Goal: Task Accomplishment & Management: Manage account settings

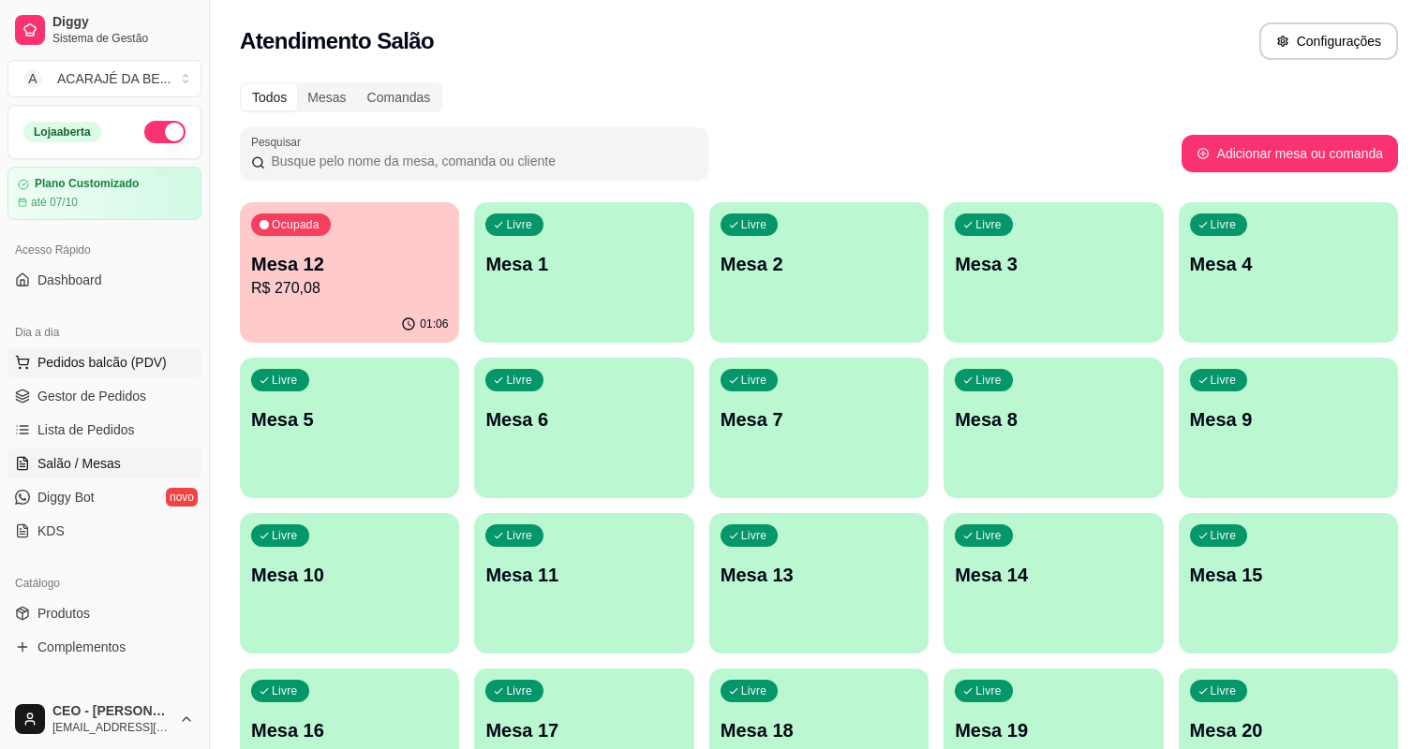
click at [82, 360] on span "Pedidos balcão (PDV)" at bounding box center [101, 362] width 129 height 19
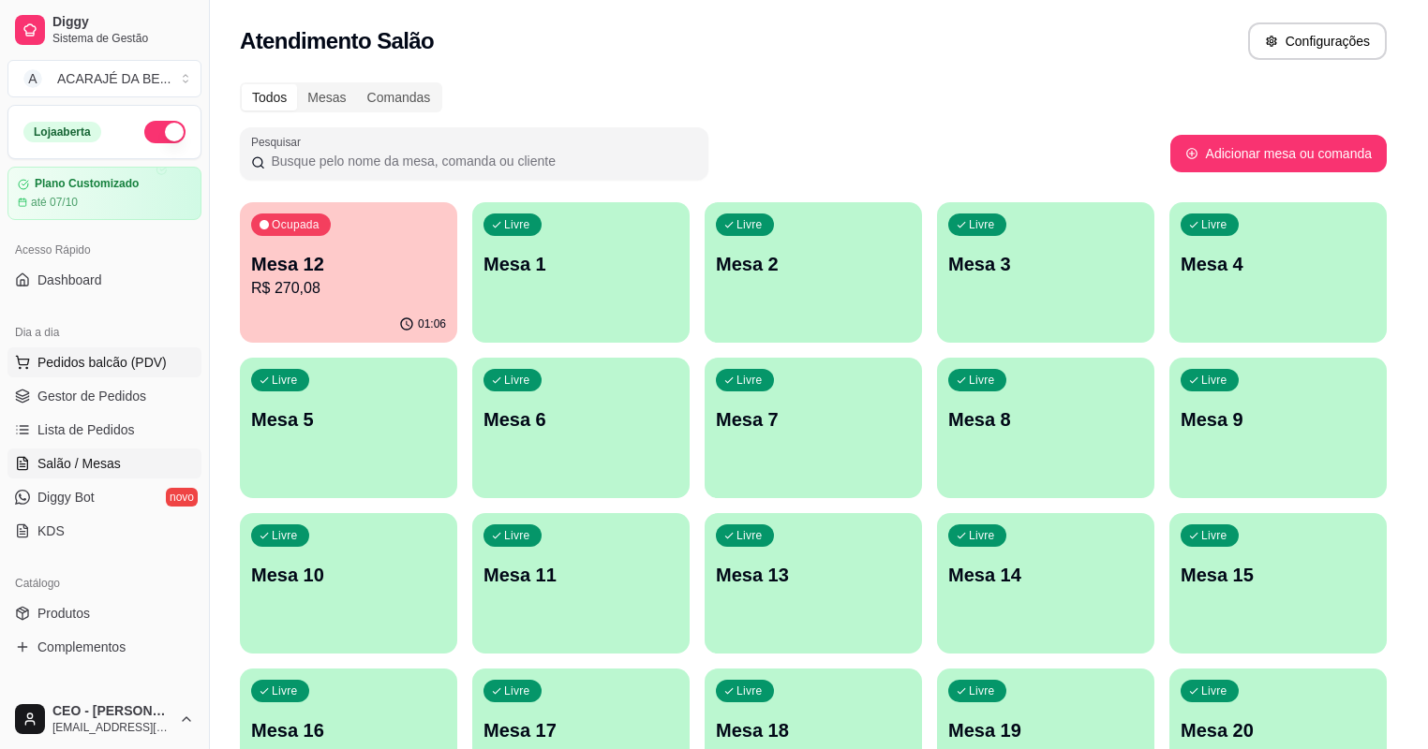
click at [88, 398] on div "132 - MARMITEX CASEIRA N° 100 R$ 20,00 0" at bounding box center [131, 412] width 190 height 278
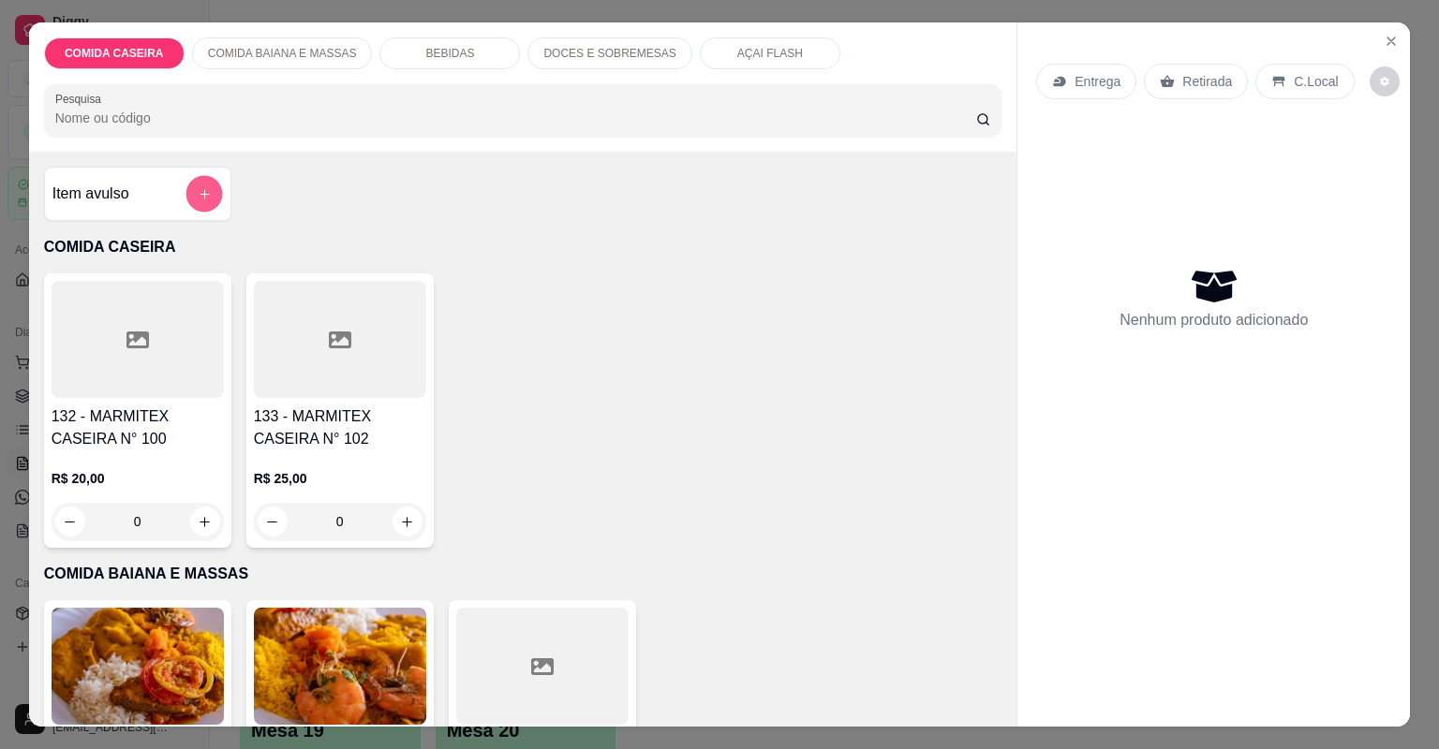
click at [206, 200] on button "add-separate-item" at bounding box center [203, 194] width 37 height 37
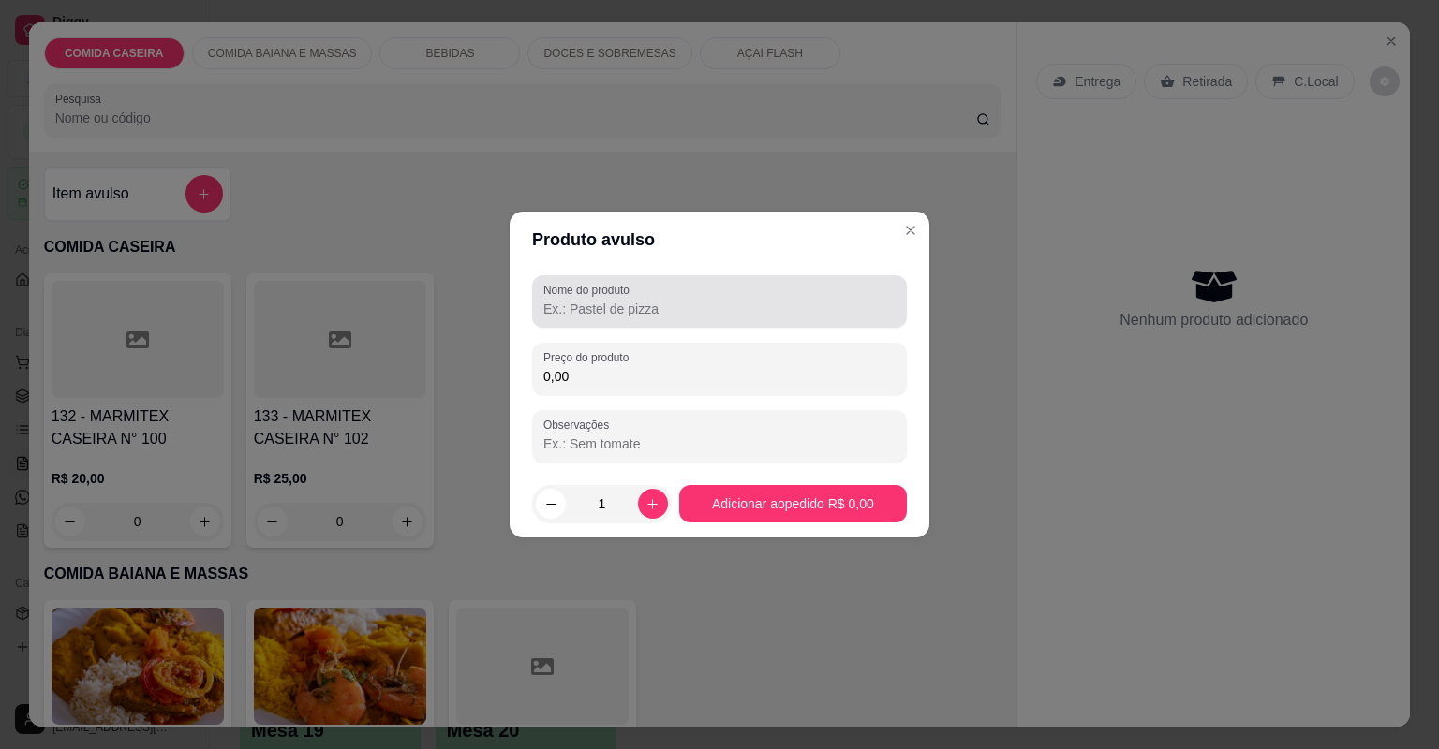
click at [645, 319] on div "Nome do produto" at bounding box center [719, 301] width 375 height 52
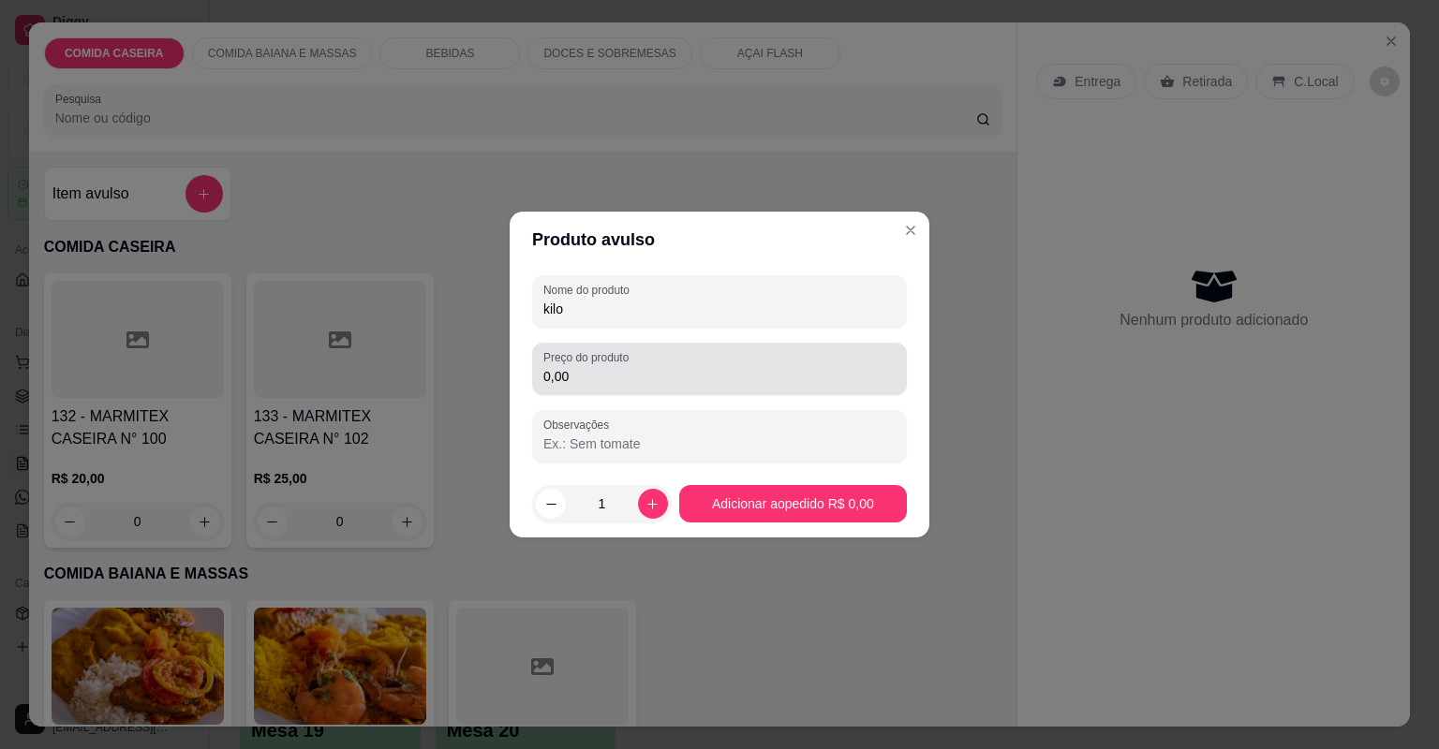
type input "kilo"
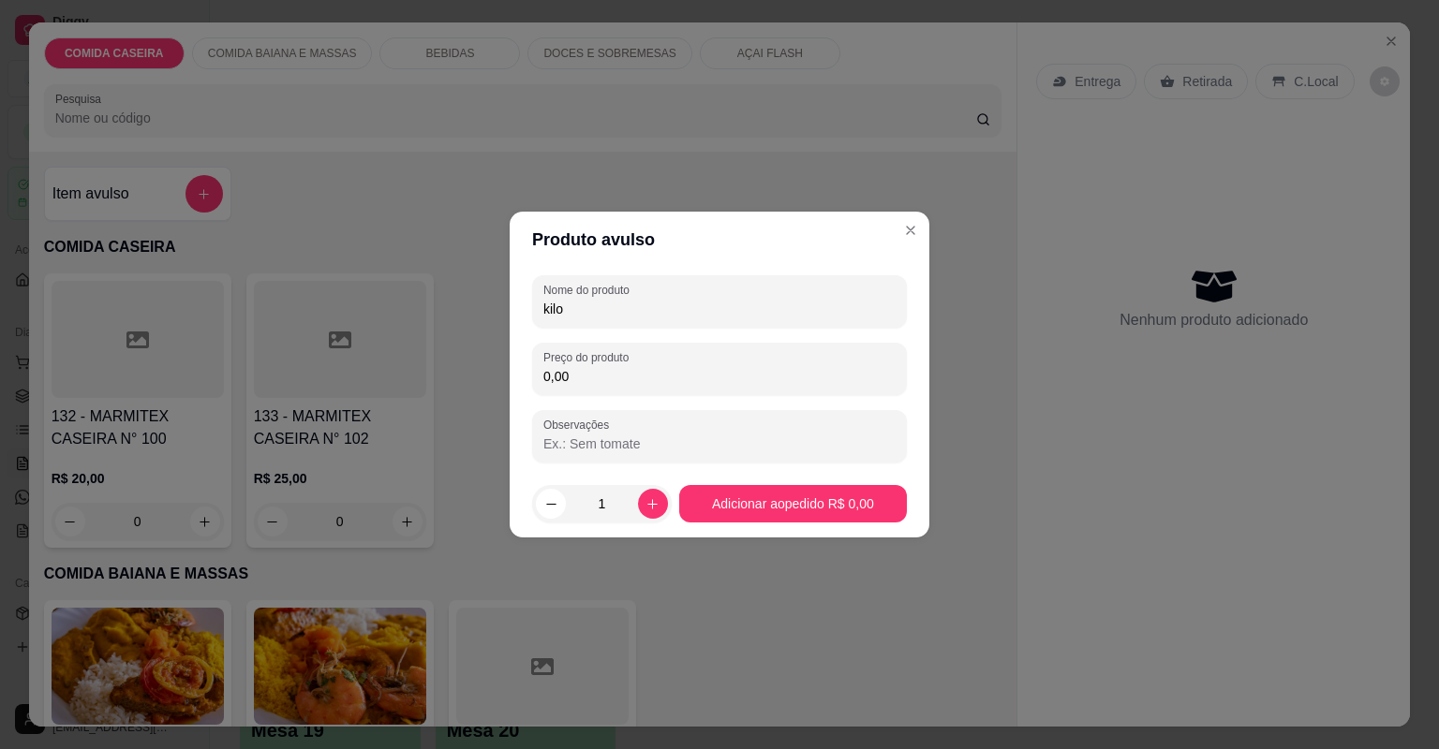
click at [596, 371] on input "0,00" at bounding box center [719, 376] width 352 height 19
type input "51,00"
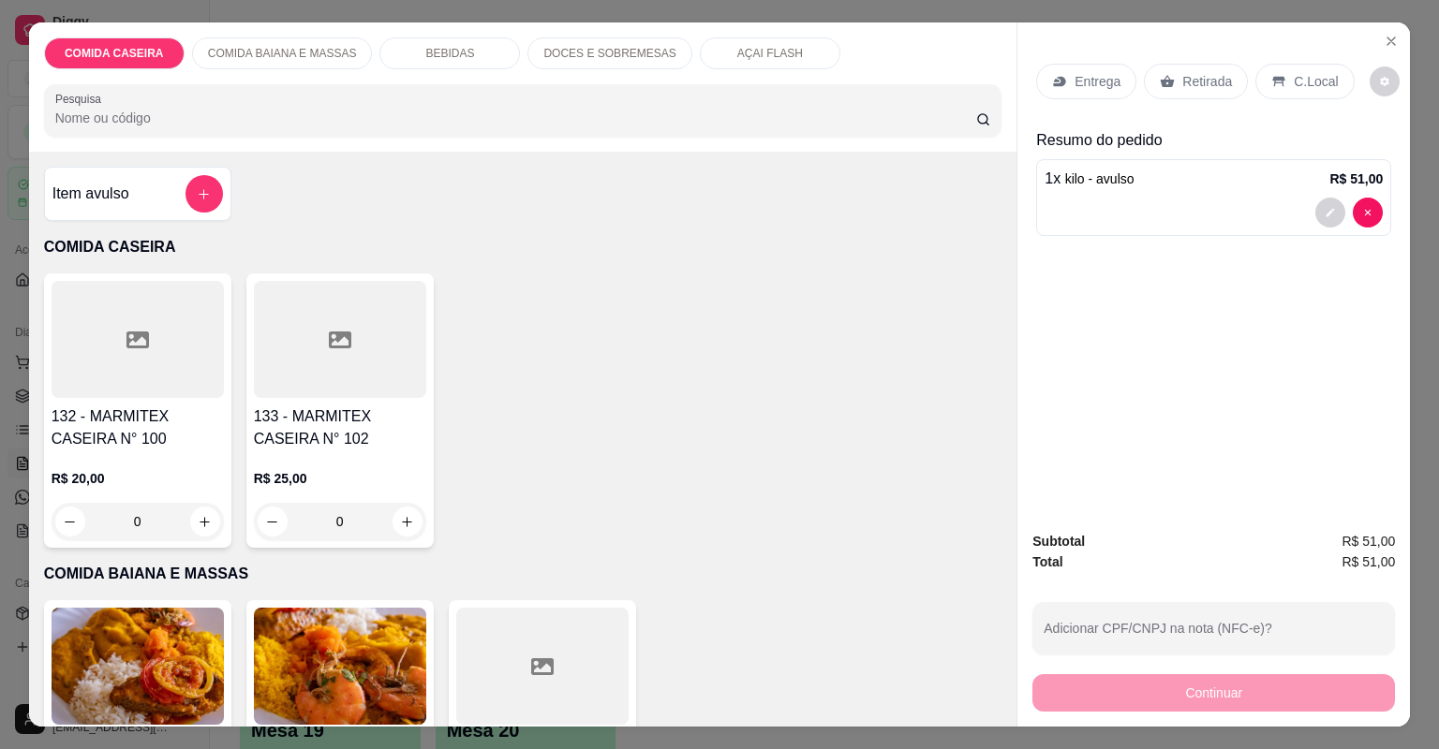
click at [1193, 75] on p "Retirada" at bounding box center [1207, 81] width 50 height 19
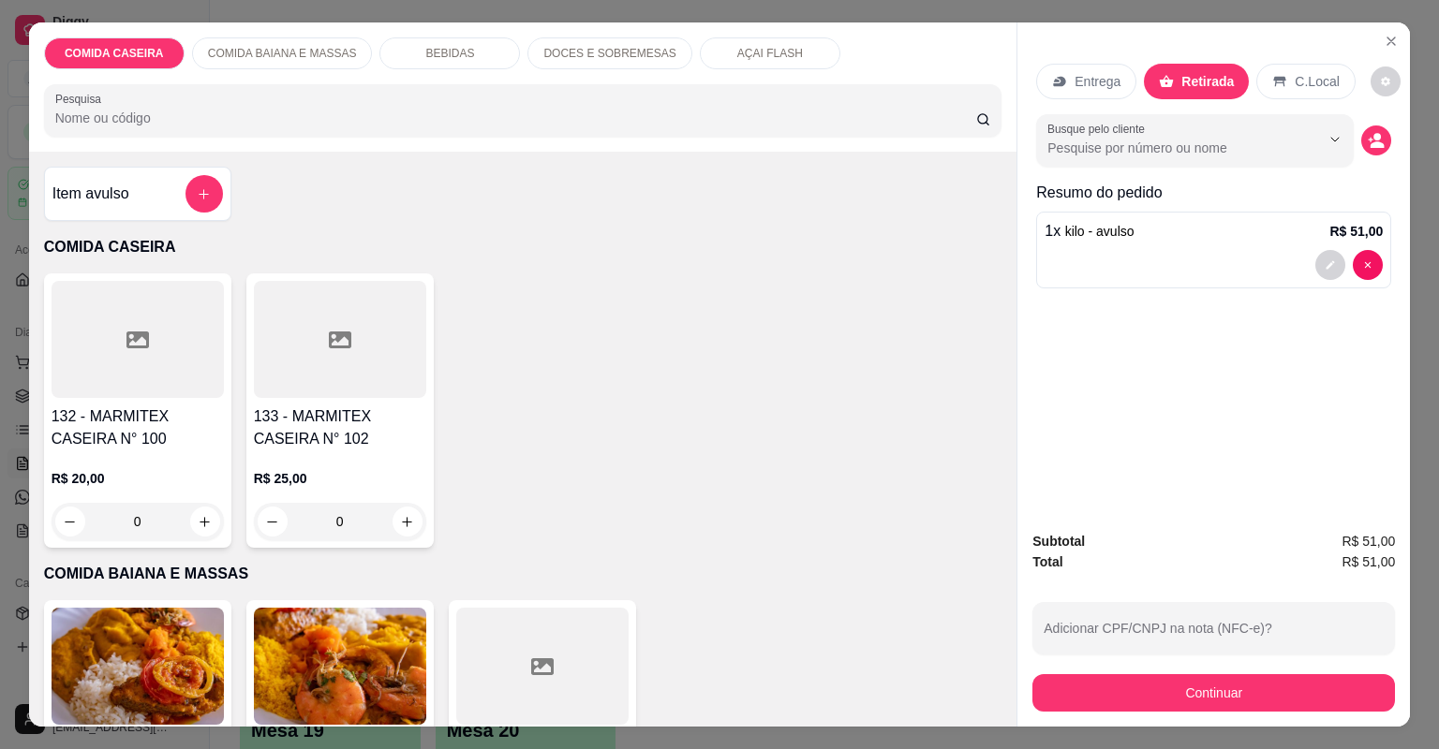
click at [1304, 74] on p "C.Local" at bounding box center [1317, 81] width 44 height 19
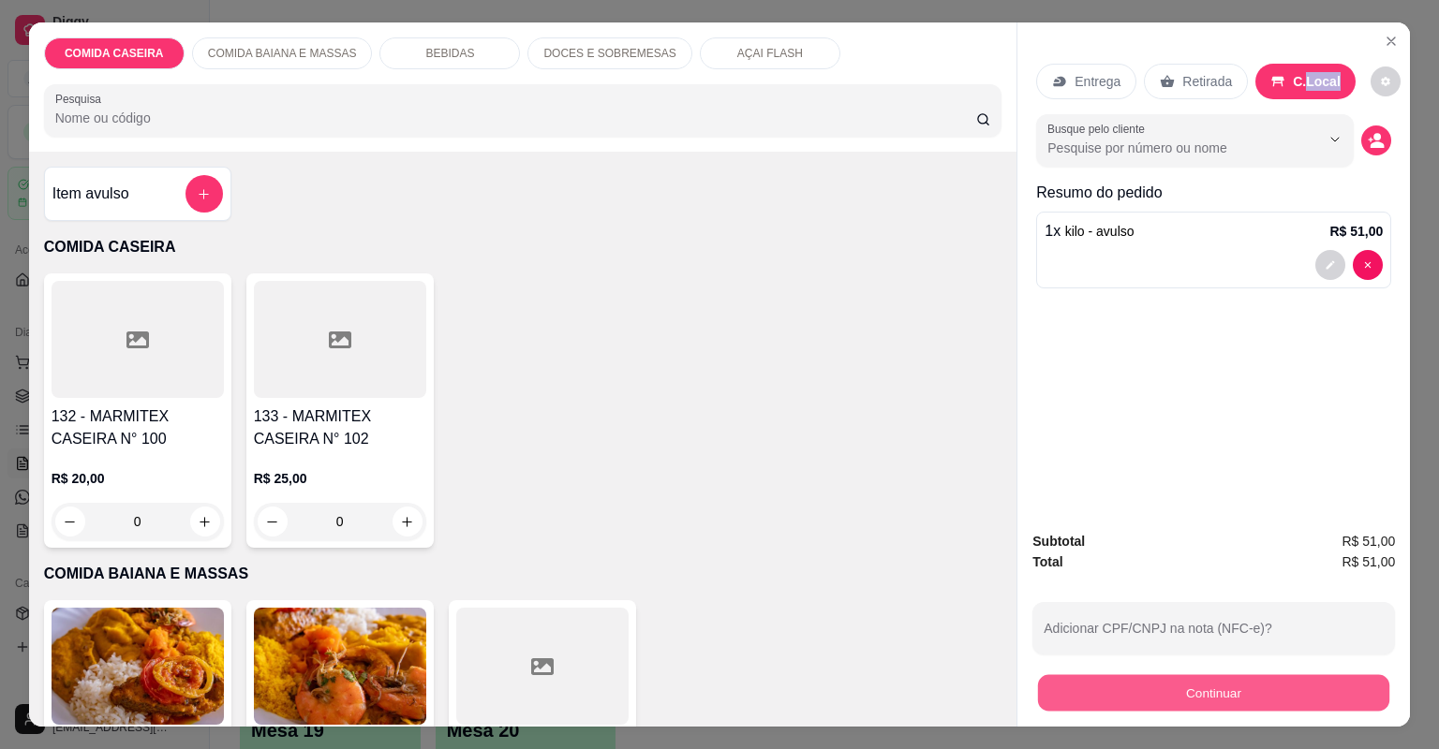
click at [1165, 698] on button "Continuar" at bounding box center [1213, 693] width 351 height 37
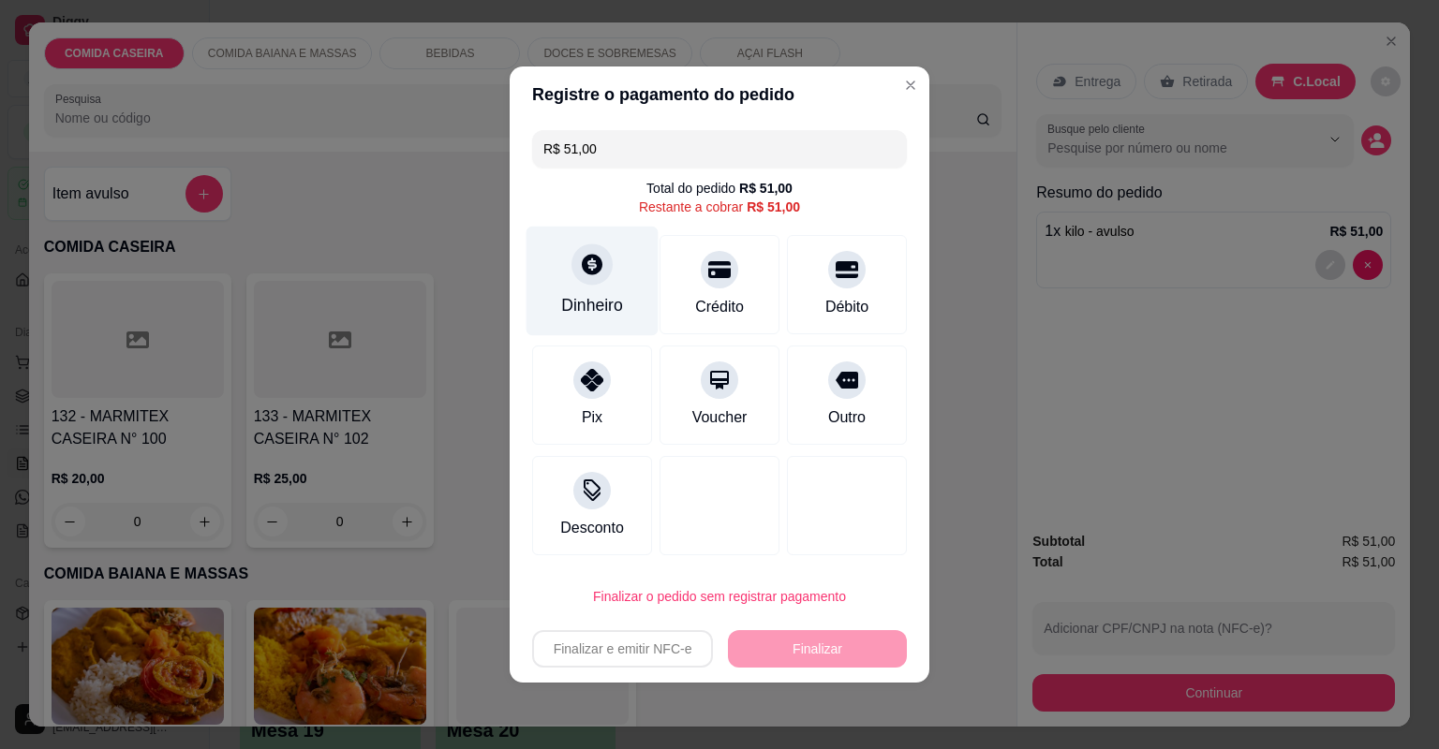
click at [593, 276] on icon at bounding box center [592, 264] width 24 height 24
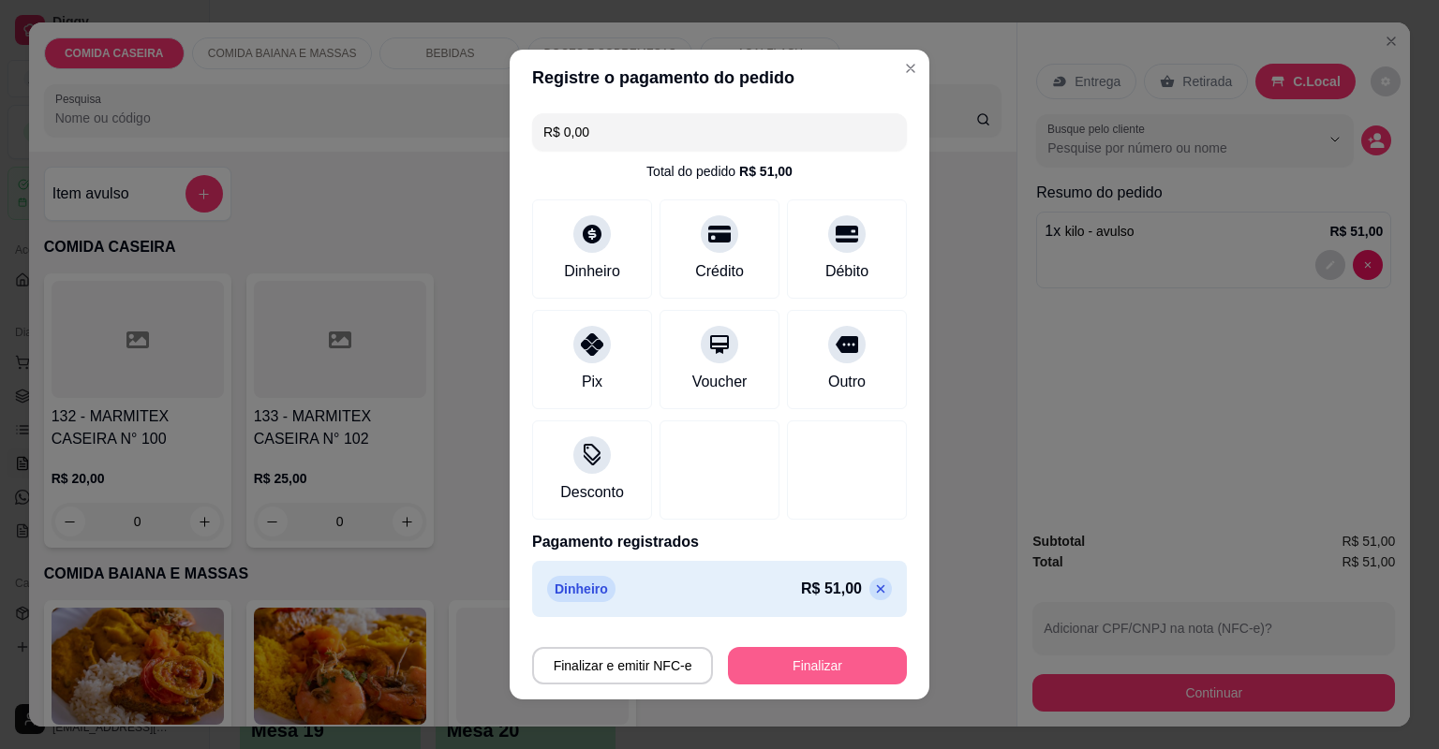
click at [858, 671] on button "Finalizar" at bounding box center [817, 665] width 179 height 37
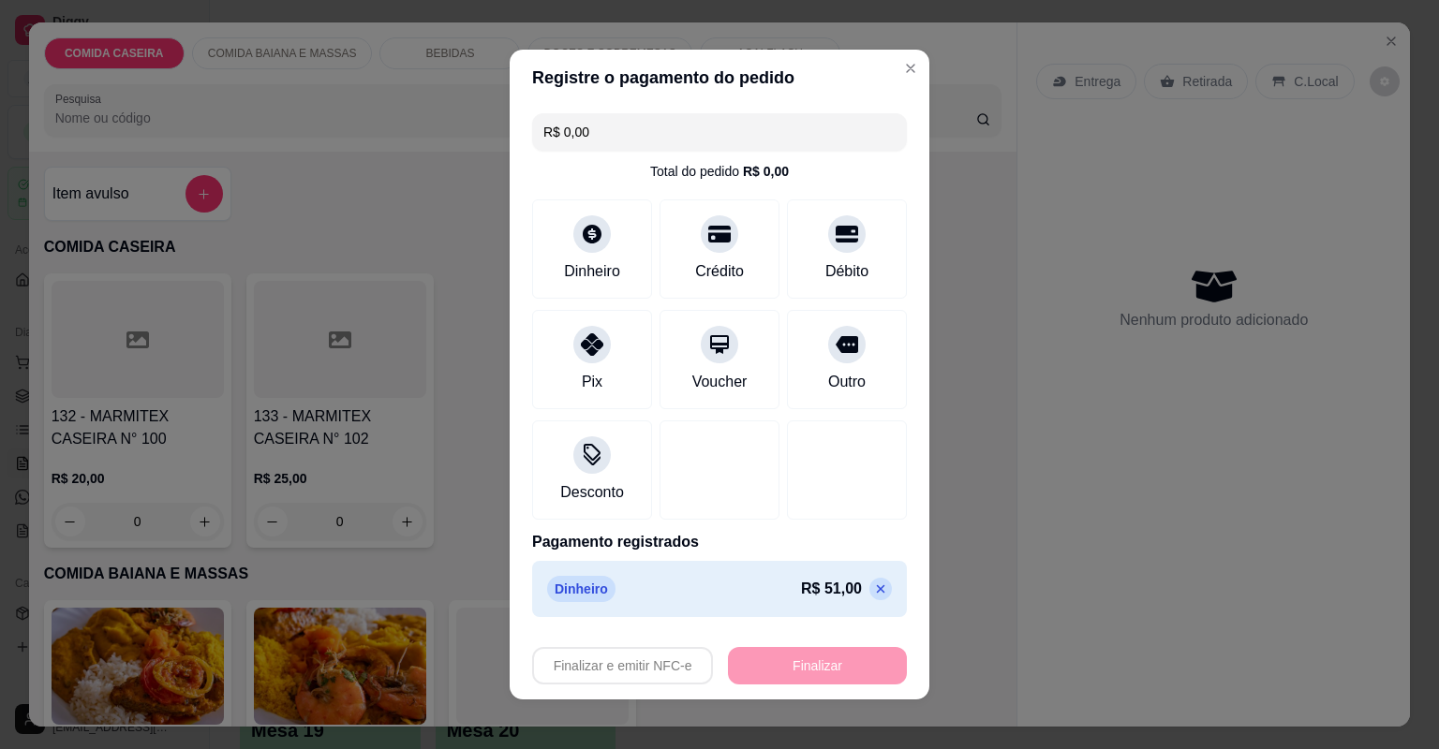
type input "-R$ 51,00"
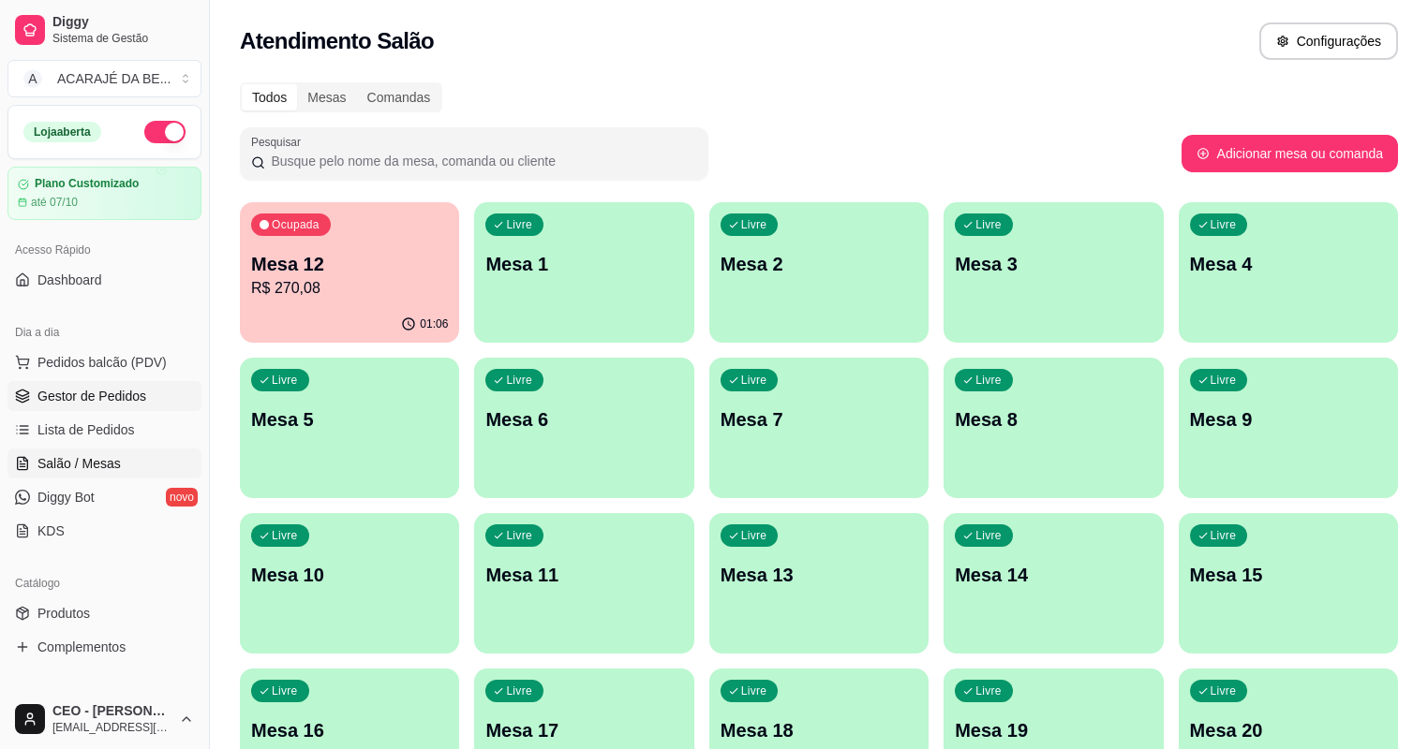
drag, startPoint x: 157, startPoint y: 375, endPoint x: 152, endPoint y: 386, distance: 12.6
click at [152, 386] on ul "Pedidos balcão (PDV) Gestor de Pedidos Lista de Pedidos Salão / Mesas Diggy Bot…" at bounding box center [104, 447] width 194 height 199
click at [151, 388] on link "Gestor de Pedidos" at bounding box center [104, 396] width 194 height 30
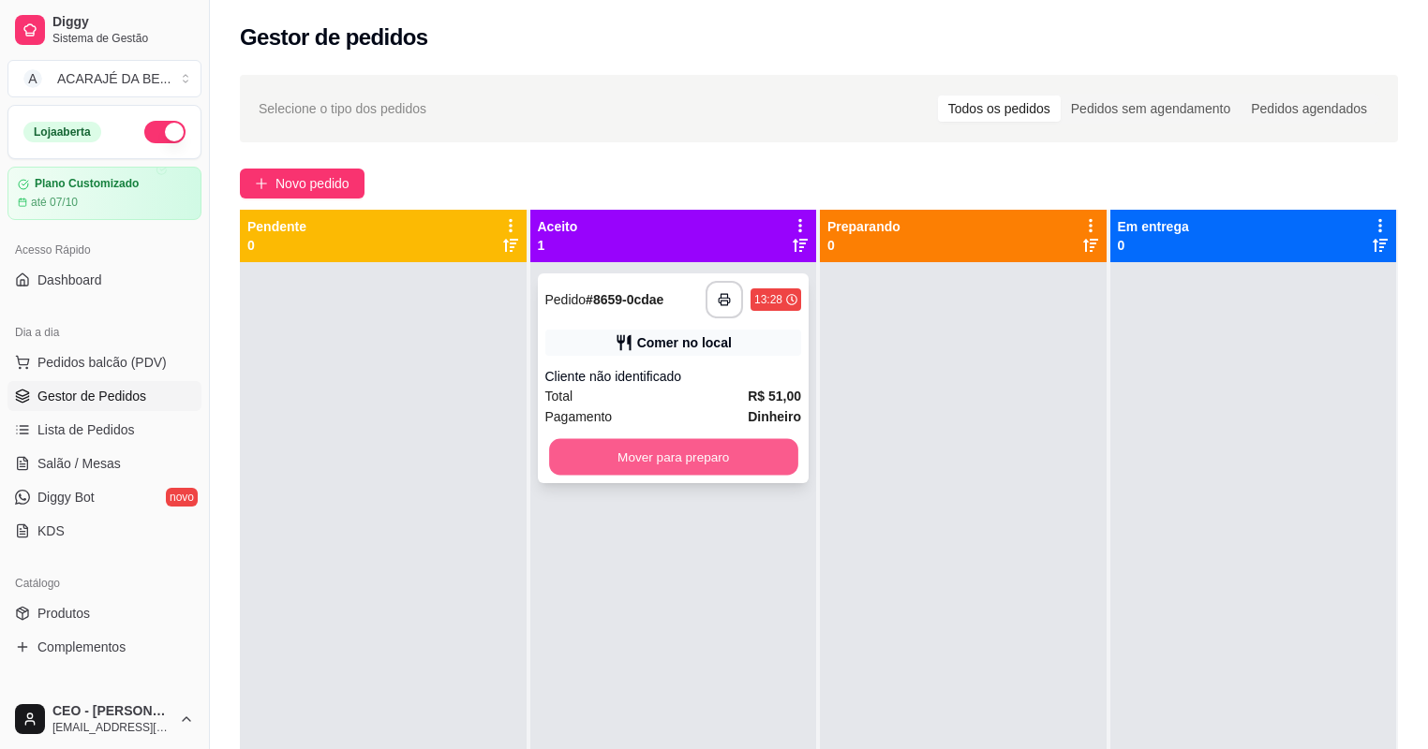
click at [761, 462] on button "Mover para preparo" at bounding box center [673, 457] width 248 height 37
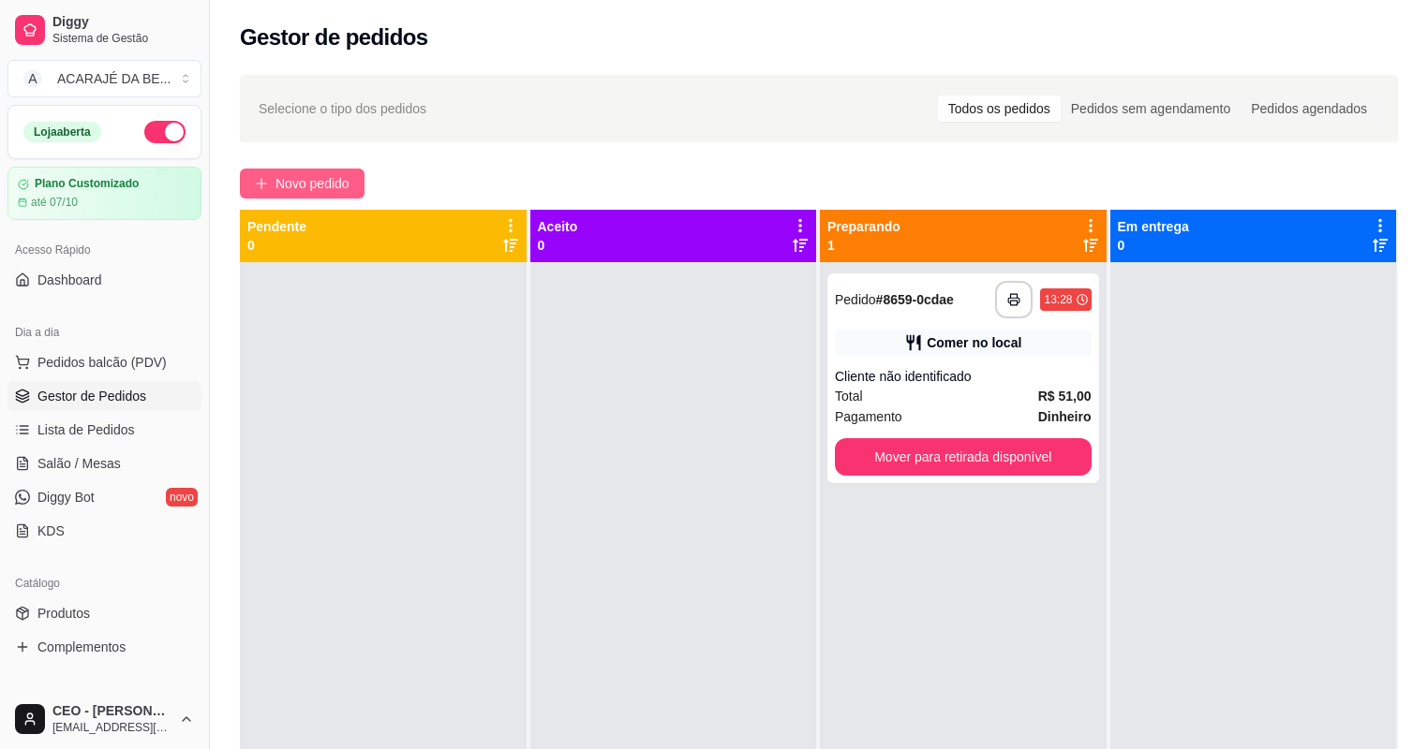
click at [302, 177] on span "Novo pedido" at bounding box center [312, 183] width 74 height 21
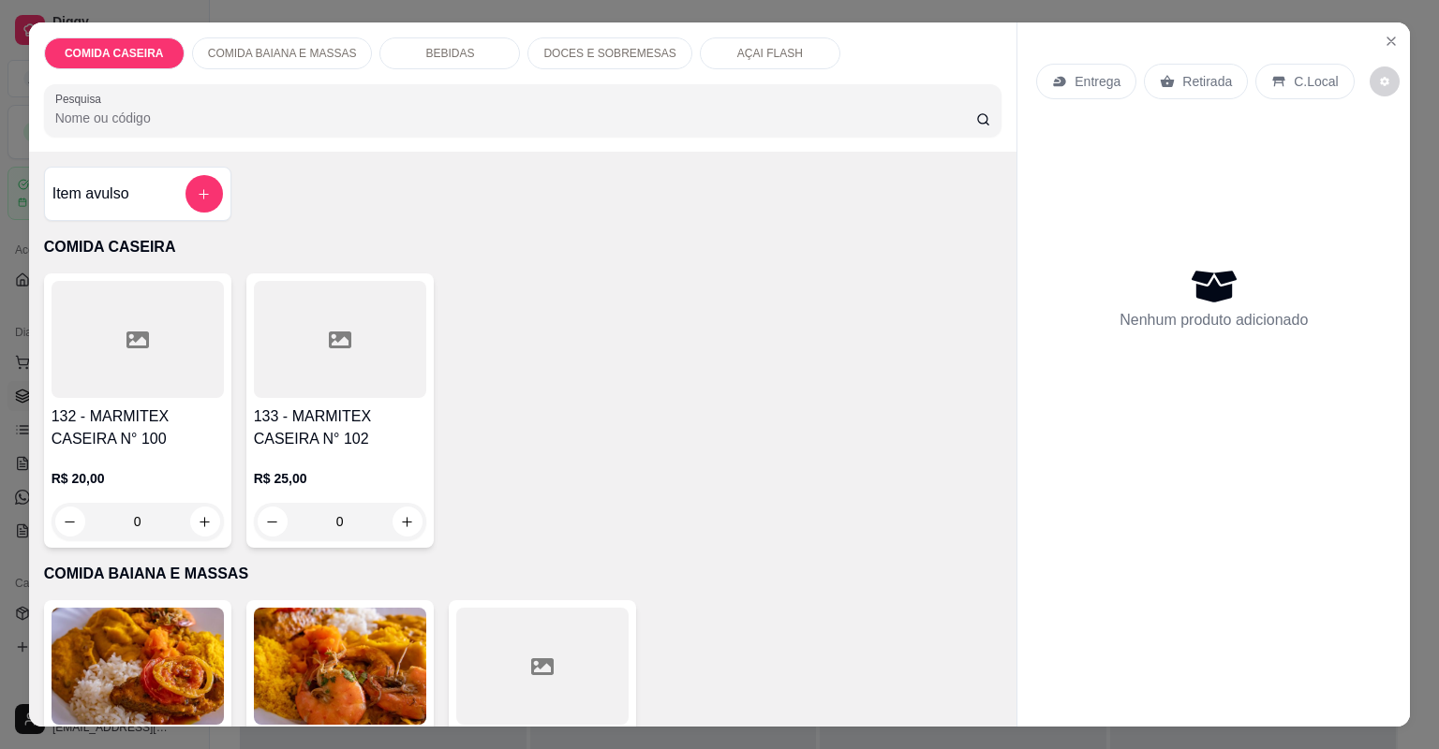
click at [112, 371] on div at bounding box center [138, 339] width 172 height 117
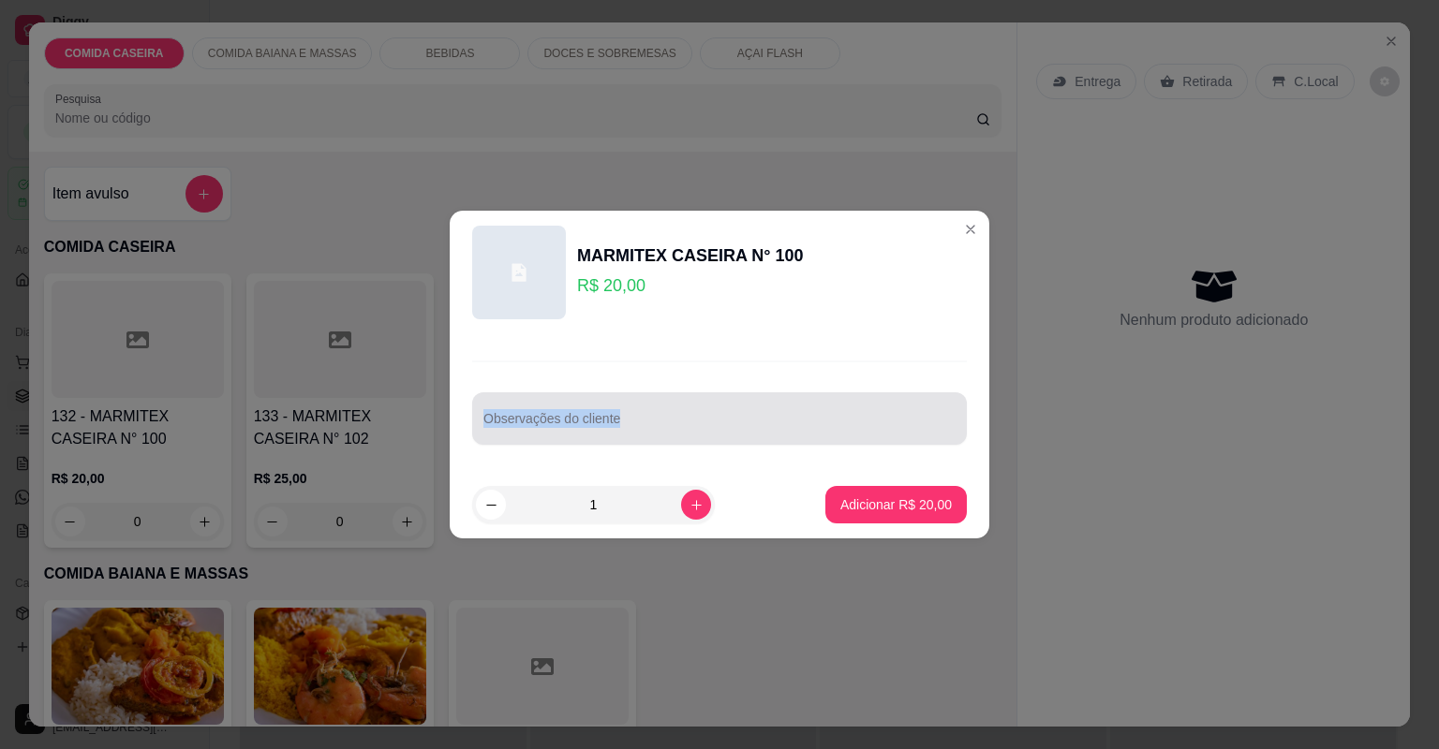
drag, startPoint x: 589, startPoint y: 377, endPoint x: 581, endPoint y: 401, distance: 24.9
click at [581, 401] on div "Observações do cliente" at bounding box center [720, 402] width 540 height 137
drag, startPoint x: 581, startPoint y: 401, endPoint x: 658, endPoint y: 410, distance: 77.4
click at [658, 410] on div at bounding box center [719, 418] width 472 height 37
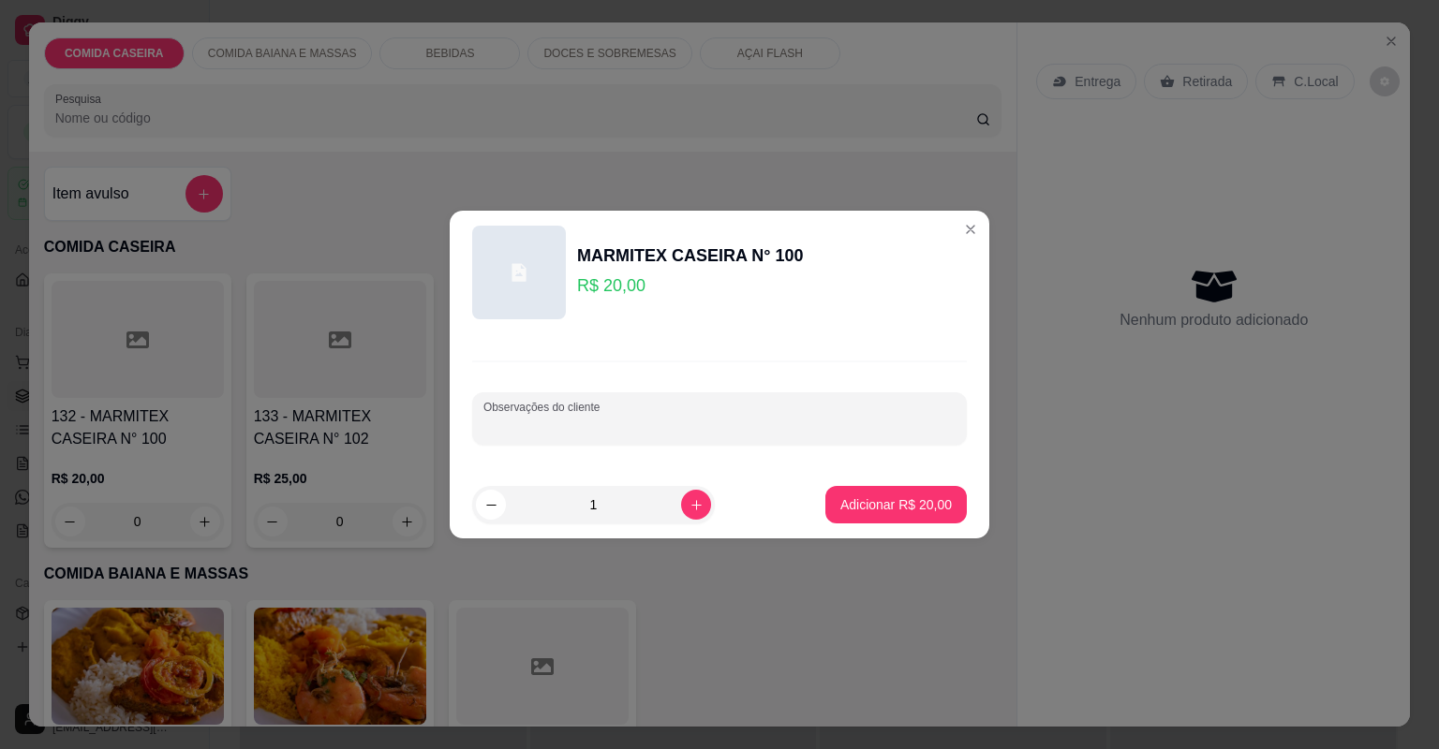
paste input "arroz, purê, farofa, macarrão, salada i linguiça"
type input "arroz, purê, farofa, macarrão, salada i linguiça"
click at [868, 500] on p "Adicionar R$ 20,00" at bounding box center [896, 505] width 109 height 18
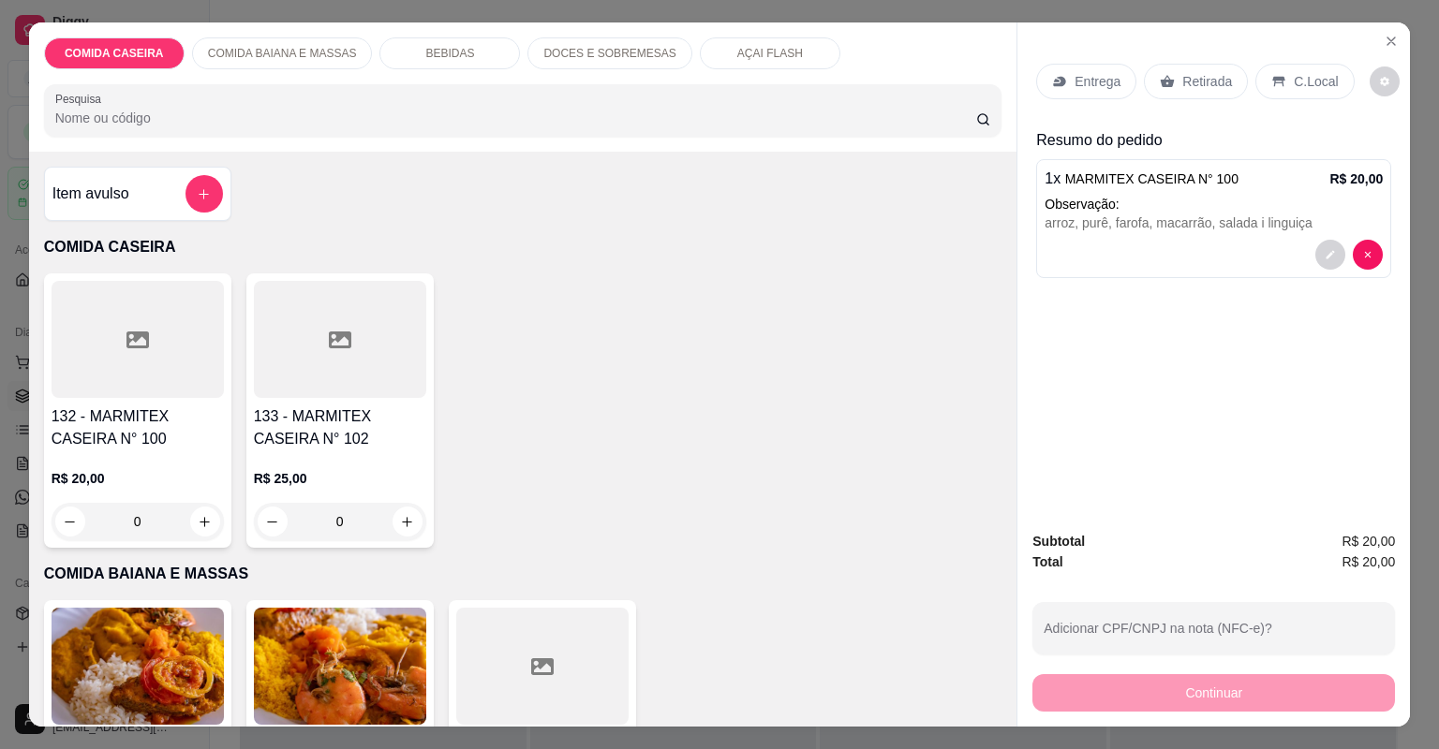
click at [1102, 81] on p "Entrega" at bounding box center [1097, 81] width 46 height 19
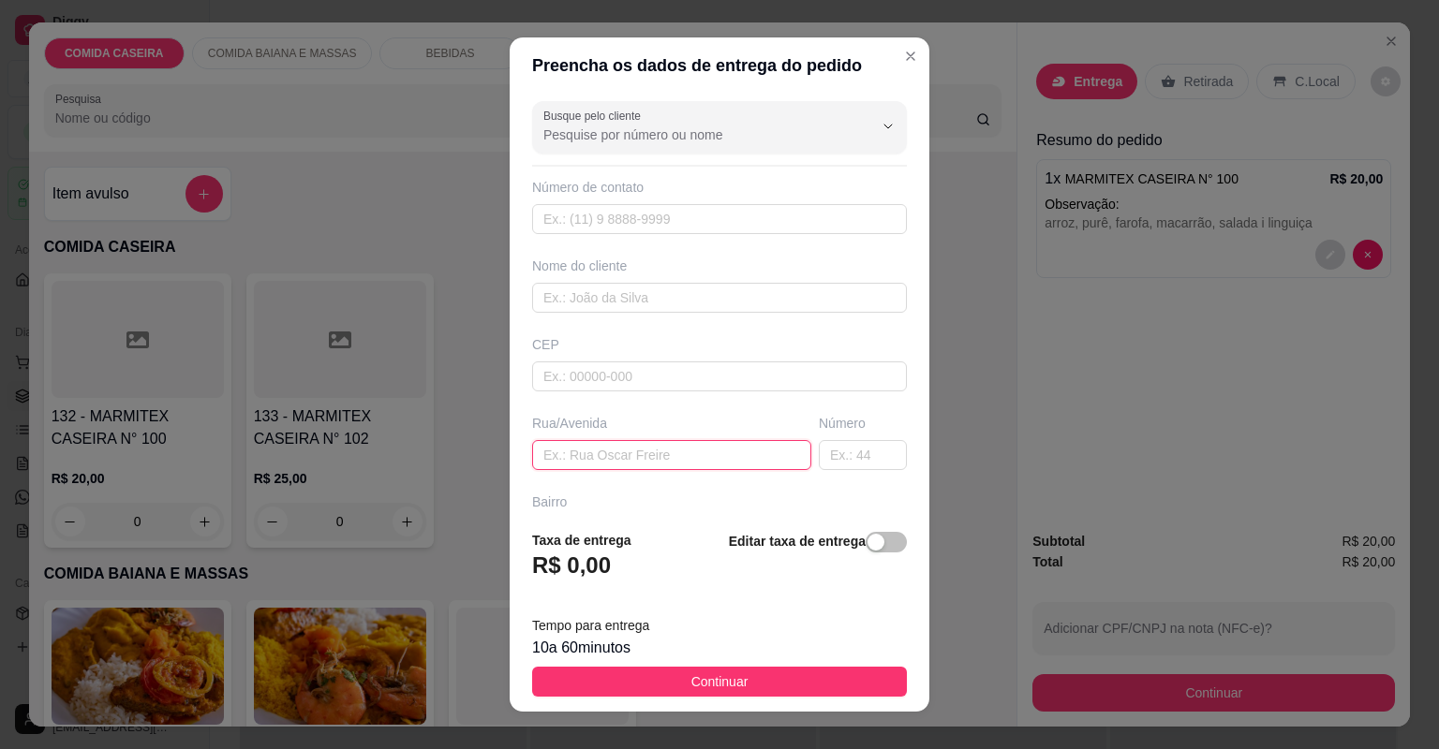
click at [697, 448] on input "text" at bounding box center [671, 455] width 279 height 30
paste input "[STREET_ADDRESS]"
type input "[STREET_ADDRESS]"
click at [865, 677] on button "Continuar" at bounding box center [719, 682] width 375 height 30
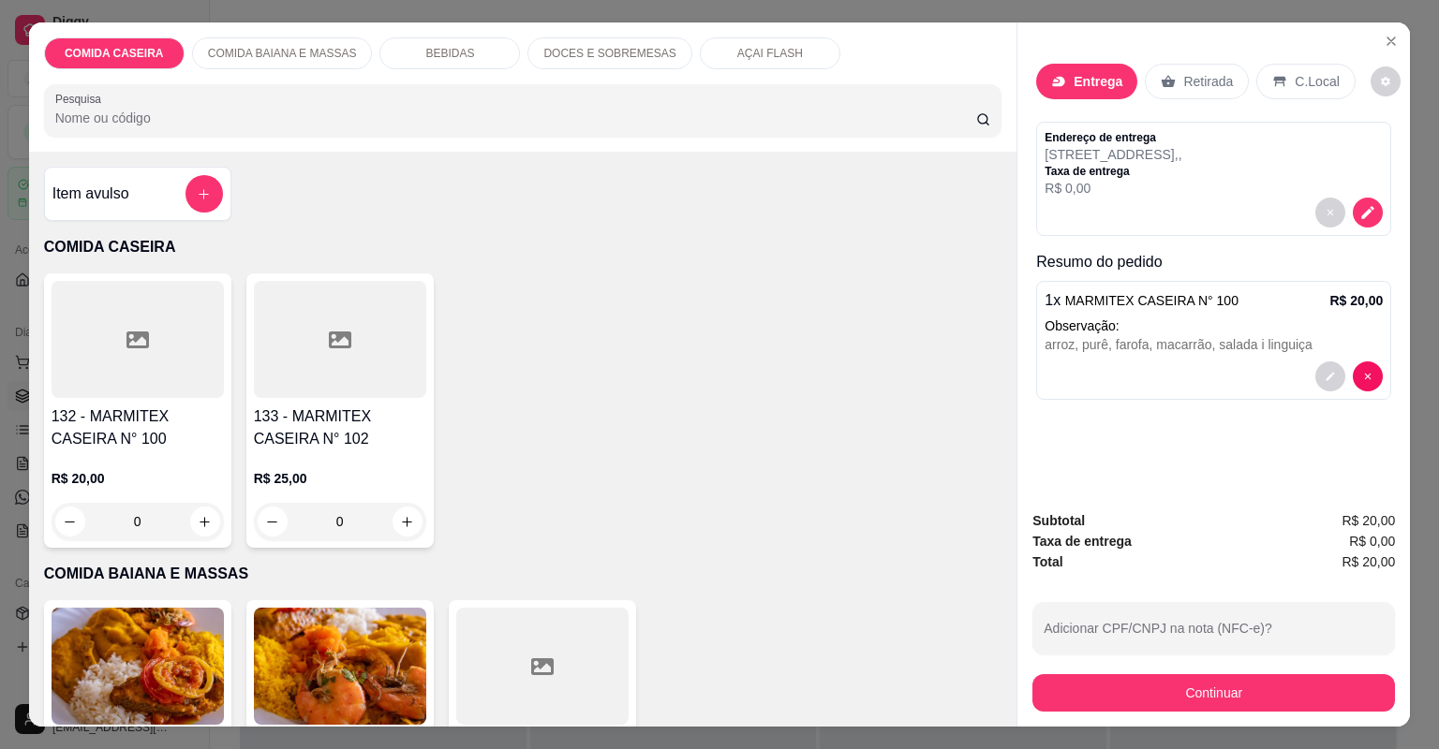
click at [1090, 69] on div "Entrega" at bounding box center [1086, 82] width 101 height 36
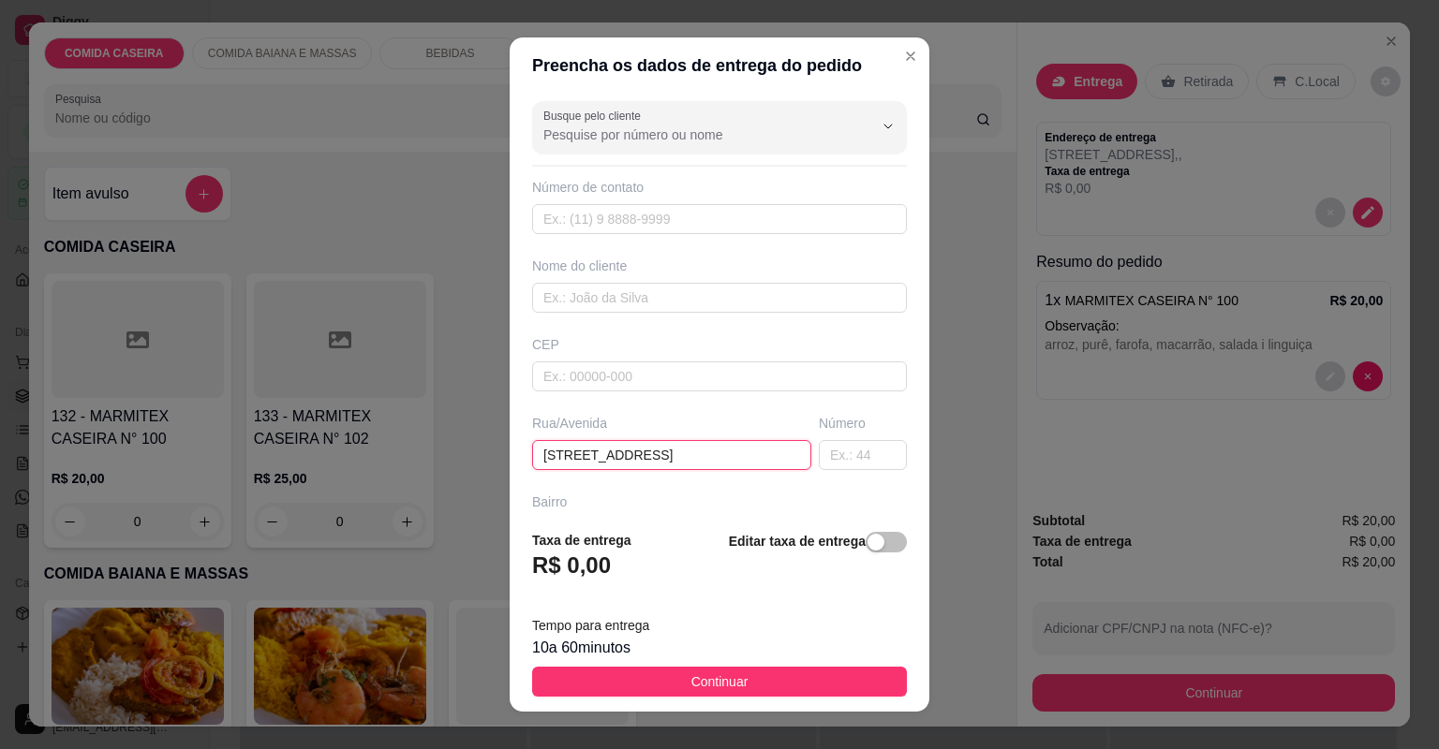
click at [734, 457] on input "[STREET_ADDRESS]" at bounding box center [671, 455] width 279 height 30
paste input "Primeira cs do campo"
type input "[STREET_ADDRESS]"
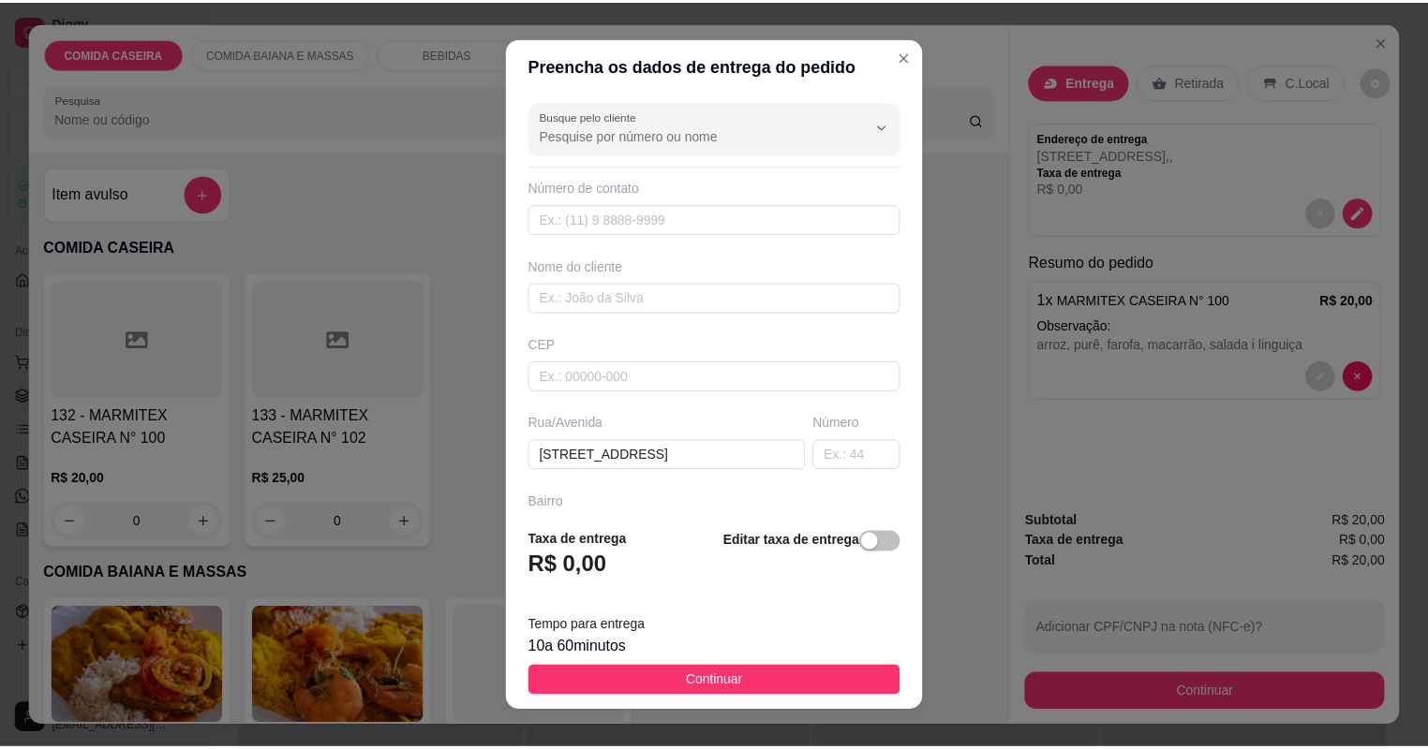
scroll to position [0, 0]
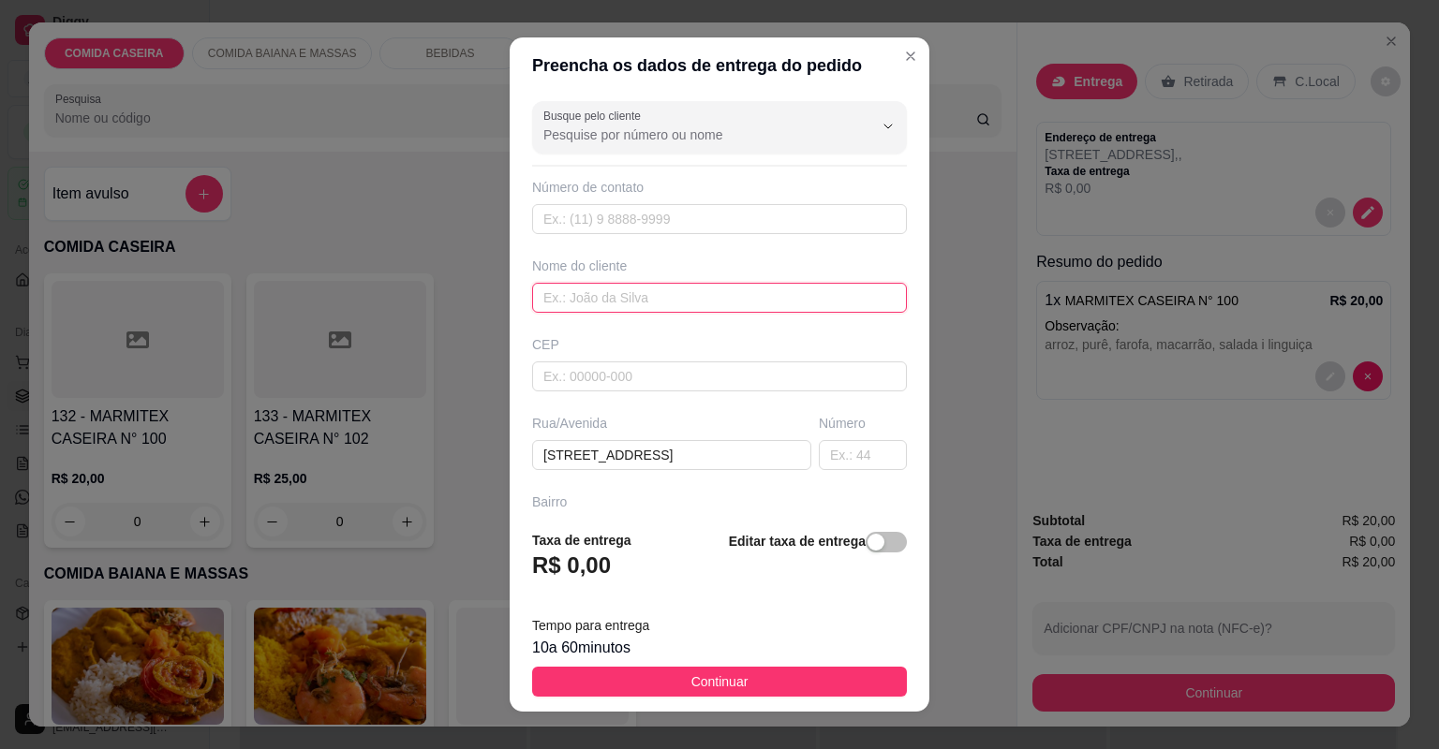
click at [708, 296] on input "text" at bounding box center [719, 298] width 375 height 30
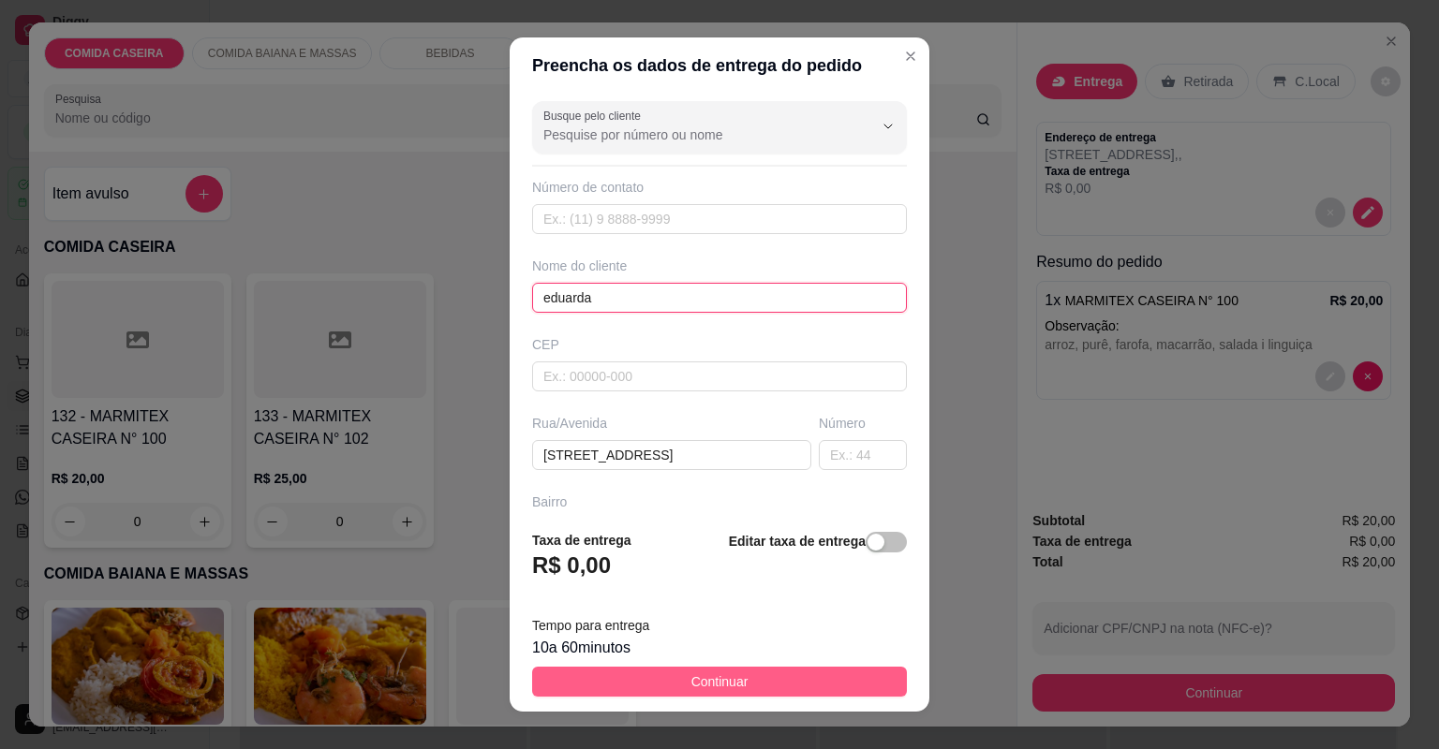
type input "eduarda"
click at [839, 684] on button "Continuar" at bounding box center [719, 682] width 375 height 30
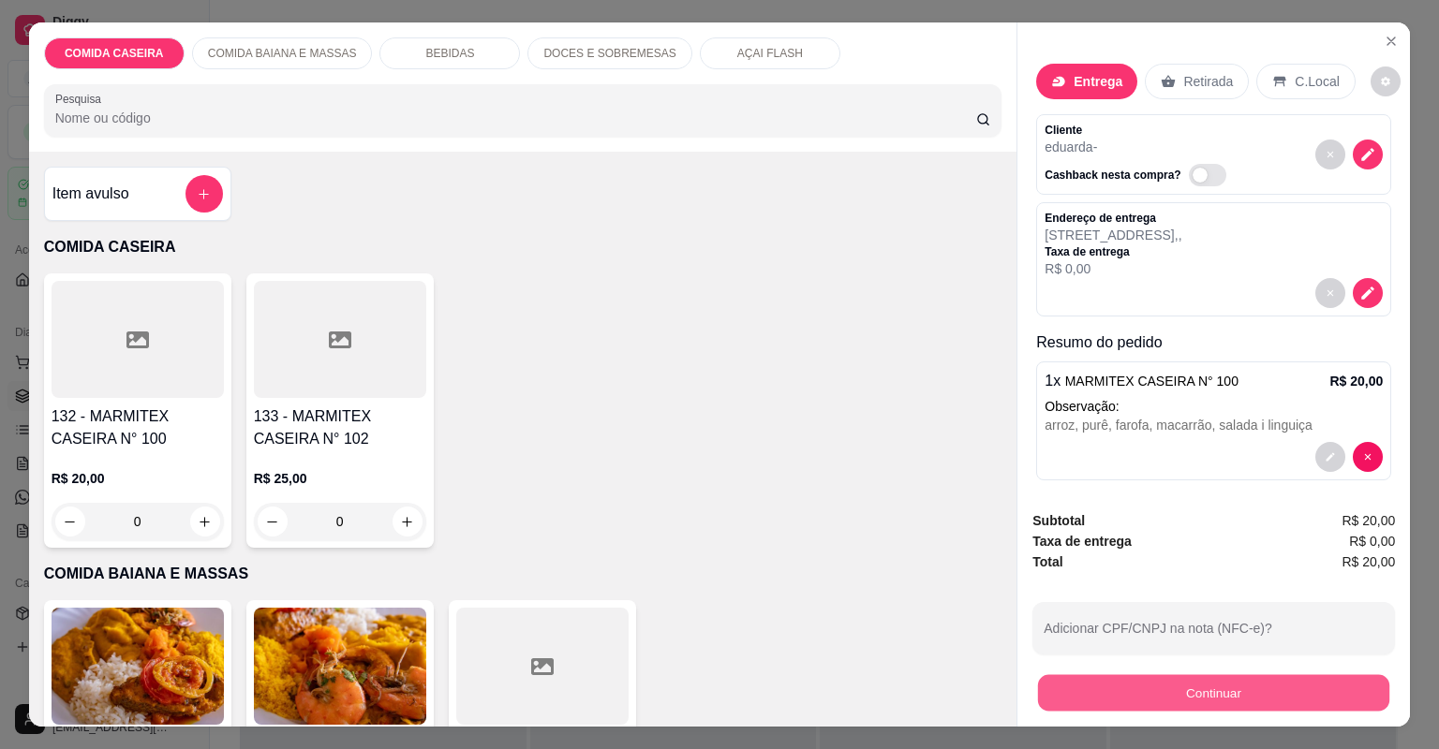
click at [1083, 703] on button "Continuar" at bounding box center [1213, 693] width 351 height 37
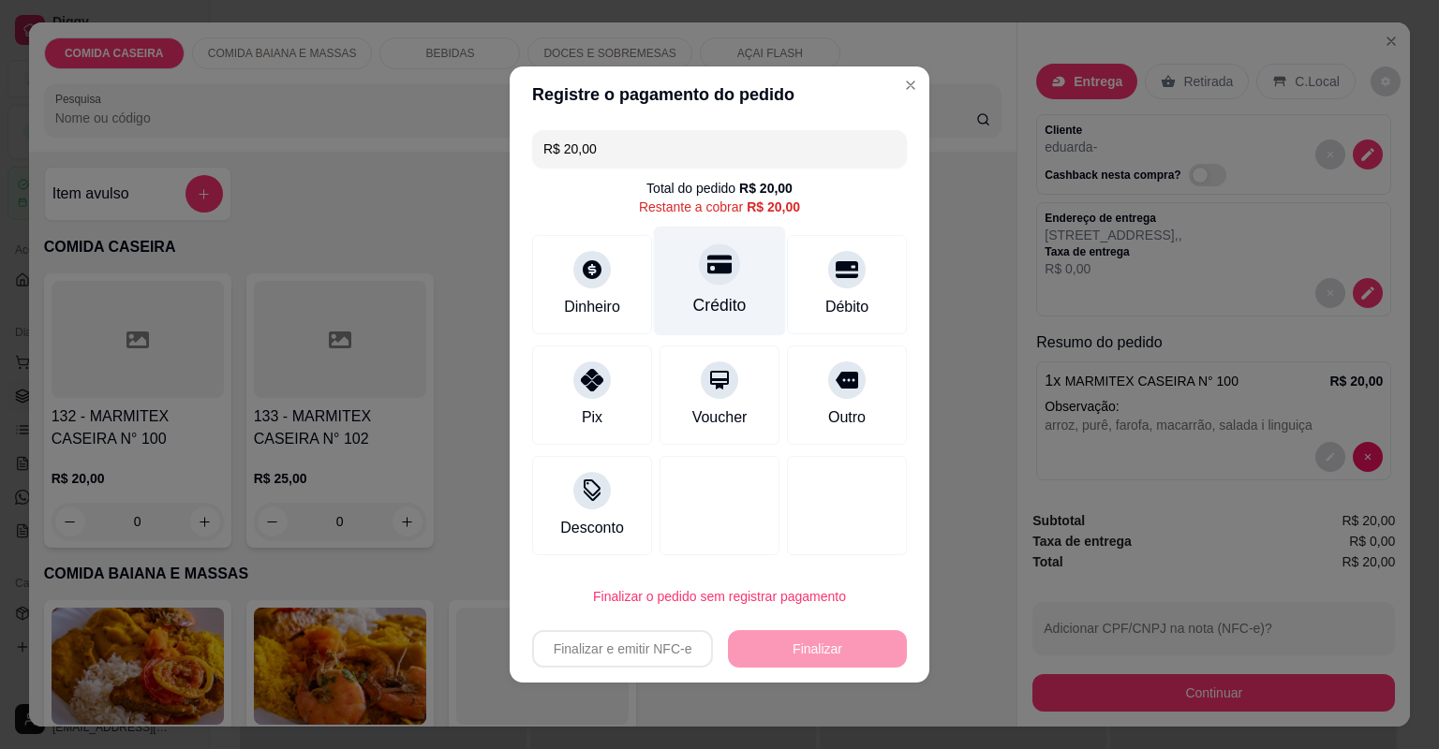
click at [712, 260] on icon at bounding box center [719, 264] width 24 height 24
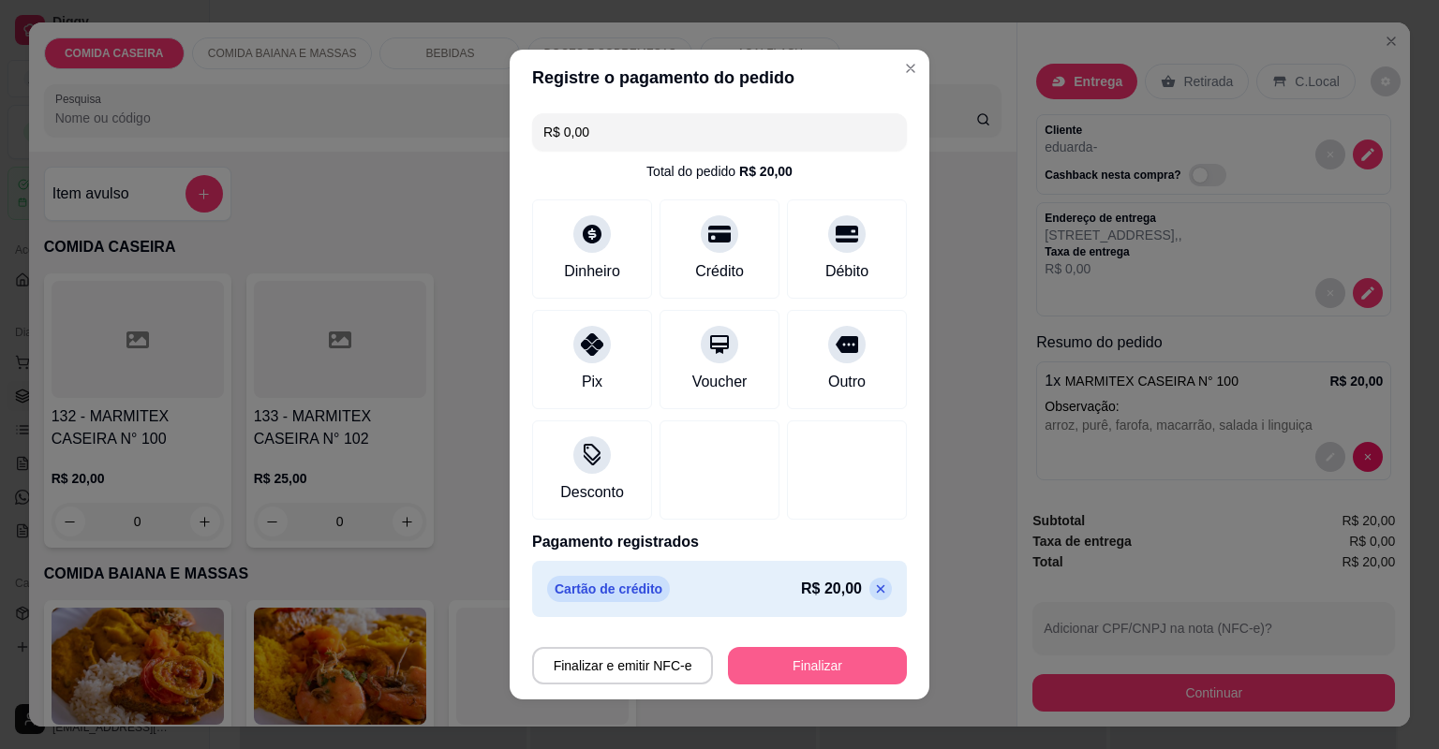
click at [803, 659] on button "Finalizar" at bounding box center [817, 665] width 179 height 37
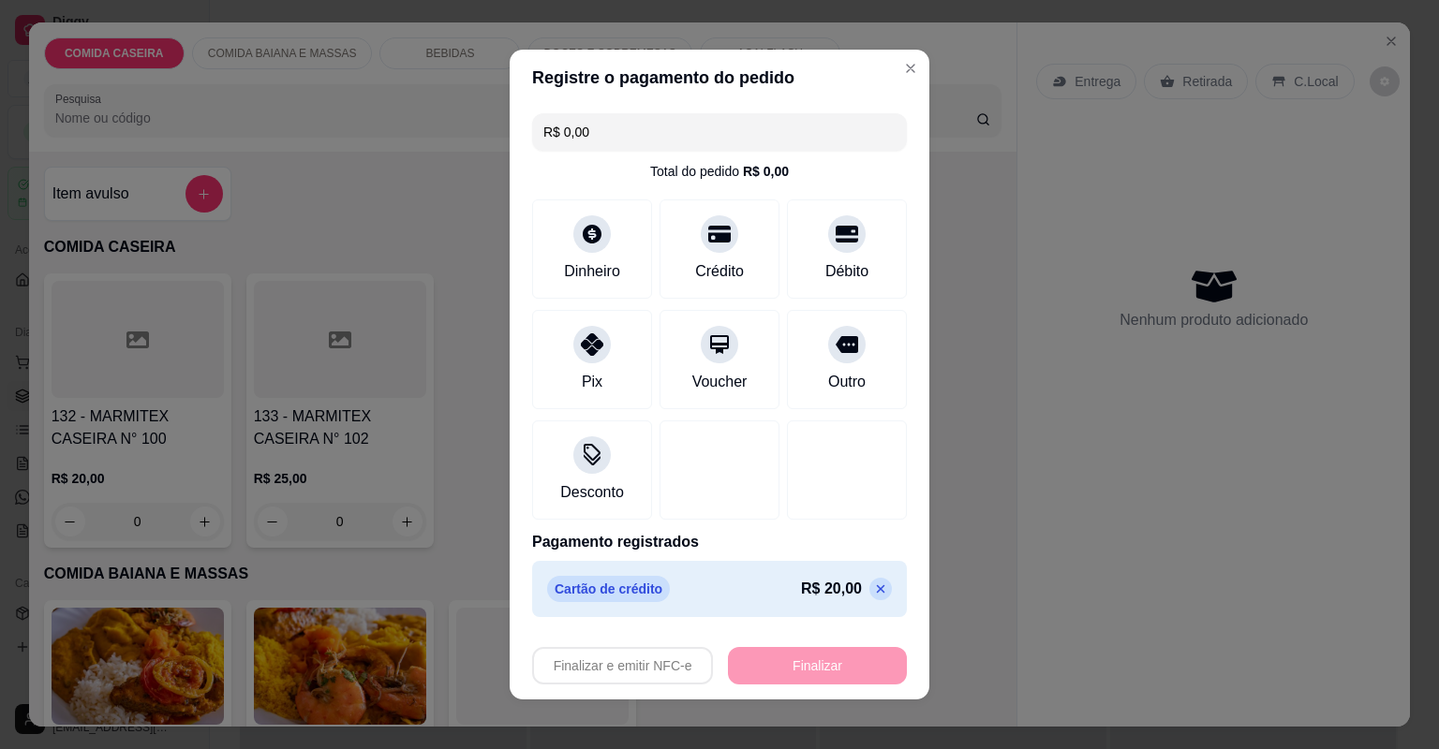
type input "-R$ 20,00"
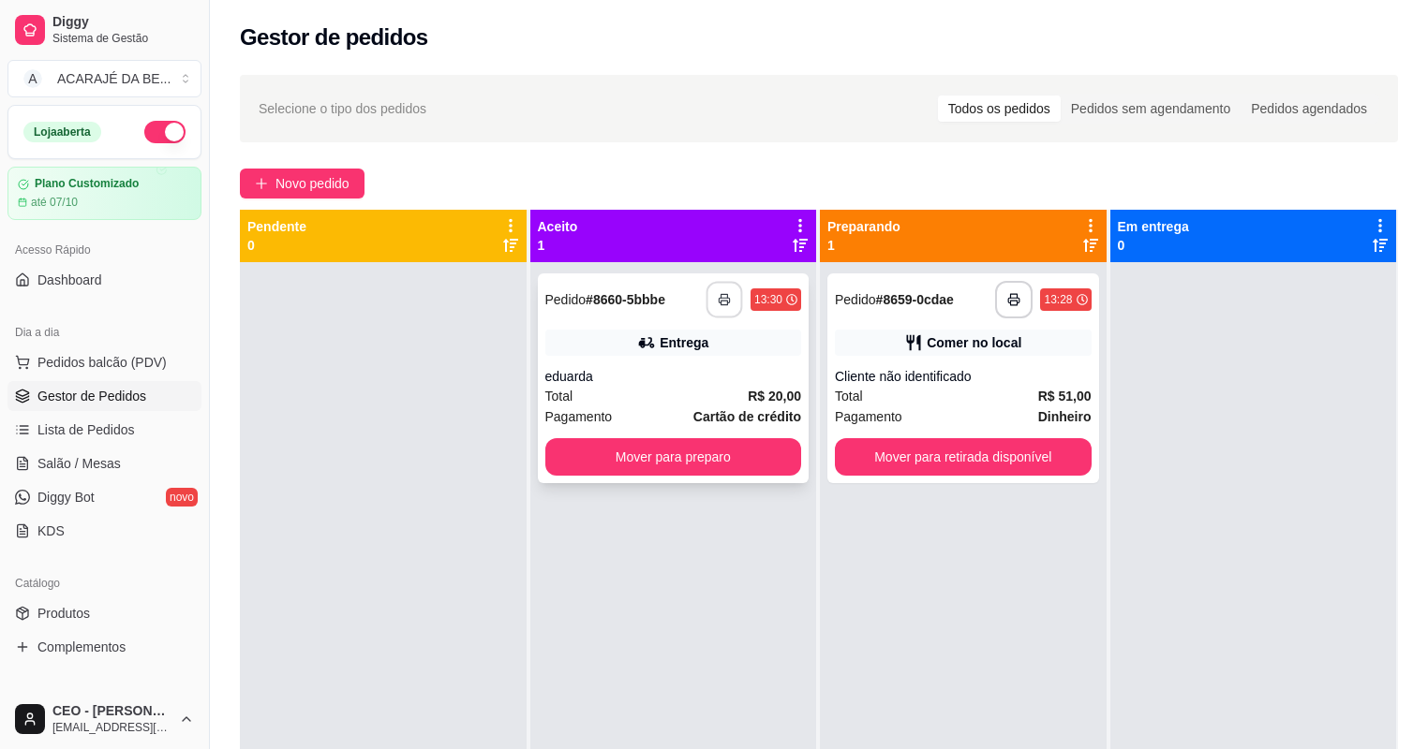
click at [718, 289] on button "button" at bounding box center [724, 300] width 37 height 37
click at [715, 464] on button "Mover para preparo" at bounding box center [673, 457] width 248 height 37
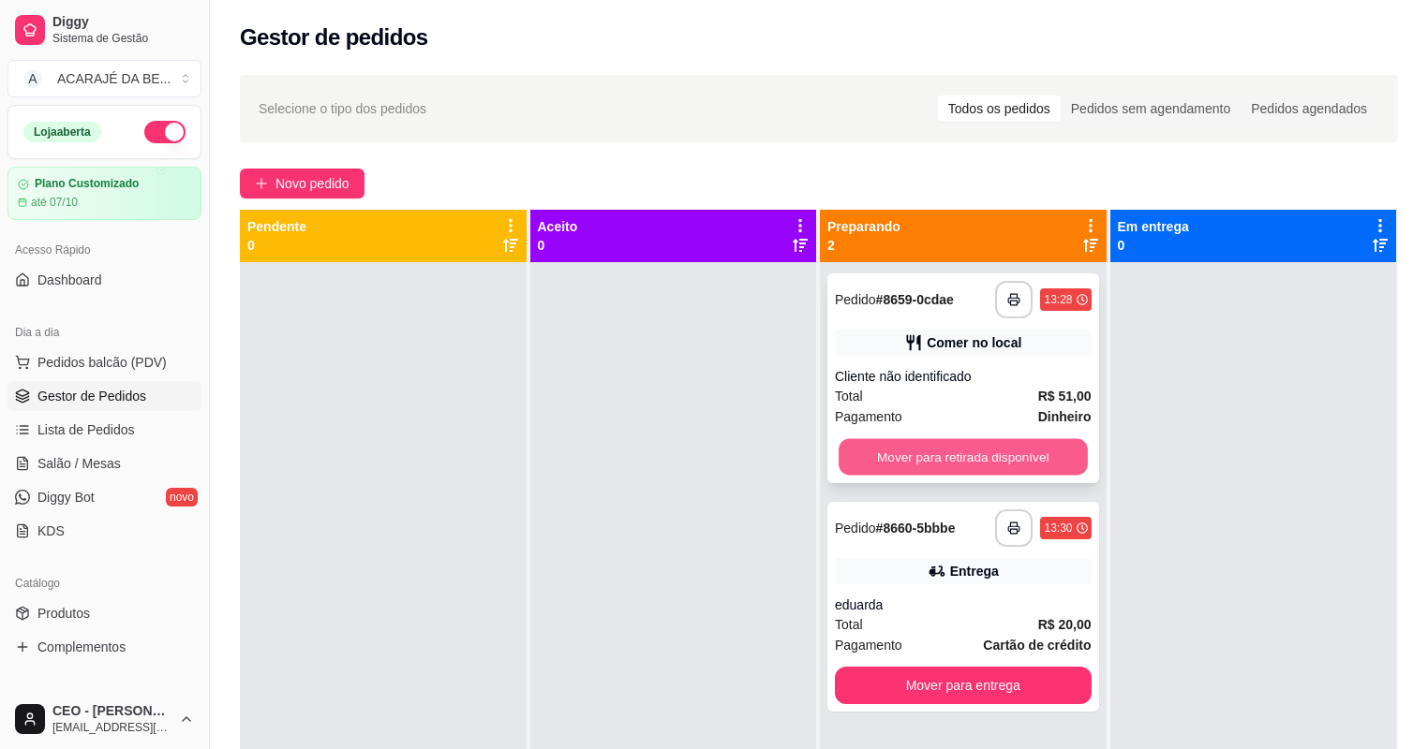
click at [951, 469] on button "Mover para retirada disponível" at bounding box center [962, 457] width 248 height 37
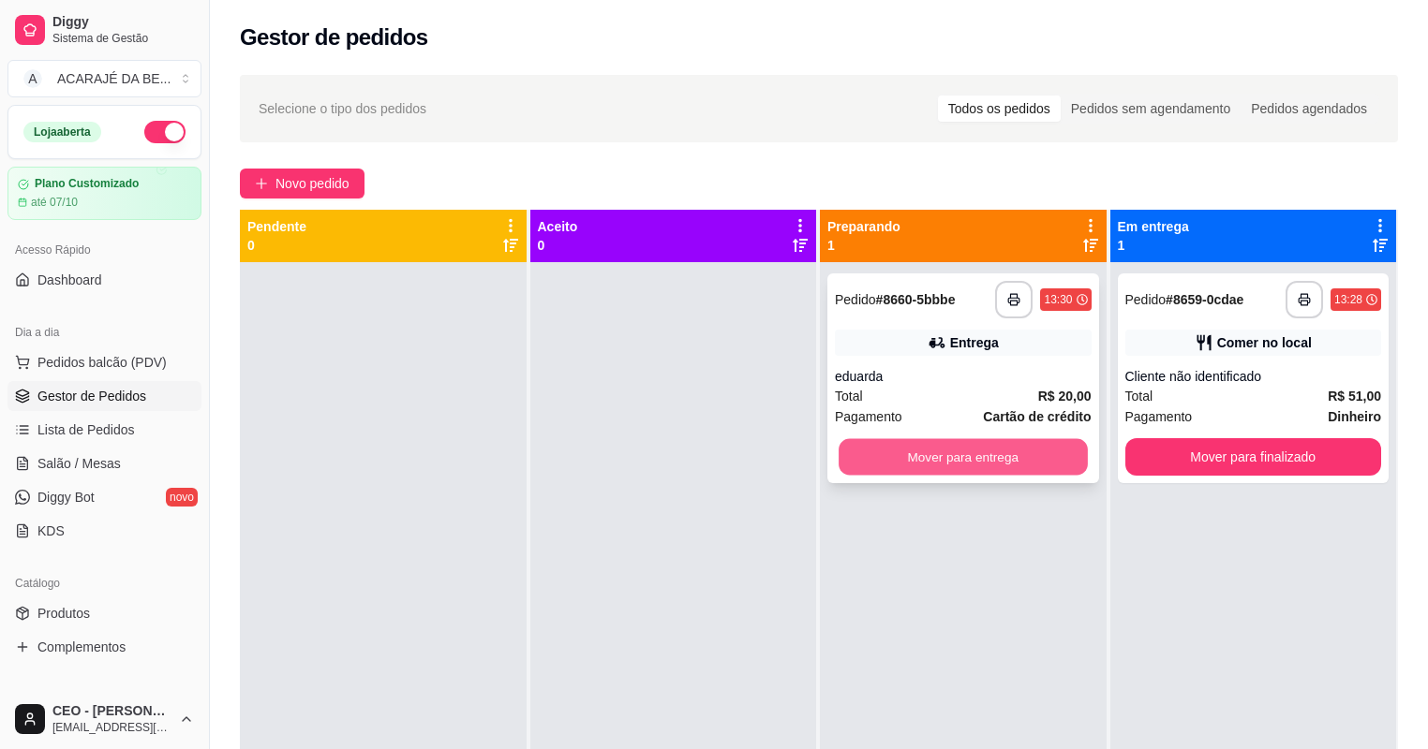
click at [953, 456] on button "Mover para entrega" at bounding box center [962, 457] width 248 height 37
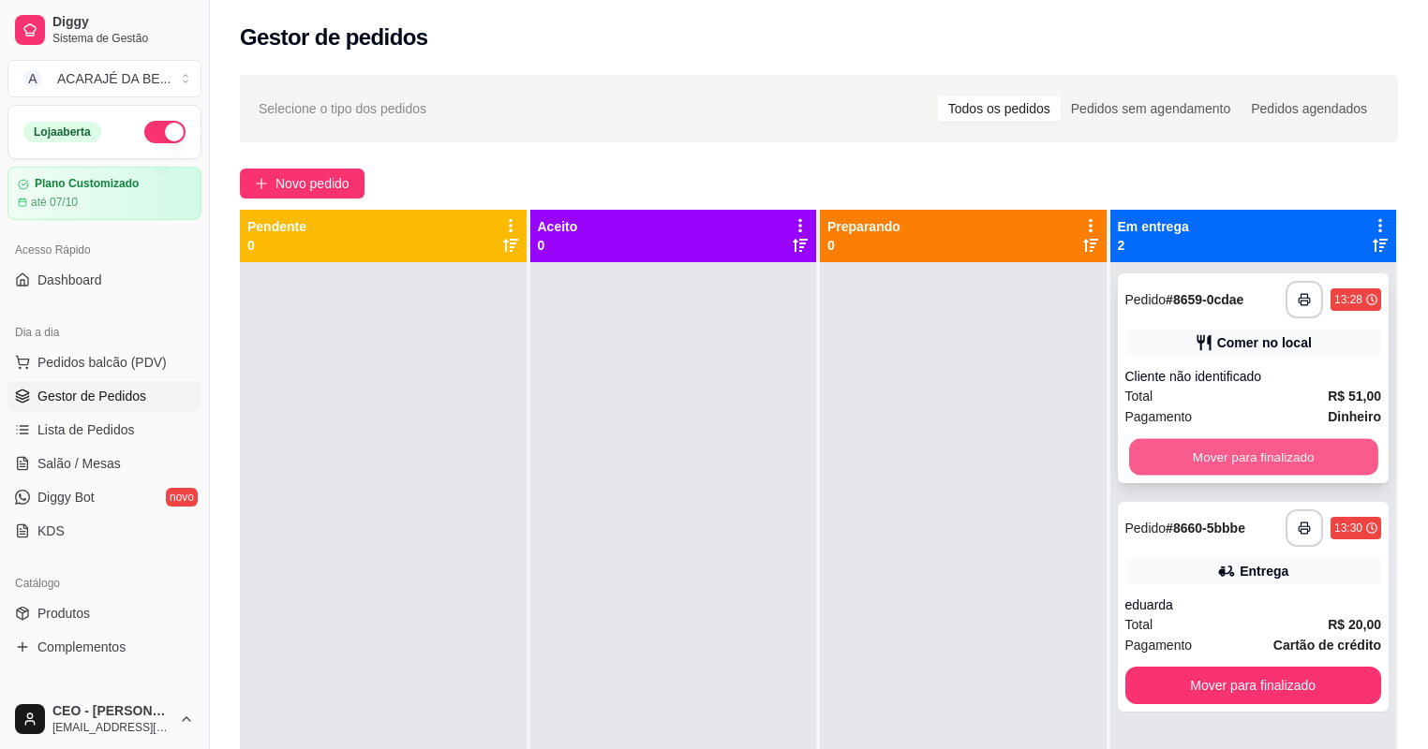
click at [1185, 461] on button "Mover para finalizado" at bounding box center [1253, 457] width 248 height 37
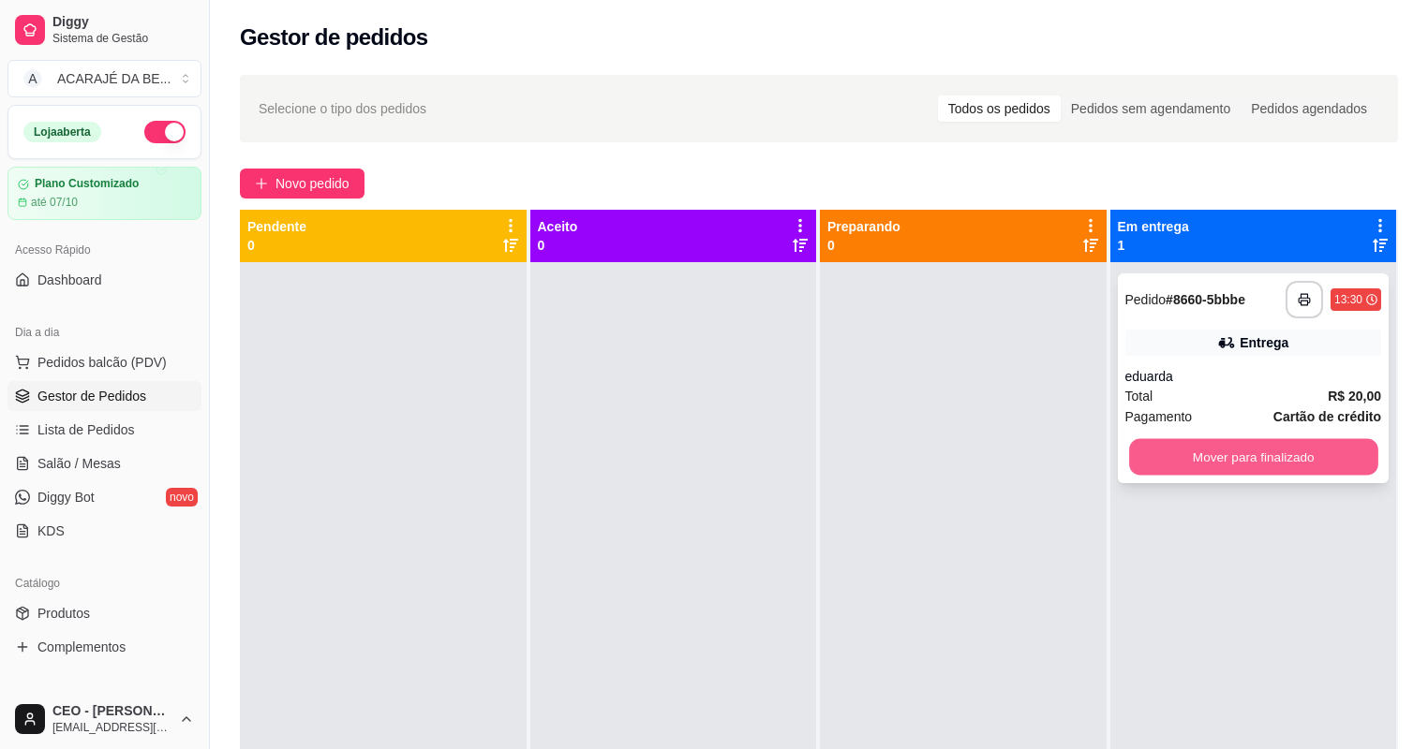
click at [1184, 461] on button "Mover para finalizado" at bounding box center [1253, 457] width 248 height 37
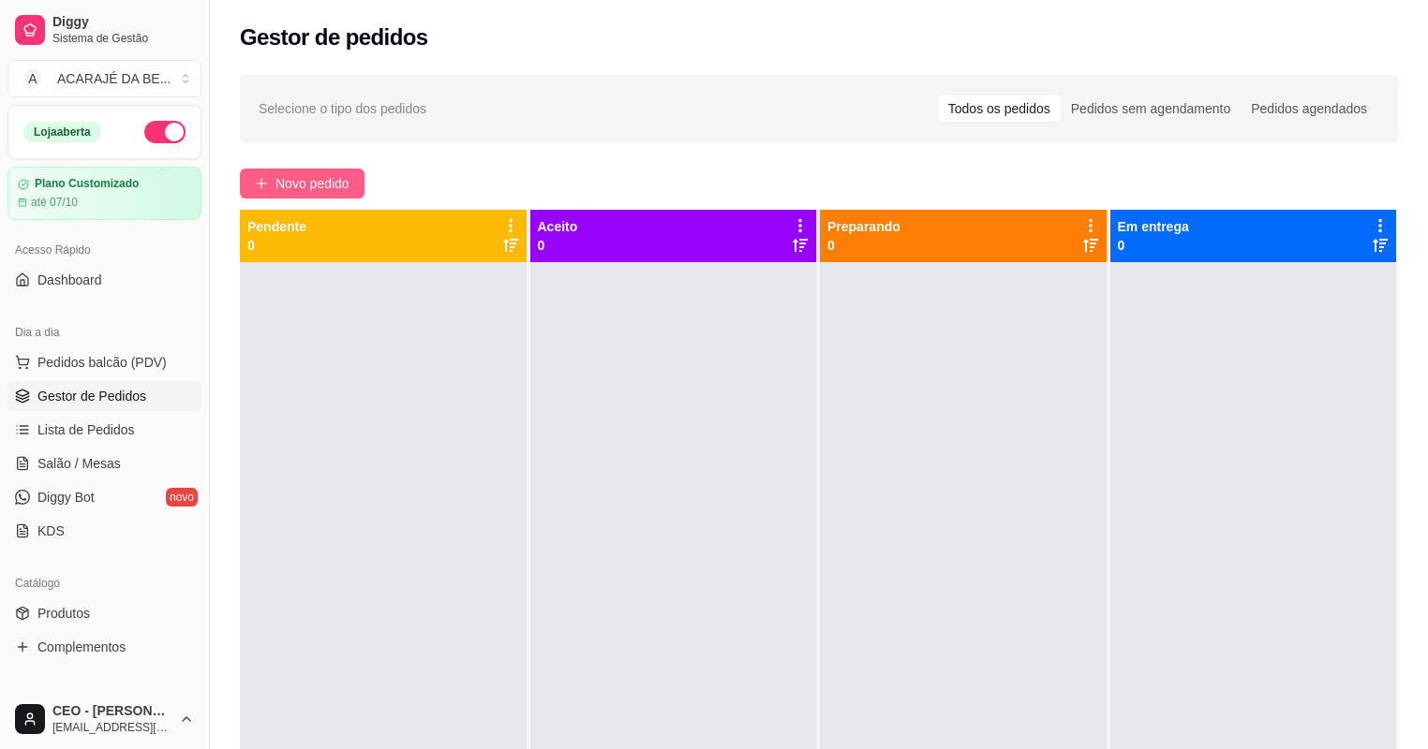
click at [308, 173] on span "Novo pedido" at bounding box center [312, 183] width 74 height 21
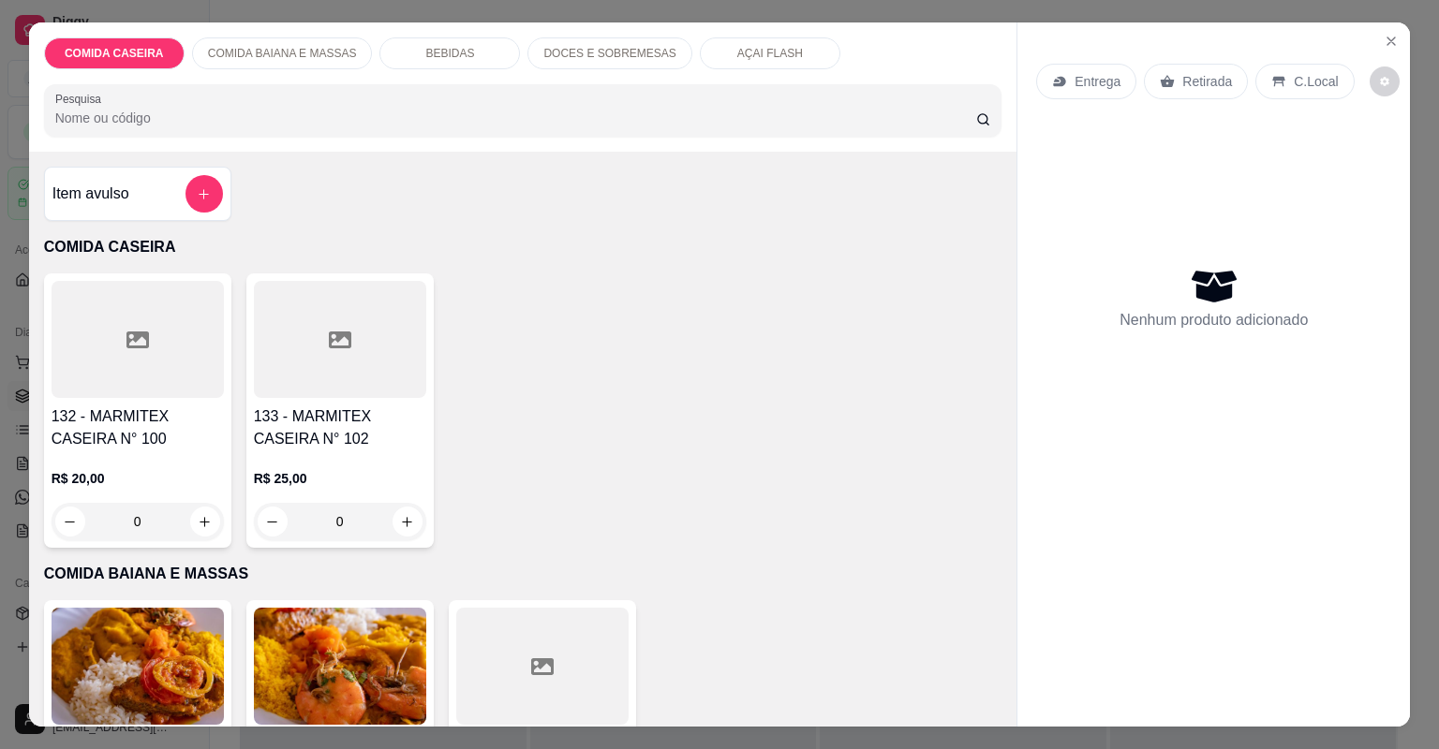
click at [136, 191] on div "Item avulso" at bounding box center [137, 193] width 170 height 37
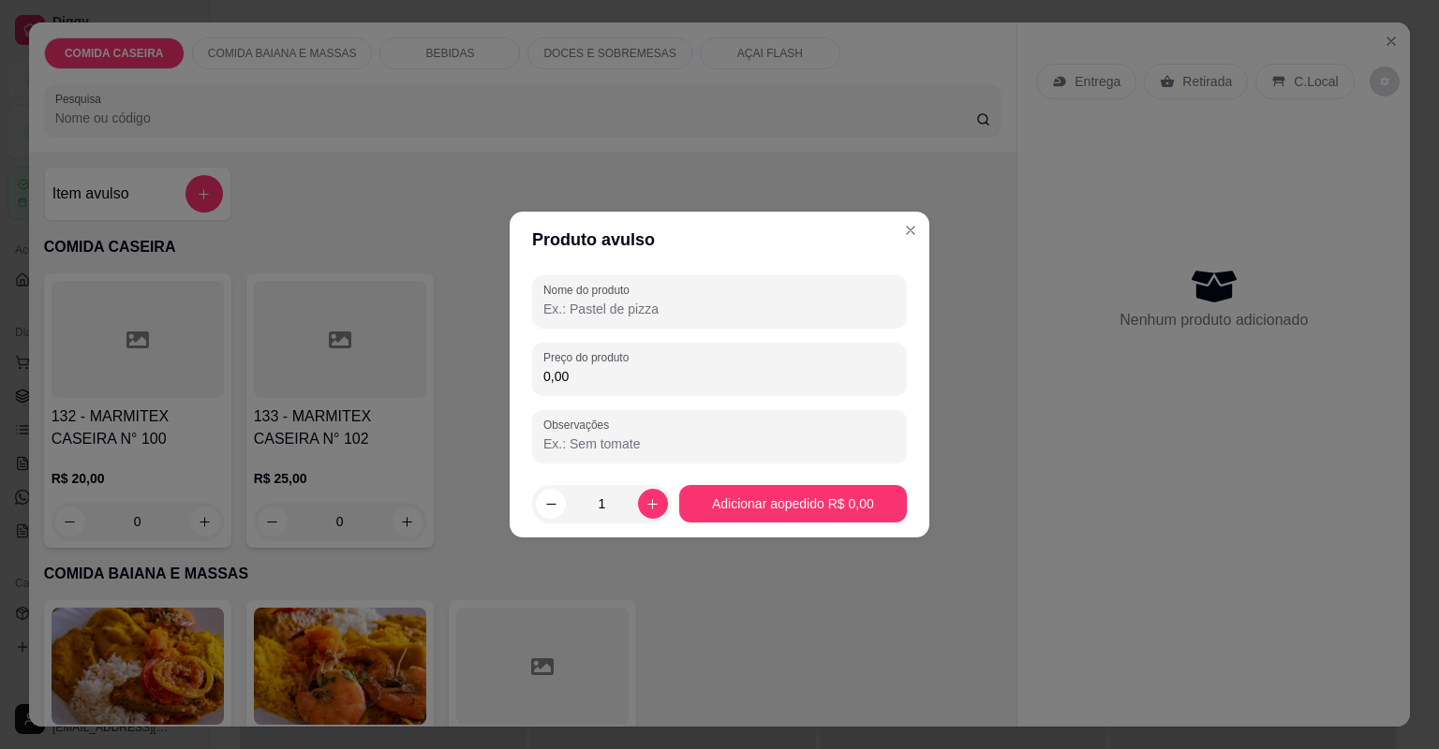
click at [678, 297] on div at bounding box center [719, 301] width 352 height 37
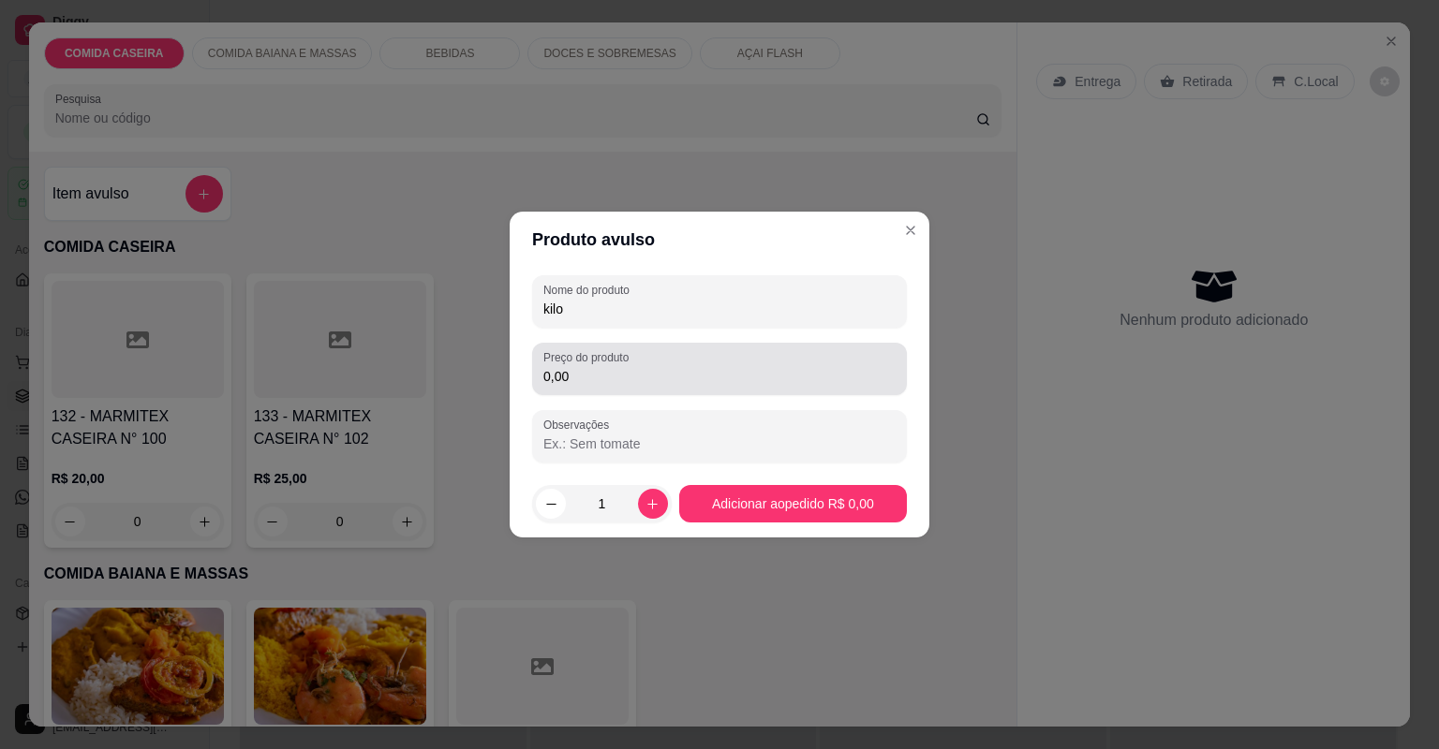
type input "kilo"
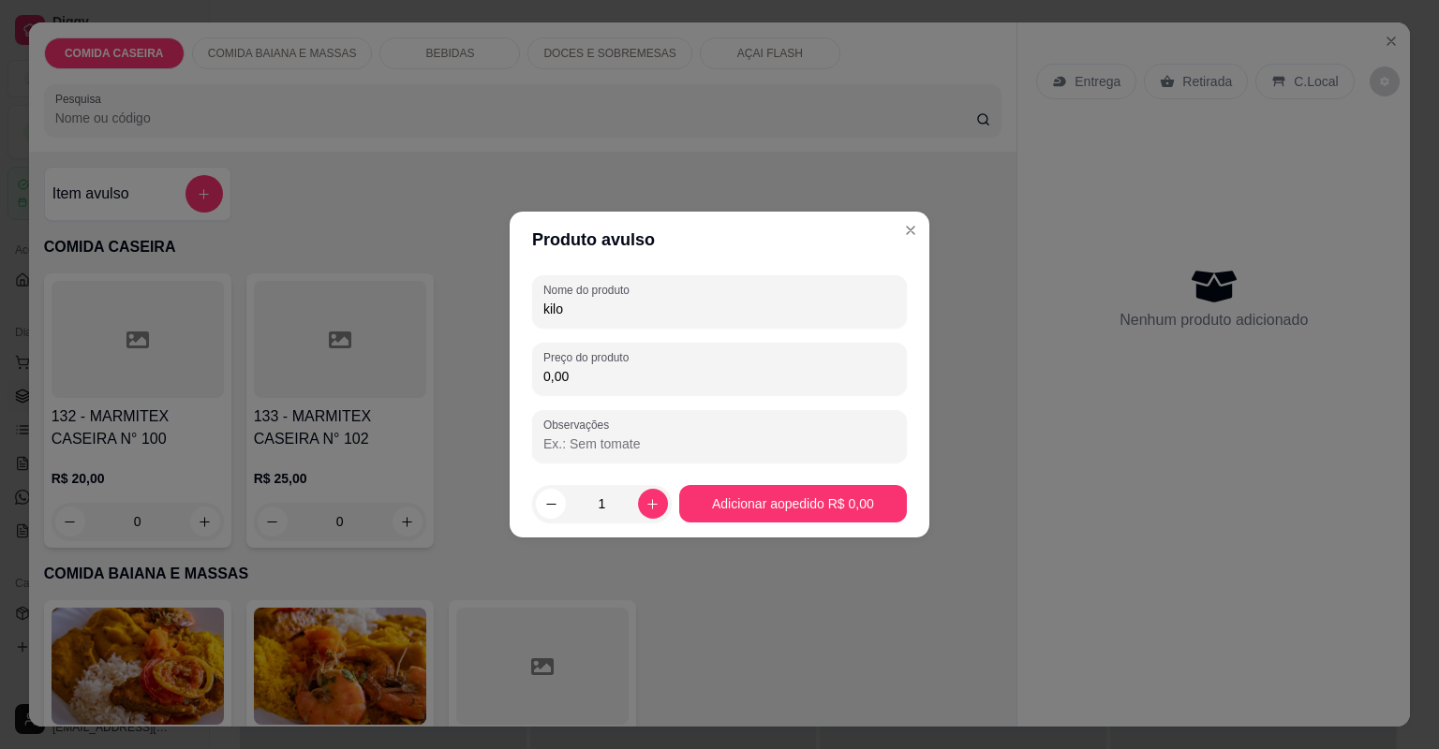
click at [651, 374] on input "0,00" at bounding box center [719, 376] width 352 height 19
type input "55,72"
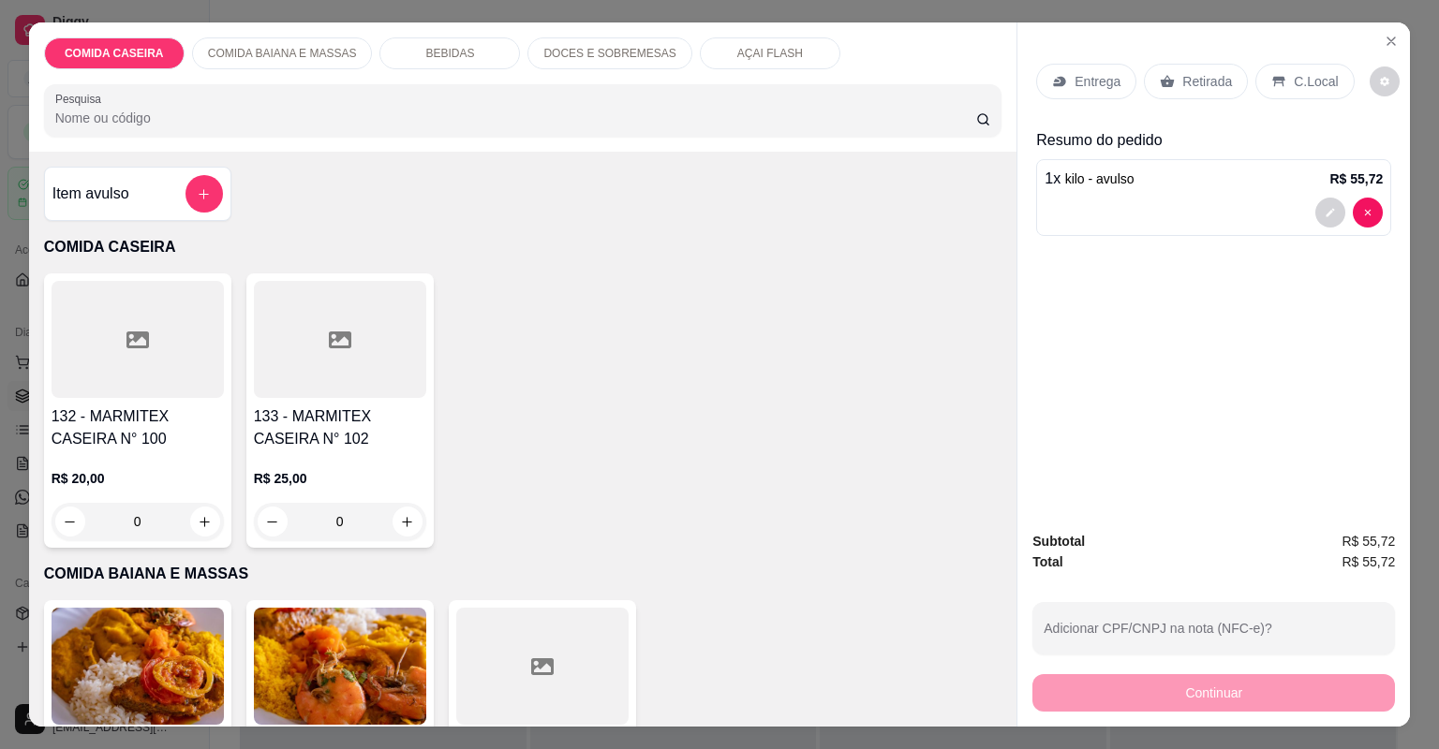
click at [1294, 75] on p "C.Local" at bounding box center [1316, 81] width 44 height 19
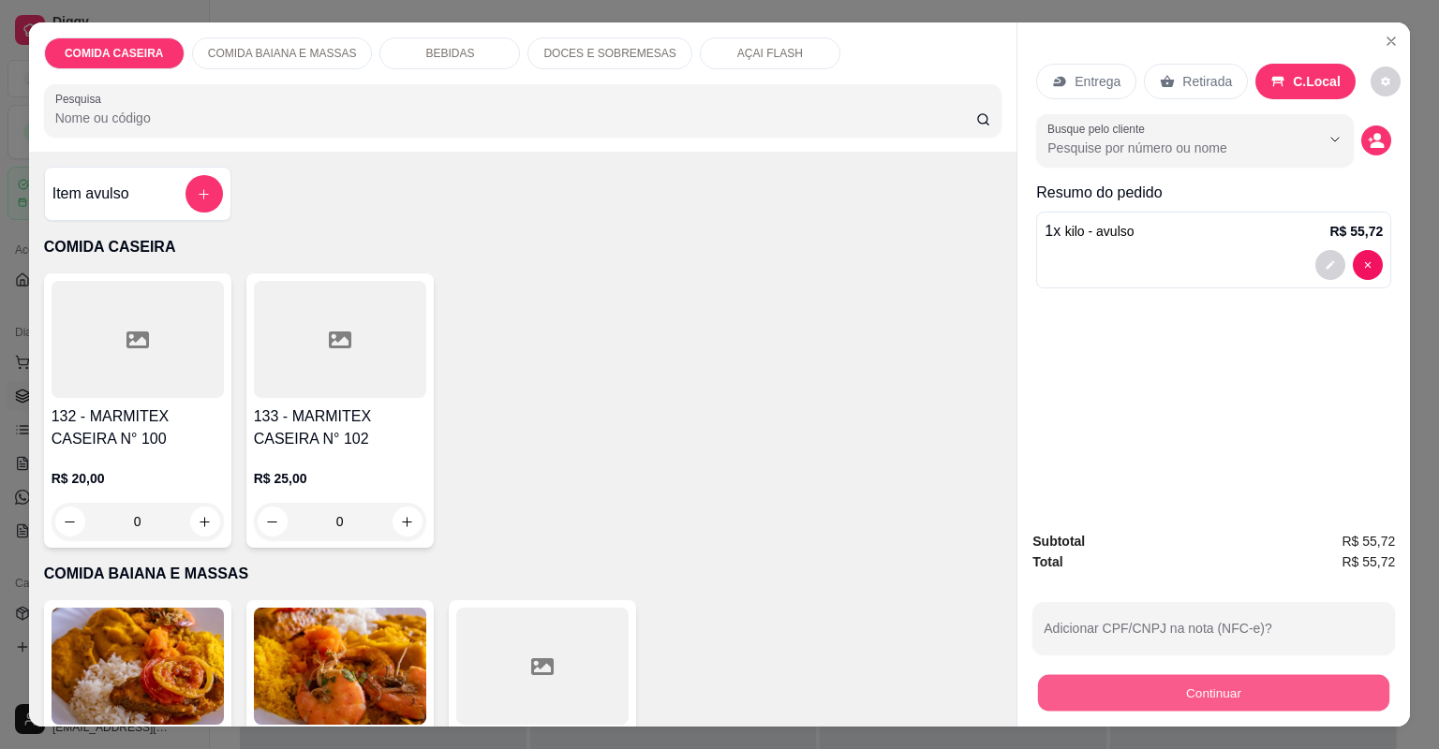
click at [1078, 683] on button "Continuar" at bounding box center [1213, 693] width 351 height 37
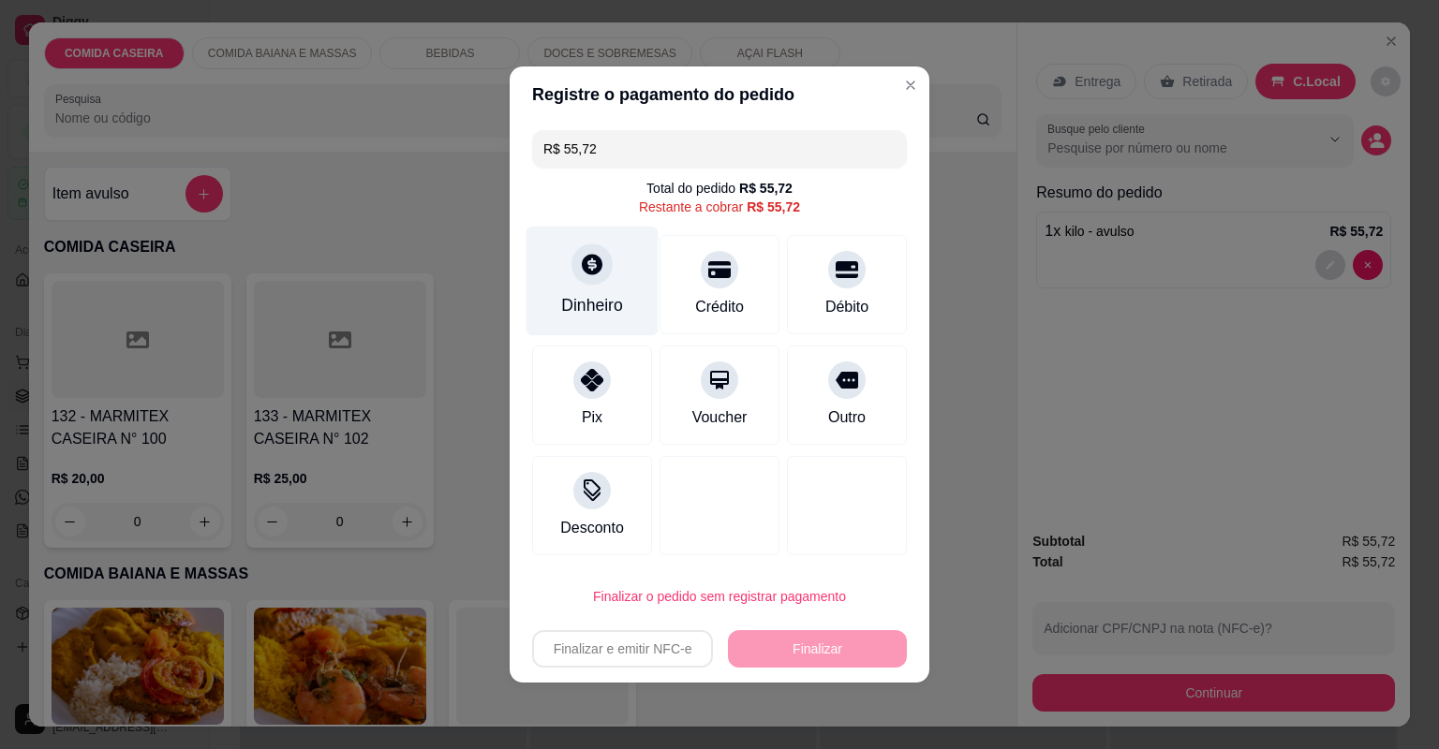
click at [612, 273] on div "Dinheiro" at bounding box center [592, 282] width 132 height 110
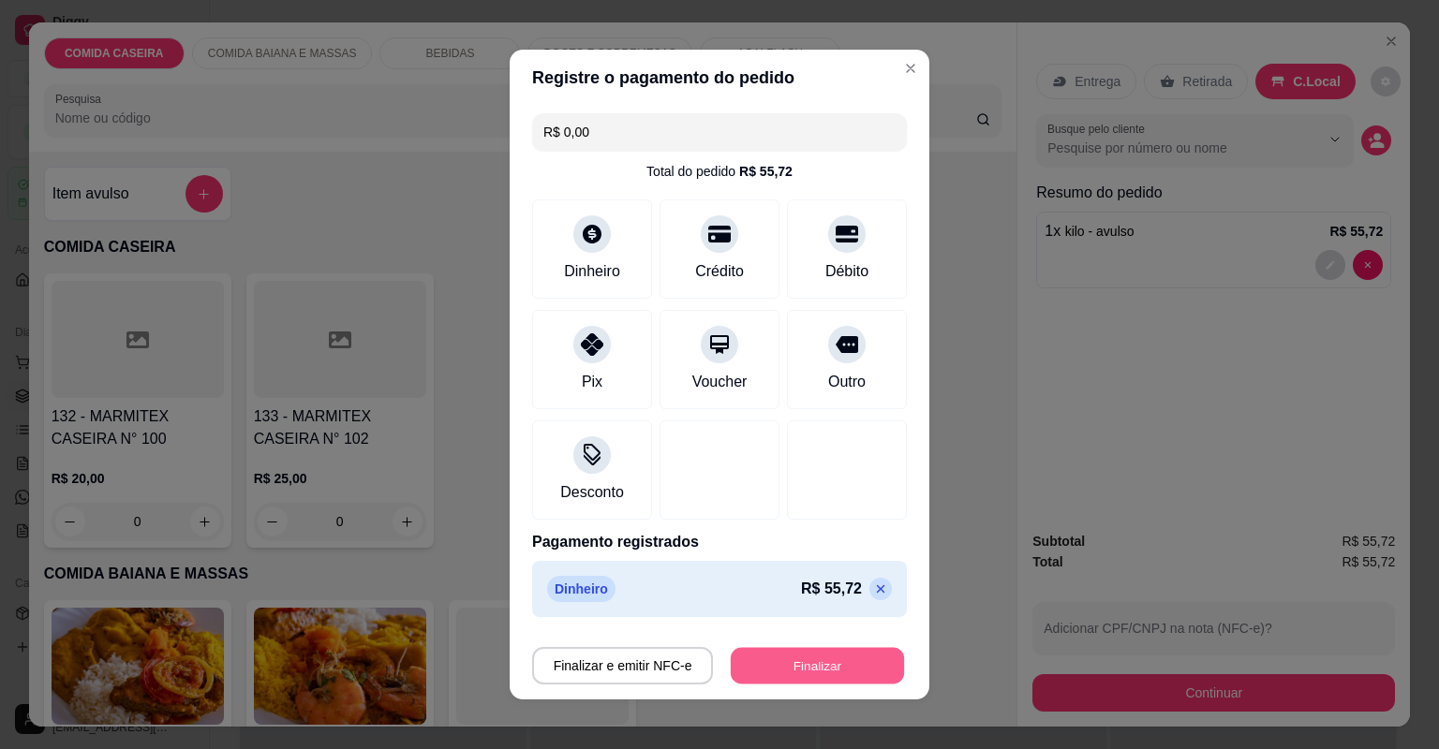
click at [788, 657] on button "Finalizar" at bounding box center [817, 666] width 173 height 37
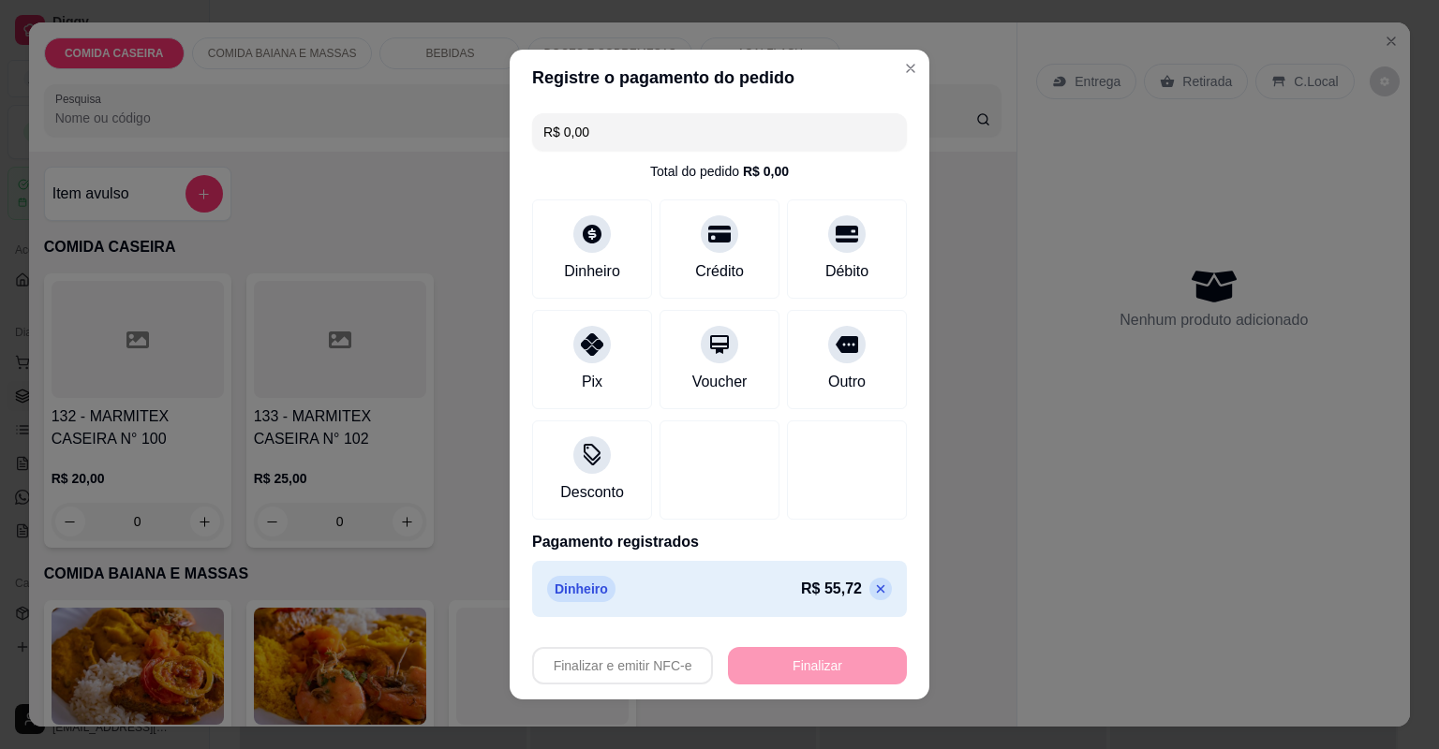
type input "-R$ 55,72"
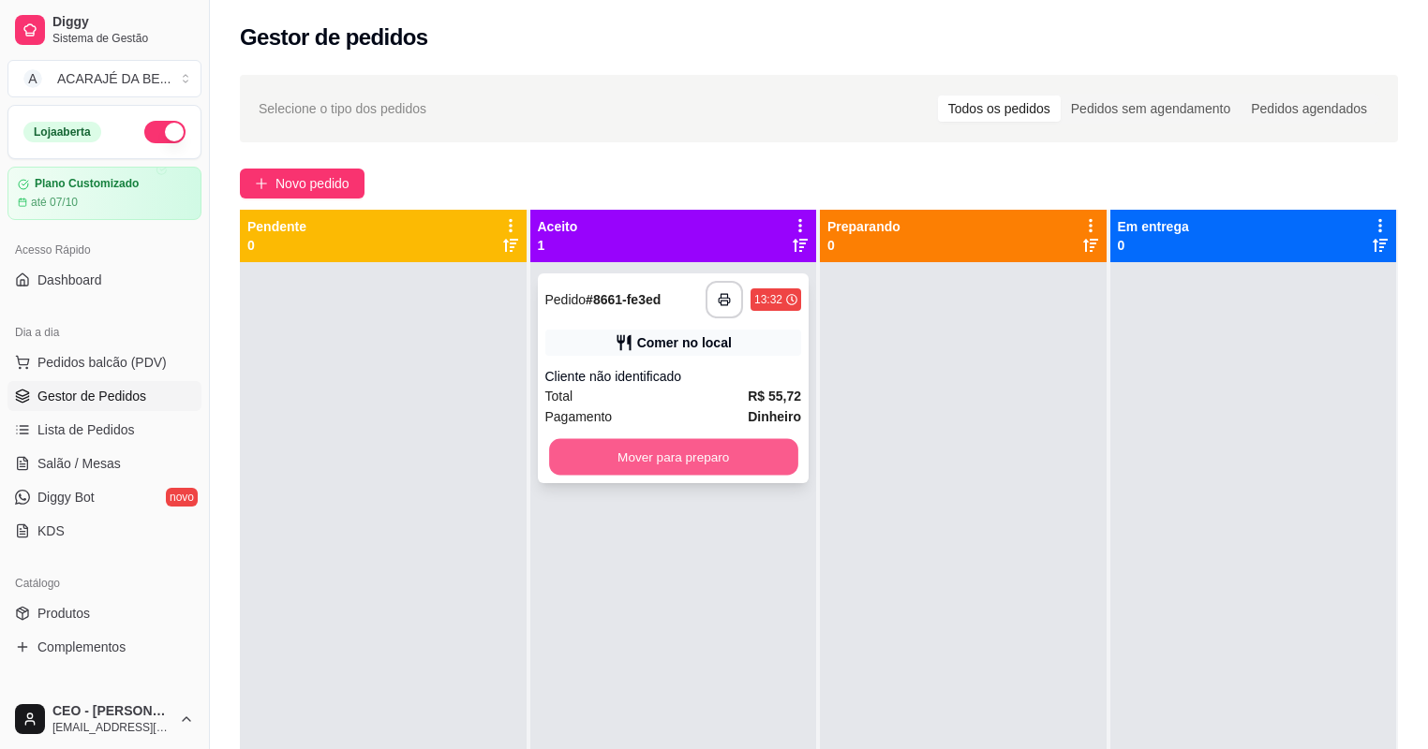
click at [731, 464] on button "Mover para preparo" at bounding box center [673, 457] width 248 height 37
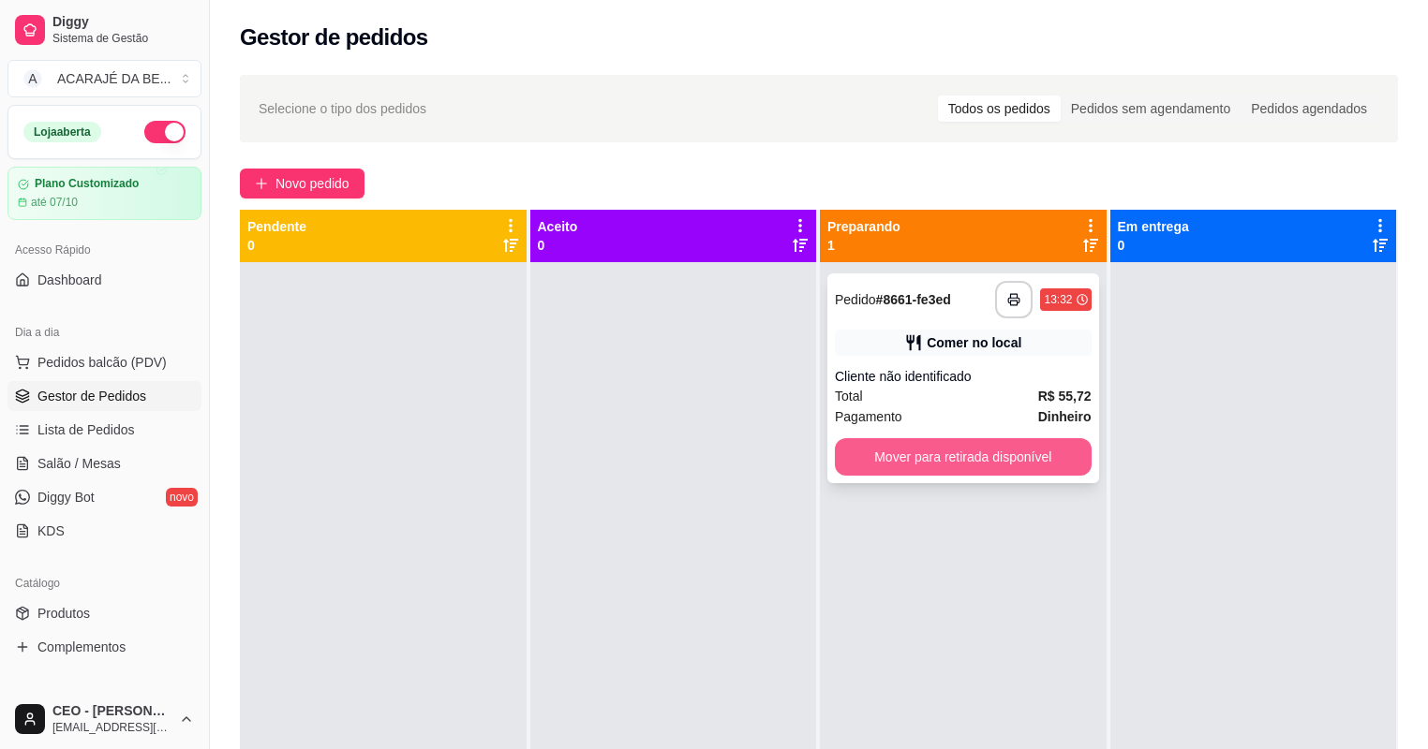
click at [910, 450] on button "Mover para retirada disponível" at bounding box center [963, 456] width 257 height 37
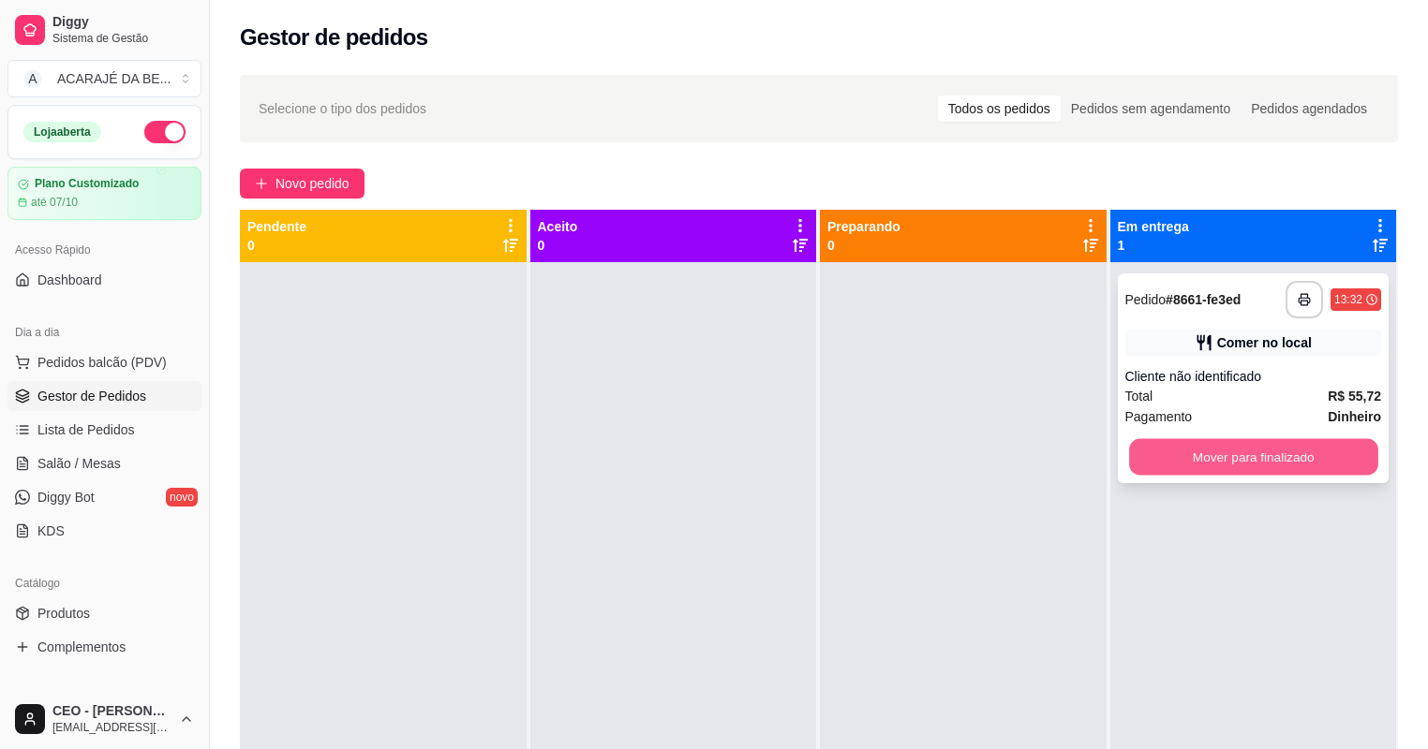
click at [1268, 452] on button "Mover para finalizado" at bounding box center [1253, 457] width 248 height 37
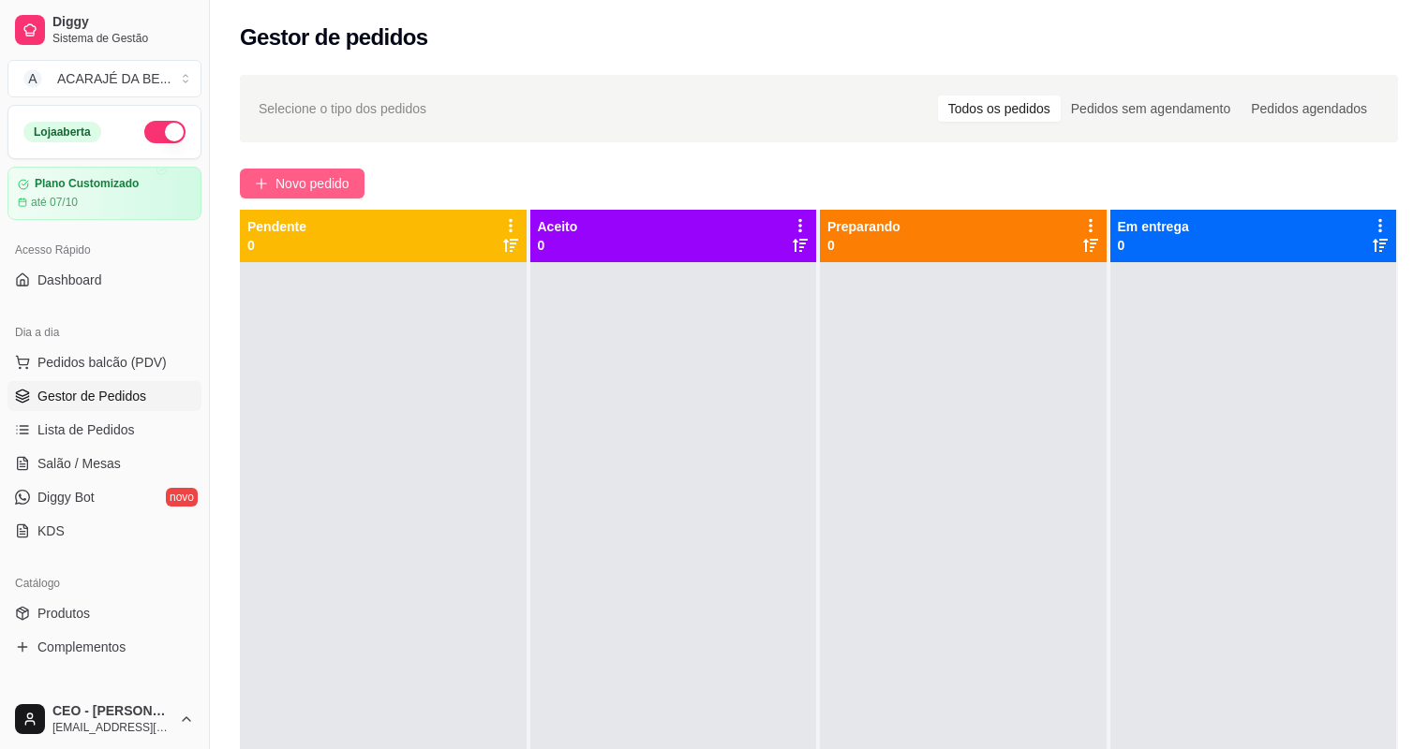
click at [314, 179] on span "Novo pedido" at bounding box center [312, 183] width 74 height 21
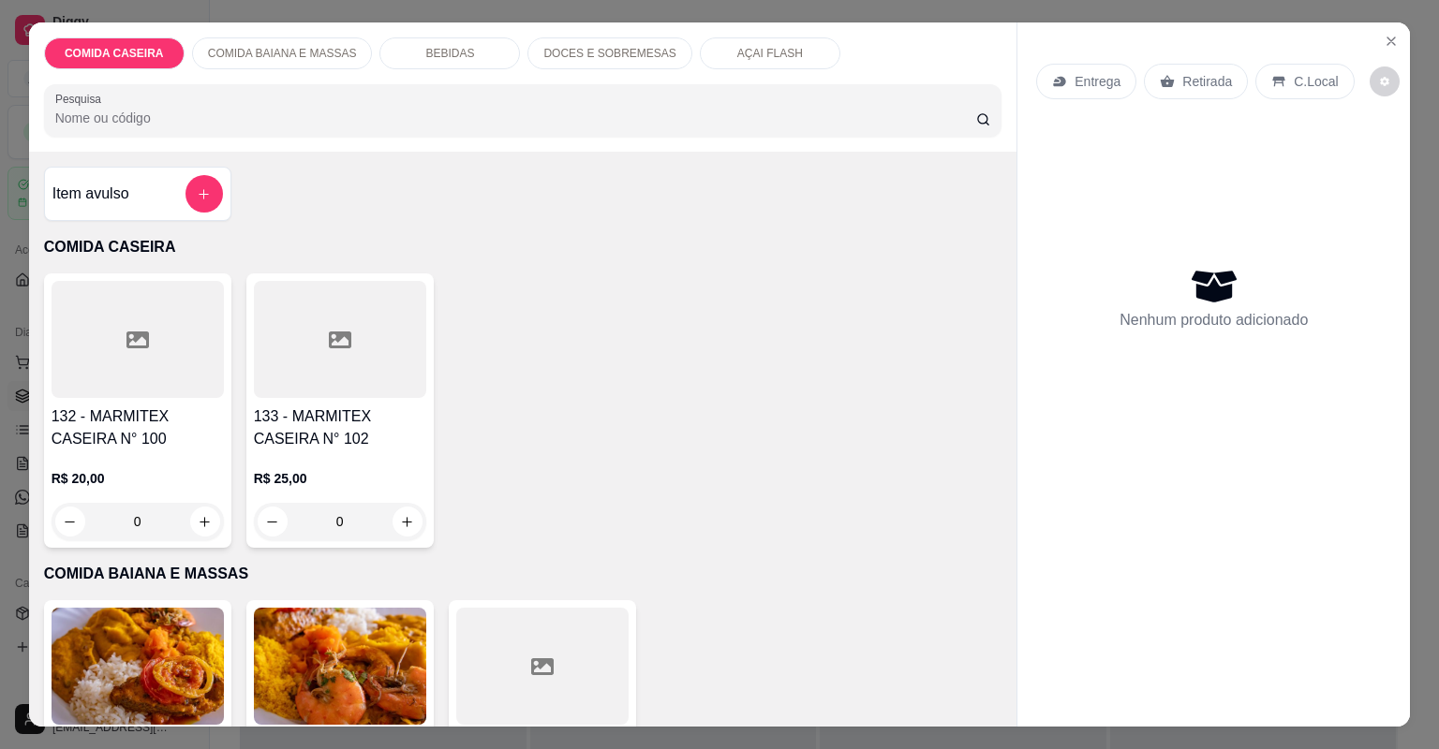
click at [164, 195] on div "Item avulso" at bounding box center [137, 193] width 170 height 37
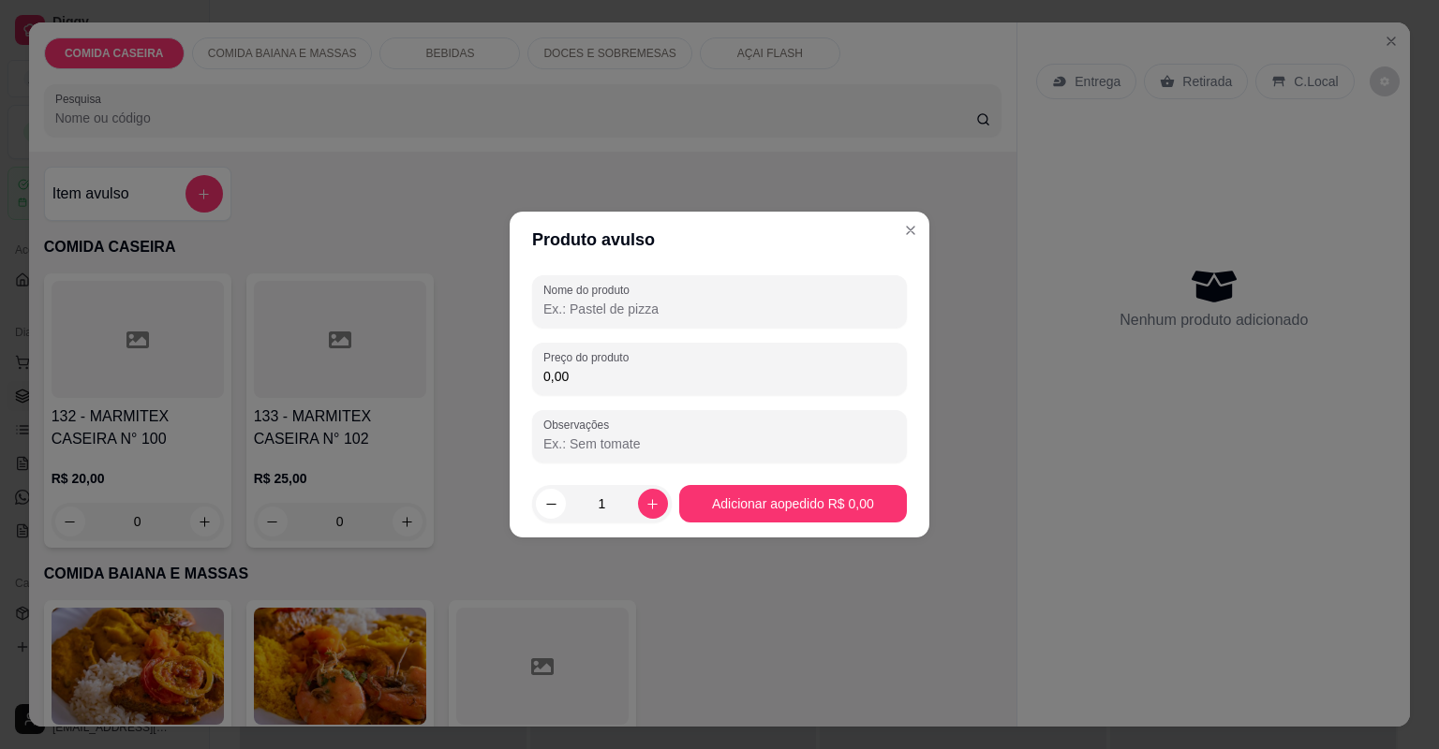
click at [692, 314] on input "Nome do produto" at bounding box center [719, 309] width 352 height 19
type input "v"
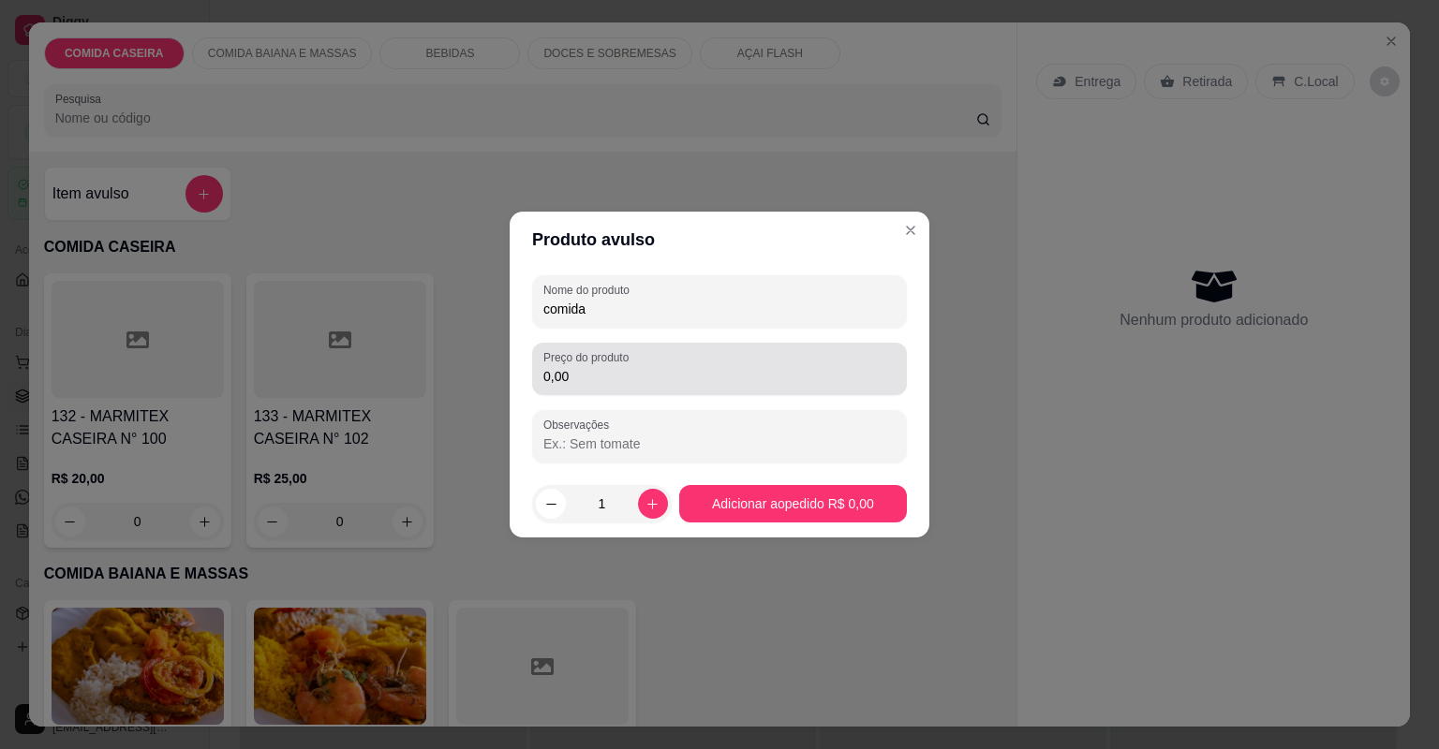
type input "comida"
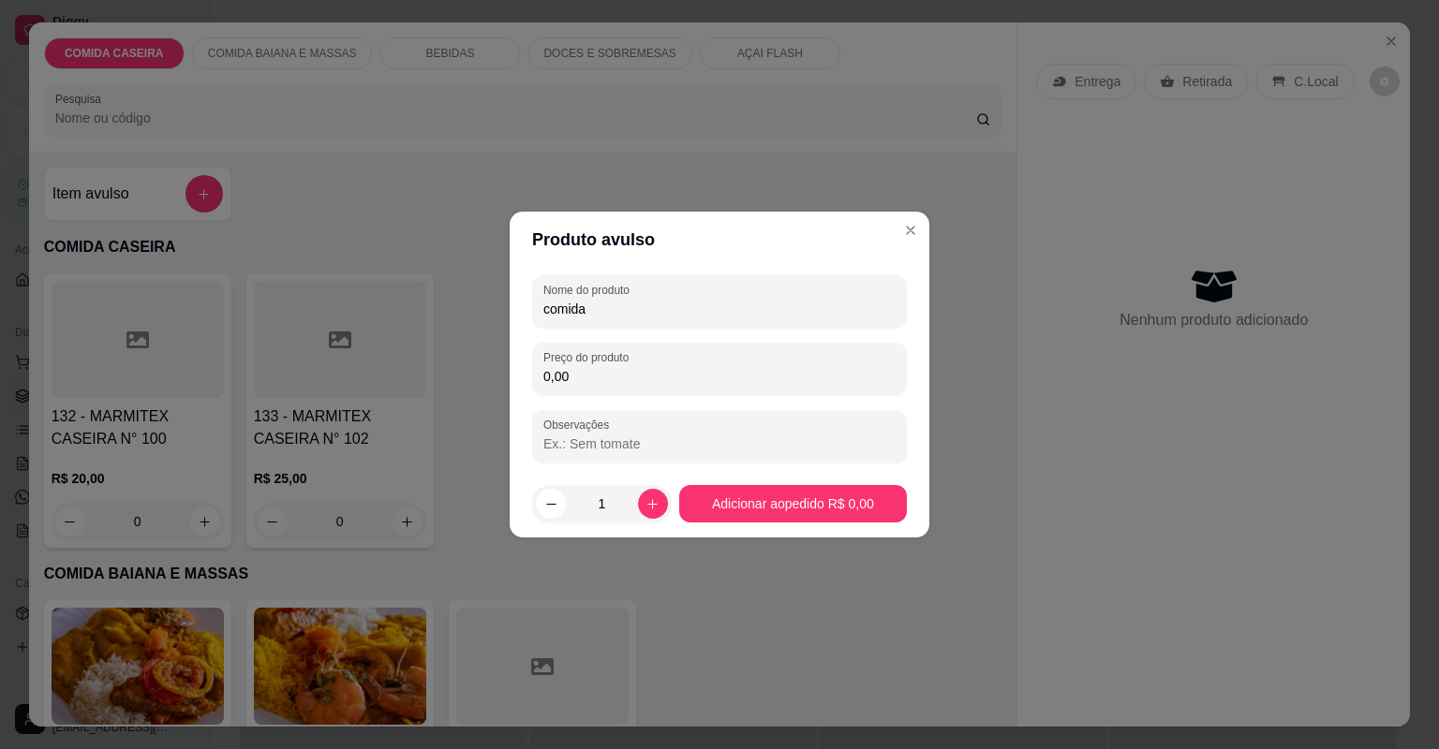
click at [662, 380] on input "0,00" at bounding box center [719, 376] width 352 height 19
type input "56,00"
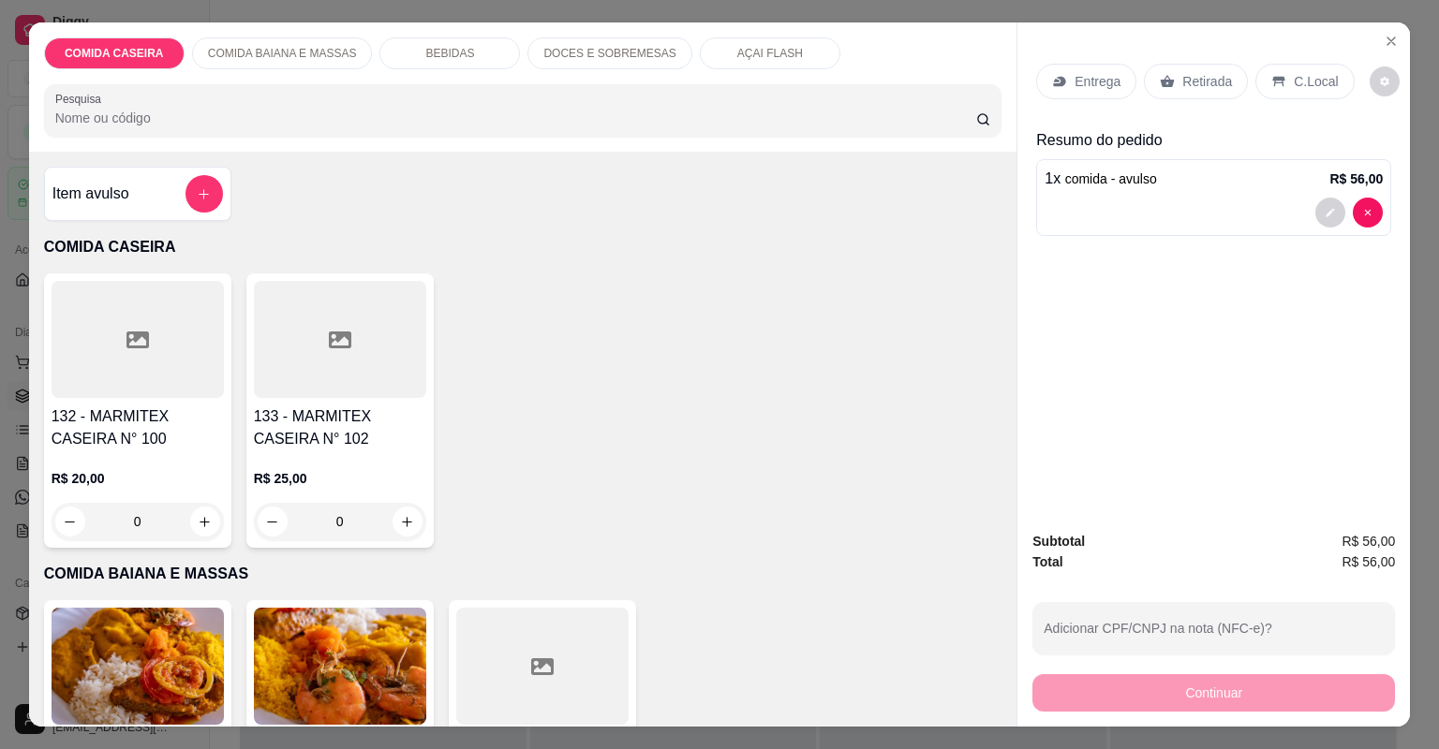
click at [1294, 79] on p "C.Local" at bounding box center [1316, 81] width 44 height 19
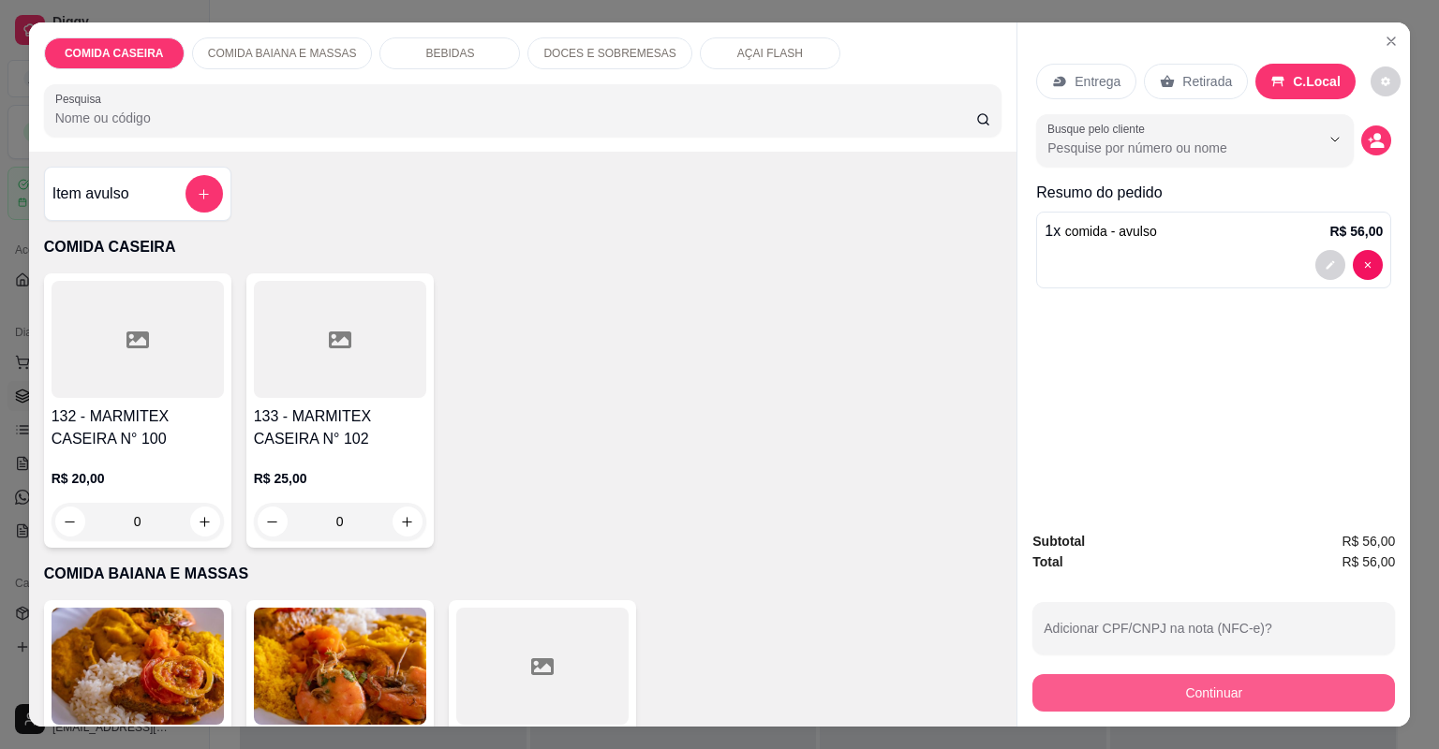
click at [1157, 702] on button "Continuar" at bounding box center [1213, 692] width 363 height 37
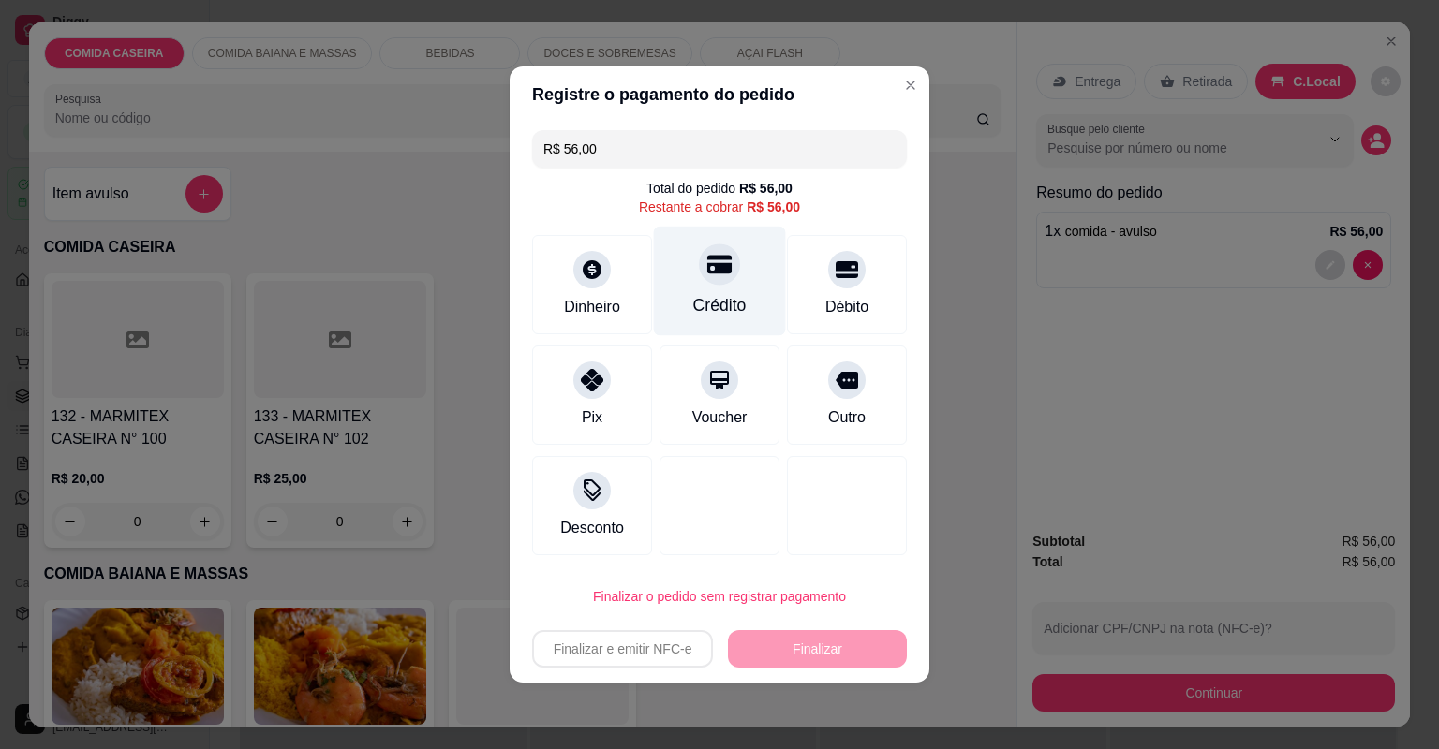
click at [727, 288] on div "Crédito" at bounding box center [720, 282] width 132 height 110
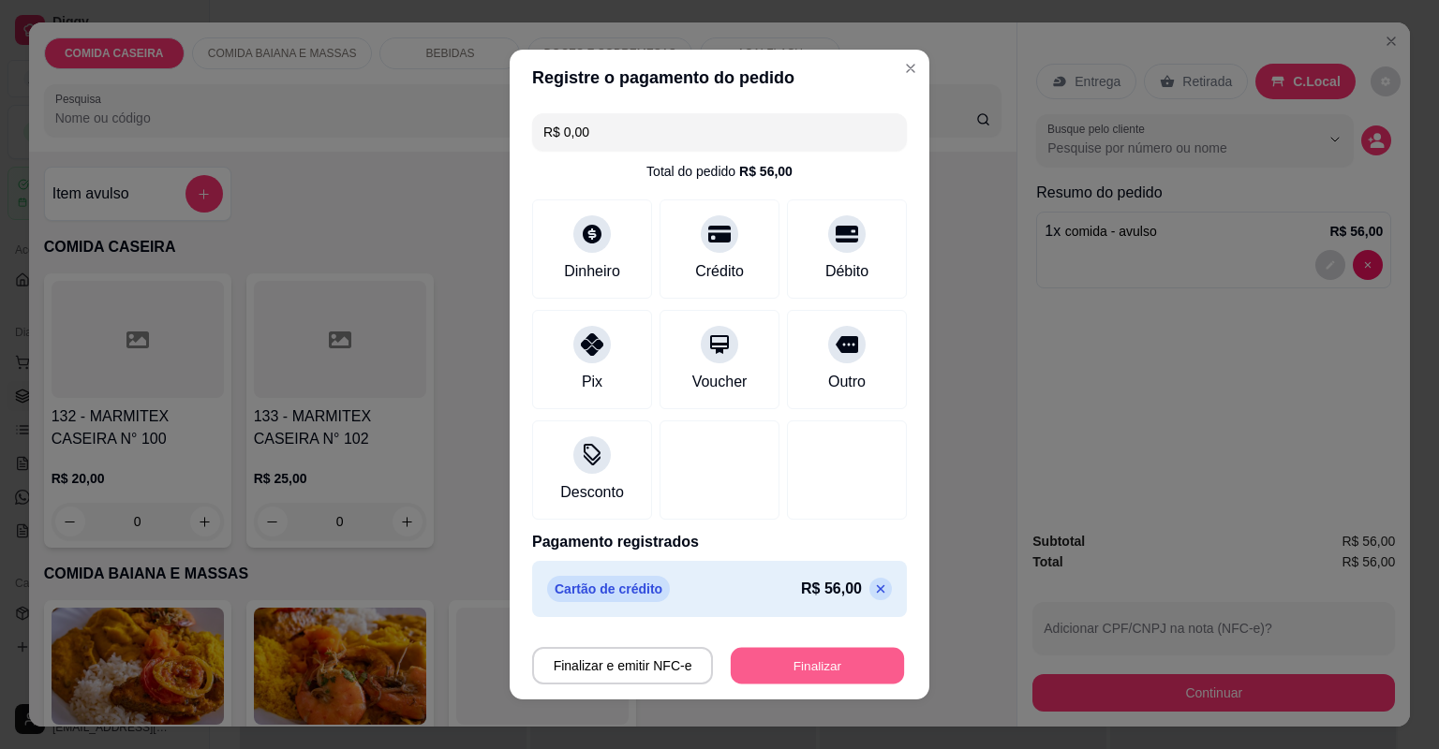
click at [837, 670] on button "Finalizar" at bounding box center [817, 666] width 173 height 37
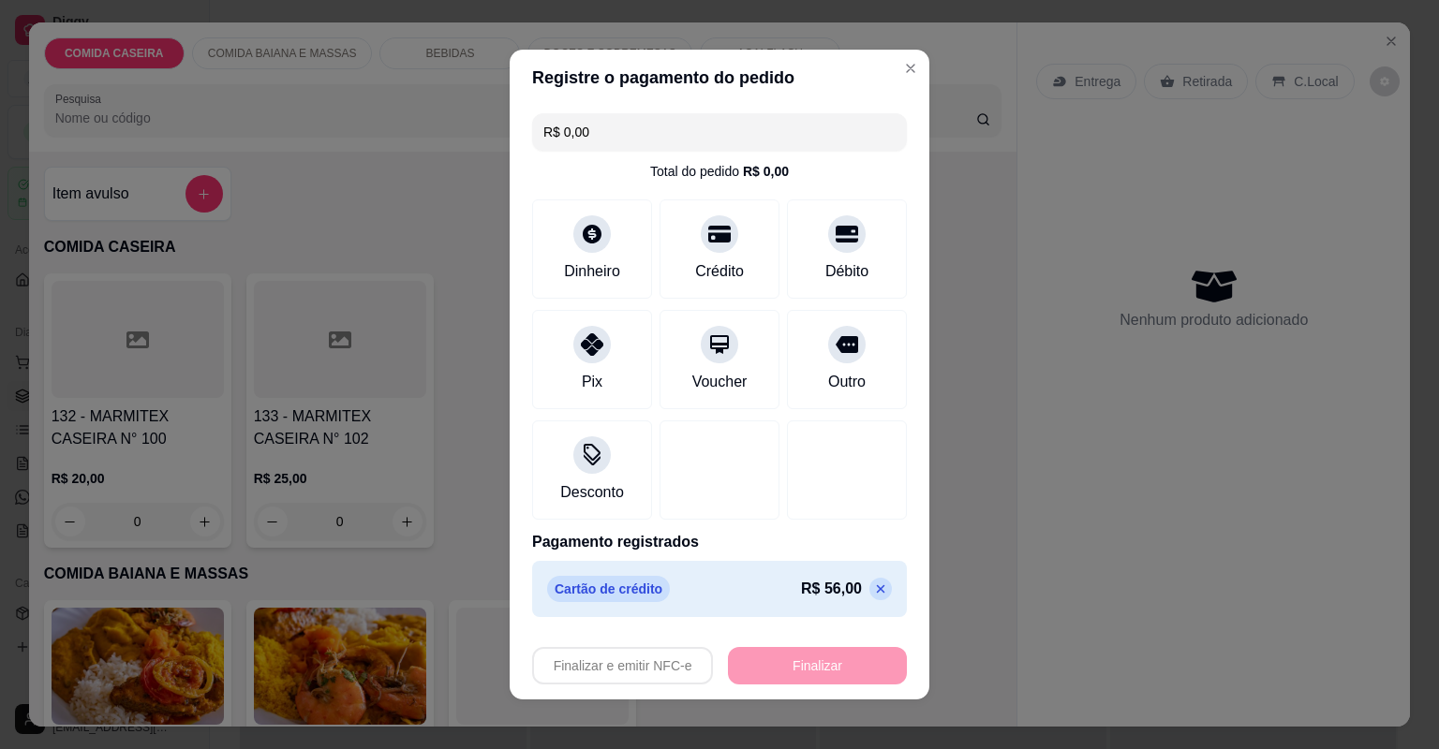
type input "-R$ 56,00"
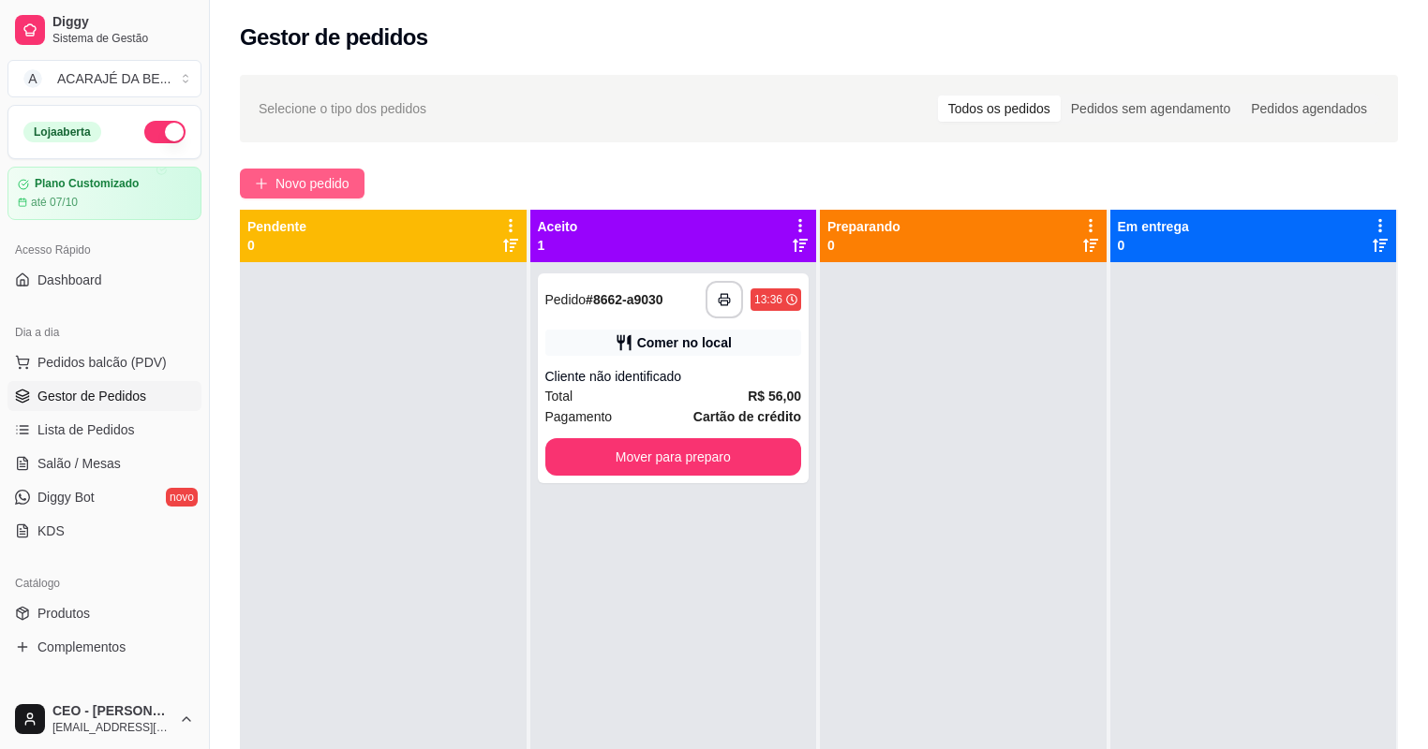
click at [296, 169] on button "Novo pedido" at bounding box center [302, 184] width 125 height 30
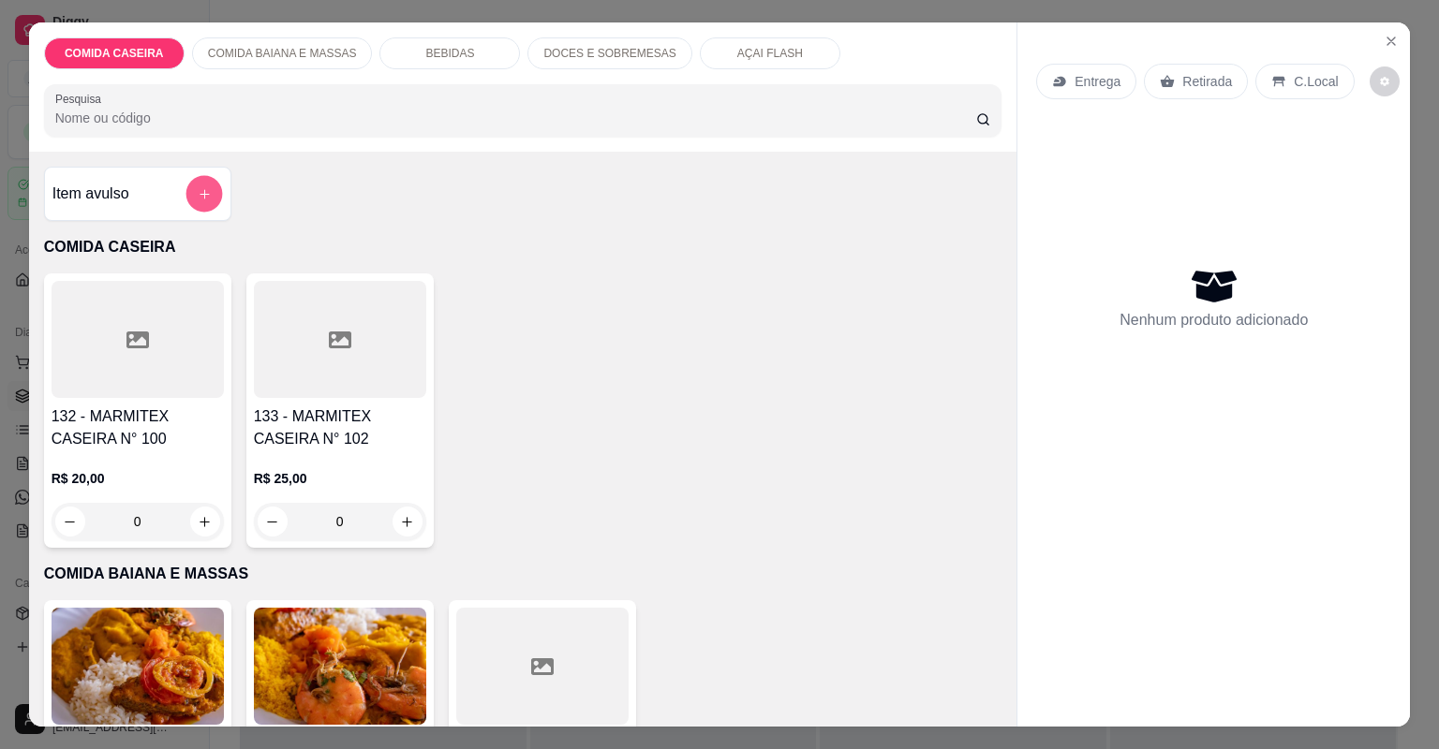
click at [187, 199] on button "add-separate-item" at bounding box center [203, 194] width 37 height 37
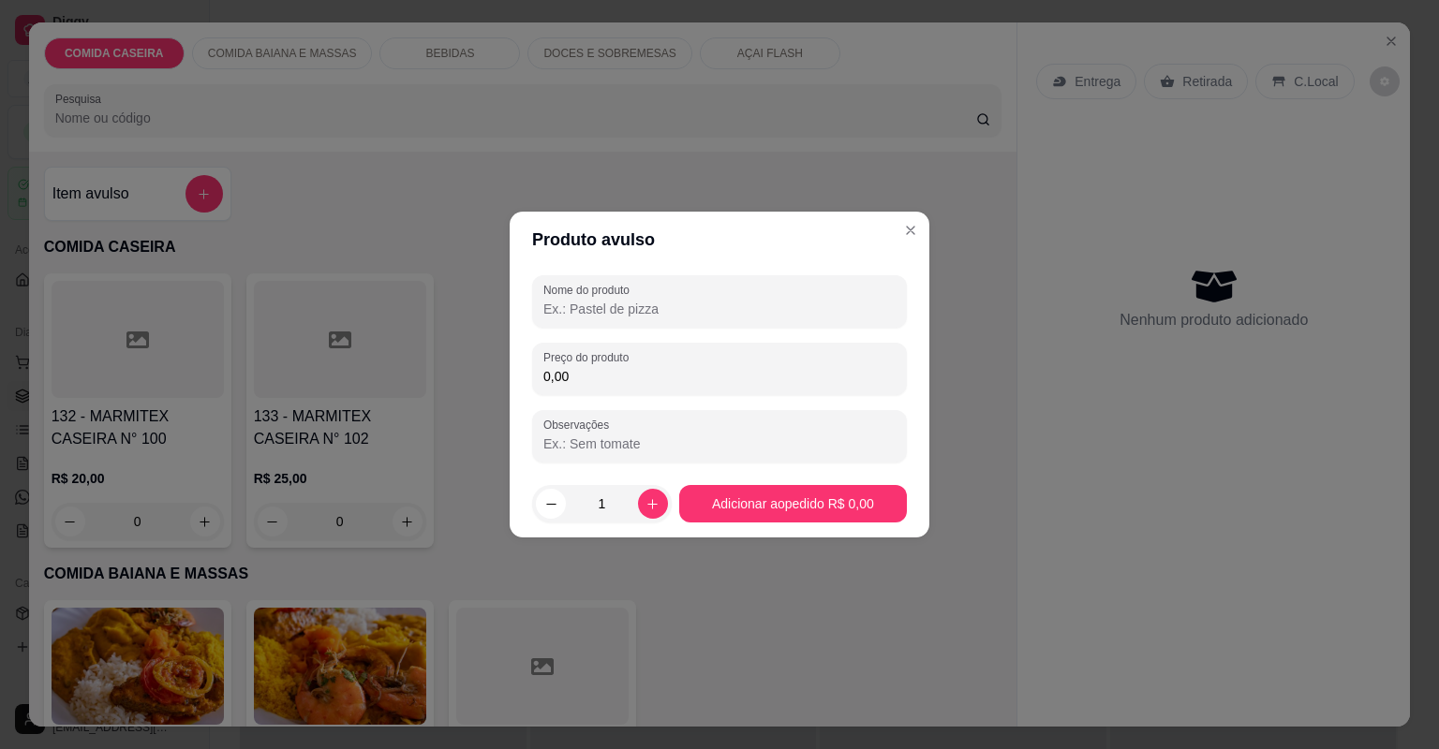
click at [680, 315] on input "Nome do produto" at bounding box center [719, 309] width 352 height 19
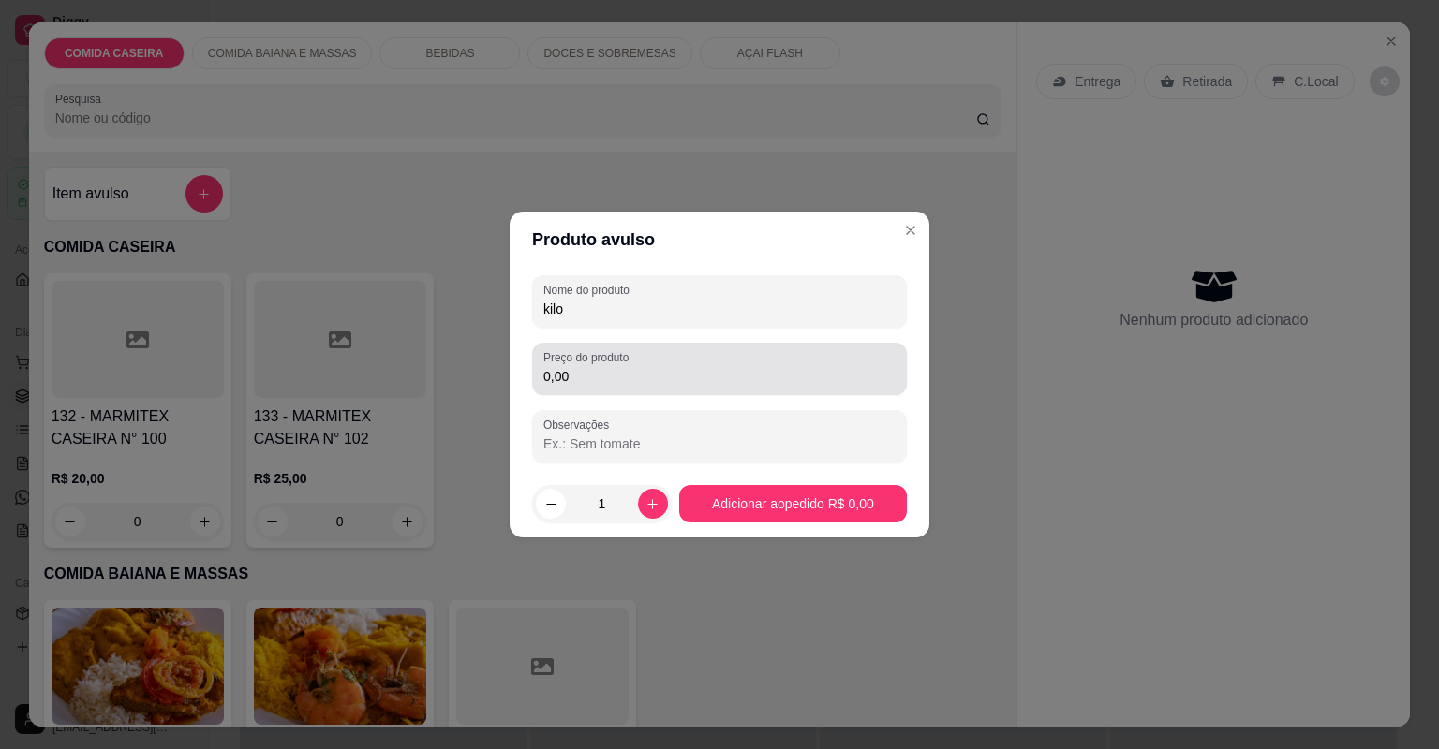
type input "kilo"
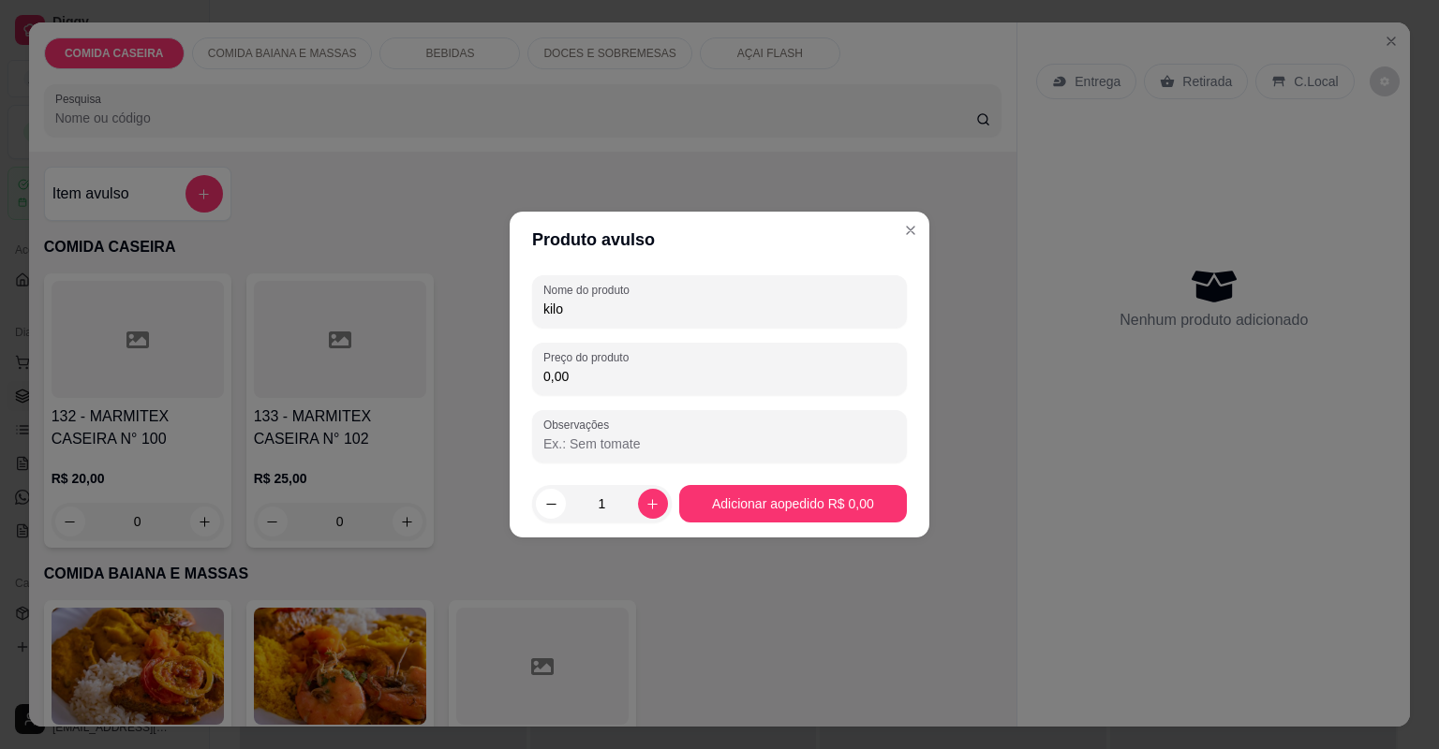
click at [675, 385] on input "0,00" at bounding box center [719, 376] width 352 height 19
type input "29,25"
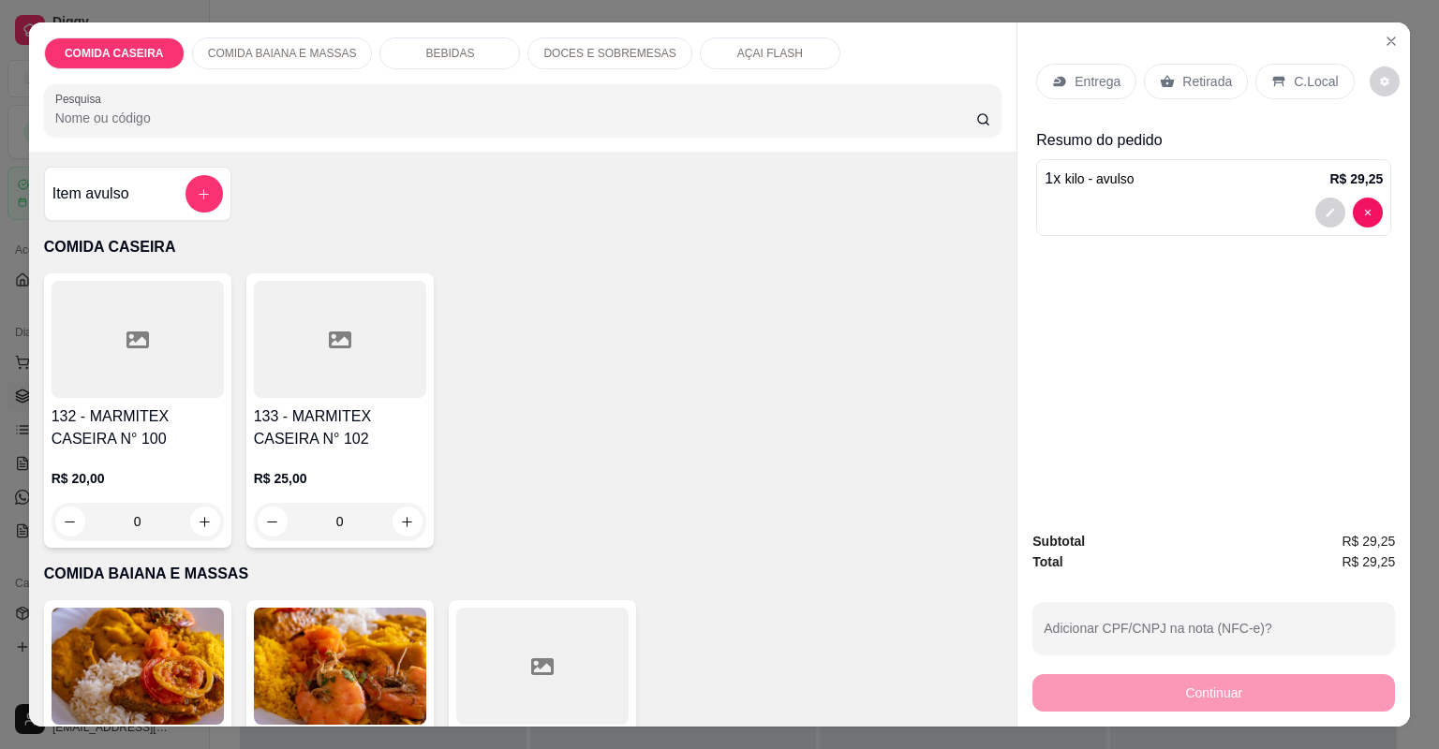
click at [1309, 73] on p "C.Local" at bounding box center [1316, 81] width 44 height 19
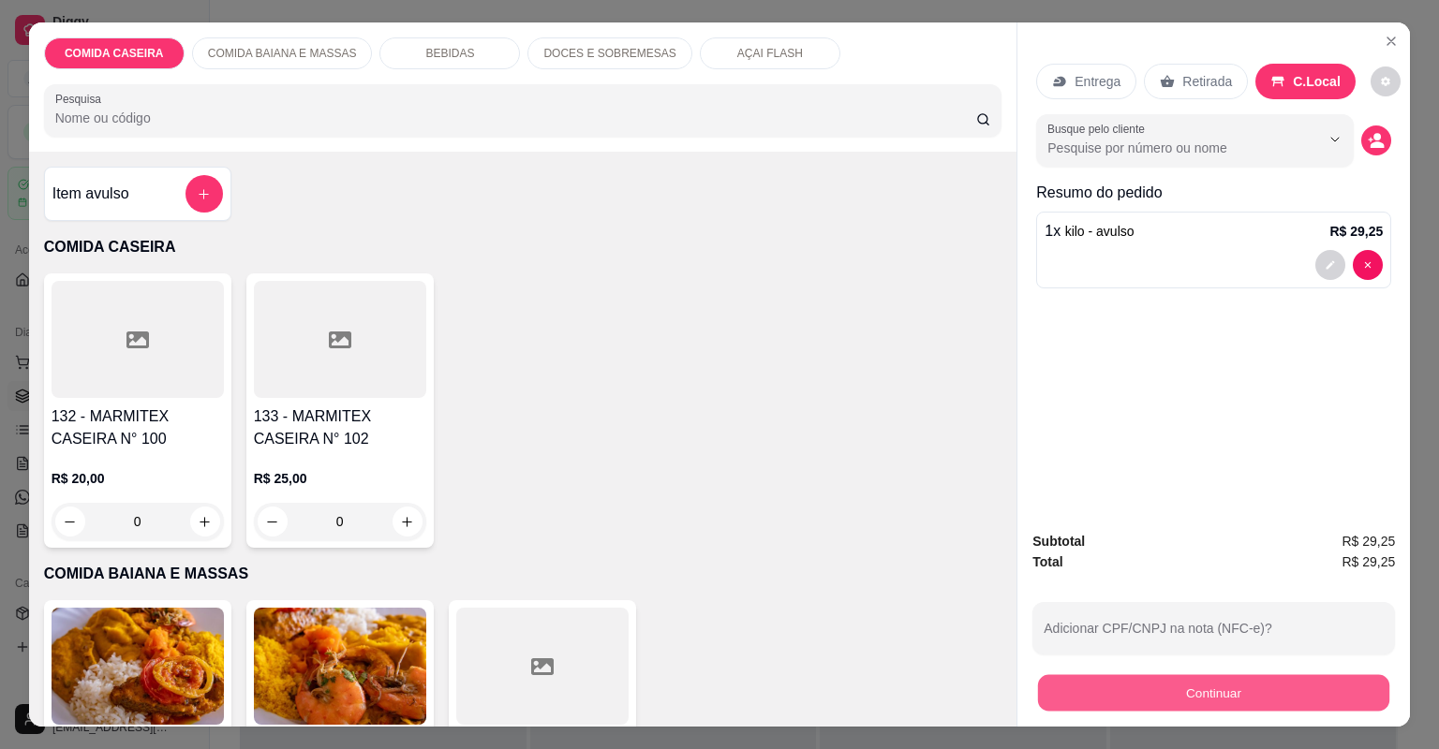
click at [1132, 697] on button "Continuar" at bounding box center [1213, 693] width 351 height 37
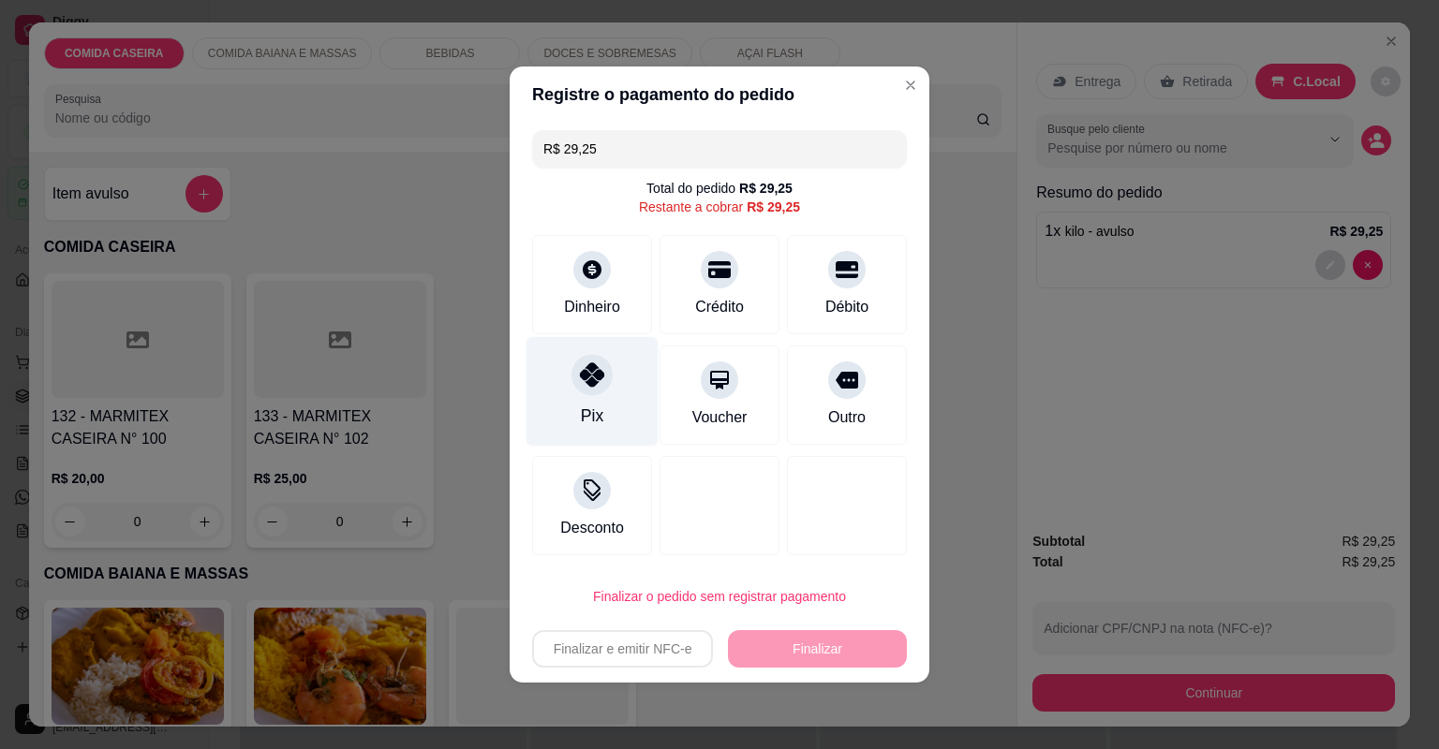
click at [596, 405] on div "Pix" at bounding box center [592, 416] width 22 height 24
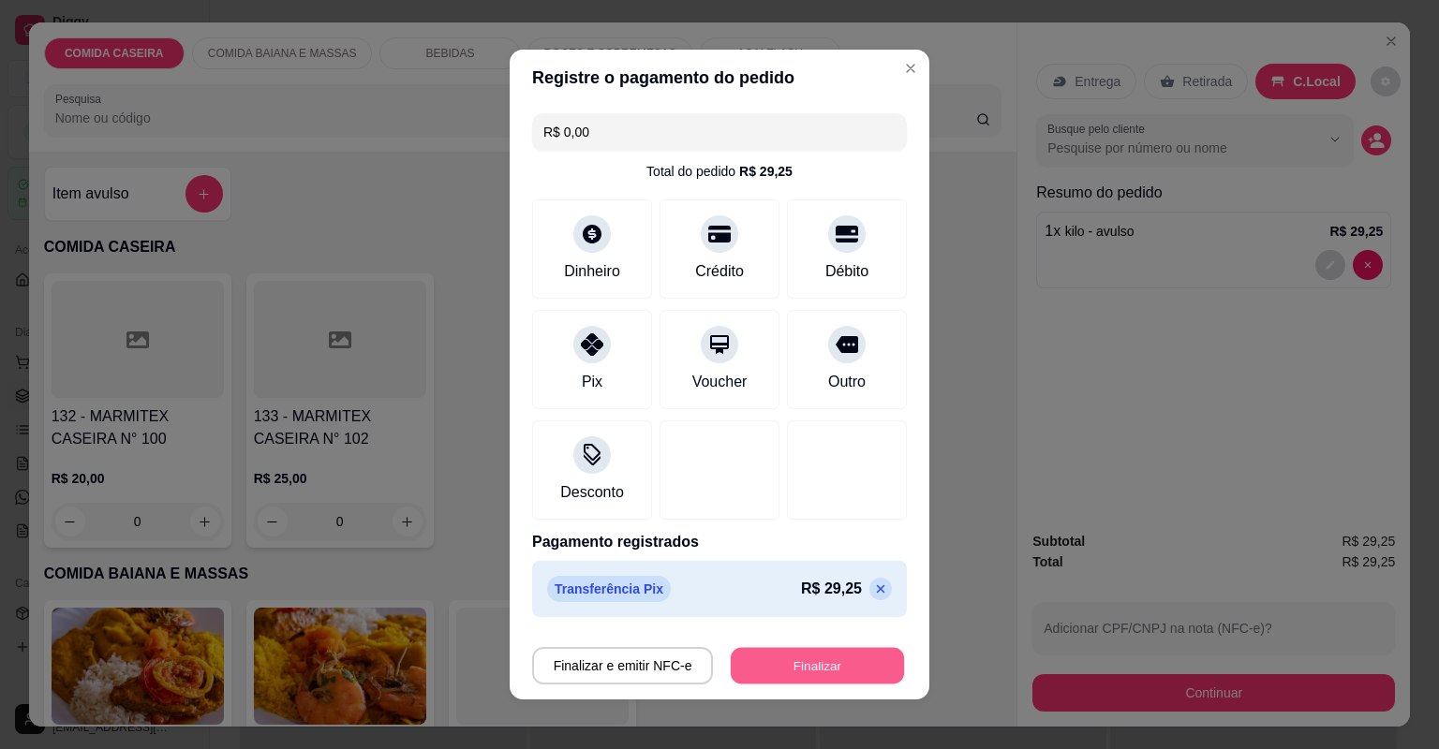
click at [792, 674] on button "Finalizar" at bounding box center [817, 666] width 173 height 37
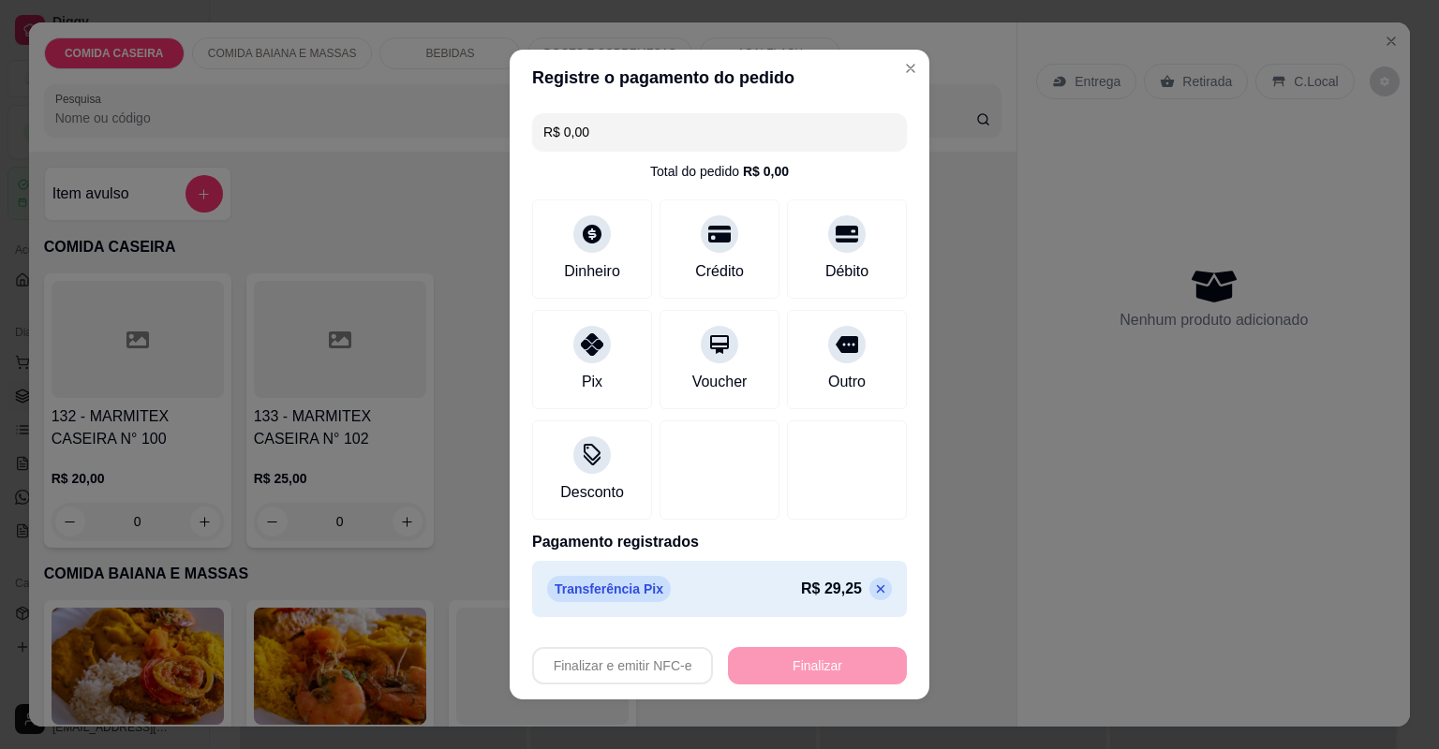
type input "-R$ 29,25"
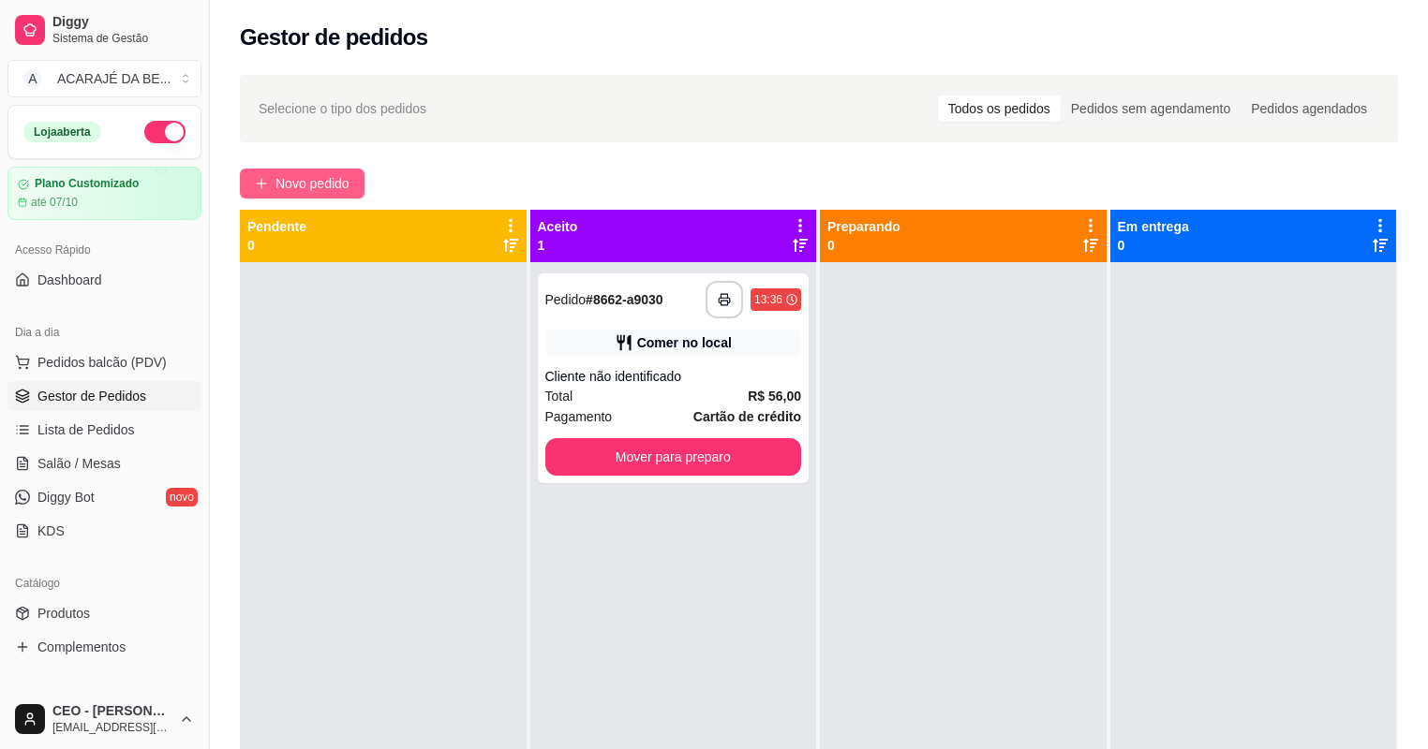
click at [304, 184] on span "Novo pedido" at bounding box center [312, 183] width 74 height 21
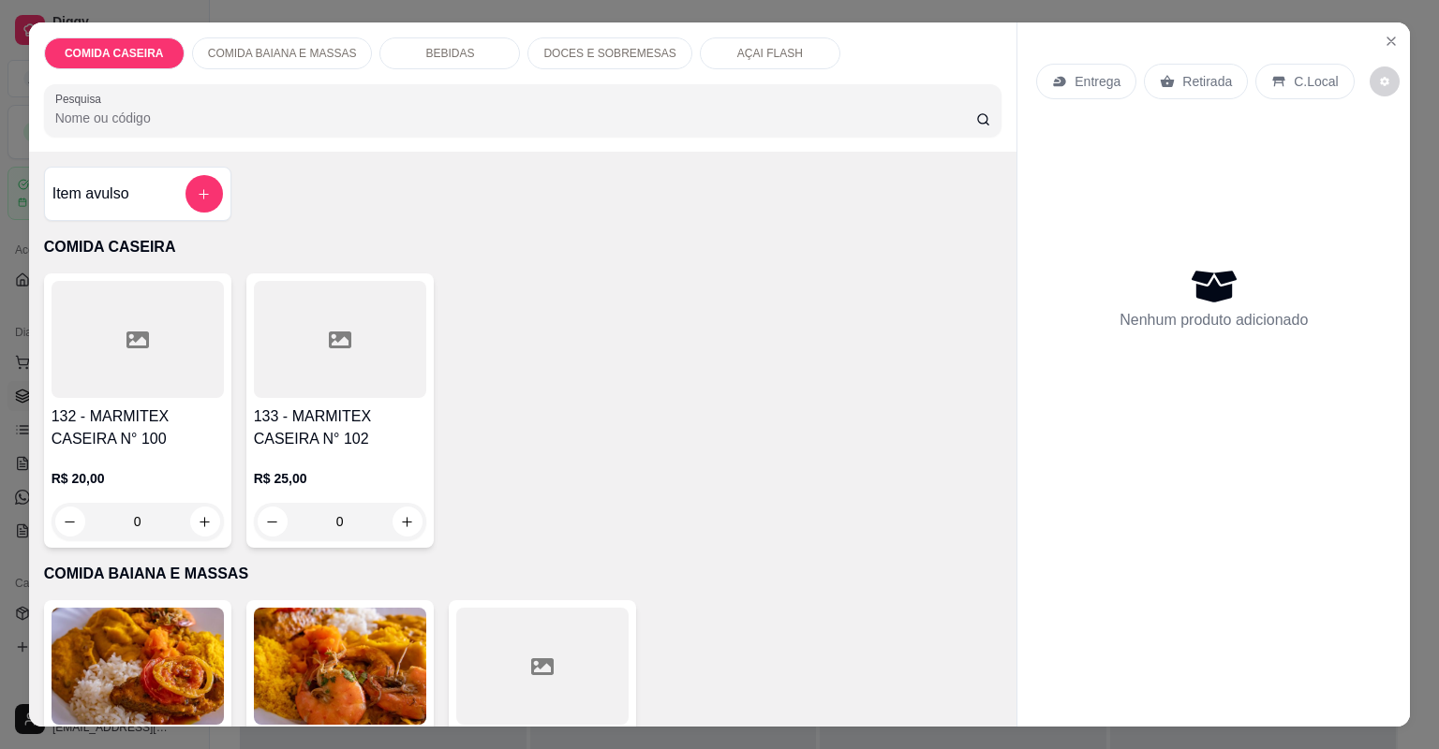
click at [119, 206] on div "Item avulso" at bounding box center [137, 193] width 170 height 37
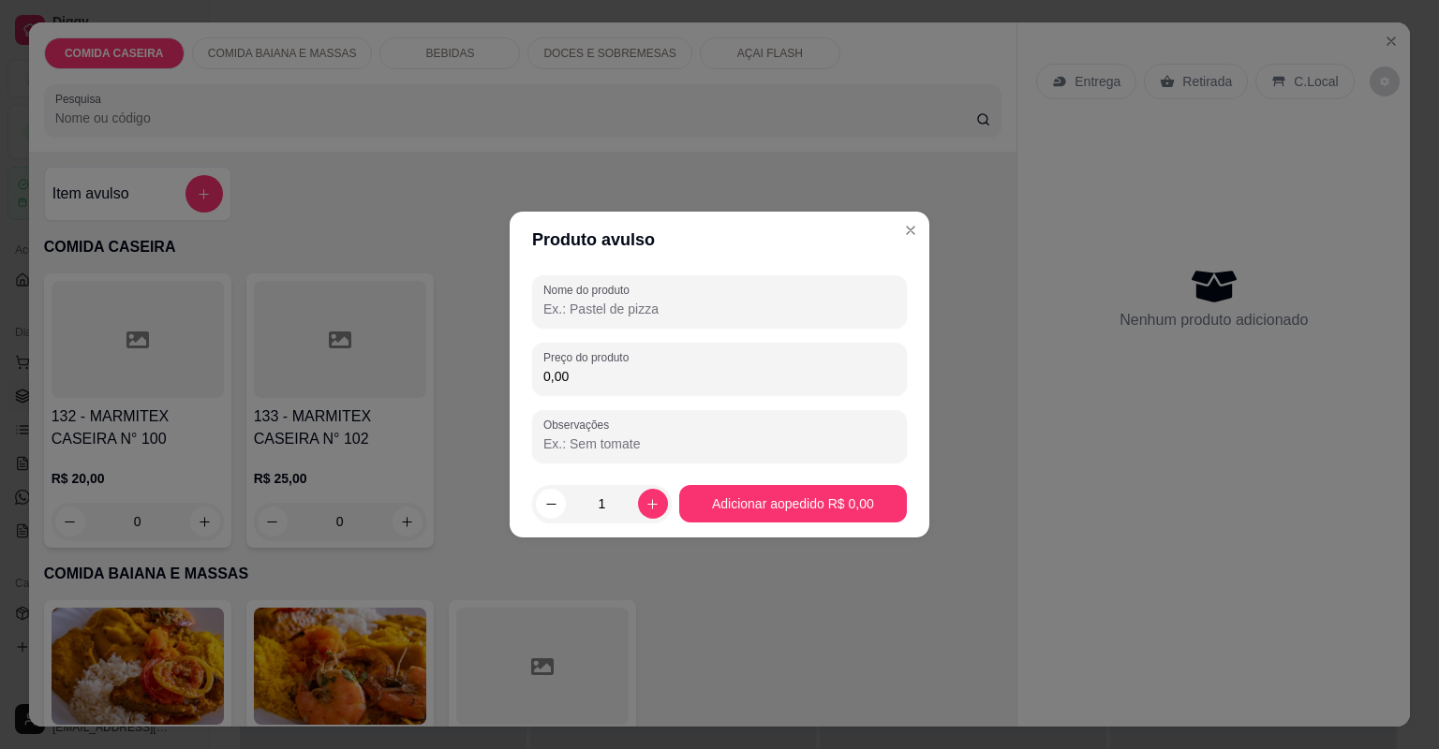
click at [643, 316] on input "Nome do produto" at bounding box center [719, 309] width 352 height 19
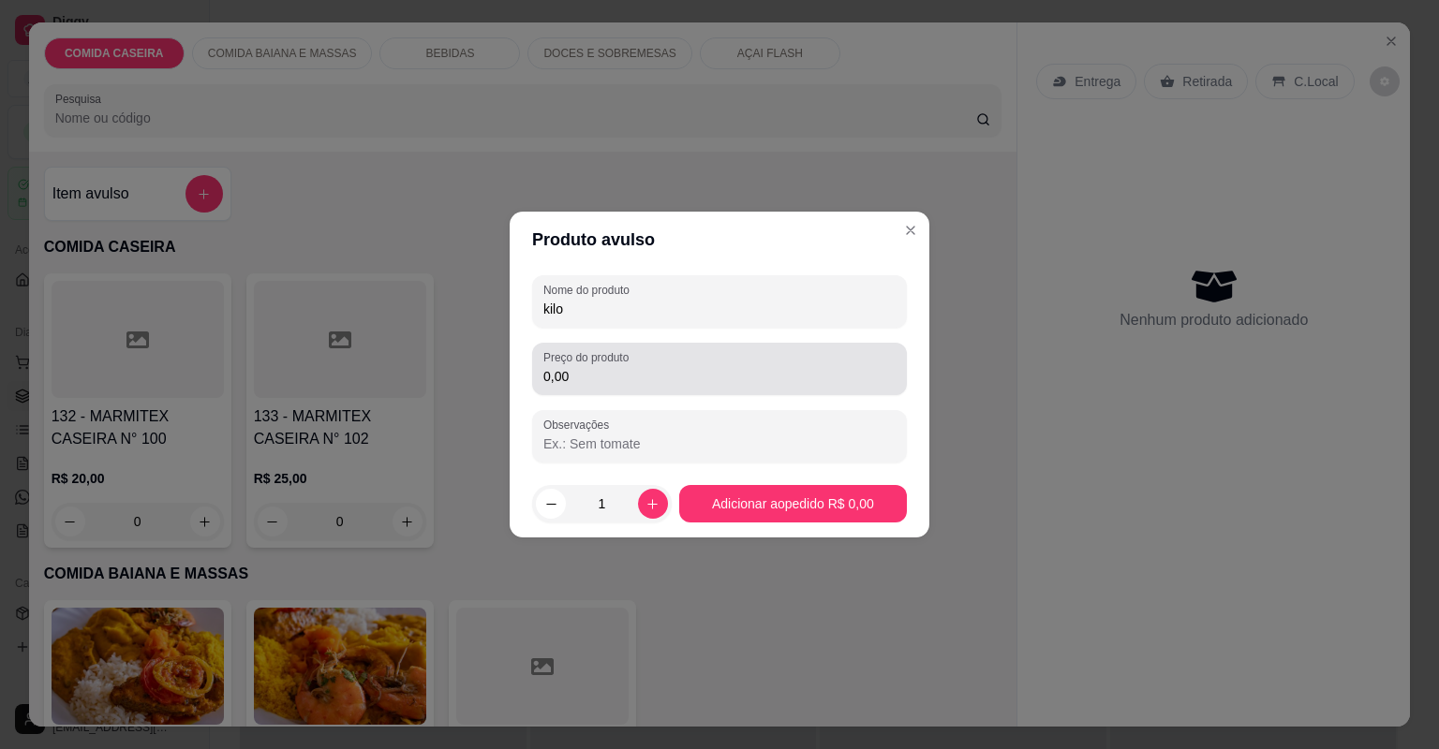
type input "kilo"
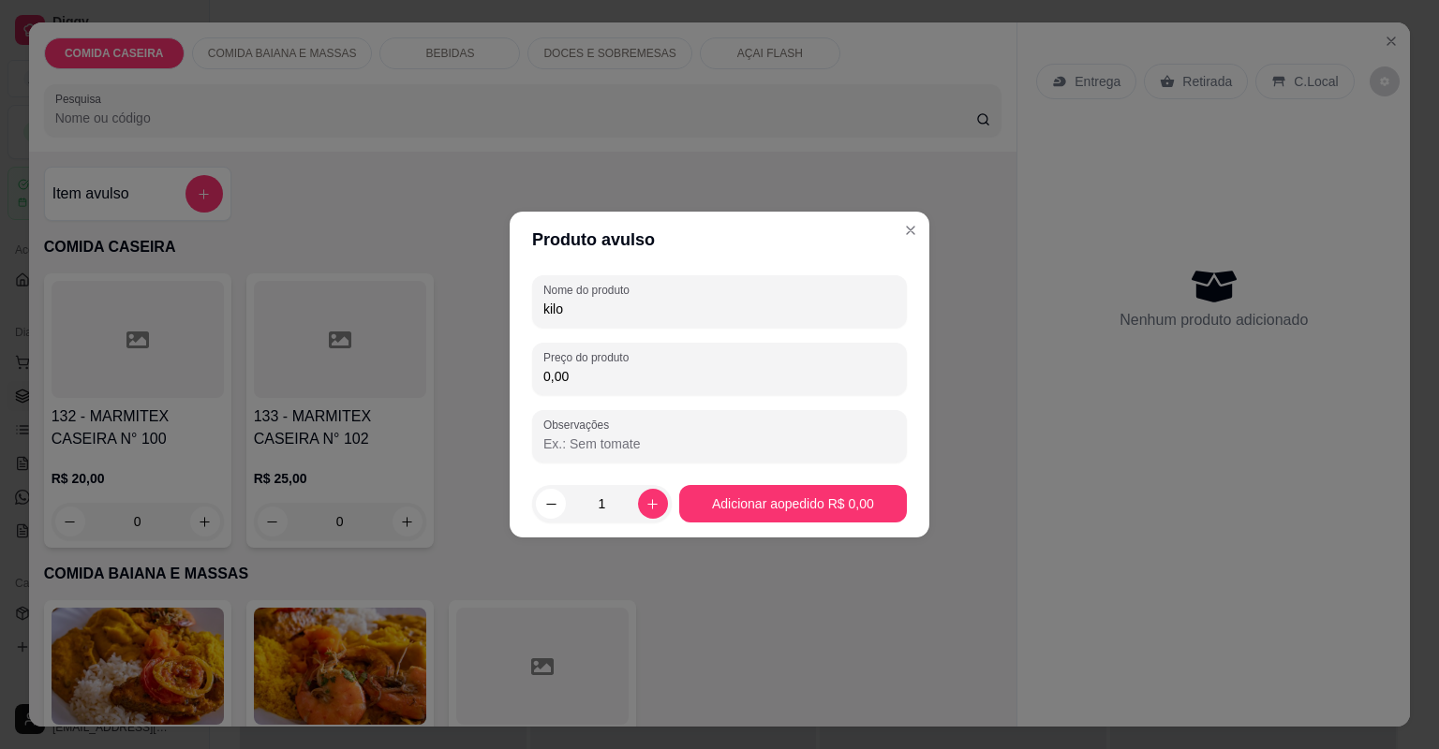
click at [615, 378] on input "0,00" at bounding box center [719, 376] width 352 height 19
type input "93,00"
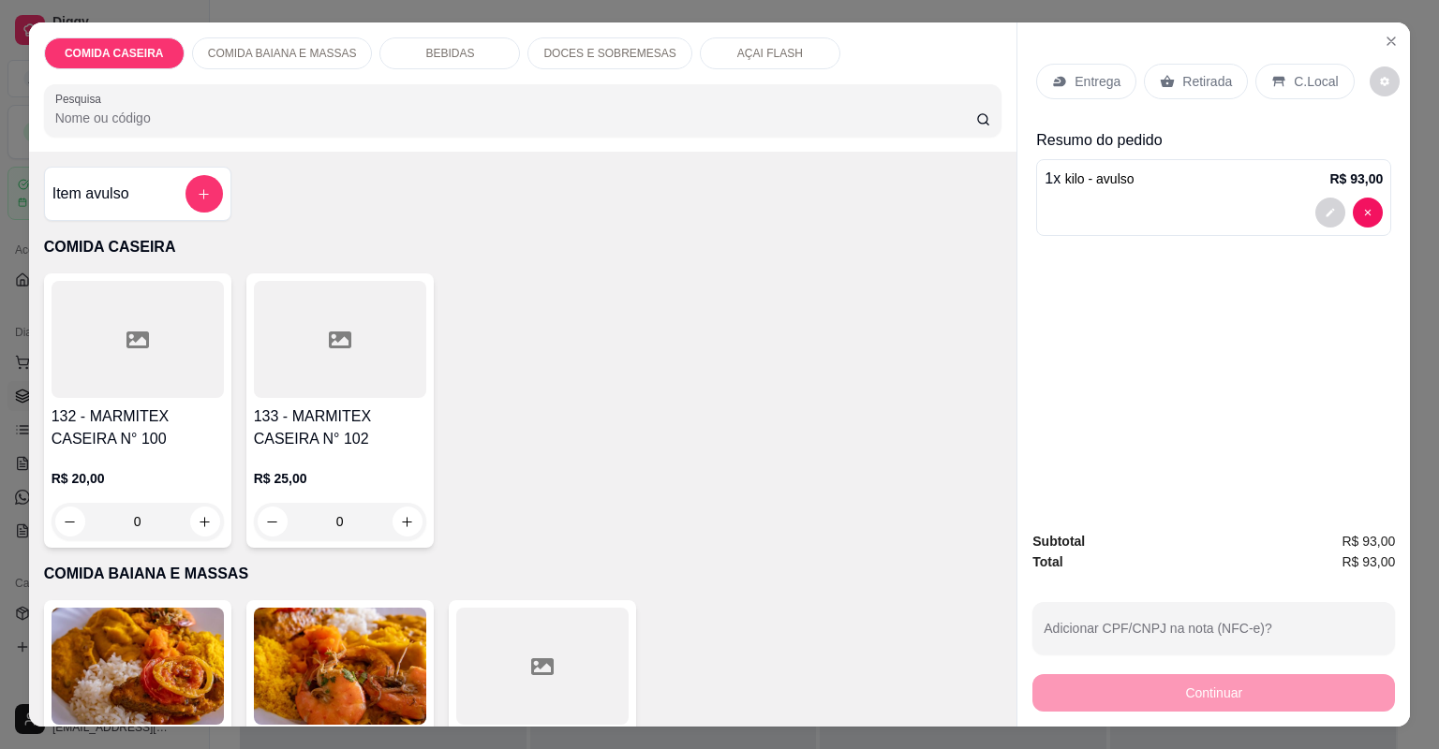
drag, startPoint x: 1275, startPoint y: 79, endPoint x: 1197, endPoint y: 308, distance: 242.3
click at [1275, 81] on icon at bounding box center [1278, 81] width 15 height 15
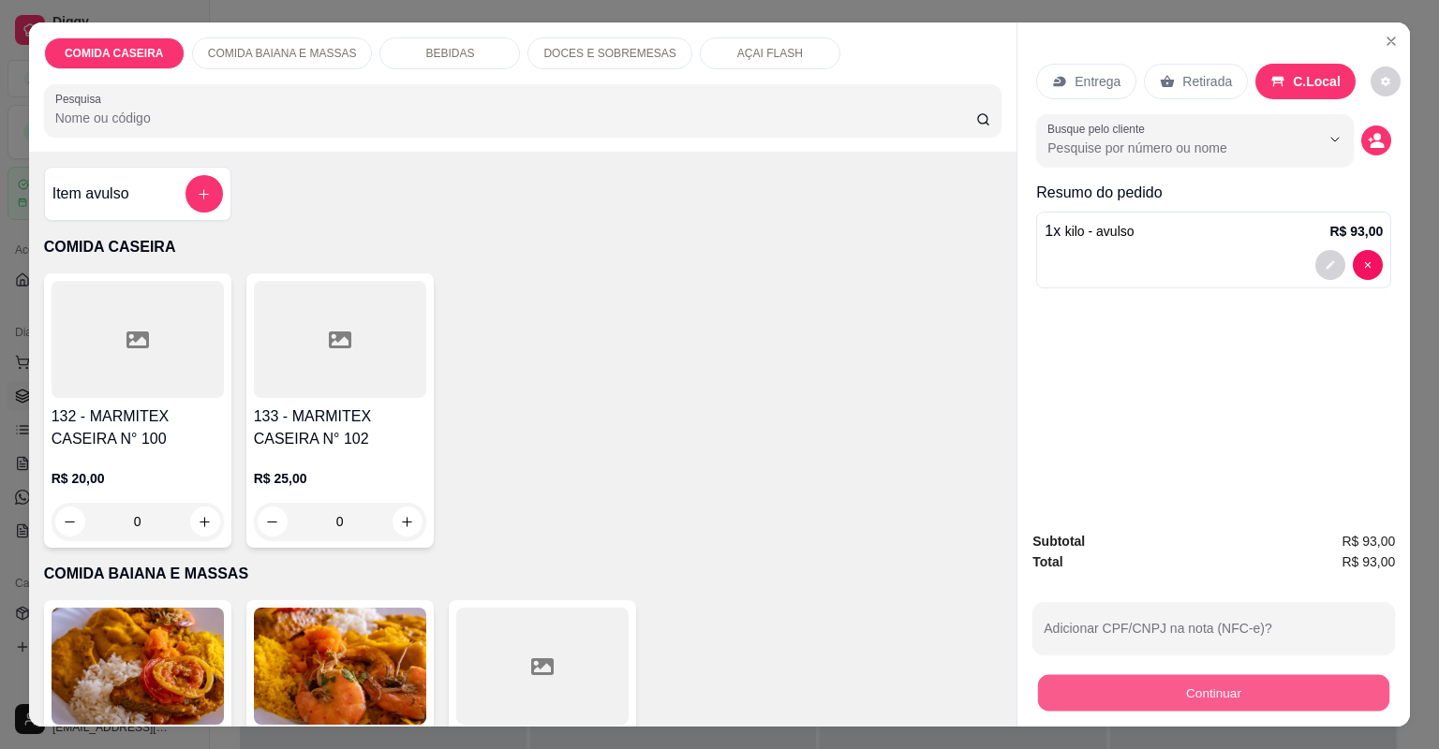
click at [1096, 698] on button "Continuar" at bounding box center [1213, 693] width 351 height 37
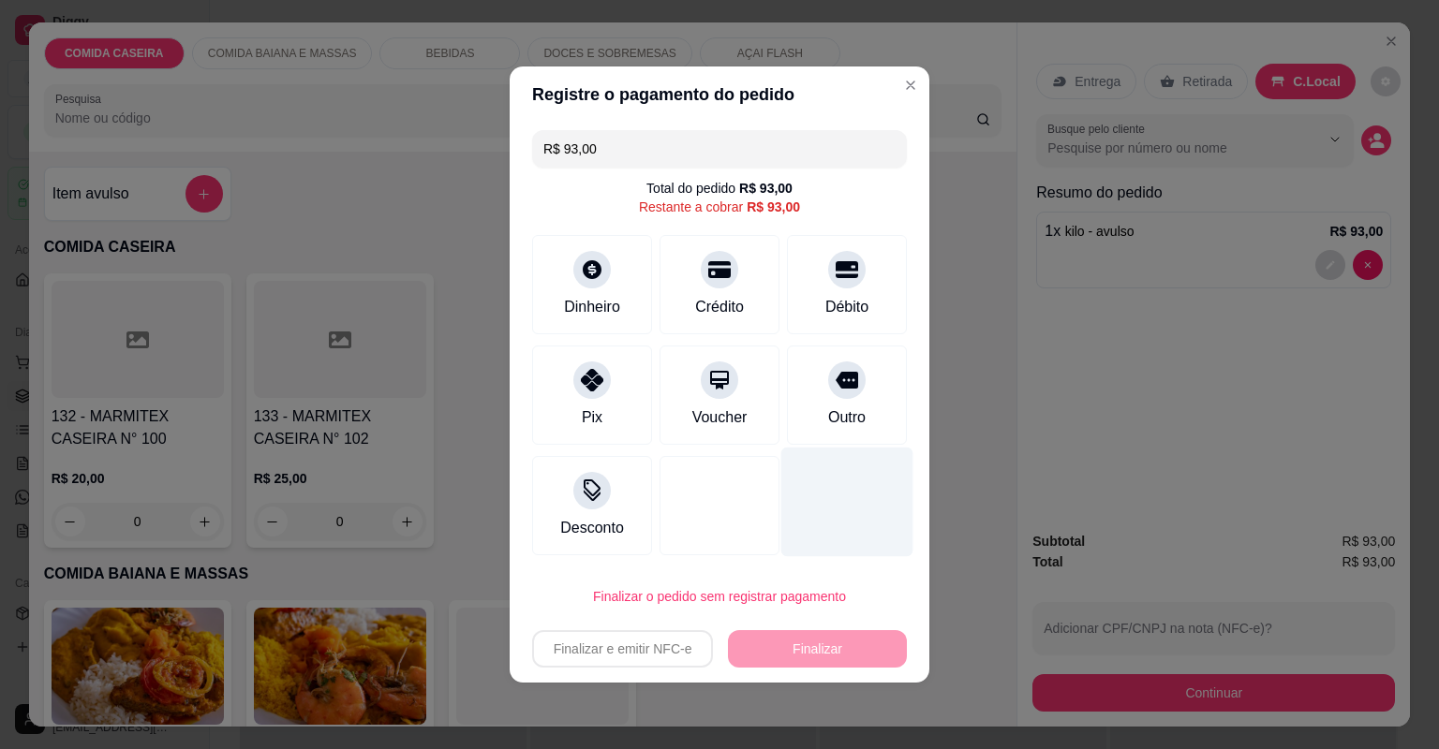
drag, startPoint x: 854, startPoint y: 381, endPoint x: 853, endPoint y: 427, distance: 45.9
click at [854, 389] on div "Outro" at bounding box center [847, 395] width 120 height 99
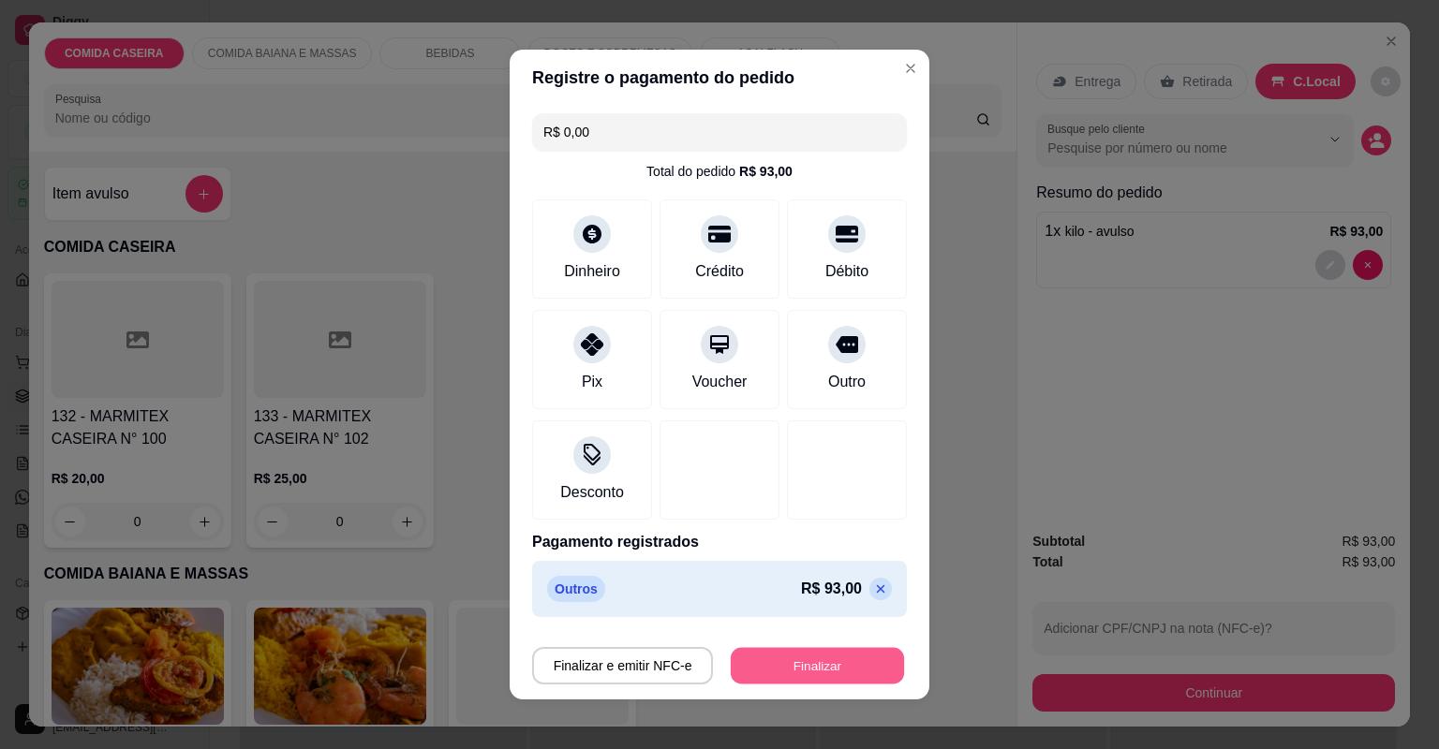
click at [844, 663] on button "Finalizar" at bounding box center [817, 666] width 173 height 37
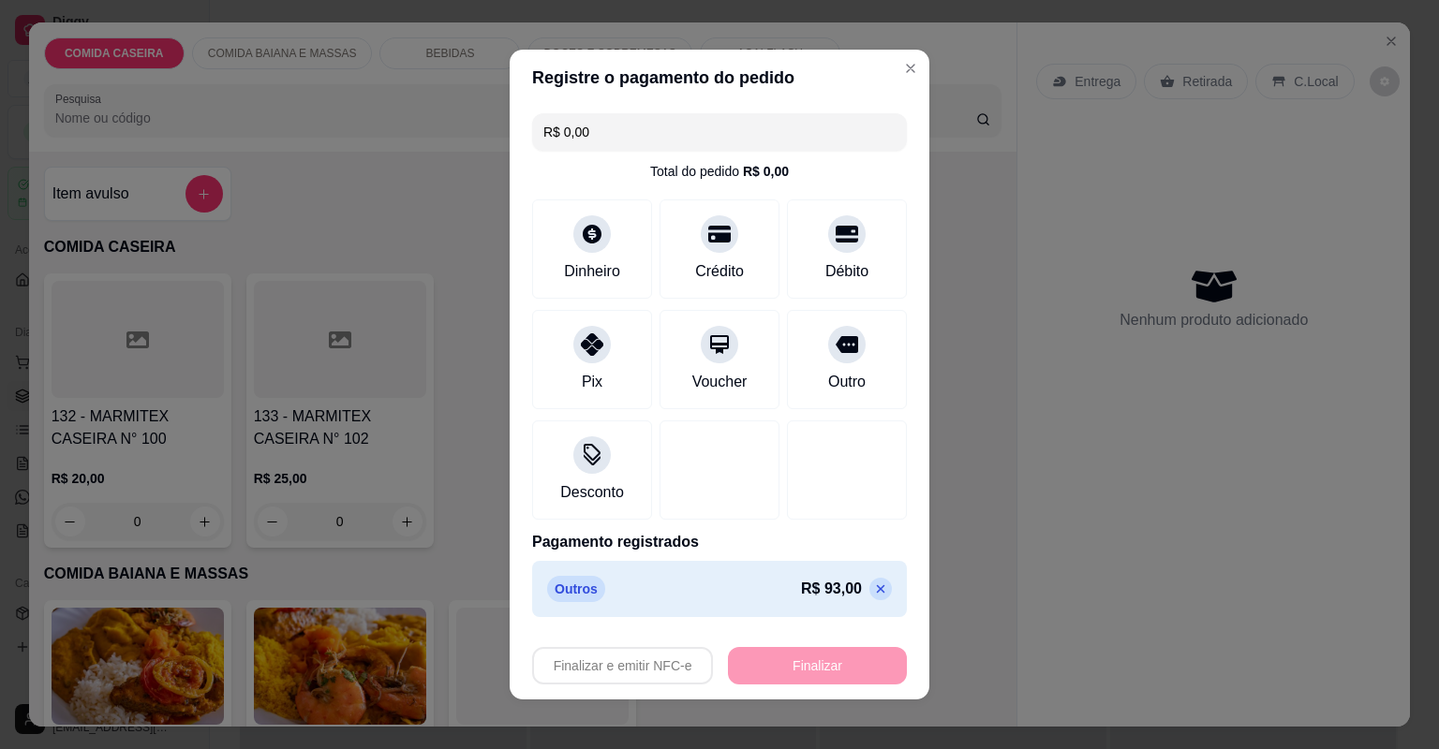
type input "-R$ 93,00"
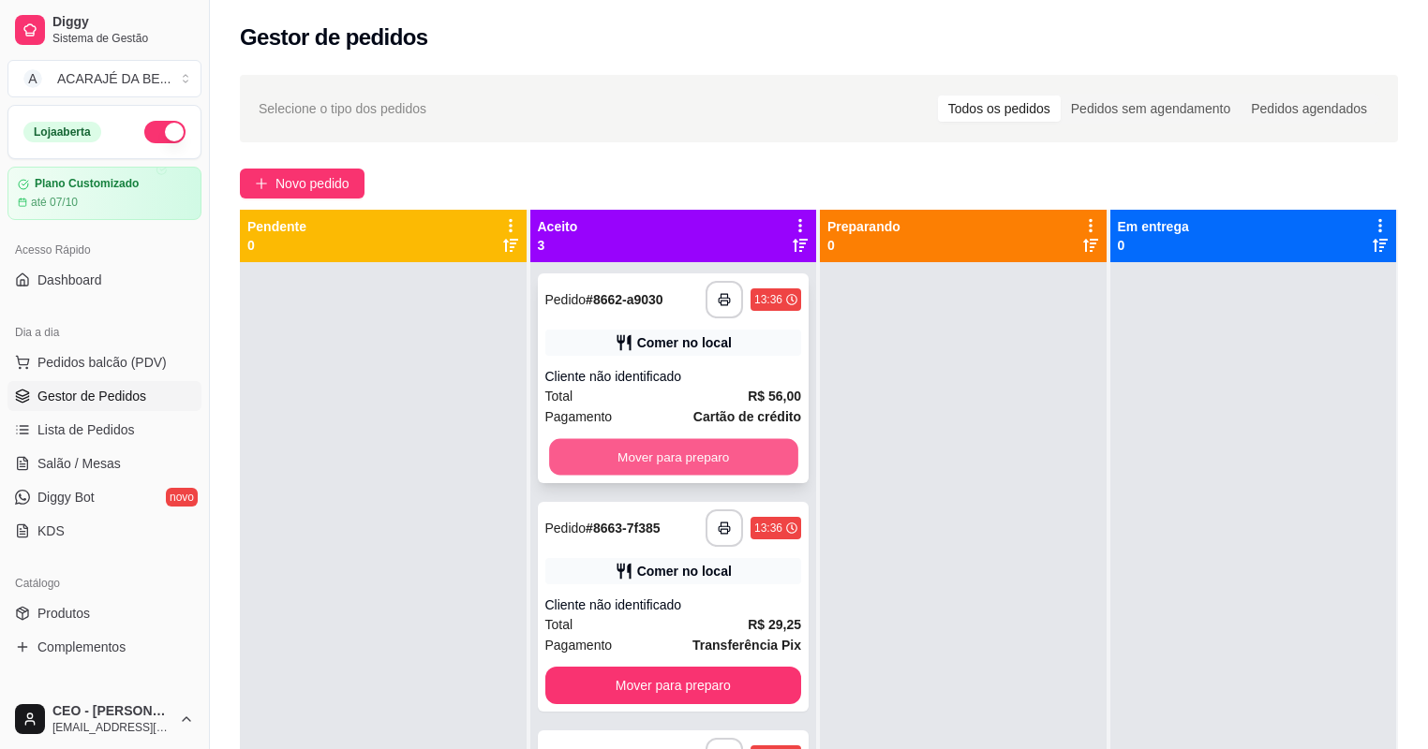
click at [745, 454] on button "Mover para preparo" at bounding box center [673, 457] width 248 height 37
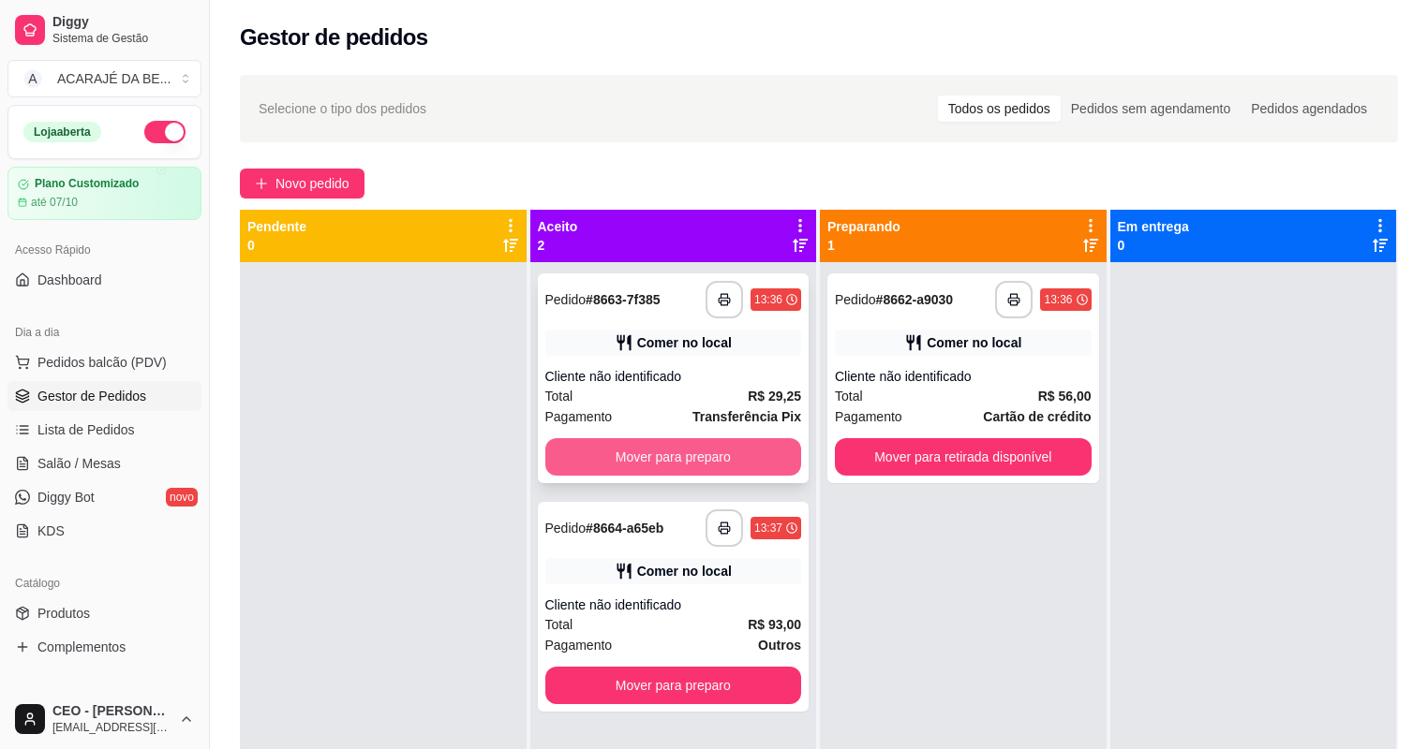
click at [769, 456] on button "Mover para preparo" at bounding box center [673, 456] width 257 height 37
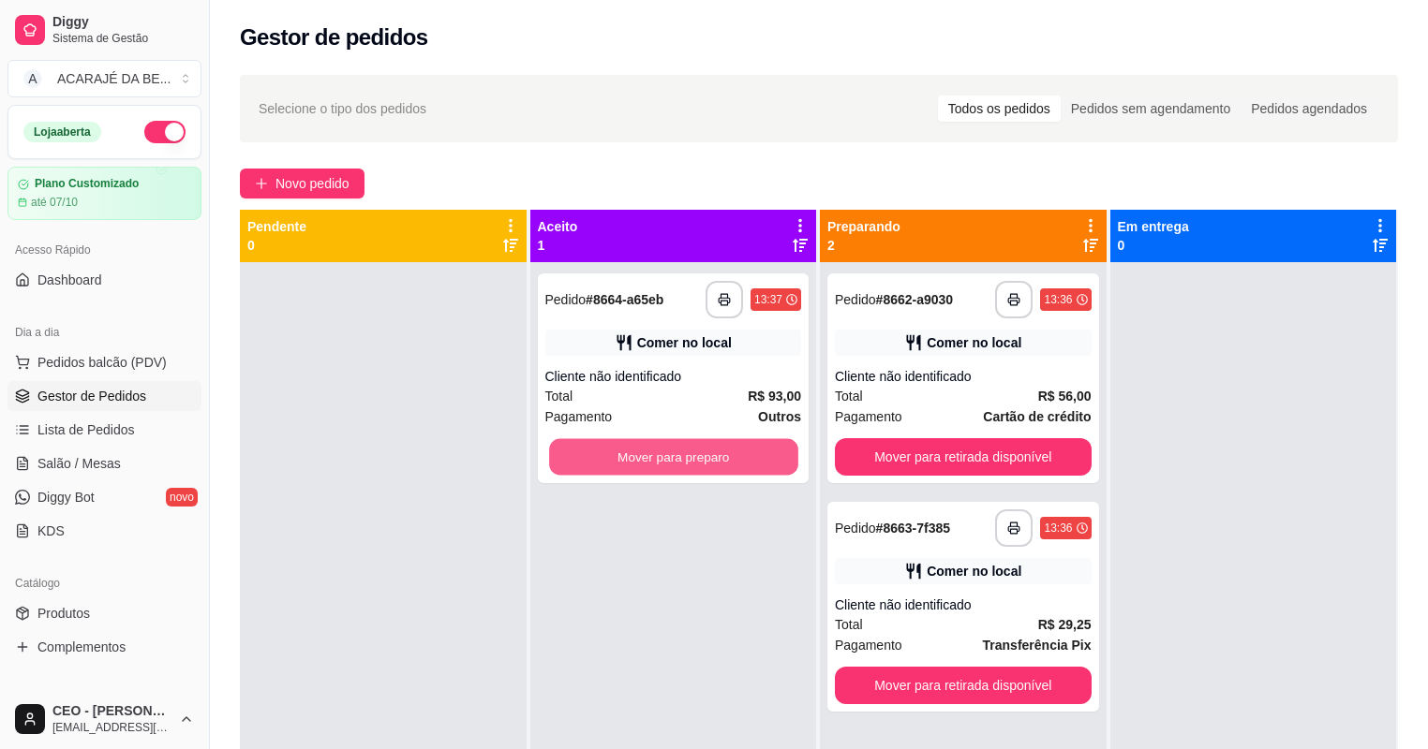
click at [777, 450] on button "Mover para preparo" at bounding box center [673, 457] width 248 height 37
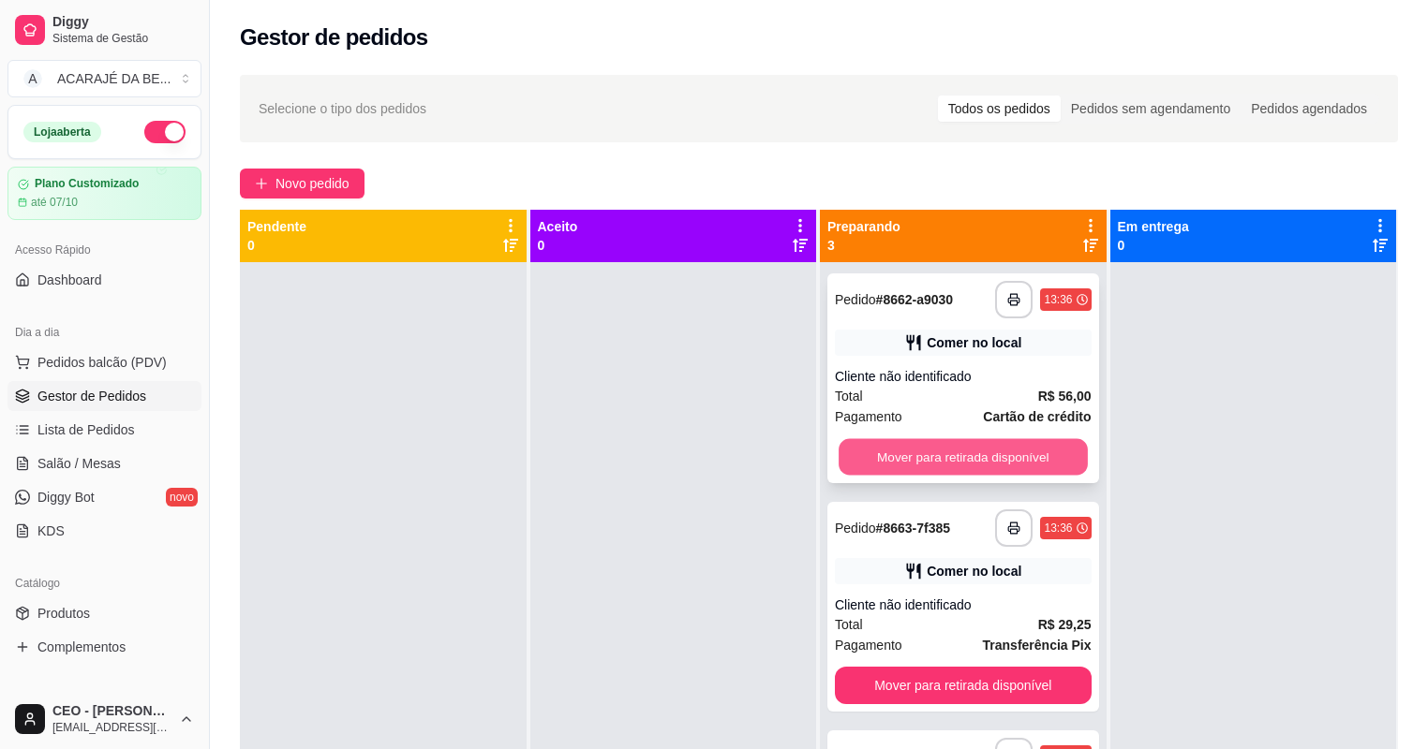
click at [938, 457] on button "Mover para retirada disponível" at bounding box center [962, 457] width 248 height 37
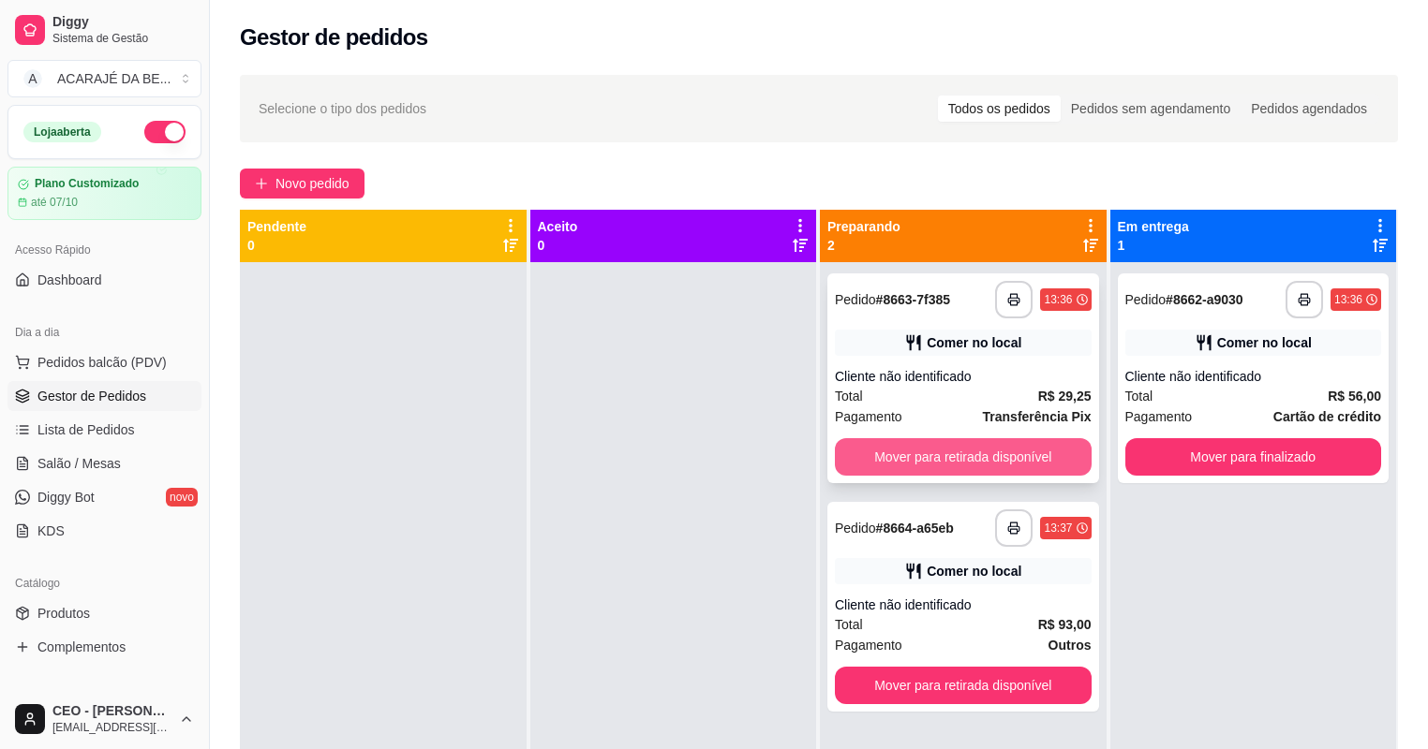
click at [948, 457] on button "Mover para retirada disponível" at bounding box center [963, 456] width 257 height 37
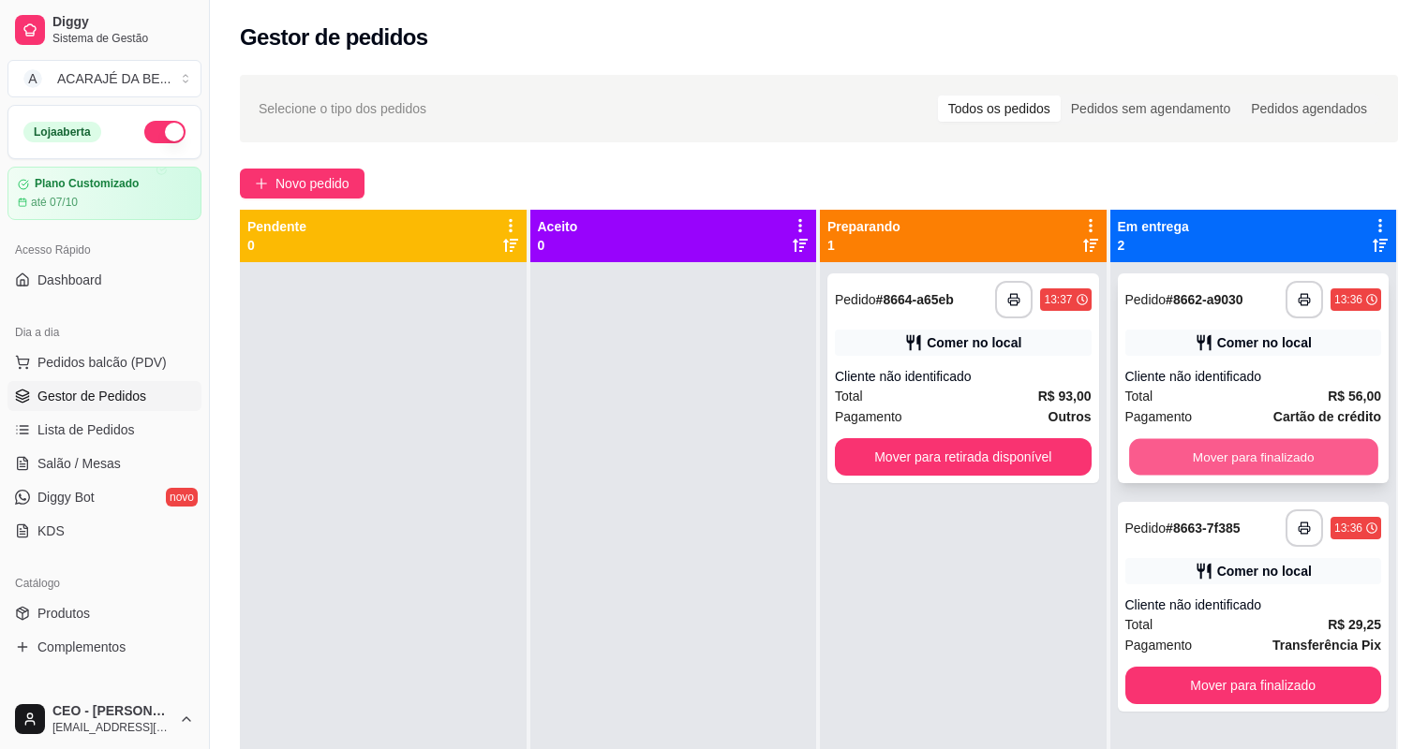
click at [1160, 458] on button "Mover para finalizado" at bounding box center [1253, 457] width 248 height 37
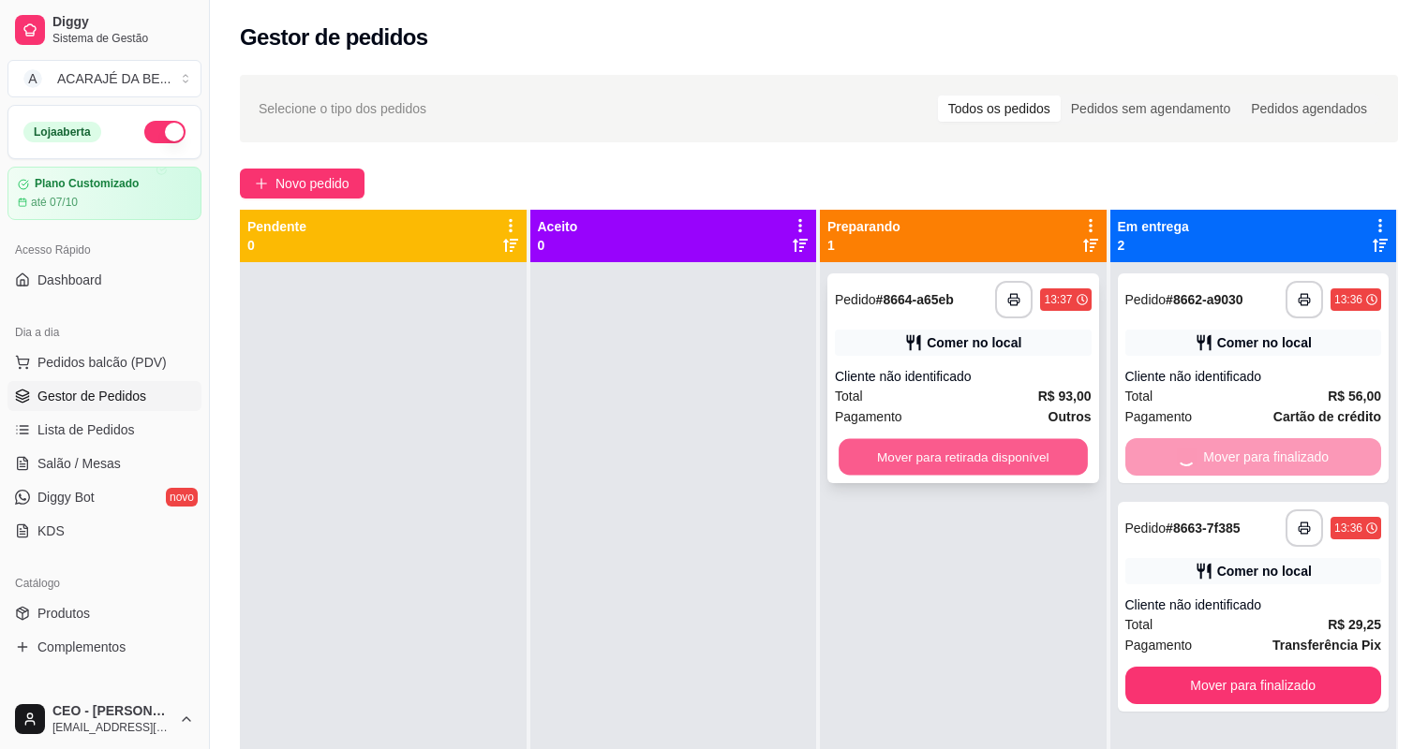
click at [1016, 464] on button "Mover para retirada disponível" at bounding box center [962, 457] width 248 height 37
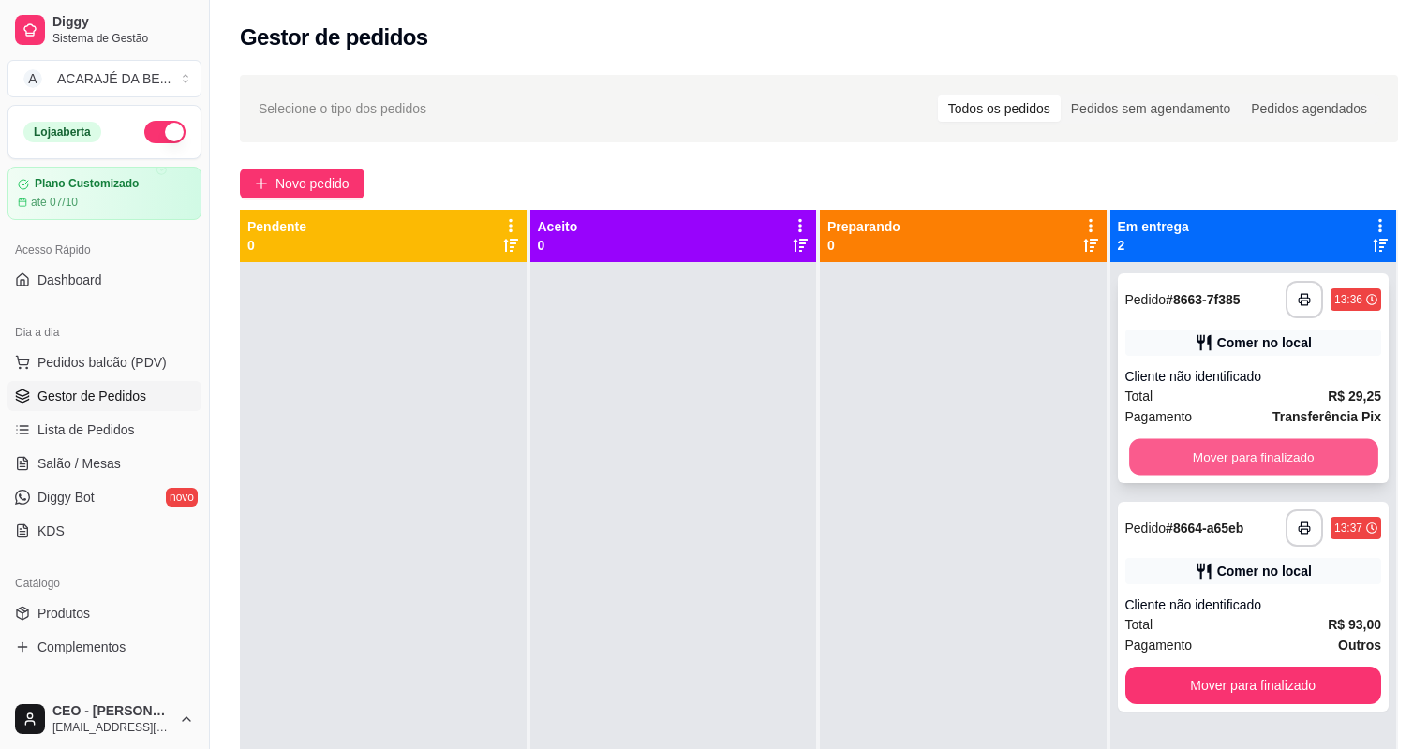
click at [1154, 455] on button "Mover para finalizado" at bounding box center [1253, 457] width 248 height 37
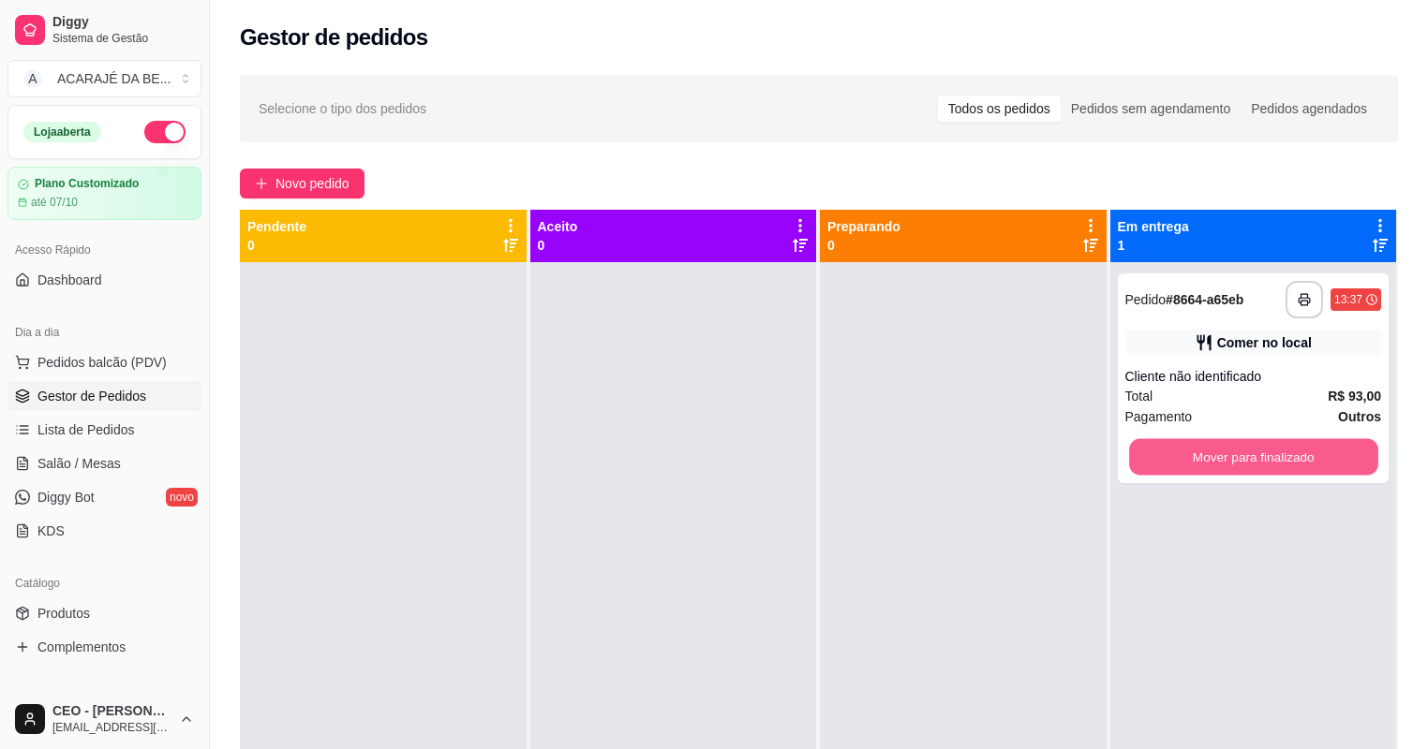
click at [1153, 458] on button "Mover para finalizado" at bounding box center [1253, 457] width 248 height 37
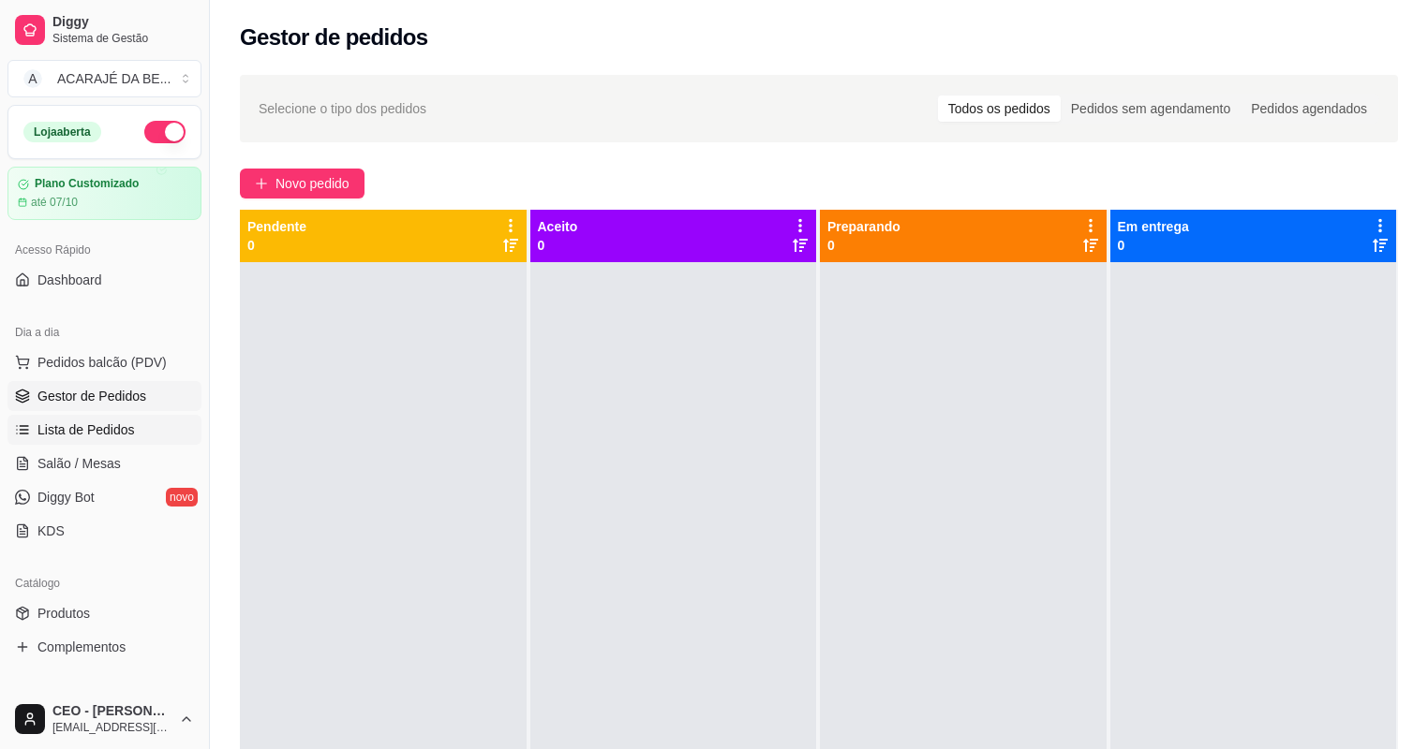
click at [125, 438] on span "Lista de Pedidos" at bounding box center [85, 430] width 97 height 19
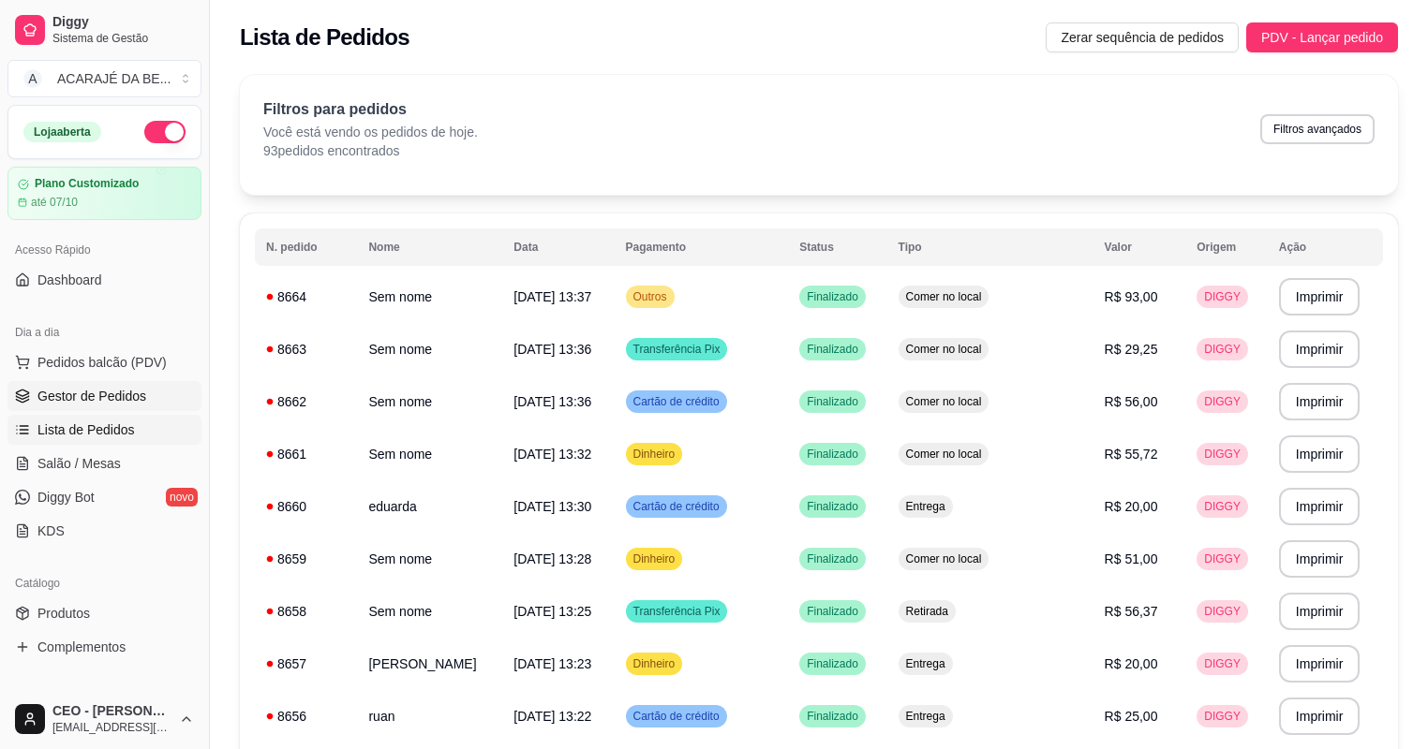
click at [133, 382] on link "Gestor de Pedidos" at bounding box center [104, 396] width 194 height 30
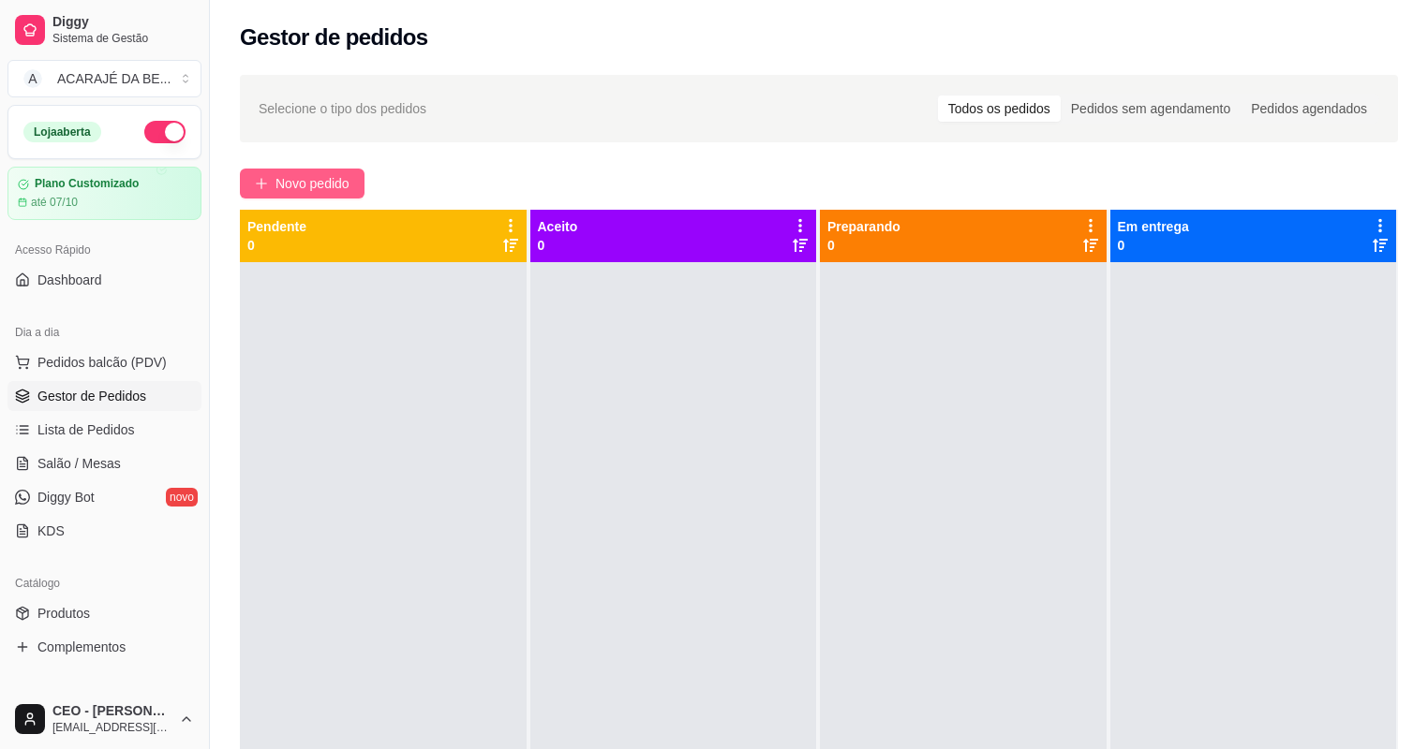
click at [322, 185] on span "Novo pedido" at bounding box center [312, 183] width 74 height 21
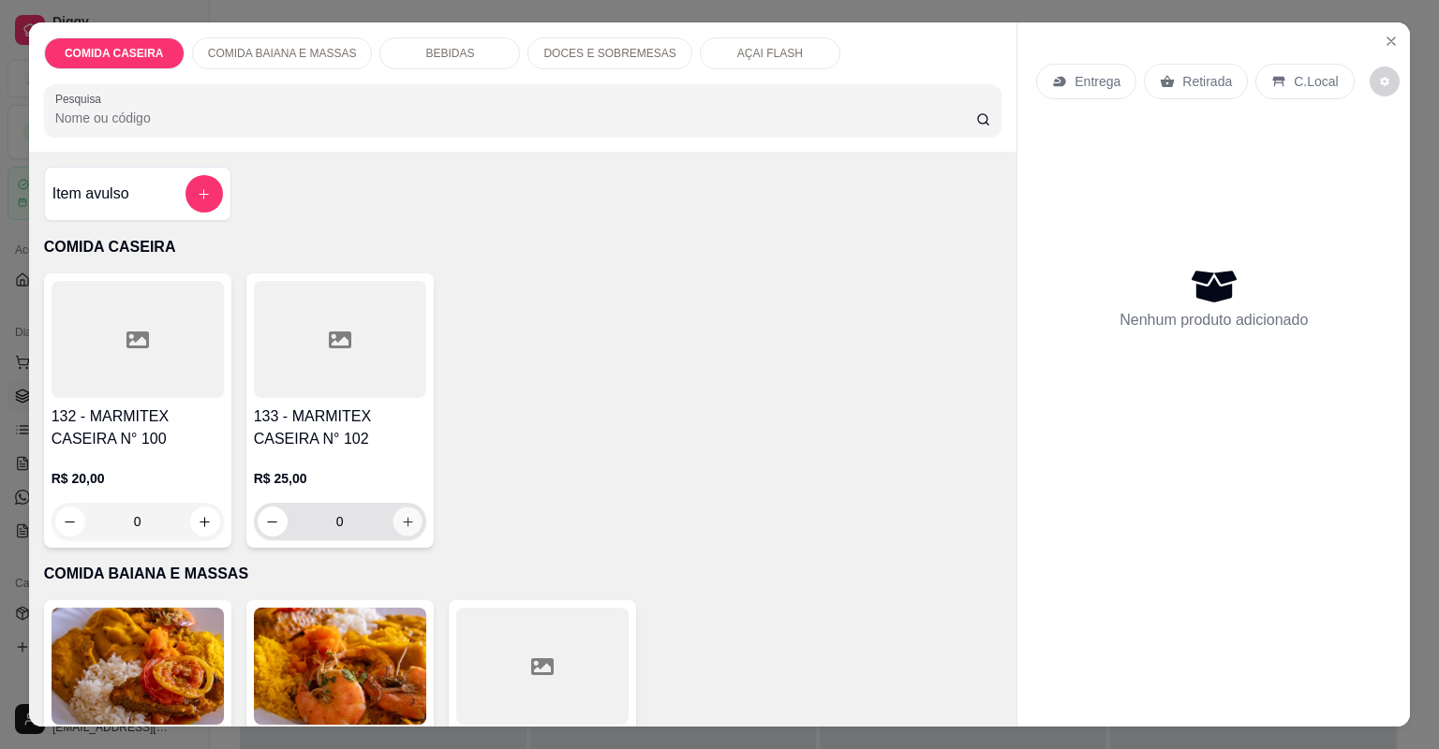
click at [412, 529] on button "increase-product-quantity" at bounding box center [406, 521] width 29 height 29
type input "1"
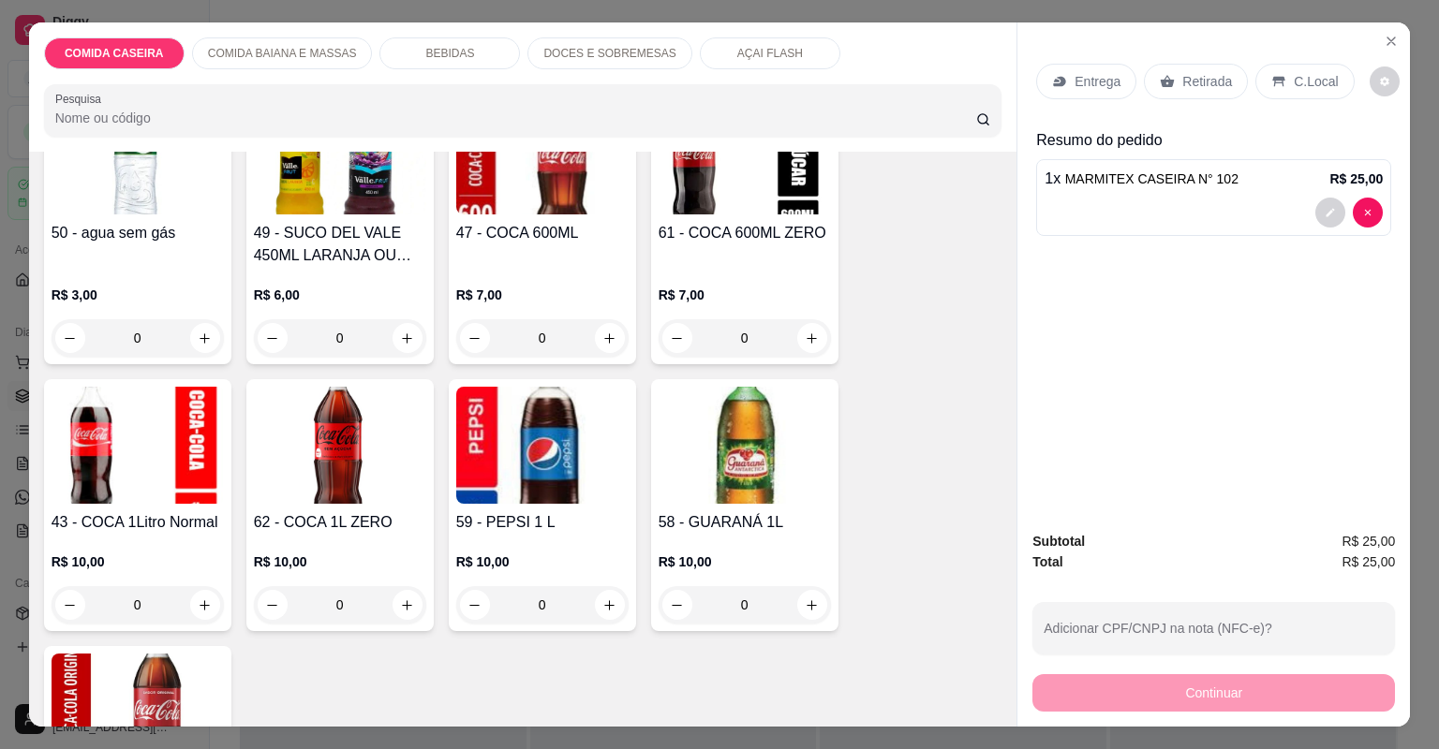
scroll to position [1424, 0]
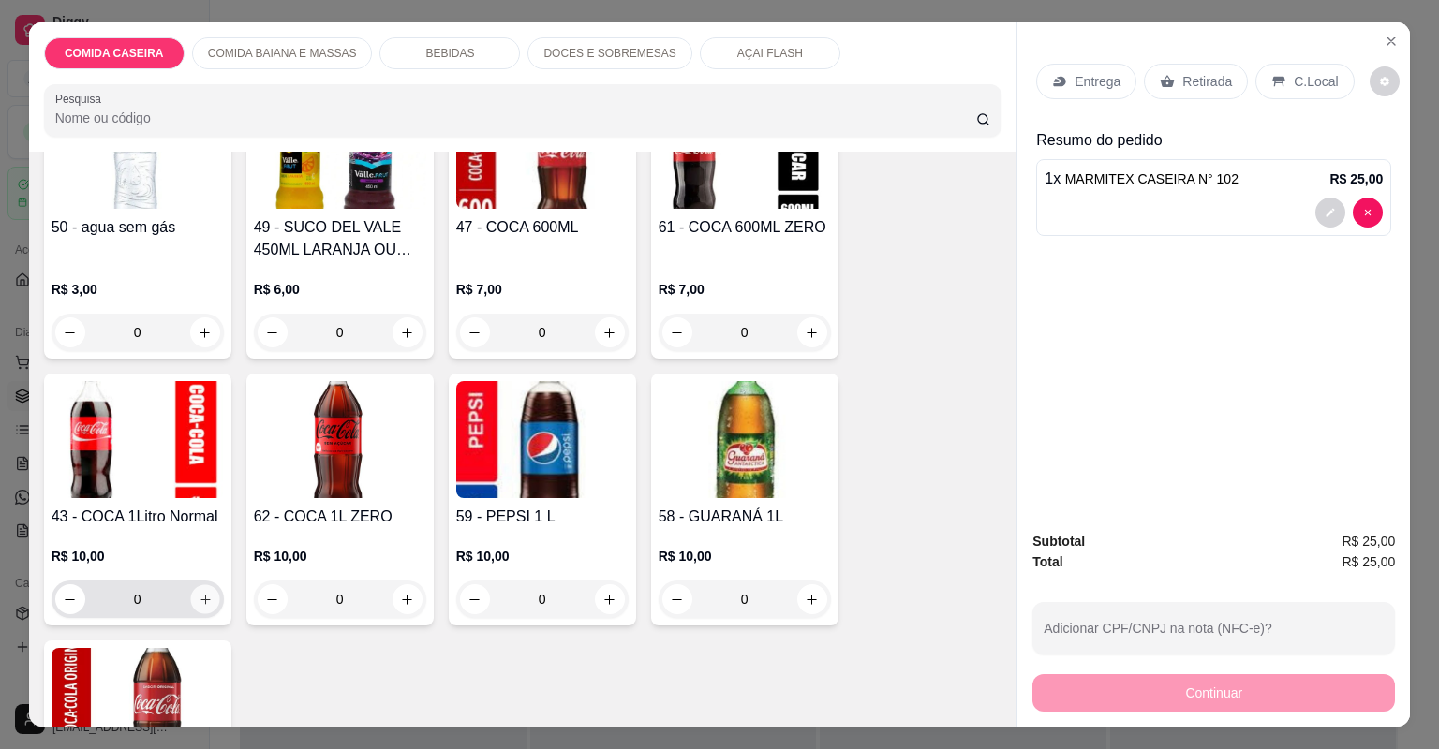
click at [198, 587] on button "increase-product-quantity" at bounding box center [204, 599] width 29 height 29
type input "1"
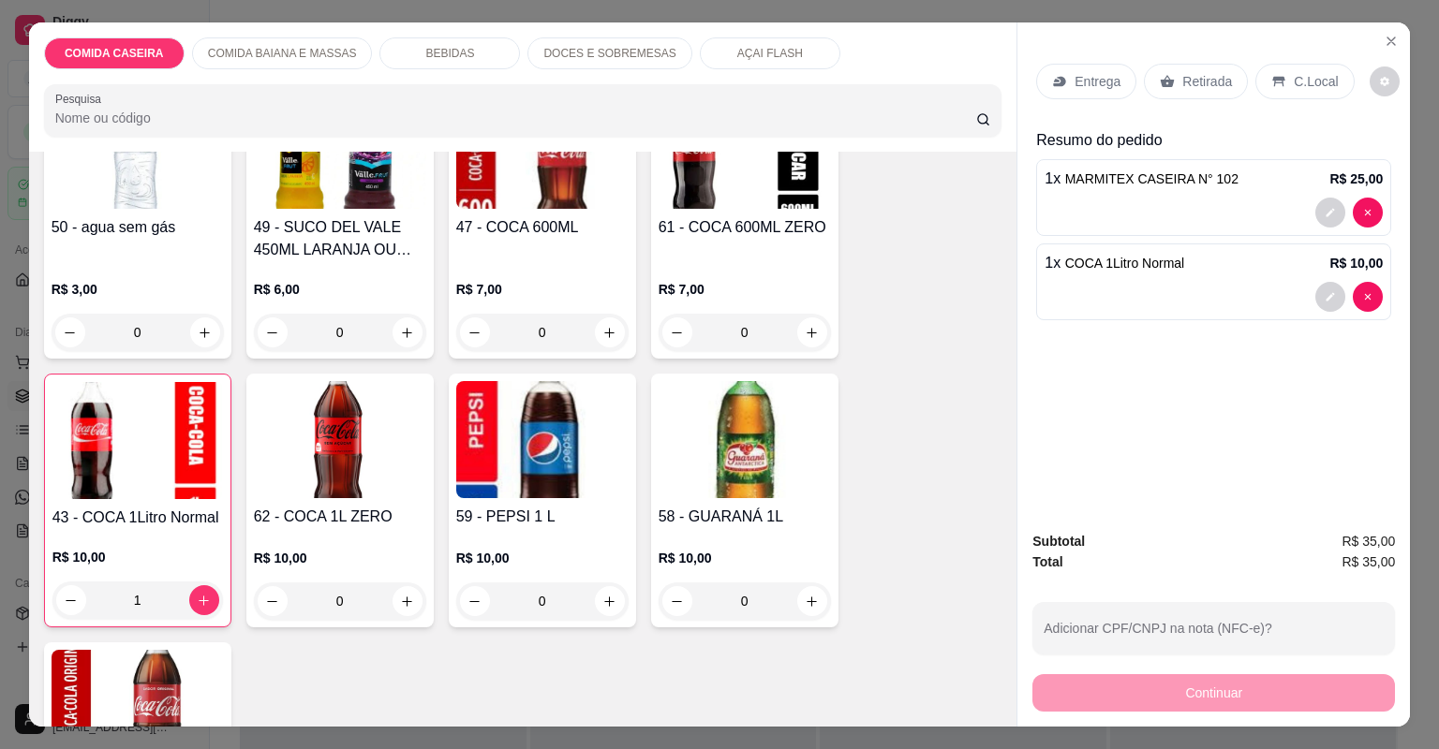
click at [1221, 82] on p "Retirada" at bounding box center [1207, 81] width 50 height 19
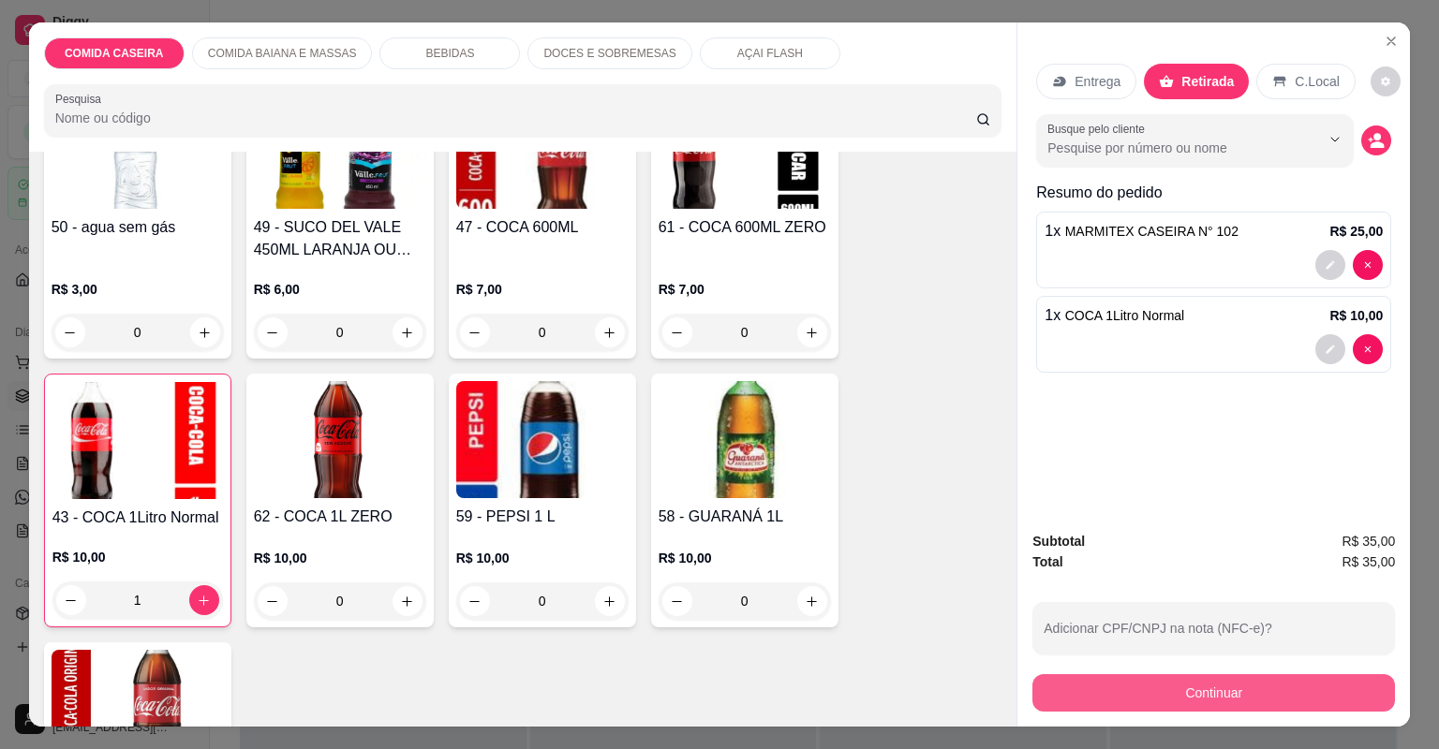
click at [1236, 689] on button "Continuar" at bounding box center [1213, 692] width 363 height 37
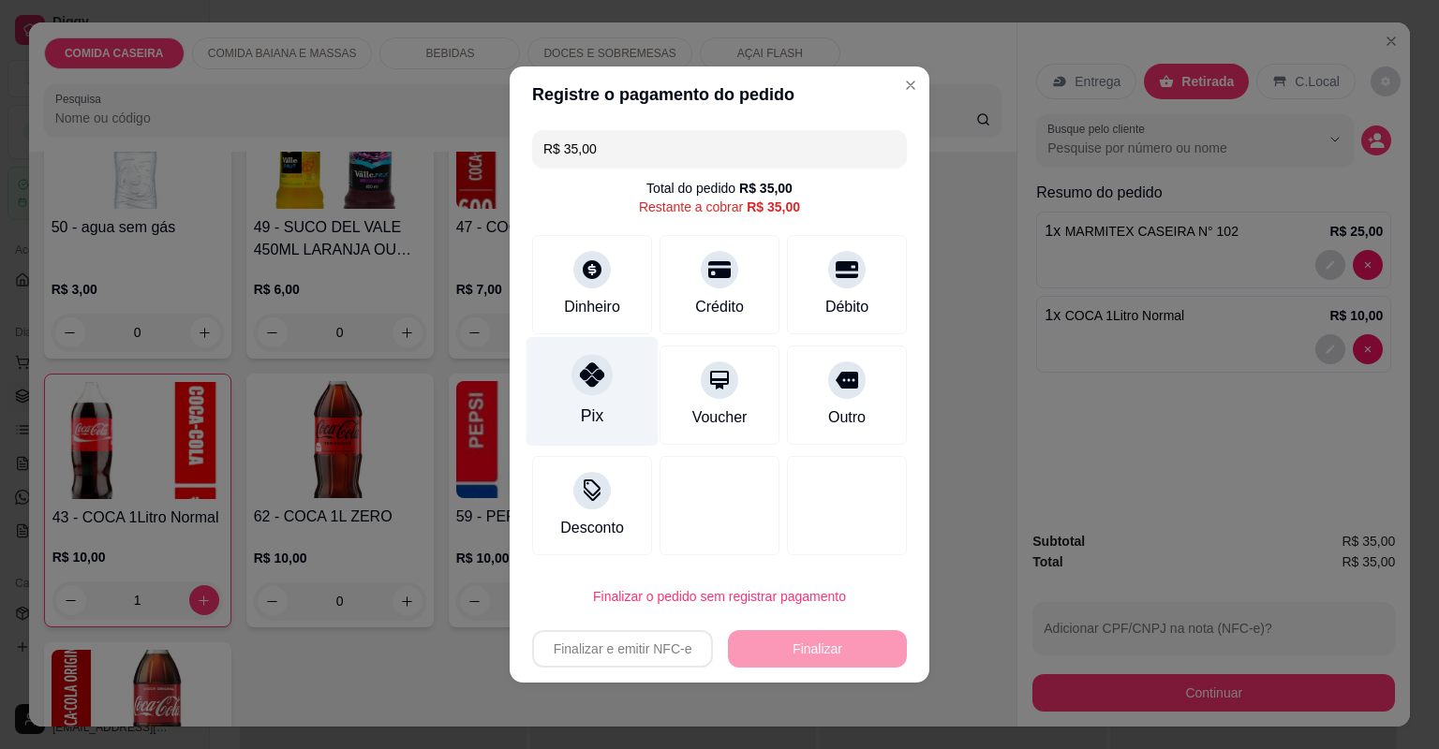
click at [608, 412] on div "Pix" at bounding box center [592, 392] width 132 height 110
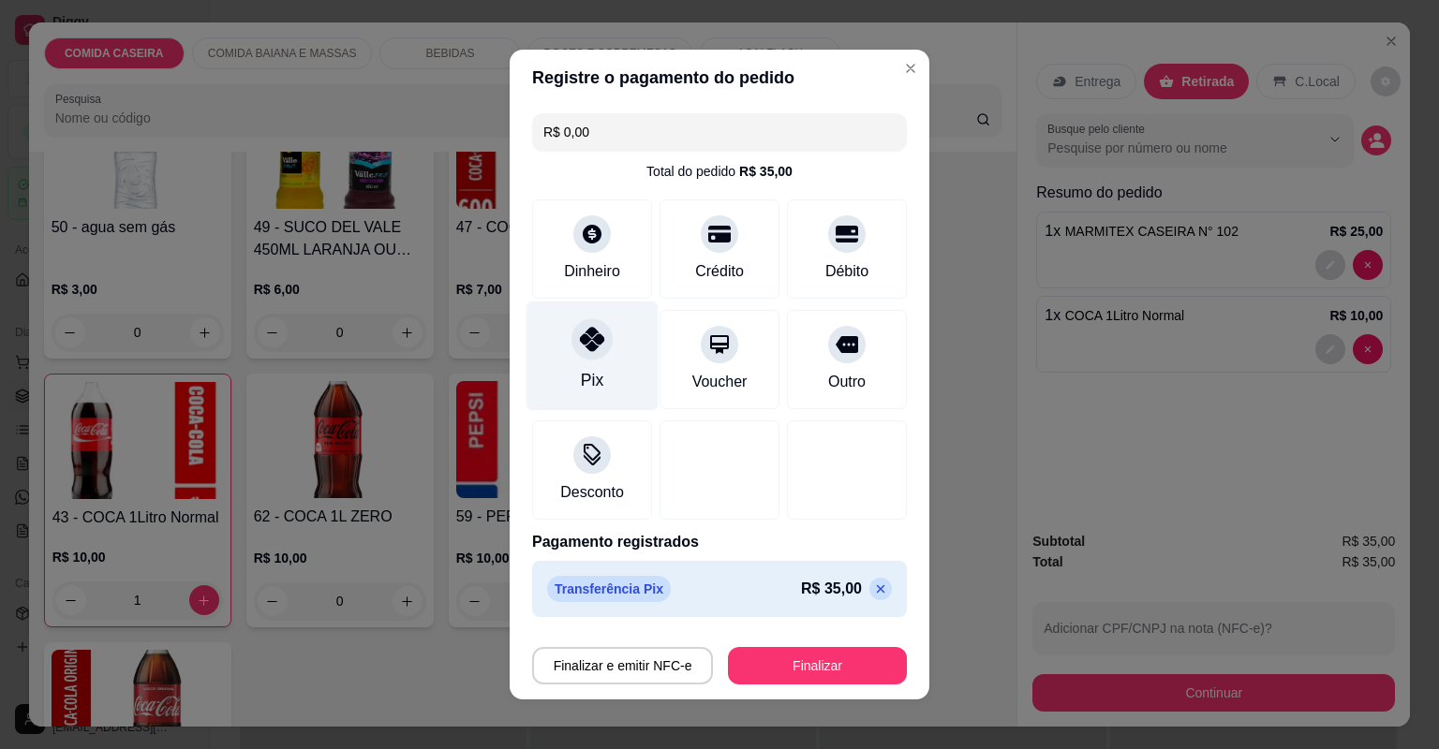
type input "R$ 0,00"
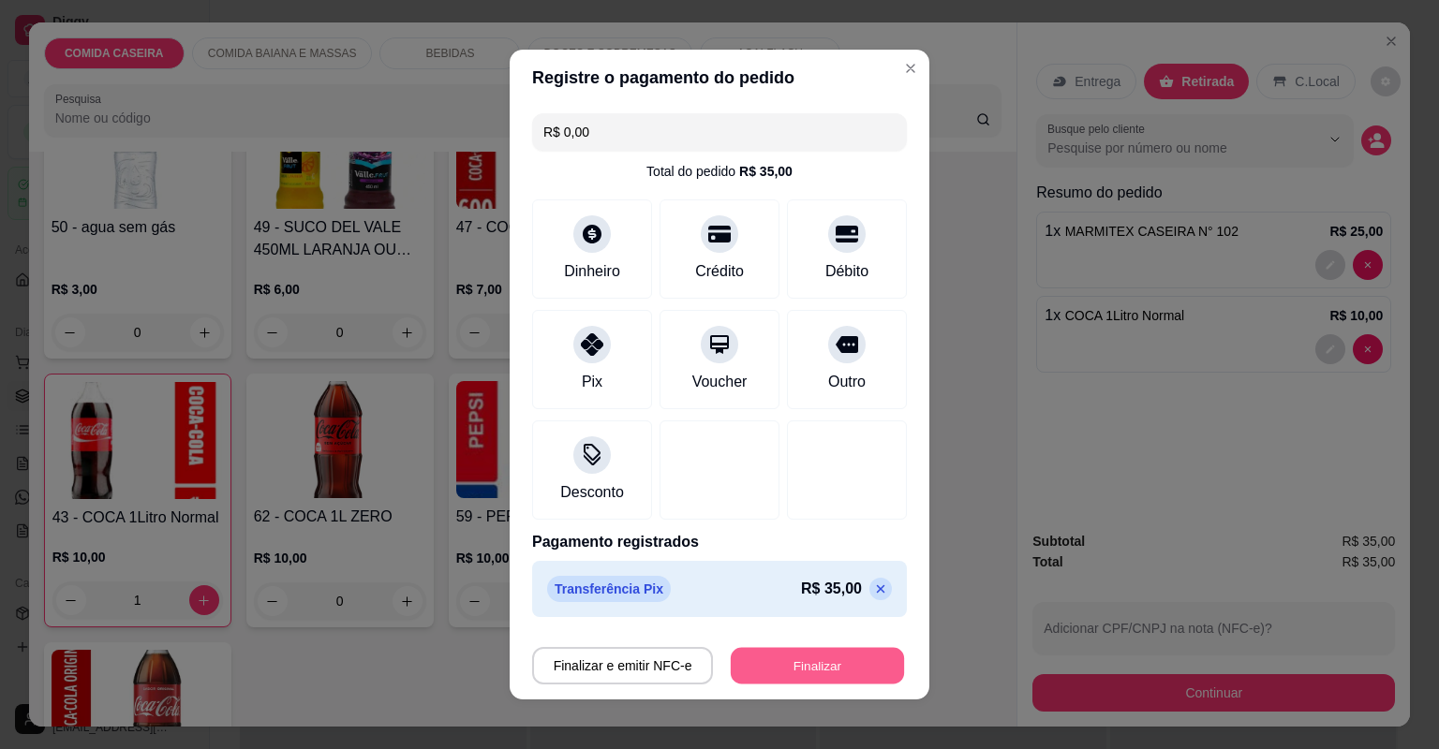
click at [839, 665] on button "Finalizar" at bounding box center [817, 666] width 173 height 37
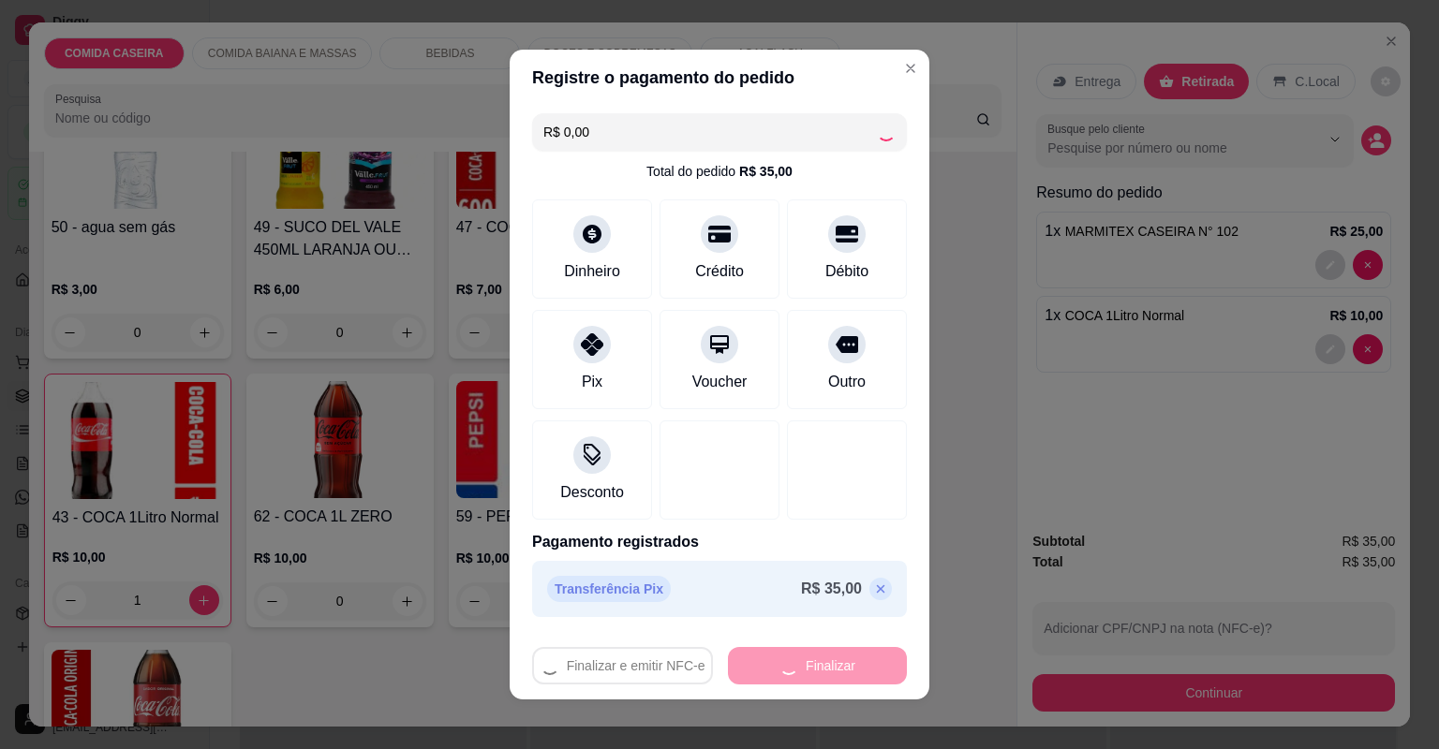
type input "0"
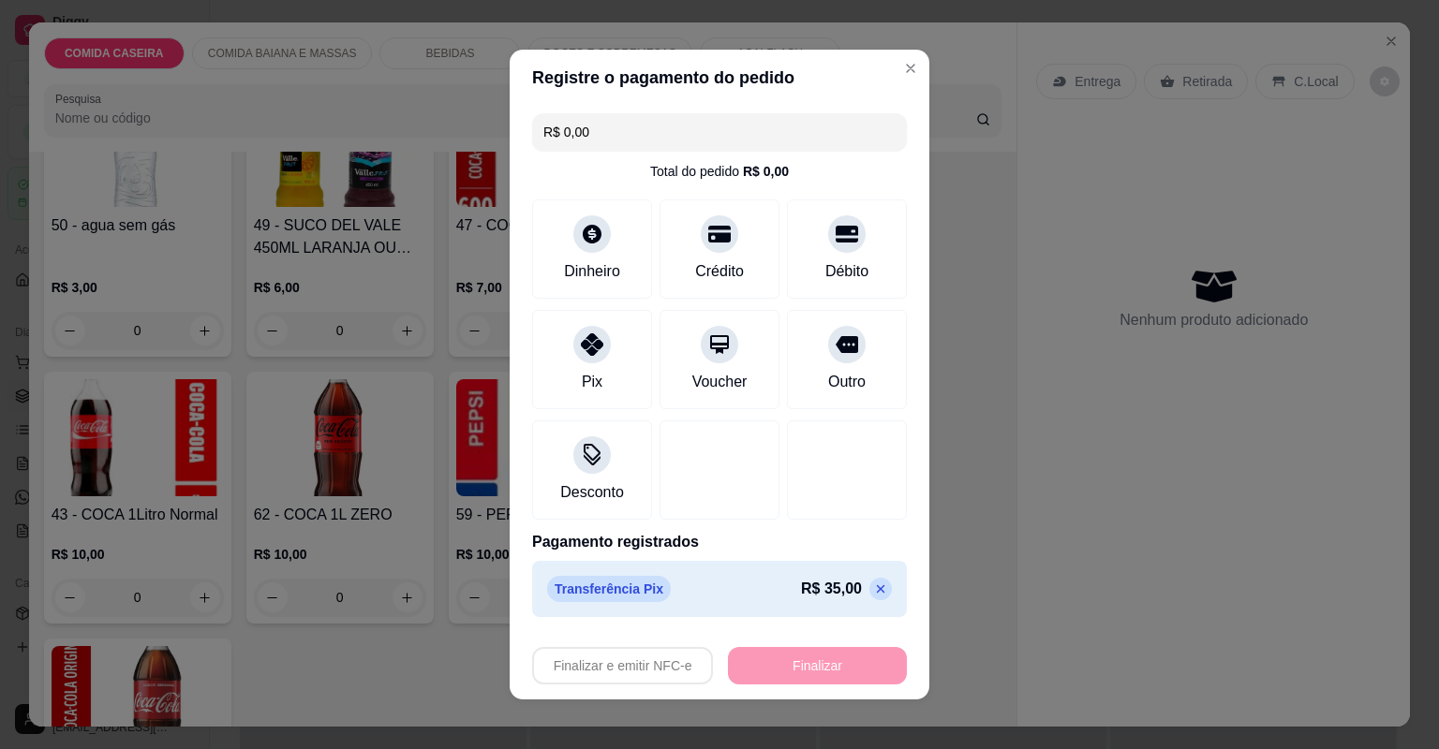
type input "-R$ 35,00"
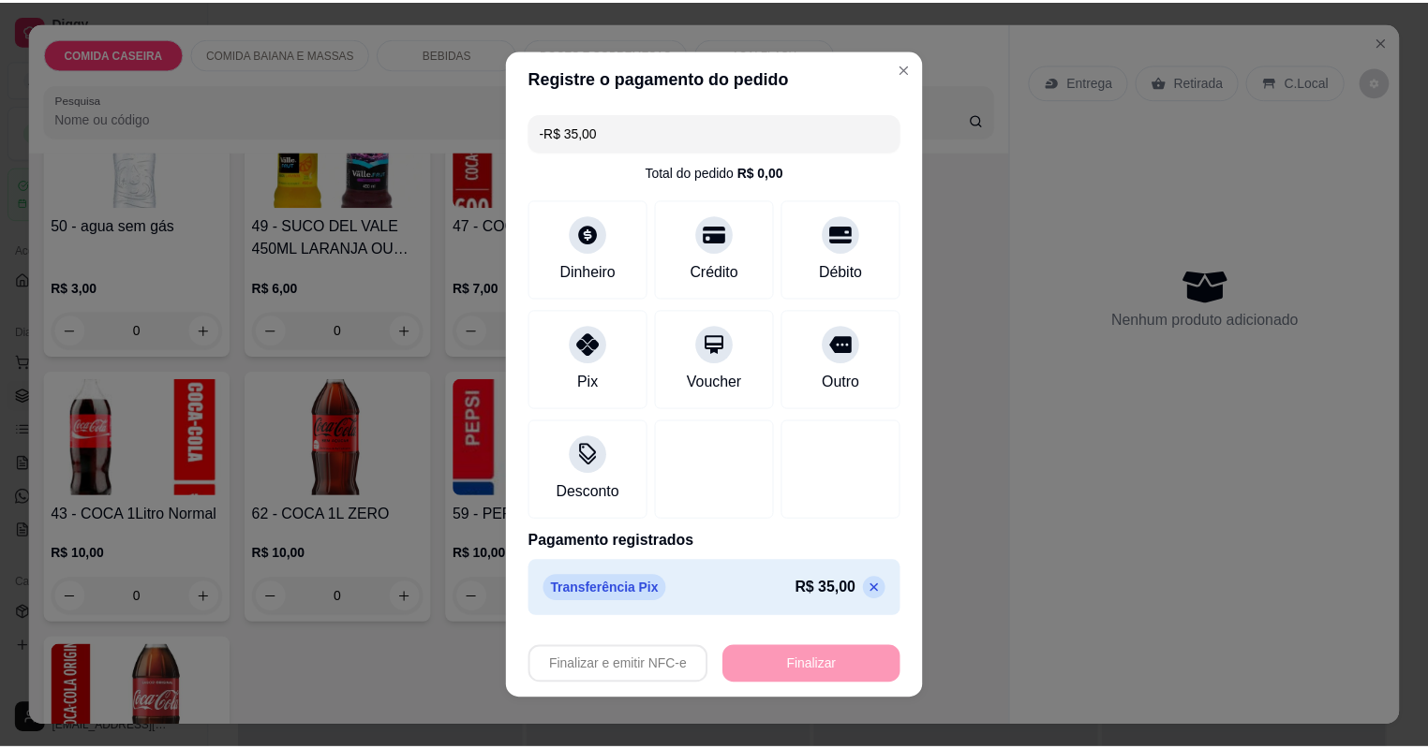
scroll to position [1422, 0]
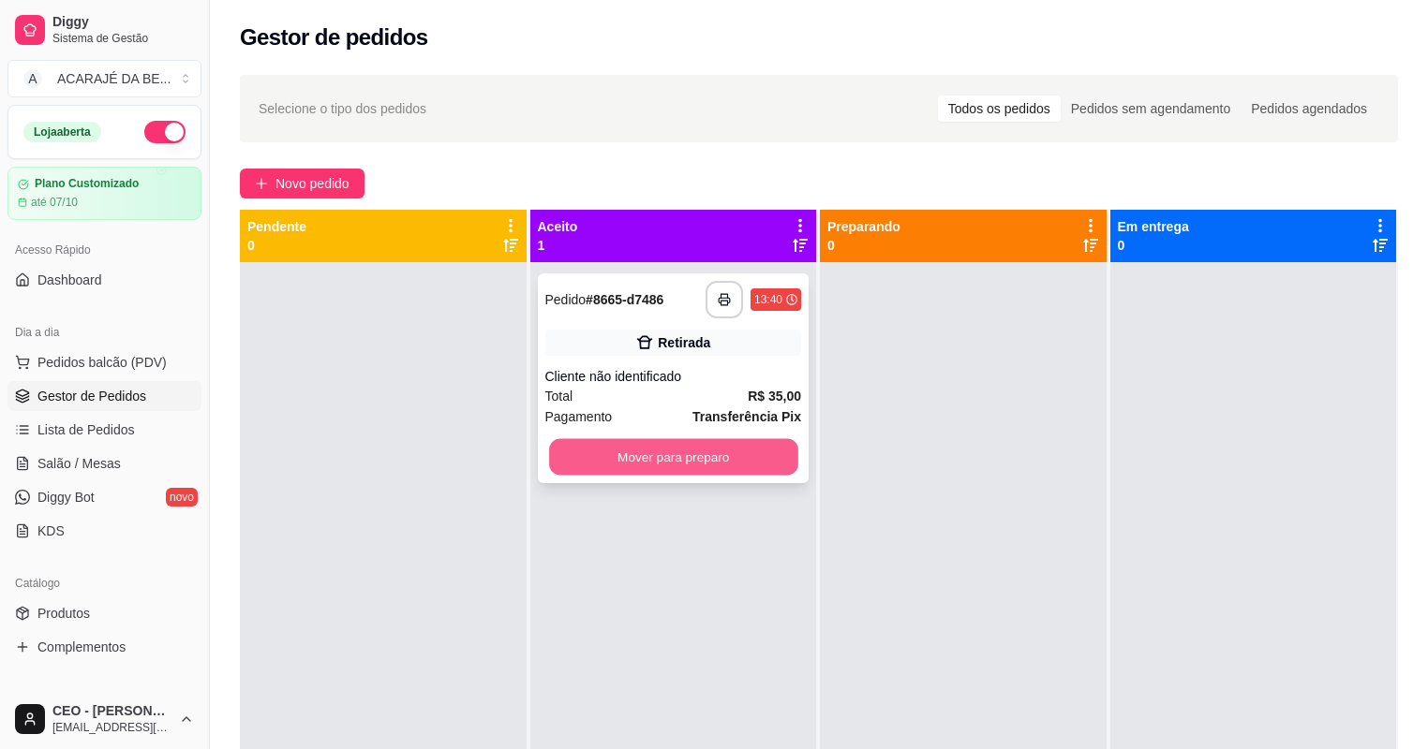
click at [748, 452] on button "Mover para preparo" at bounding box center [673, 457] width 248 height 37
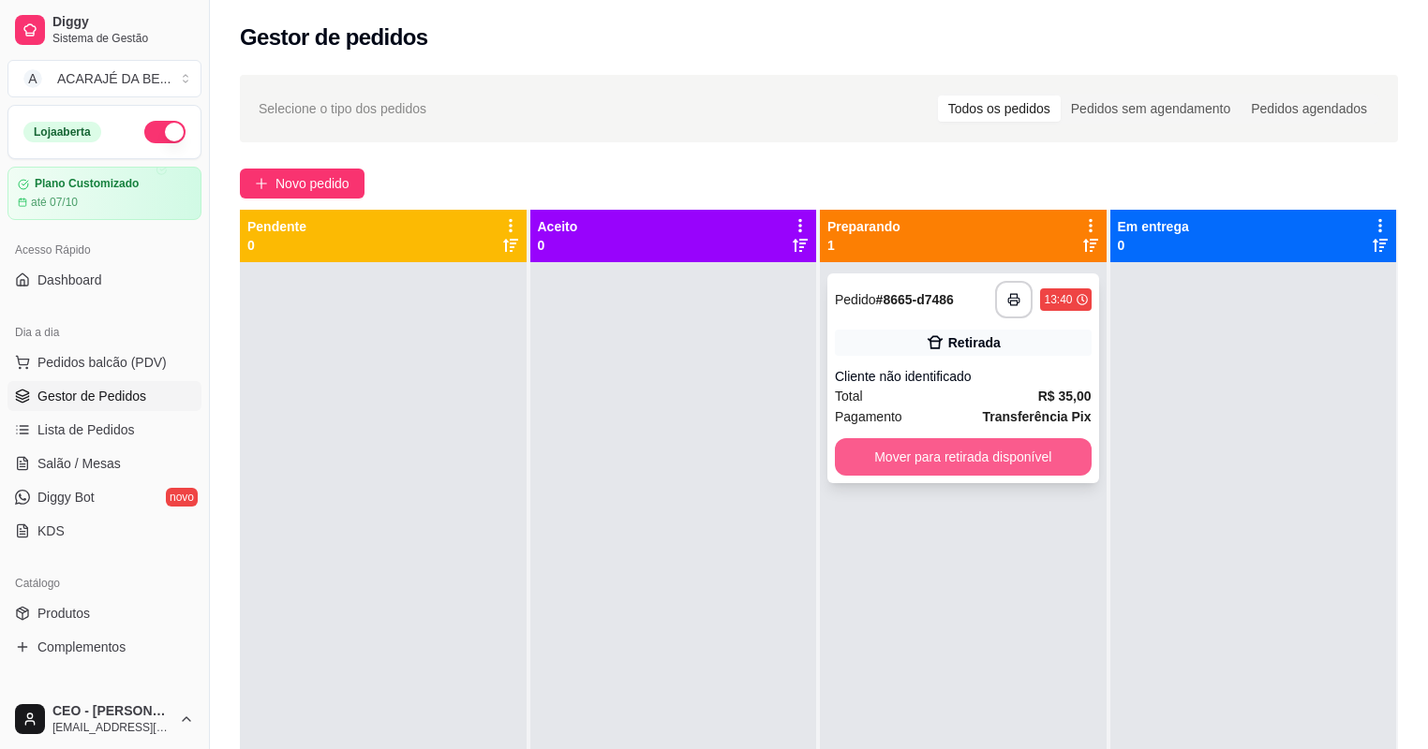
click at [1035, 451] on button "Mover para retirada disponível" at bounding box center [963, 456] width 257 height 37
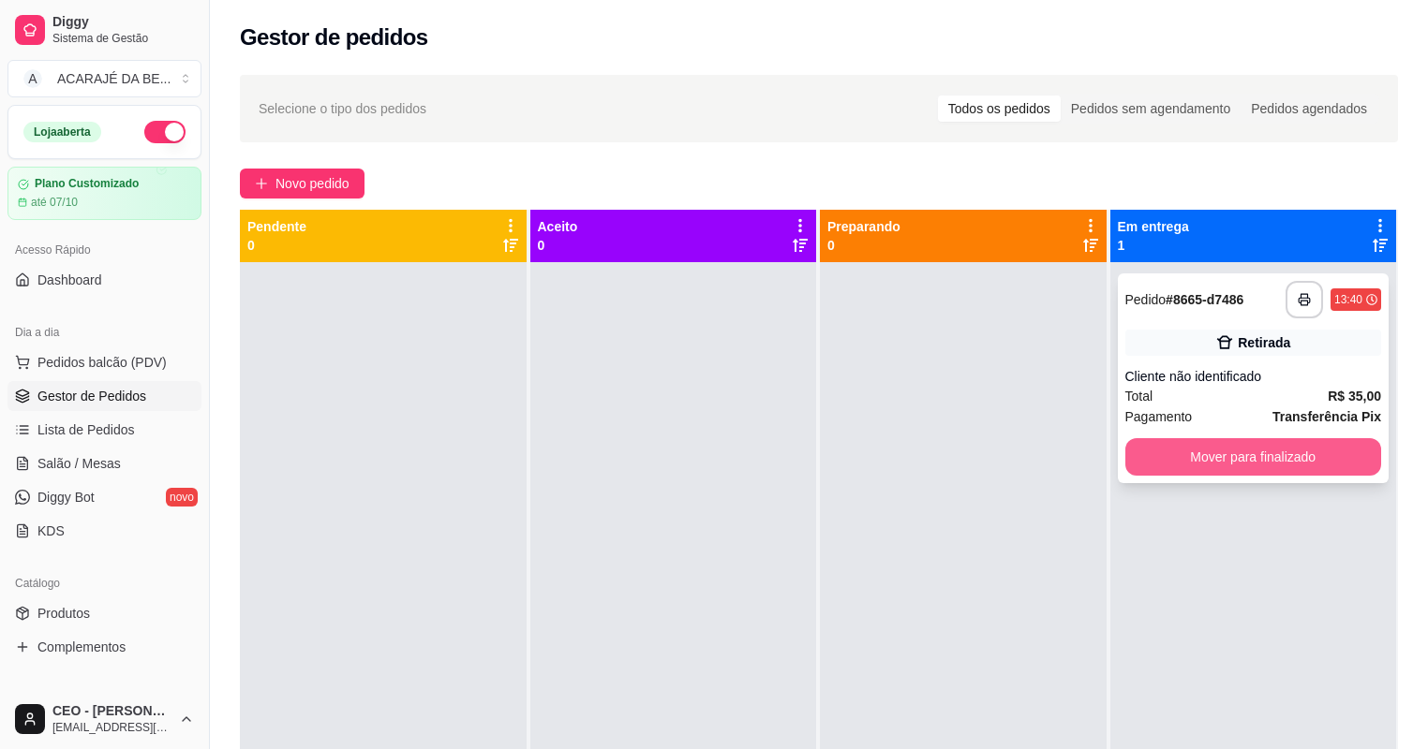
click at [1199, 461] on button "Mover para finalizado" at bounding box center [1253, 456] width 257 height 37
click at [1199, 461] on div "Mover para finalizado" at bounding box center [1253, 456] width 257 height 37
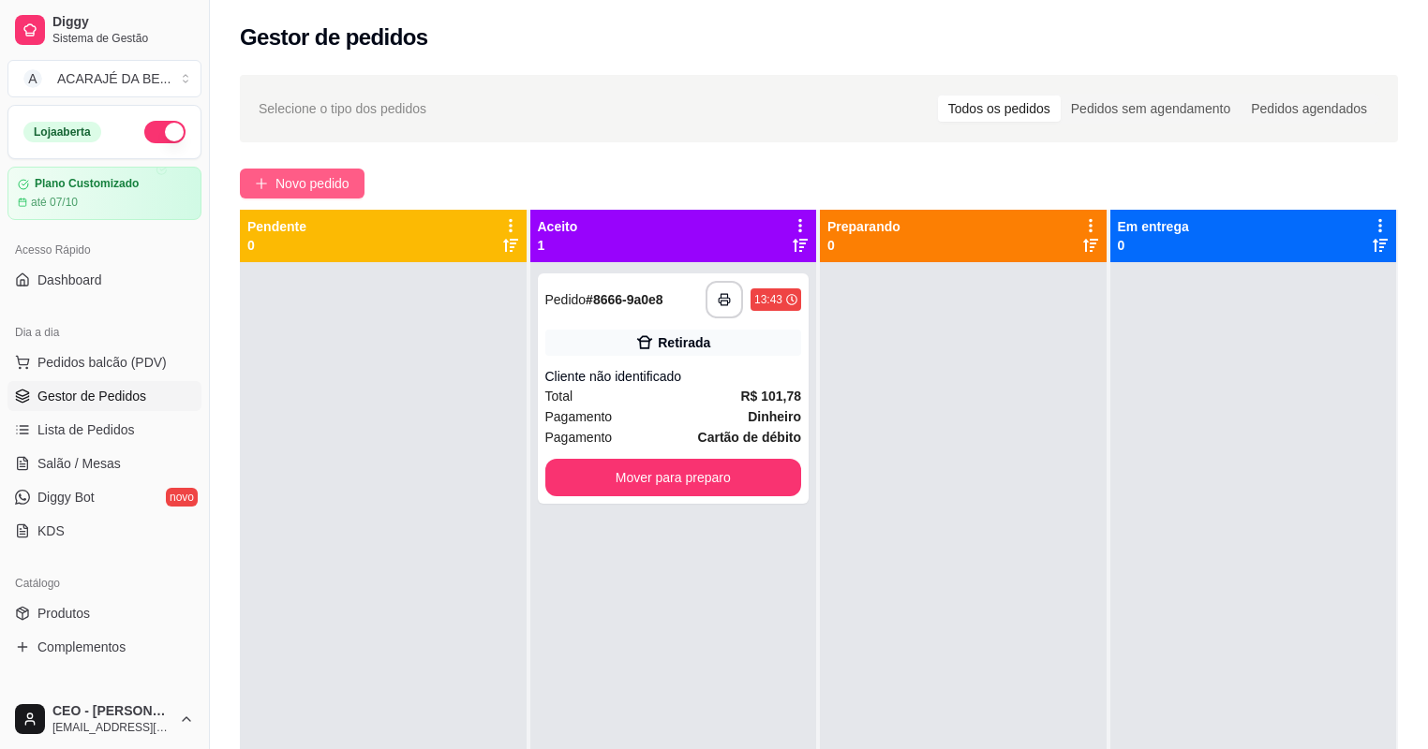
click at [338, 170] on button "Novo pedido" at bounding box center [302, 184] width 125 height 30
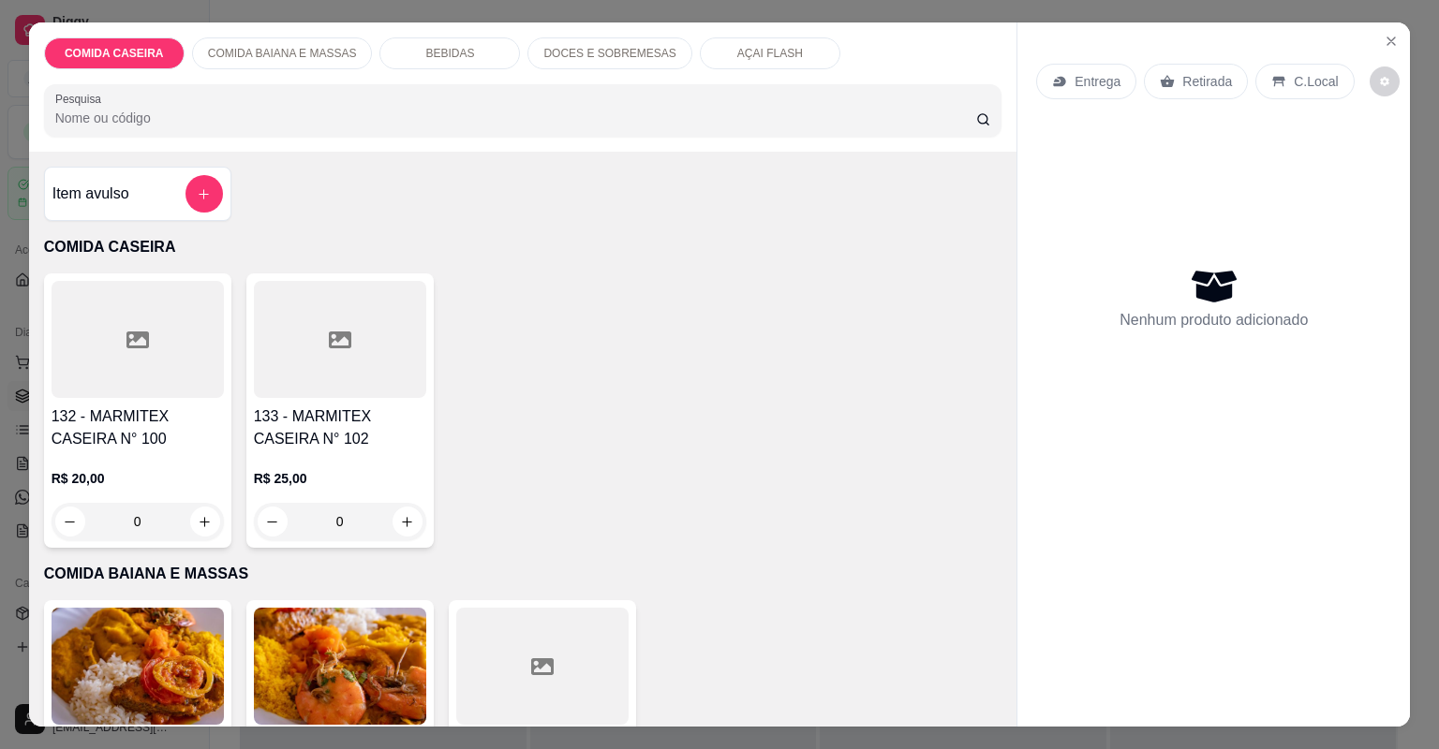
click at [168, 364] on div at bounding box center [138, 339] width 172 height 117
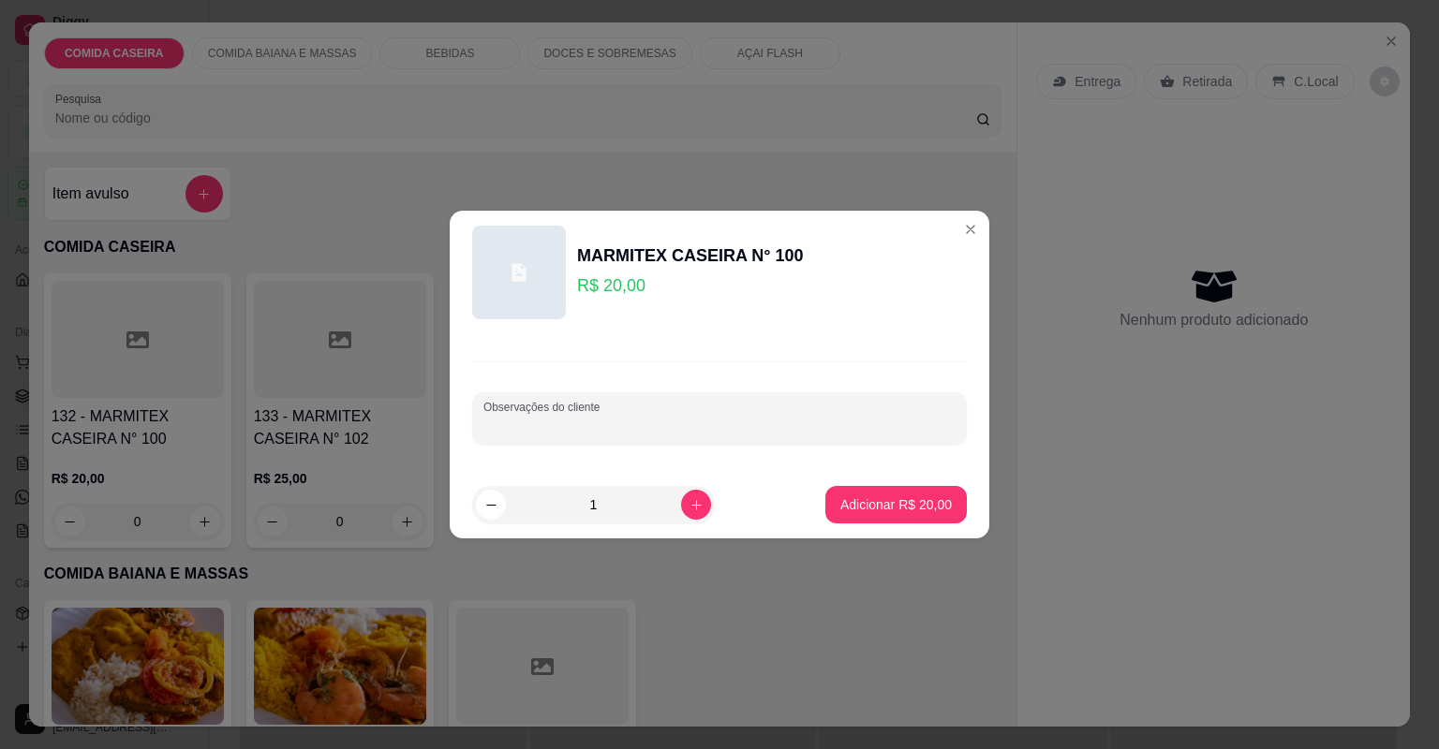
click at [618, 428] on input "Observações do cliente" at bounding box center [719, 426] width 472 height 19
paste input "Feijão tropeiro arroz branco macarrão churrasco"
type input "Feijão tropeiro arroz branco macarrão churrasco"
click at [910, 499] on p "Adicionar R$ 20,00" at bounding box center [895, 505] width 111 height 19
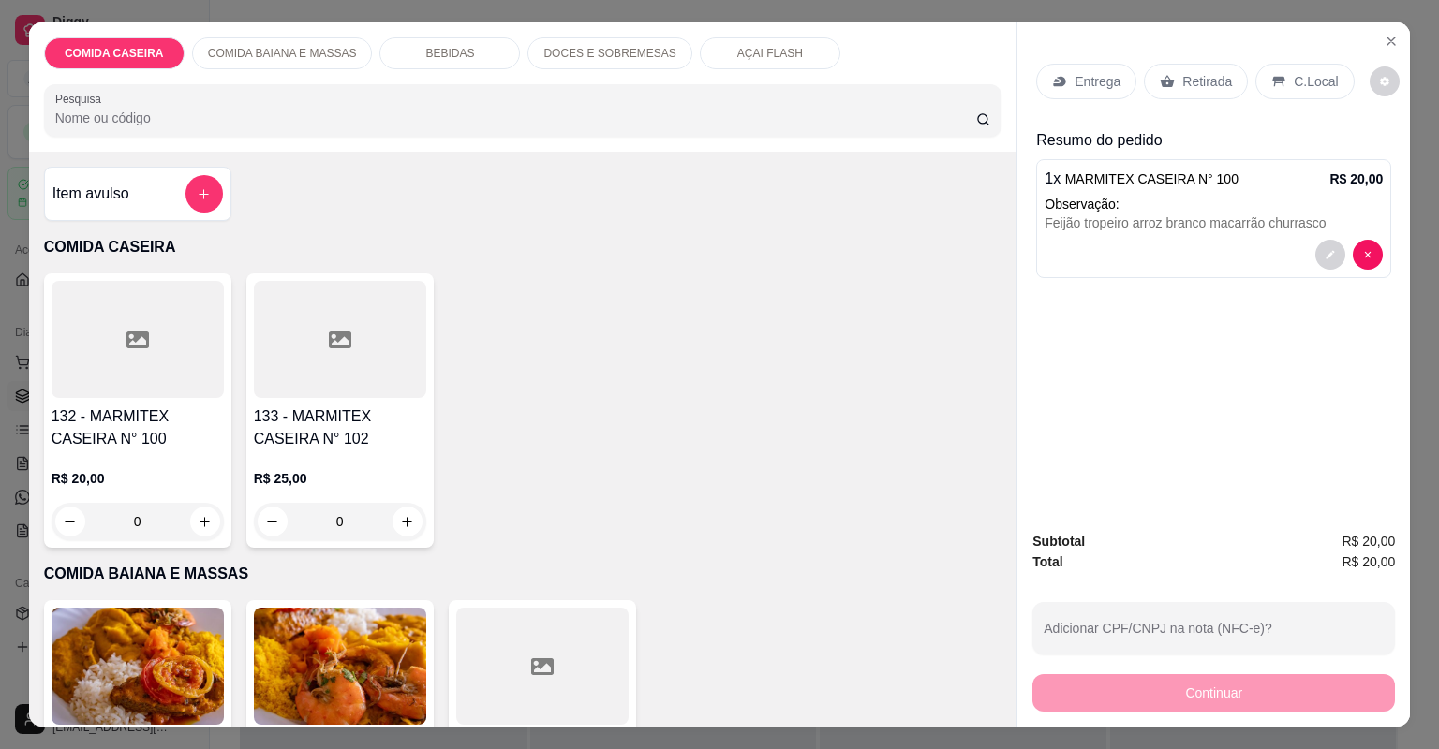
drag, startPoint x: 1098, startPoint y: 56, endPoint x: 1094, endPoint y: 67, distance: 11.8
click at [1098, 57] on div "Entrega Retirada C.Local" at bounding box center [1213, 82] width 355 height 66
click at [1094, 67] on div "Entrega Retirada C.Local" at bounding box center [1213, 82] width 355 height 66
click at [1094, 70] on div "Entrega" at bounding box center [1086, 82] width 100 height 36
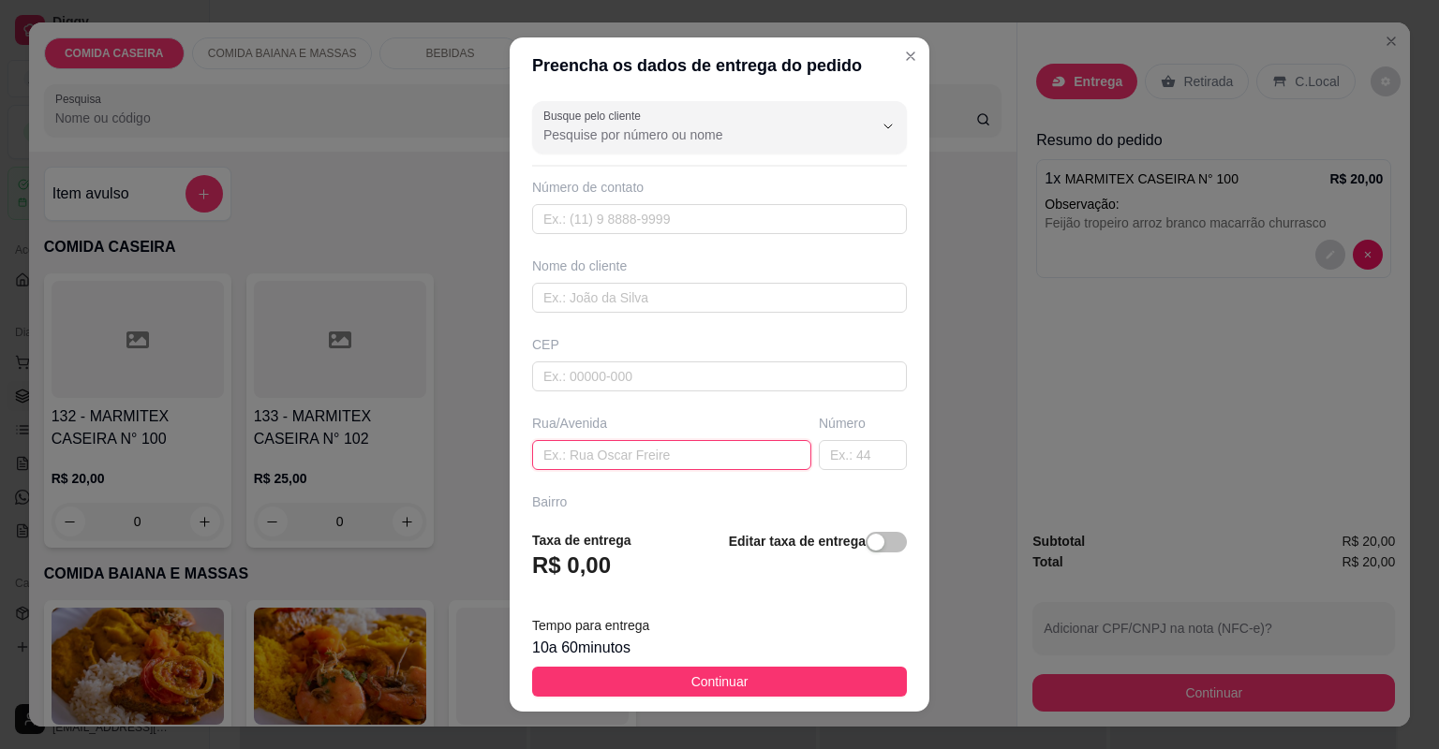
click at [648, 460] on input "text" at bounding box center [671, 455] width 279 height 30
paste input "[STREET_ADDRESS]"
type input "[STREET_ADDRESS]"
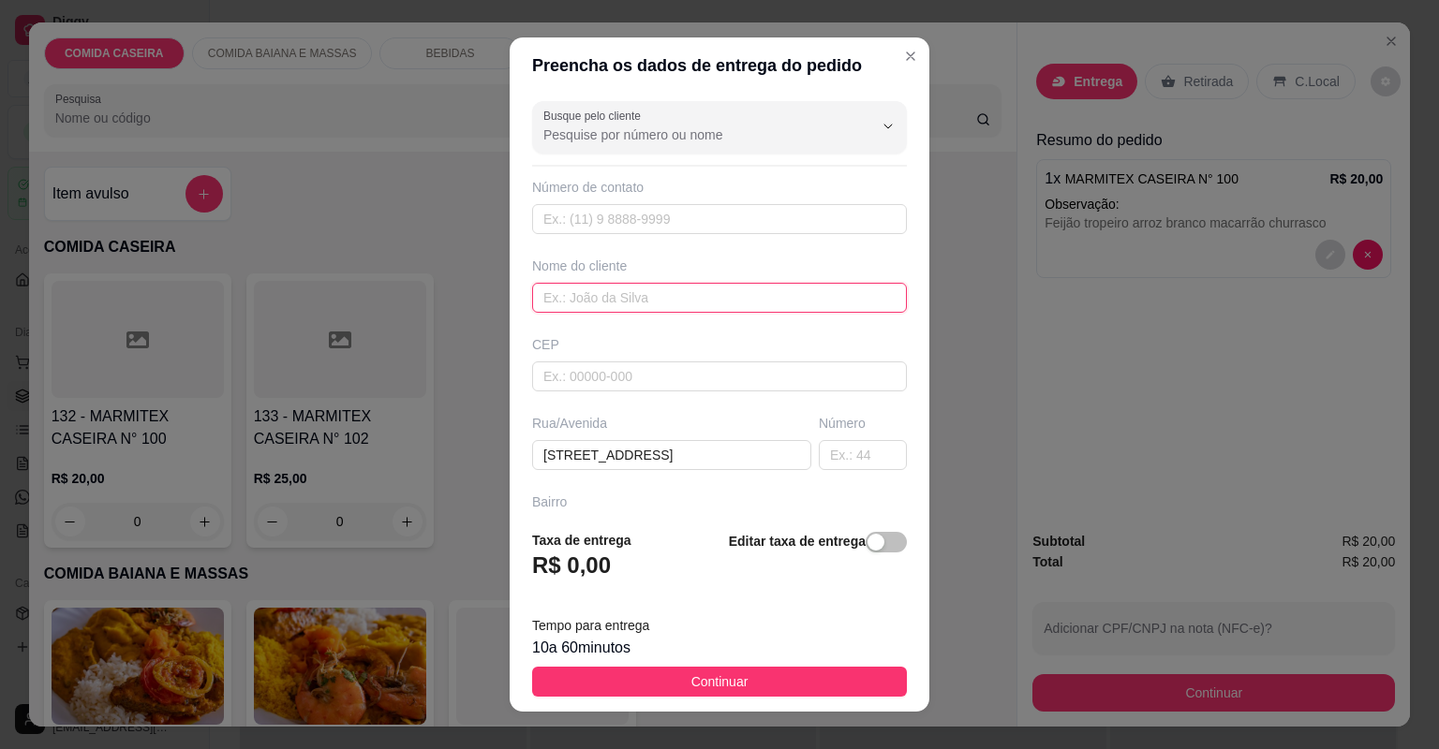
click at [740, 295] on input "text" at bounding box center [719, 298] width 375 height 30
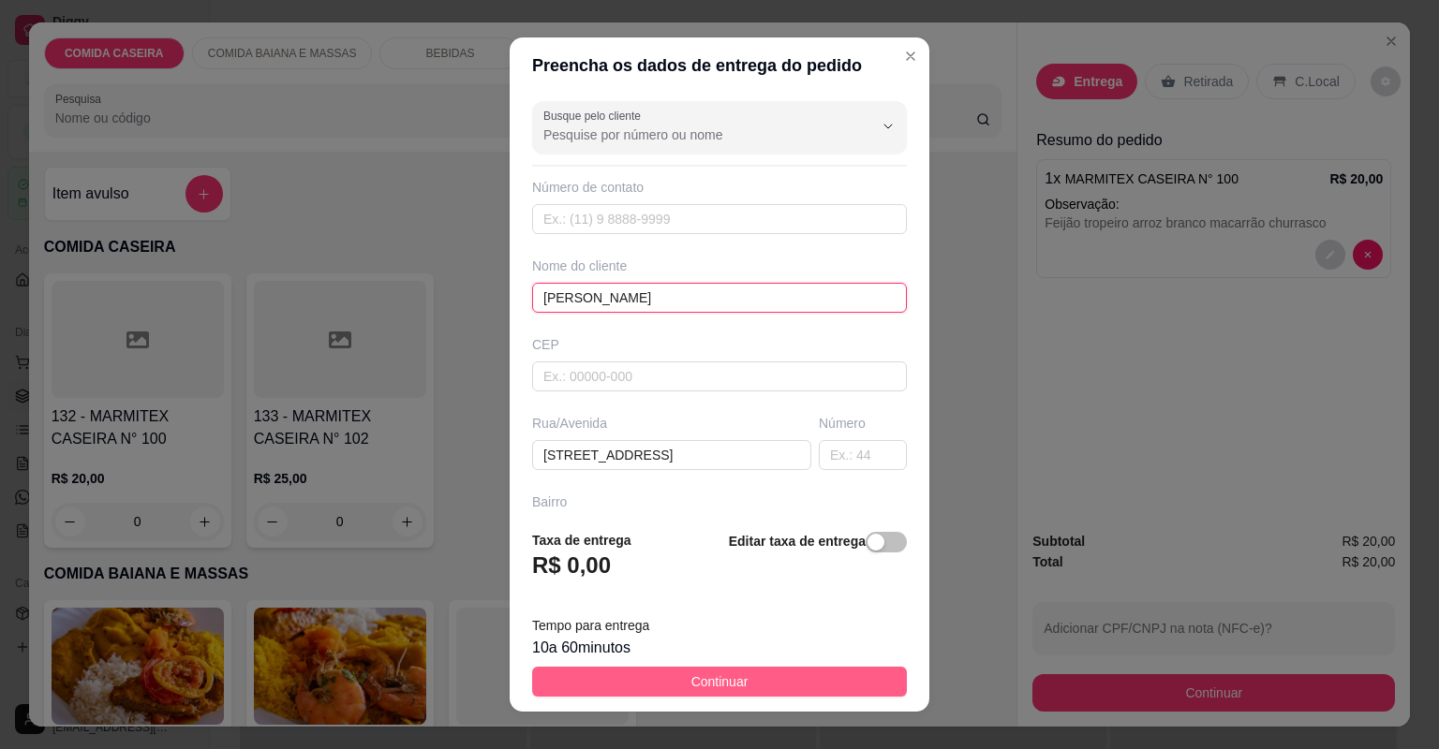
type input "[PERSON_NAME]"
click at [790, 680] on button "Continuar" at bounding box center [719, 682] width 375 height 30
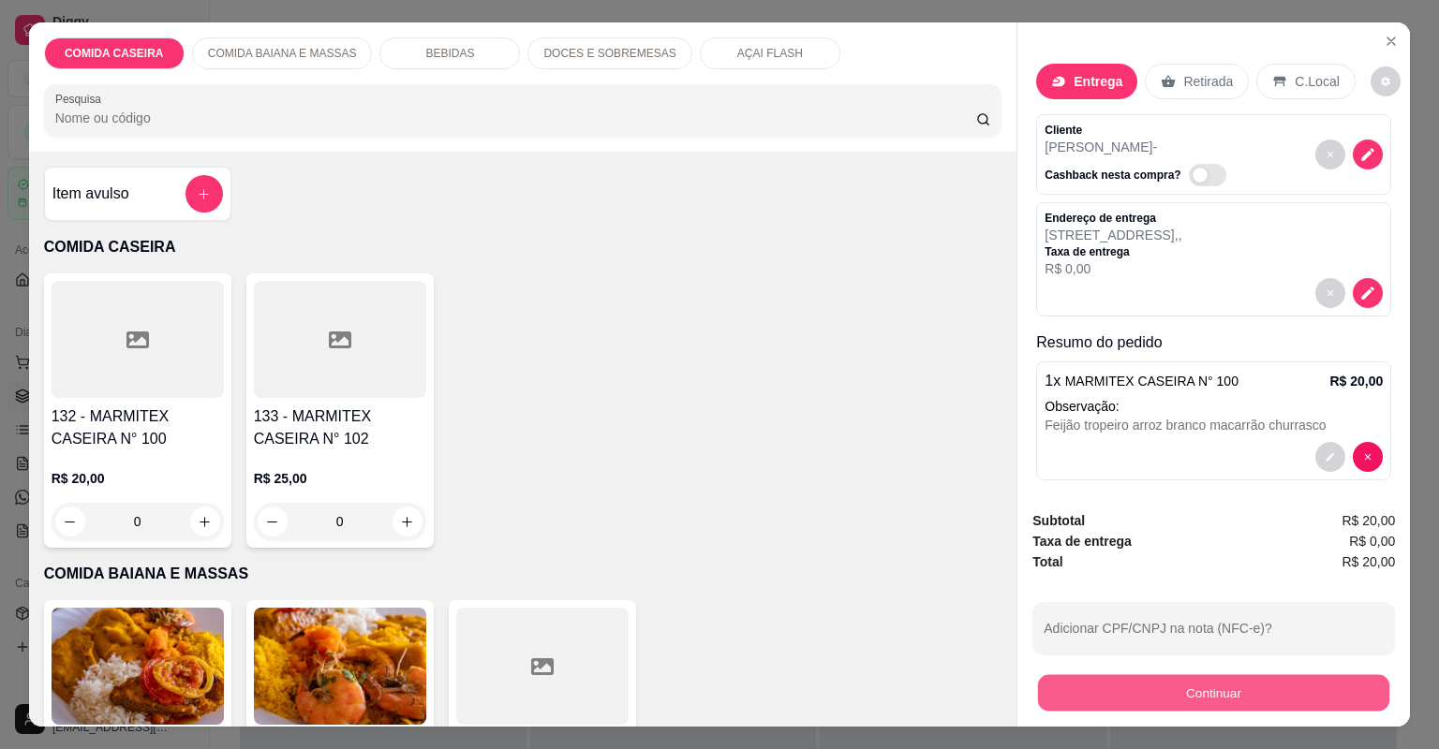
click at [1049, 693] on button "Continuar" at bounding box center [1213, 693] width 351 height 37
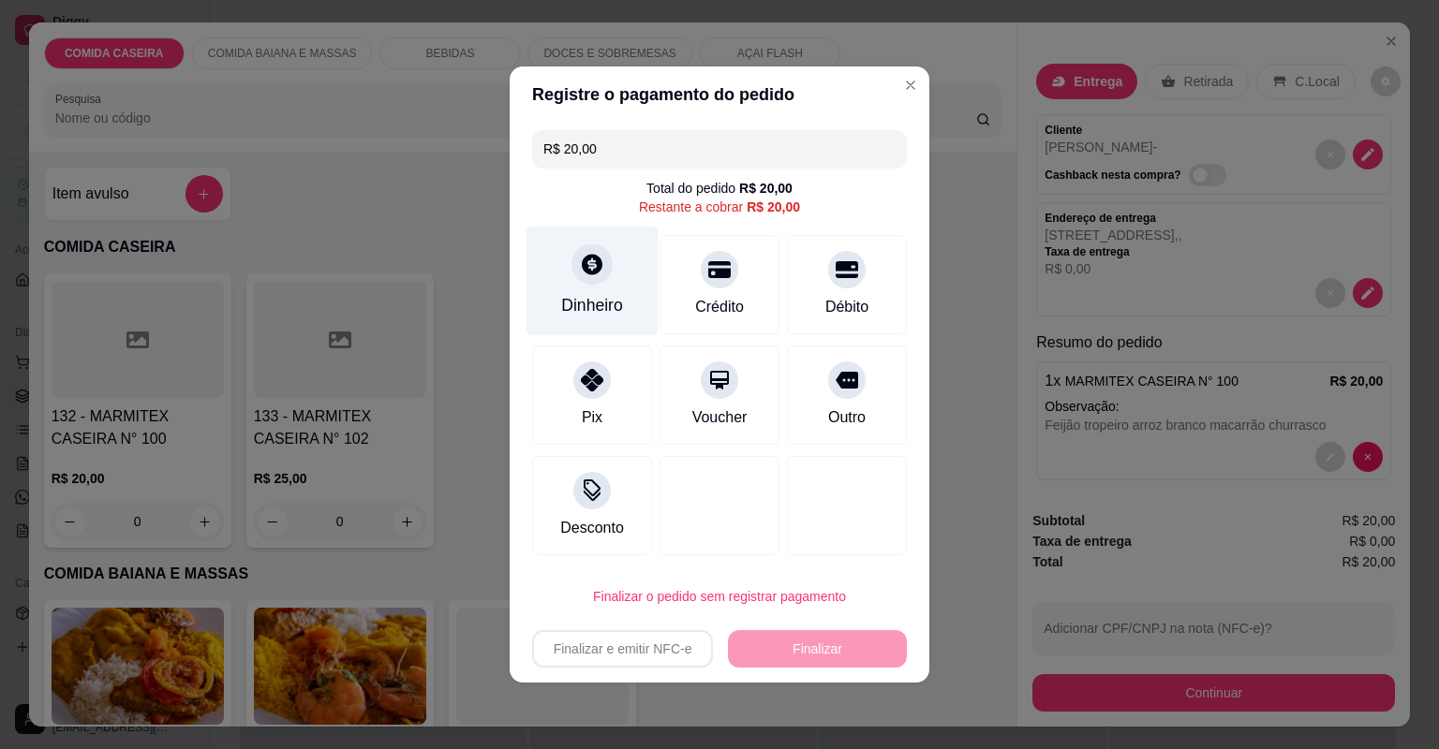
click at [644, 280] on div "Dinheiro" at bounding box center [592, 282] width 132 height 110
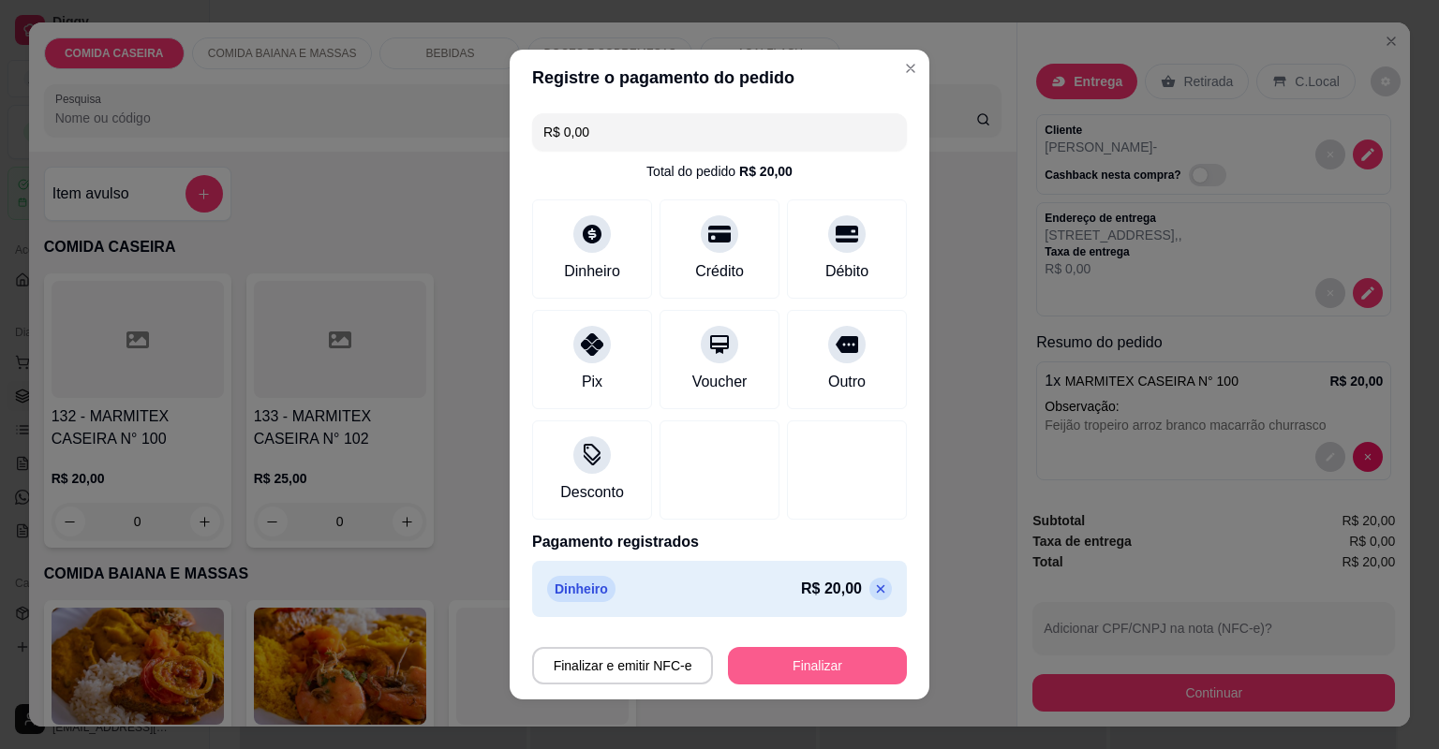
click at [842, 664] on button "Finalizar" at bounding box center [817, 665] width 179 height 37
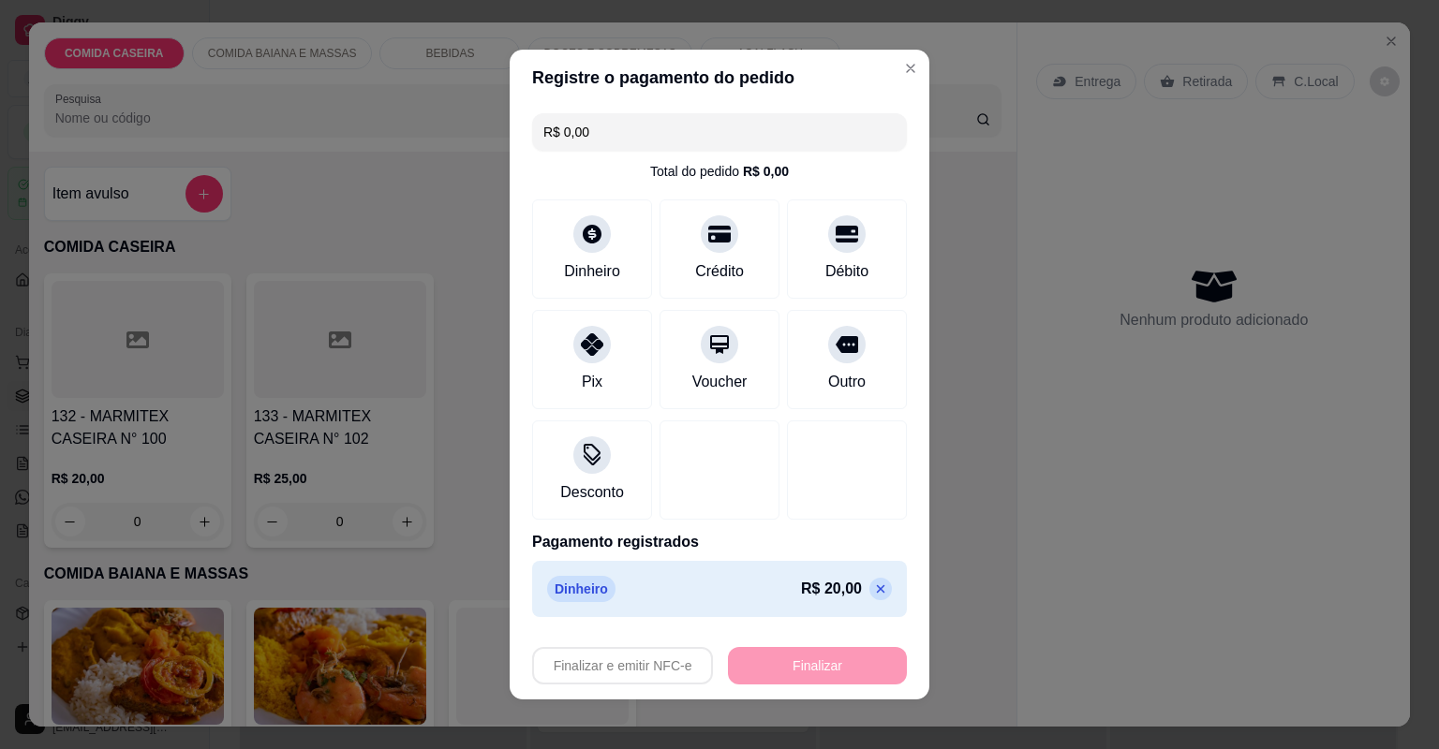
type input "-R$ 20,00"
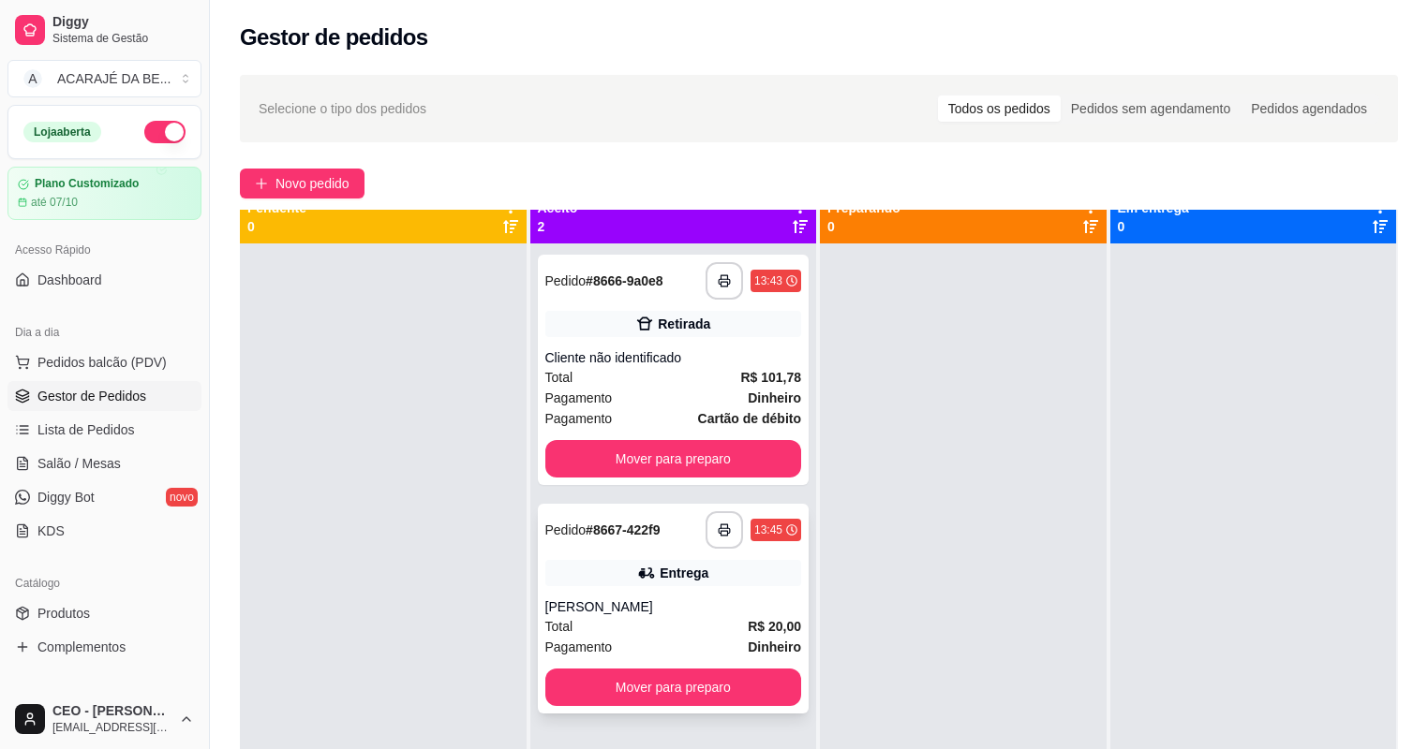
scroll to position [52, 0]
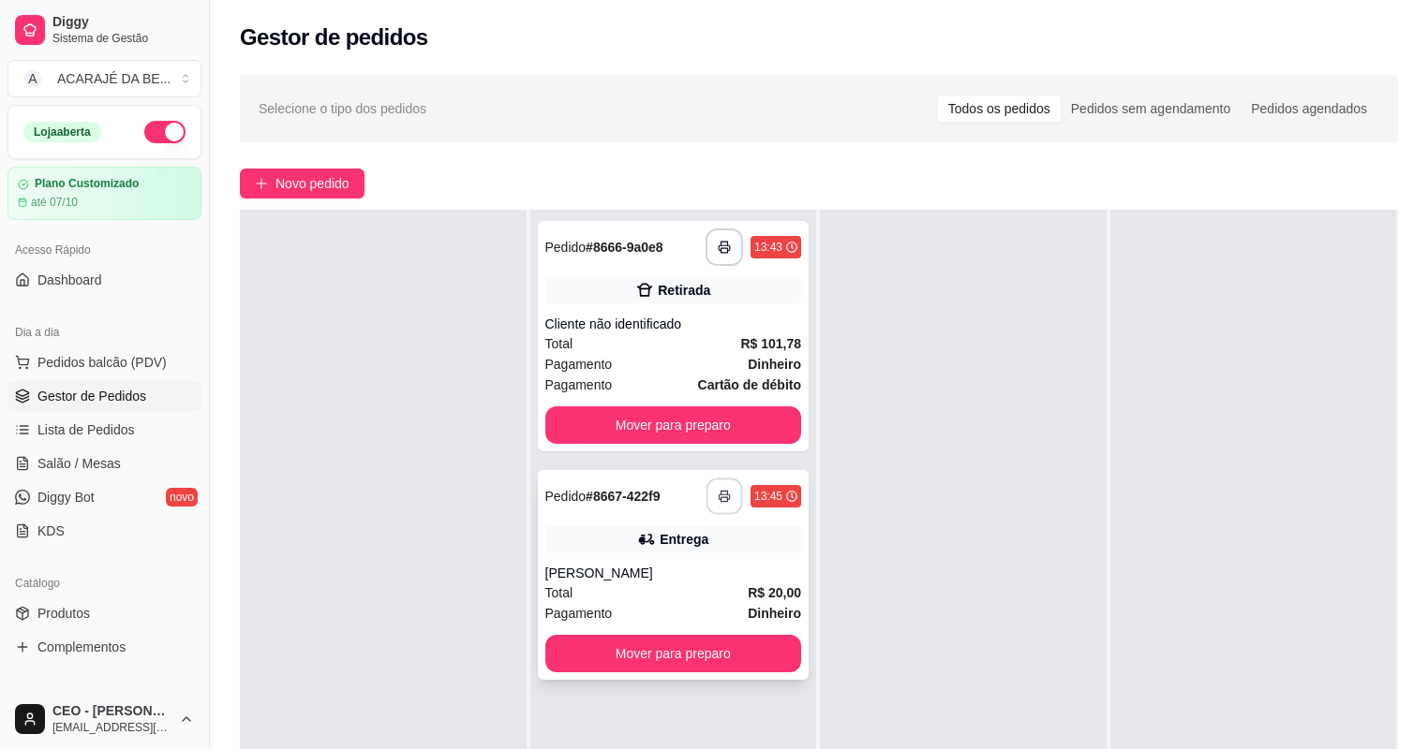
click at [713, 485] on button "button" at bounding box center [724, 497] width 37 height 37
click at [701, 428] on button "Mover para preparo" at bounding box center [673, 425] width 248 height 37
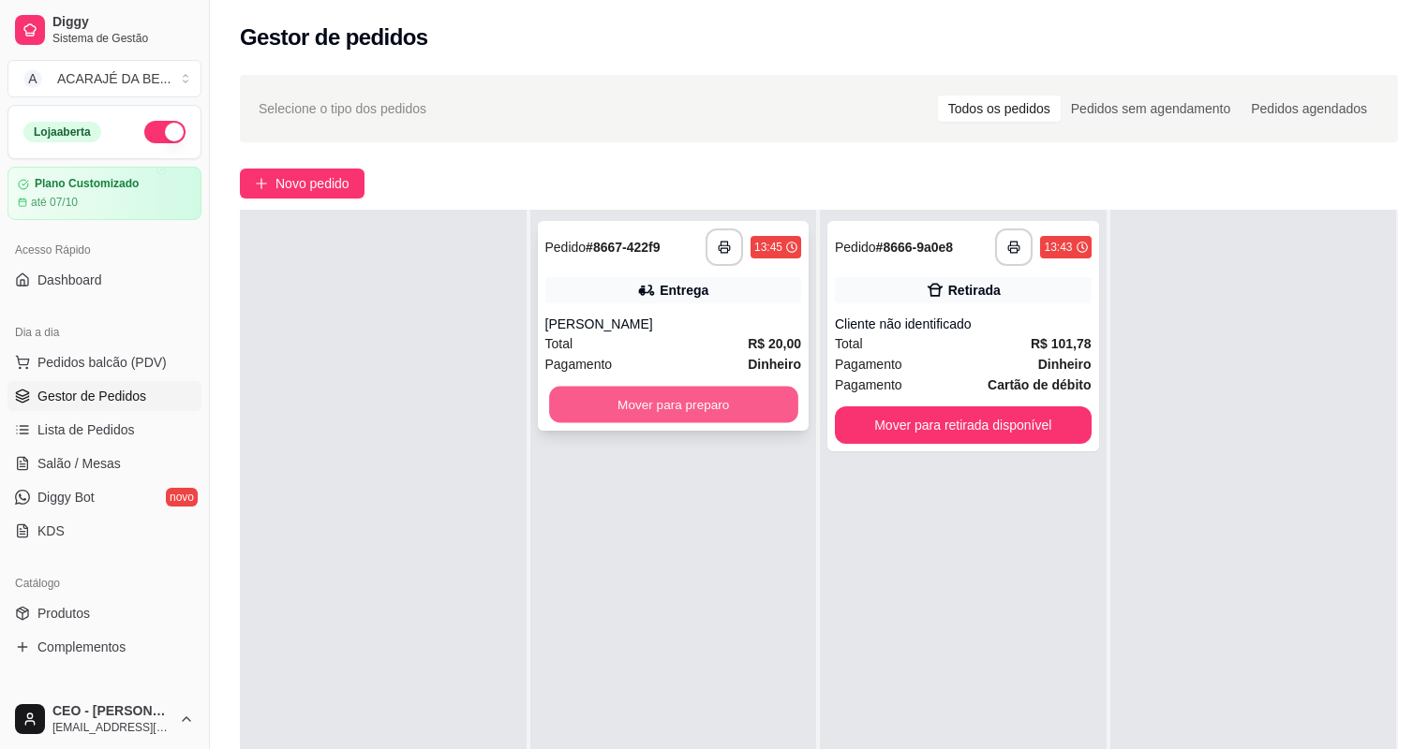
click at [742, 413] on button "Mover para preparo" at bounding box center [673, 405] width 248 height 37
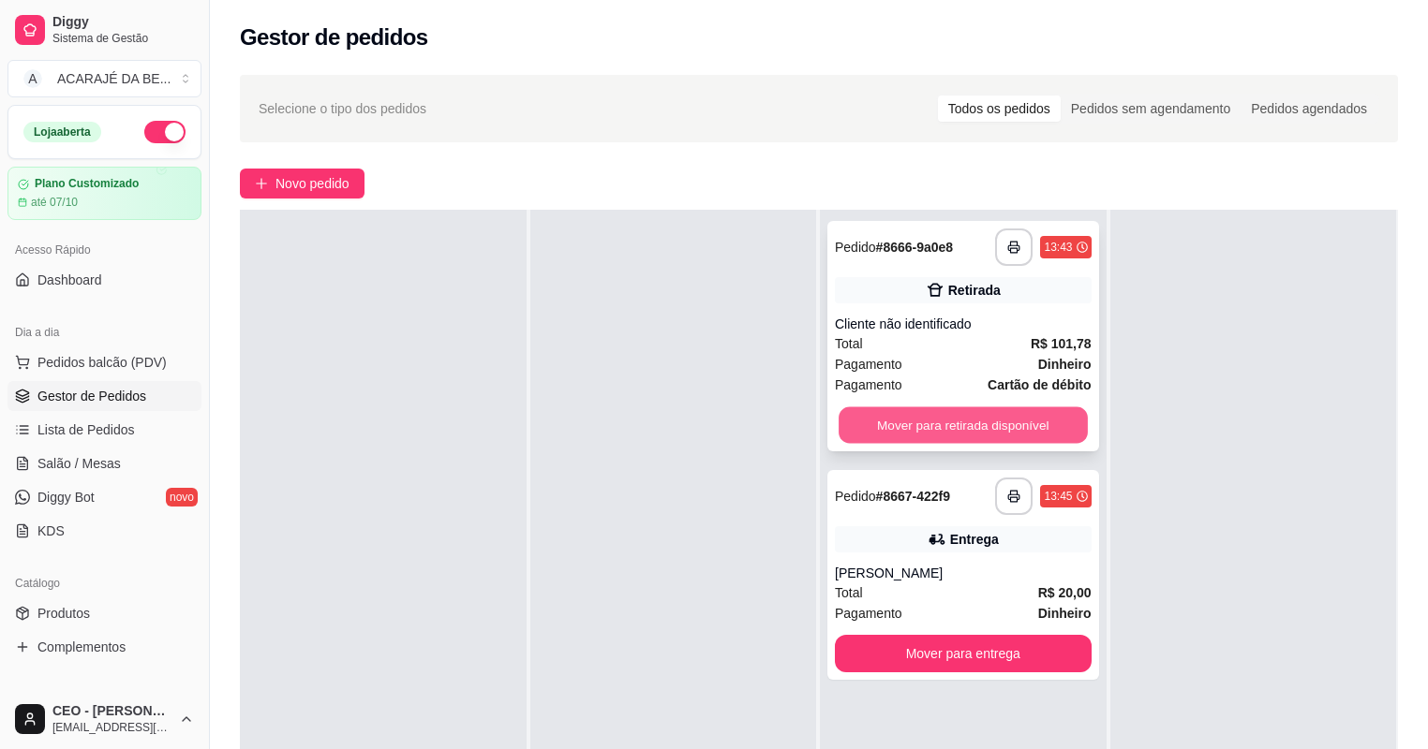
click at [940, 428] on button "Mover para retirada disponível" at bounding box center [962, 425] width 248 height 37
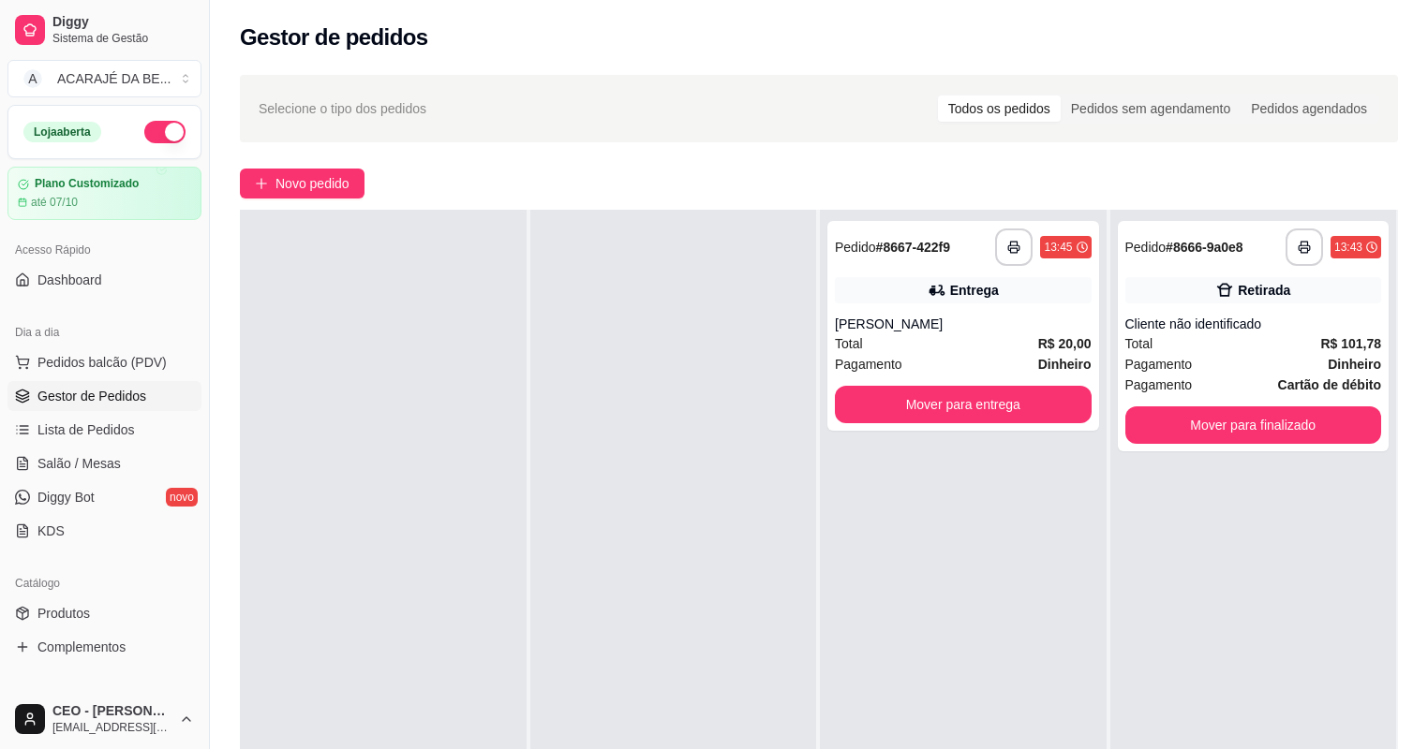
click at [938, 431] on div "**********" at bounding box center [963, 584] width 287 height 749
click at [311, 180] on span "Novo pedido" at bounding box center [312, 183] width 74 height 21
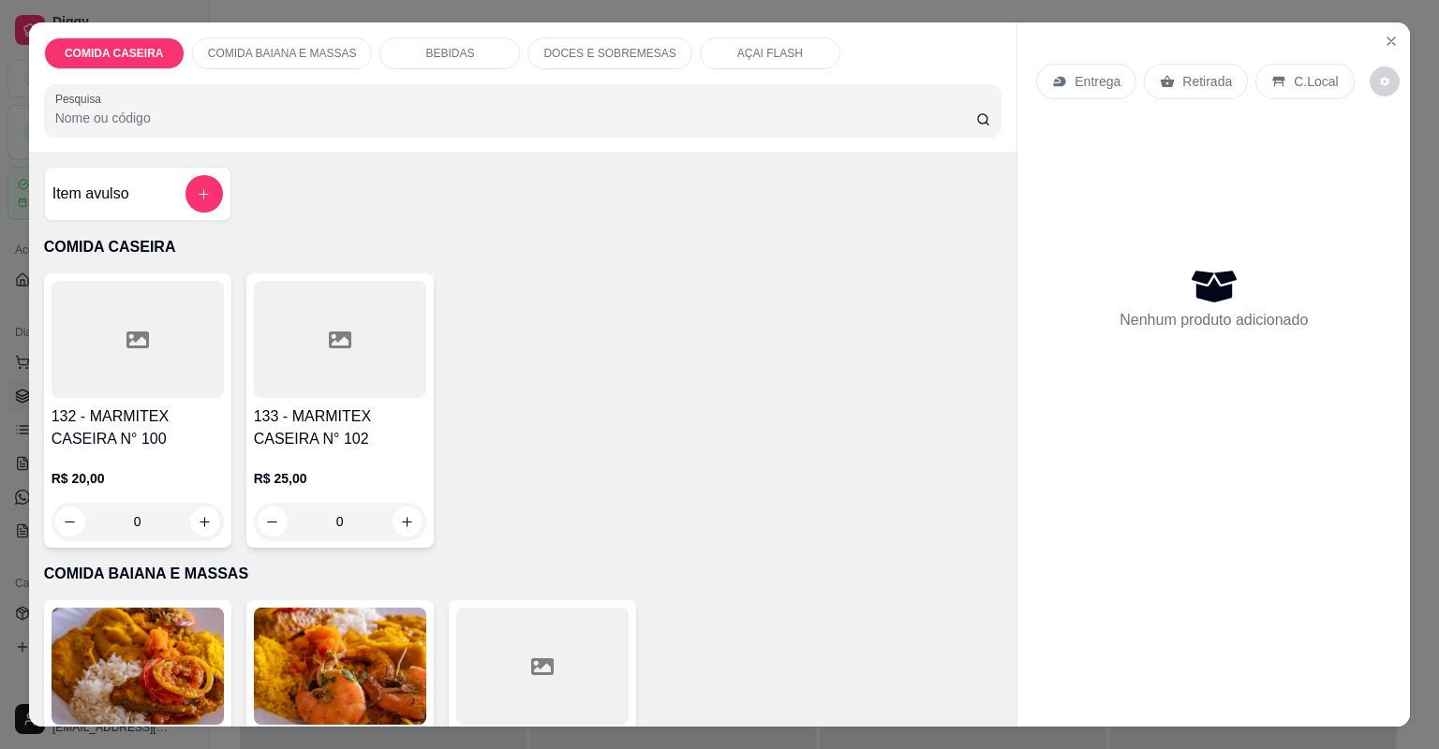
click at [332, 352] on div at bounding box center [340, 339] width 172 height 117
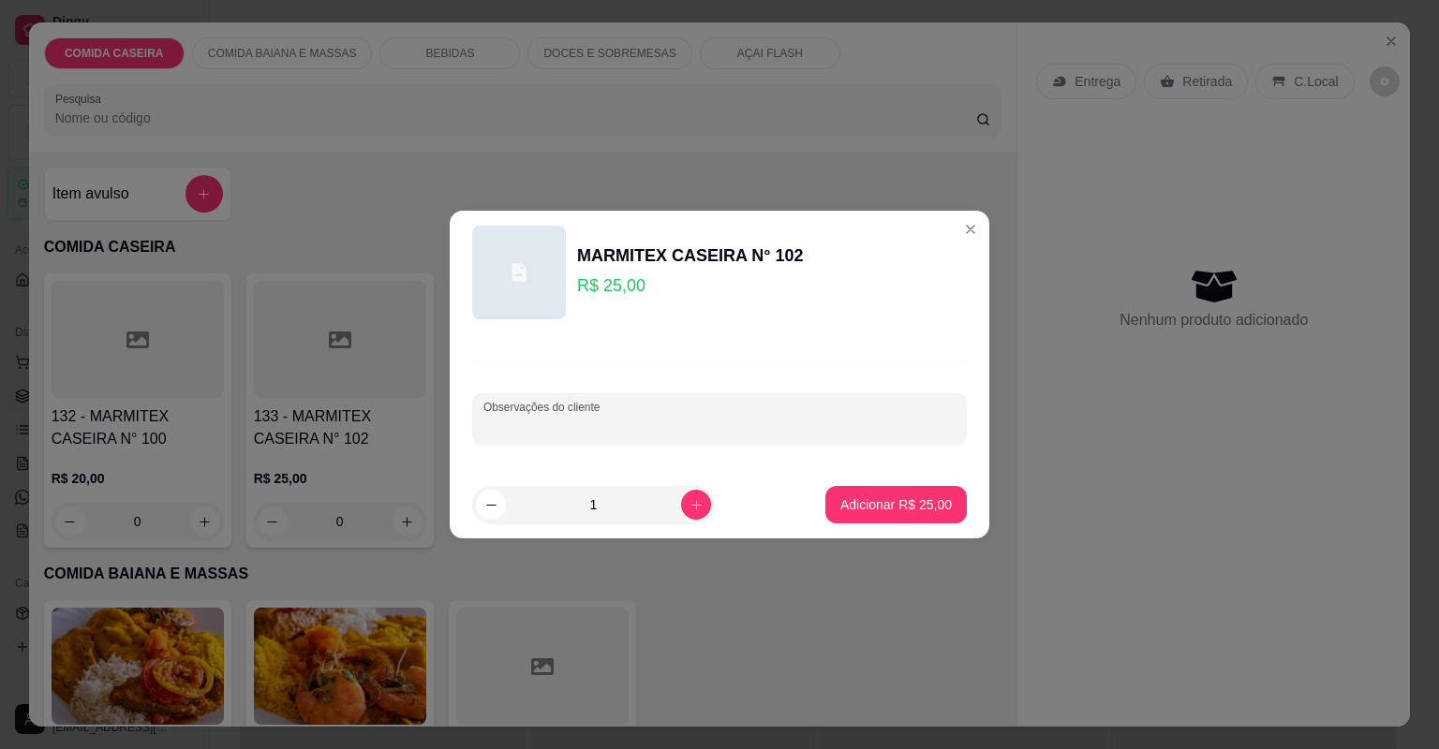
click at [678, 421] on input "Observações do cliente" at bounding box center [719, 426] width 472 height 19
paste input "Arroz temperado Farofa de Java Purê de batata Salpicão Strogonoff de [PERSON_NA…"
type input "Arroz temperado Farofa de Java Purê de batata Salpicão Strogonoff de [PERSON_NA…"
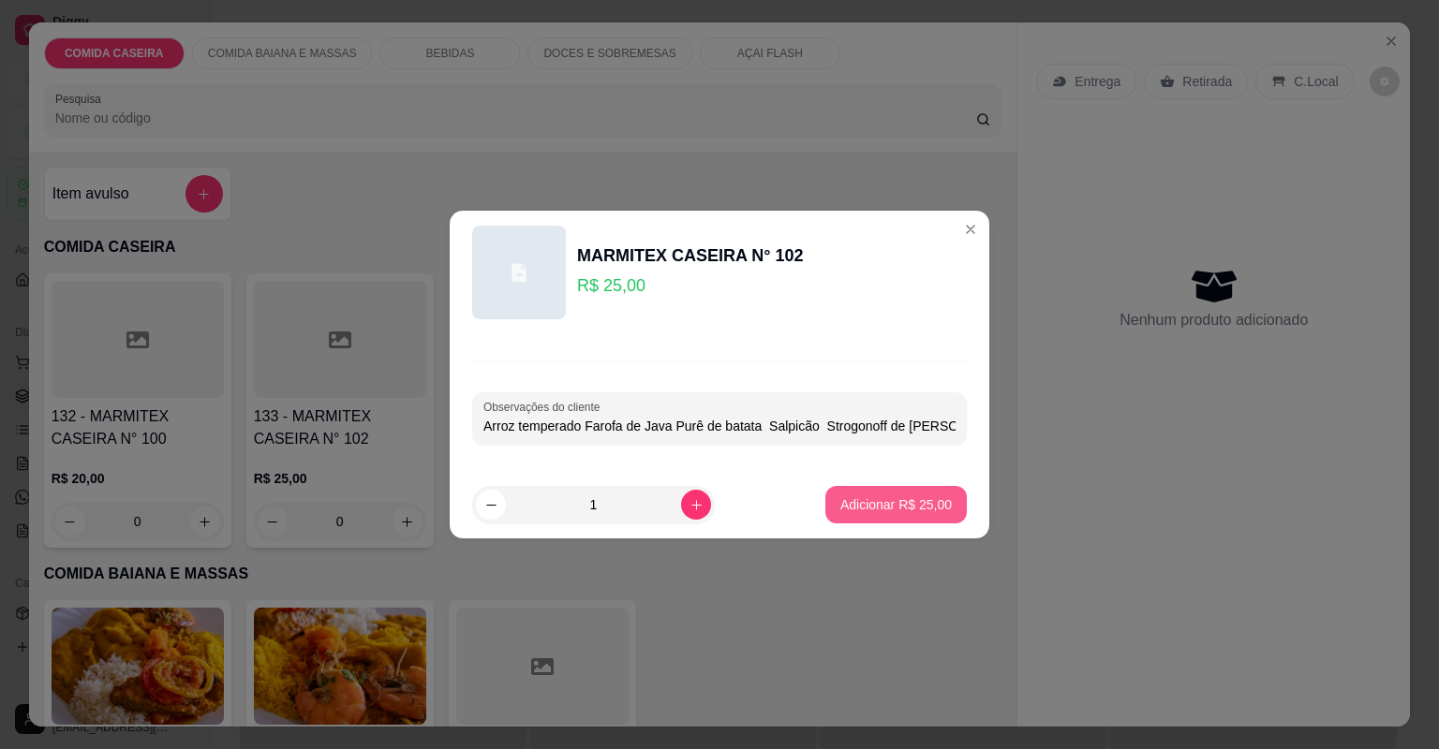
click at [918, 520] on button "Adicionar R$ 25,00" at bounding box center [895, 504] width 141 height 37
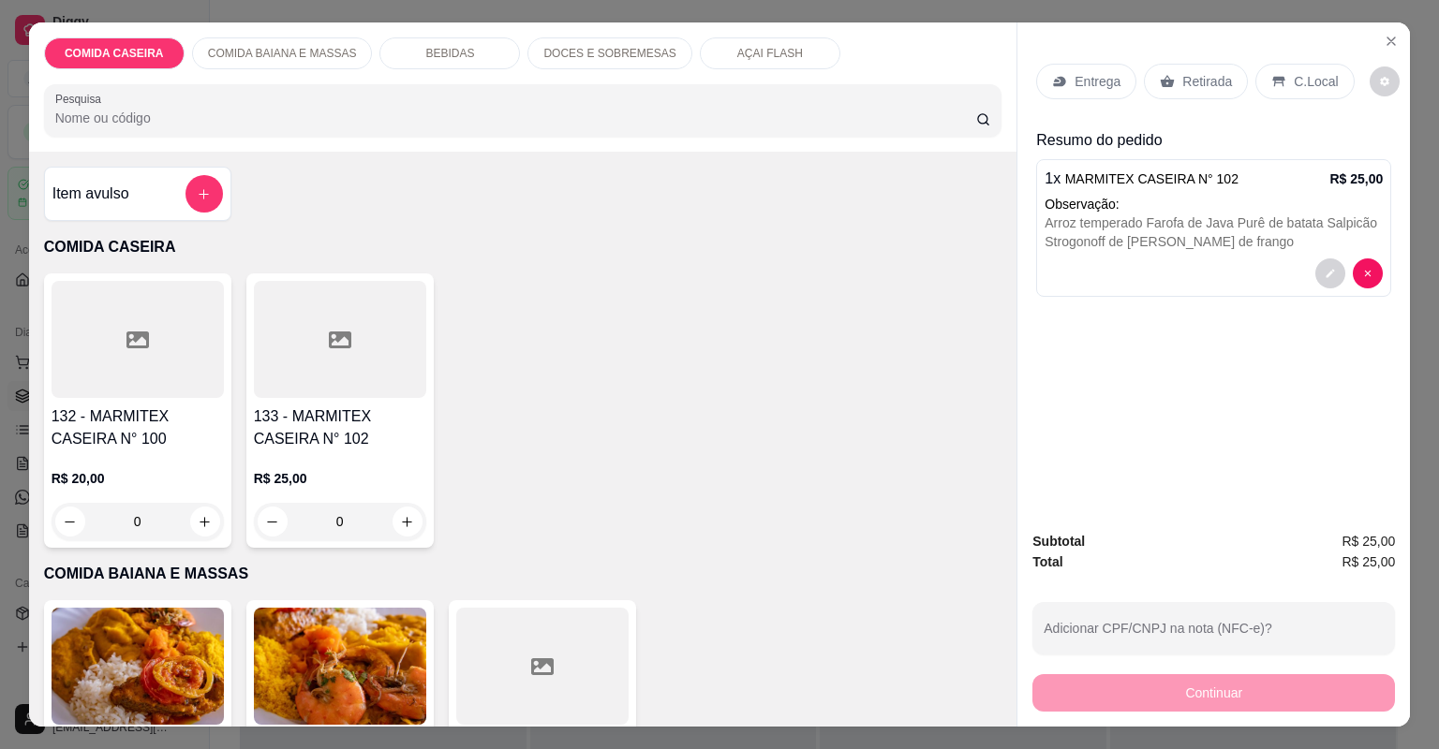
click at [289, 332] on div at bounding box center [340, 339] width 172 height 117
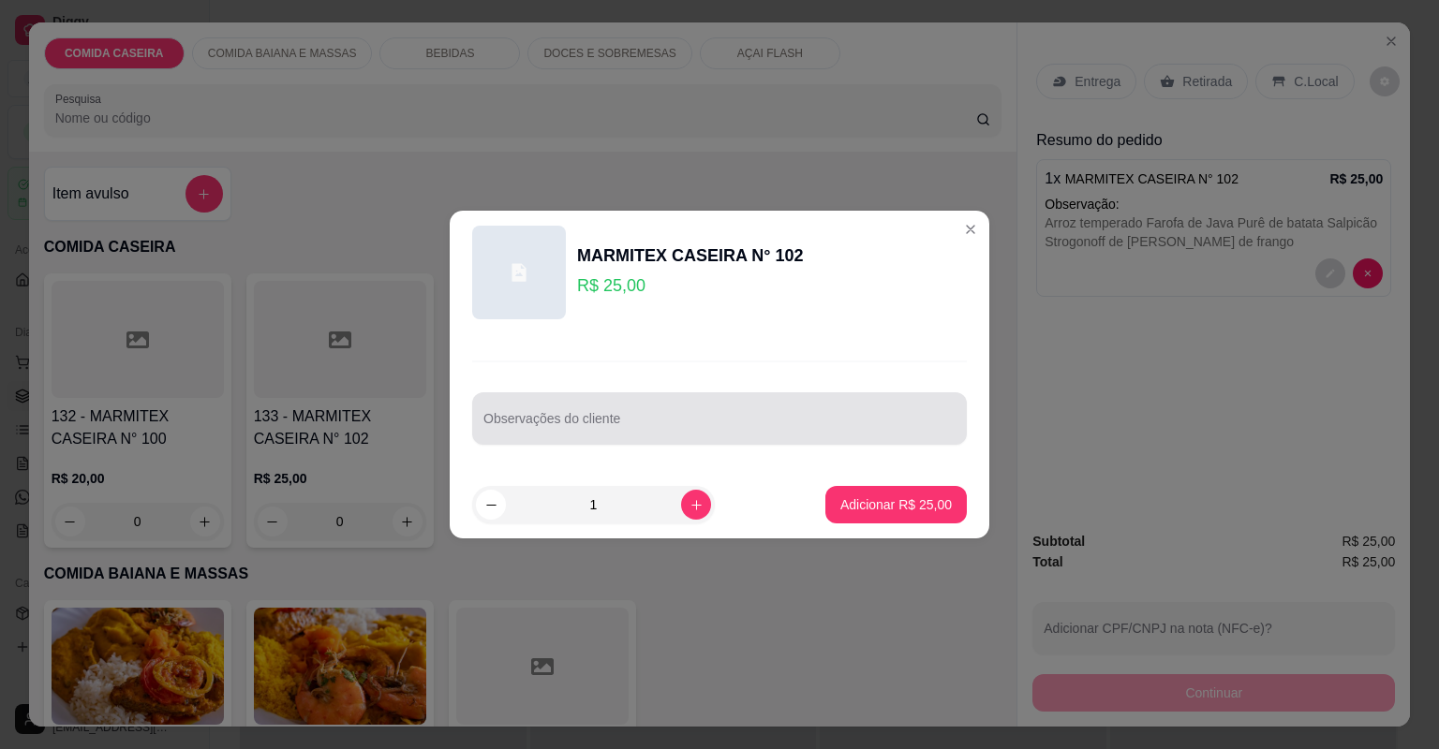
click at [833, 407] on div at bounding box center [719, 418] width 472 height 37
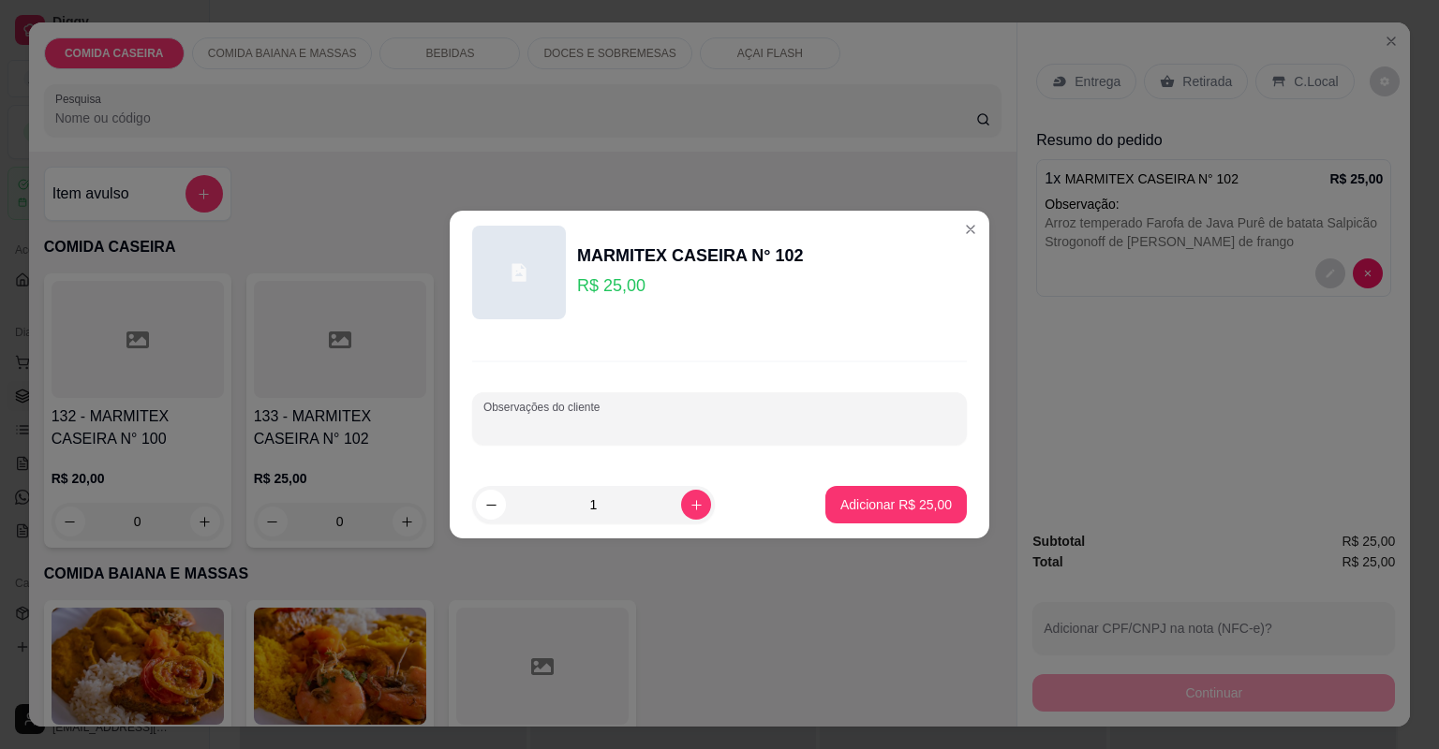
paste input "Feijão tropeiro Arroz branco Macarrão cremoso Farofa de Jabá Maionese Fraldinha…"
type input "Feijão tropeiro Arroz branco Macarrão cremoso Farofa de Jabá Maionese Fraldinha…"
click at [873, 511] on p "Adicionar R$ 25,00" at bounding box center [895, 505] width 111 height 19
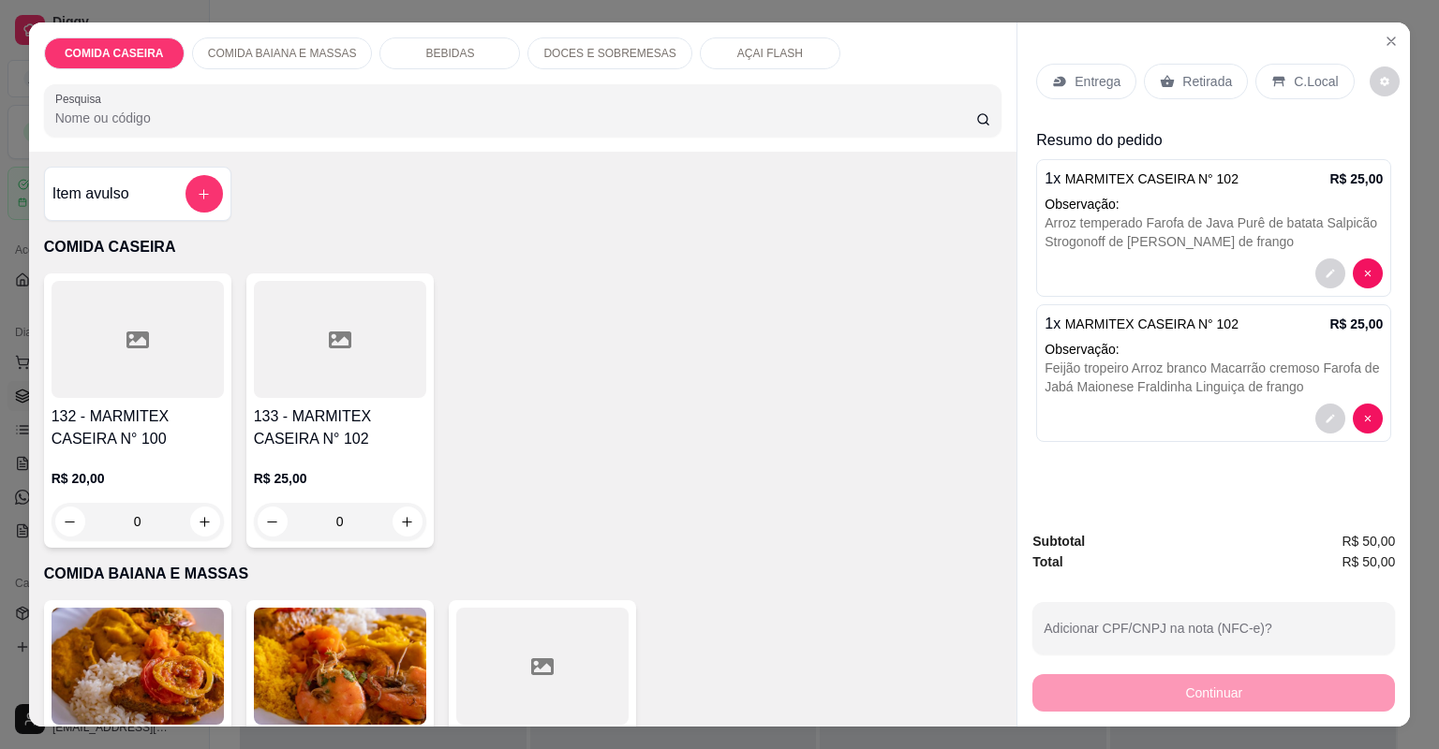
click at [1107, 82] on p "Entrega" at bounding box center [1097, 81] width 46 height 19
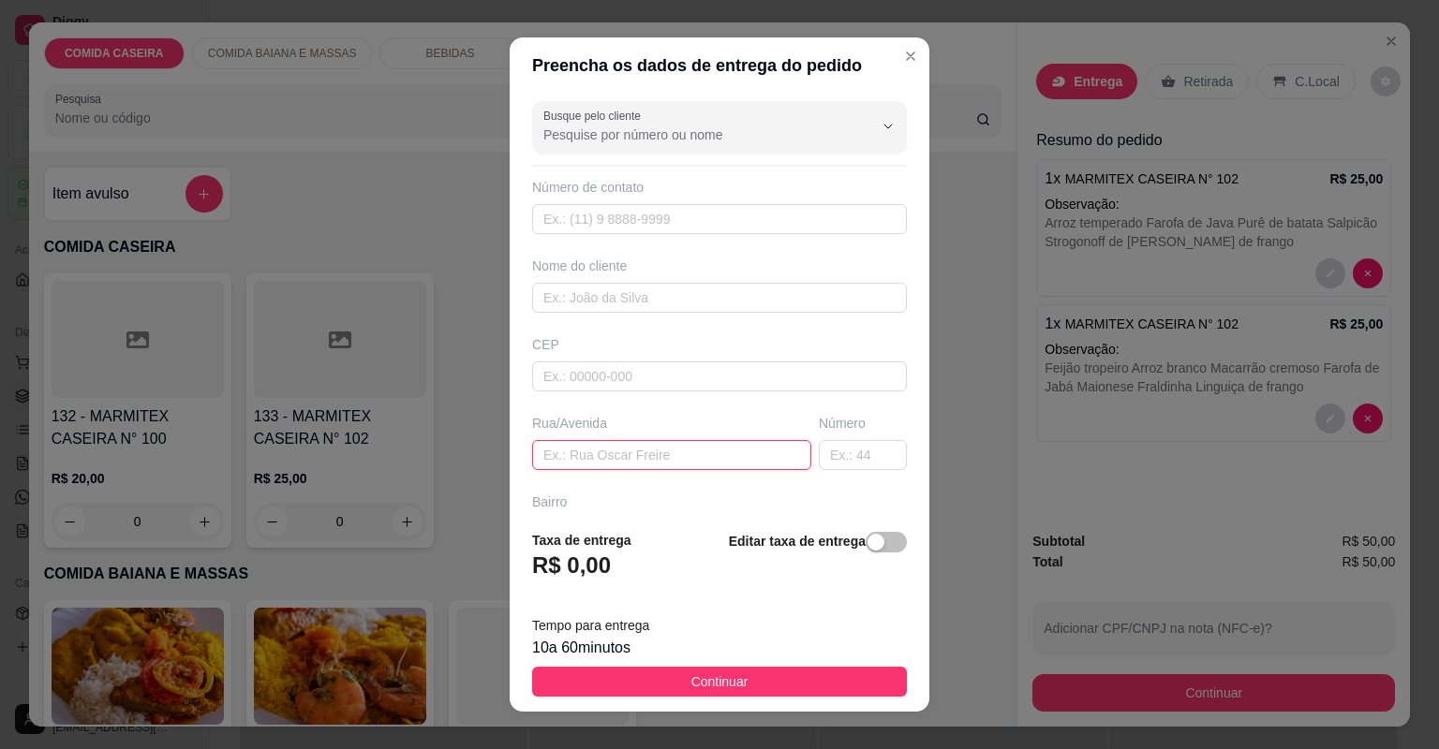
click at [727, 450] on input "text" at bounding box center [671, 455] width 279 height 30
paste input "[STREET_ADDRESS] Bairro popular Nome Natália"
type input "[STREET_ADDRESS] Bairro popular Nome Natália"
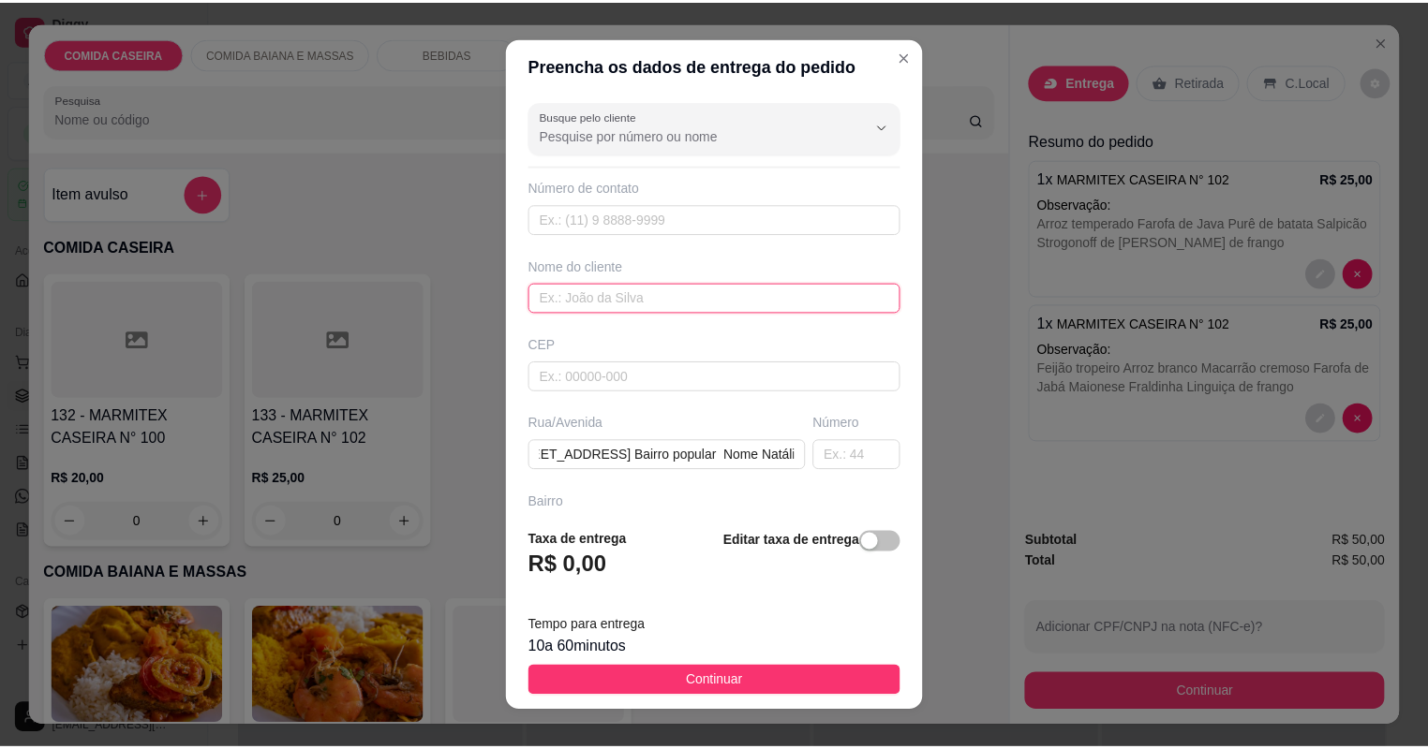
scroll to position [0, 0]
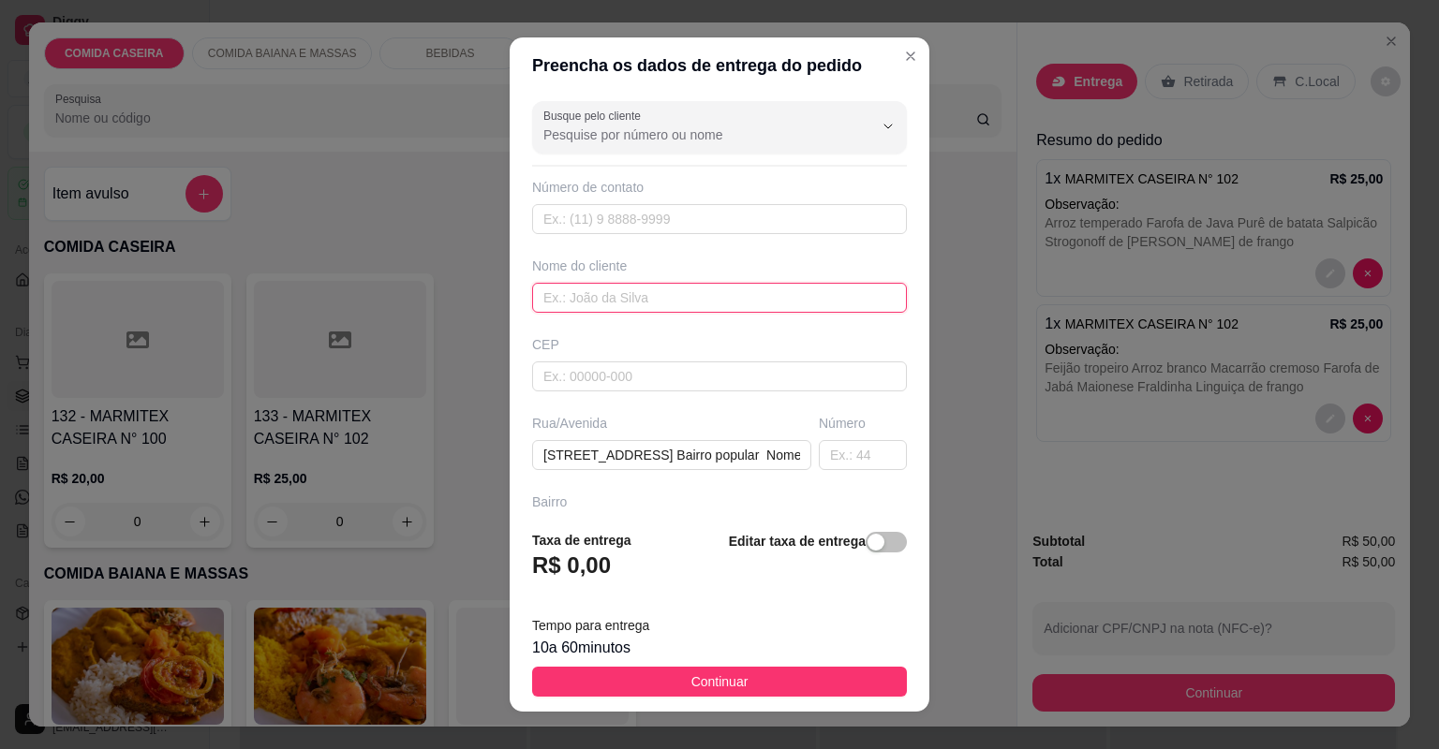
click at [713, 296] on input "text" at bounding box center [719, 298] width 375 height 30
click at [671, 297] on input "text" at bounding box center [719, 298] width 375 height 30
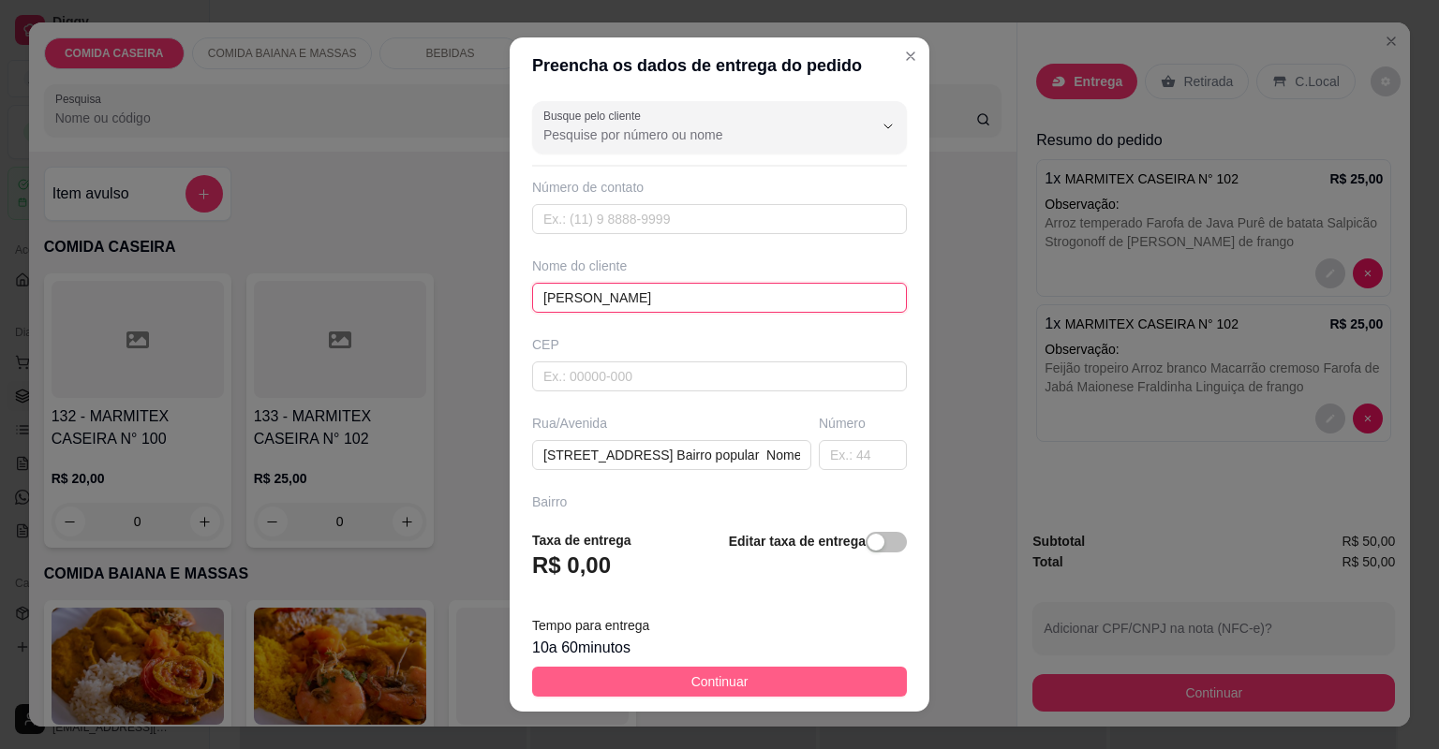
type input "[PERSON_NAME]"
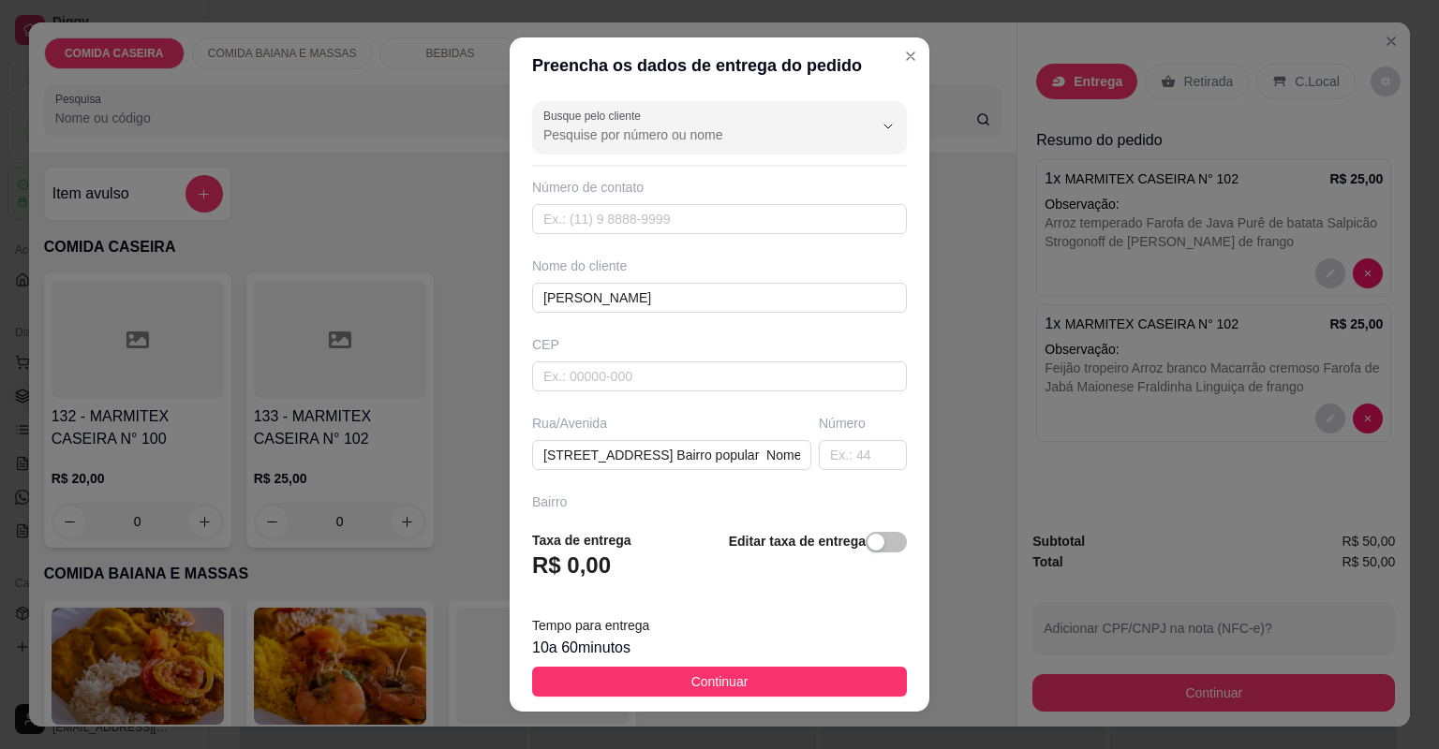
drag, startPoint x: 650, startPoint y: 681, endPoint x: 810, endPoint y: 704, distance: 161.9
click at [650, 682] on button "Continuar" at bounding box center [719, 682] width 375 height 30
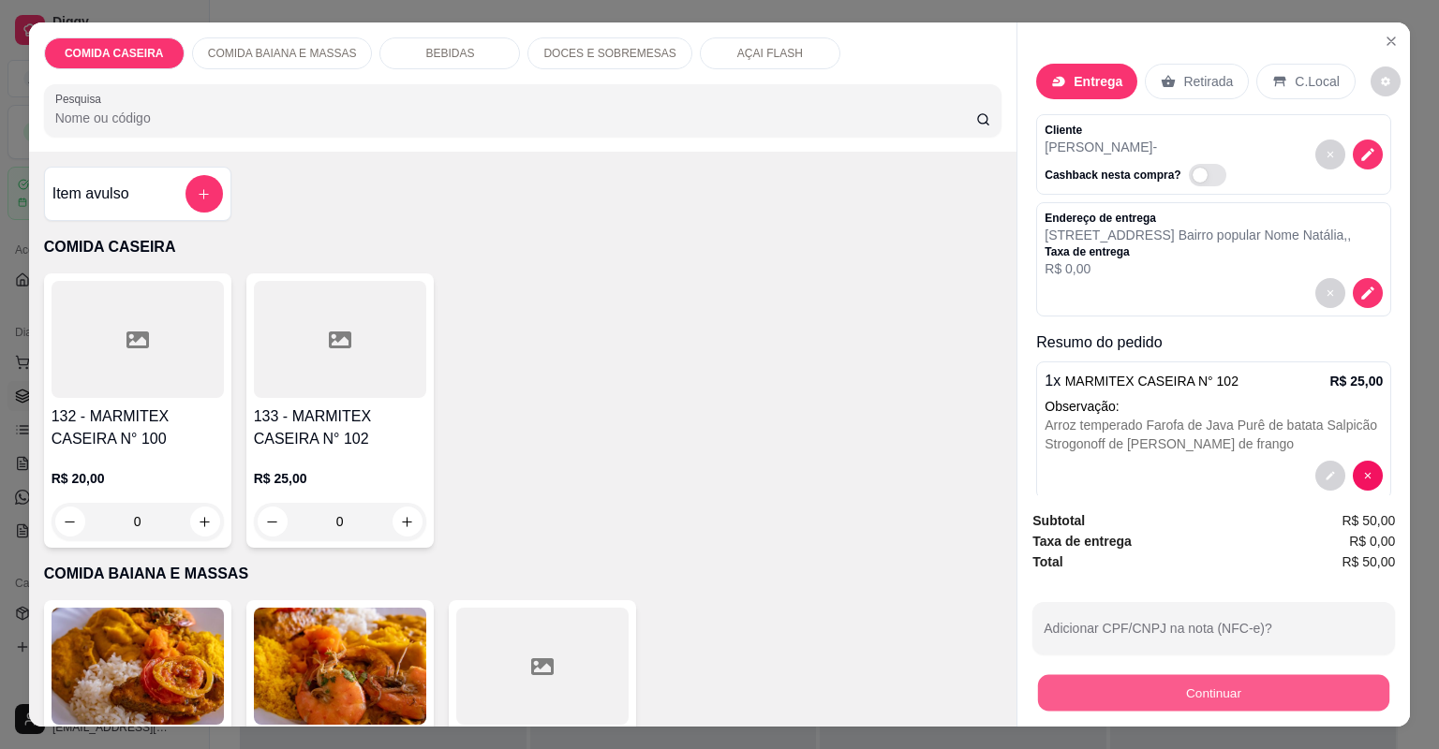
click at [1121, 701] on button "Continuar" at bounding box center [1213, 693] width 351 height 37
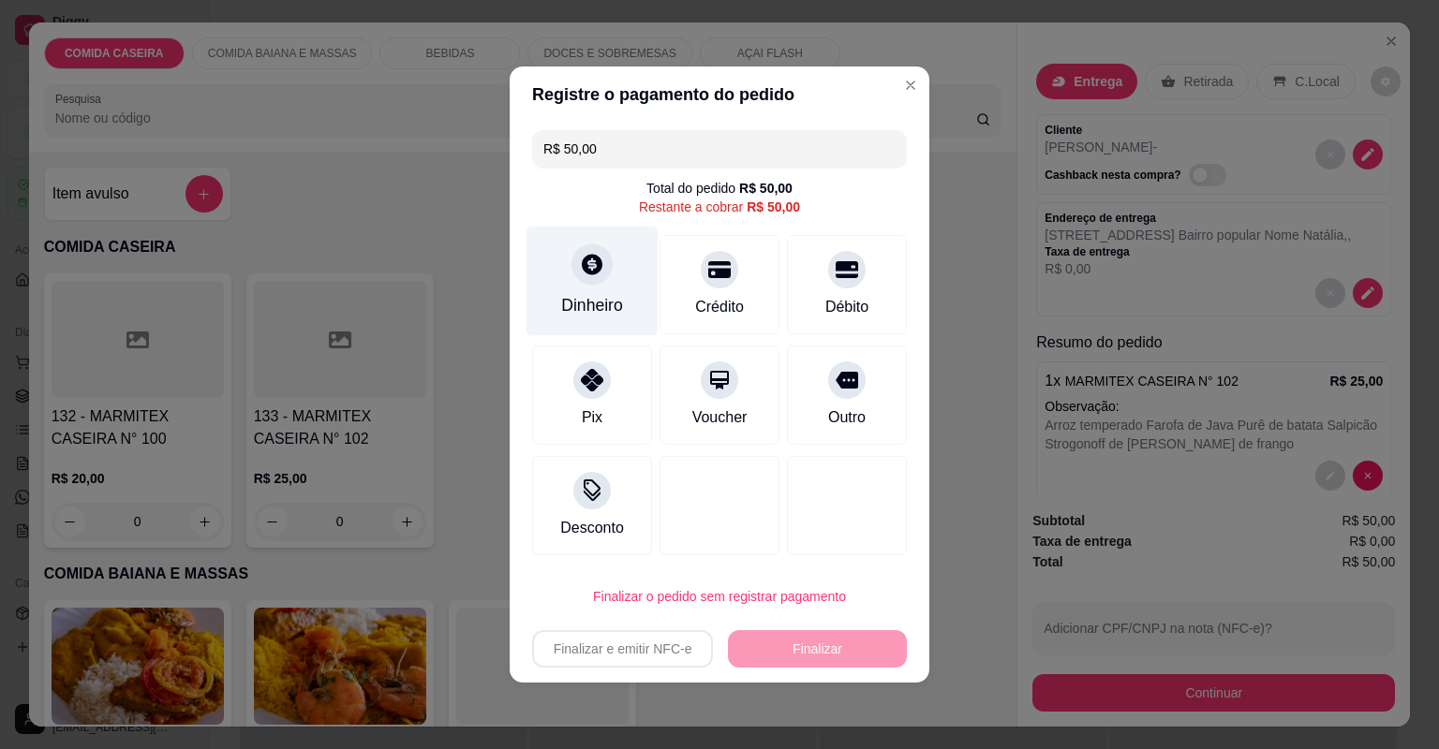
click at [582, 268] on icon at bounding box center [592, 264] width 21 height 21
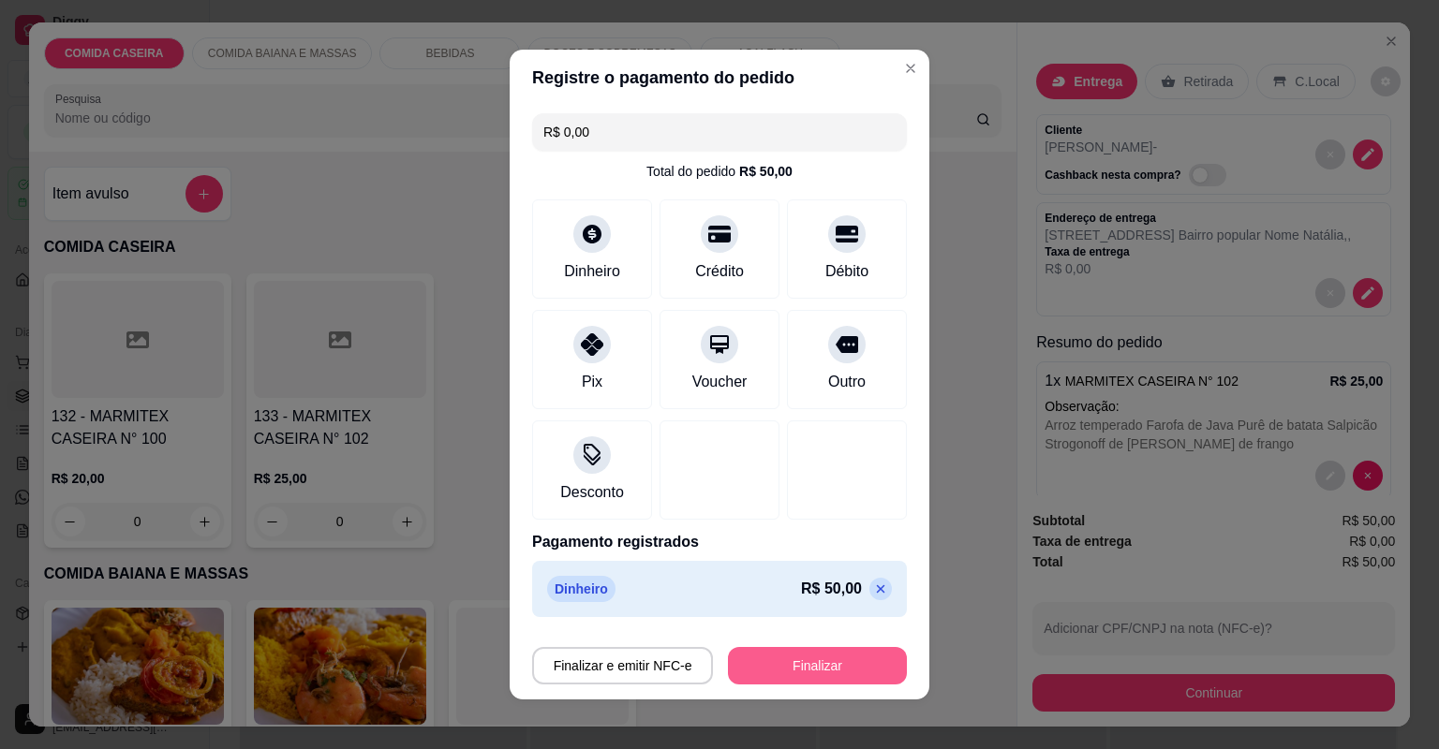
click at [794, 668] on button "Finalizar" at bounding box center [817, 665] width 179 height 37
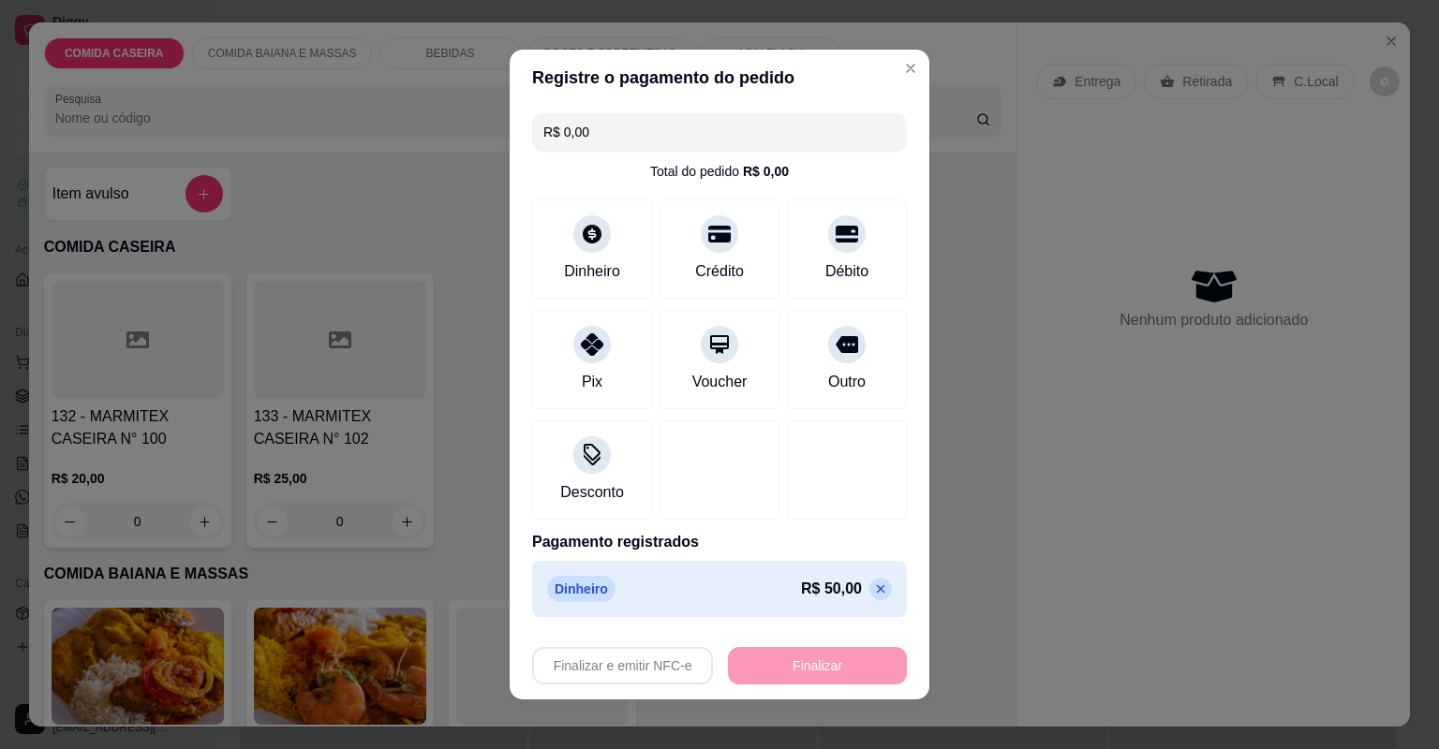
type input "-R$ 50,00"
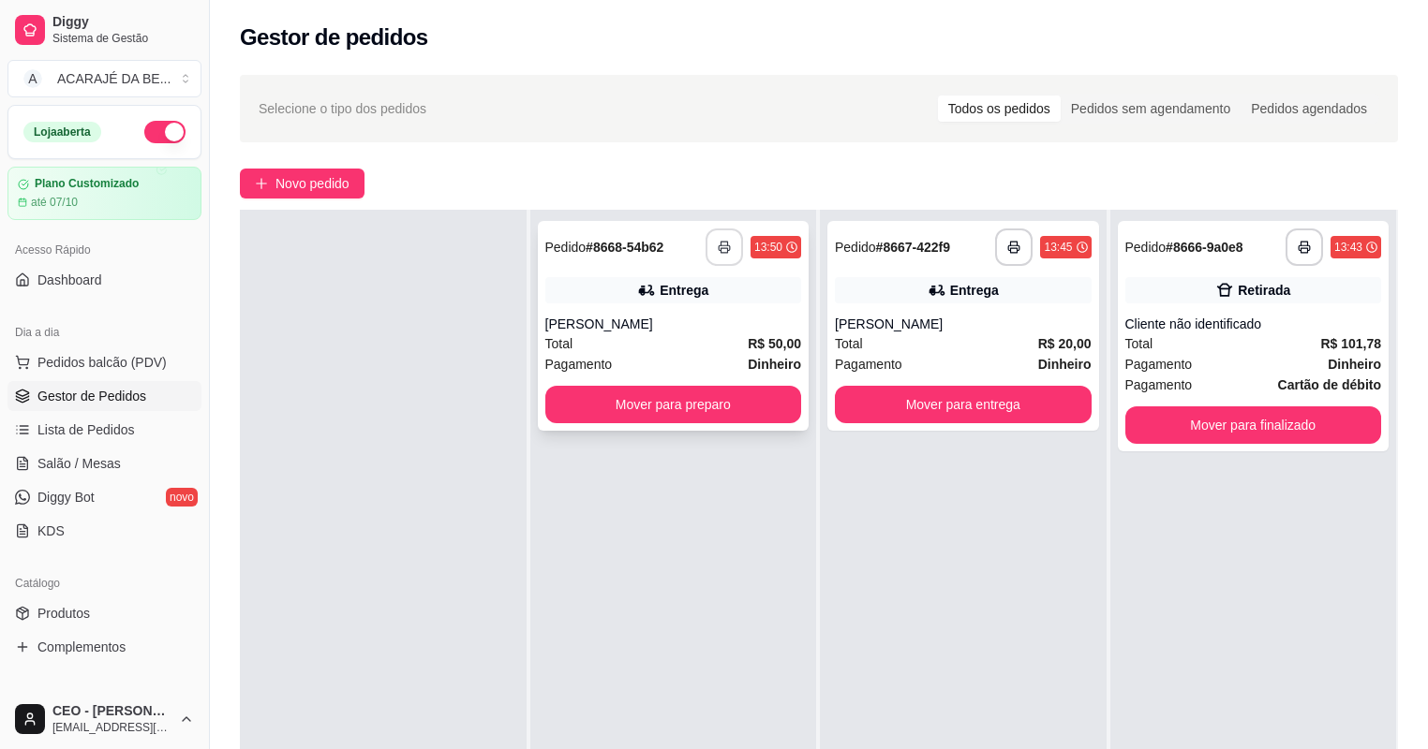
click at [720, 241] on icon "button" at bounding box center [724, 247] width 13 height 13
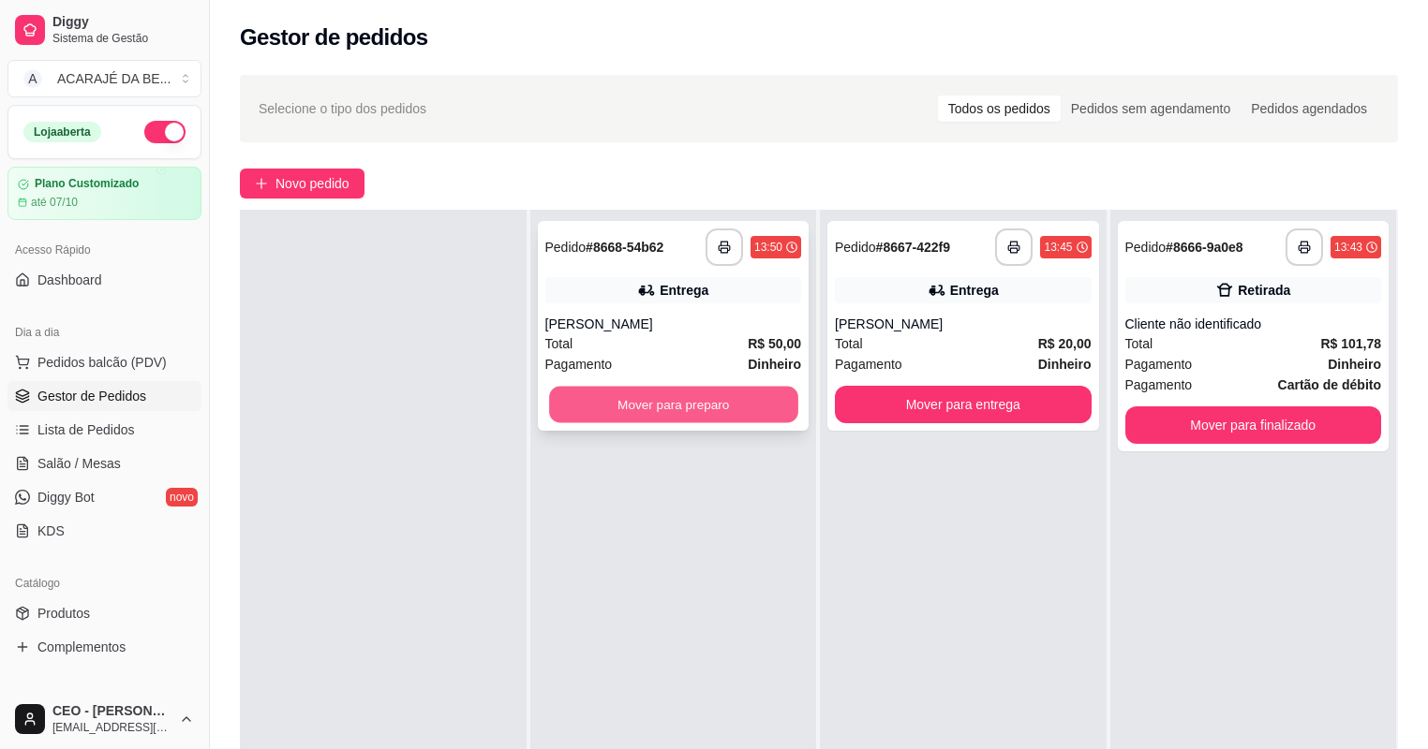
click at [726, 405] on button "Mover para preparo" at bounding box center [673, 405] width 248 height 37
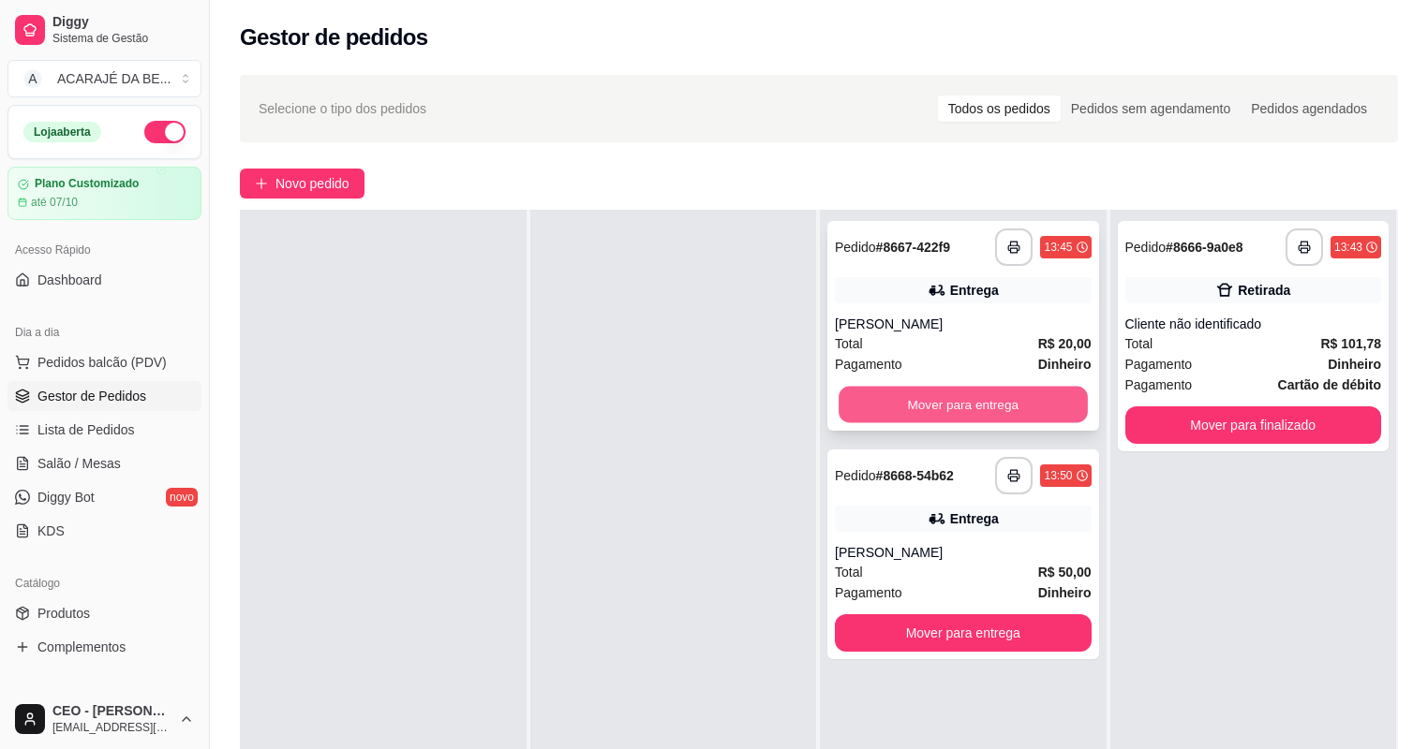
click at [893, 401] on button "Mover para entrega" at bounding box center [962, 405] width 248 height 37
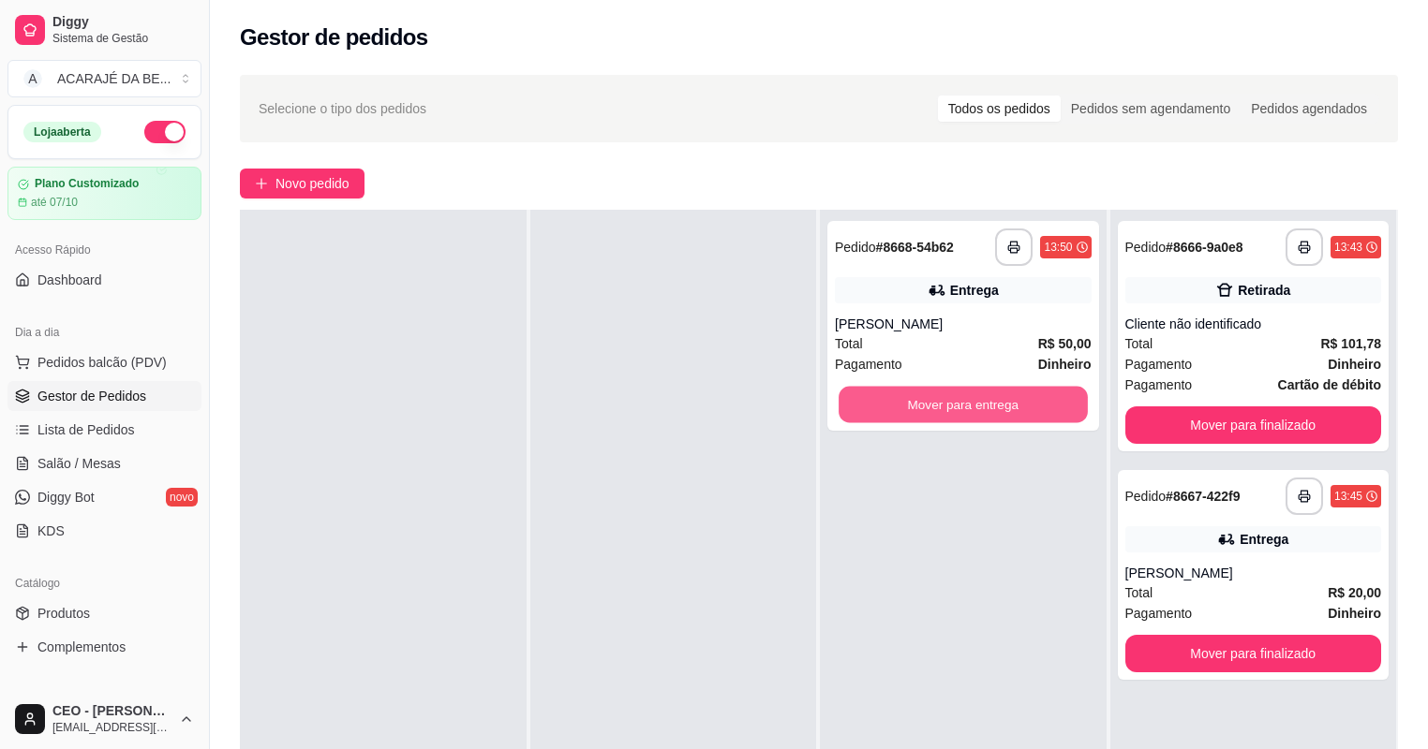
click at [944, 397] on button "Mover para entrega" at bounding box center [962, 405] width 248 height 37
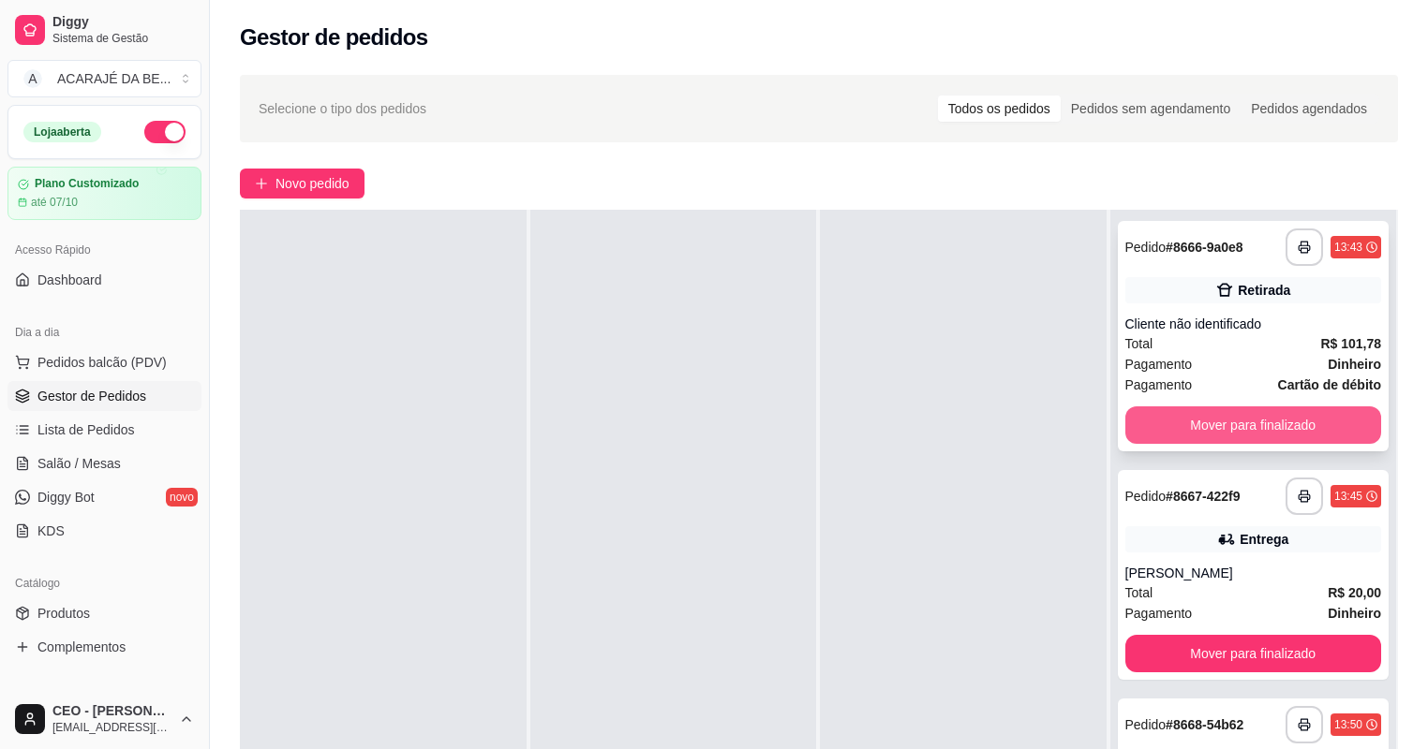
click at [1190, 423] on button "Mover para finalizado" at bounding box center [1253, 425] width 257 height 37
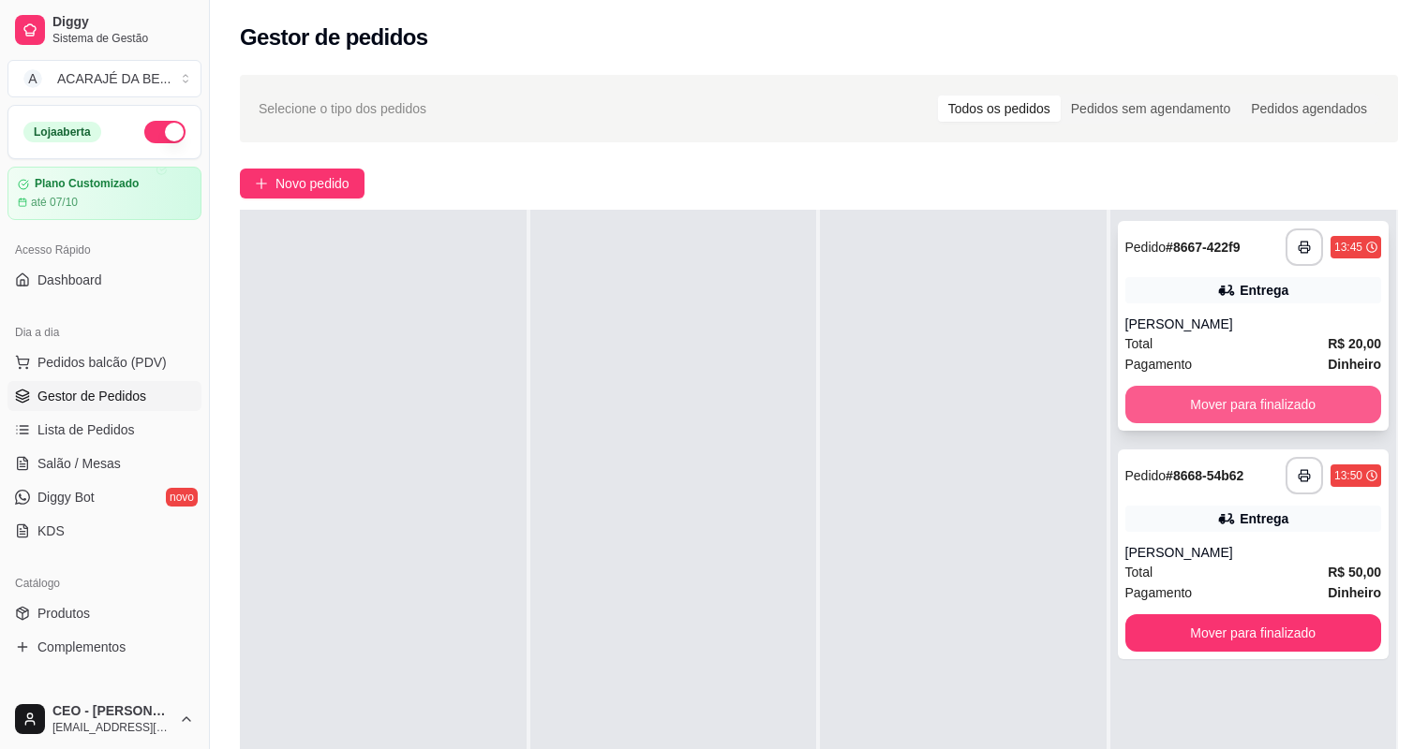
click at [1193, 400] on button "Mover para finalizado" at bounding box center [1253, 404] width 257 height 37
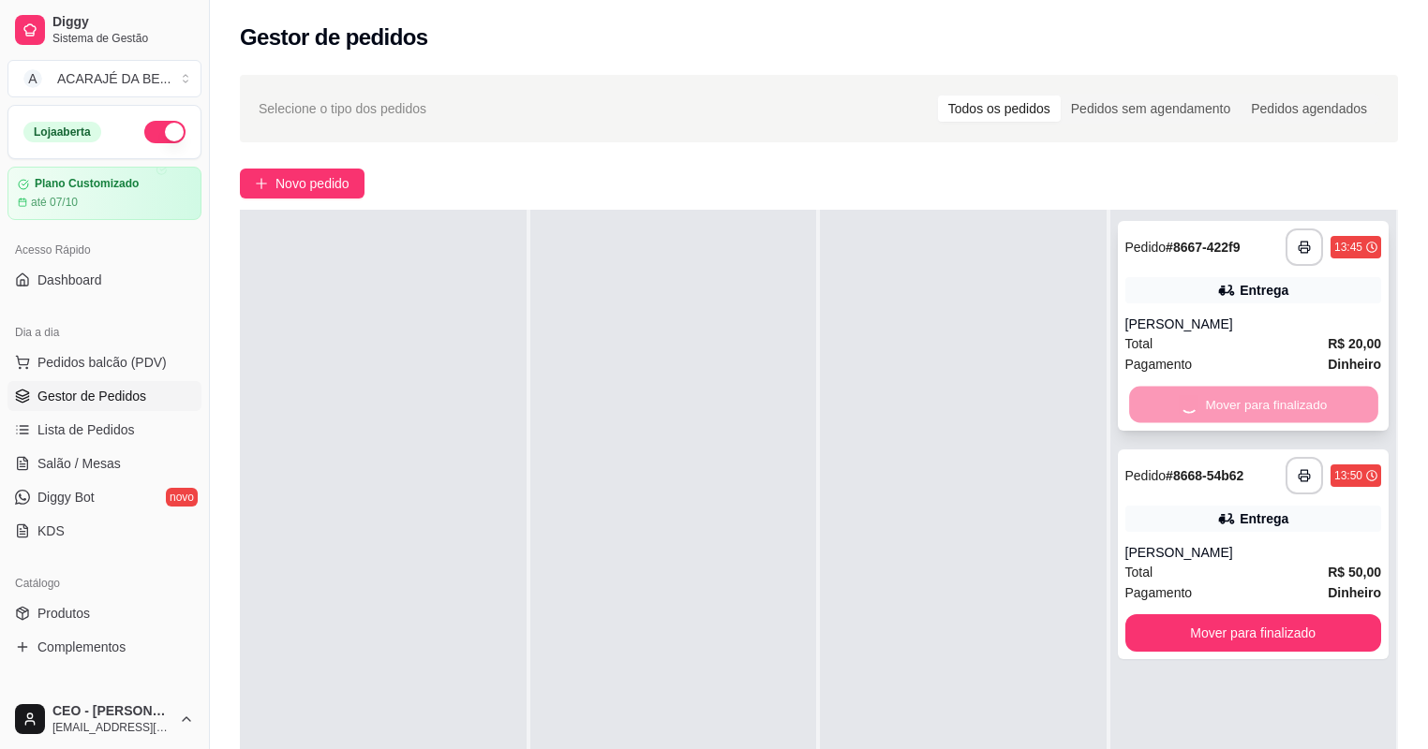
click at [1193, 400] on div "Mover para finalizado" at bounding box center [1253, 404] width 257 height 37
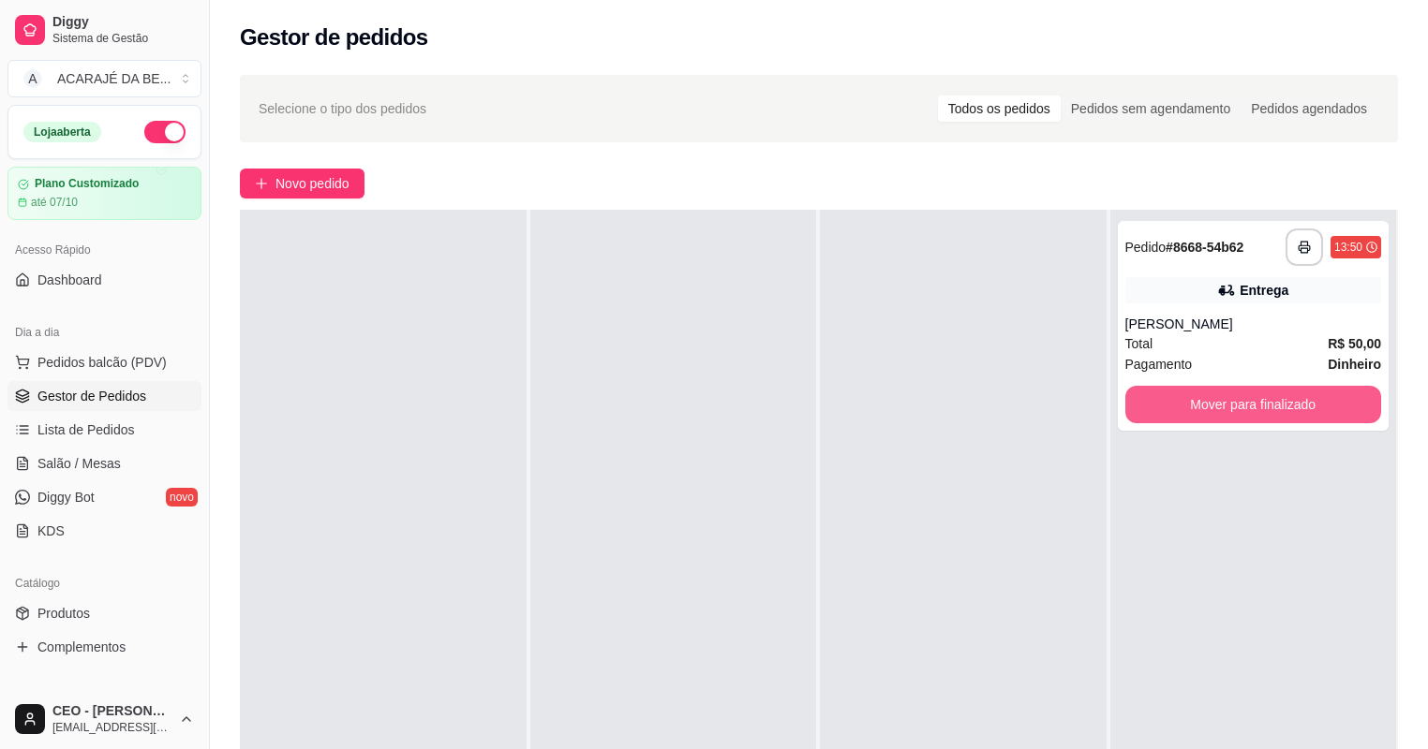
click at [1193, 400] on button "Mover para finalizado" at bounding box center [1253, 404] width 257 height 37
click at [1193, 400] on div "Mover para finalizado" at bounding box center [1253, 404] width 257 height 37
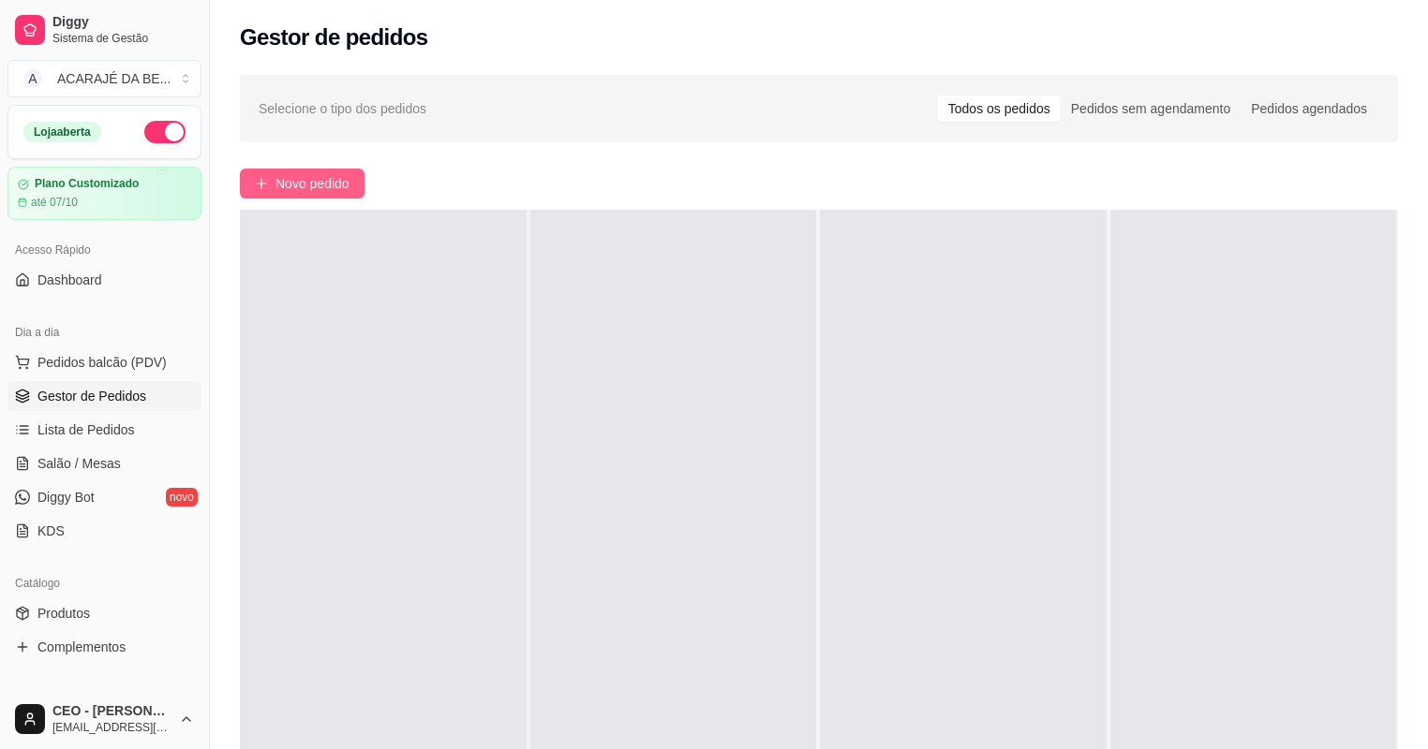
click at [348, 185] on span "Novo pedido" at bounding box center [312, 183] width 74 height 21
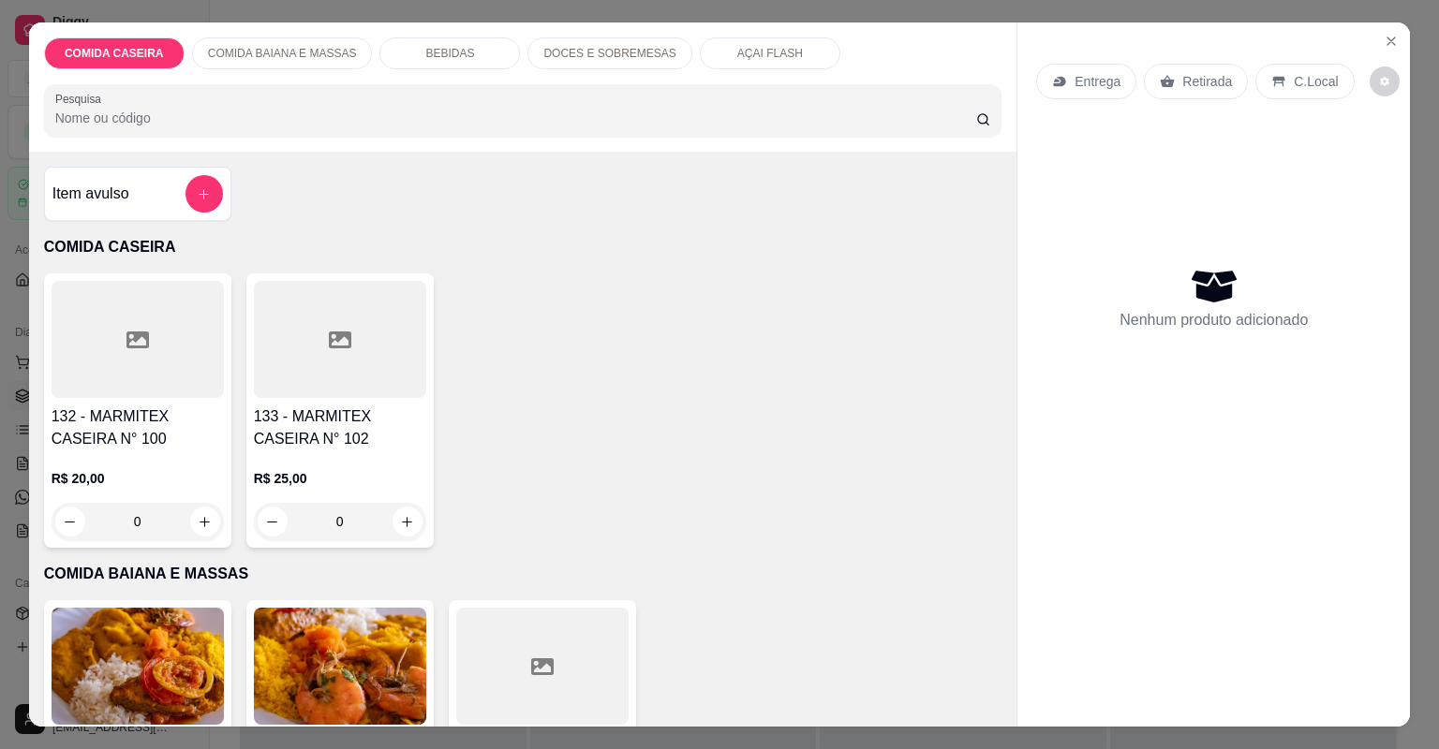
click at [112, 187] on h4 "Item avulso" at bounding box center [90, 194] width 77 height 22
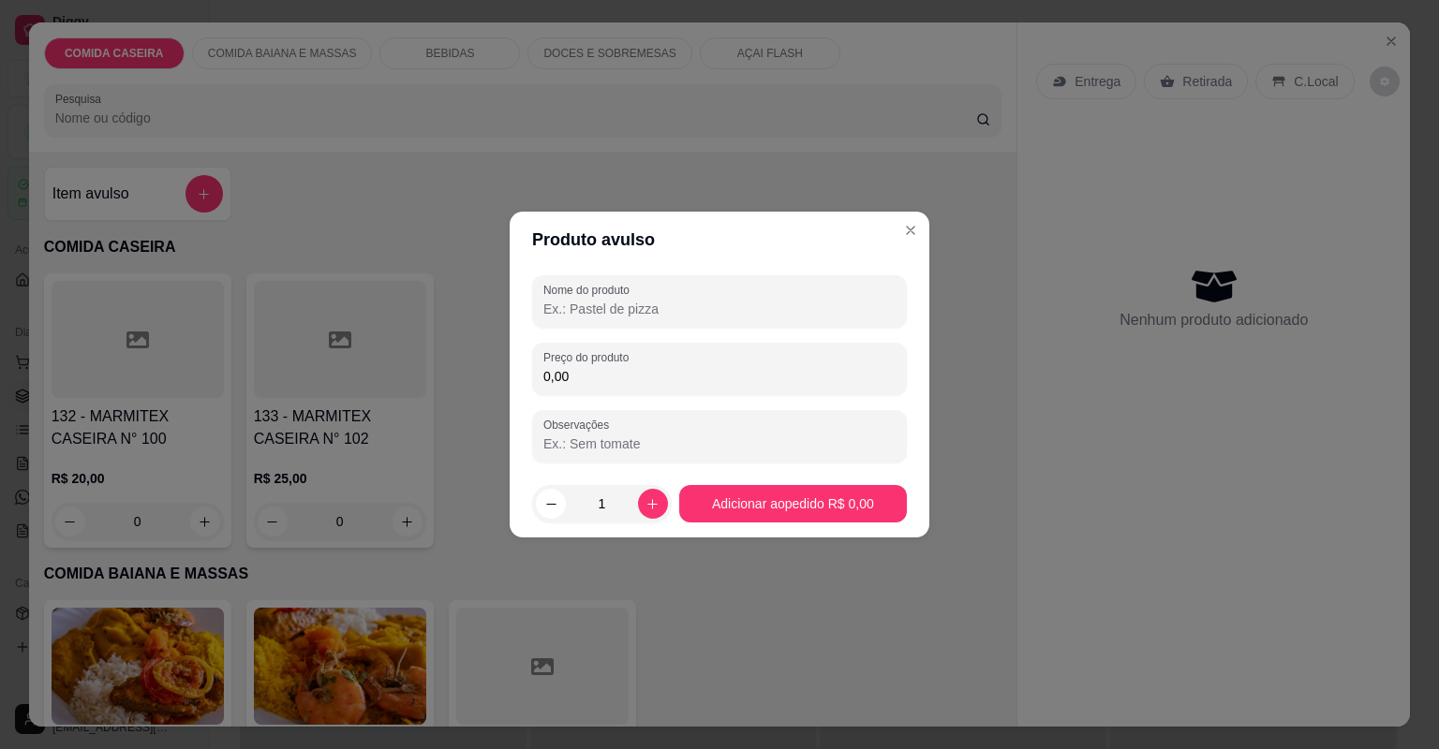
click at [676, 311] on input "Nome do produto" at bounding box center [719, 309] width 352 height 19
paste input "Couve flor Salpicão Lasanha de camarão Costela suína"
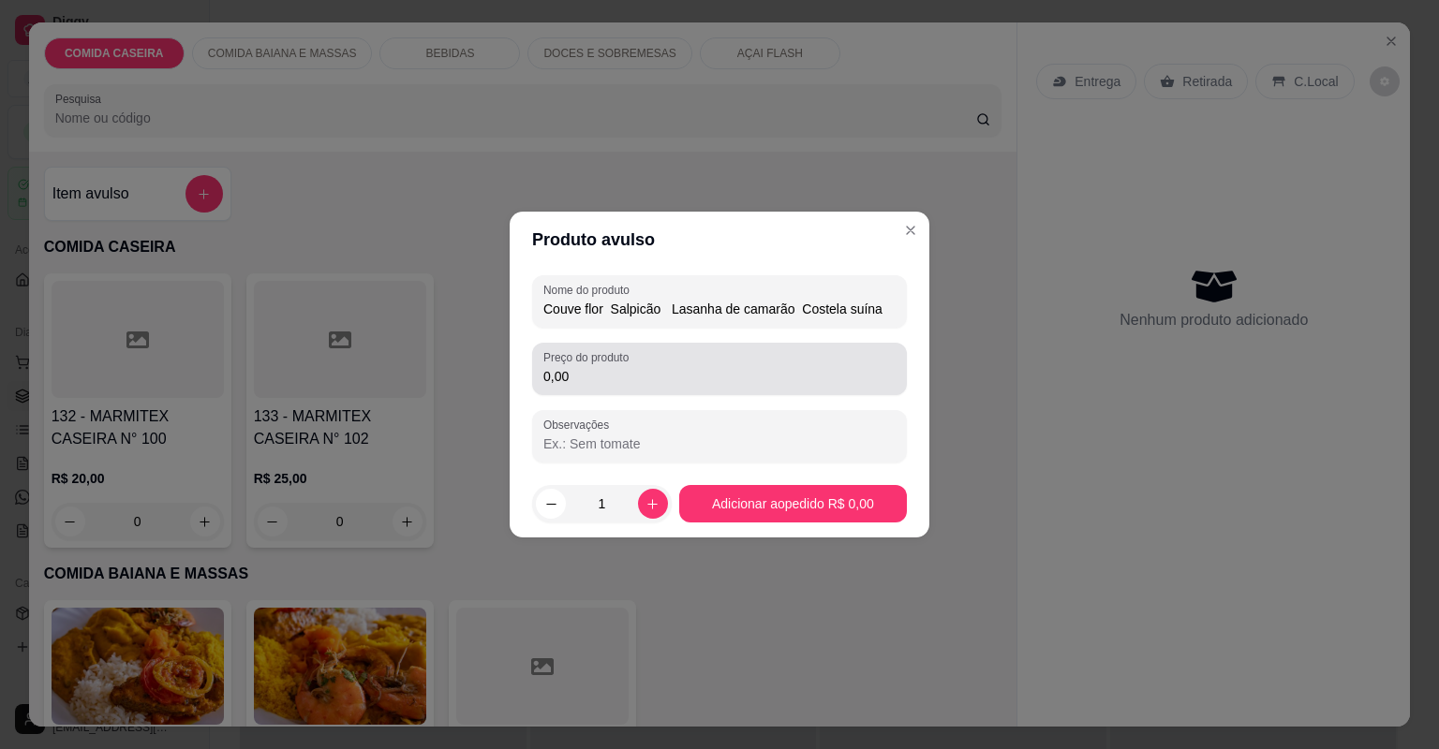
type input "Couve flor Salpicão Lasanha de camarão Costela suína"
click at [688, 368] on input "0,00" at bounding box center [719, 376] width 352 height 19
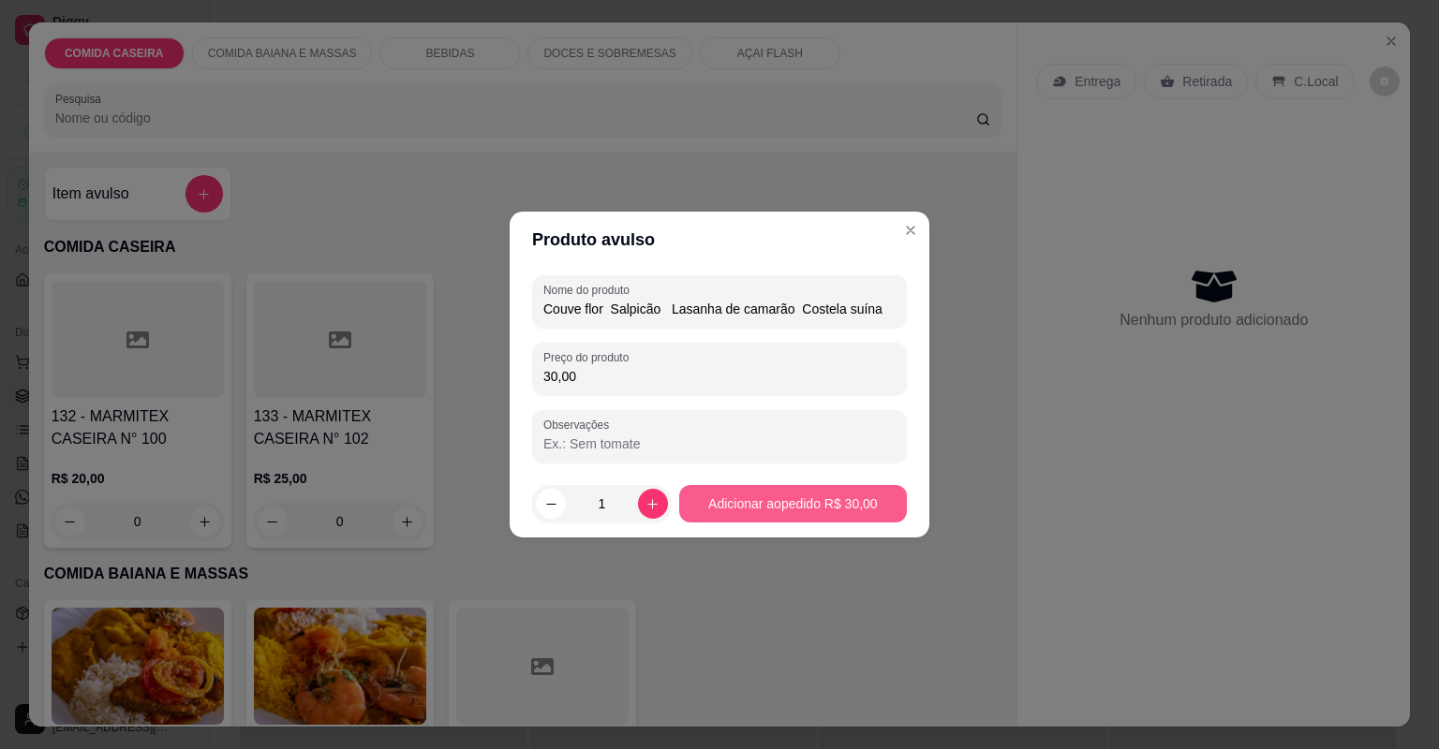
type input "30,00"
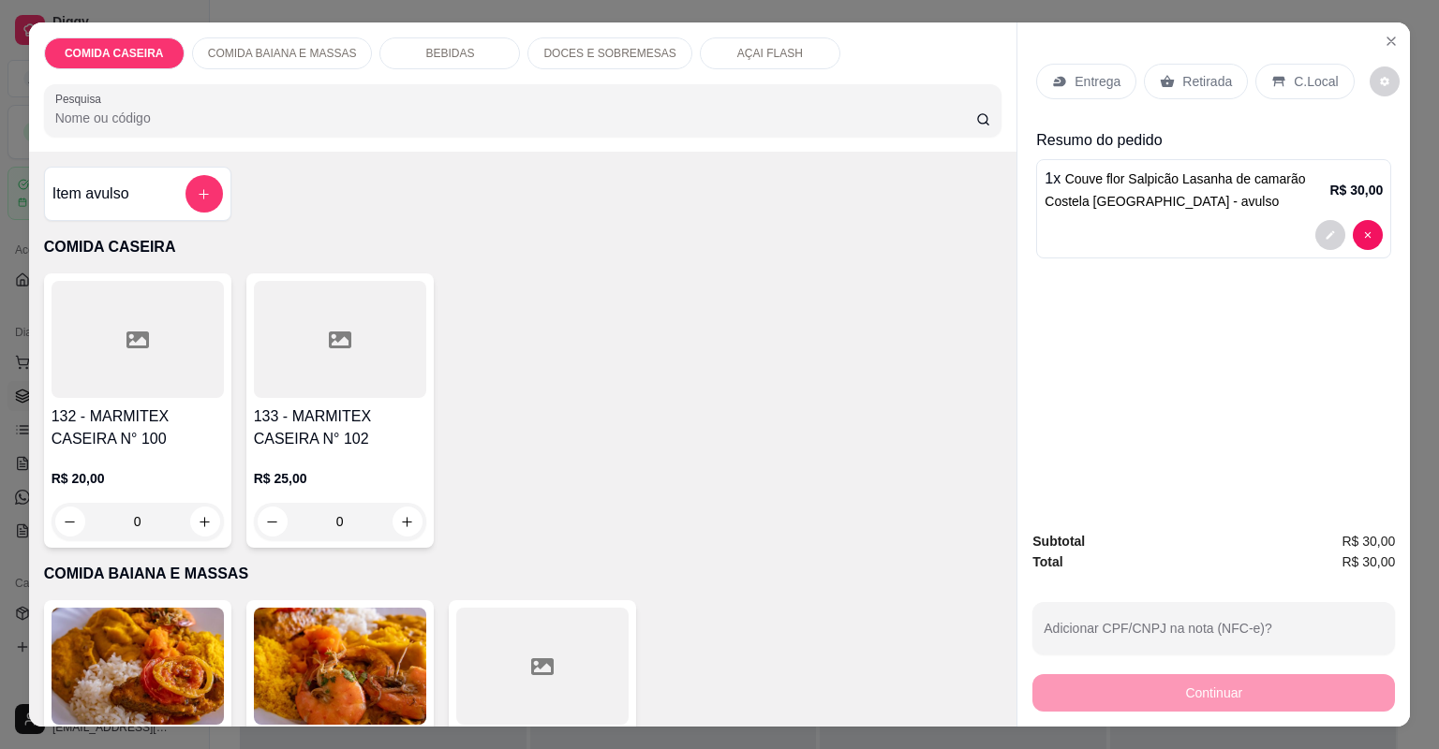
click at [1063, 84] on div "Entrega" at bounding box center [1086, 82] width 100 height 36
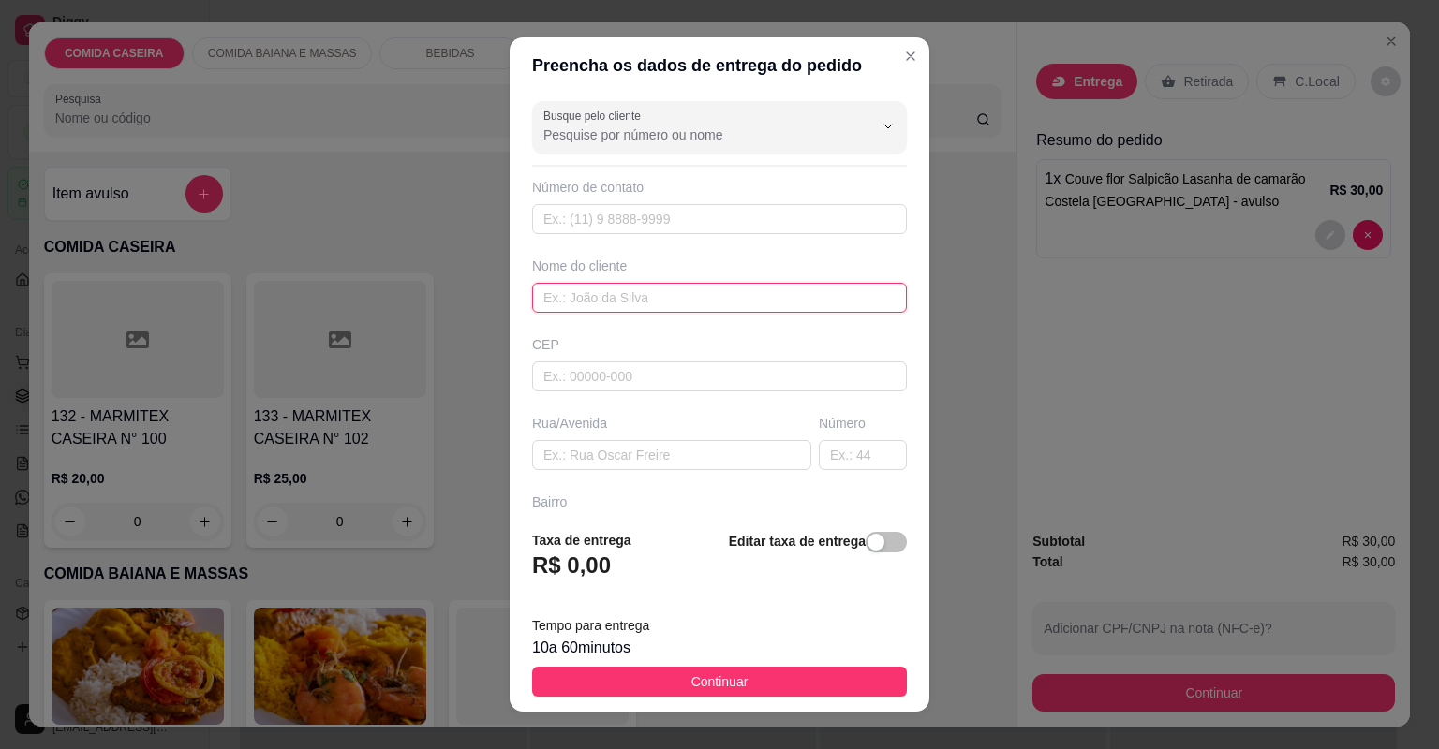
click at [671, 300] on input "text" at bounding box center [719, 298] width 375 height 30
type input "germando"
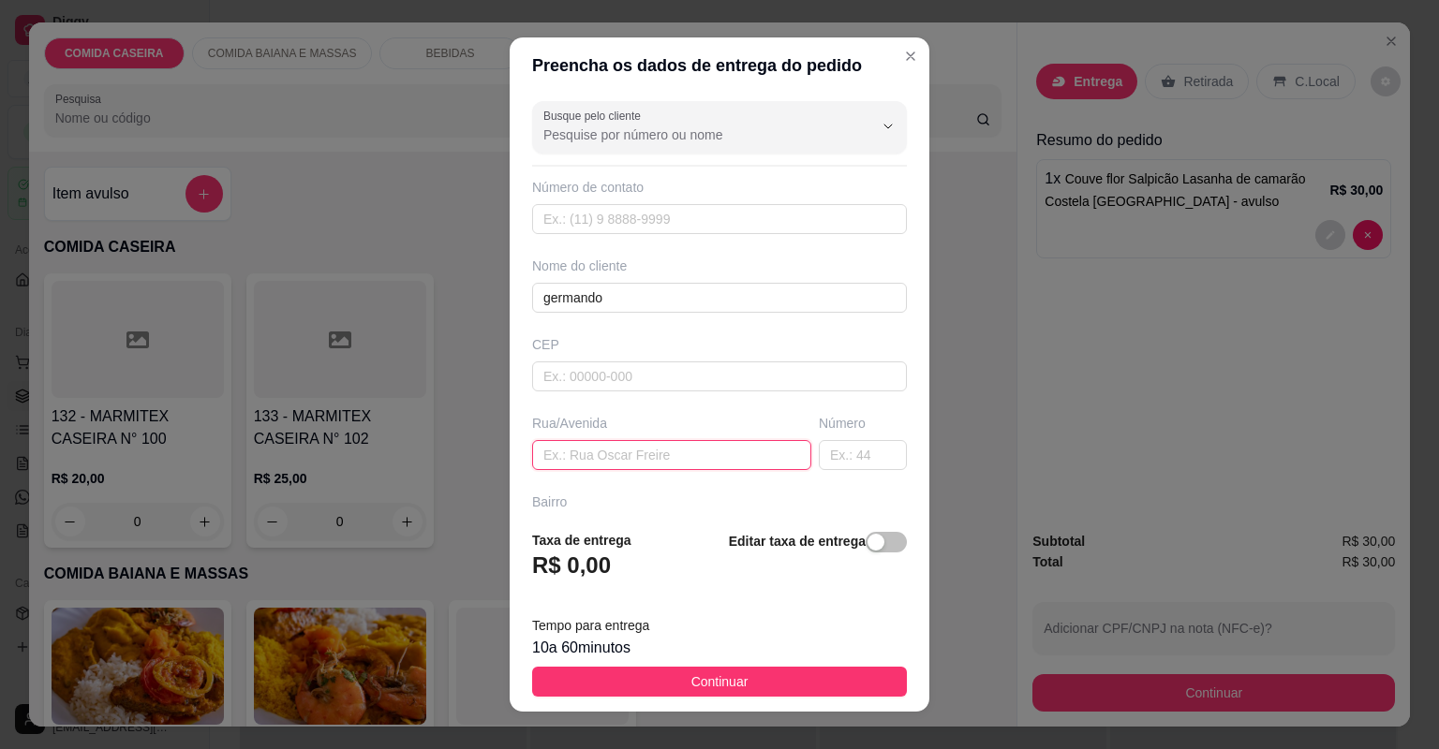
click at [716, 465] on input "text" at bounding box center [671, 455] width 279 height 30
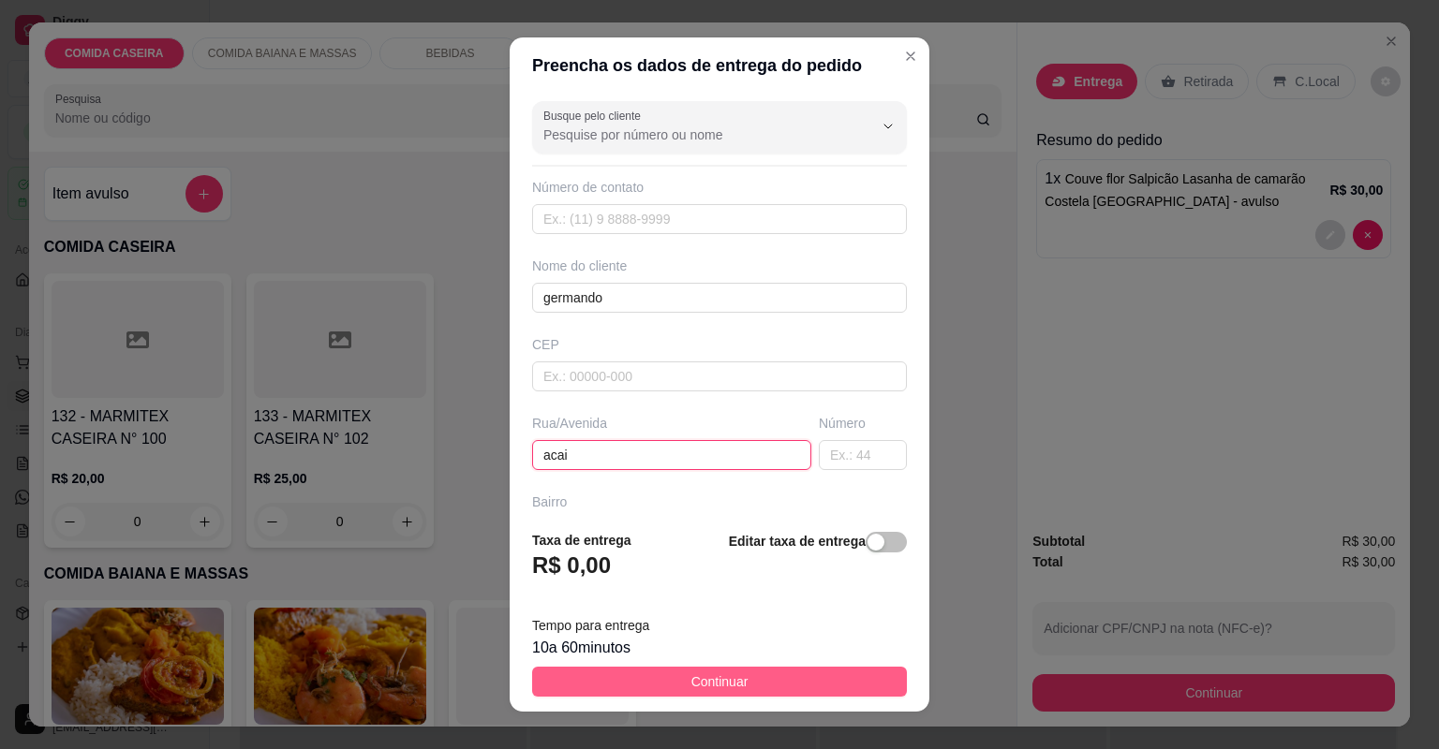
type input "acai"
click at [739, 668] on button "Continuar" at bounding box center [719, 682] width 375 height 30
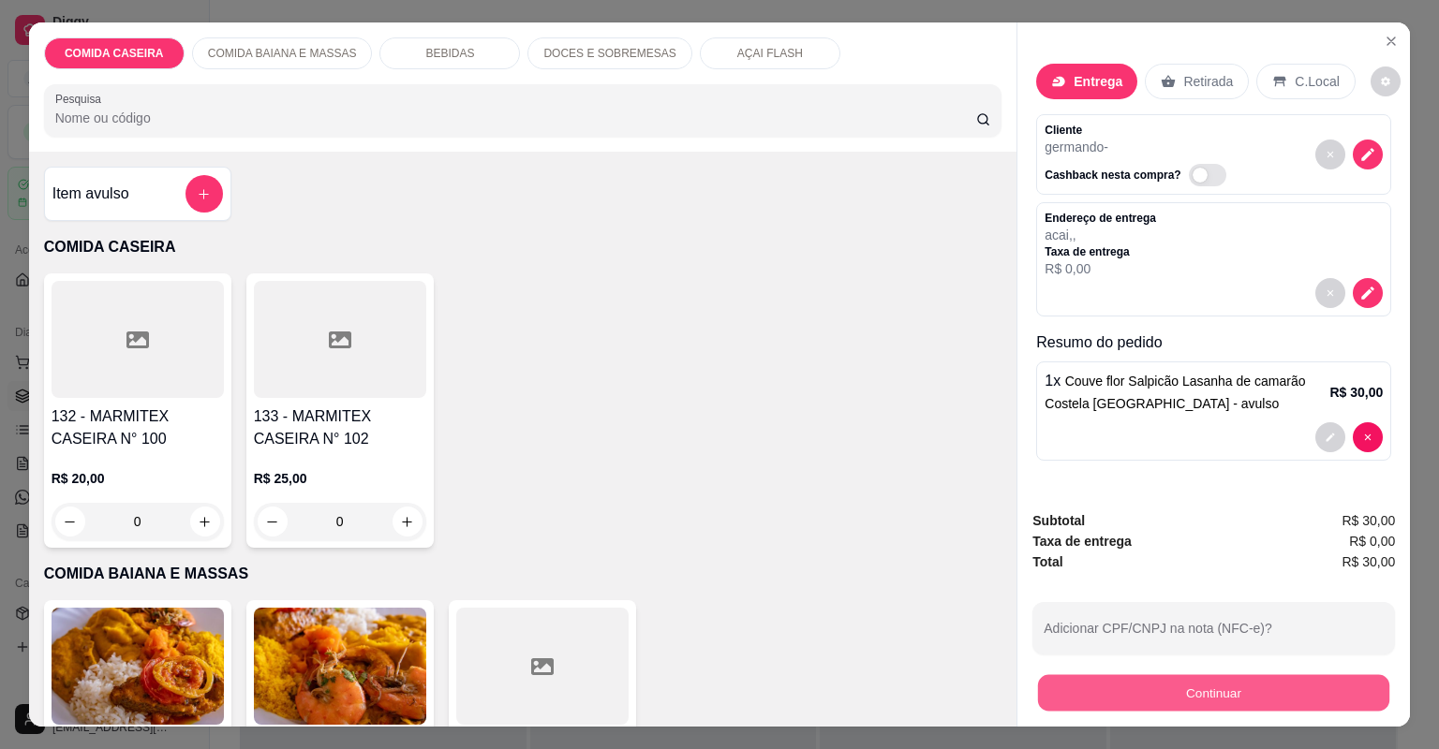
click at [1055, 703] on button "Continuar" at bounding box center [1213, 693] width 351 height 37
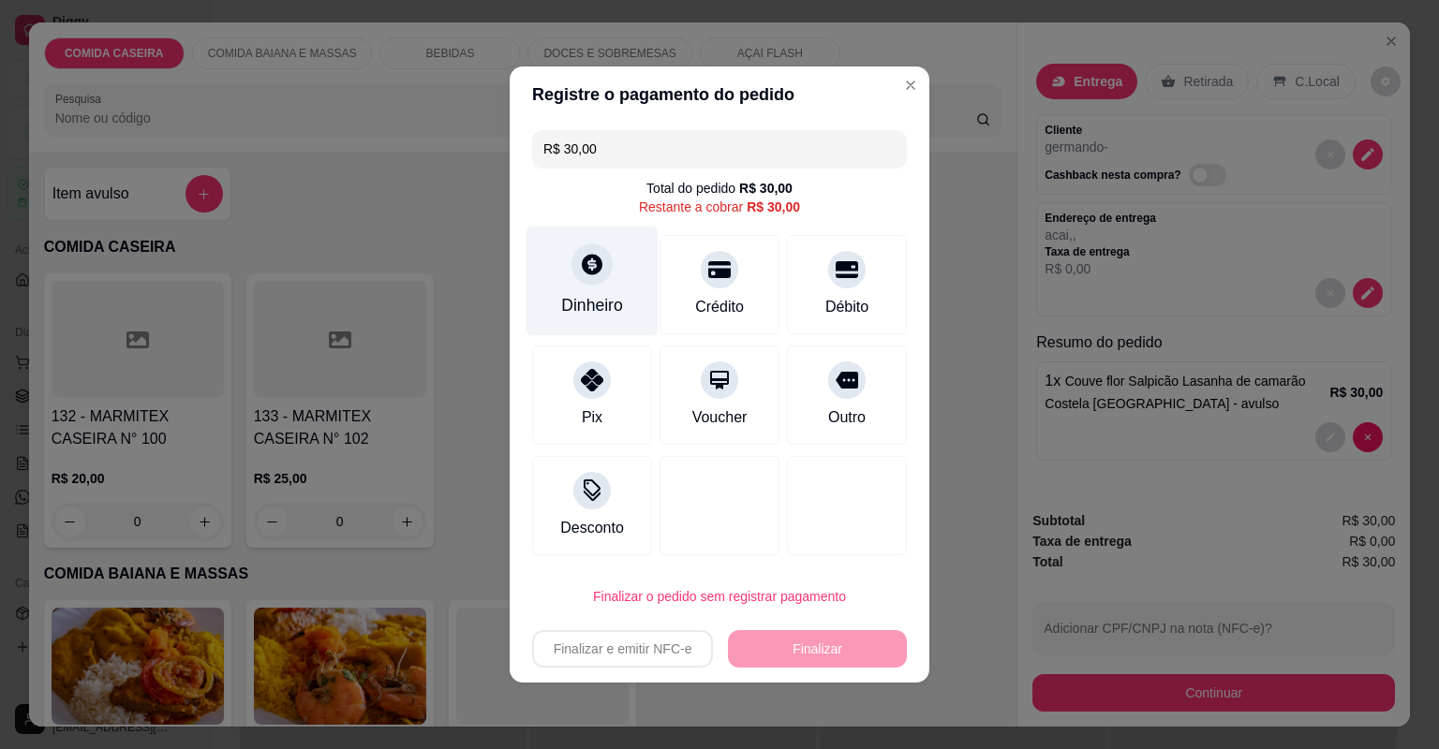
click at [623, 305] on div "Dinheiro" at bounding box center [592, 282] width 132 height 110
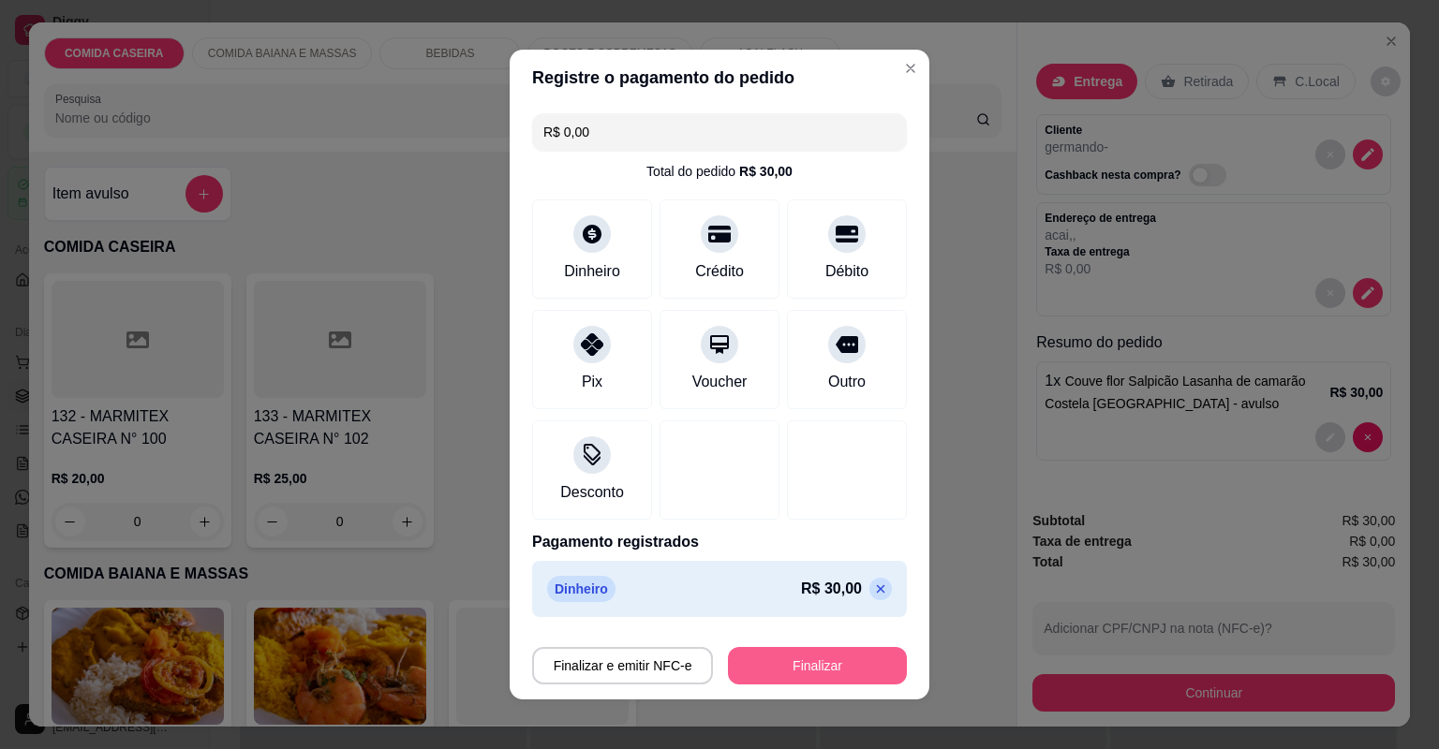
click at [804, 659] on button "Finalizar" at bounding box center [817, 665] width 179 height 37
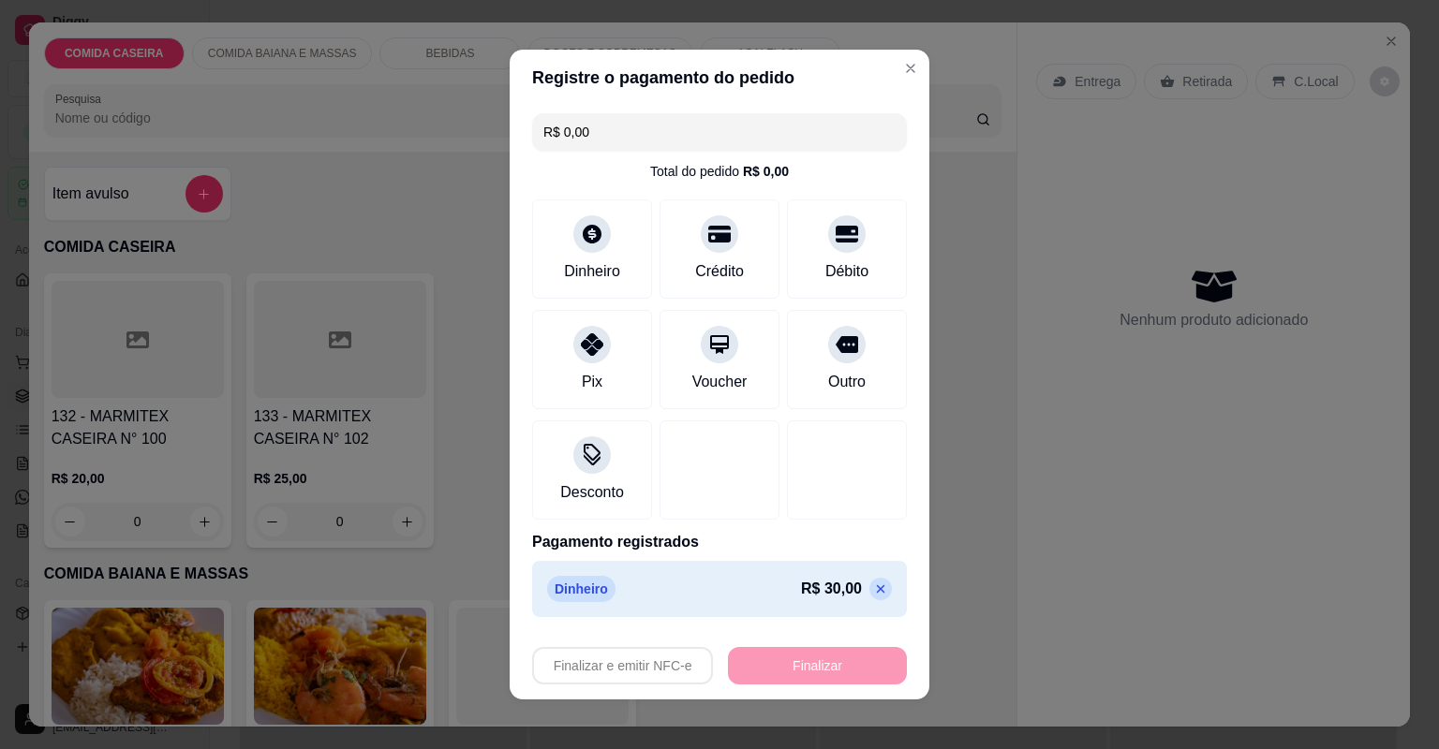
type input "-R$ 30,00"
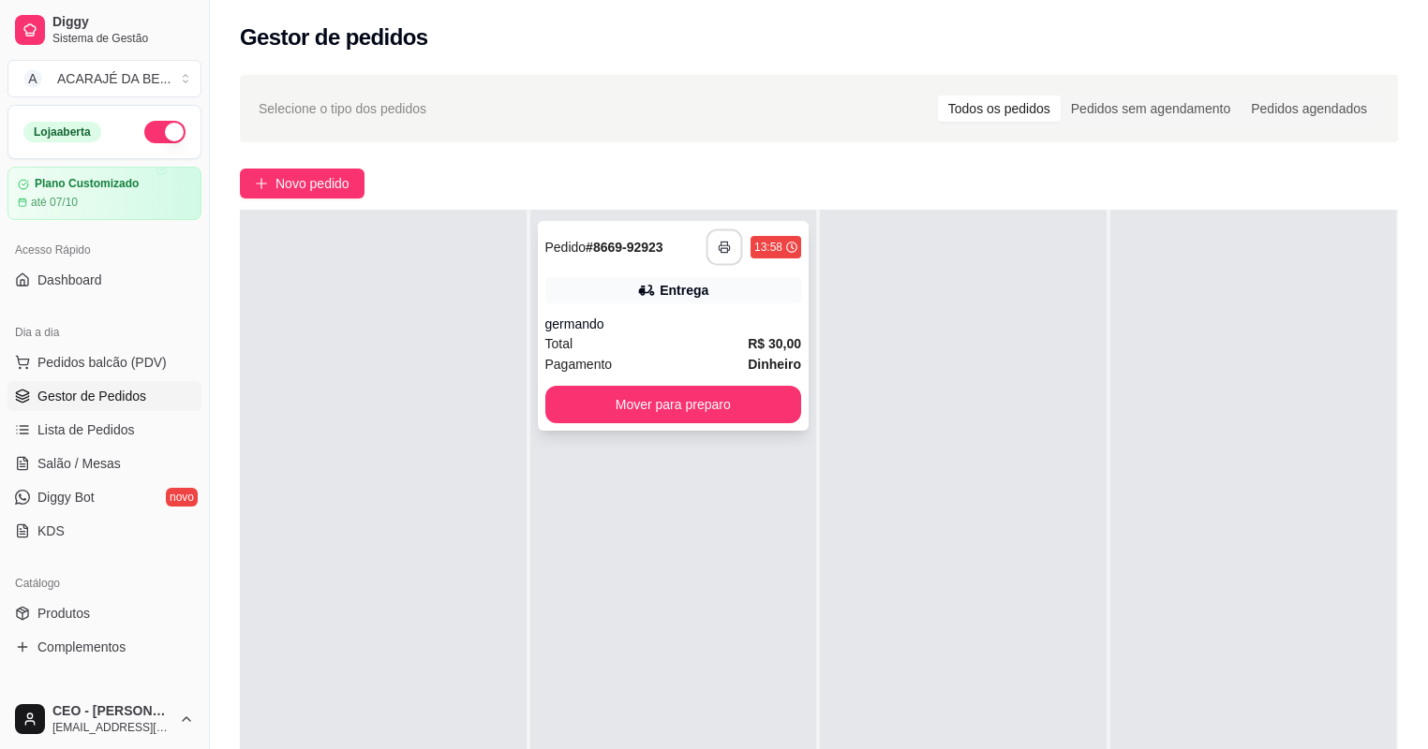
click at [721, 246] on icon "button" at bounding box center [724, 247] width 13 height 13
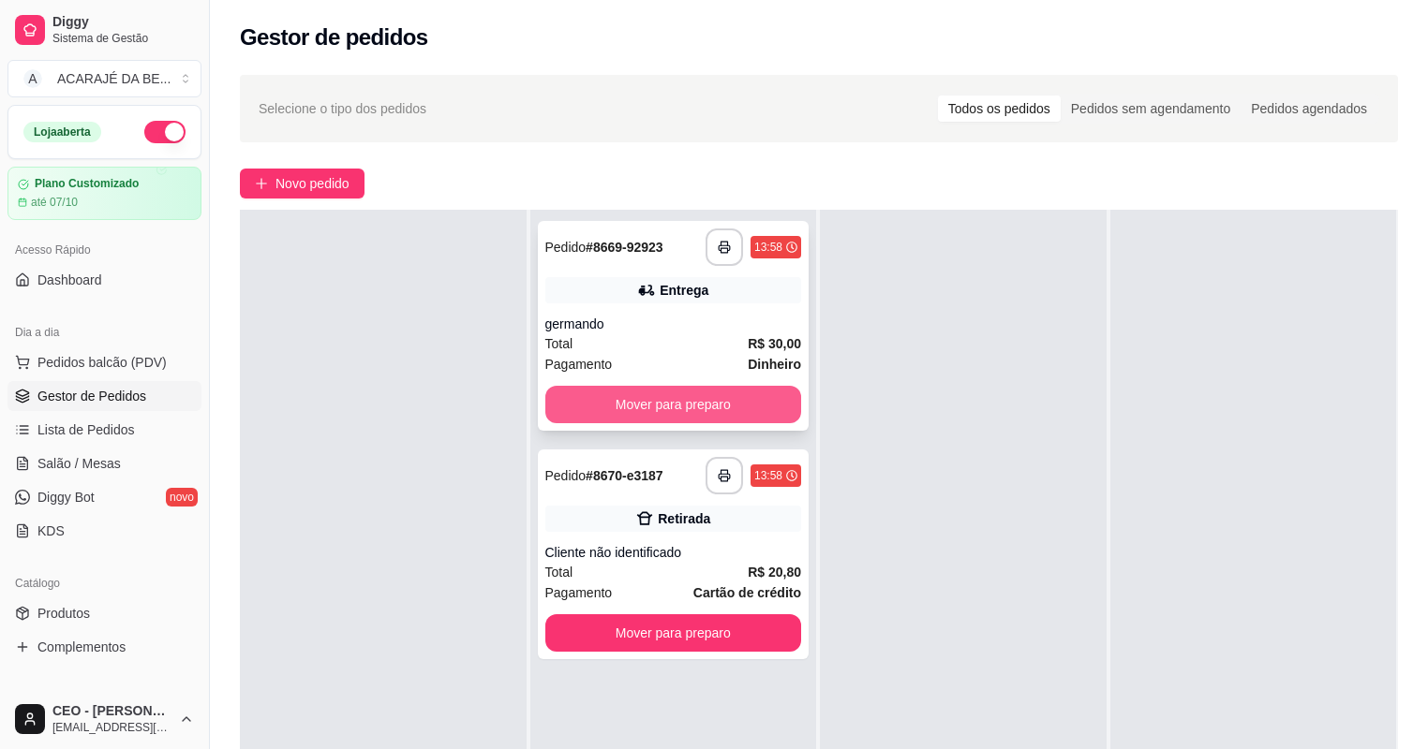
click at [781, 412] on button "Mover para preparo" at bounding box center [673, 404] width 257 height 37
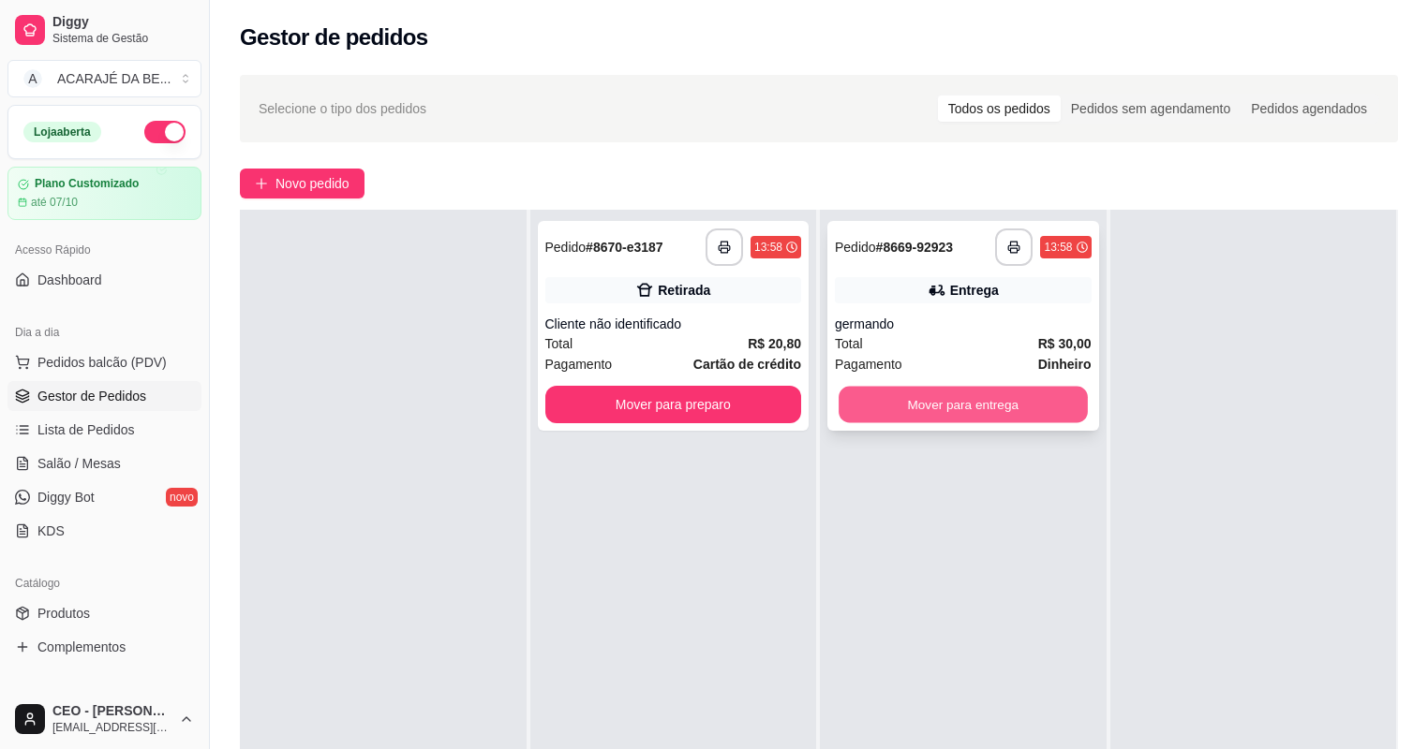
click at [843, 406] on button "Mover para entrega" at bounding box center [962, 405] width 248 height 37
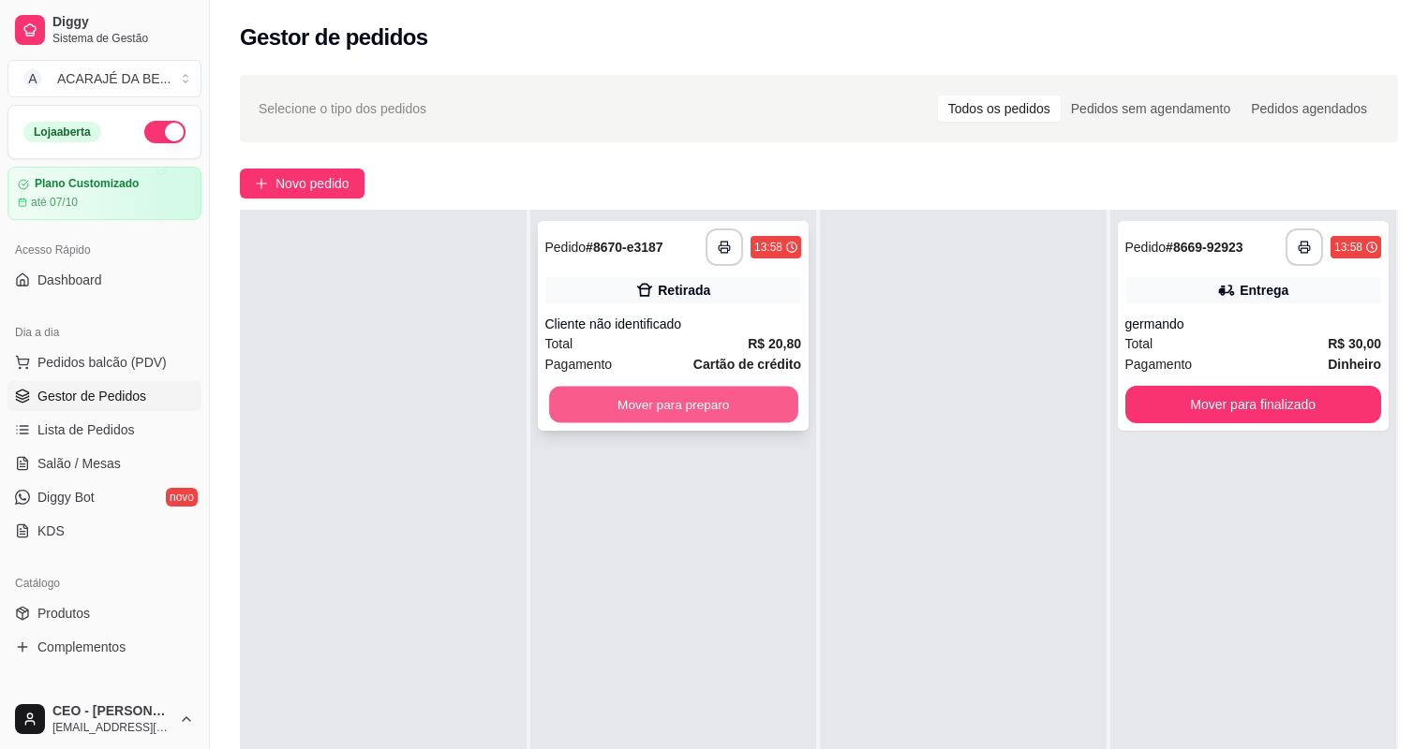
click at [745, 411] on button "Mover para preparo" at bounding box center [673, 405] width 248 height 37
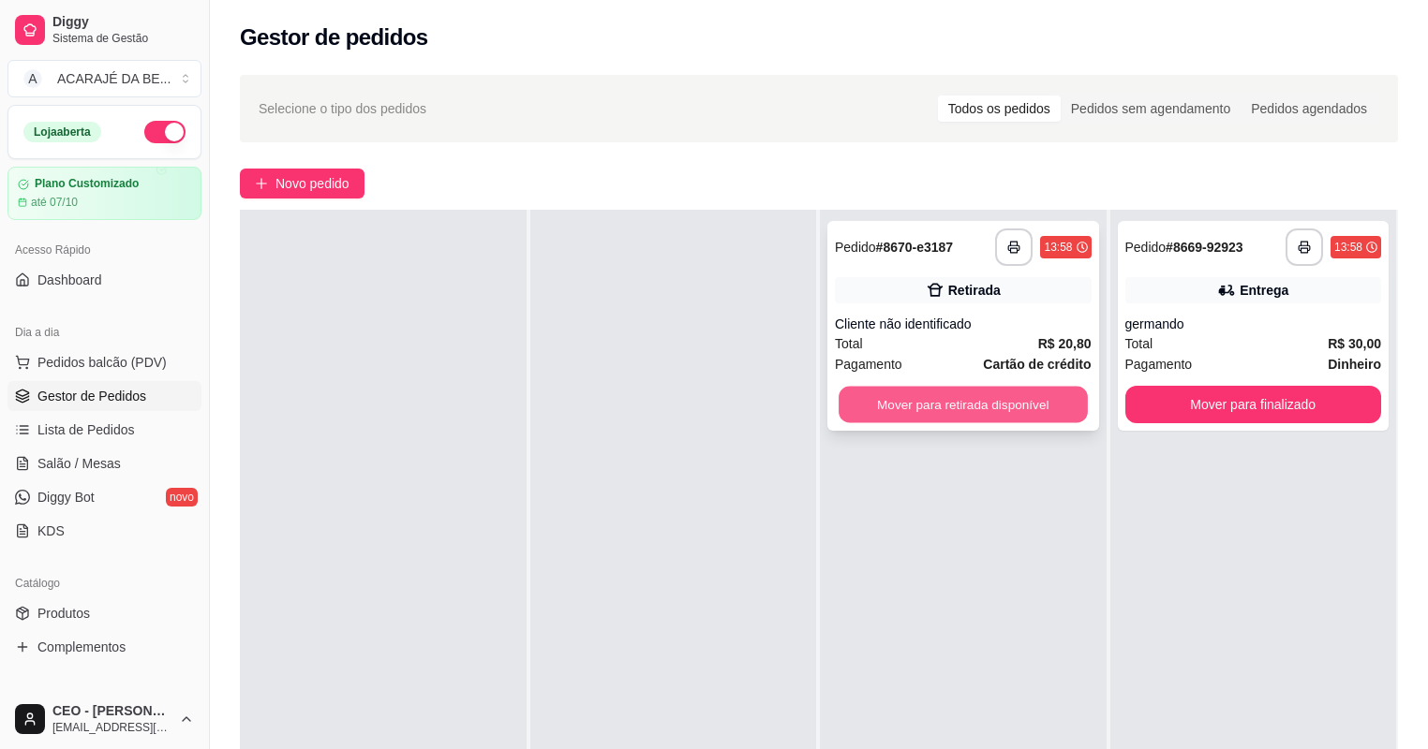
click at [998, 407] on button "Mover para retirada disponível" at bounding box center [962, 405] width 248 height 37
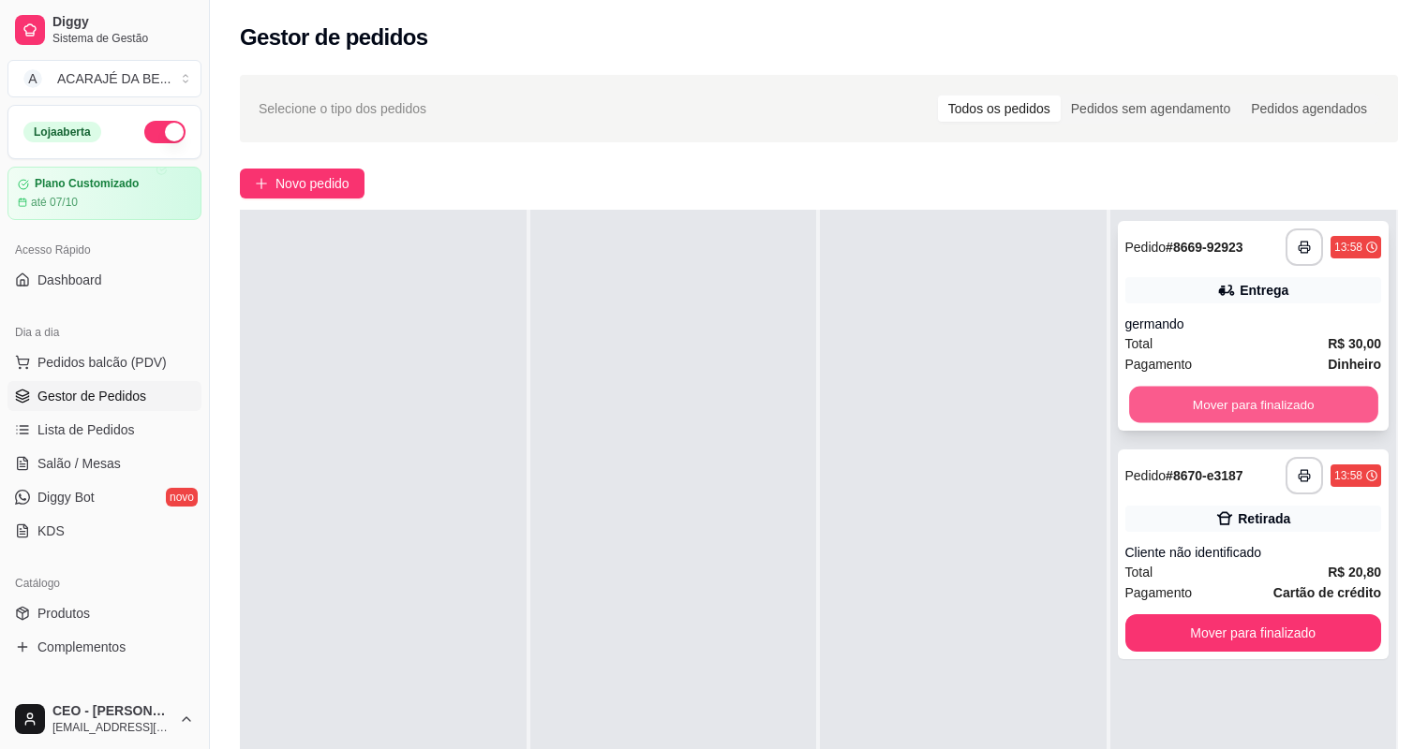
click at [1178, 401] on button "Mover para finalizado" at bounding box center [1253, 405] width 248 height 37
click at [1178, 401] on div "Mover para finalizado" at bounding box center [1253, 404] width 257 height 37
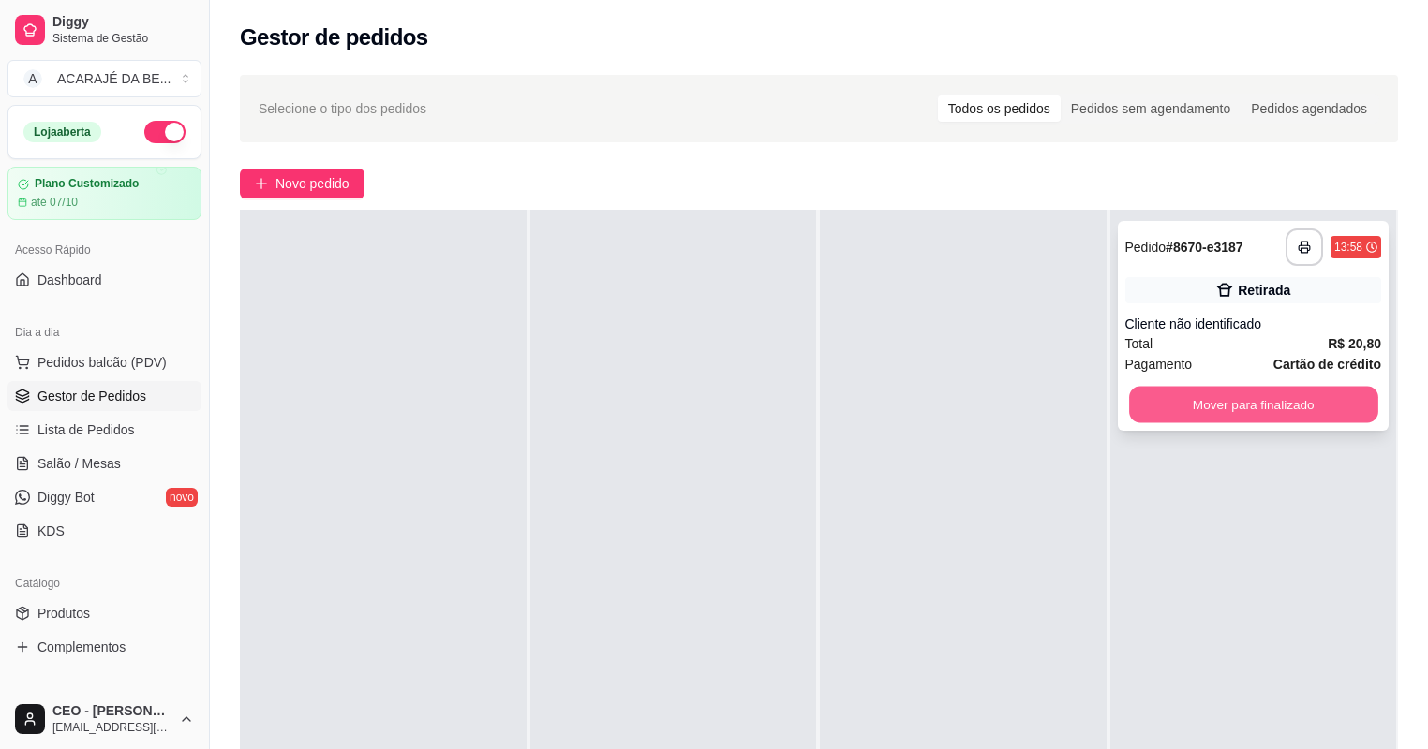
click at [1219, 395] on button "Mover para finalizado" at bounding box center [1253, 405] width 248 height 37
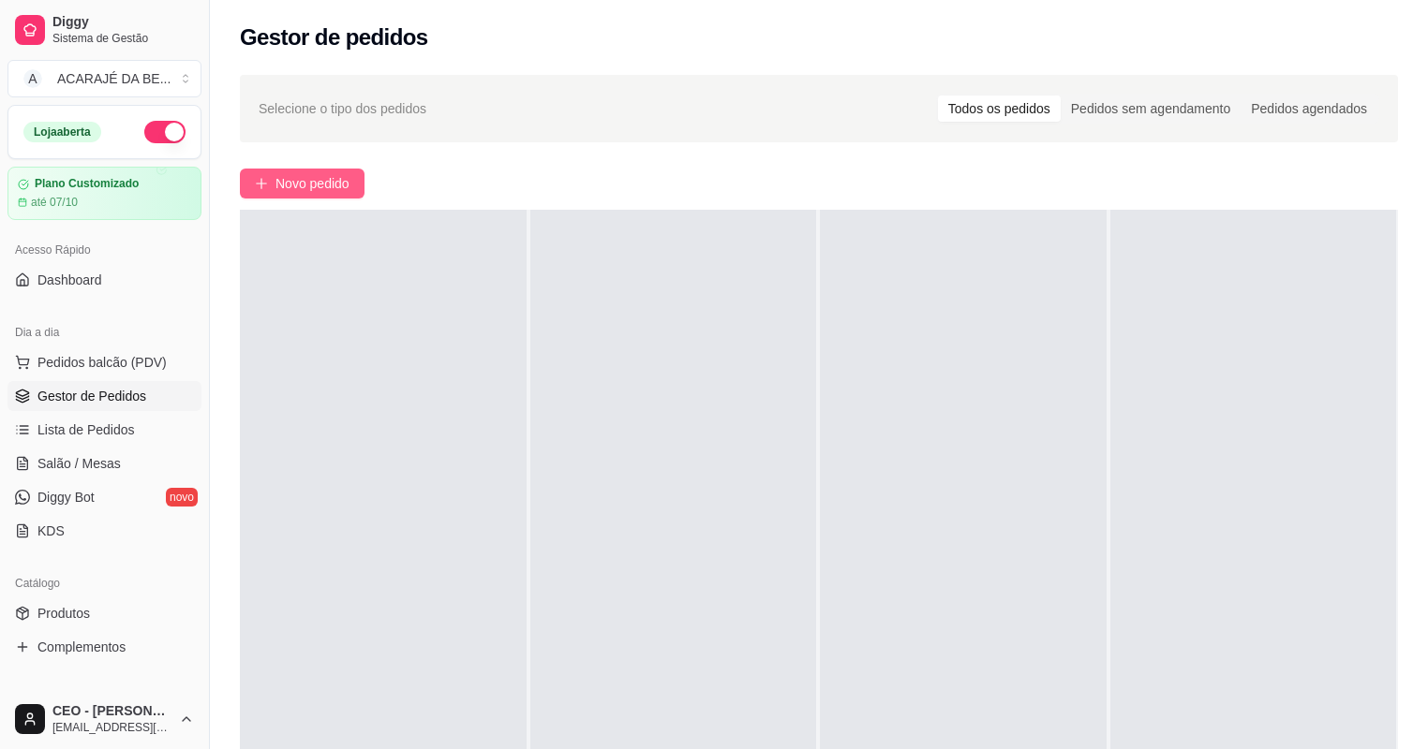
click at [359, 185] on button "Novo pedido" at bounding box center [302, 184] width 125 height 30
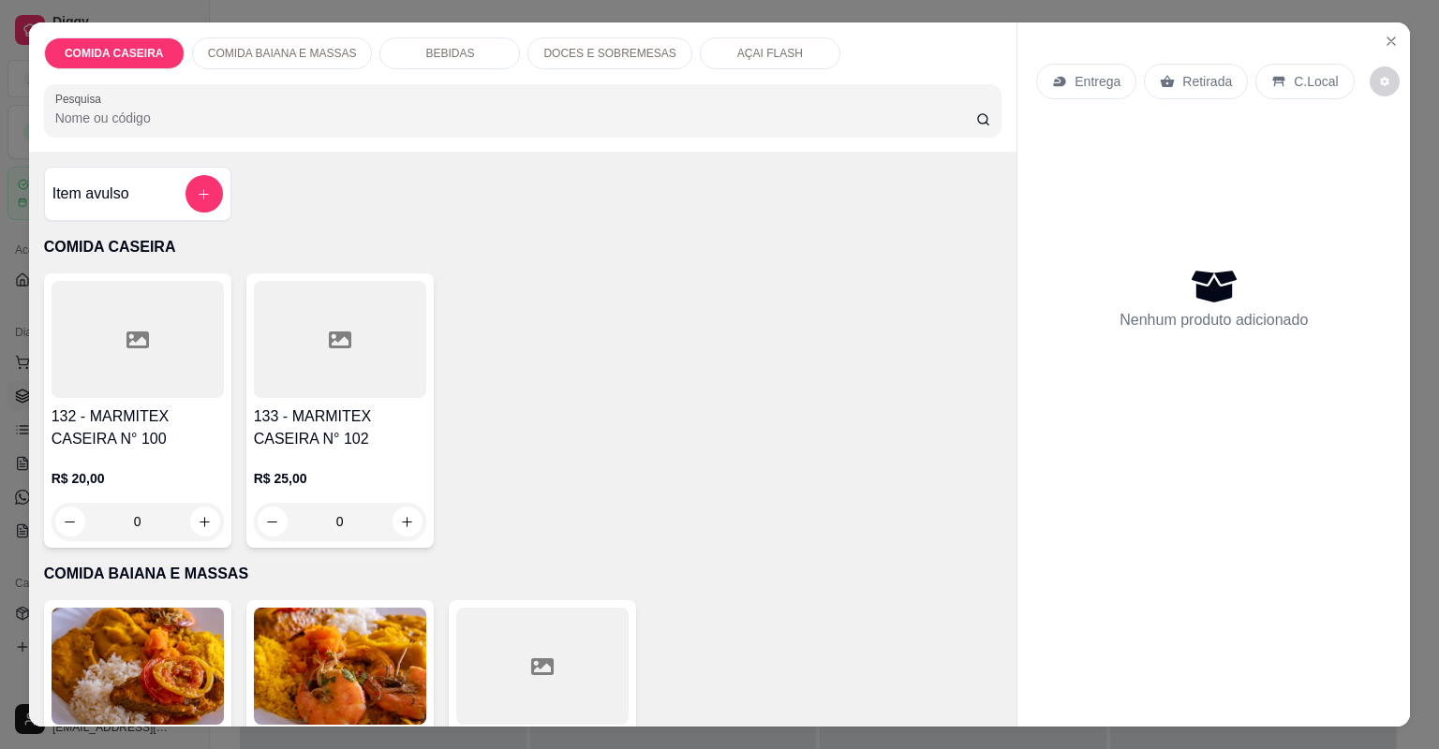
click at [174, 363] on div at bounding box center [138, 339] width 172 height 117
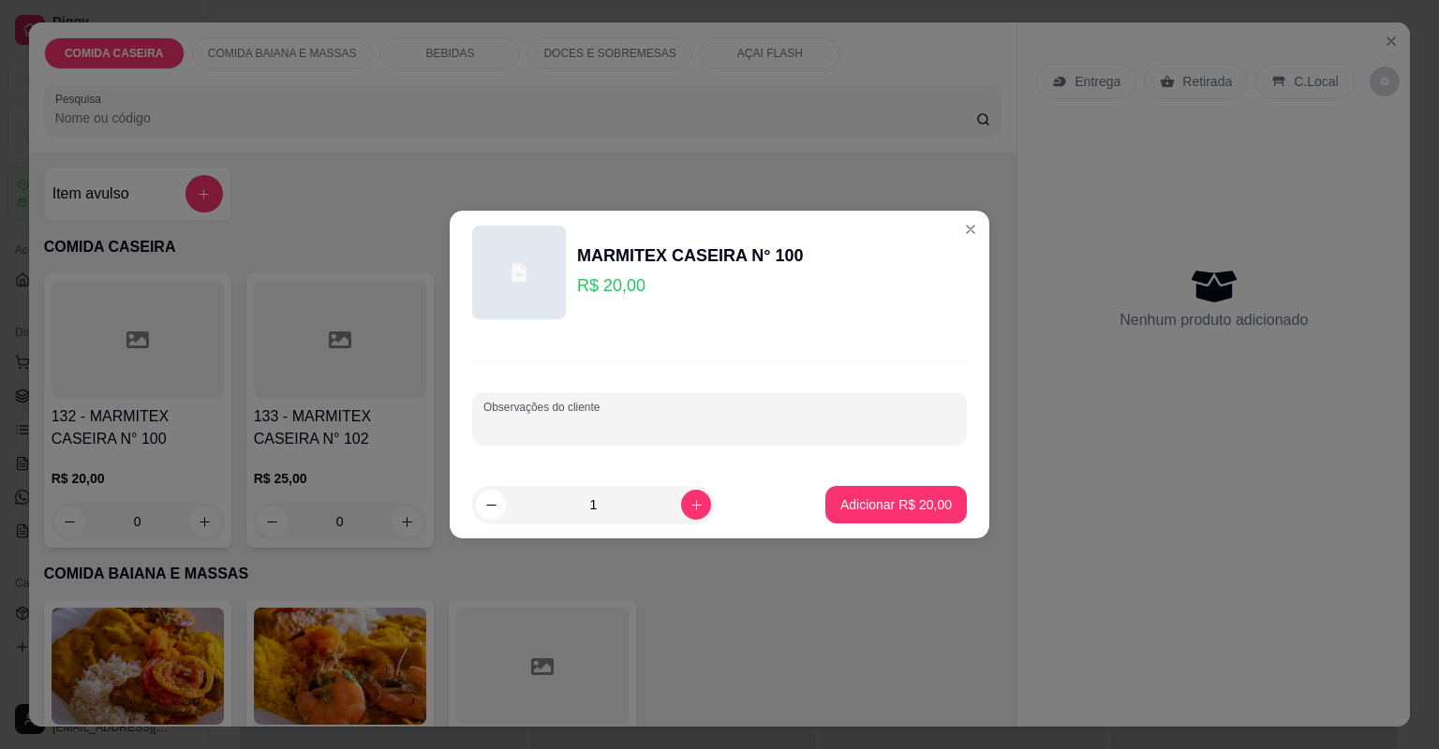
click at [556, 417] on input "Observações do cliente" at bounding box center [719, 426] width 472 height 19
type input "marcarrao arroz maonese farofa churrasco linguica"
click at [899, 498] on p "Adicionar R$ 20,00" at bounding box center [896, 505] width 109 height 18
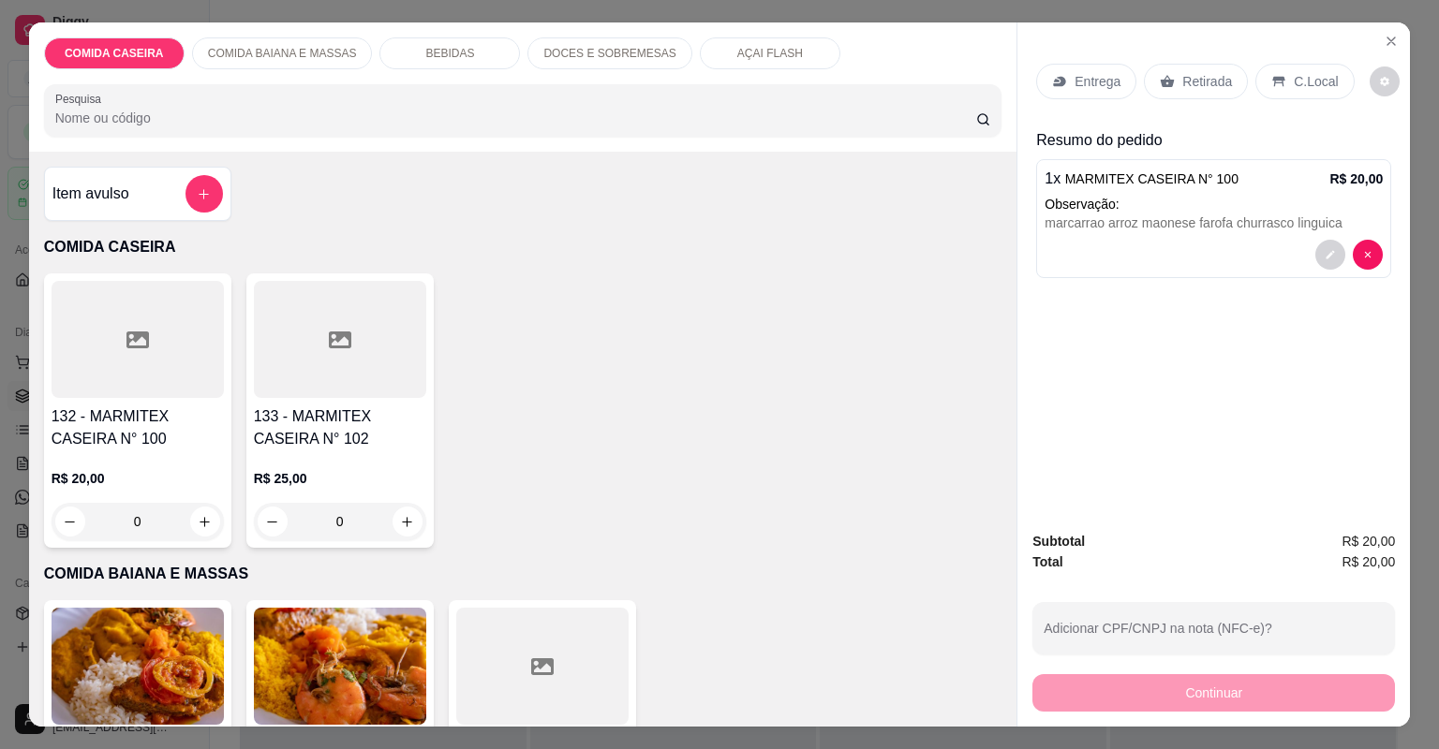
click at [1094, 86] on p "Entrega" at bounding box center [1097, 81] width 46 height 19
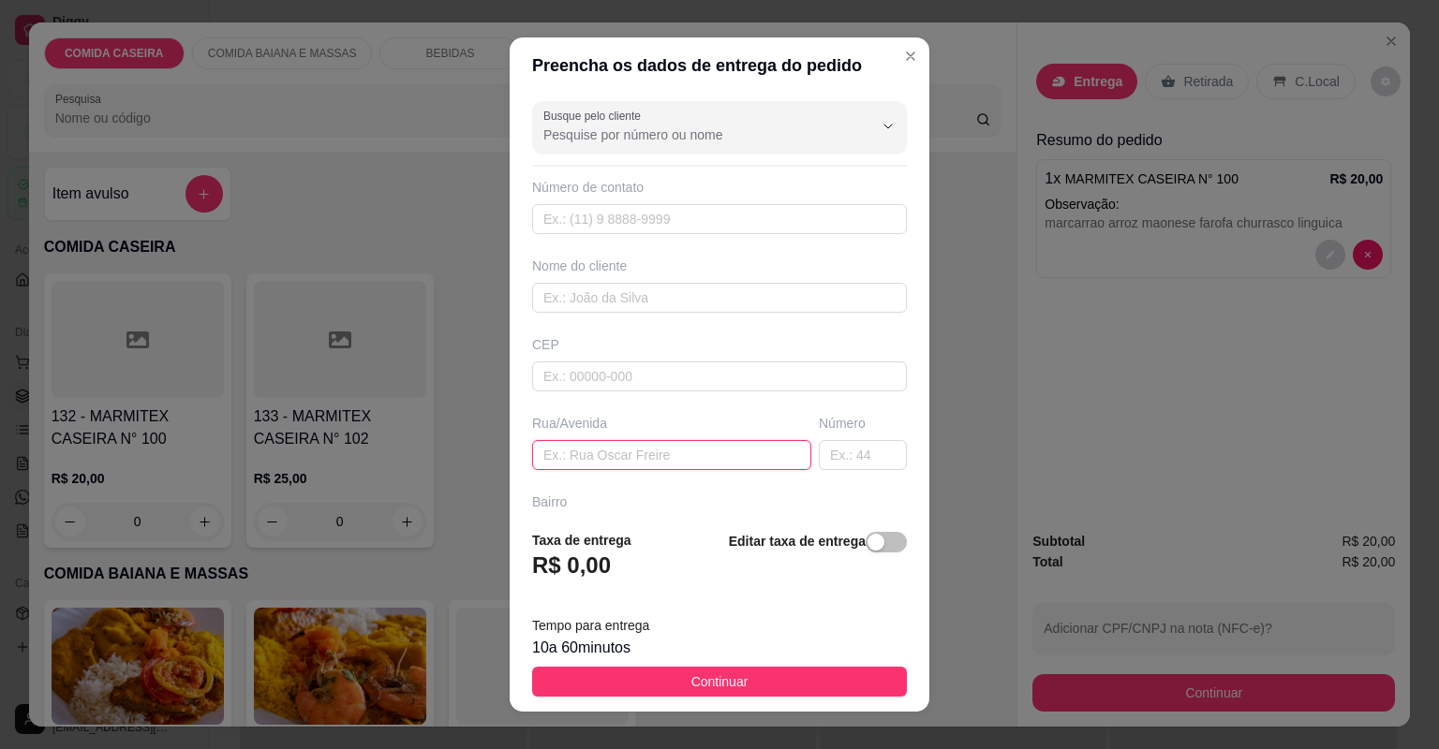
click at [657, 450] on input "text" at bounding box center [671, 455] width 279 height 30
type input "rua da gameleira"
click at [862, 452] on input "text" at bounding box center [863, 455] width 88 height 30
type input "30"
click at [725, 460] on input "rua da gameleira" at bounding box center [671, 455] width 279 height 30
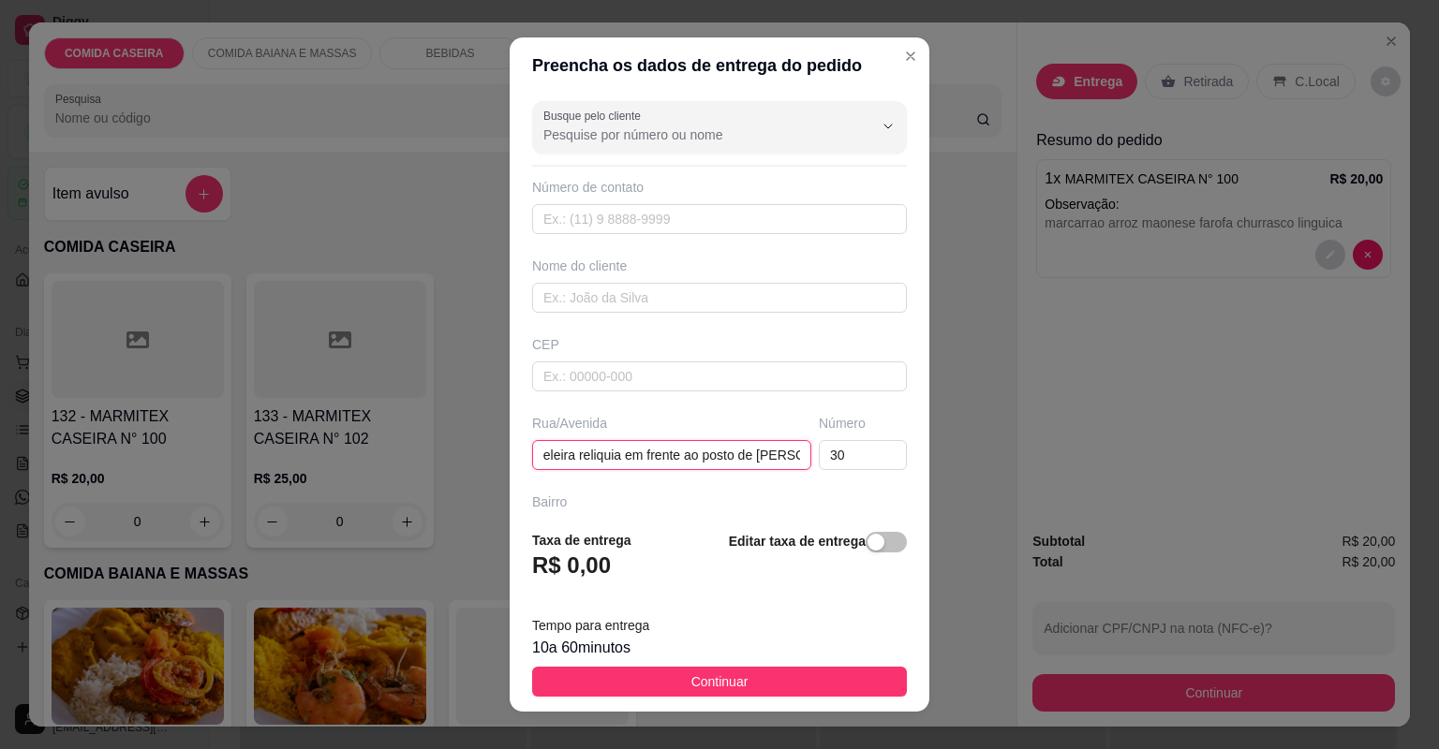
scroll to position [0, 73]
type input "rua da gameleira reliquia em frente ao posto de [PERSON_NAME]"
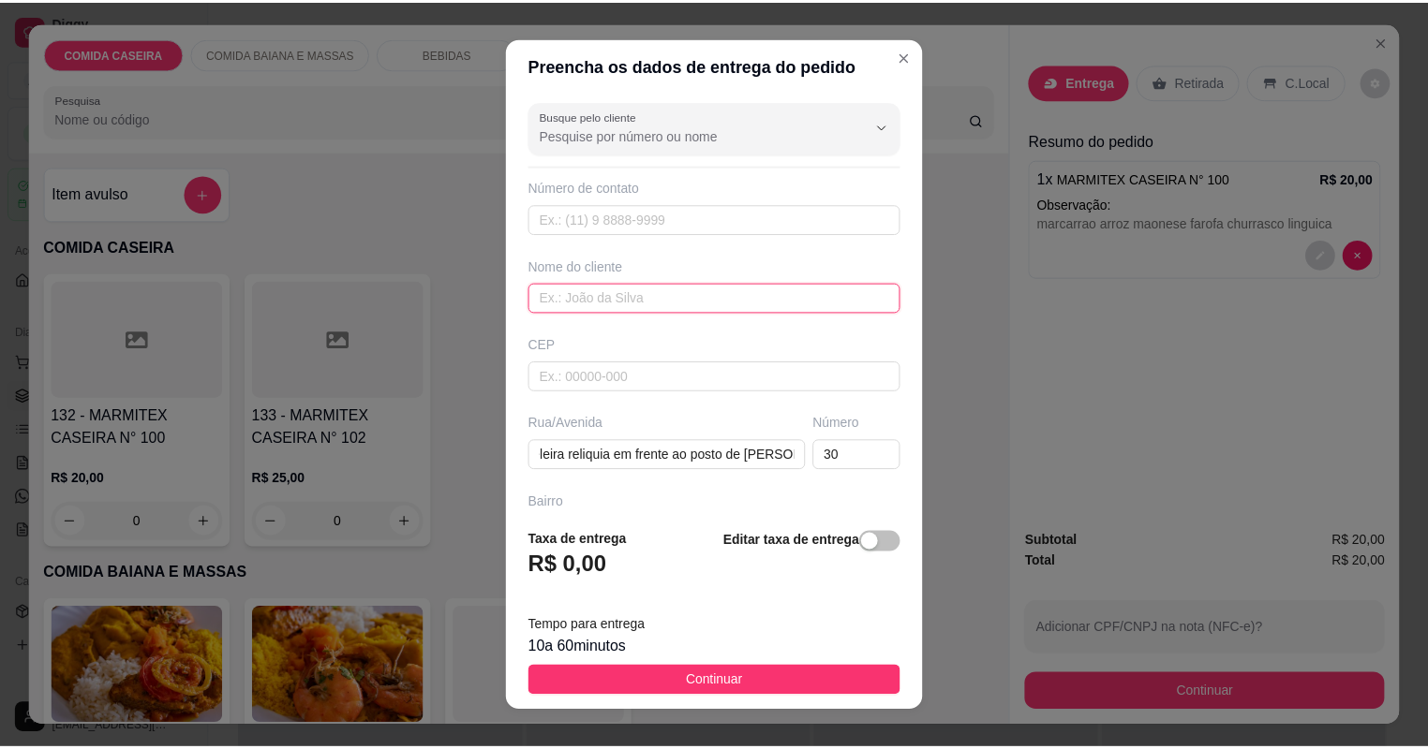
scroll to position [0, 0]
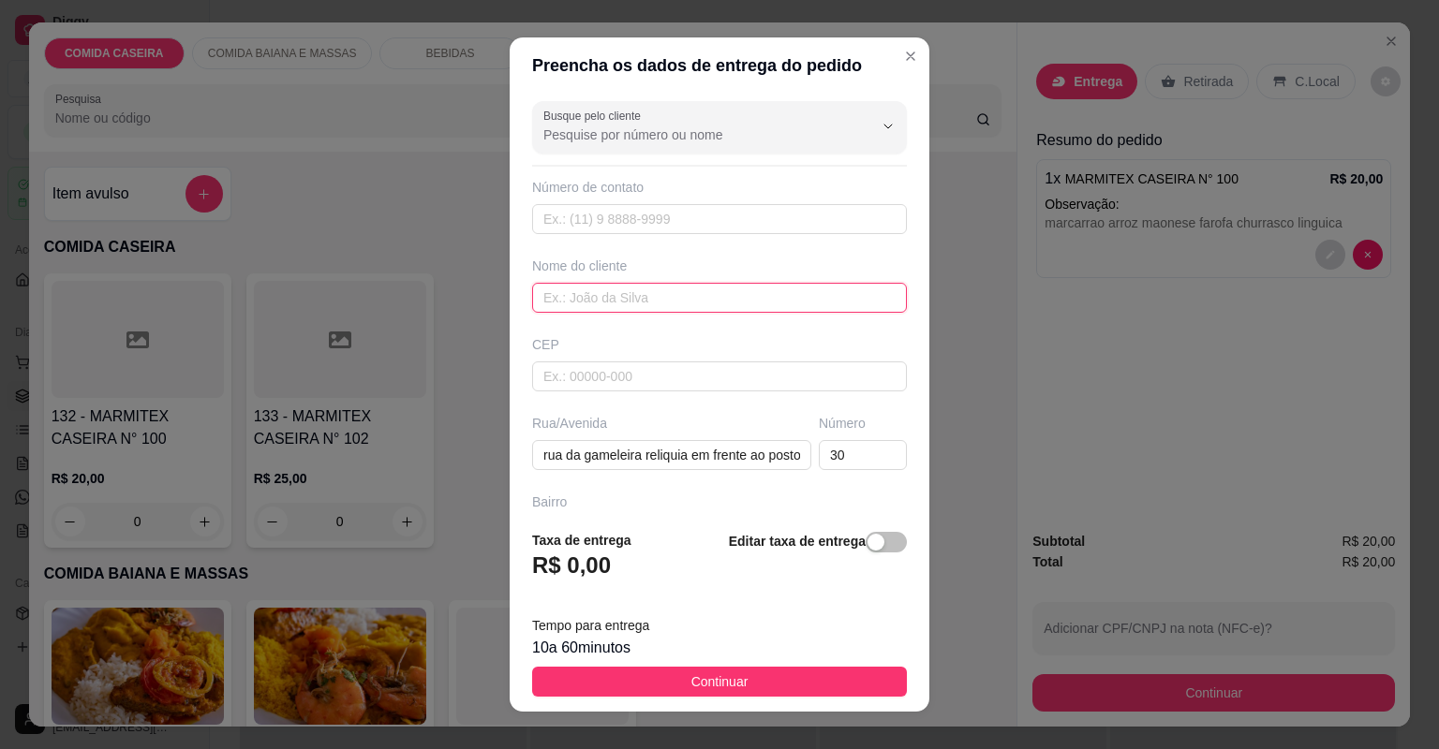
click at [743, 295] on input "text" at bounding box center [719, 298] width 375 height 30
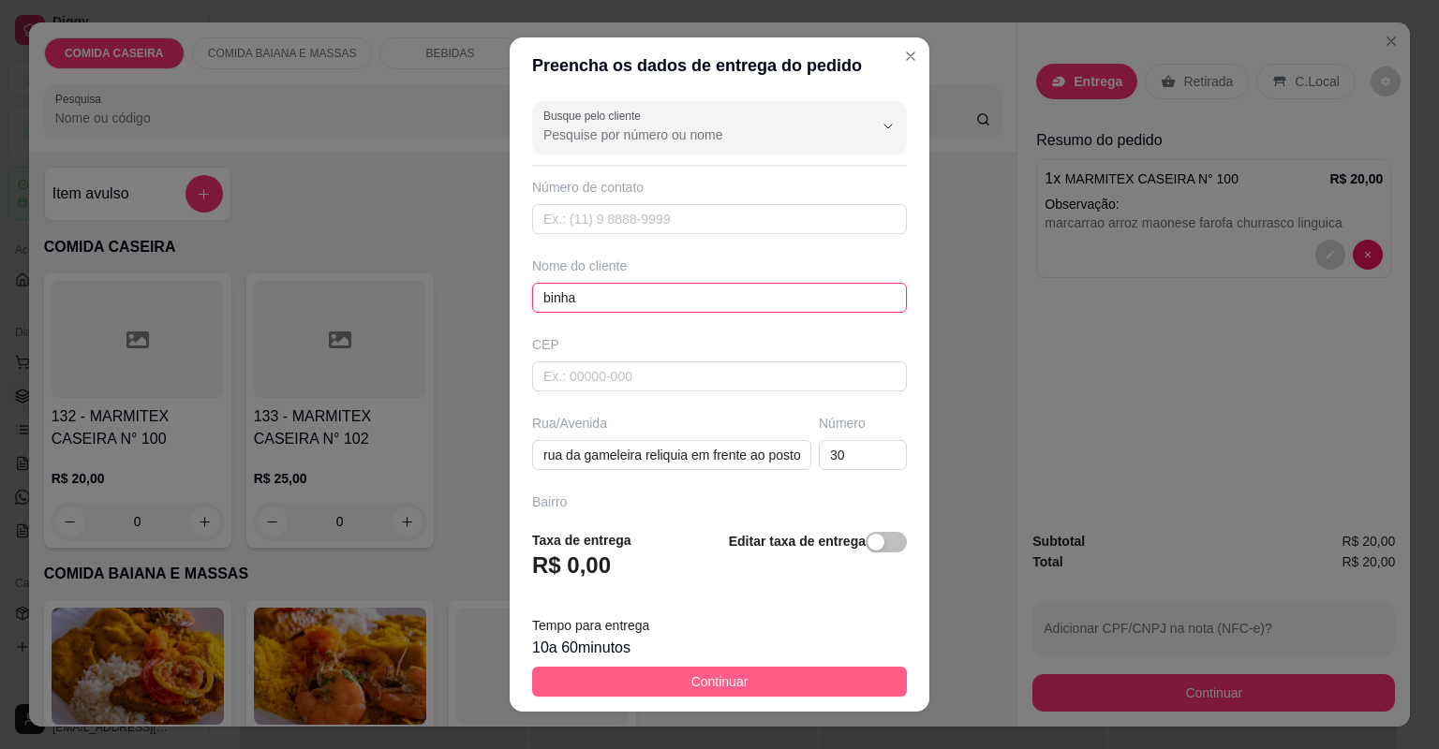
type input "binha"
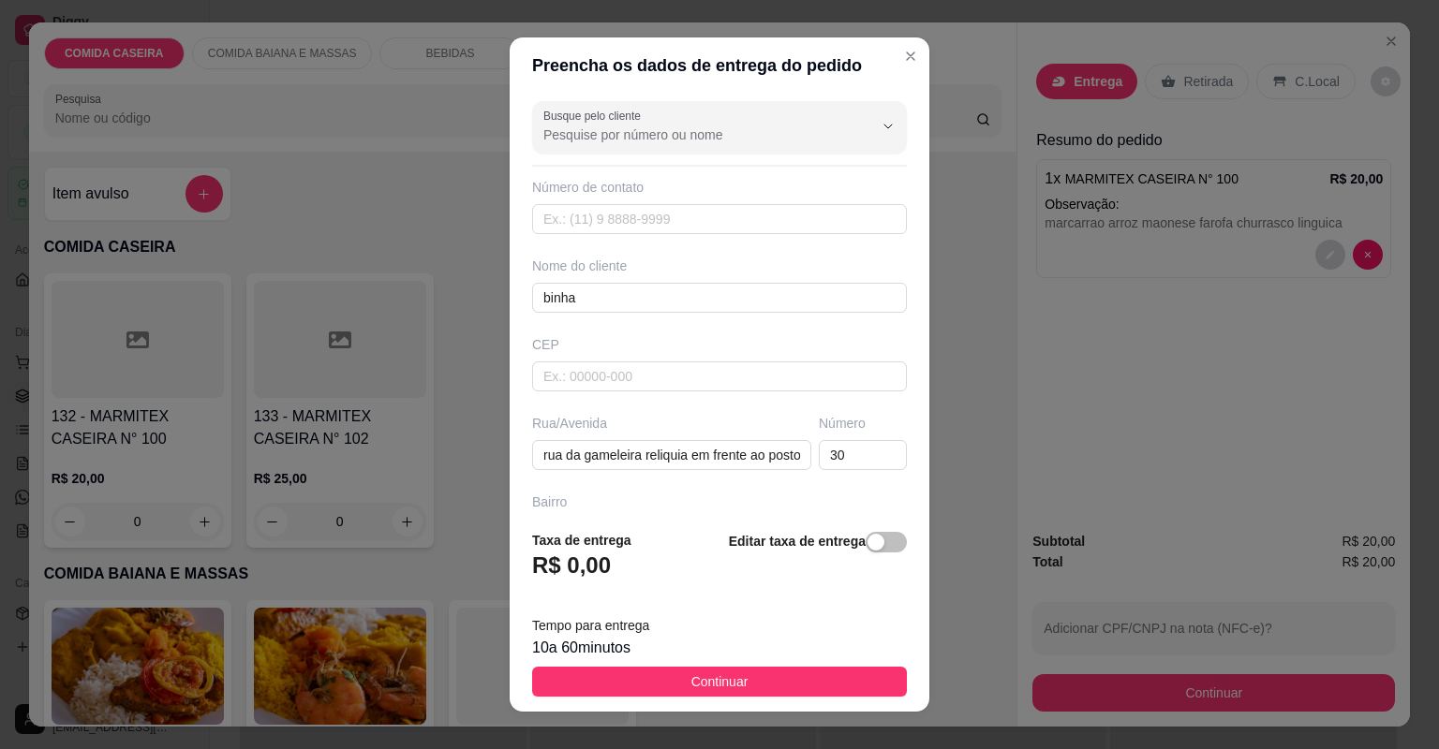
drag, startPoint x: 717, startPoint y: 680, endPoint x: 779, endPoint y: 688, distance: 63.2
click at [718, 680] on span "Continuar" at bounding box center [719, 682] width 57 height 21
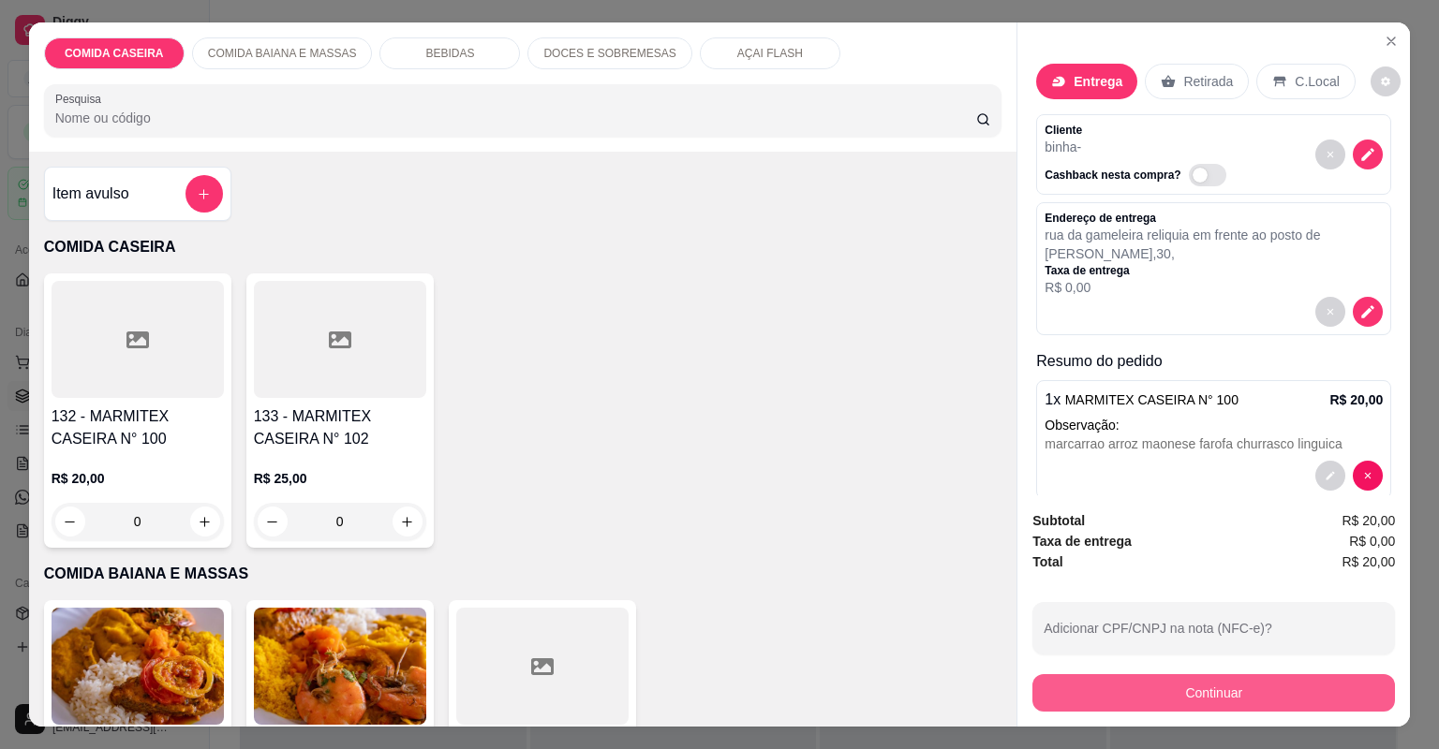
click at [1056, 703] on button "Continuar" at bounding box center [1213, 692] width 363 height 37
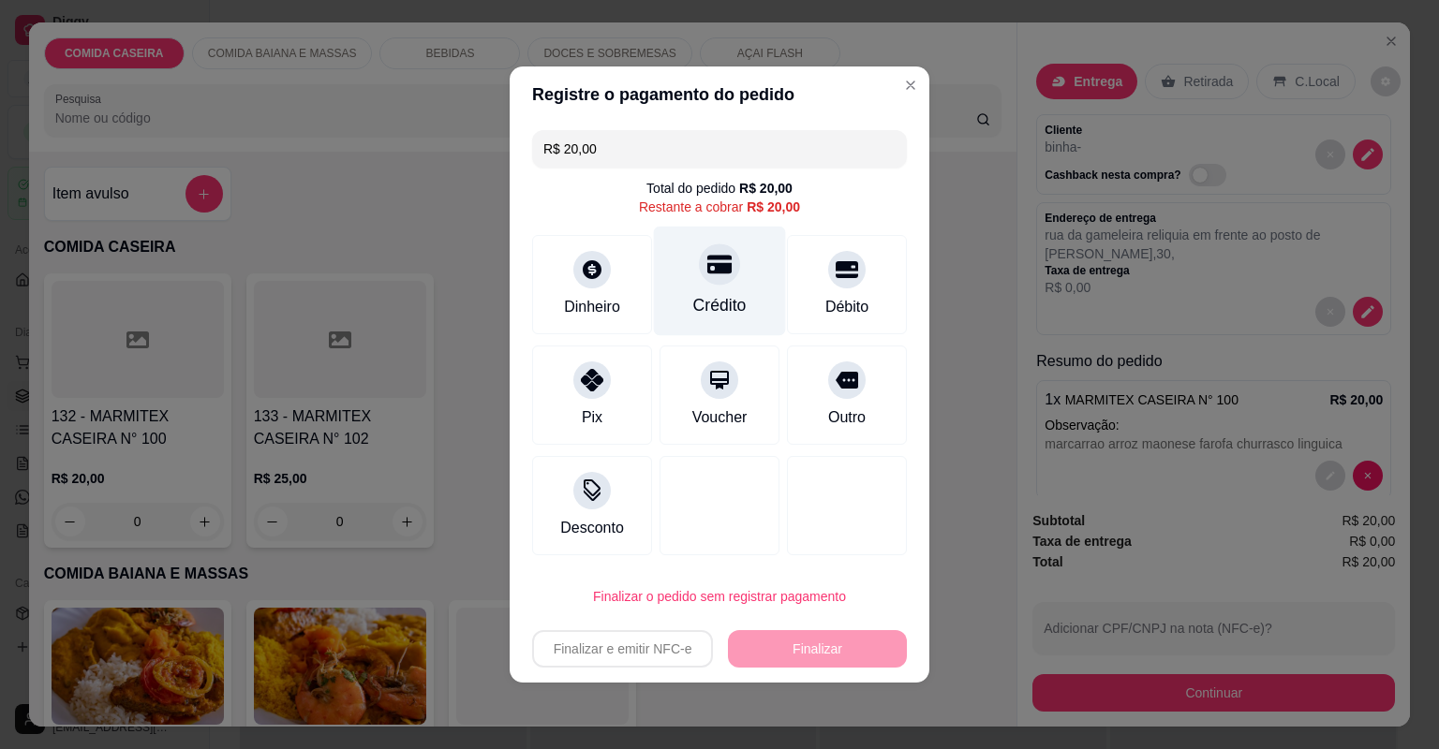
click at [717, 262] on icon at bounding box center [719, 264] width 24 height 24
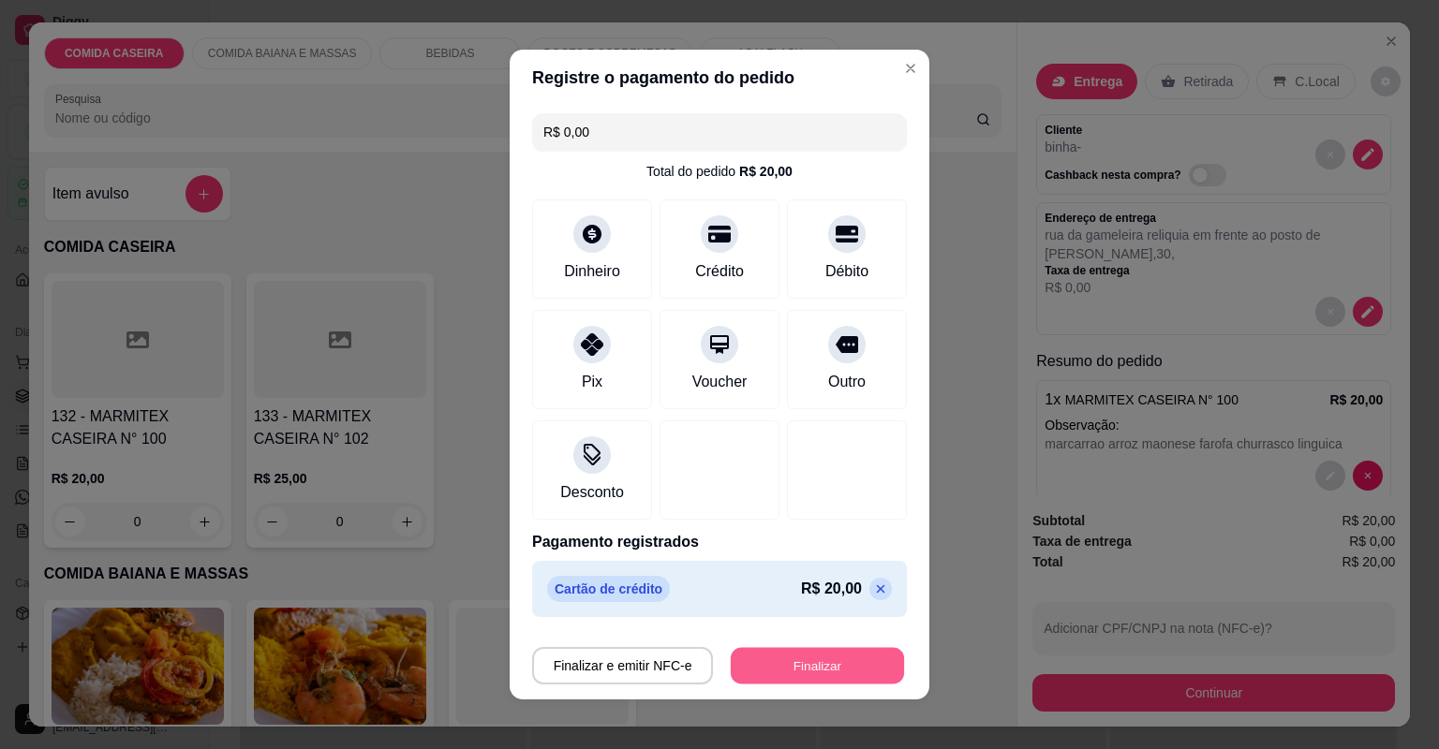
click at [807, 674] on button "Finalizar" at bounding box center [817, 666] width 173 height 37
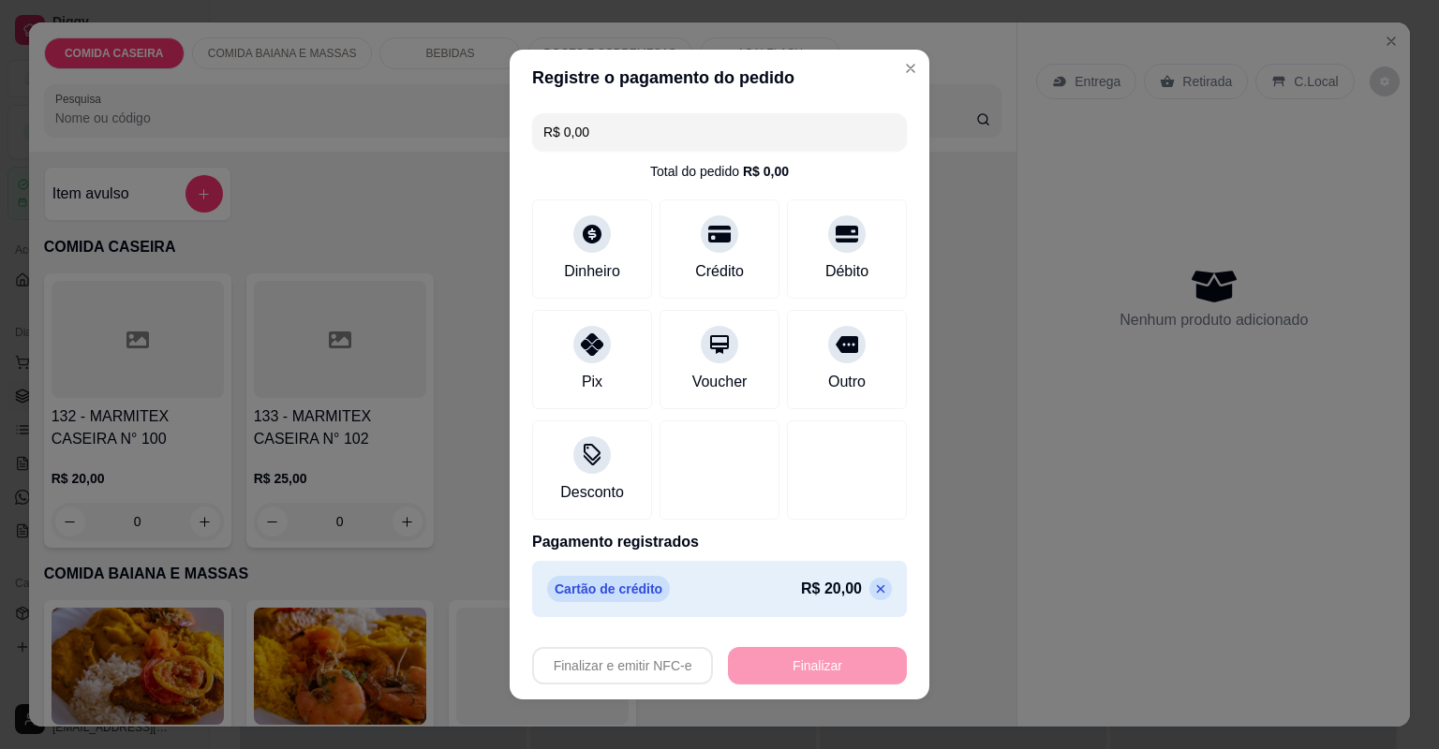
type input "-R$ 20,00"
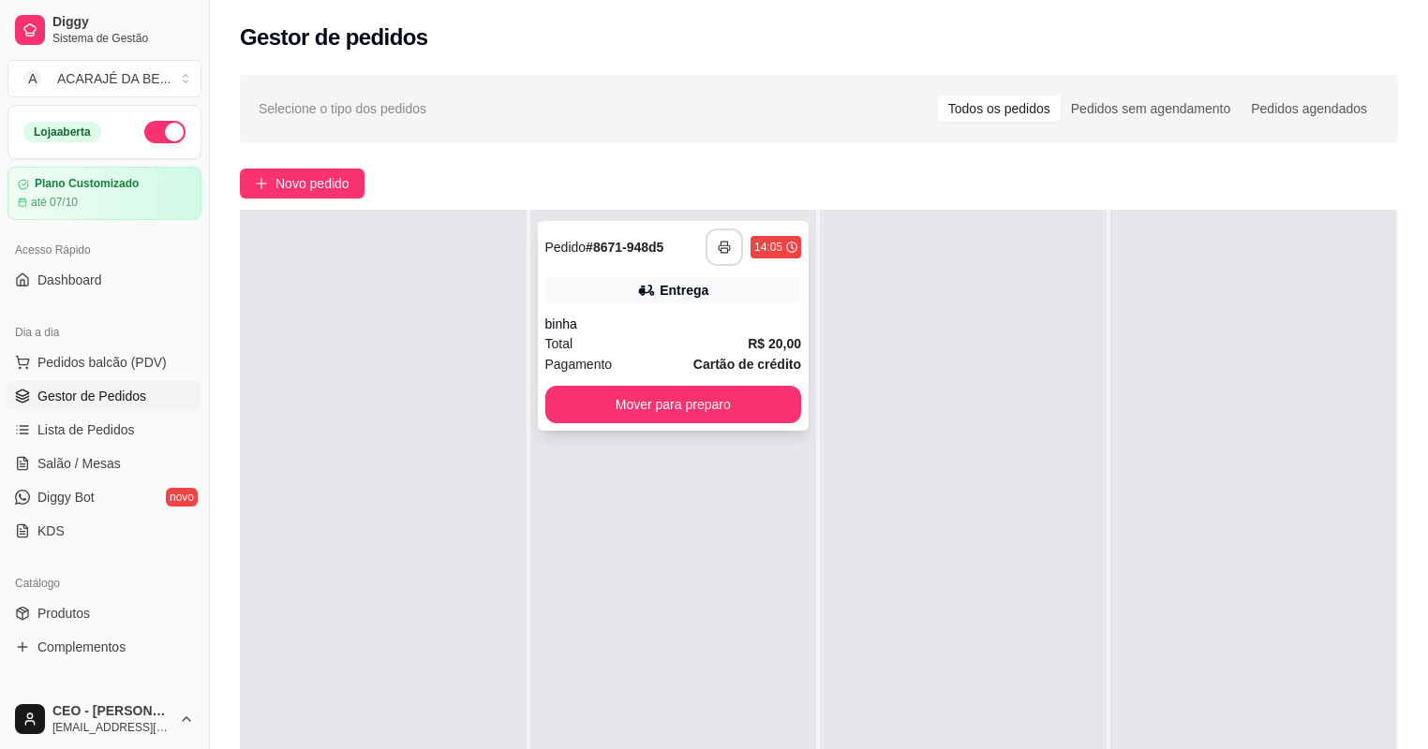
click at [718, 243] on icon "button" at bounding box center [724, 247] width 13 height 13
click at [666, 394] on button "Mover para preparo" at bounding box center [673, 404] width 257 height 37
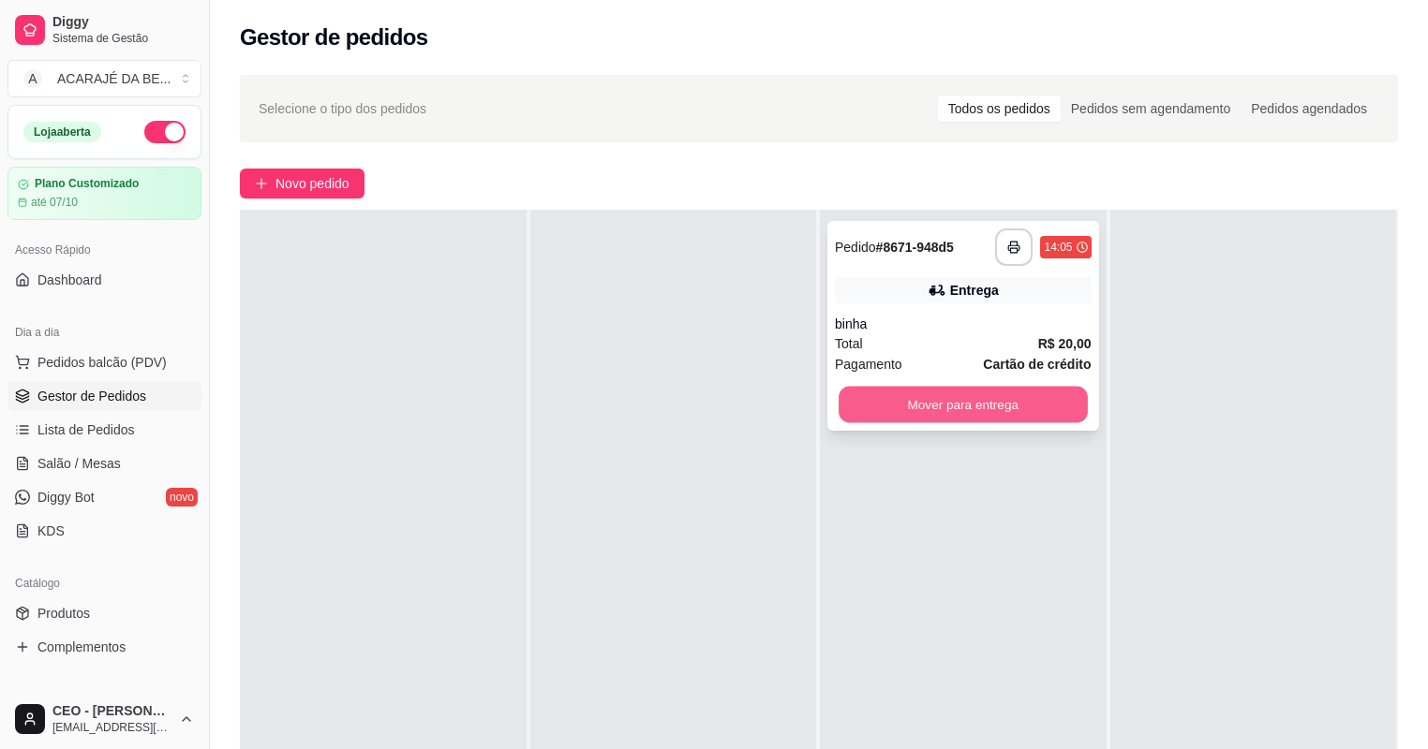
click at [851, 417] on button "Mover para entrega" at bounding box center [962, 405] width 248 height 37
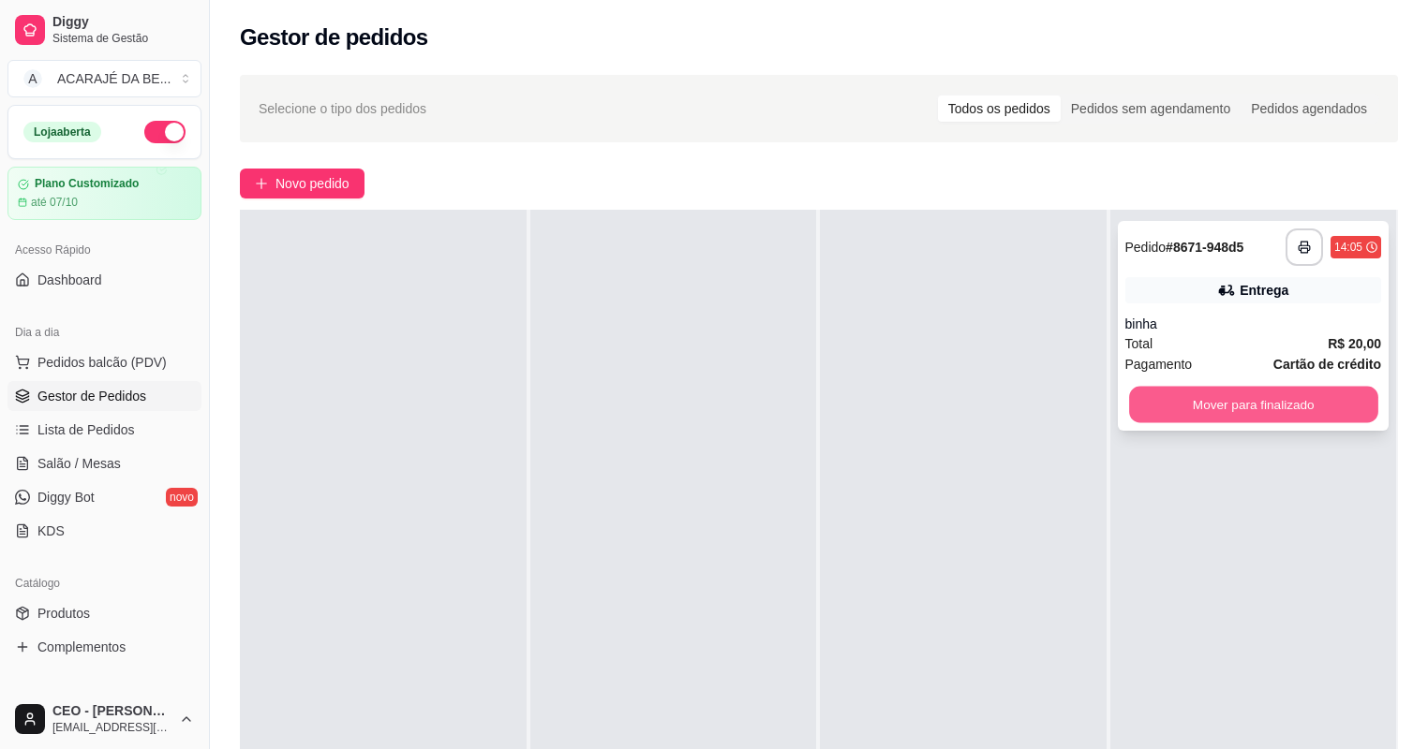
click at [1129, 401] on button "Mover para finalizado" at bounding box center [1253, 405] width 248 height 37
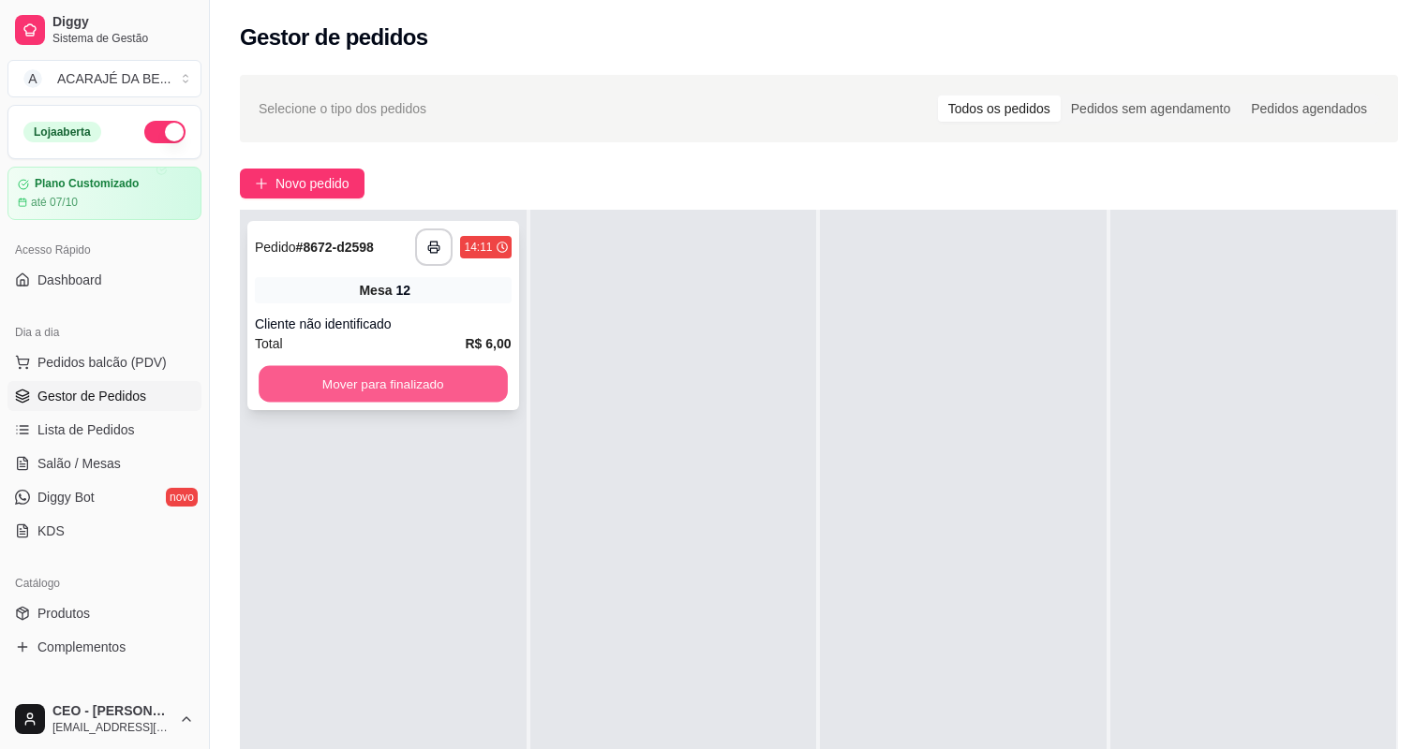
click at [452, 385] on button "Mover para finalizado" at bounding box center [383, 384] width 248 height 37
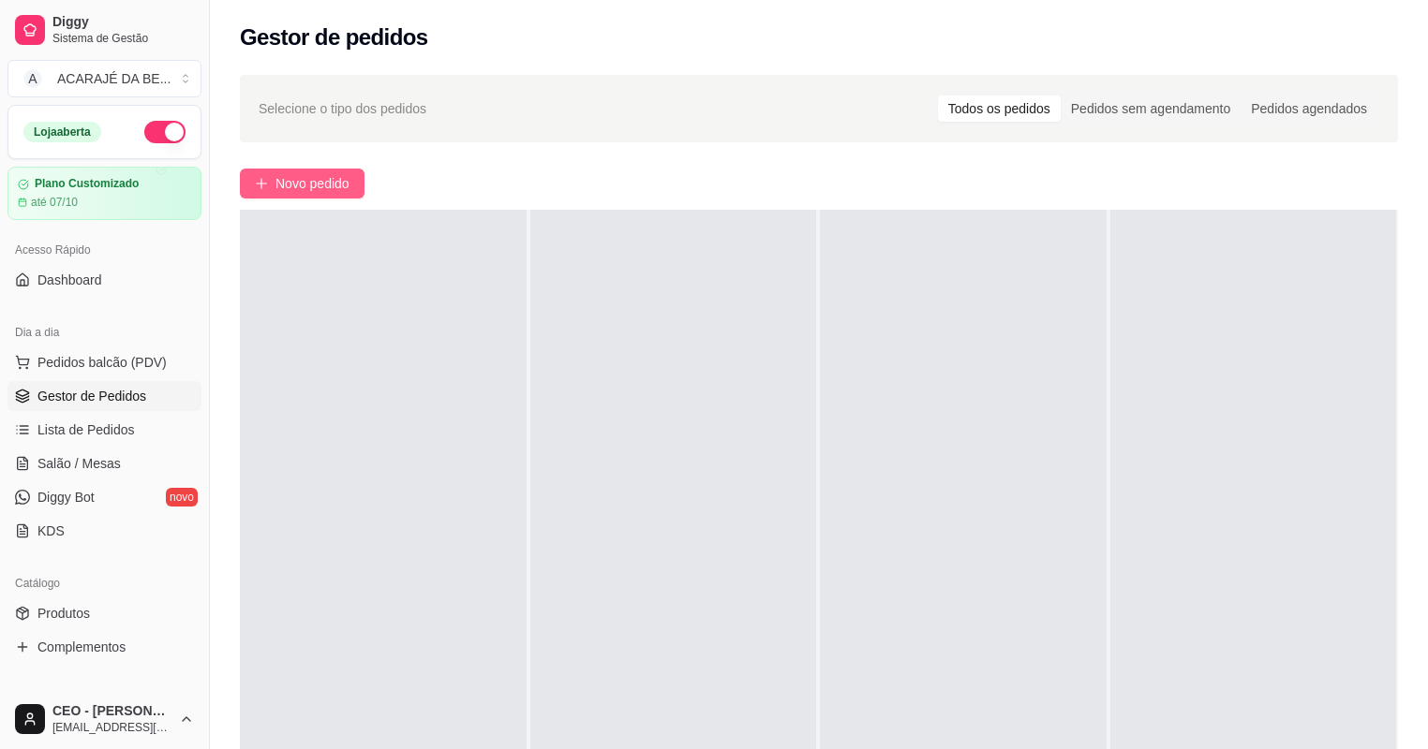
click at [349, 183] on span "Novo pedido" at bounding box center [312, 183] width 74 height 21
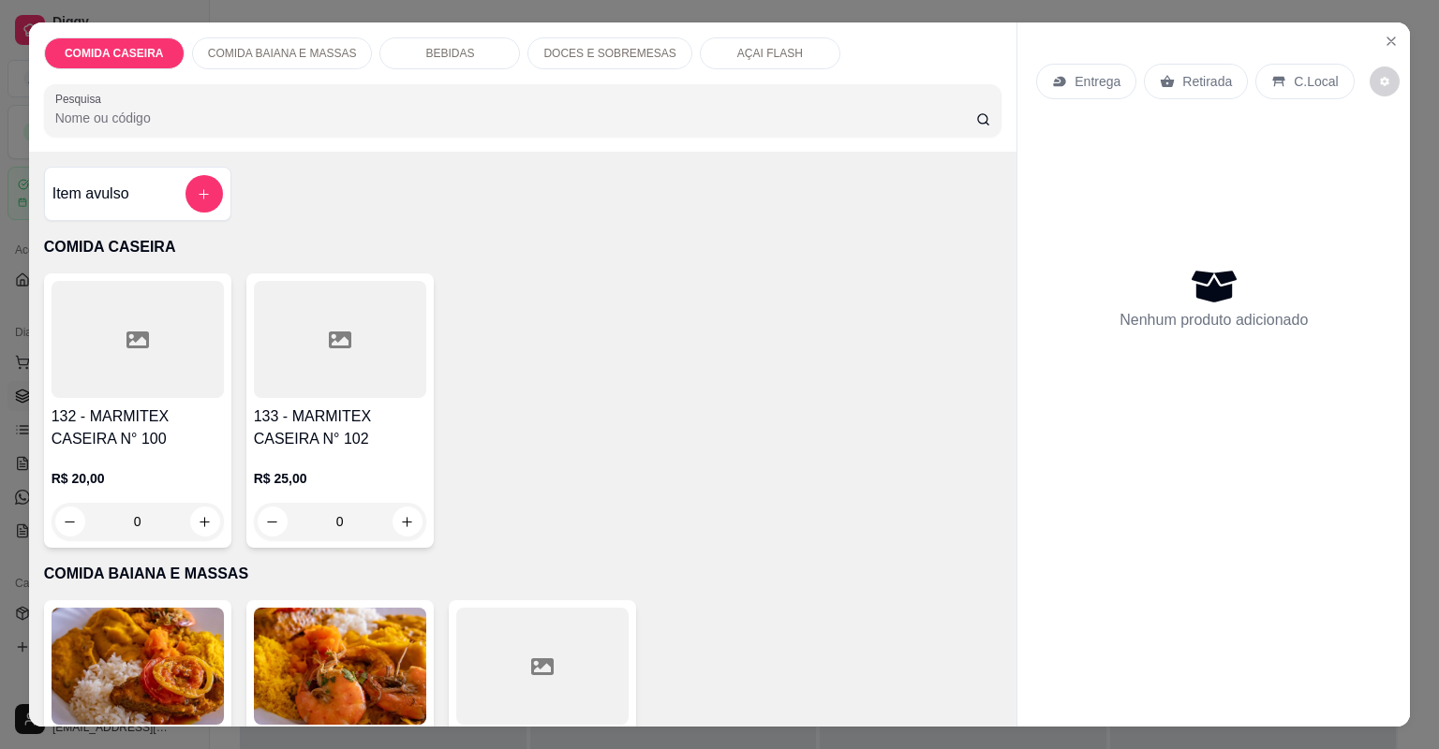
click at [352, 358] on div at bounding box center [340, 339] width 172 height 117
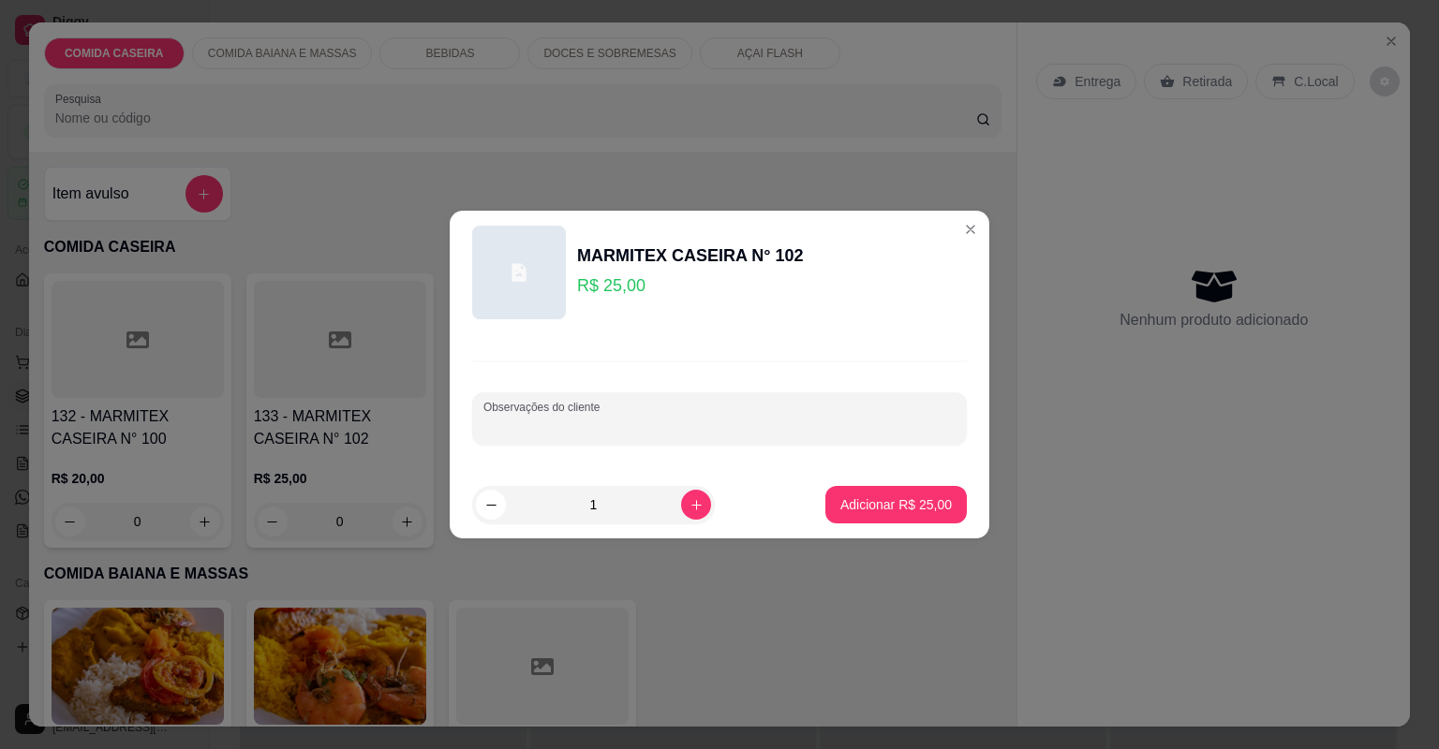
click at [609, 420] on input "Observações do cliente" at bounding box center [719, 426] width 472 height 19
type input "aarroz pure strogonoff de frango batata frita"
click at [903, 503] on p "Adicionar R$ 25,00" at bounding box center [895, 505] width 111 height 19
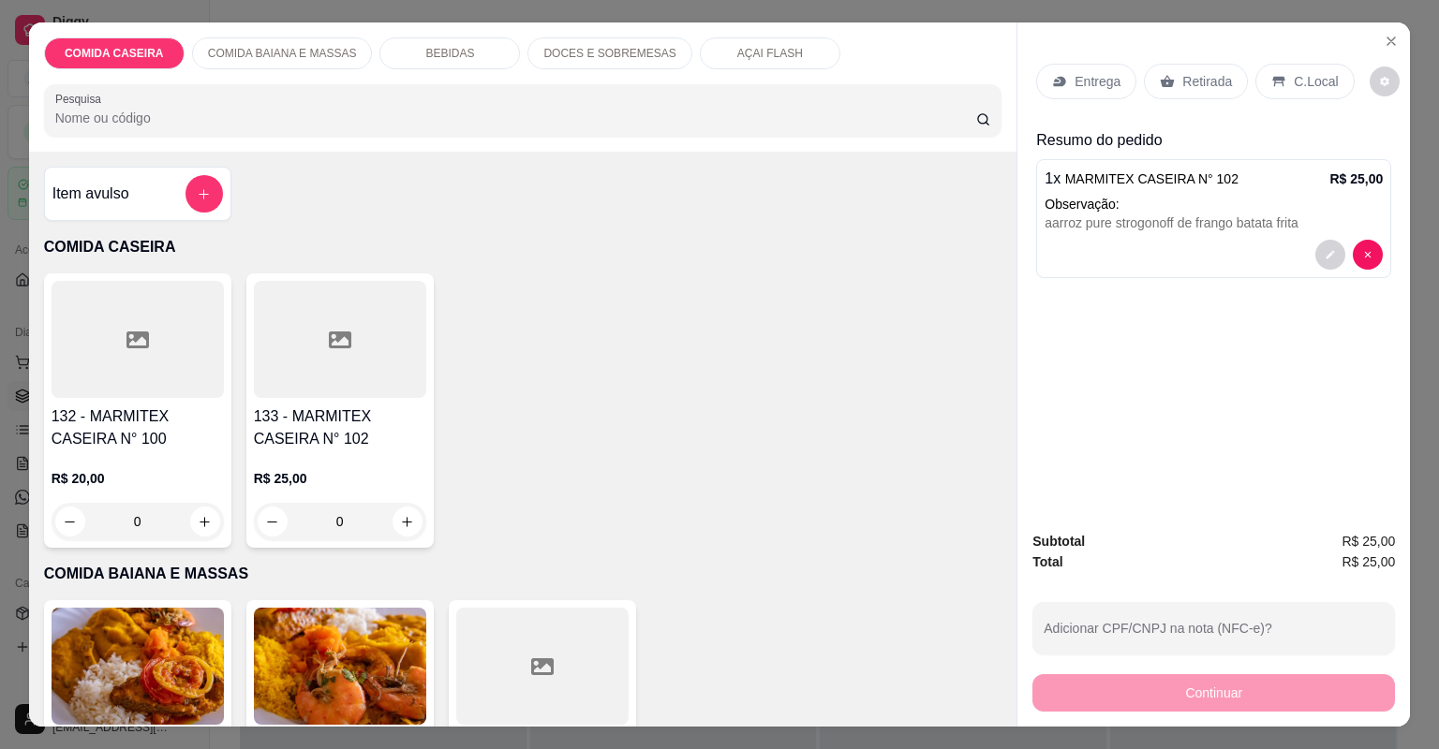
click at [1091, 82] on p "Entrega" at bounding box center [1097, 81] width 46 height 19
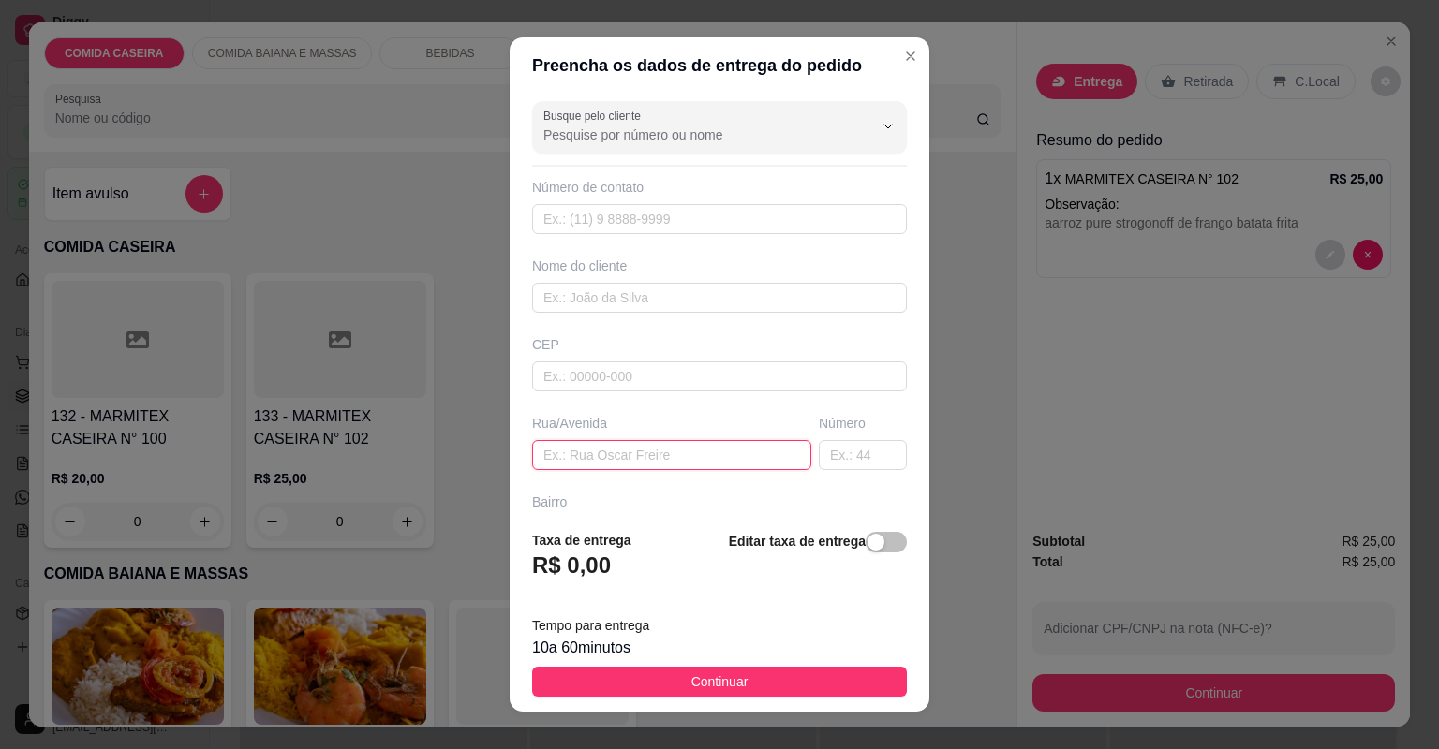
click at [737, 446] on input "text" at bounding box center [671, 455] width 279 height 30
paste input "[GEOGRAPHIC_DATA] s/[GEOGRAPHIC_DATA], próximo a planet suplementos"
type input "[GEOGRAPHIC_DATA] s/[GEOGRAPHIC_DATA], próximo a planet suplementos"
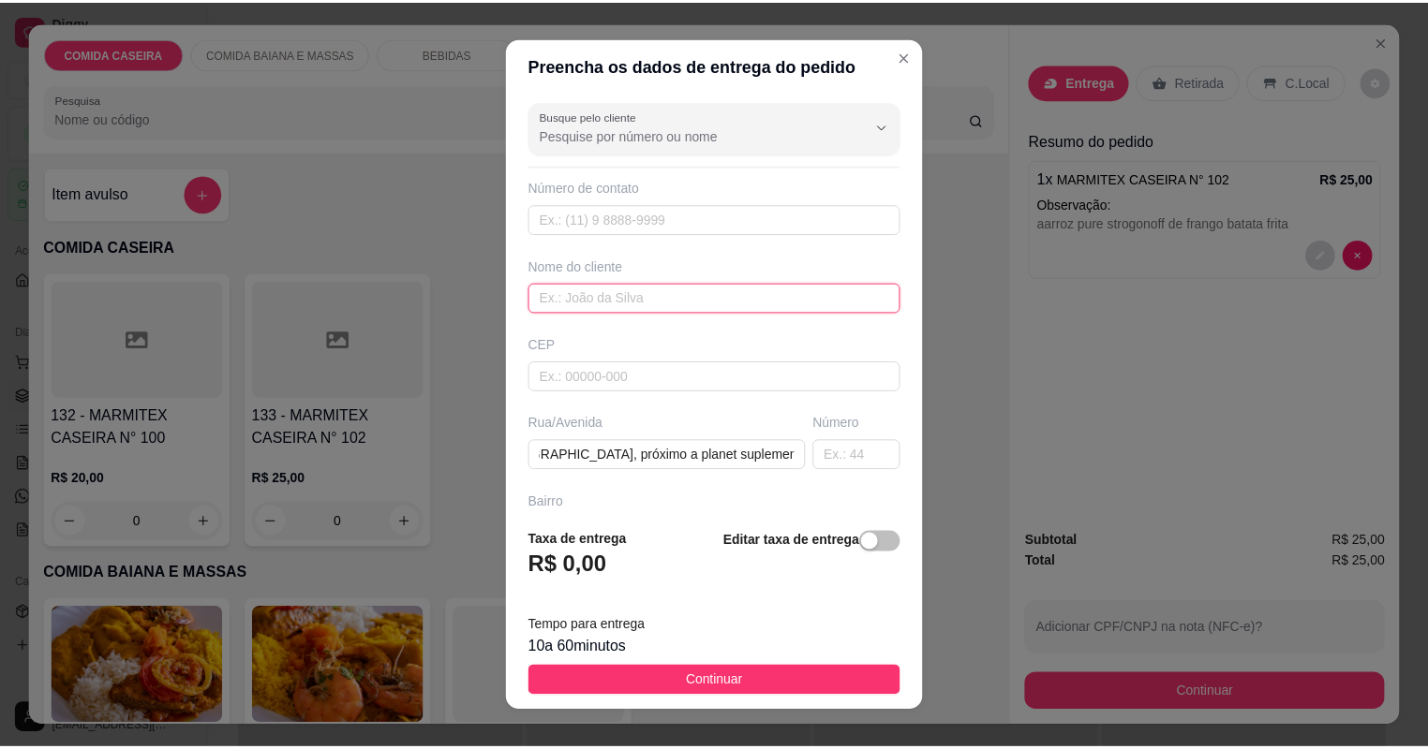
scroll to position [0, 0]
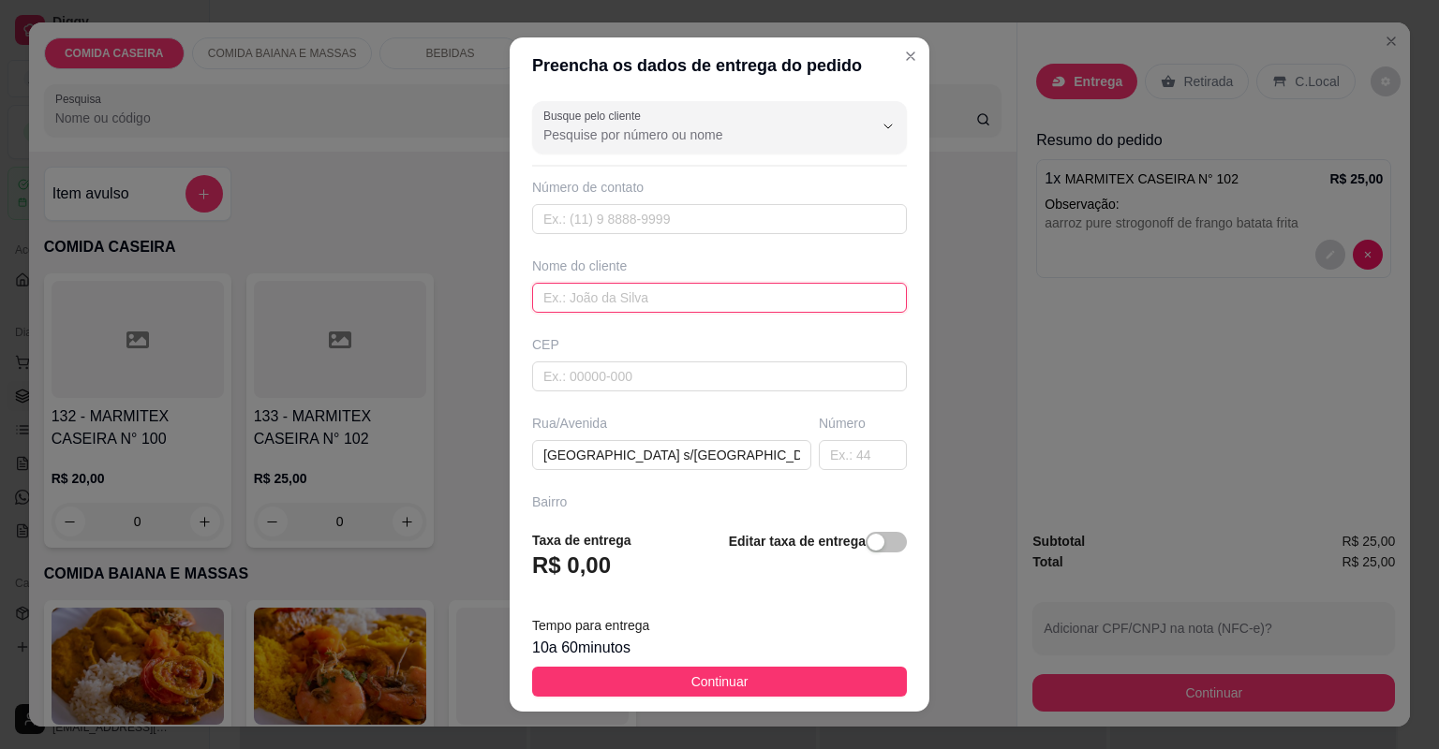
click at [770, 305] on input "text" at bounding box center [719, 298] width 375 height 30
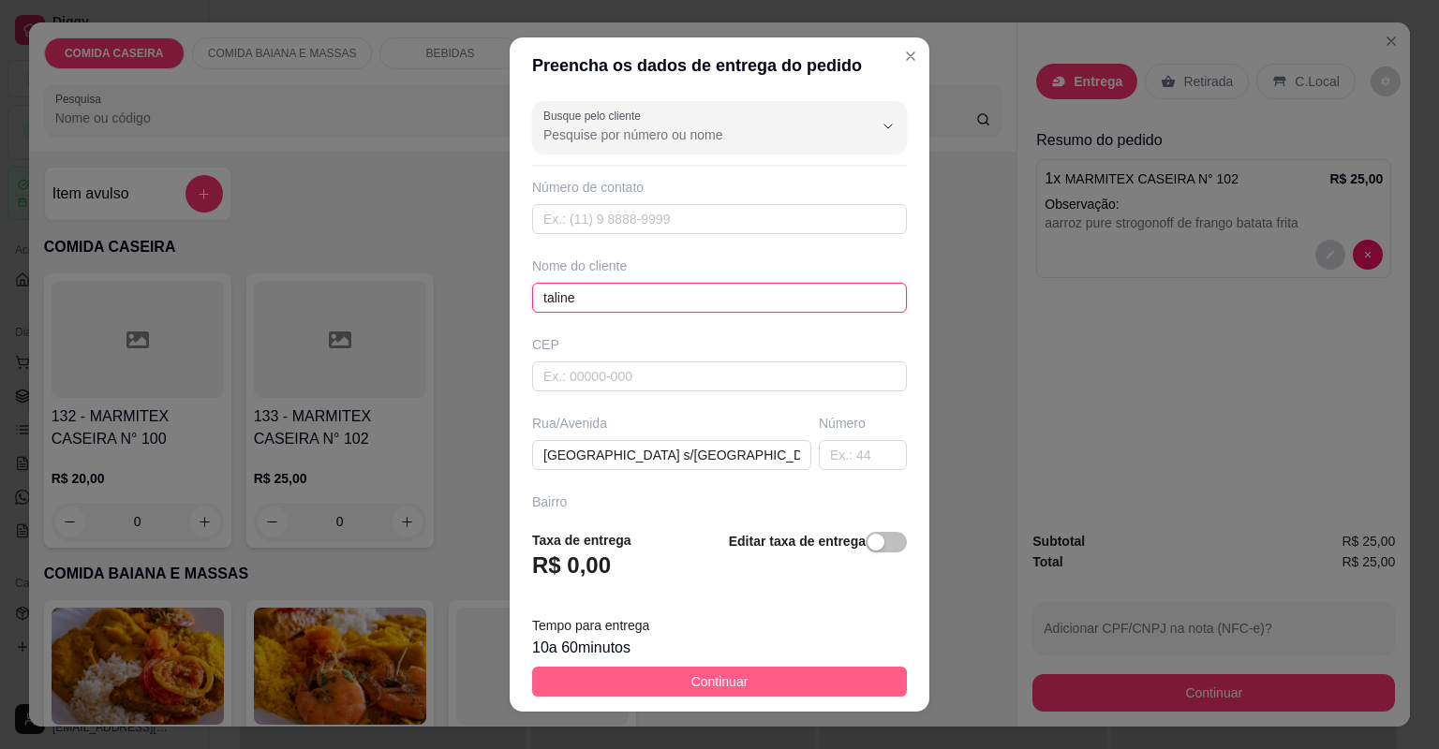
type input "taline"
click at [802, 678] on button "Continuar" at bounding box center [719, 682] width 375 height 30
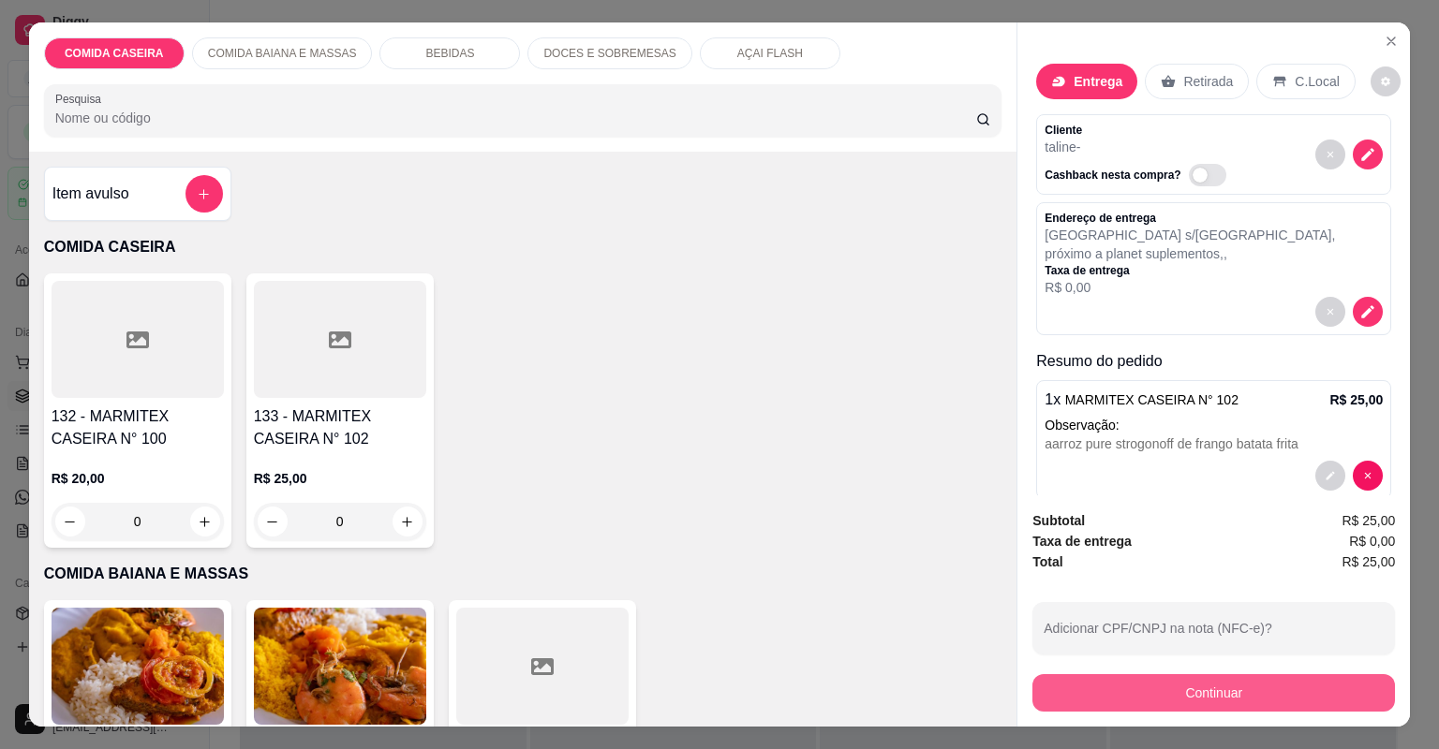
click at [1135, 705] on button "Continuar" at bounding box center [1213, 692] width 363 height 37
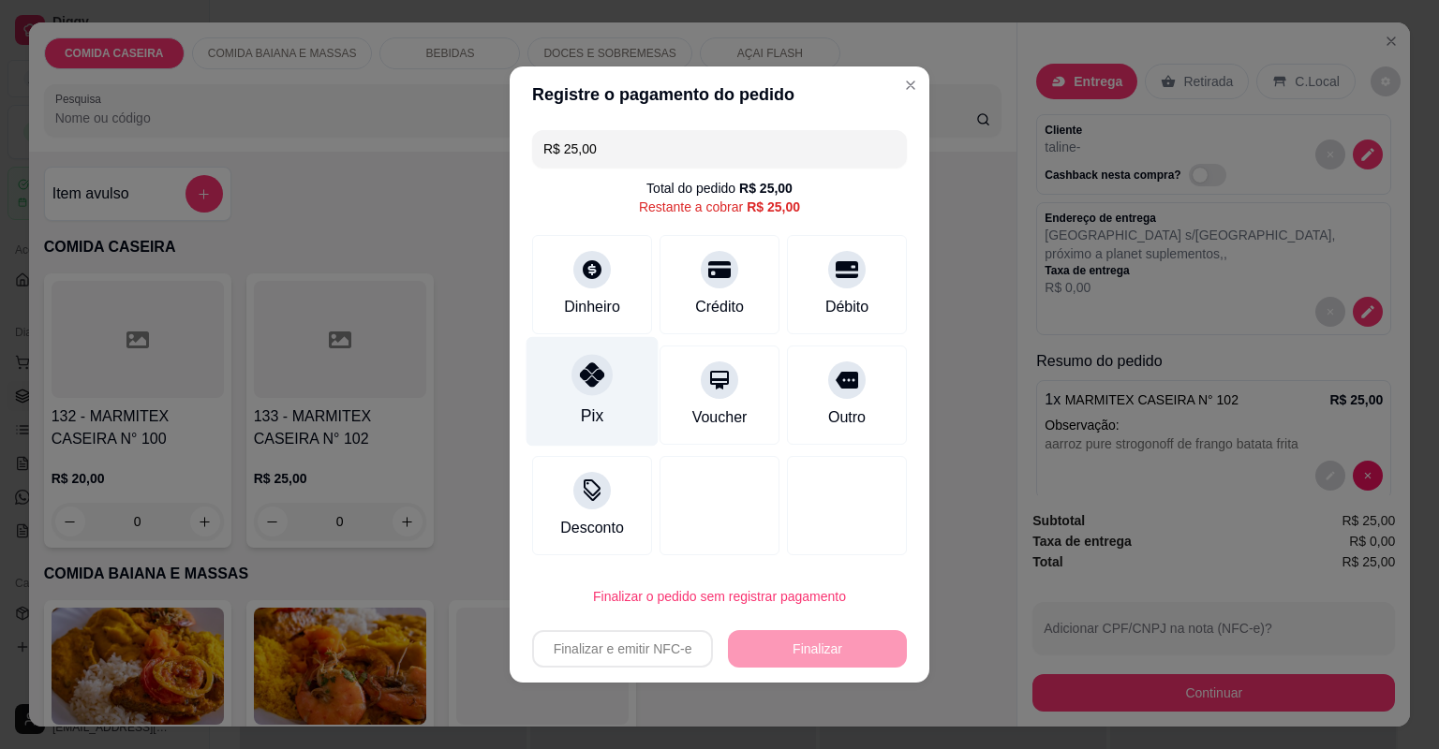
click at [614, 388] on div "Pix" at bounding box center [592, 392] width 132 height 110
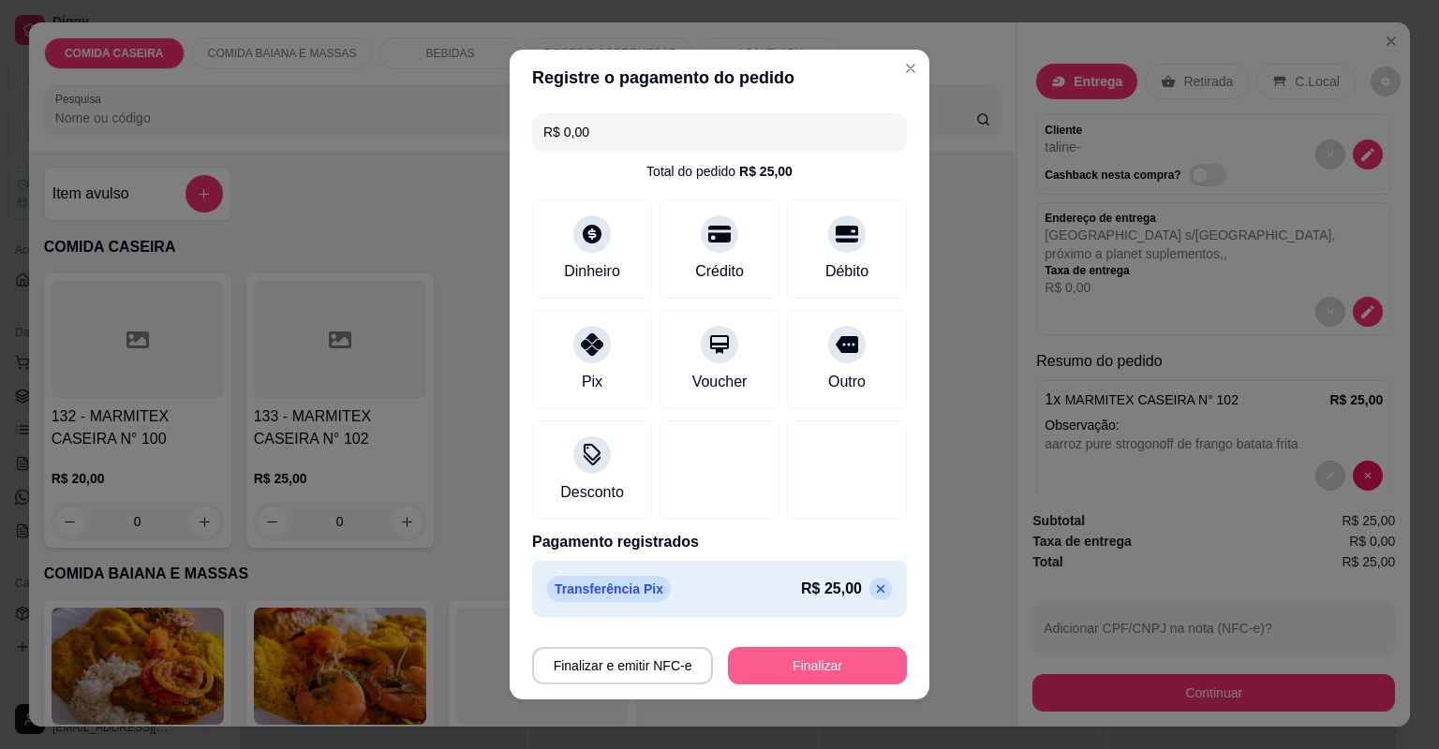
click at [752, 659] on button "Finalizar" at bounding box center [817, 665] width 179 height 37
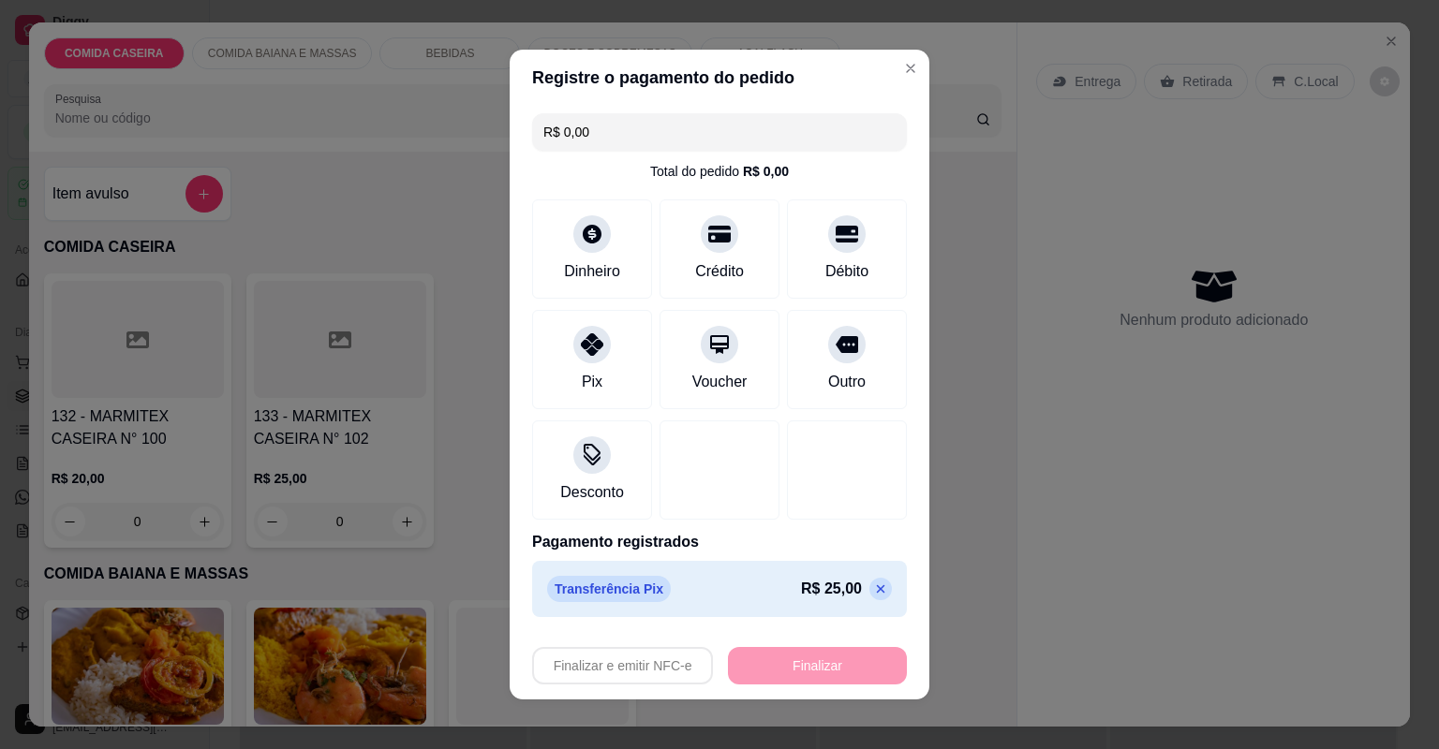
type input "-R$ 25,00"
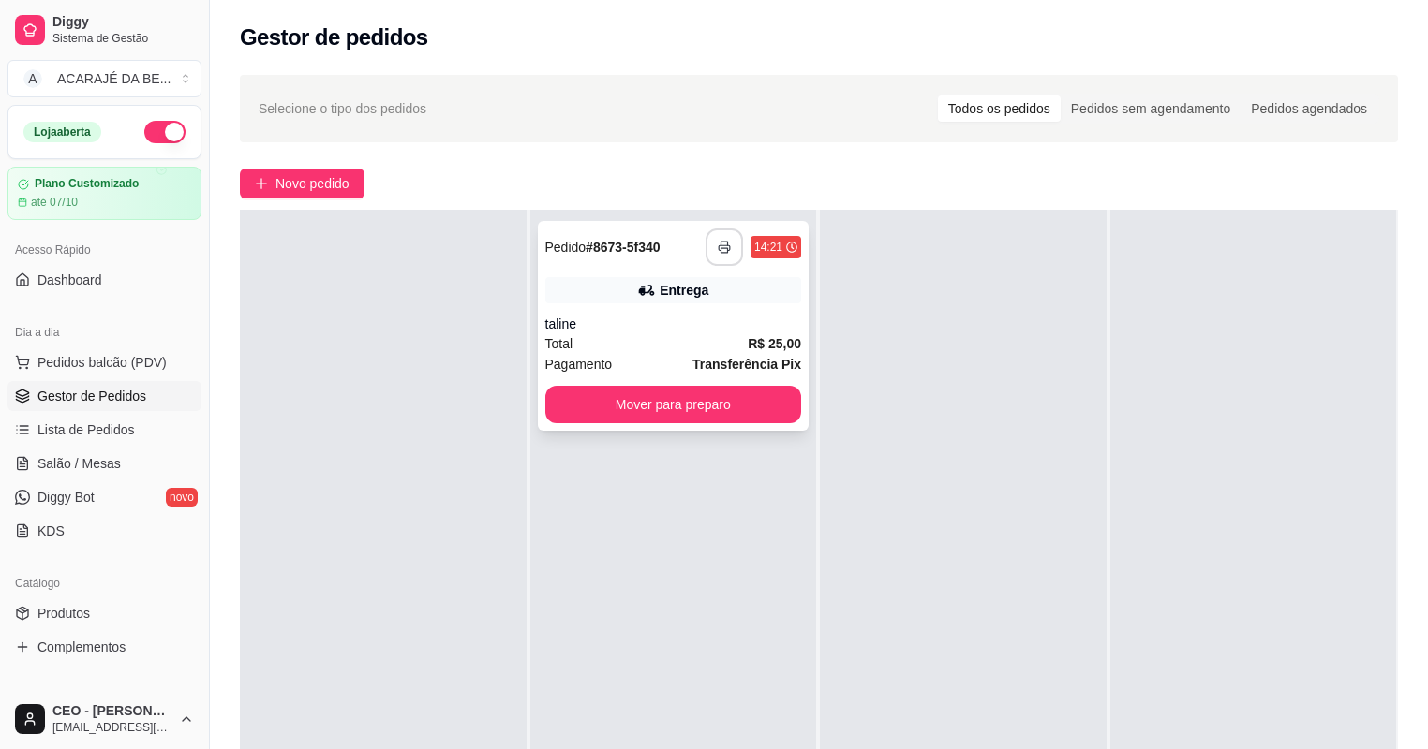
click at [720, 237] on button "button" at bounding box center [723, 247] width 37 height 37
click at [708, 235] on button "button" at bounding box center [723, 247] width 37 height 37
drag, startPoint x: 712, startPoint y: 235, endPoint x: 236, endPoint y: 656, distance: 635.1
click at [236, 656] on div "**********" at bounding box center [819, 523] width 1218 height 918
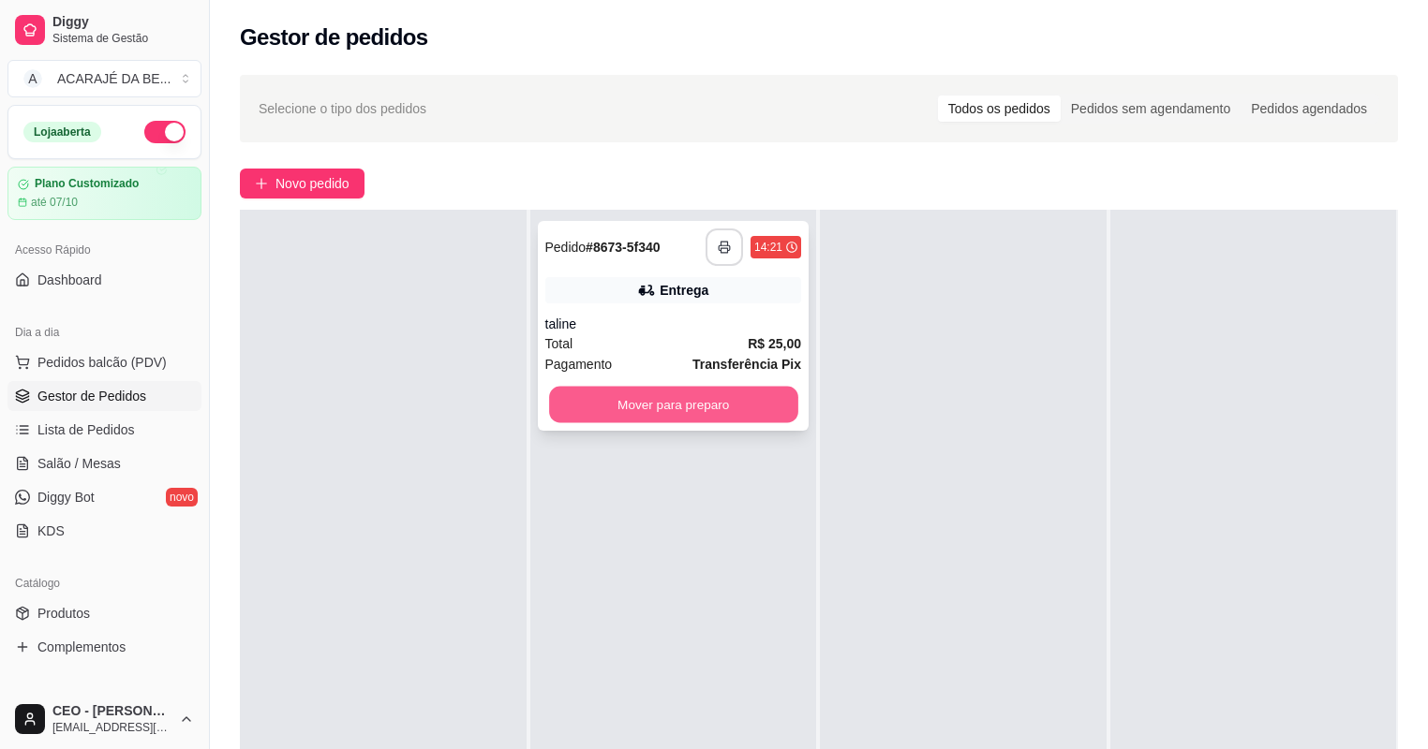
click at [762, 422] on button "Mover para preparo" at bounding box center [673, 405] width 248 height 37
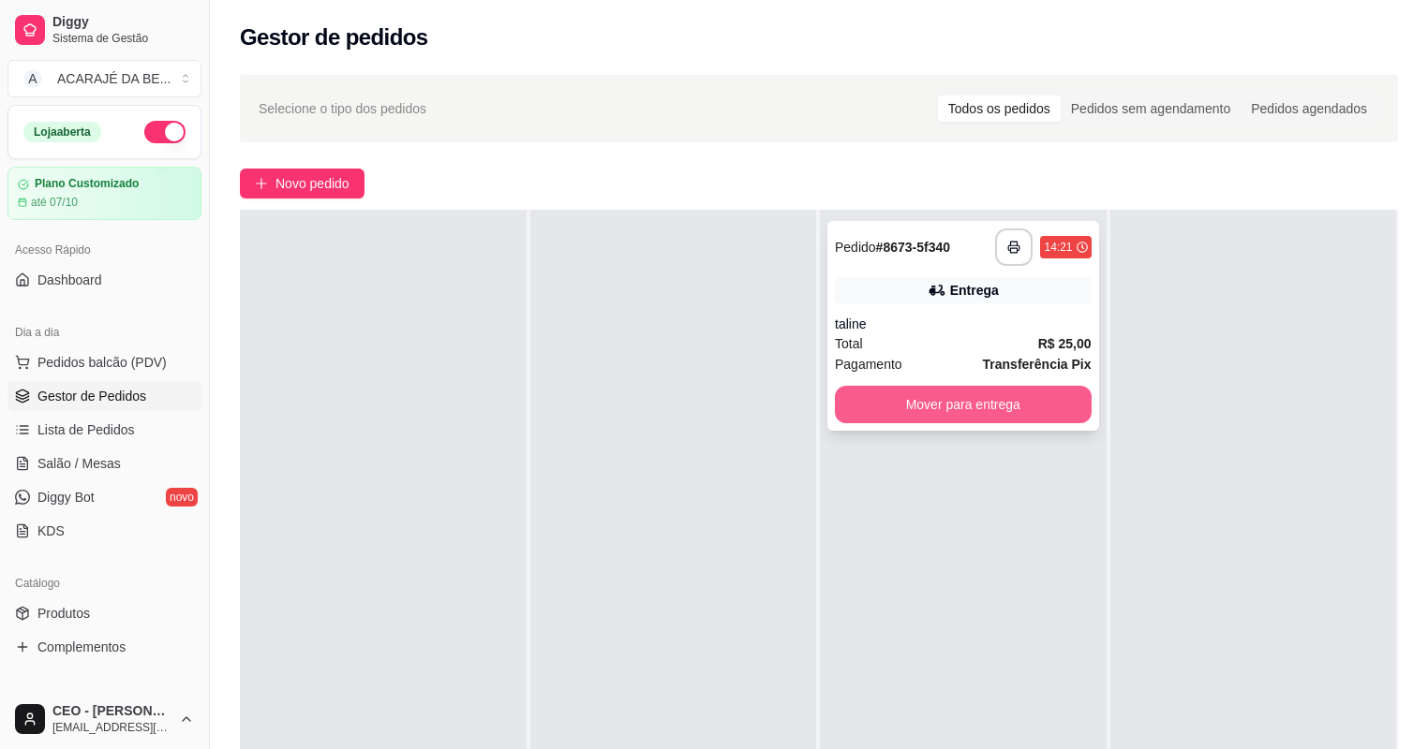
click at [905, 401] on button "Mover para entrega" at bounding box center [963, 404] width 257 height 37
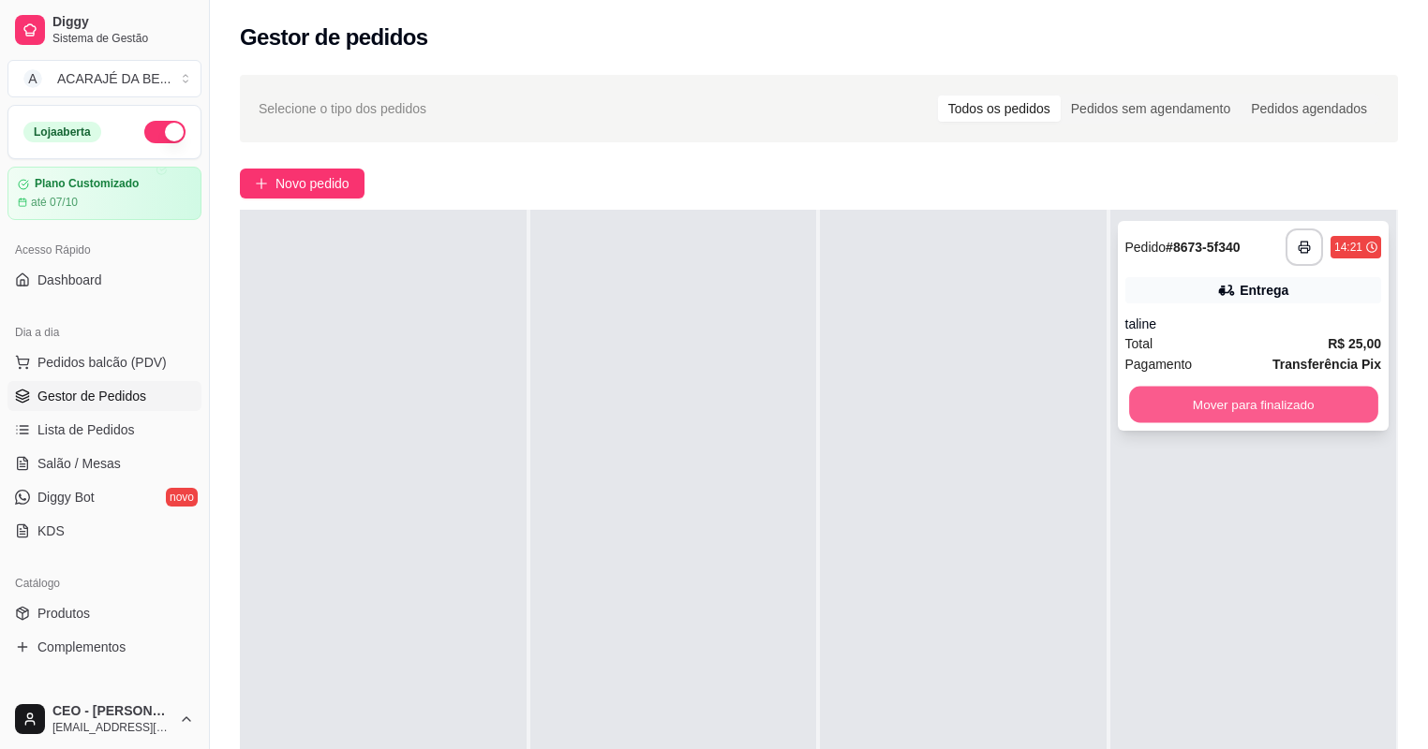
click at [1205, 412] on button "Mover para finalizado" at bounding box center [1253, 405] width 248 height 37
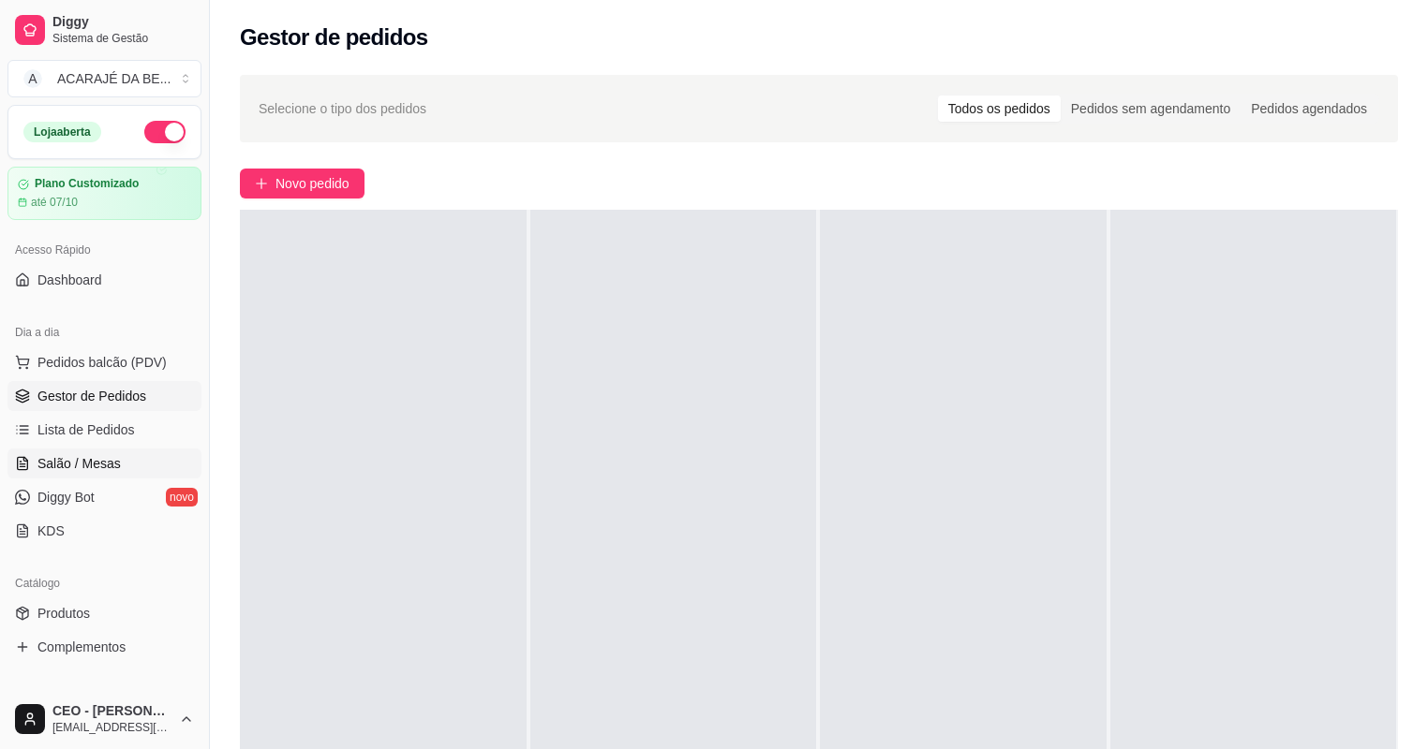
click at [116, 459] on span "Salão / Mesas" at bounding box center [78, 463] width 83 height 19
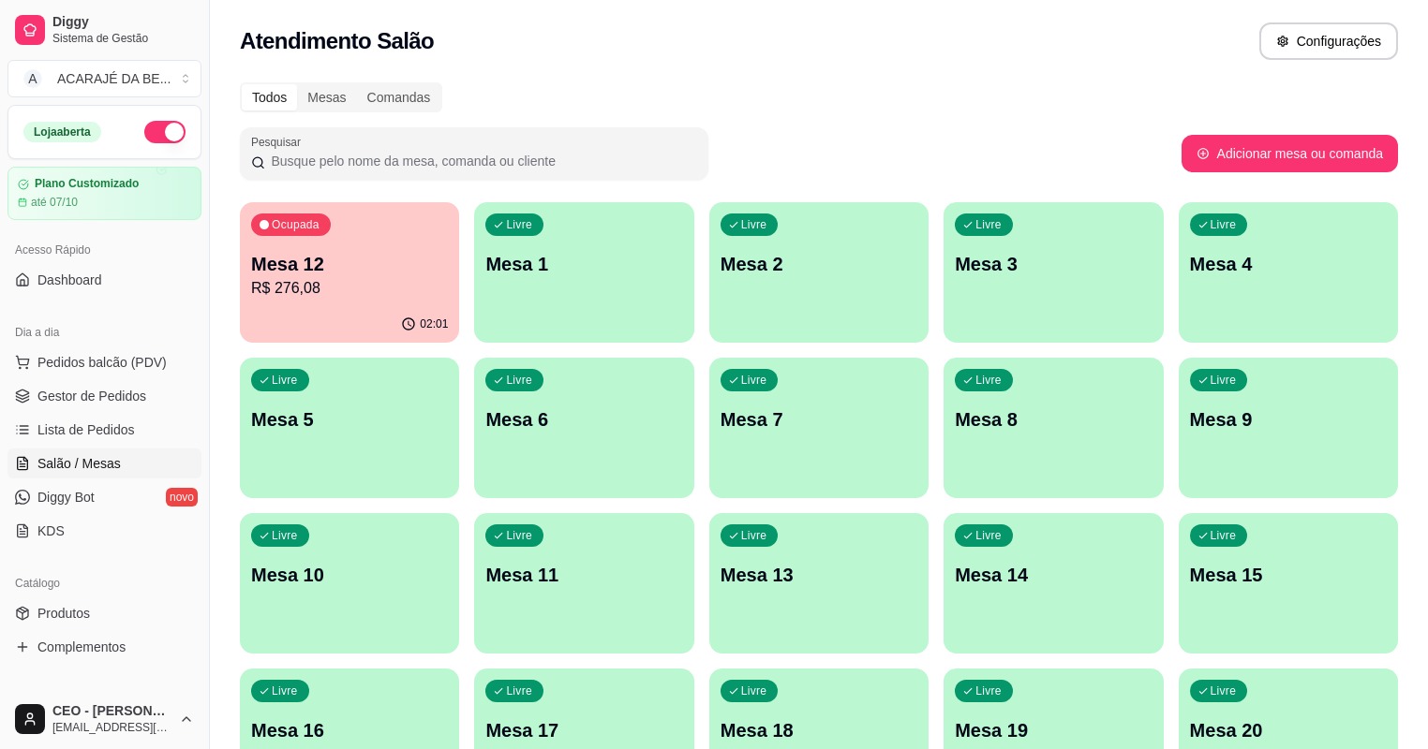
click at [955, 258] on p "Mesa 3" at bounding box center [1053, 264] width 197 height 26
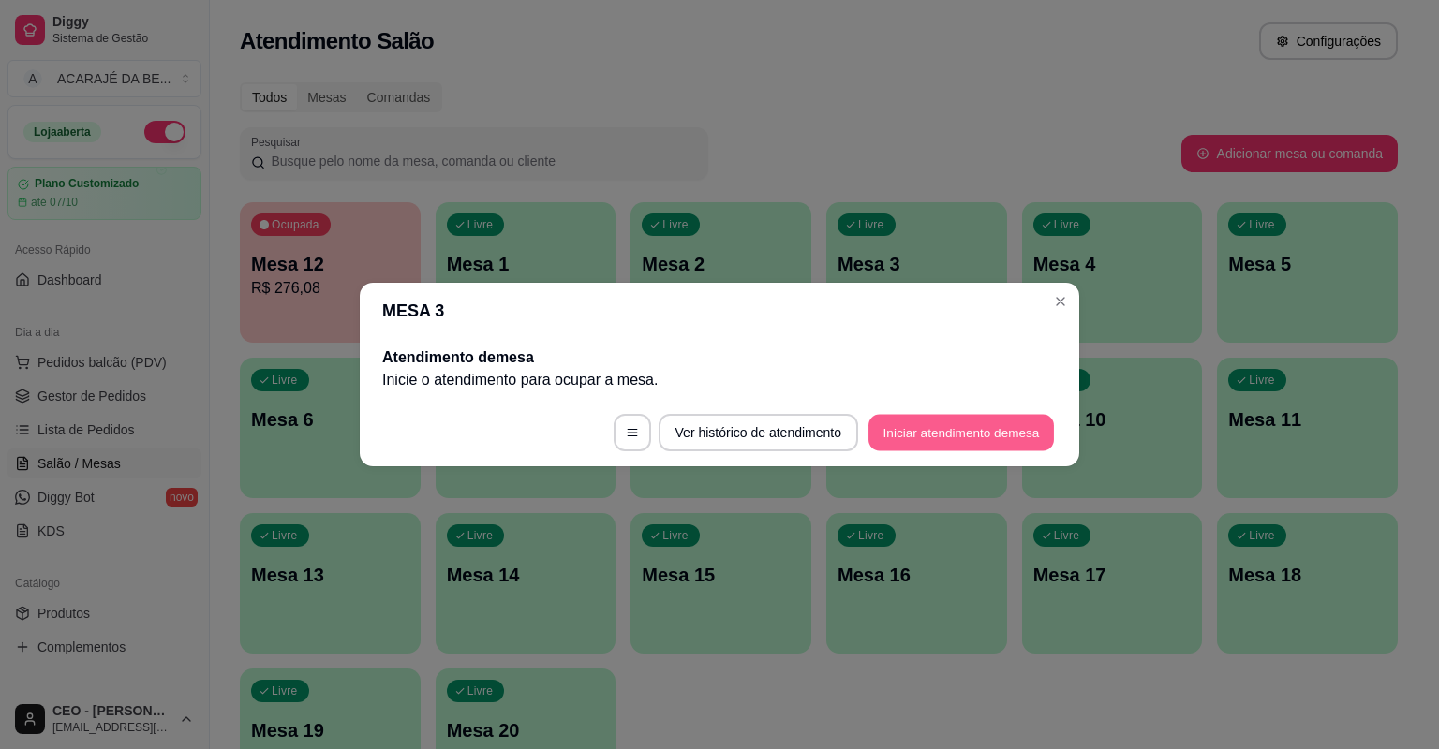
click at [905, 429] on button "Iniciar atendimento de mesa" at bounding box center [960, 433] width 185 height 37
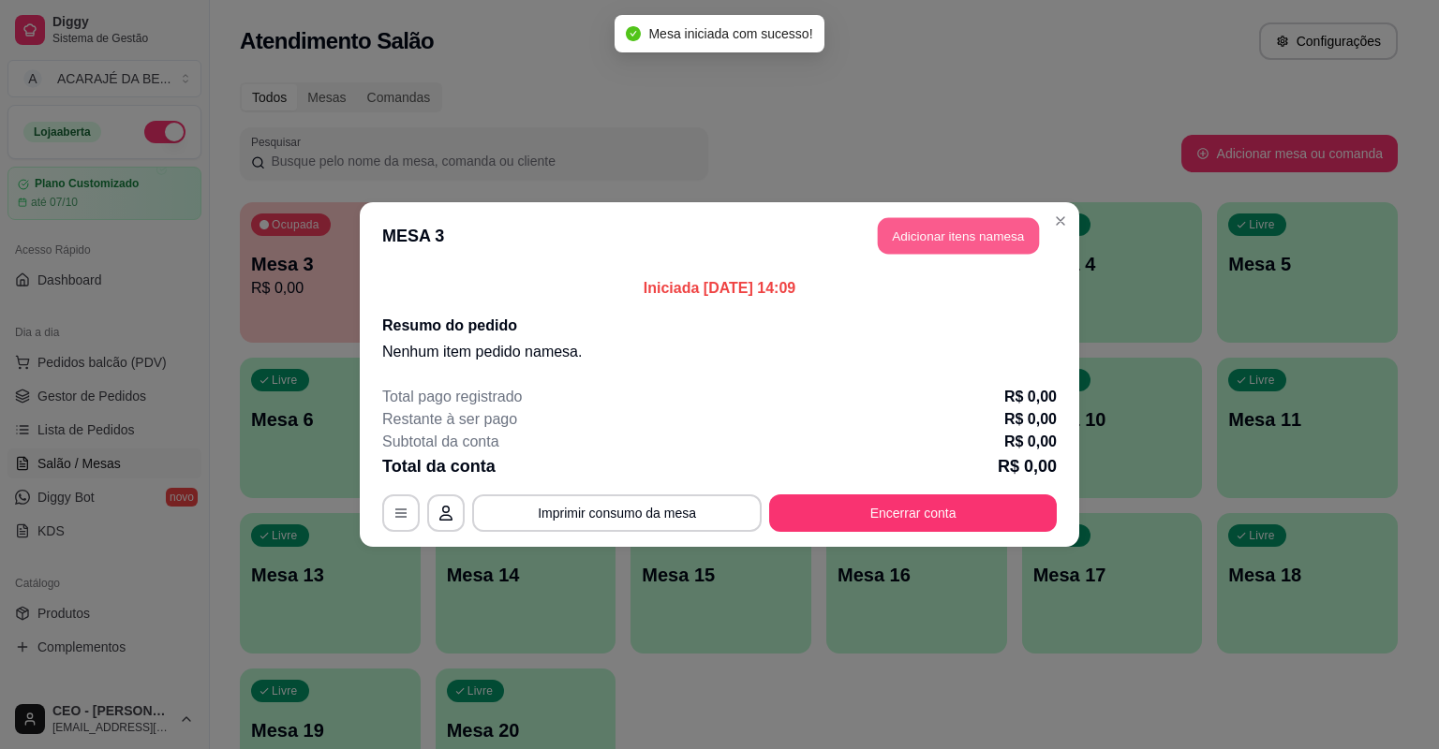
click at [935, 240] on button "Adicionar itens na mesa" at bounding box center [958, 236] width 161 height 37
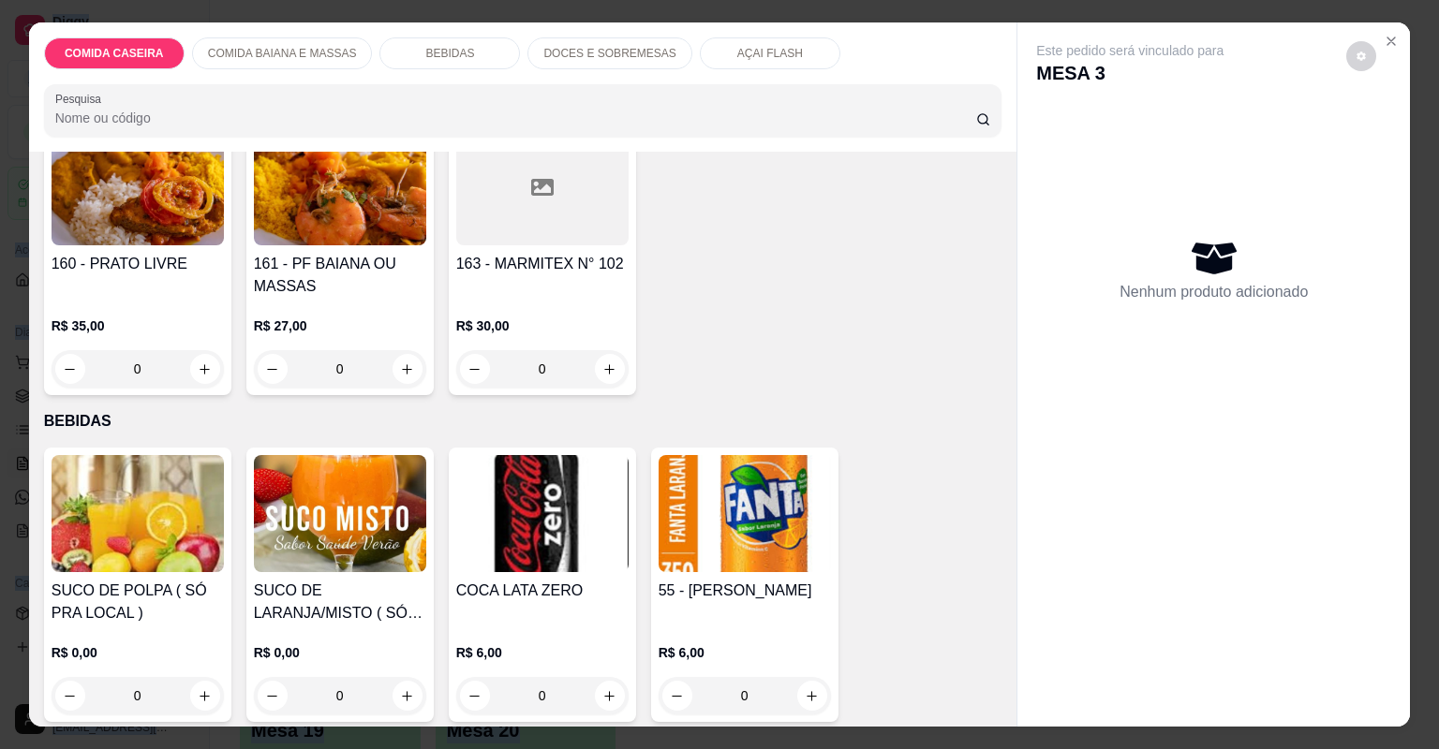
scroll to position [525, 0]
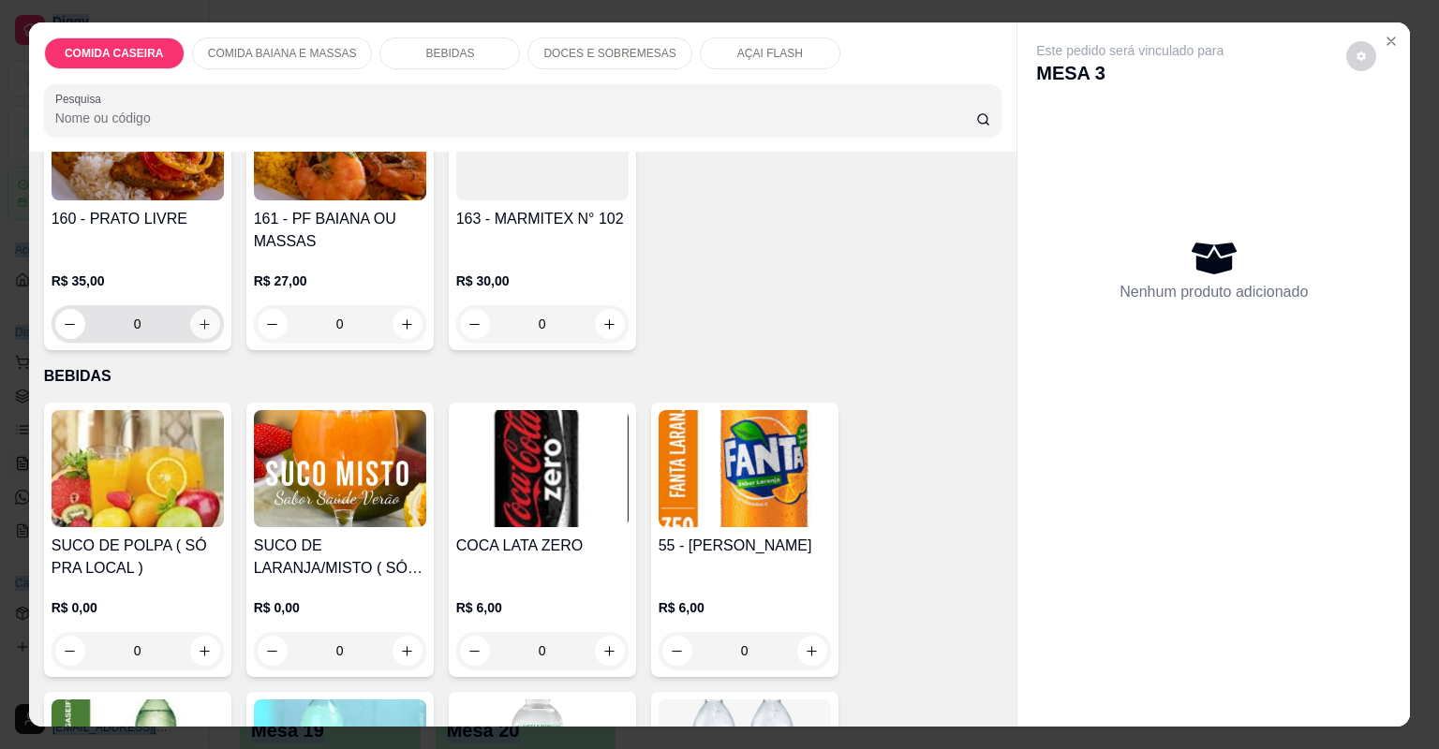
click at [202, 328] on icon "increase-product-quantity" at bounding box center [205, 325] width 14 height 14
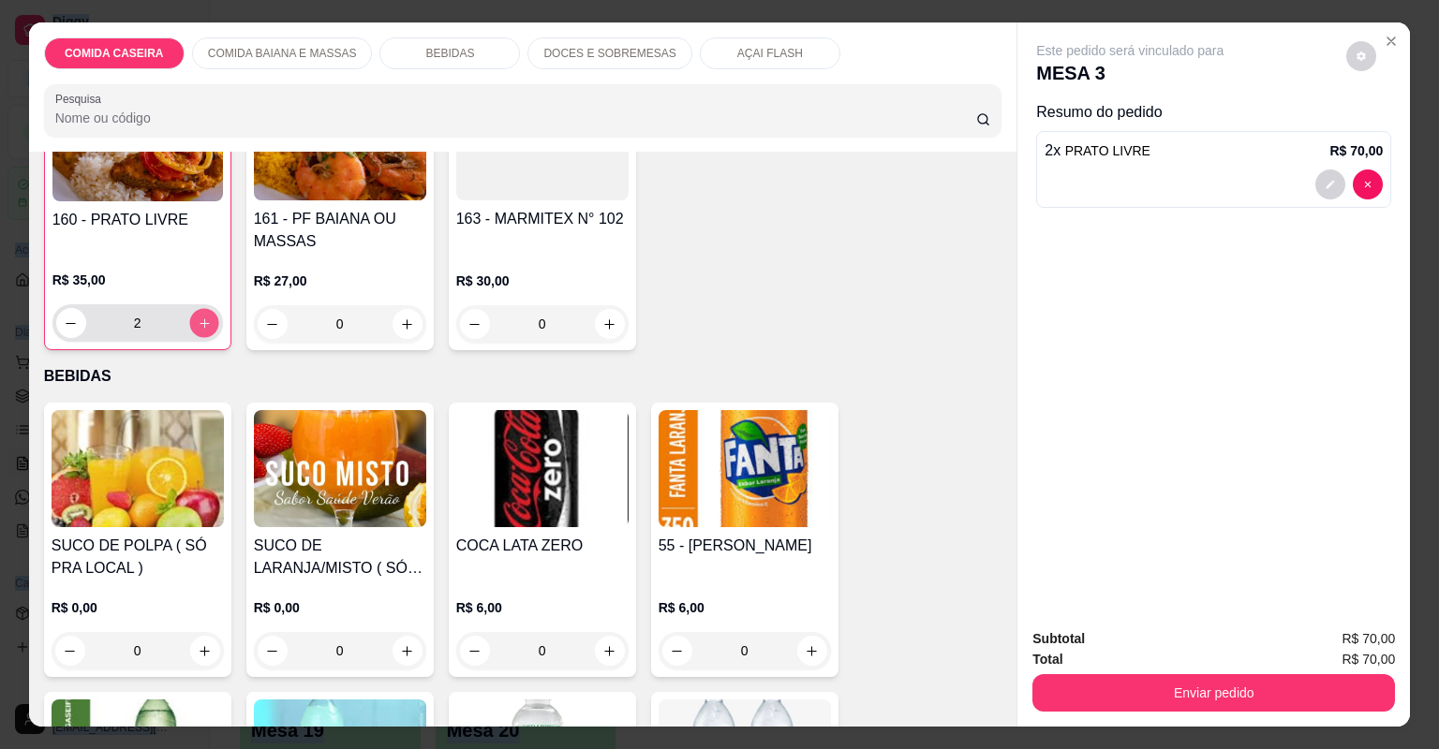
click at [202, 328] on icon "increase-product-quantity" at bounding box center [204, 324] width 14 height 14
click at [64, 327] on icon "decrease-product-quantity" at bounding box center [71, 324] width 14 height 14
type input "2"
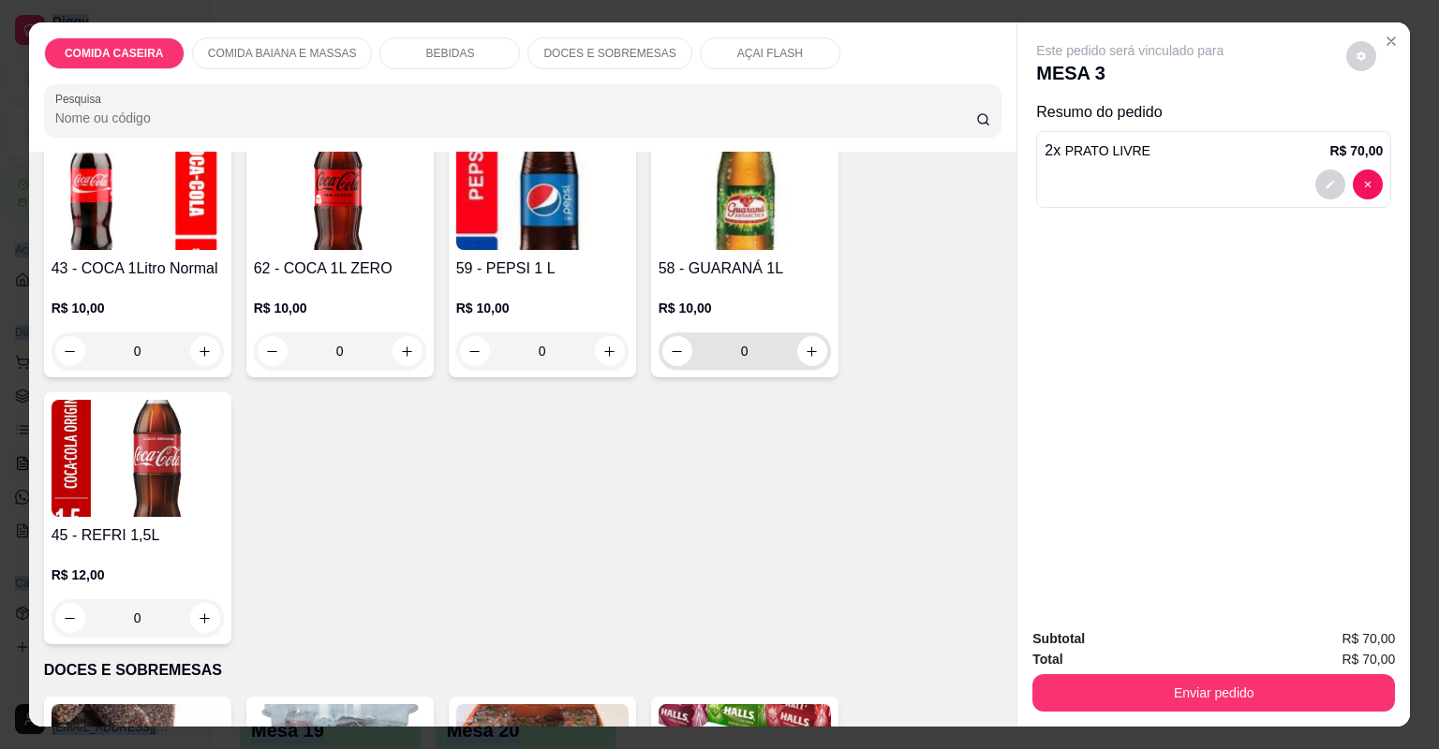
scroll to position [1574, 0]
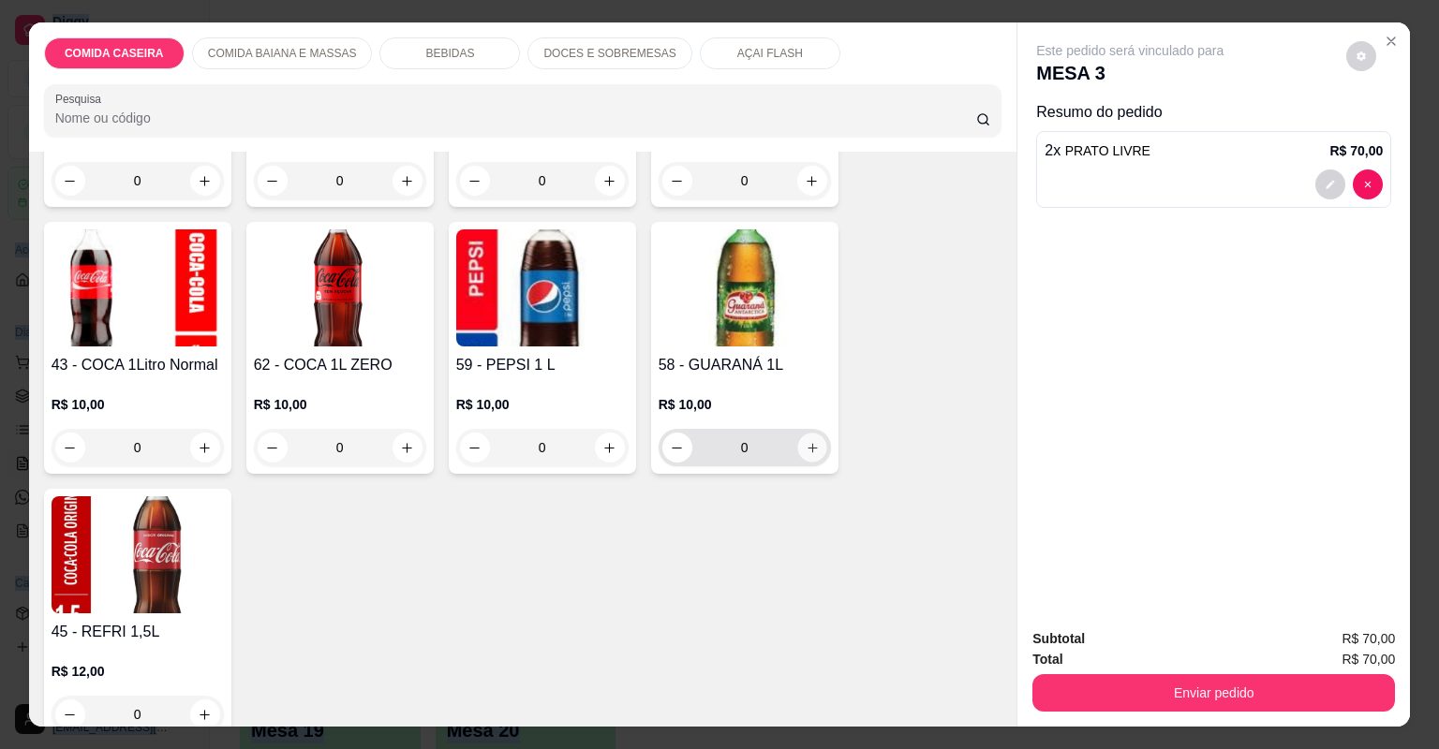
click at [809, 450] on icon "increase-product-quantity" at bounding box center [812, 448] width 14 height 14
type input "1"
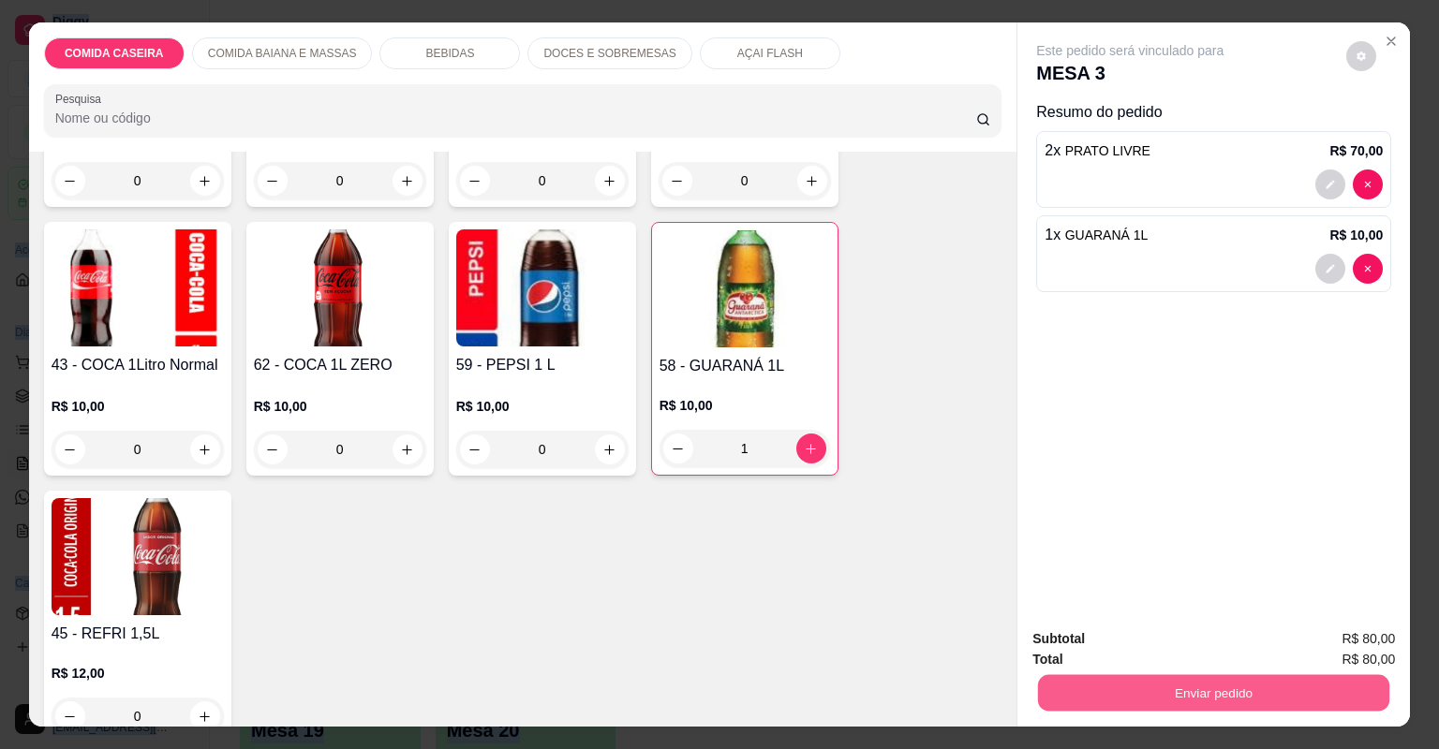
click at [1101, 684] on button "Enviar pedido" at bounding box center [1213, 693] width 351 height 37
click at [1155, 640] on button "Não registrar e enviar pedido" at bounding box center [1152, 646] width 189 height 35
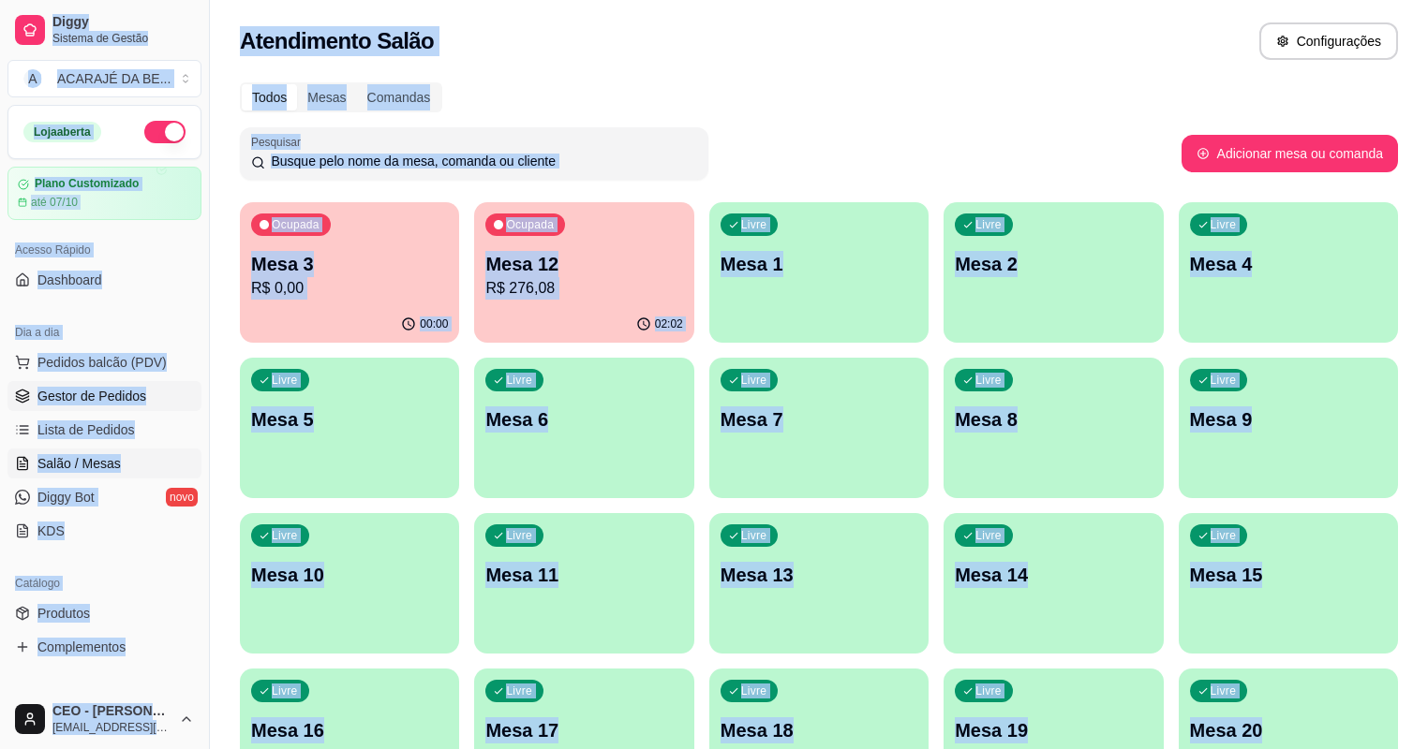
click at [123, 391] on span "Gestor de Pedidos" at bounding box center [91, 396] width 109 height 19
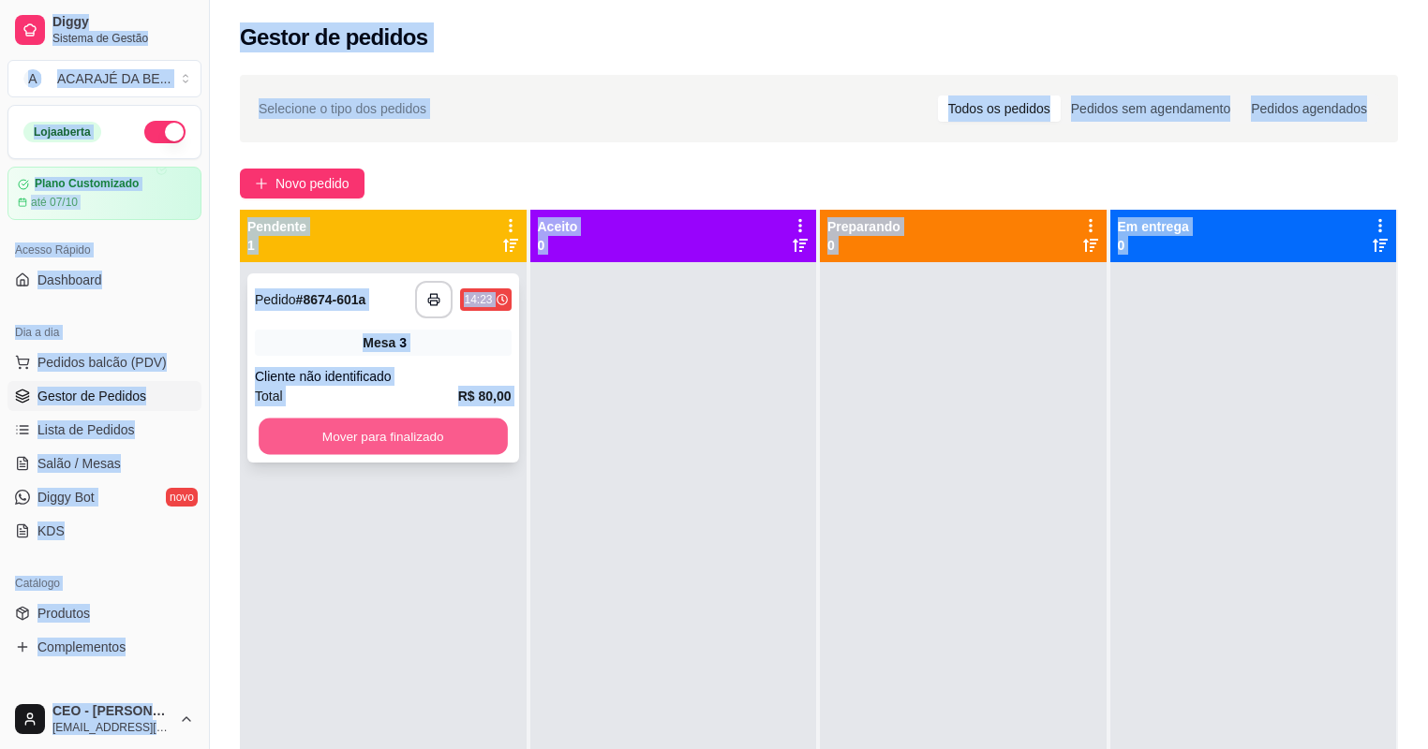
click at [472, 442] on button "Mover para finalizado" at bounding box center [383, 437] width 248 height 37
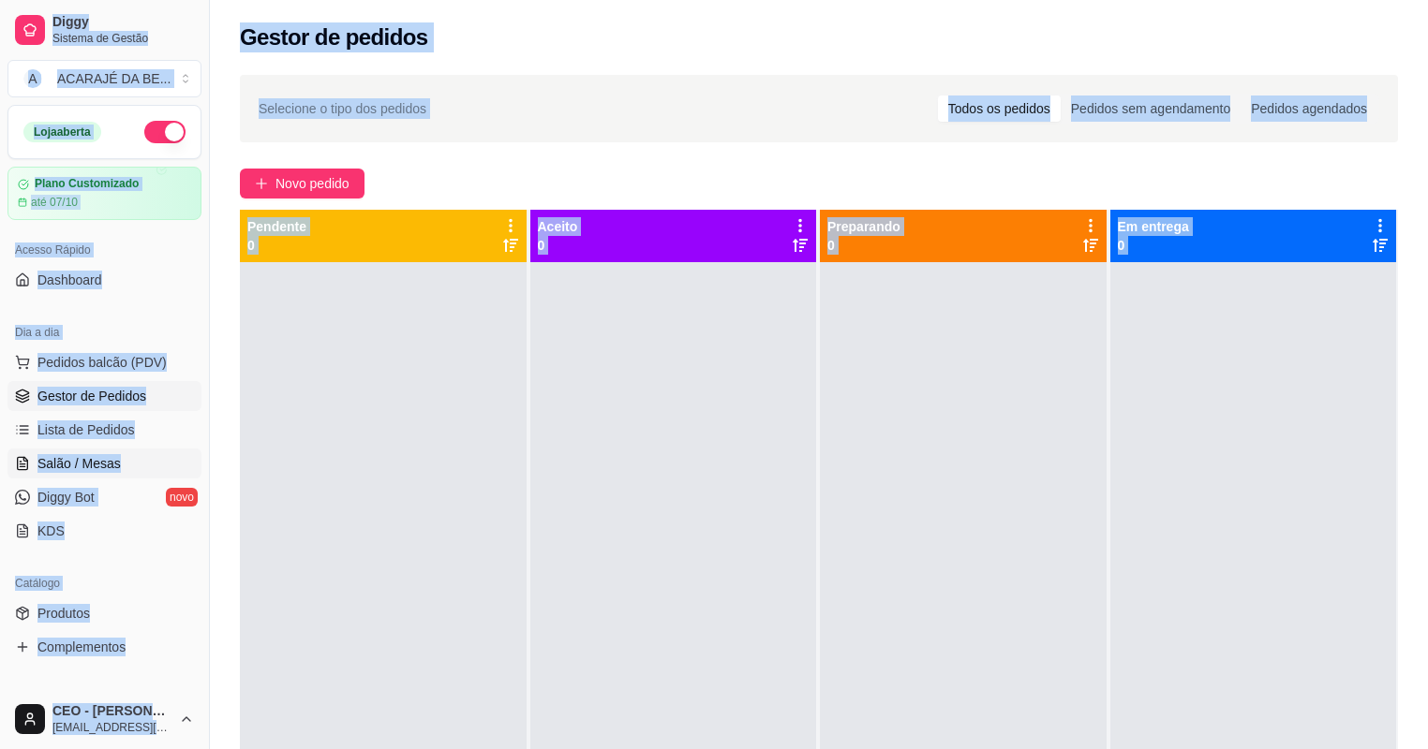
click at [101, 459] on span "Salão / Mesas" at bounding box center [78, 463] width 83 height 19
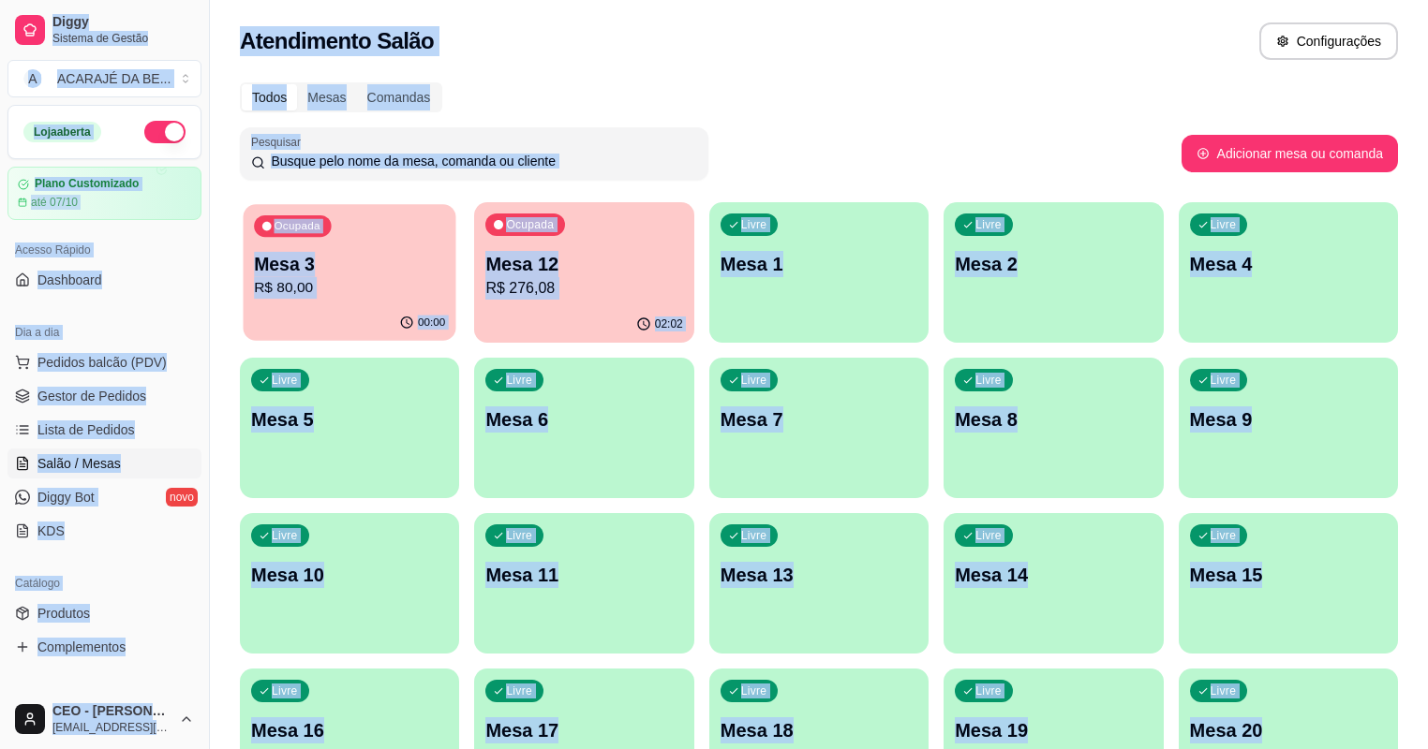
click at [351, 311] on div "00:00" at bounding box center [350, 323] width 213 height 36
click at [526, 291] on p "R$ 276,08" at bounding box center [584, 288] width 191 height 22
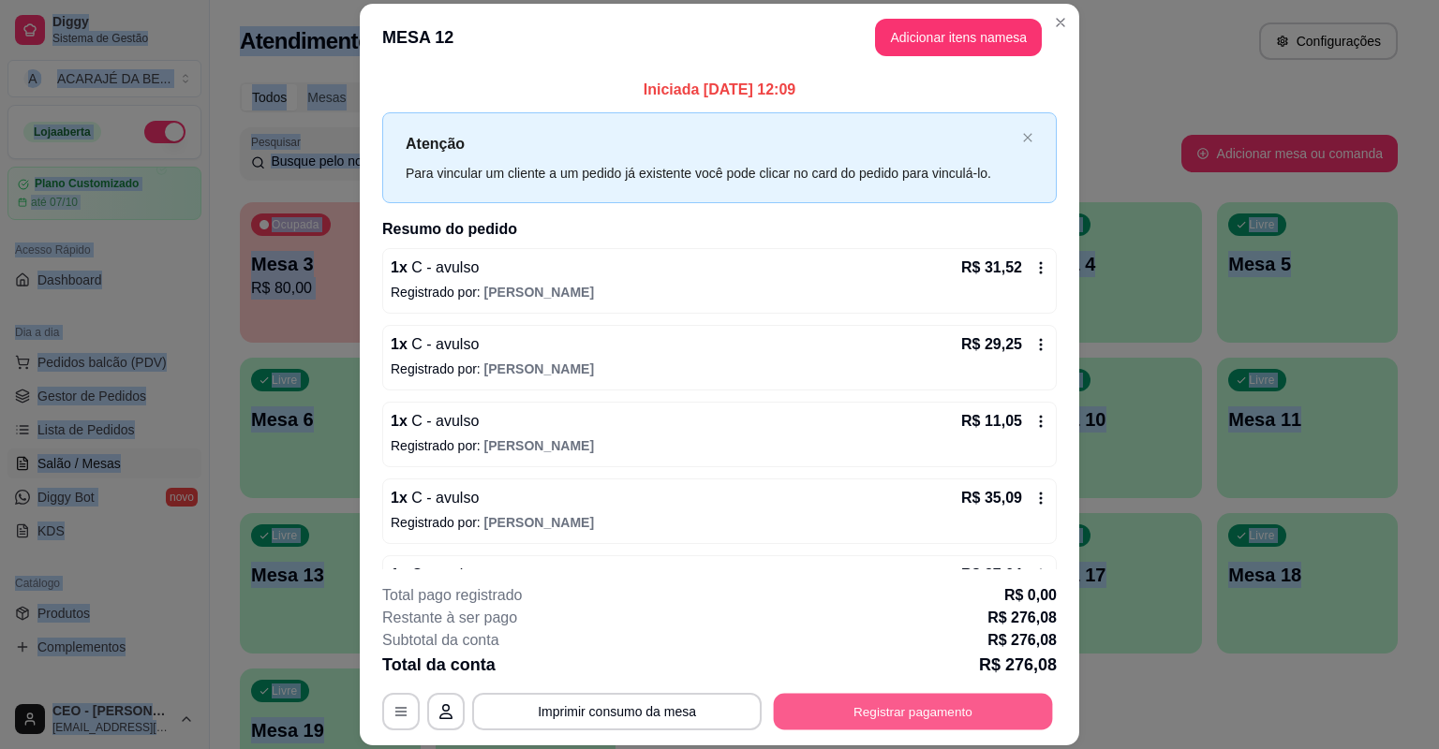
click at [896, 721] on button "Registrar pagamento" at bounding box center [913, 712] width 279 height 37
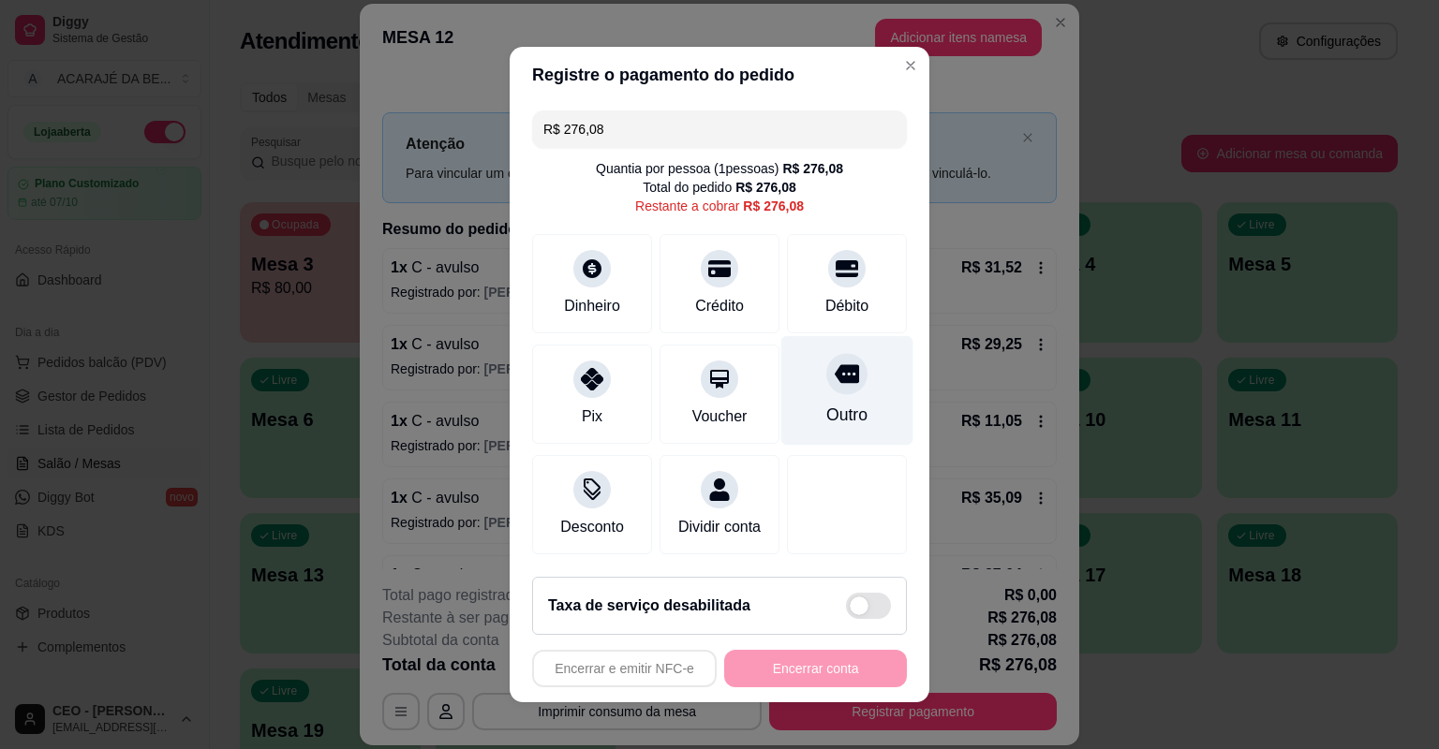
click at [850, 427] on div "Outro" at bounding box center [846, 415] width 41 height 24
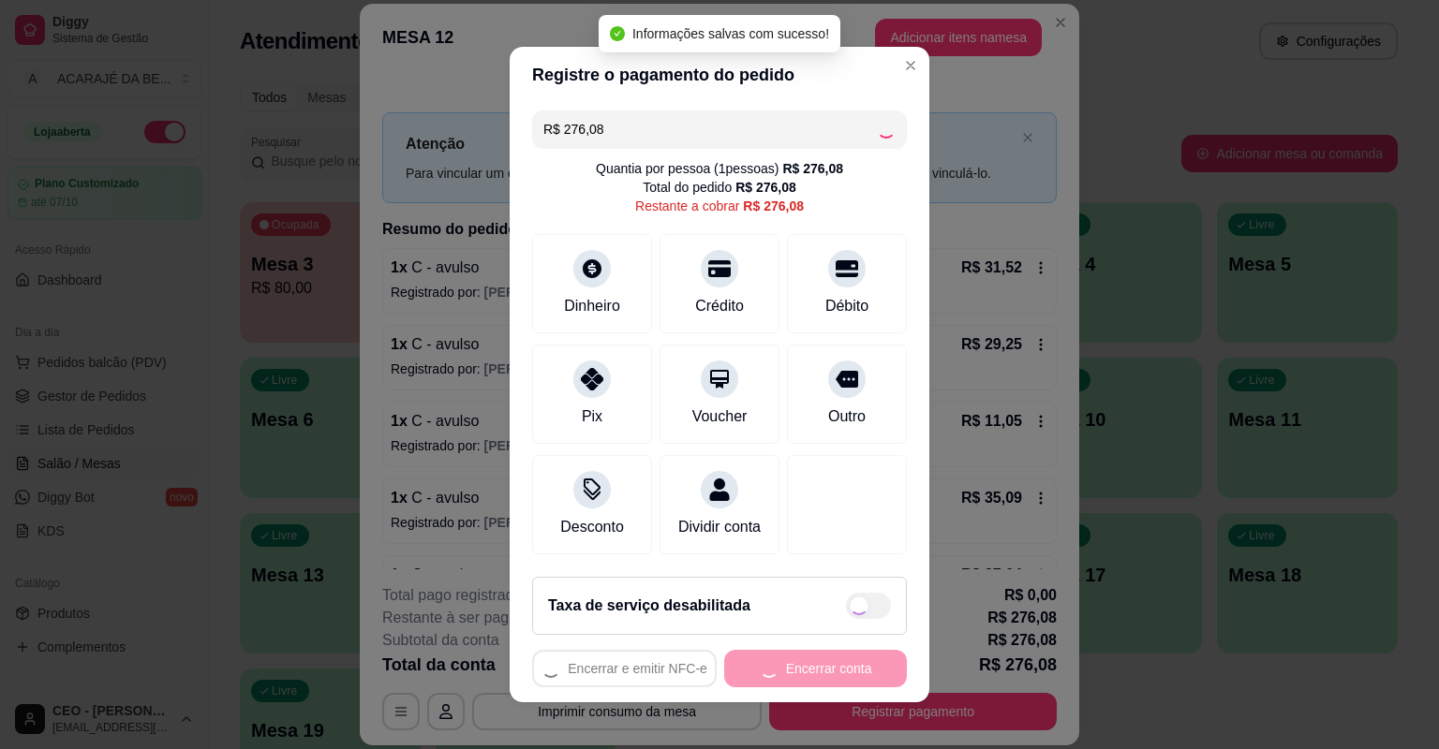
type input "R$ 0,00"
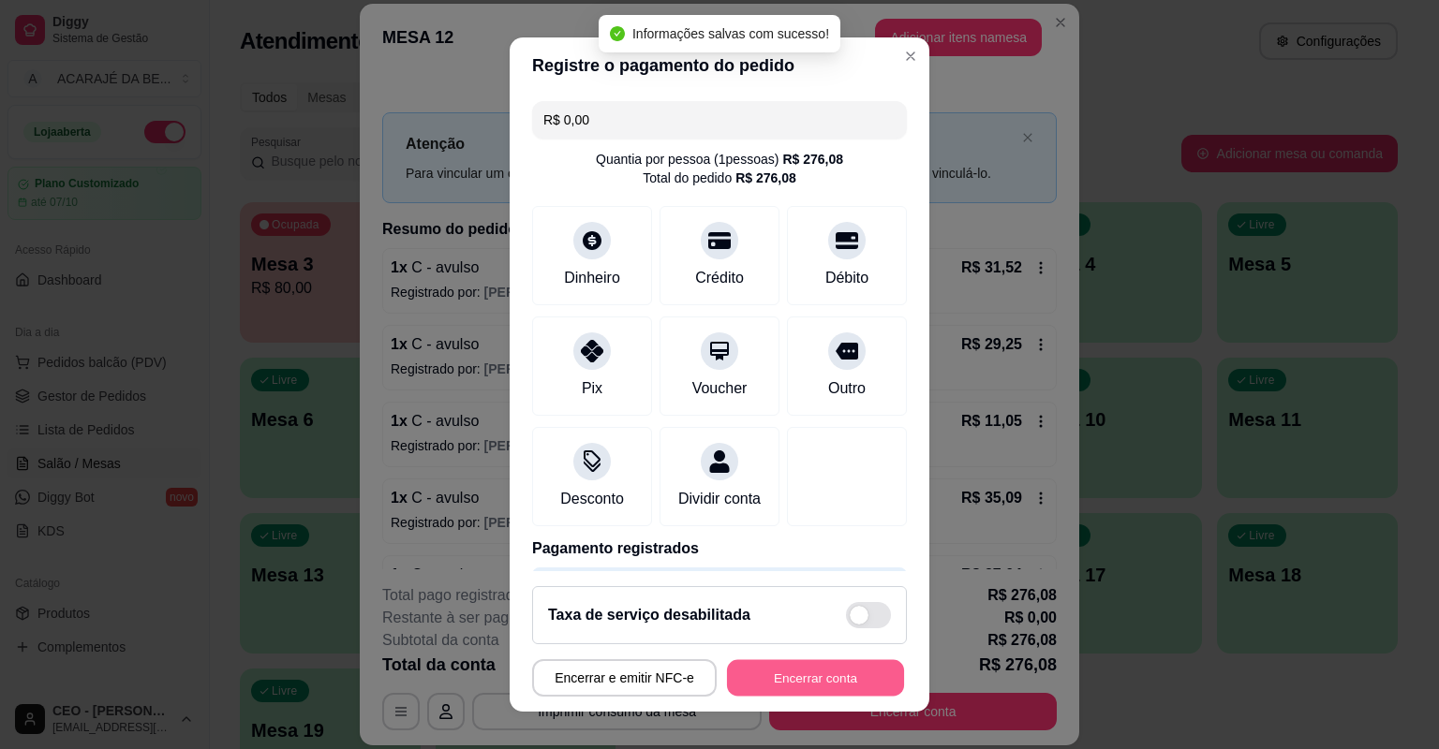
click at [778, 678] on button "Encerrar conta" at bounding box center [815, 678] width 177 height 37
click at [778, 678] on div "Encerrar e emitir NFC-e Encerrar conta" at bounding box center [719, 677] width 375 height 37
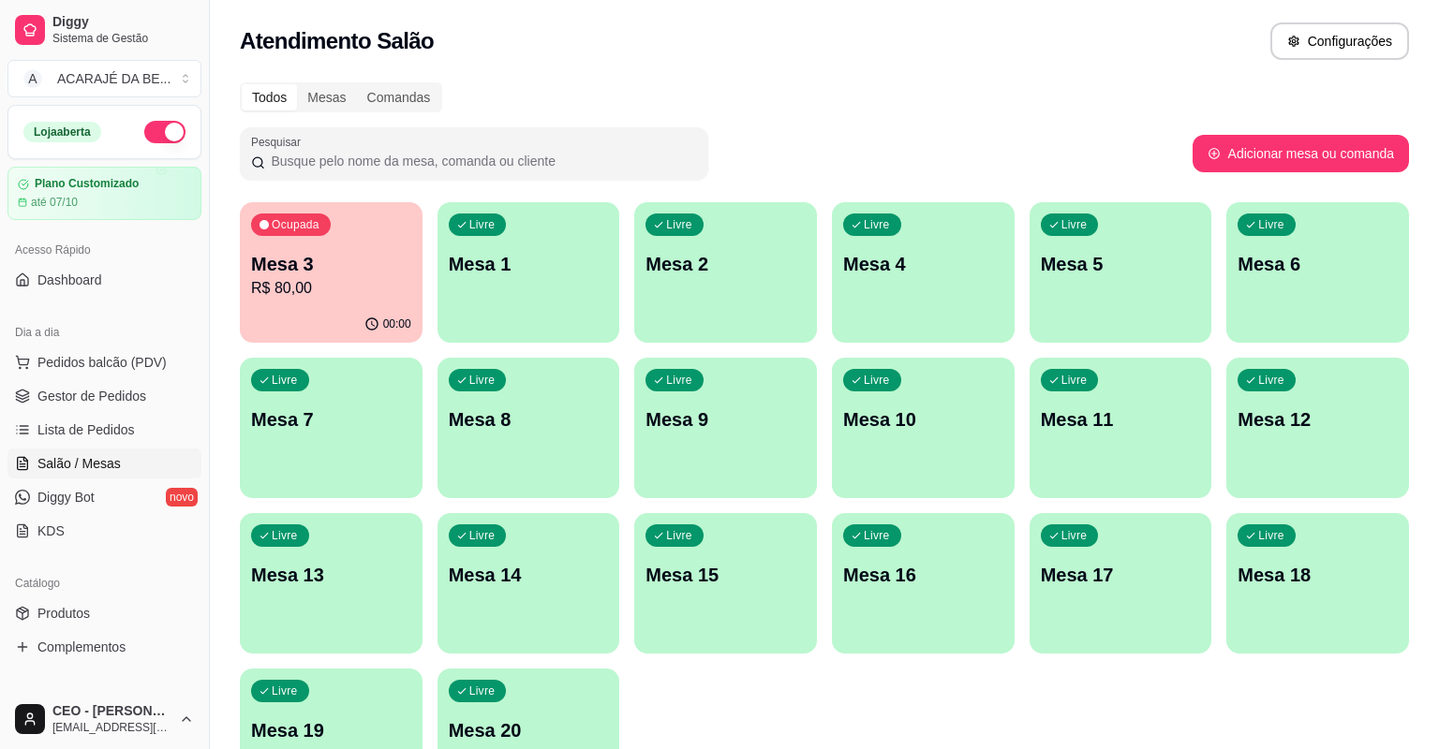
click at [144, 435] on link "Lista de Pedidos" at bounding box center [104, 430] width 194 height 30
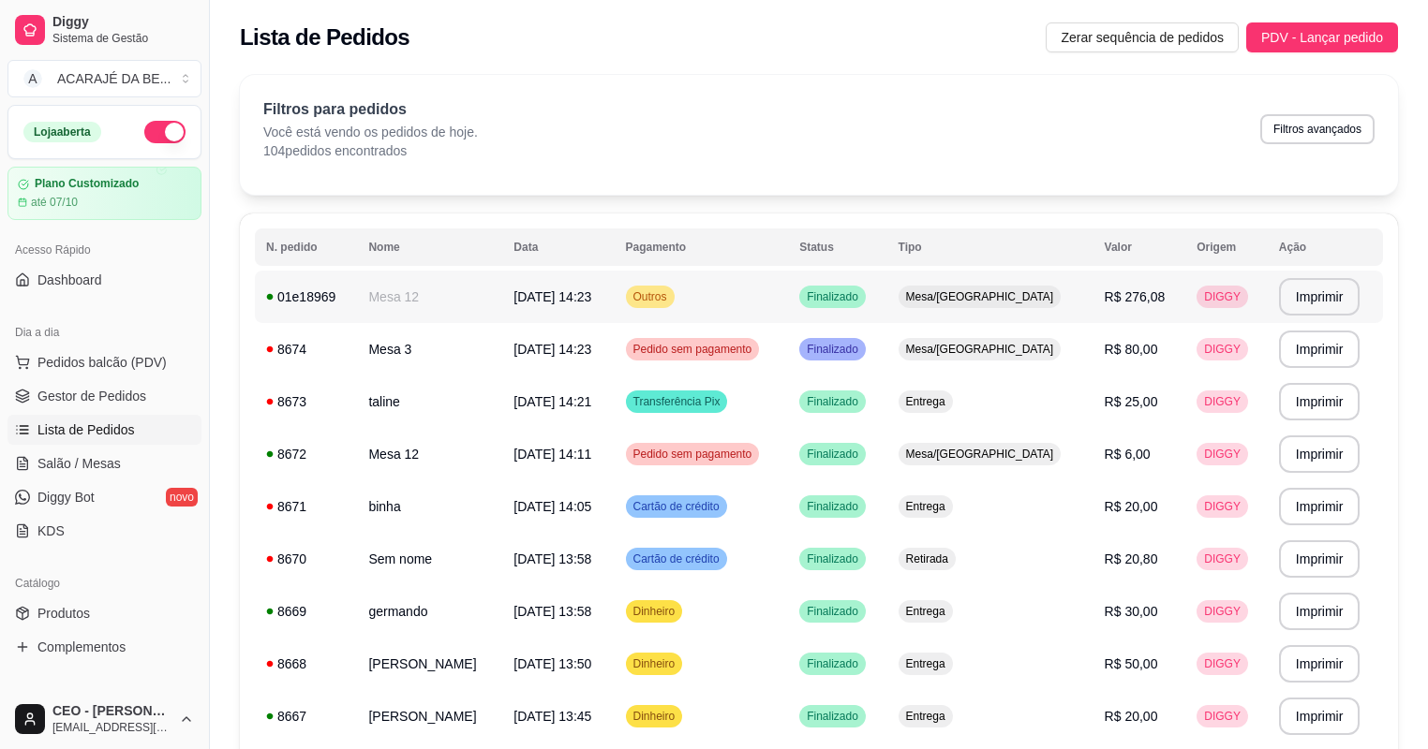
click at [789, 303] on td "Outros" at bounding box center [701, 297] width 174 height 52
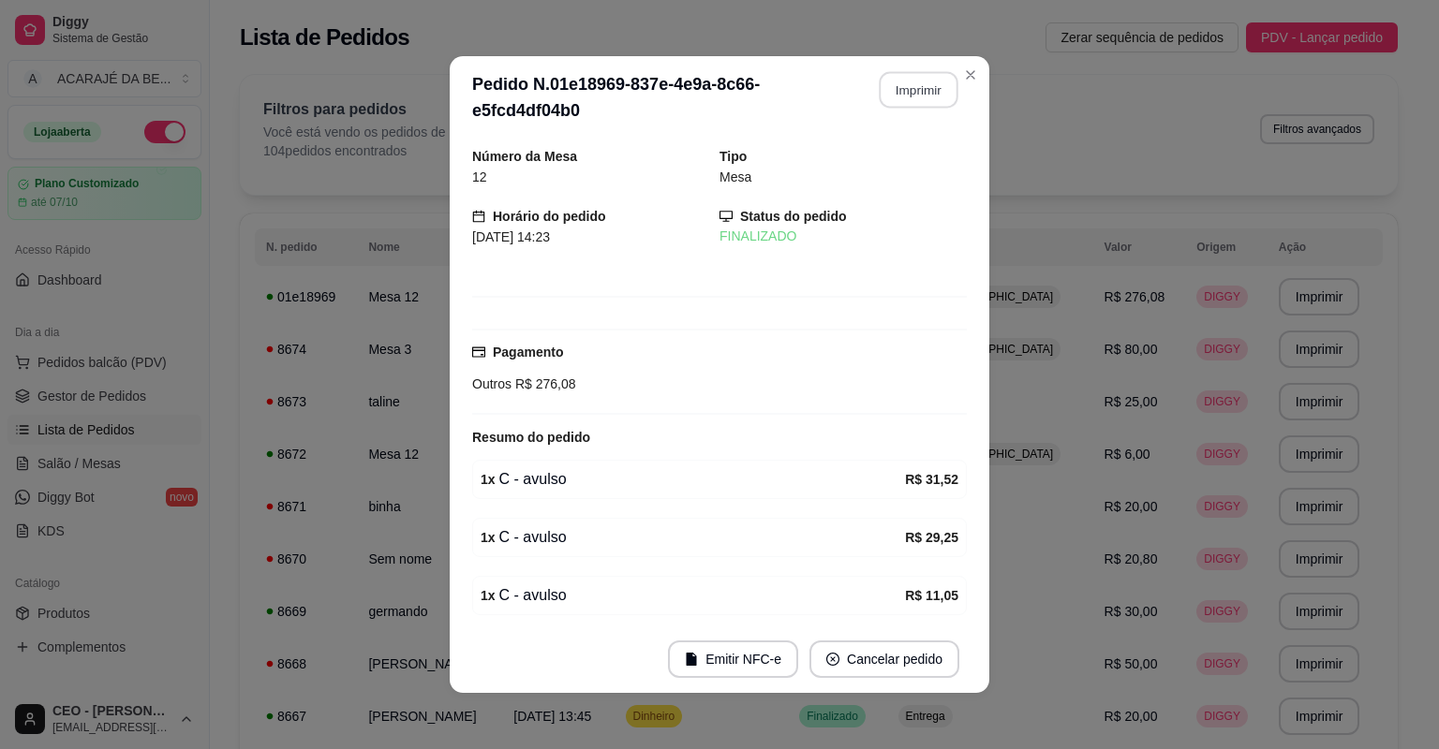
click at [906, 81] on button "Imprimir" at bounding box center [919, 90] width 79 height 37
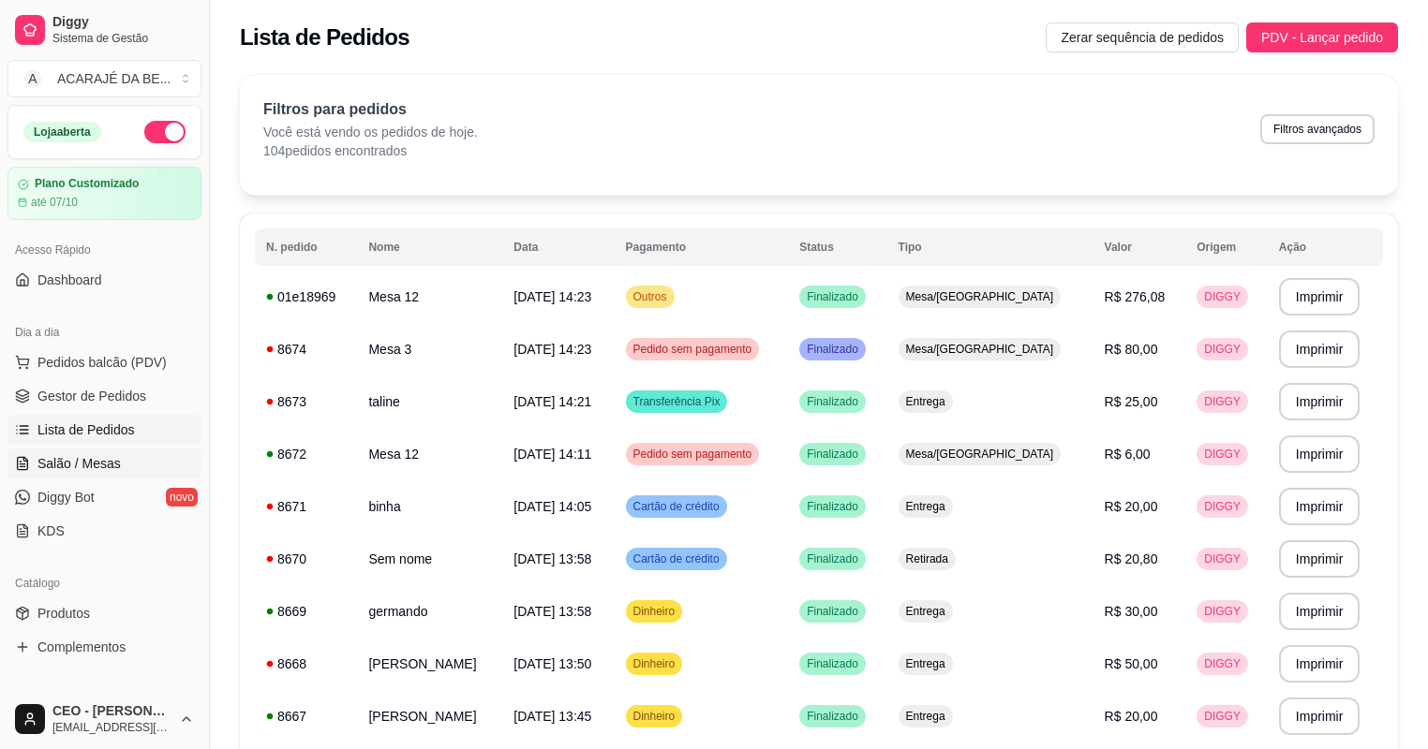
click at [95, 462] on span "Salão / Mesas" at bounding box center [78, 463] width 83 height 19
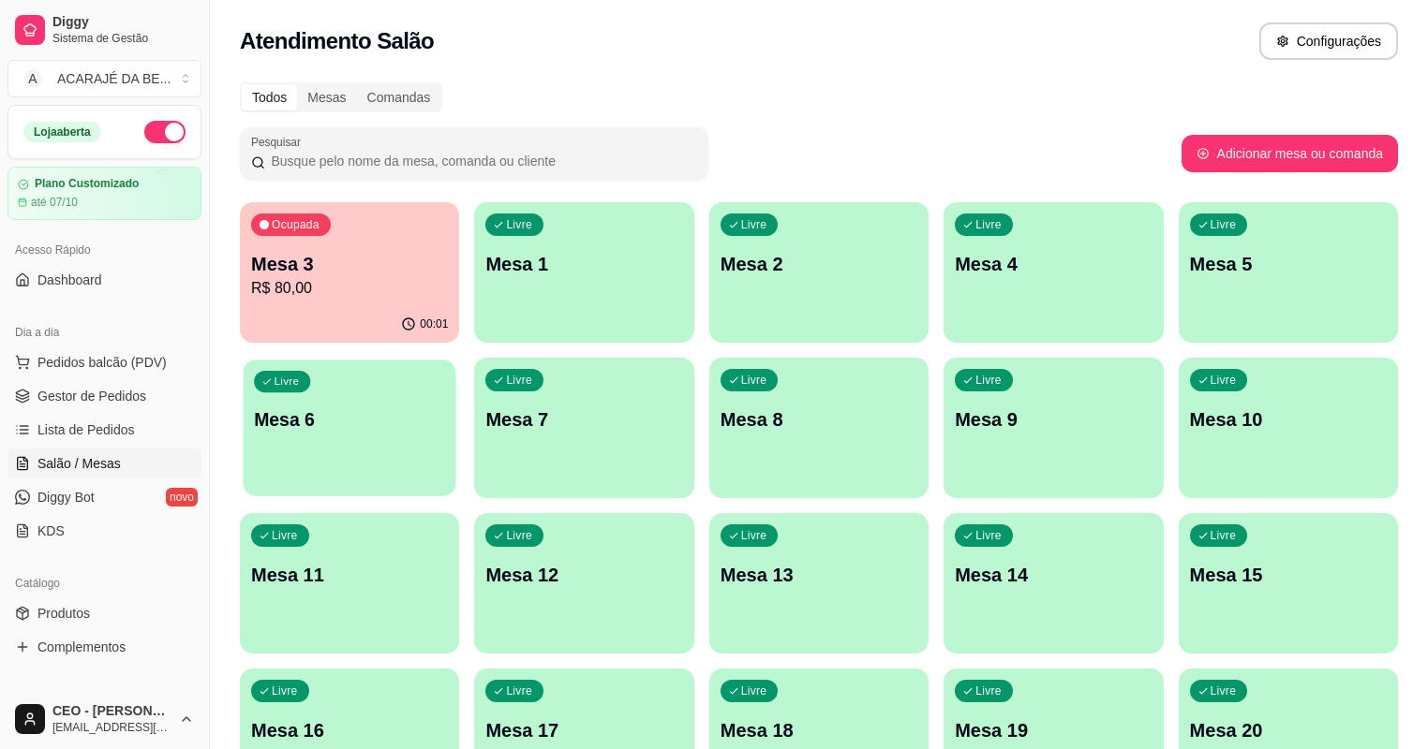
click at [445, 407] on p "Mesa 6" at bounding box center [349, 419] width 191 height 25
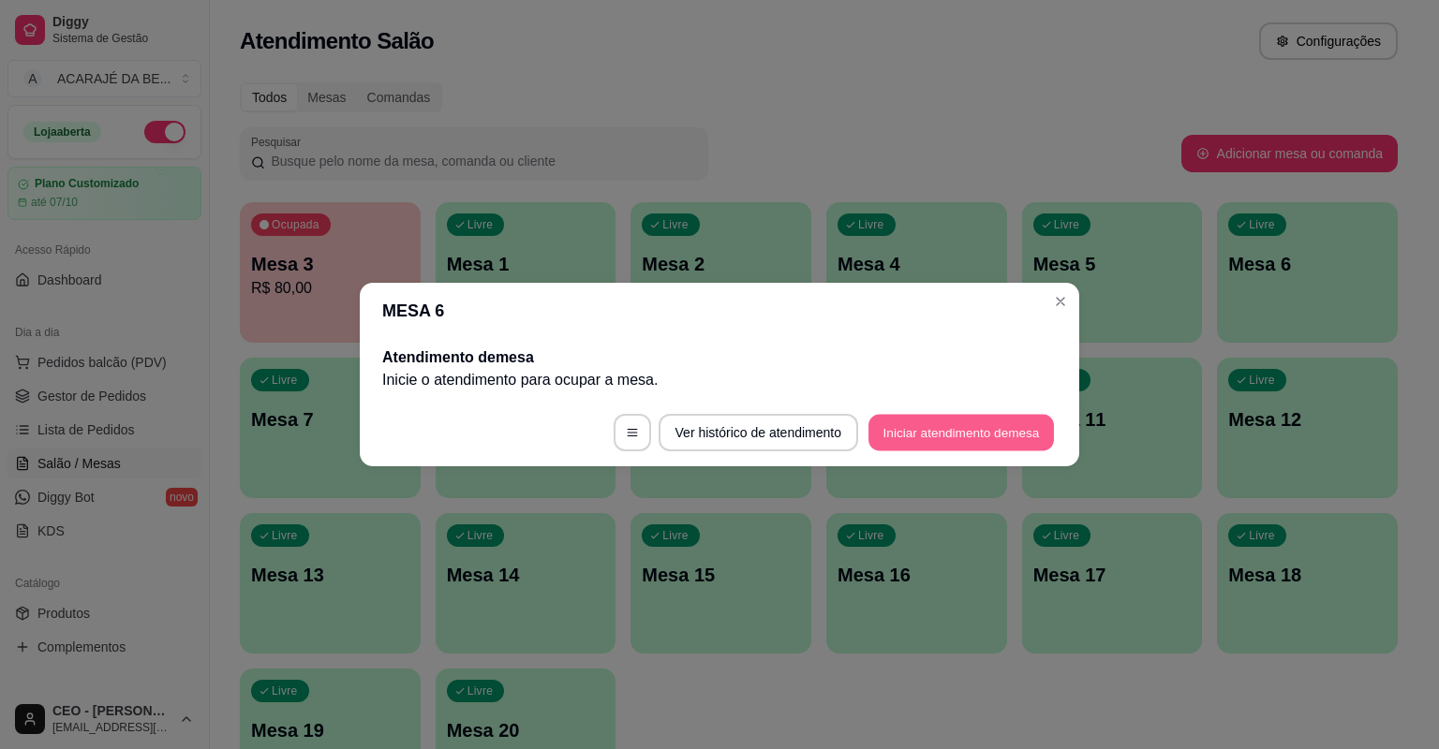
click at [905, 422] on button "Iniciar atendimento de mesa" at bounding box center [960, 433] width 185 height 37
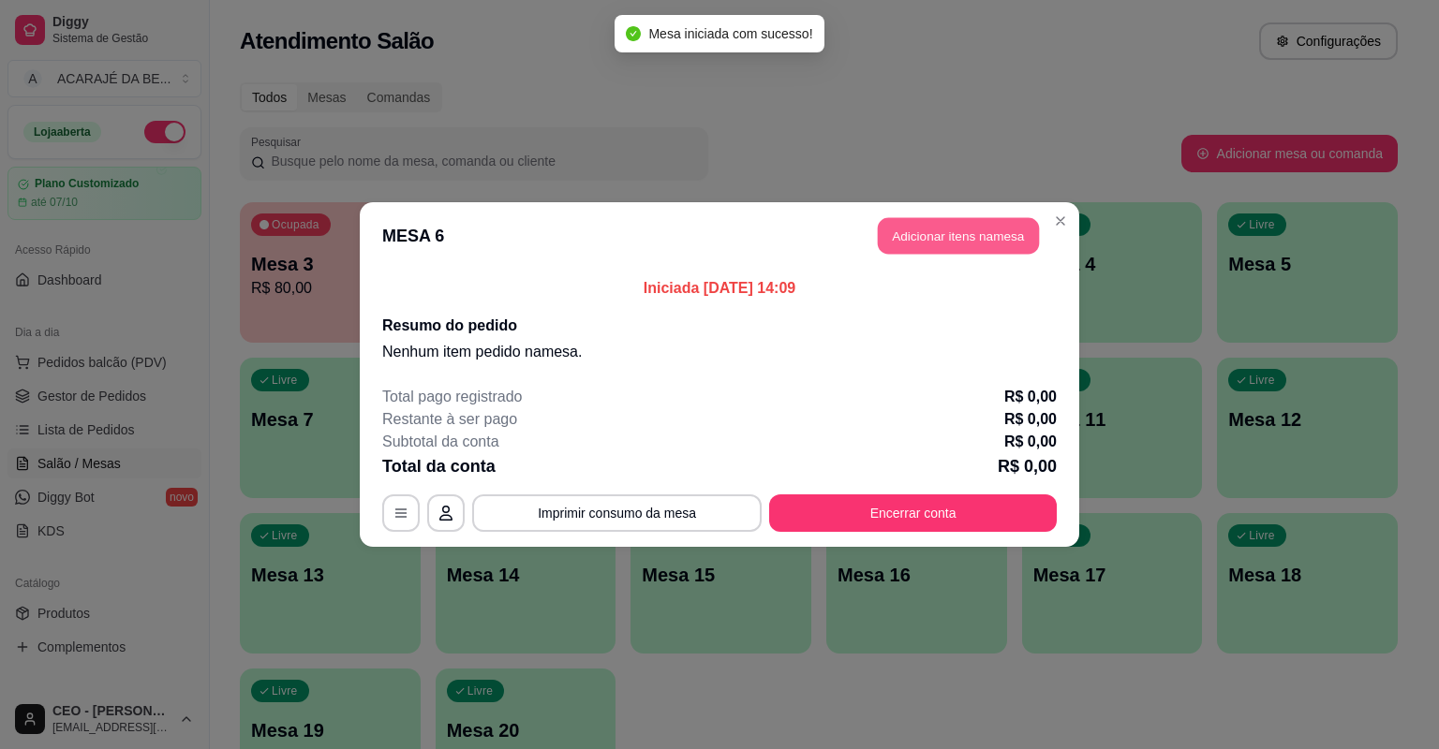
click at [916, 225] on button "Adicionar itens na mesa" at bounding box center [958, 236] width 161 height 37
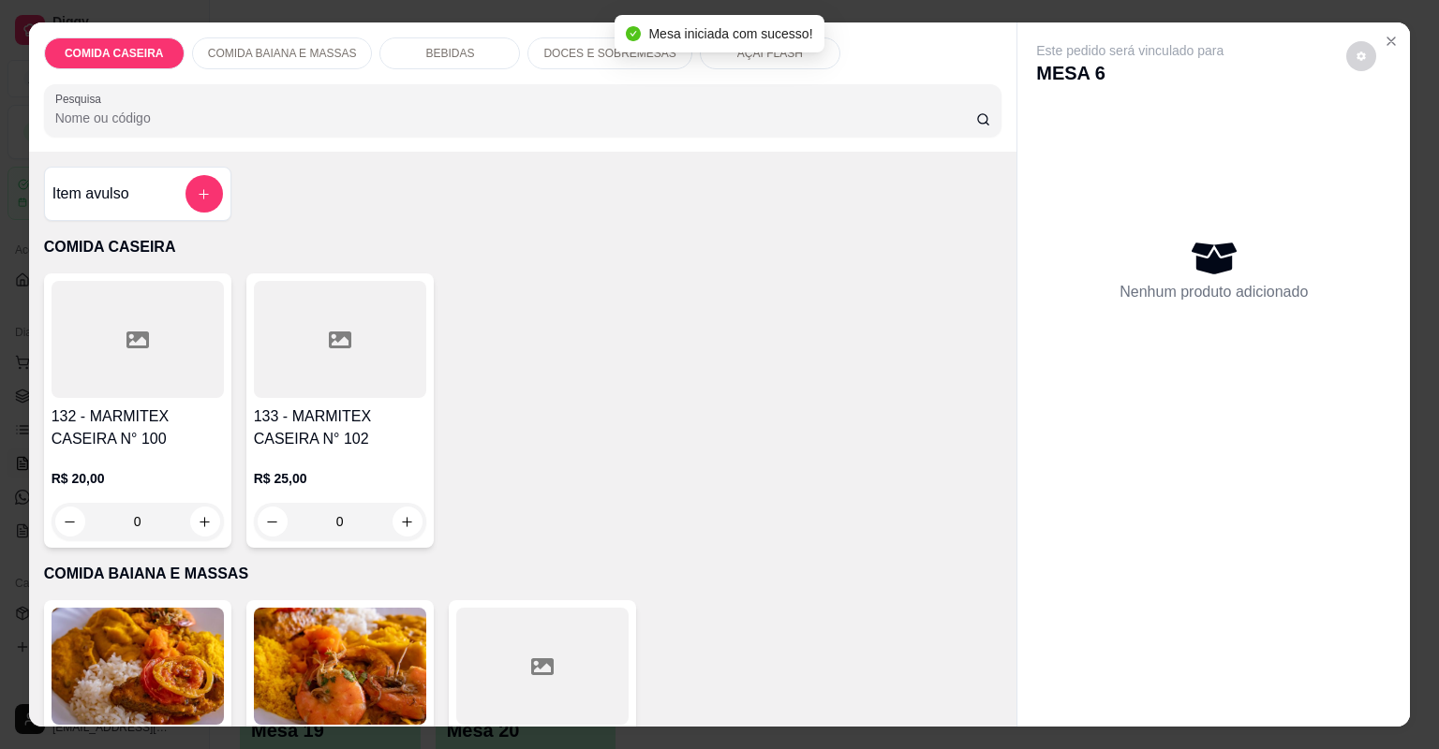
click at [131, 194] on div "Item avulso" at bounding box center [137, 193] width 170 height 37
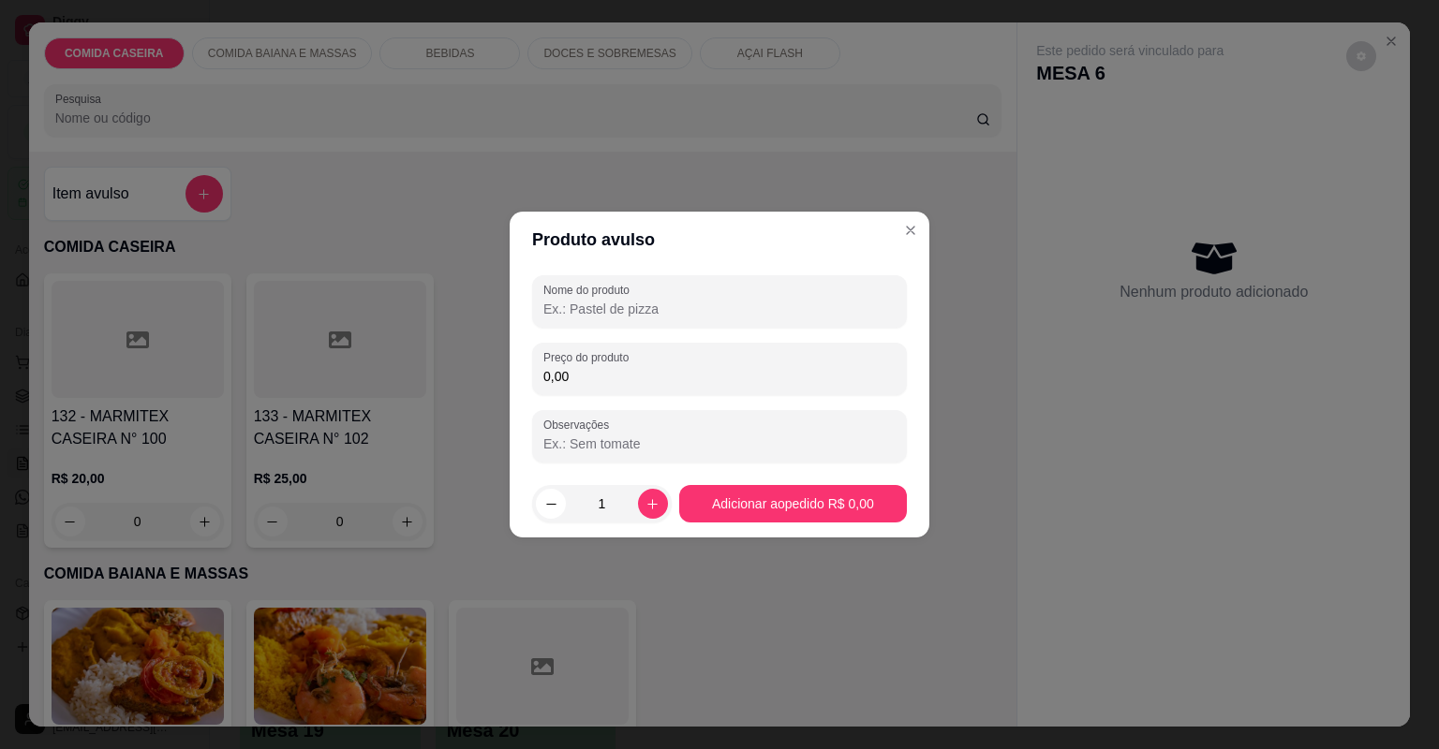
drag, startPoint x: 686, startPoint y: 308, endPoint x: 686, endPoint y: 291, distance: 16.9
click at [686, 301] on input "Nome do produto" at bounding box center [719, 309] width 352 height 19
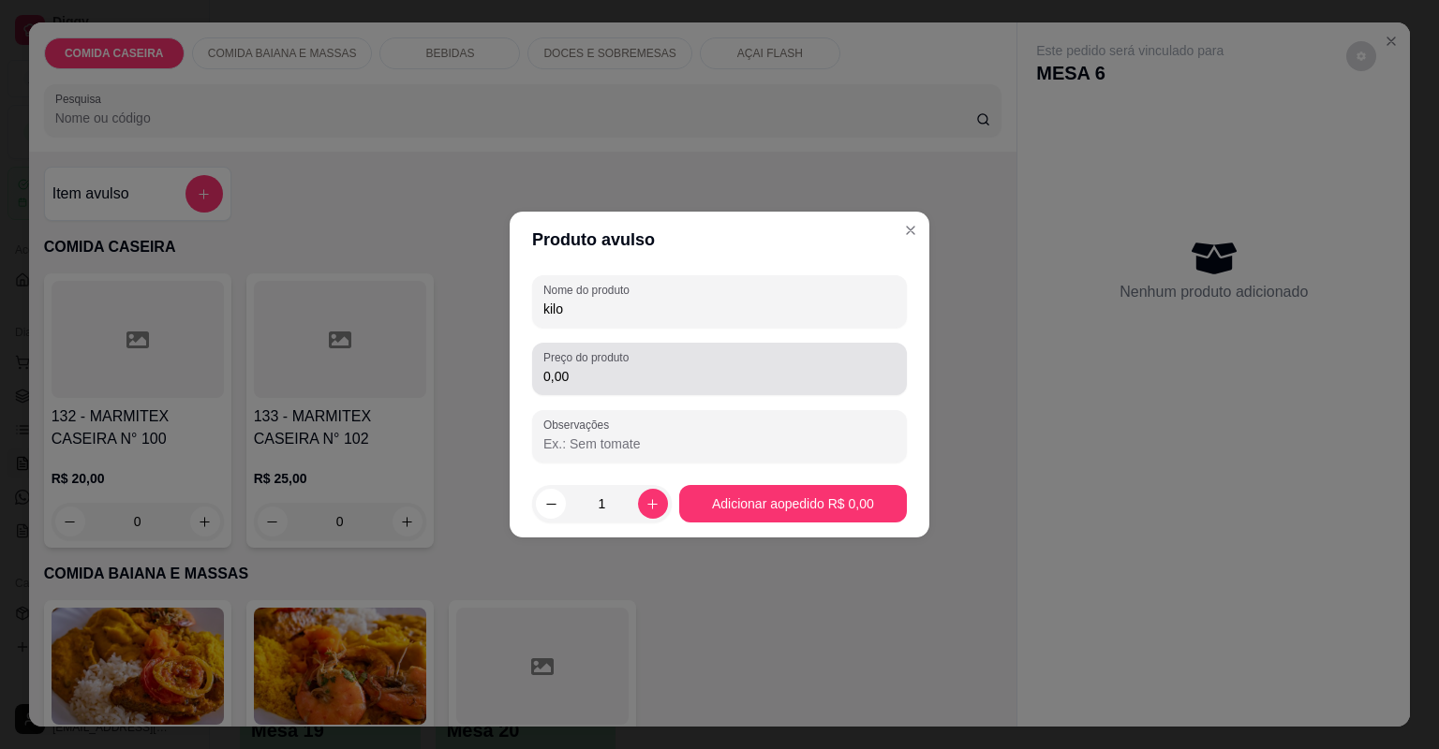
type input "kilo"
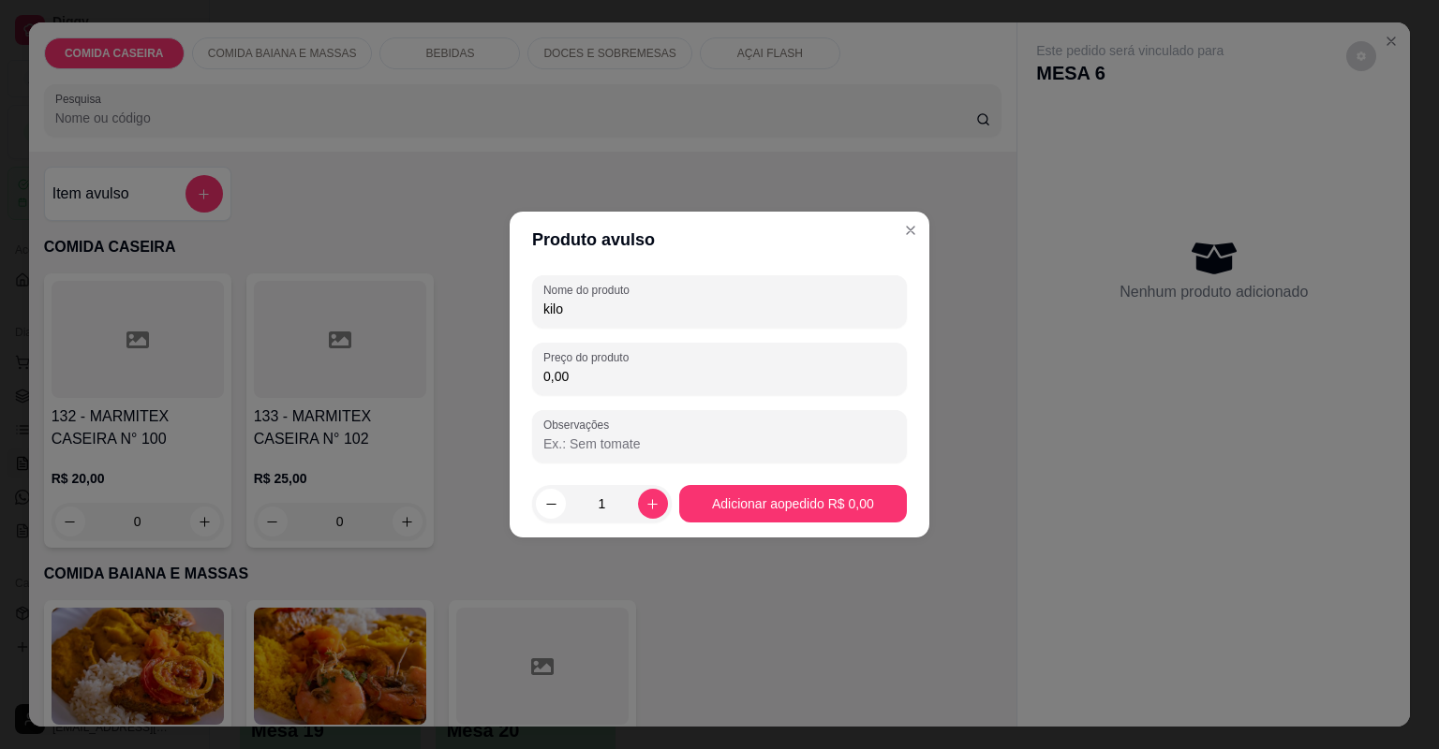
click at [801, 373] on input "0,00" at bounding box center [719, 376] width 352 height 19
type input "44,52"
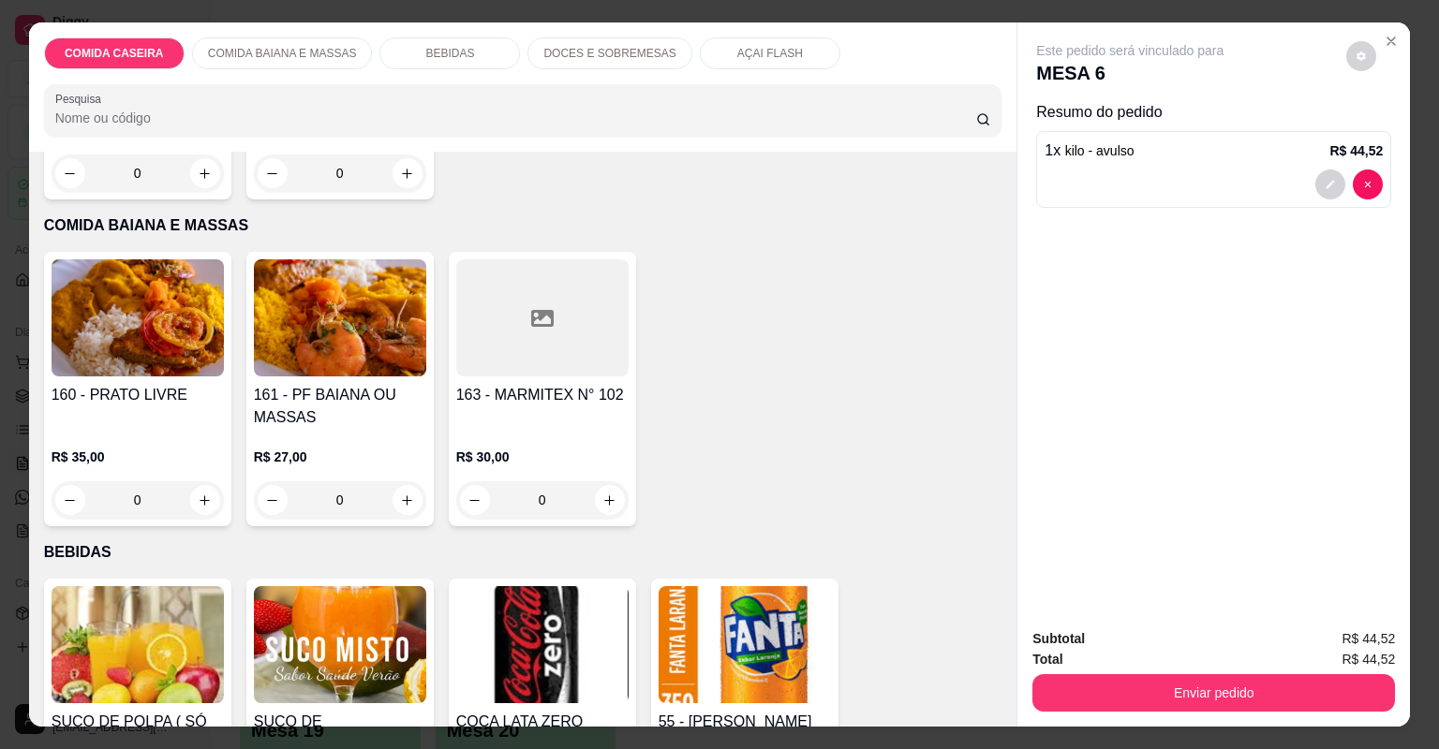
scroll to position [375, 0]
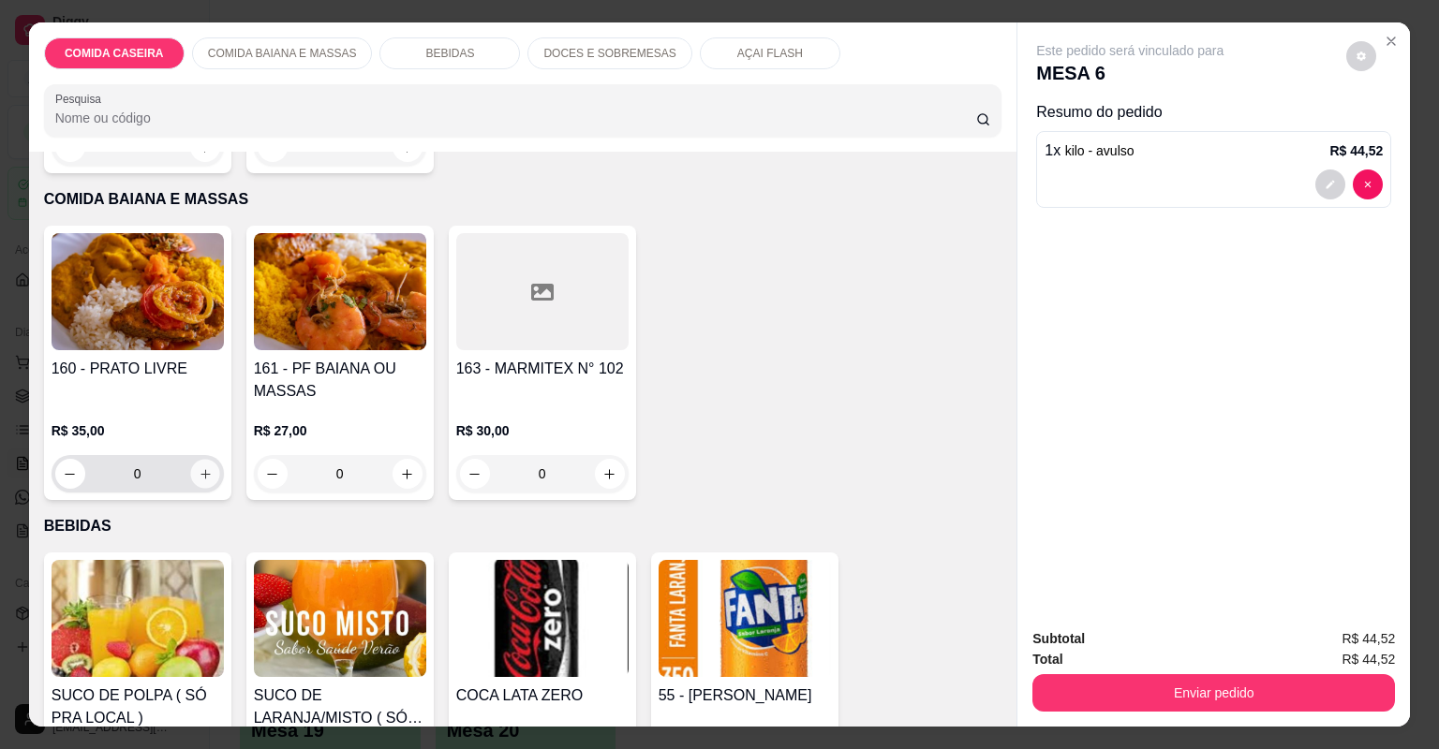
click at [200, 473] on icon "increase-product-quantity" at bounding box center [204, 473] width 9 height 9
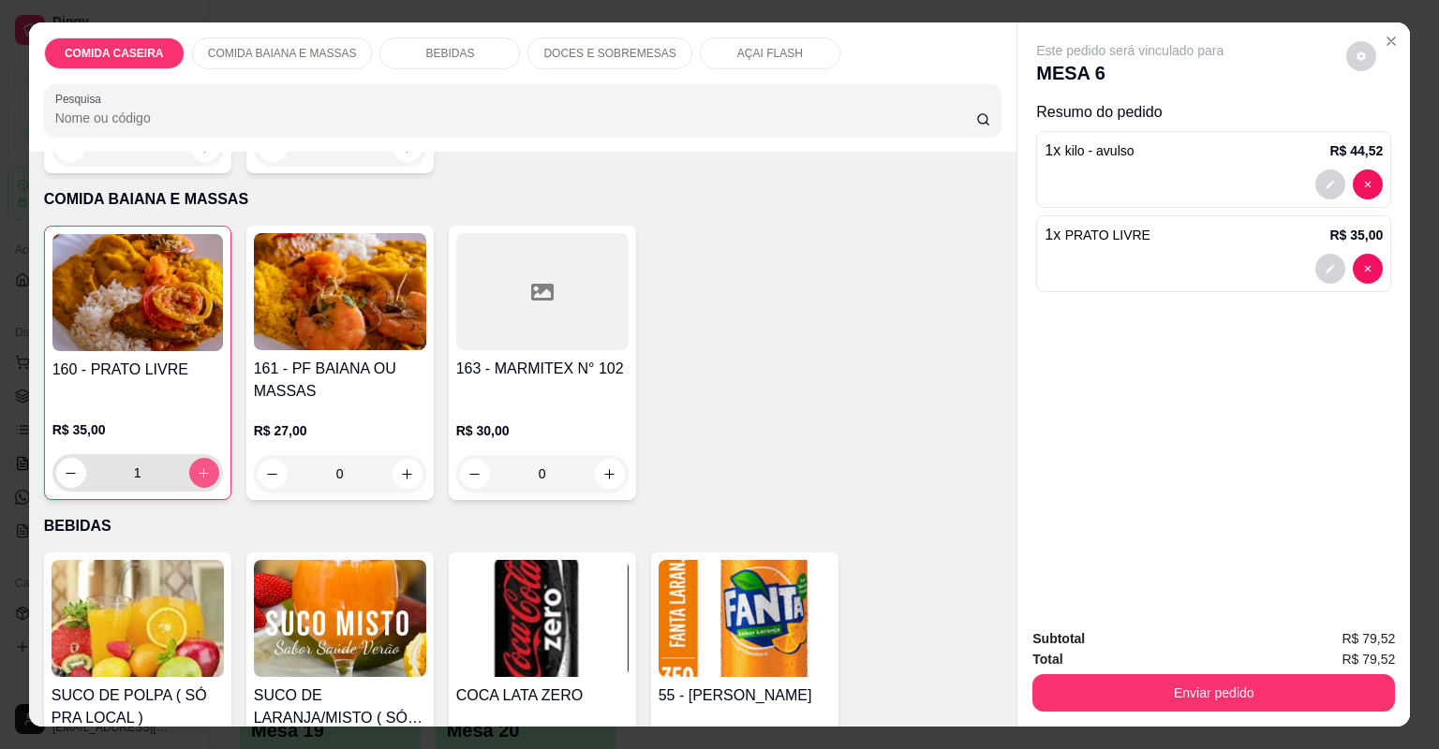
click at [197, 476] on icon "increase-product-quantity" at bounding box center [204, 473] width 14 height 14
click at [71, 466] on icon "decrease-product-quantity" at bounding box center [71, 473] width 14 height 14
type input "2"
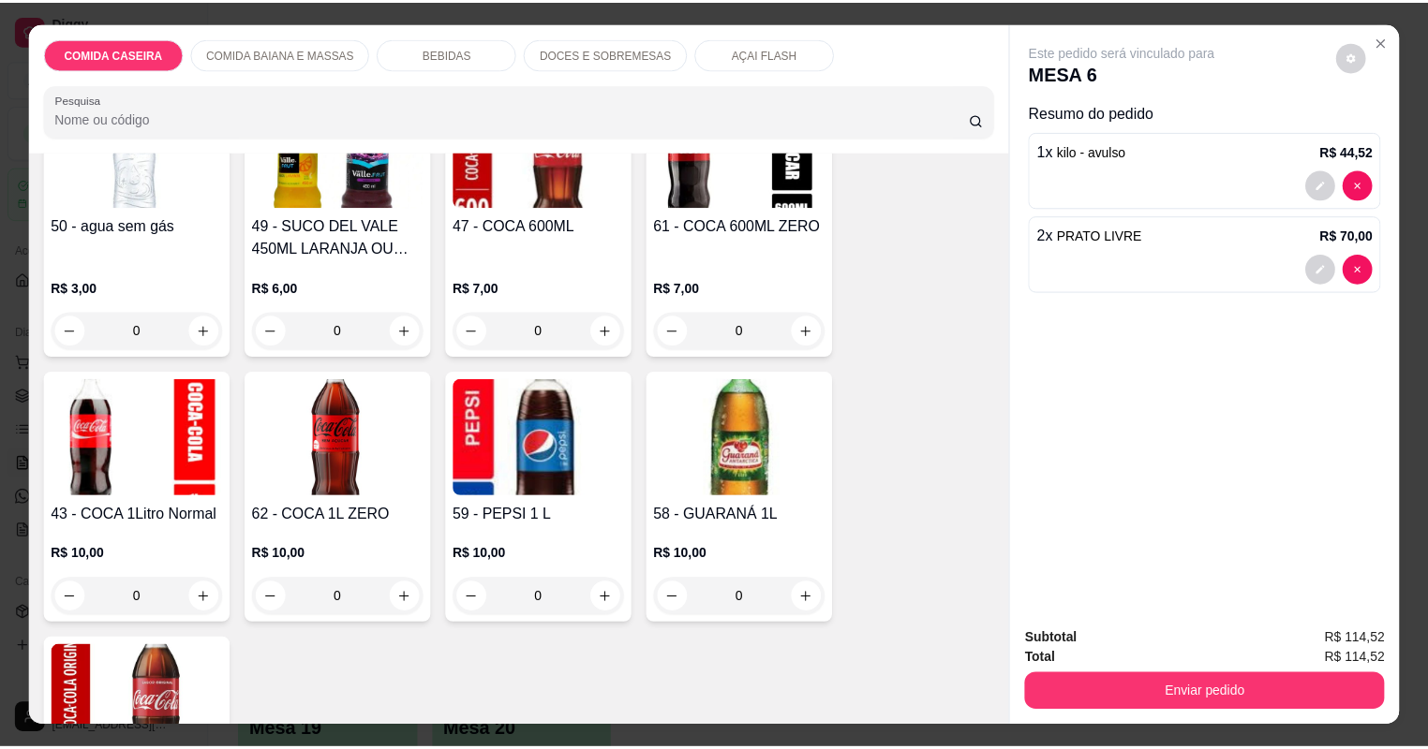
scroll to position [1499, 0]
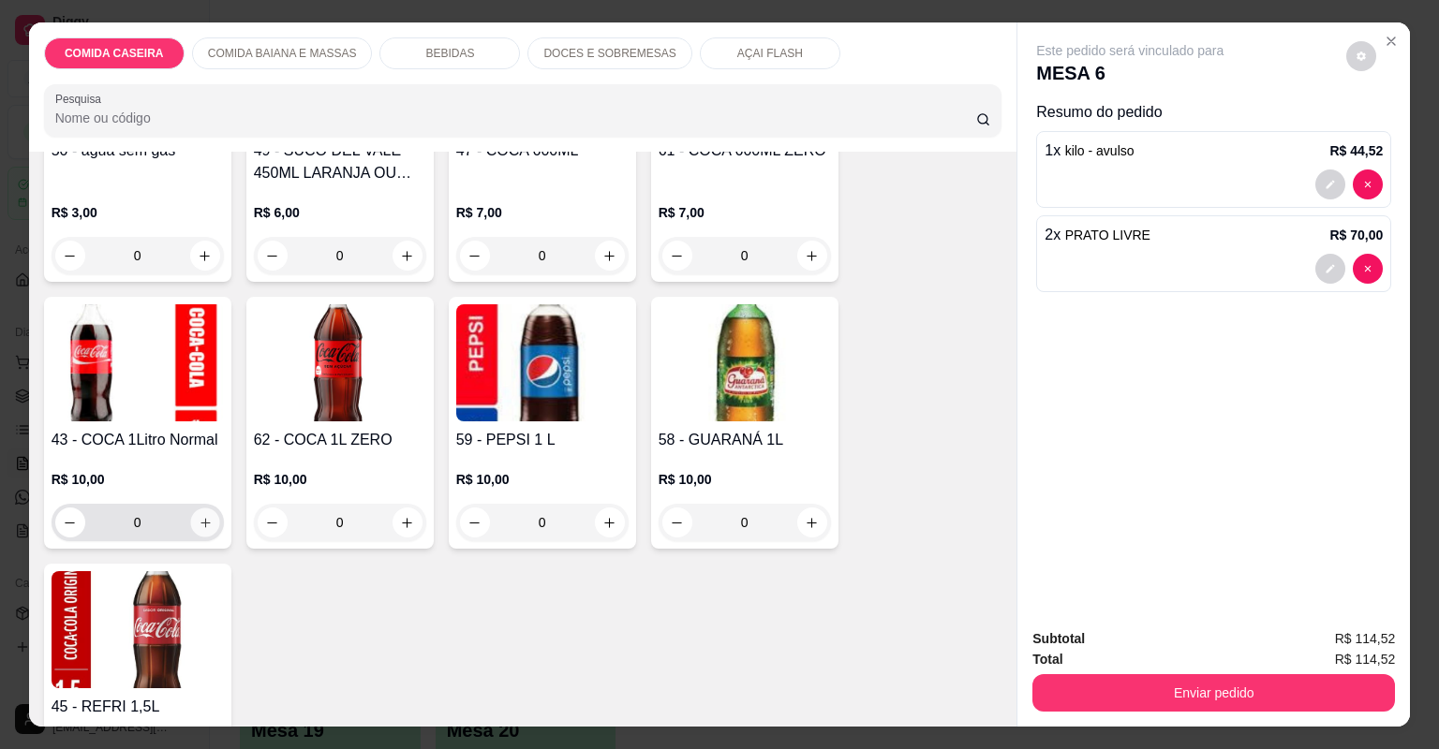
click at [198, 516] on icon "increase-product-quantity" at bounding box center [205, 523] width 14 height 14
type input "1"
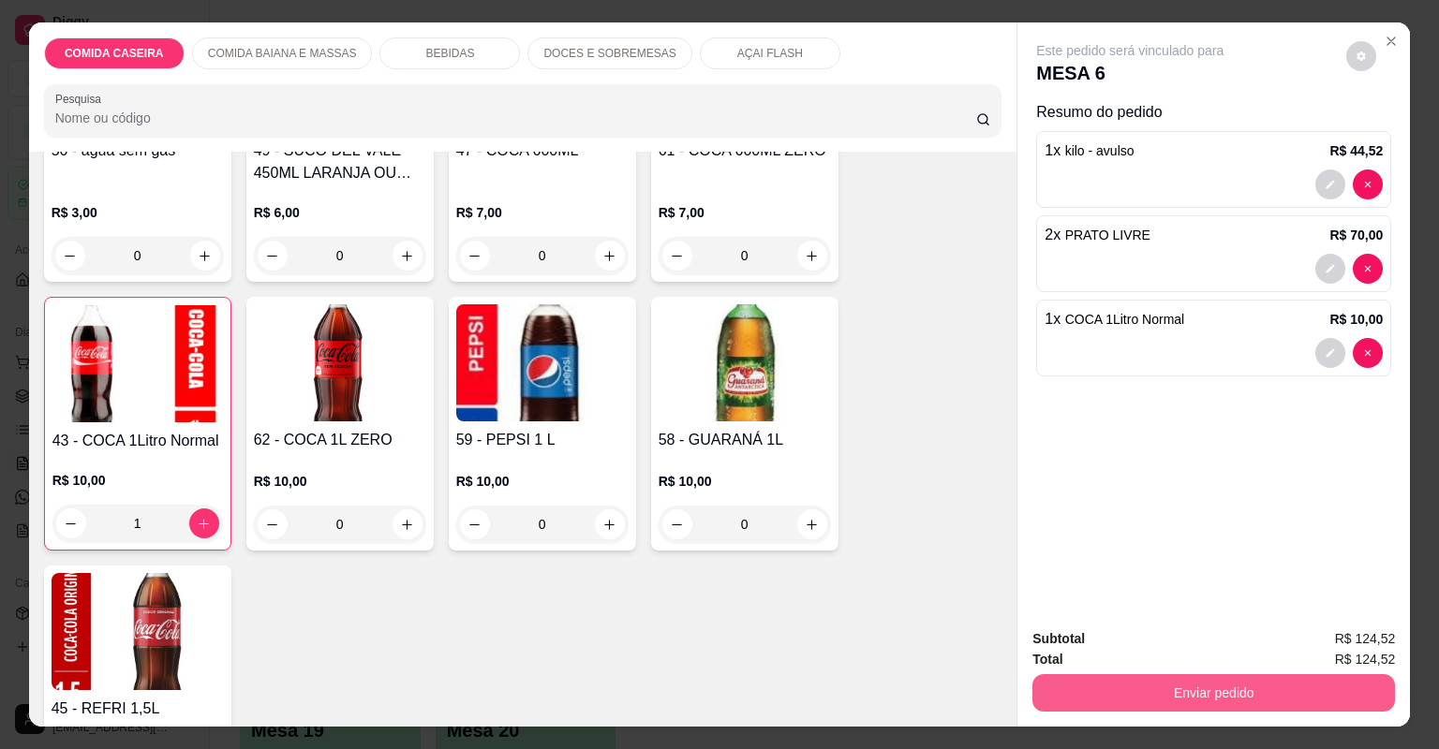
click at [1090, 692] on button "Enviar pedido" at bounding box center [1213, 692] width 363 height 37
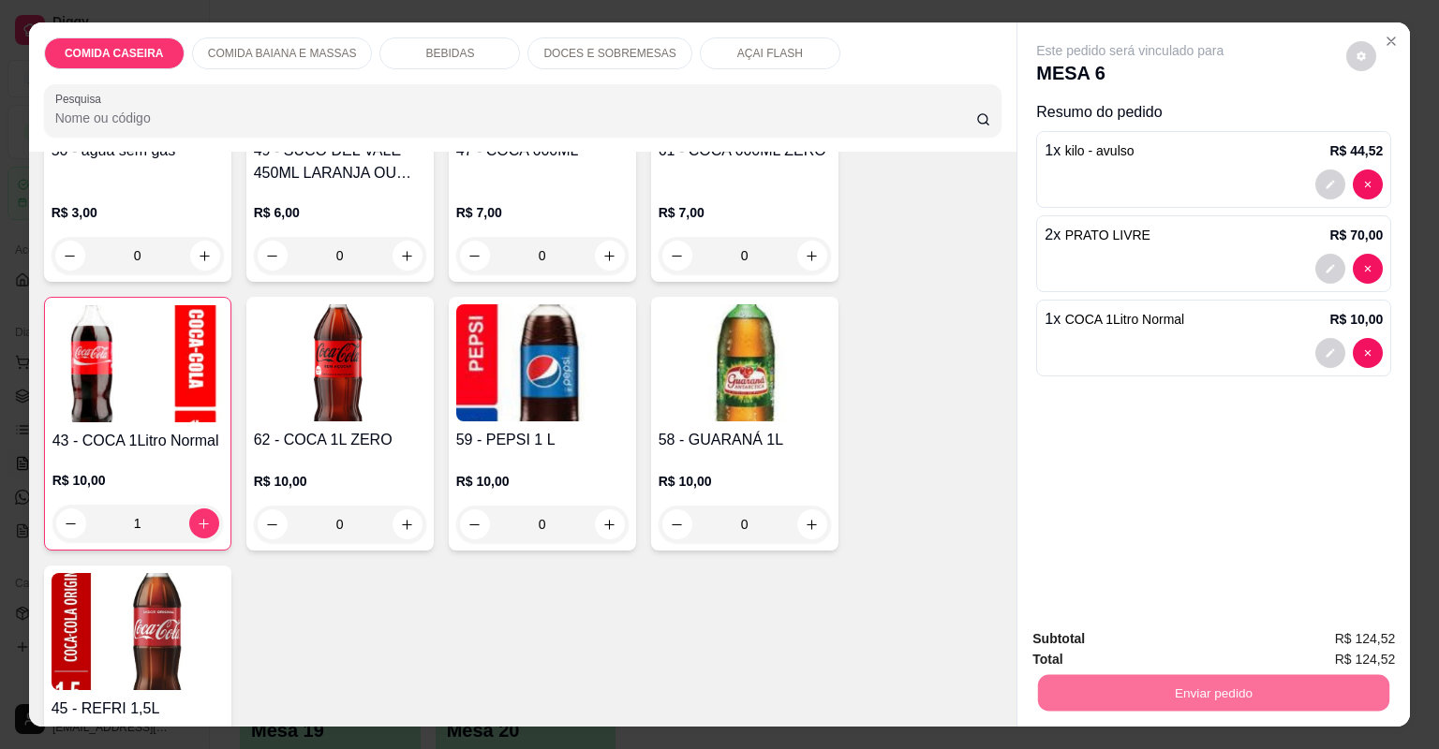
click at [1083, 642] on button "Não registrar e enviar pedido" at bounding box center [1153, 647] width 195 height 36
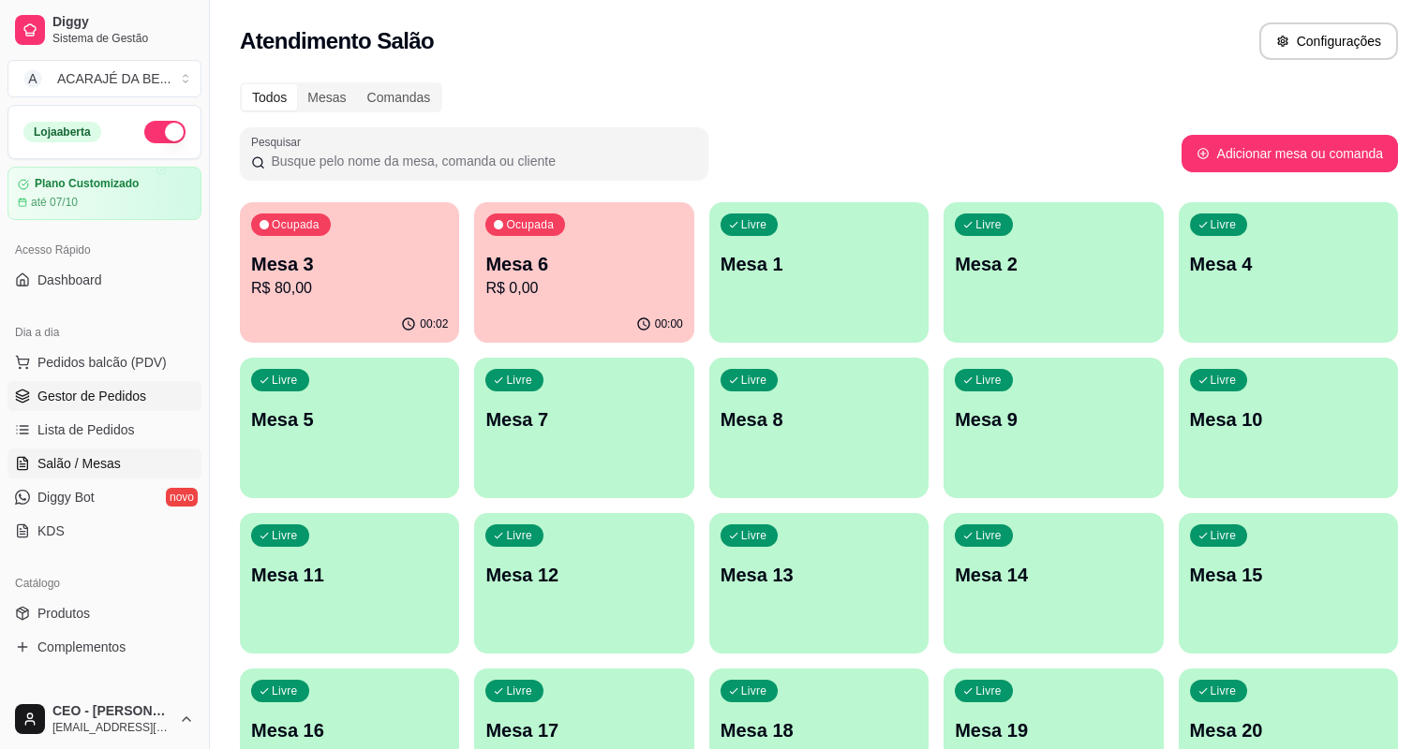
click at [134, 384] on link "Gestor de Pedidos" at bounding box center [104, 396] width 194 height 30
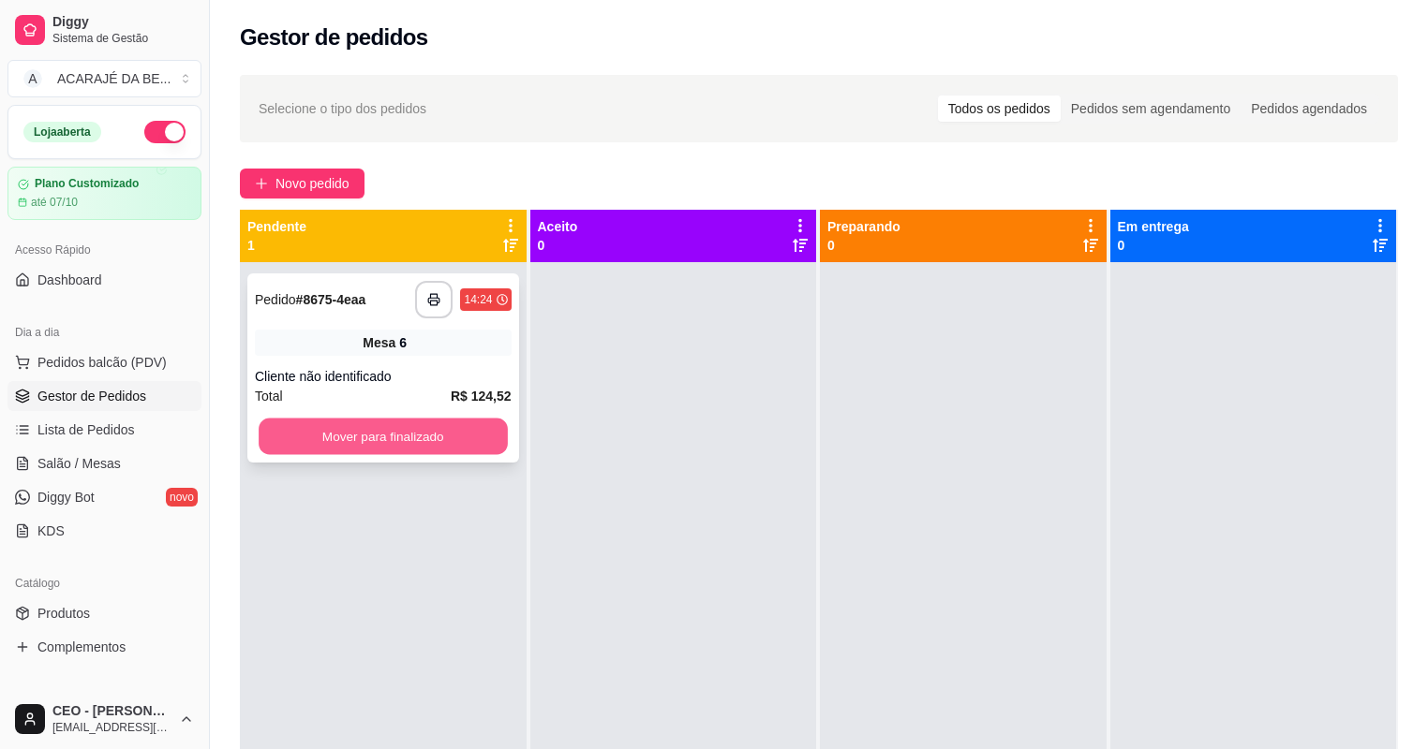
click at [494, 438] on button "Mover para finalizado" at bounding box center [383, 437] width 248 height 37
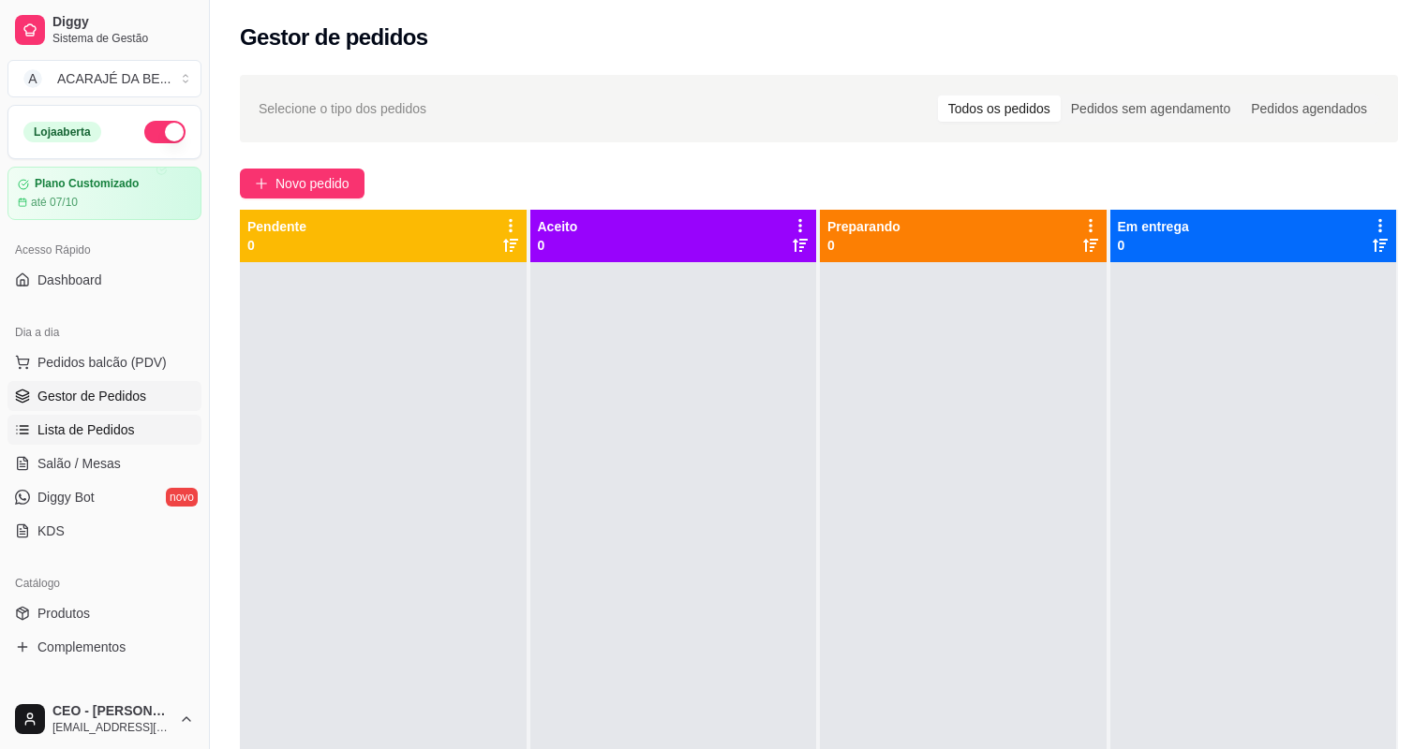
click at [169, 423] on link "Lista de Pedidos" at bounding box center [104, 430] width 194 height 30
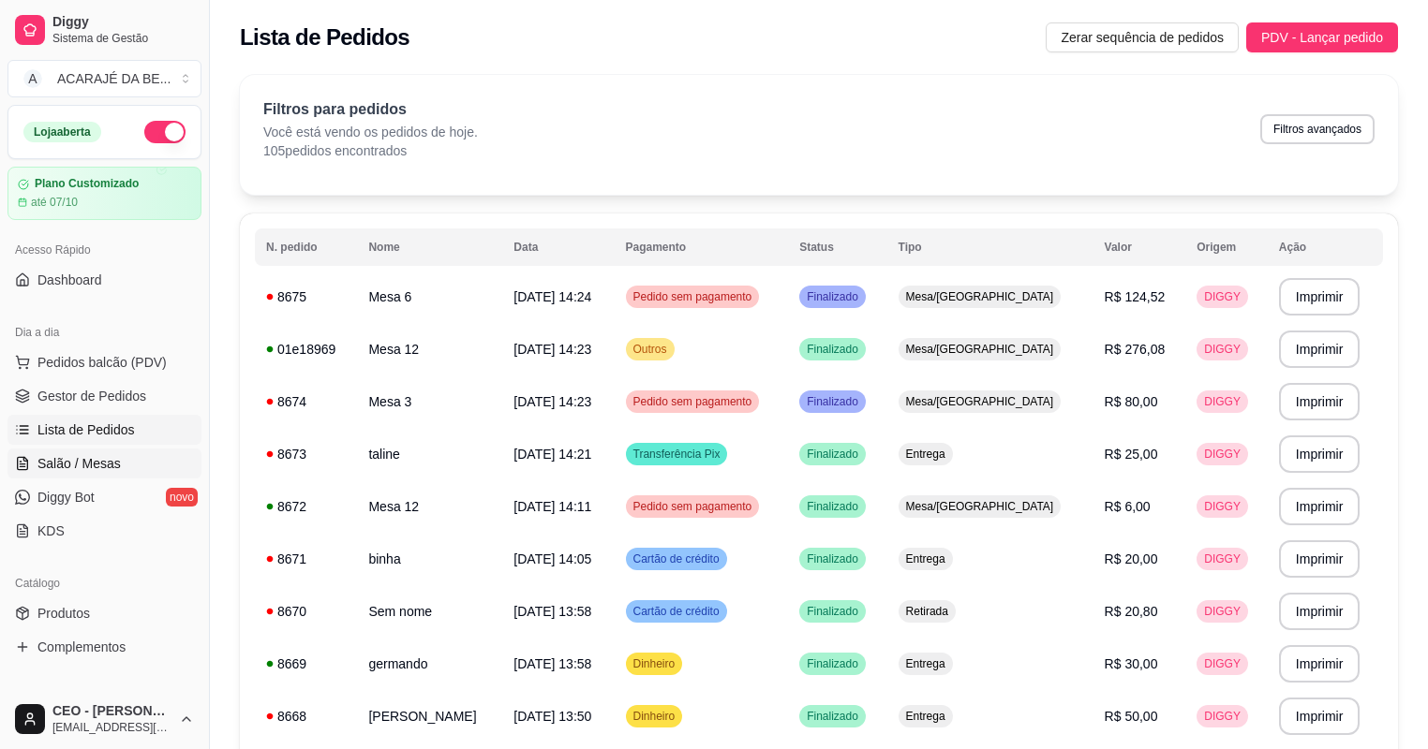
click at [135, 465] on link "Salão / Mesas" at bounding box center [104, 464] width 194 height 30
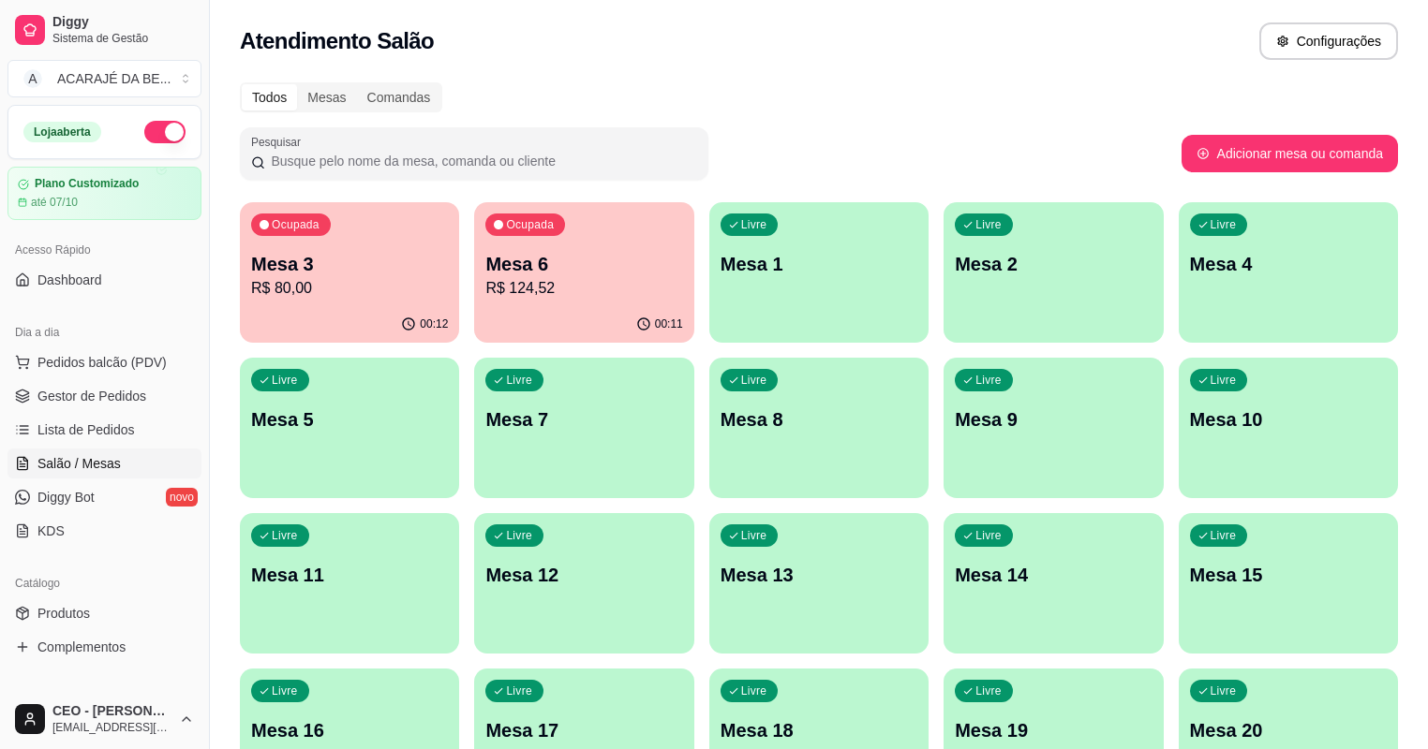
click at [337, 310] on div "00:12" at bounding box center [349, 324] width 219 height 37
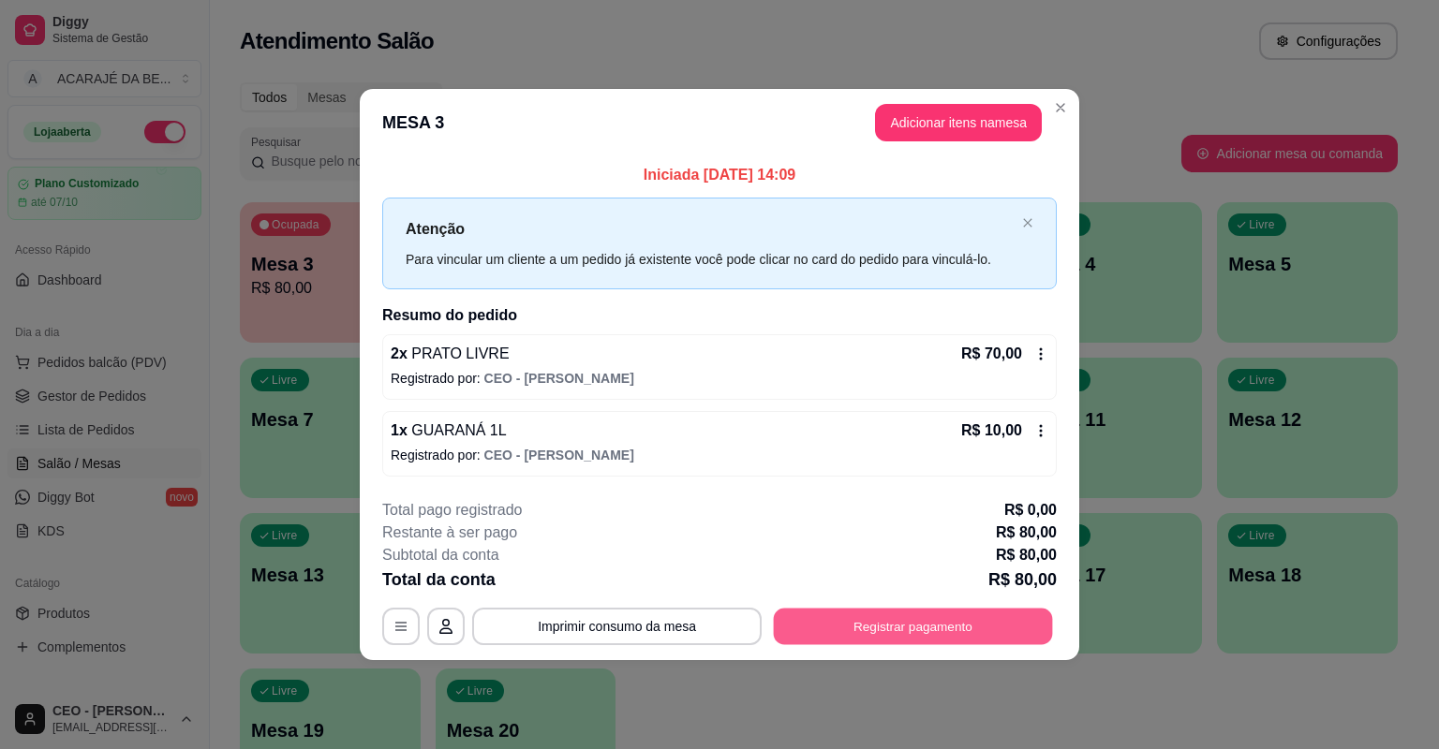
click at [999, 622] on button "Registrar pagamento" at bounding box center [913, 626] width 279 height 37
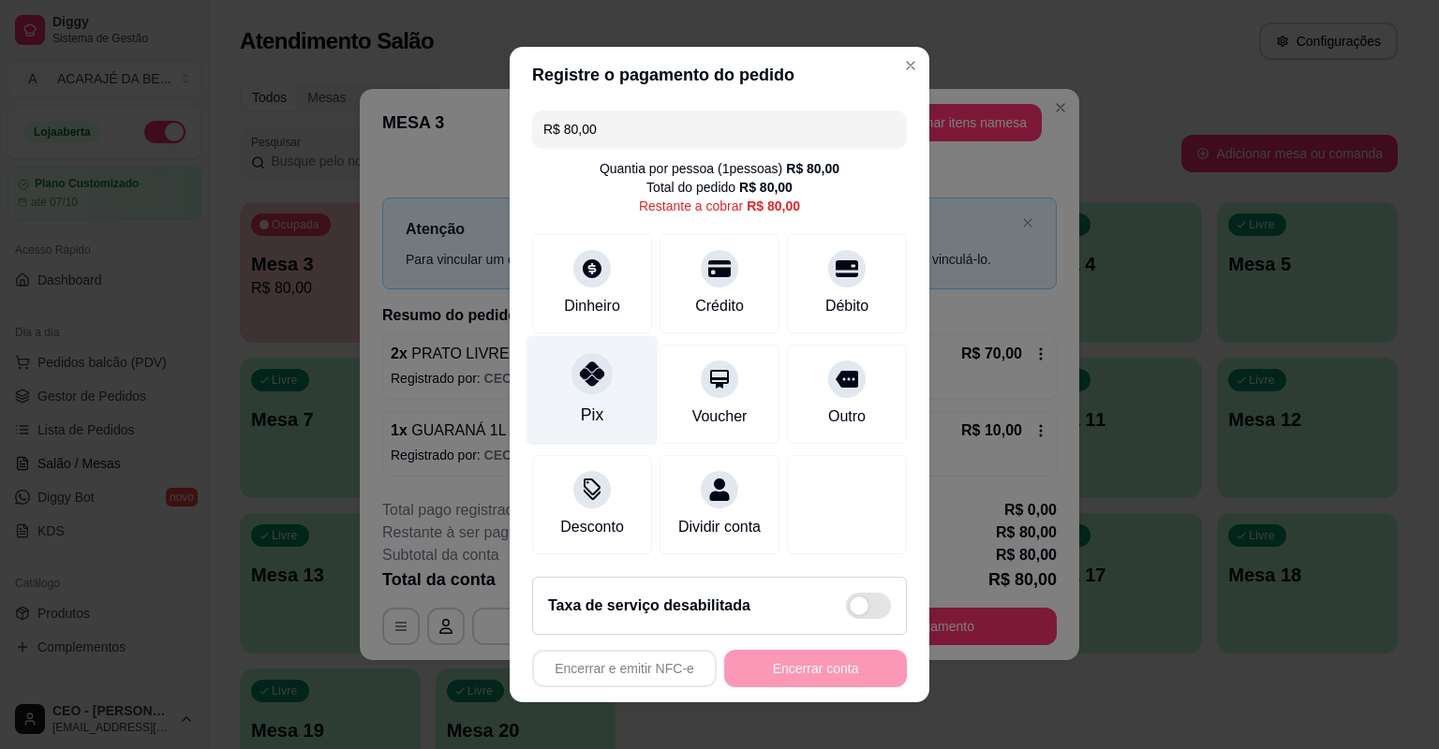
click at [588, 394] on div at bounding box center [591, 373] width 41 height 41
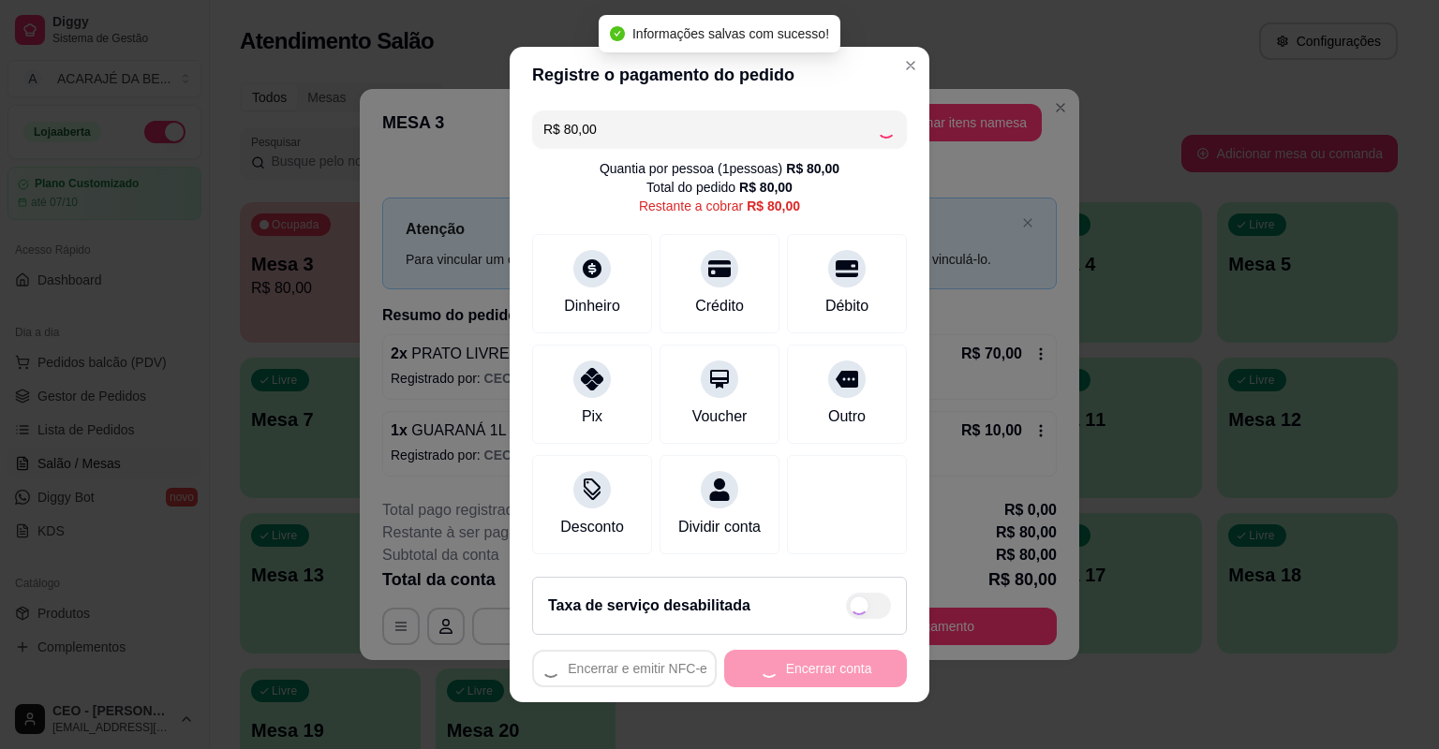
type input "R$ 0,00"
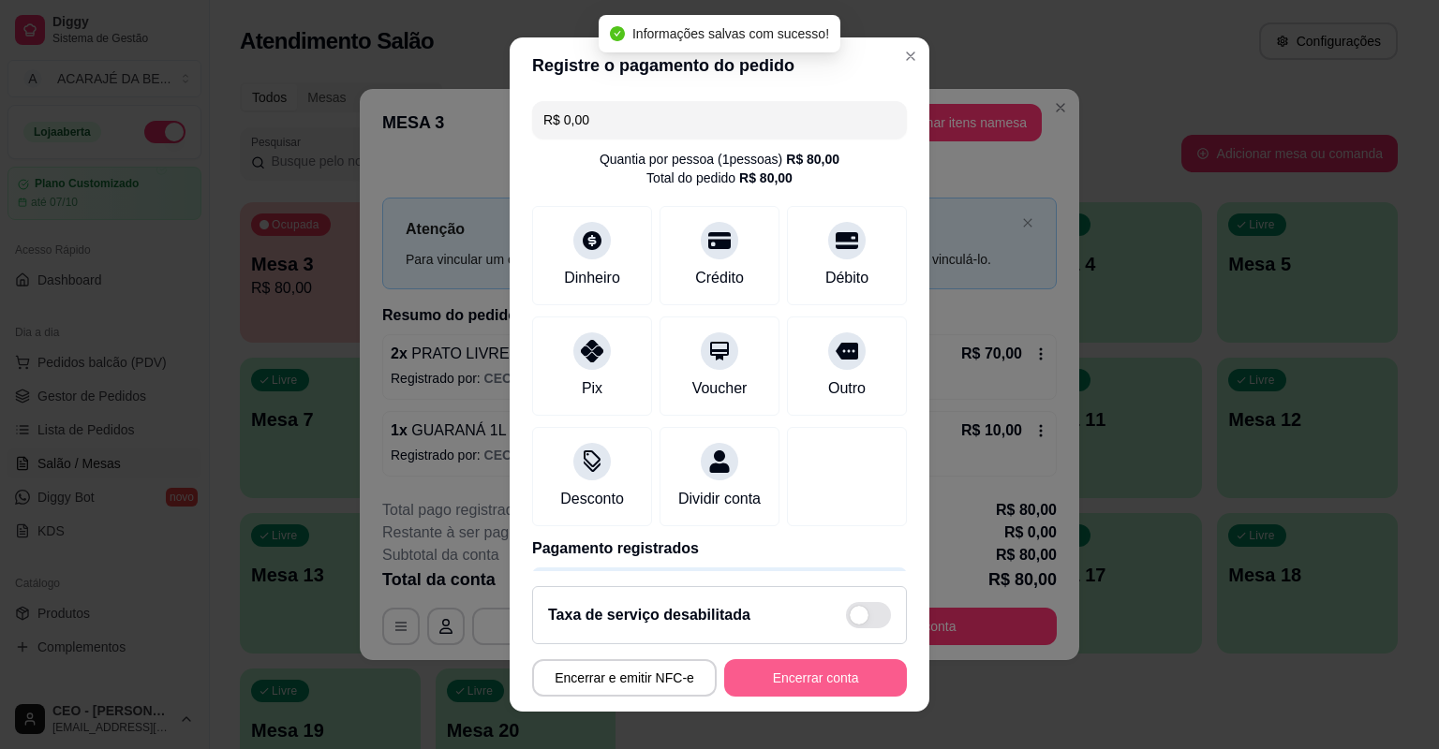
click at [780, 674] on button "Encerrar conta" at bounding box center [815, 677] width 183 height 37
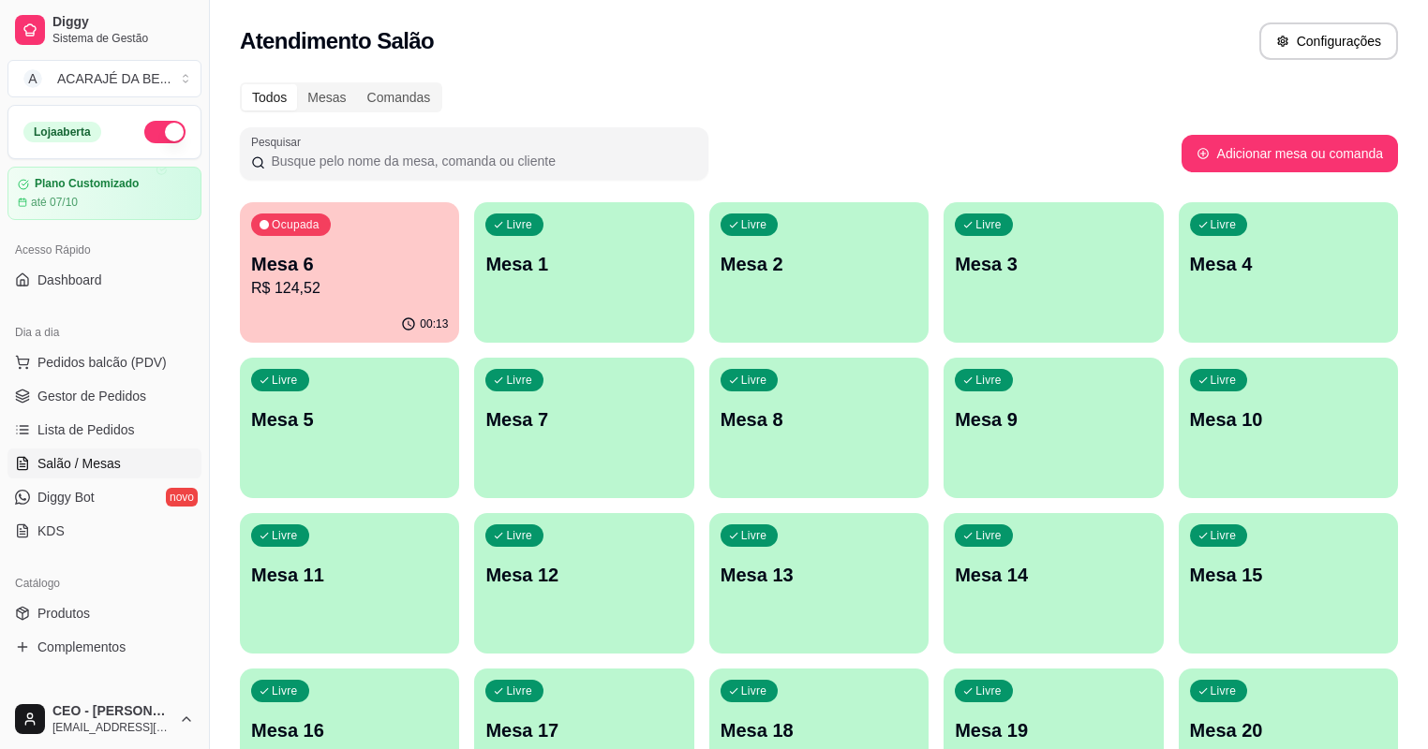
click at [475, 73] on div "Todos Mesas Comandas Pesquisar Adicionar mesa ou comanda Ocupada Mesa 6 R$ 124,…" at bounding box center [819, 451] width 1218 height 761
click at [475, 74] on div "Todos Mesas Comandas Pesquisar Adicionar mesa ou comanda Ocupada Mesa 6 R$ 124,…" at bounding box center [819, 451] width 1218 height 761
click at [341, 232] on div "Ocupada Mesa 6 R$ 124,52" at bounding box center [349, 254] width 219 height 104
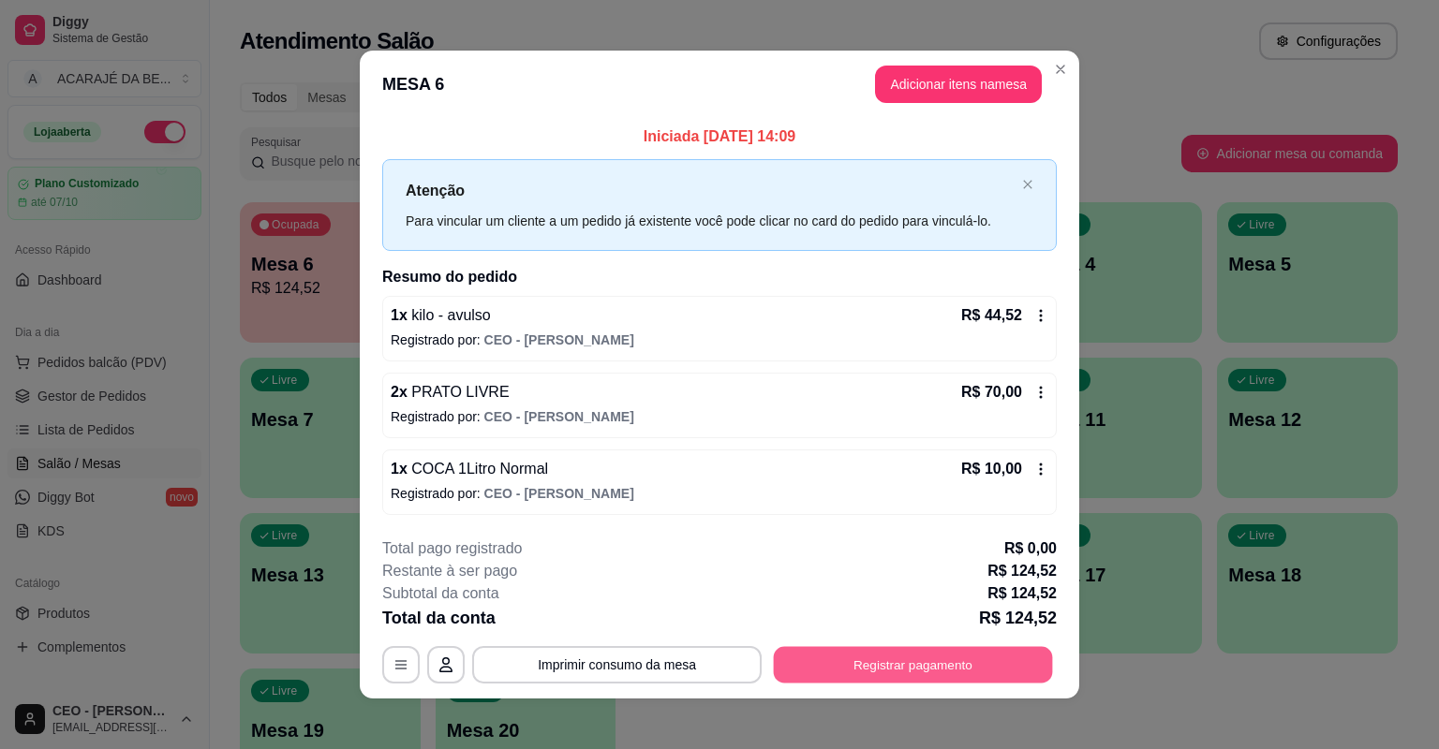
click at [862, 651] on button "Registrar pagamento" at bounding box center [913, 664] width 279 height 37
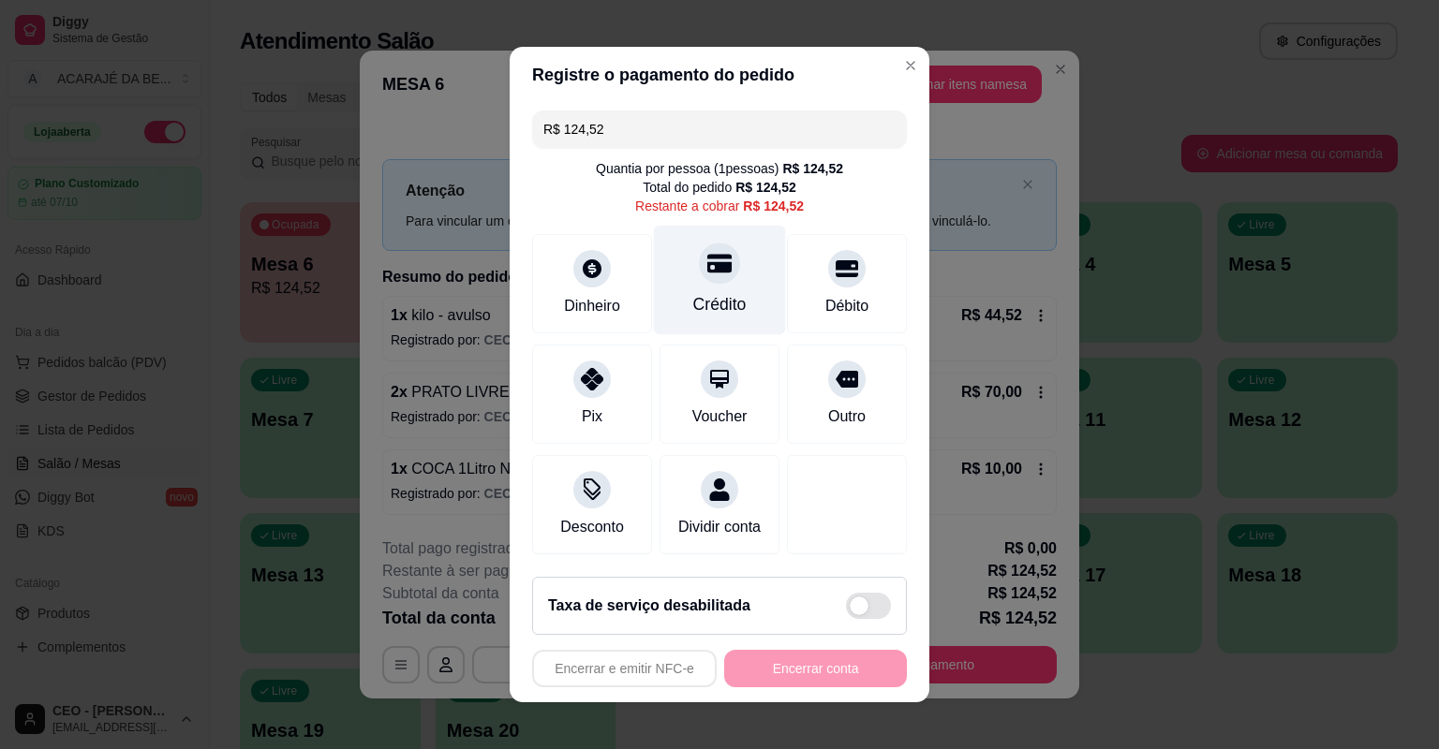
click at [664, 273] on div "Crédito" at bounding box center [720, 281] width 132 height 110
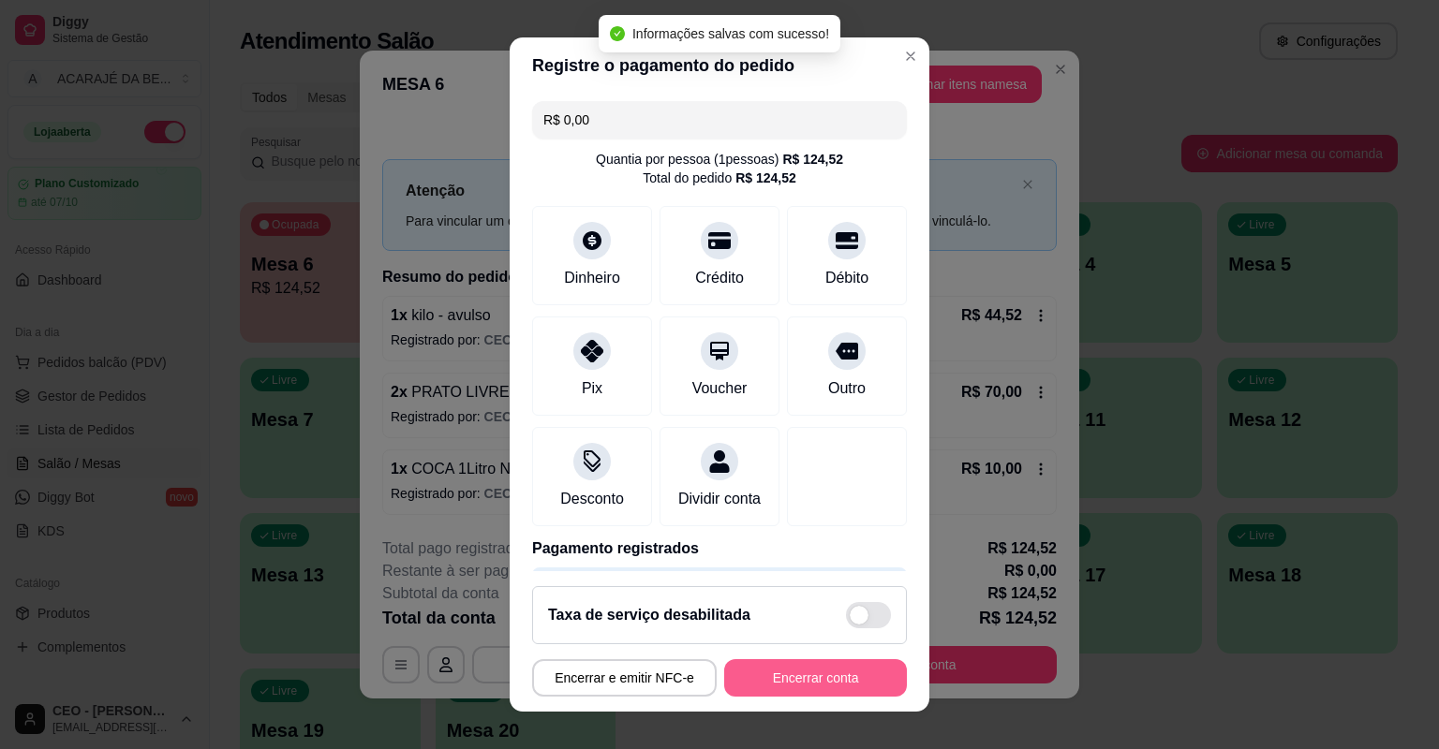
type input "R$ 0,00"
click at [826, 674] on button "Encerrar conta" at bounding box center [815, 678] width 177 height 37
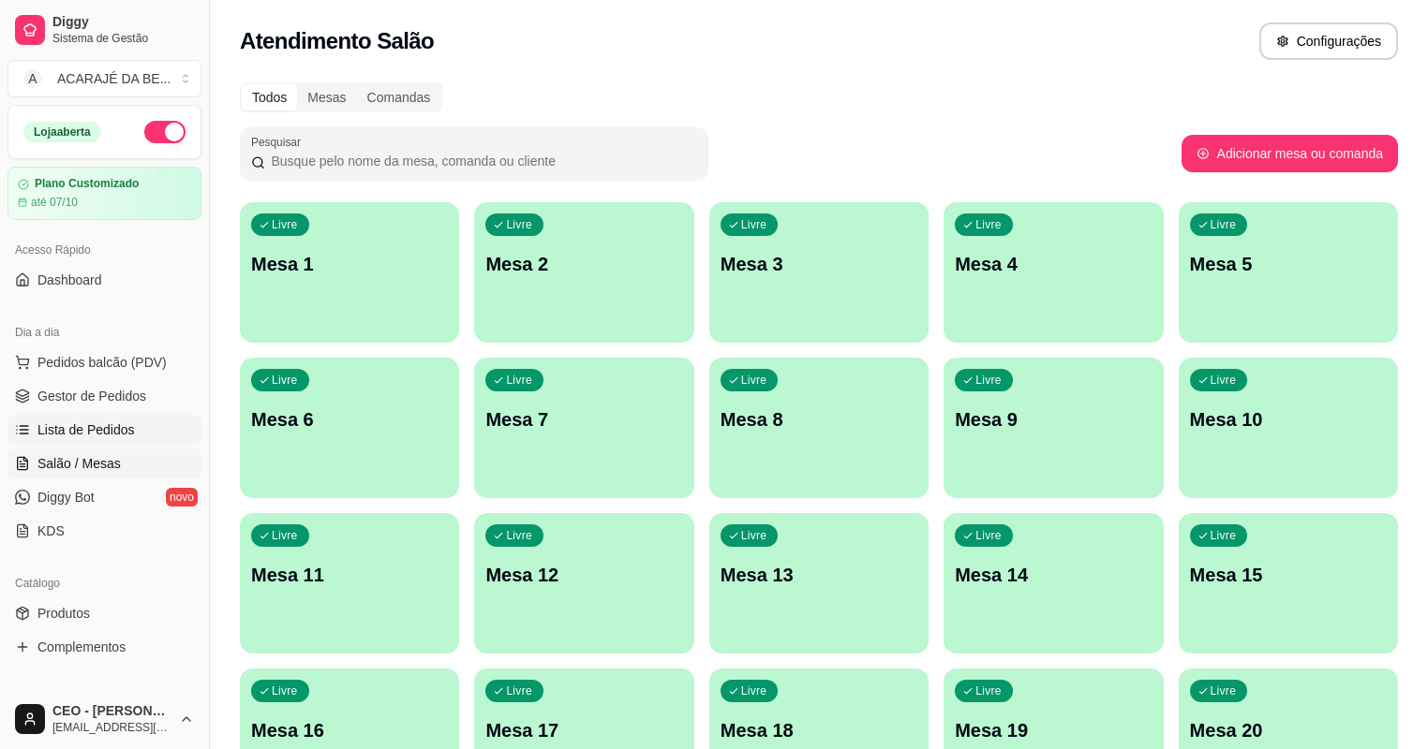
click at [91, 425] on span "Lista de Pedidos" at bounding box center [85, 430] width 97 height 19
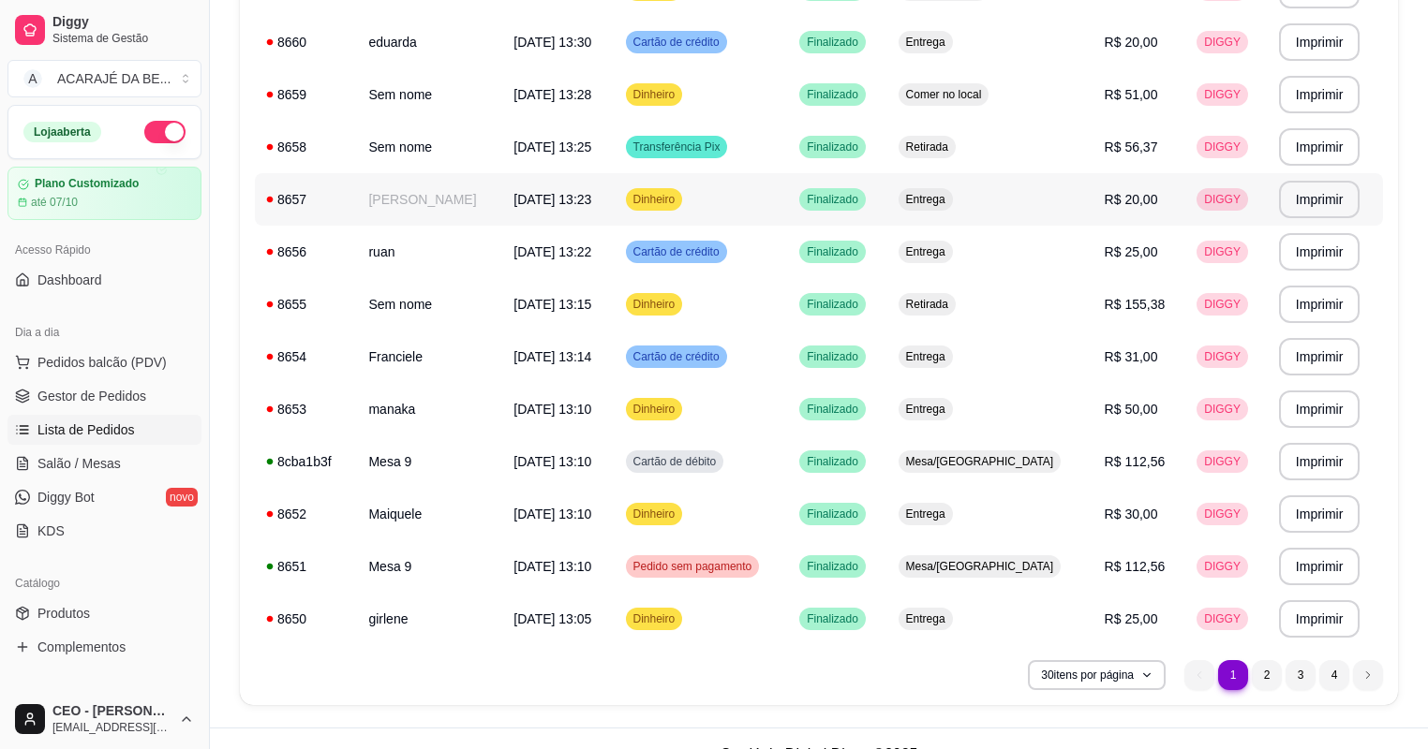
scroll to position [1230, 0]
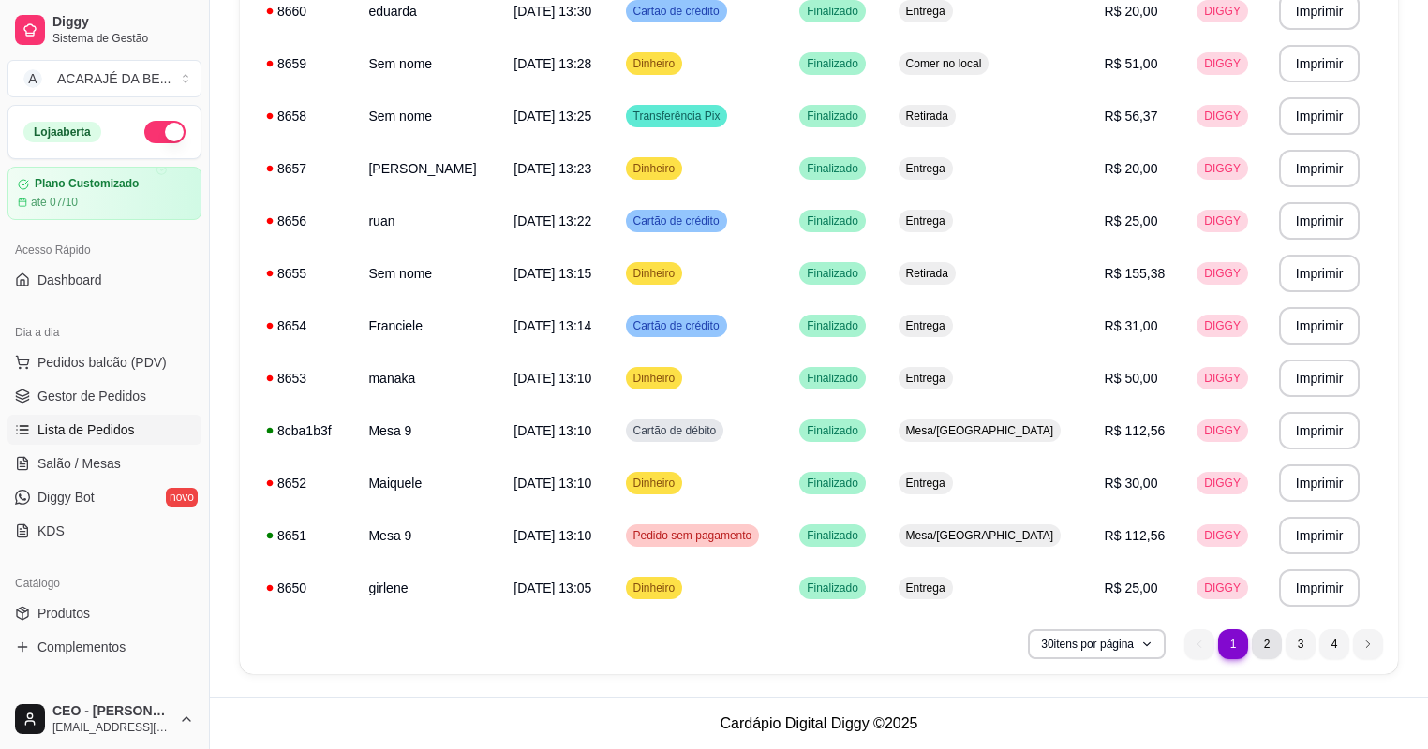
click at [1268, 643] on li "2" at bounding box center [1266, 644] width 30 height 30
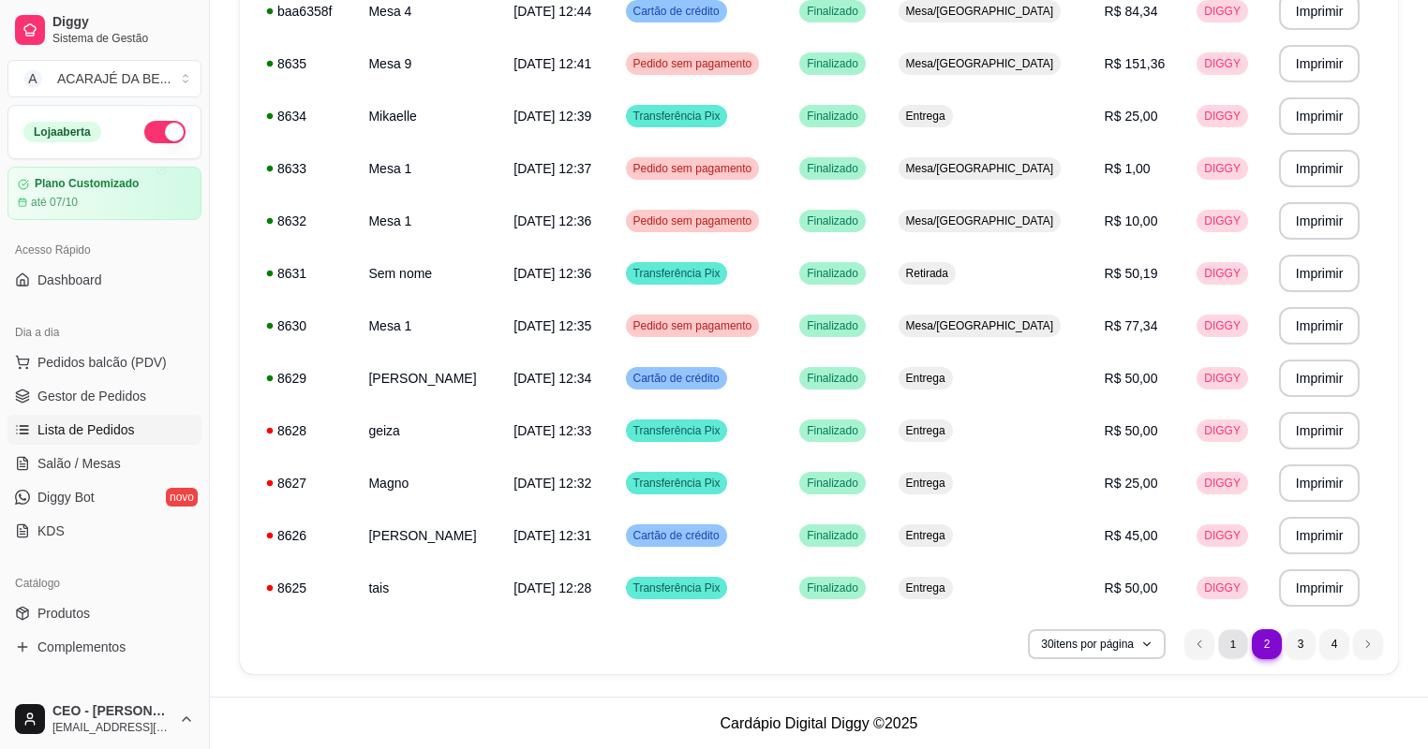
click at [1236, 641] on li "1" at bounding box center [1232, 643] width 29 height 29
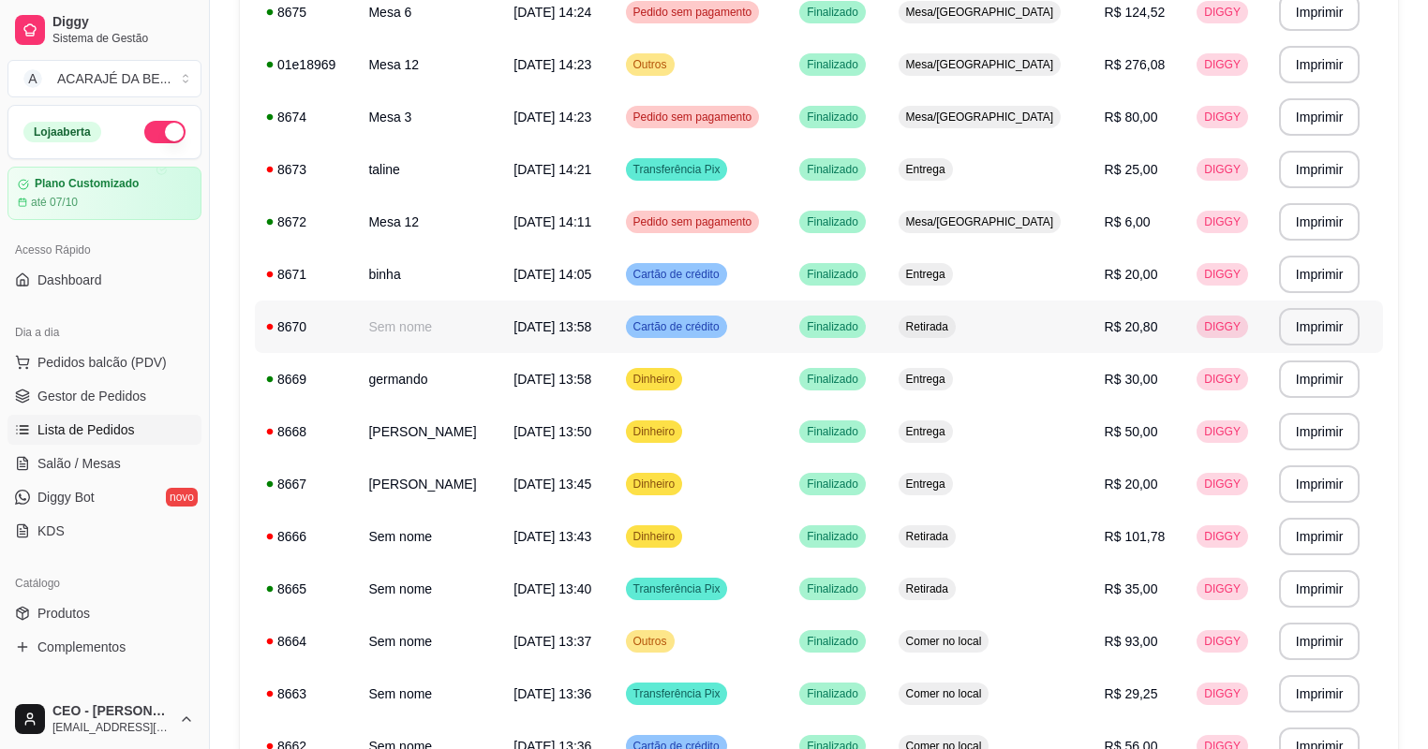
scroll to position [331, 0]
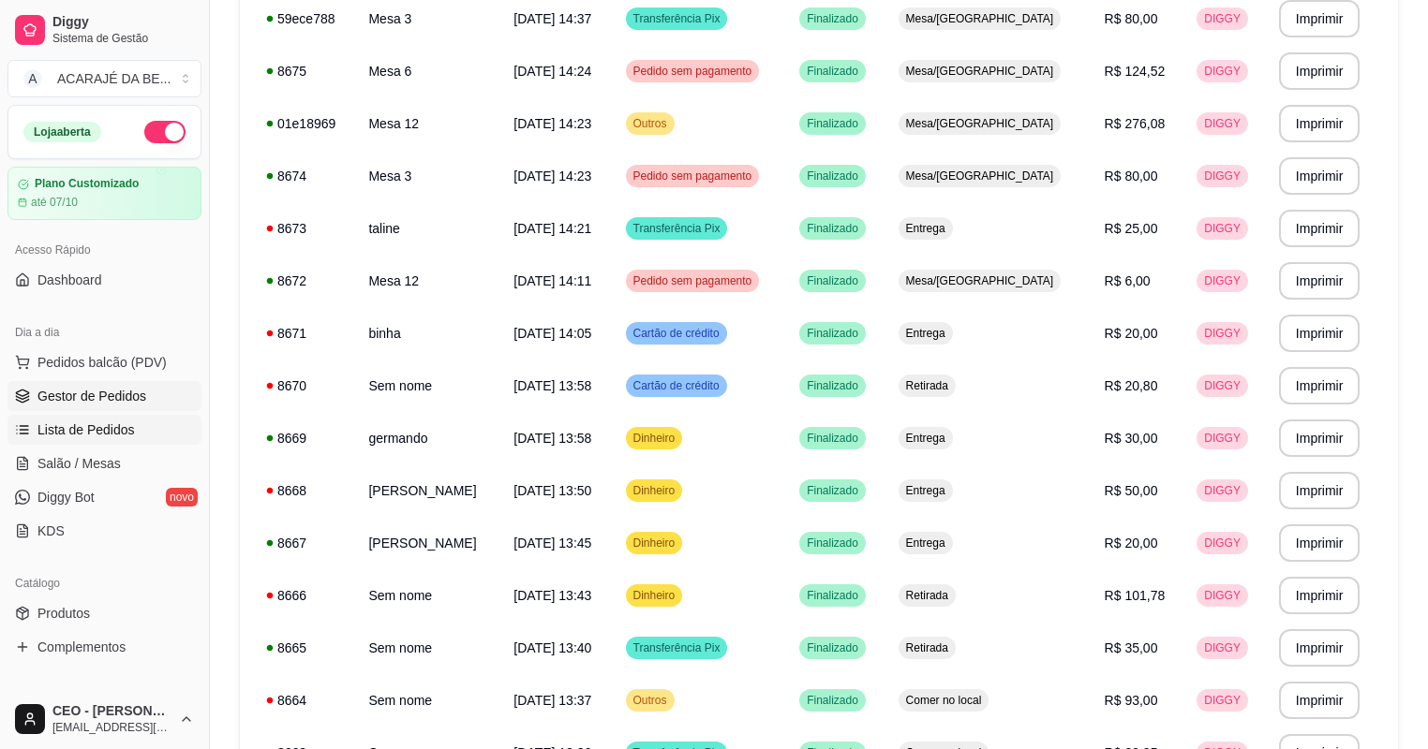
click at [132, 405] on span "Gestor de Pedidos" at bounding box center [91, 396] width 109 height 19
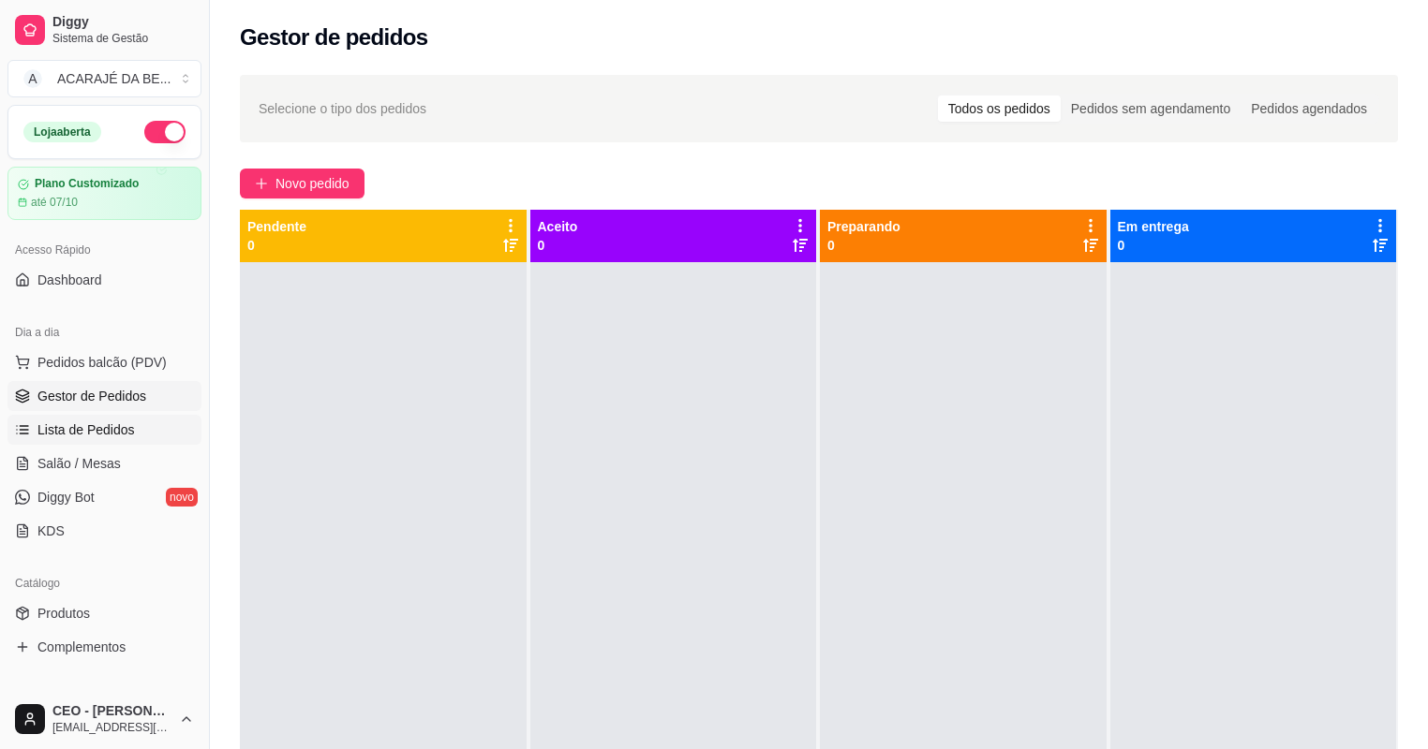
click at [135, 425] on link "Lista de Pedidos" at bounding box center [104, 430] width 194 height 30
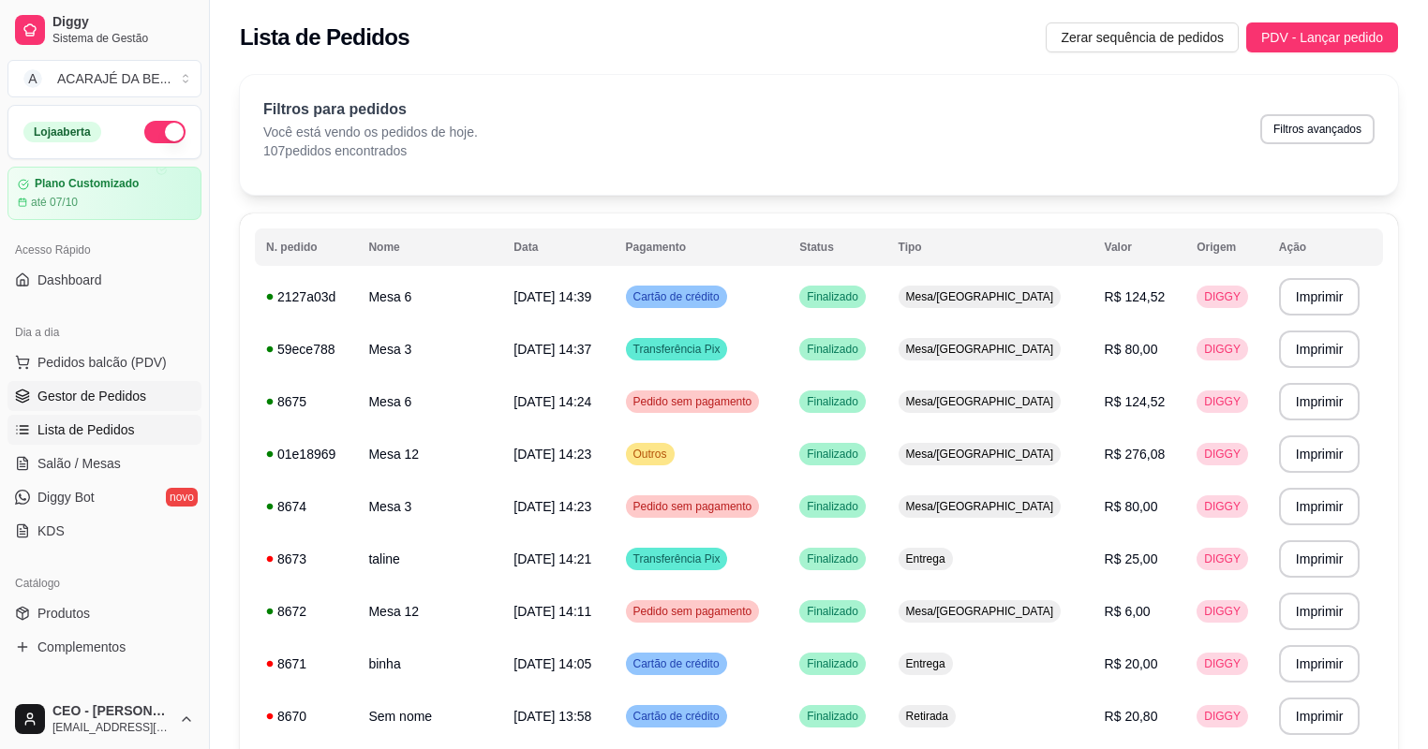
click at [100, 382] on link "Gestor de Pedidos" at bounding box center [104, 396] width 194 height 30
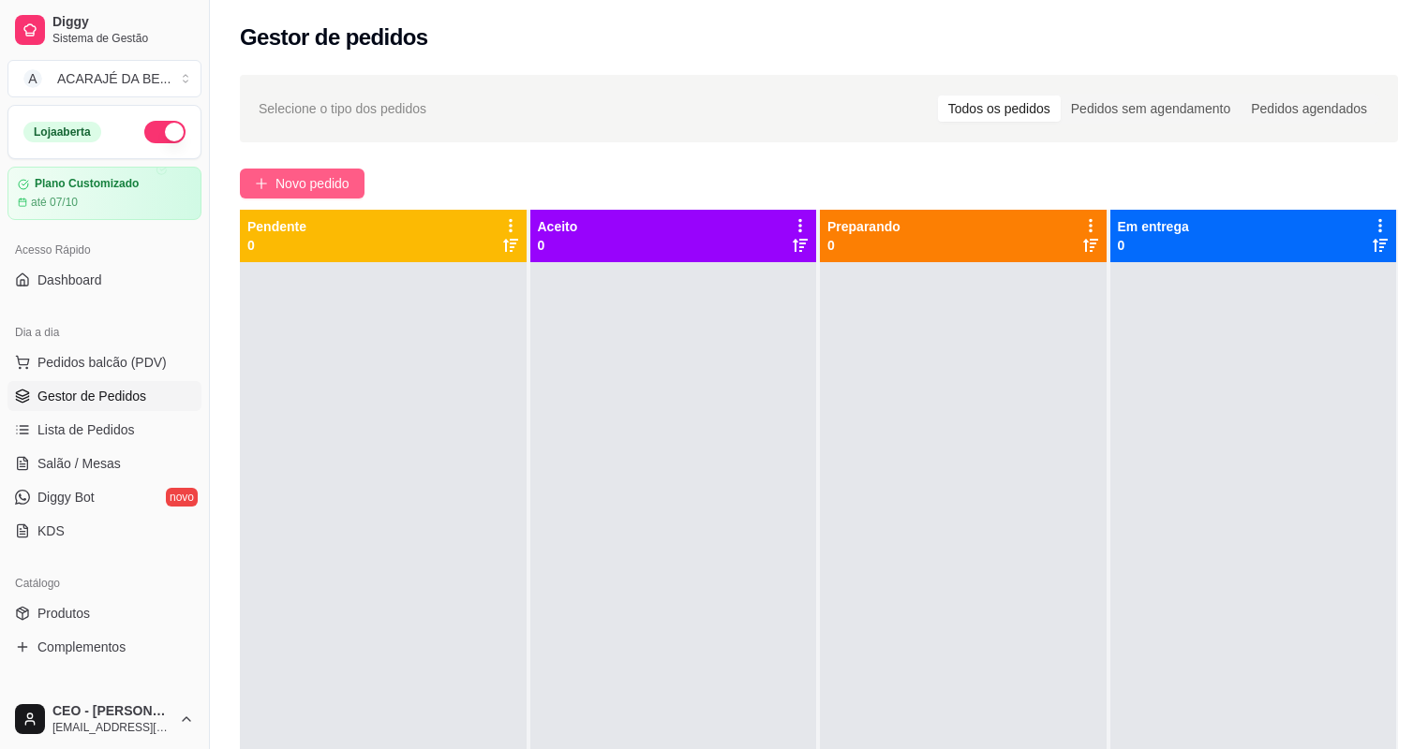
click at [320, 191] on span "Novo pedido" at bounding box center [312, 183] width 74 height 21
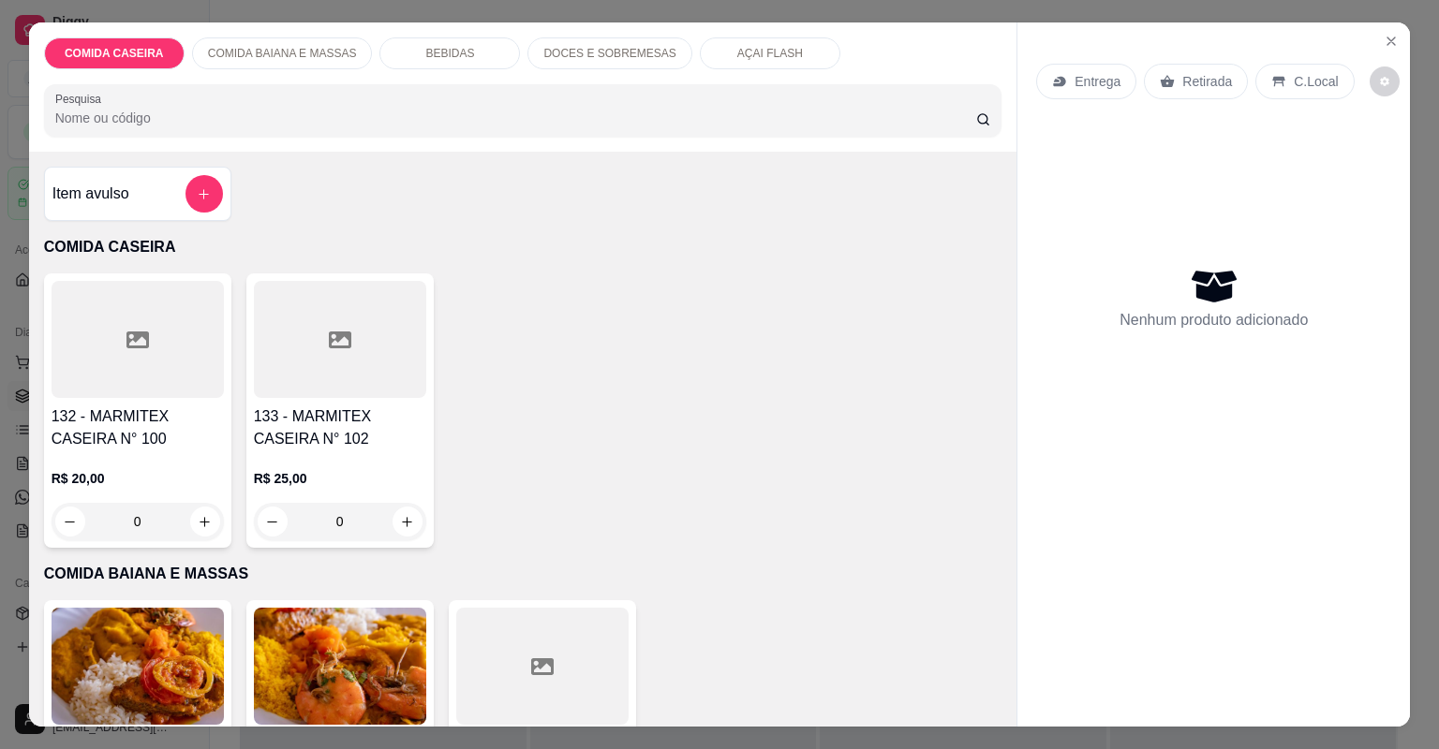
click at [700, 57] on div "AÇAI FLASH" at bounding box center [770, 53] width 141 height 32
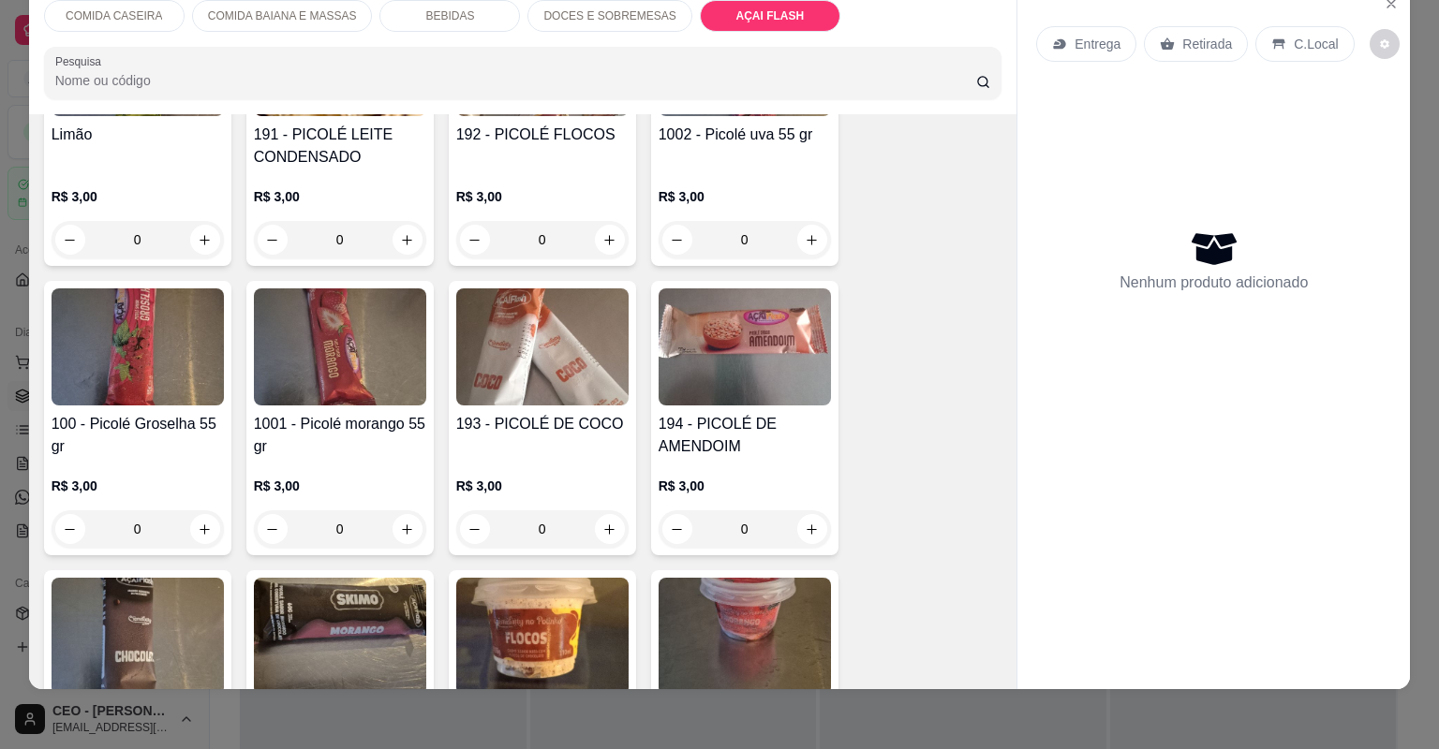
scroll to position [3220, 0]
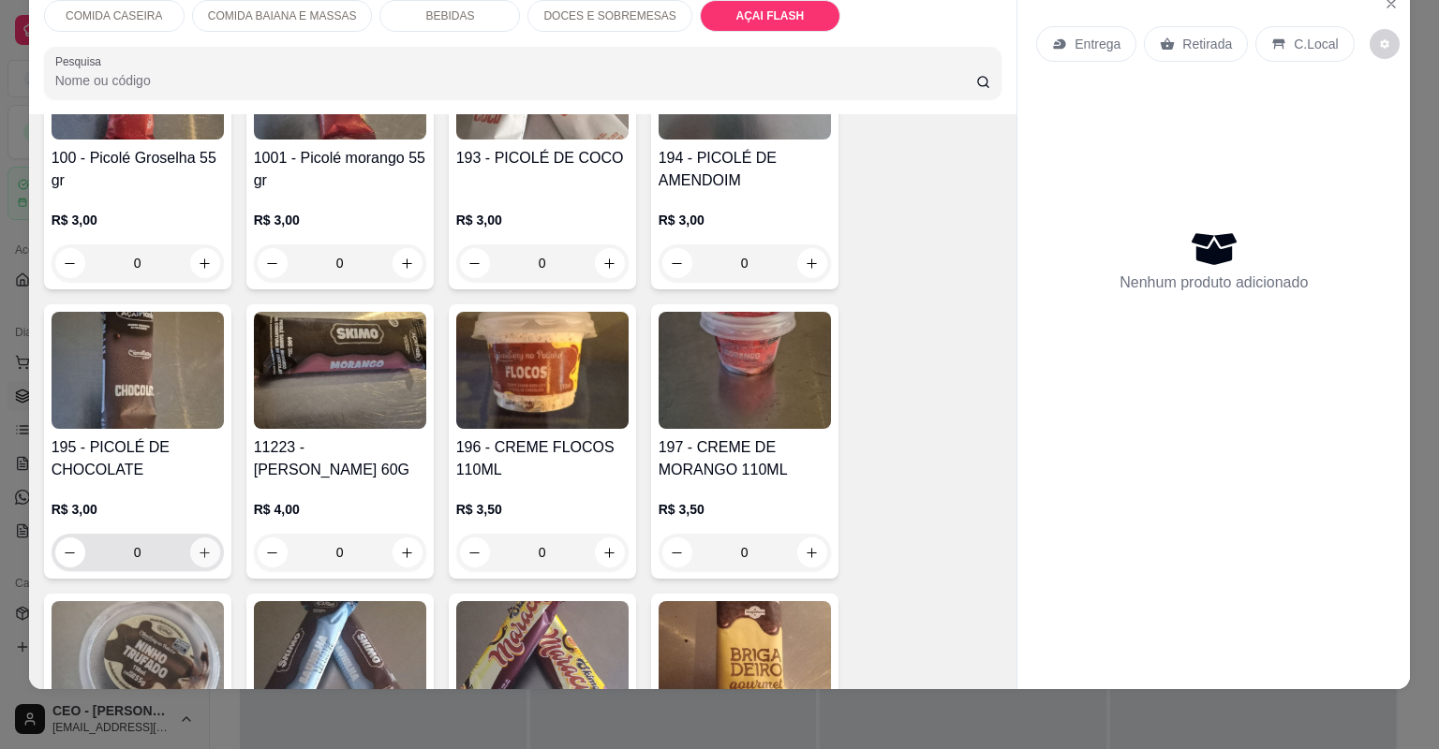
click at [198, 546] on icon "increase-product-quantity" at bounding box center [205, 553] width 14 height 14
type input "1"
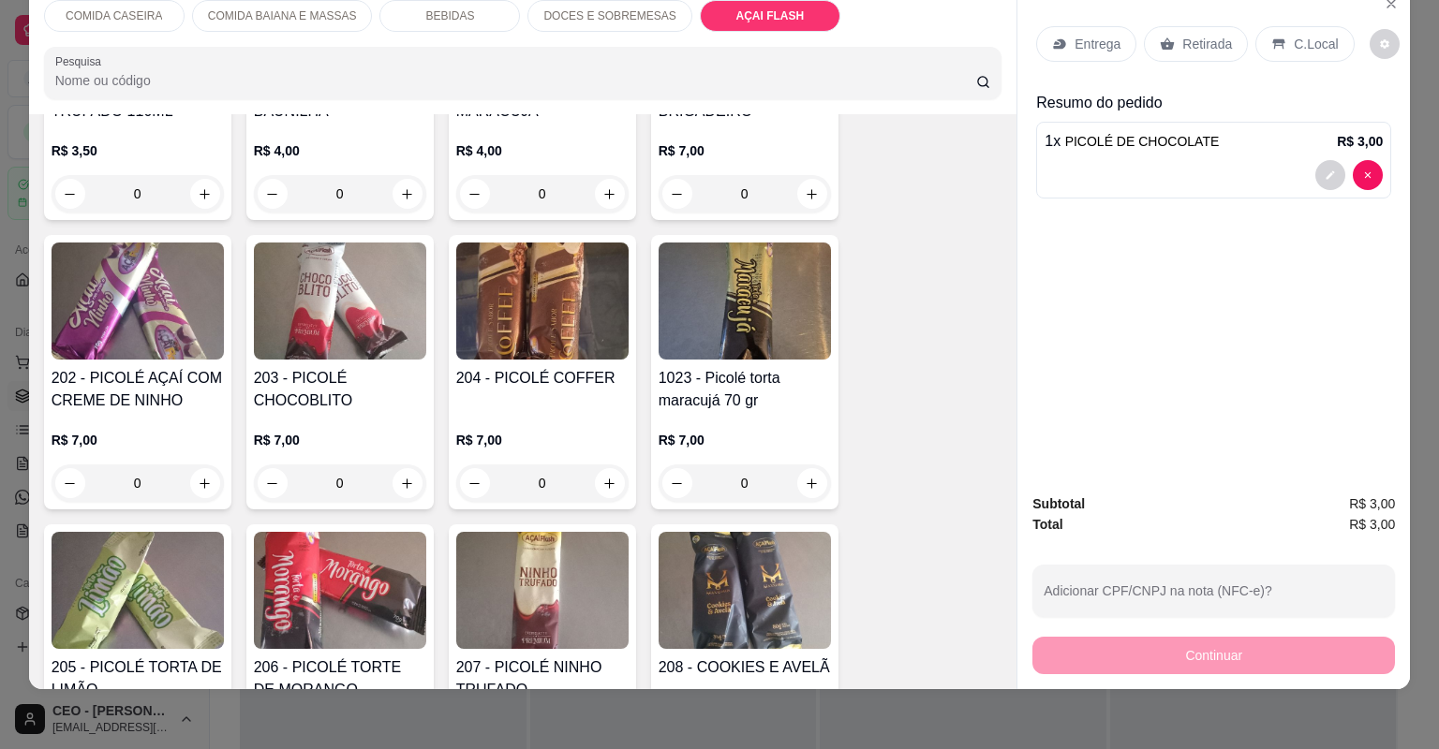
scroll to position [3895, 0]
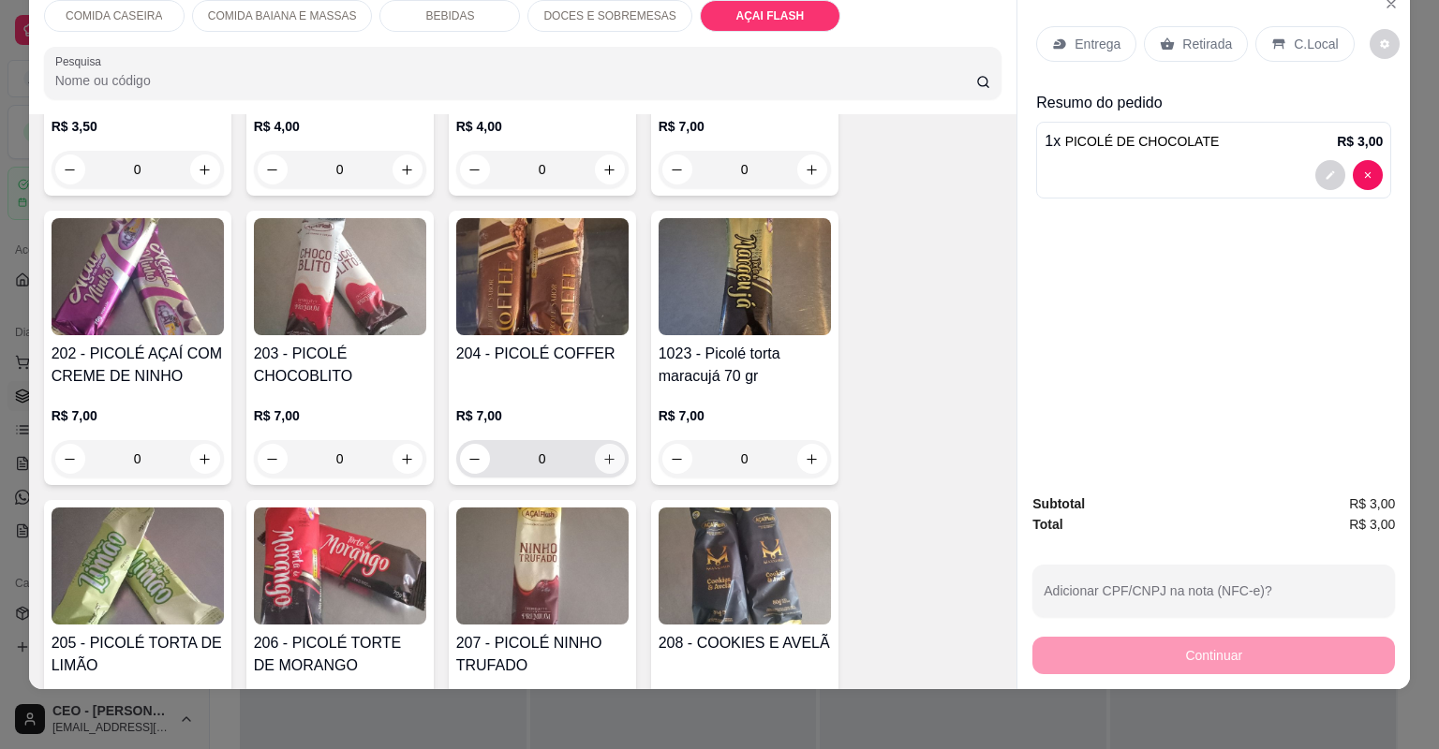
click at [598, 444] on button "increase-product-quantity" at bounding box center [610, 459] width 30 height 30
type input "1"
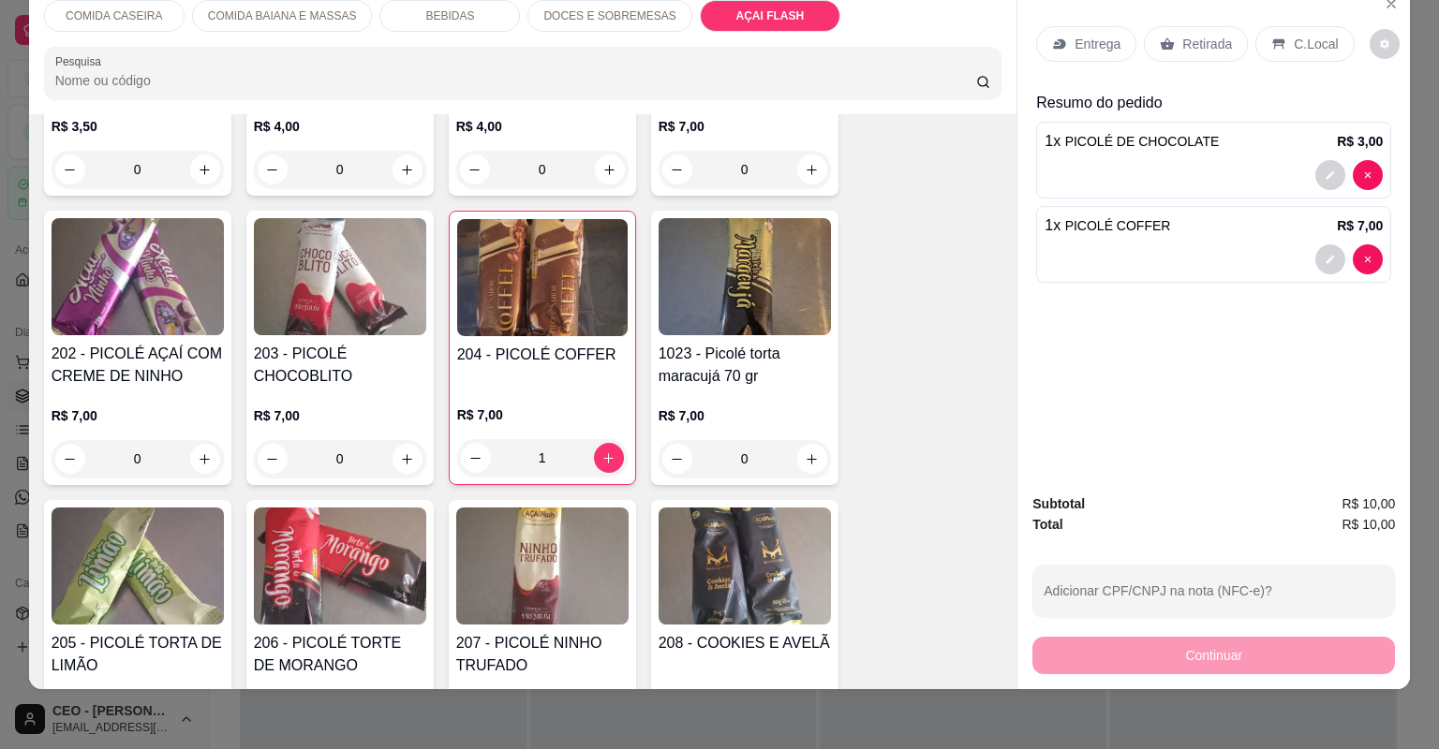
click at [1197, 45] on p "Retirada" at bounding box center [1207, 44] width 50 height 19
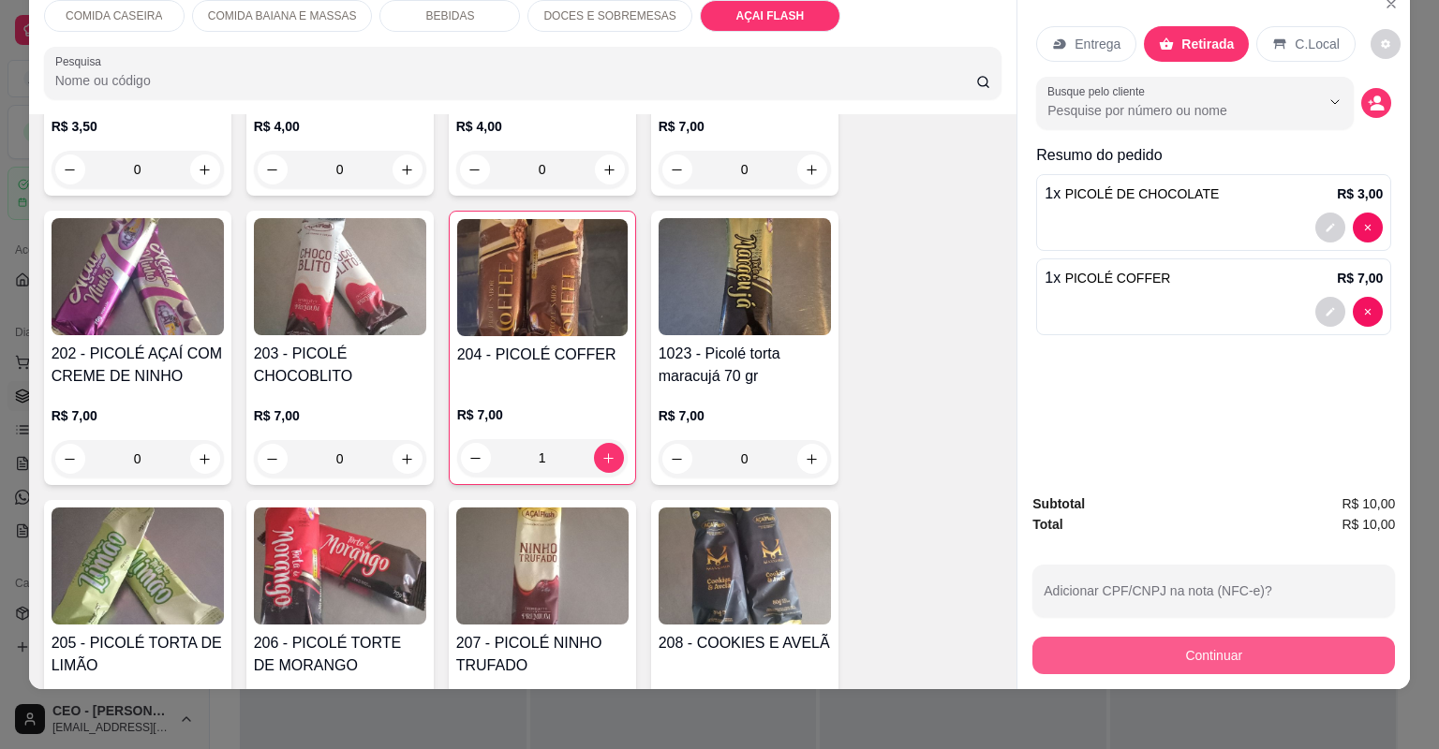
click at [1157, 642] on button "Continuar" at bounding box center [1213, 655] width 363 height 37
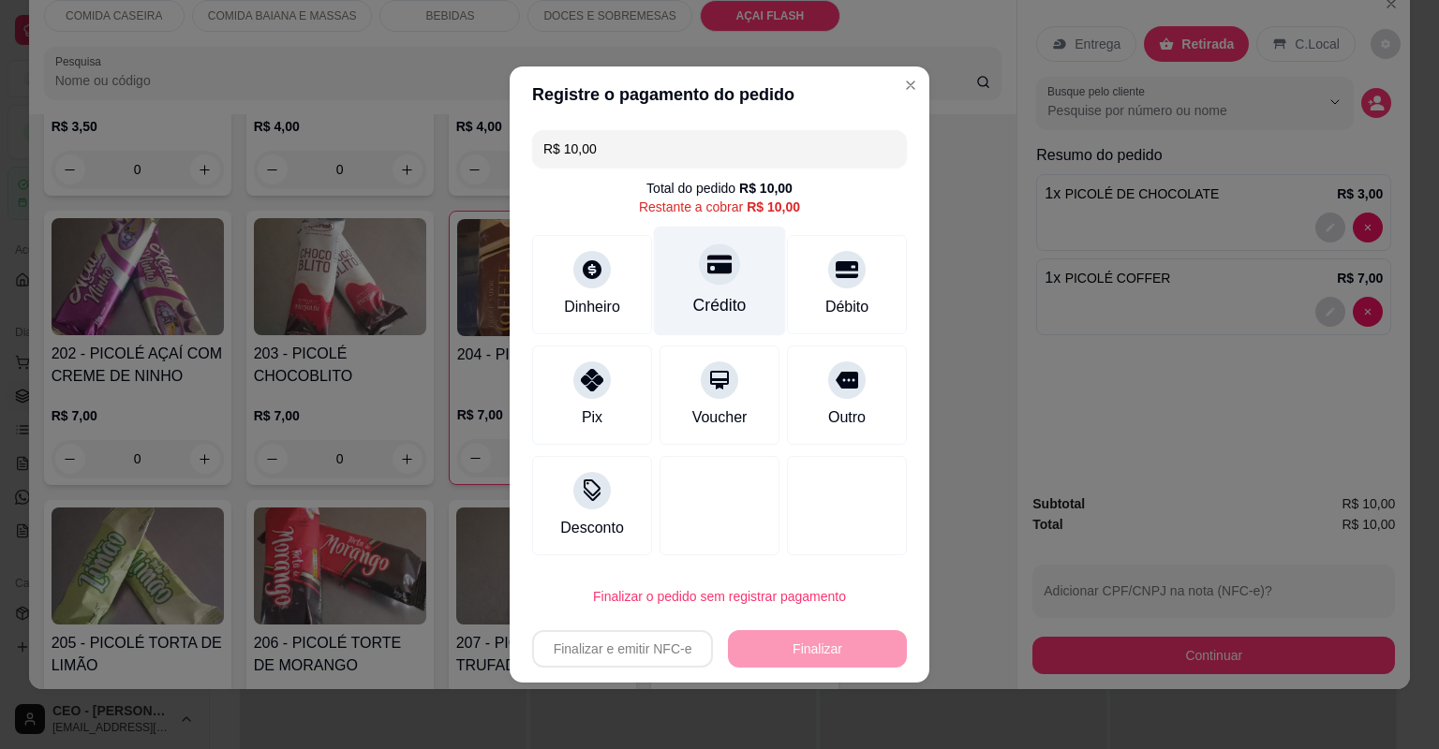
click at [687, 293] on div "Crédito" at bounding box center [720, 282] width 132 height 110
type input "R$ 0,00"
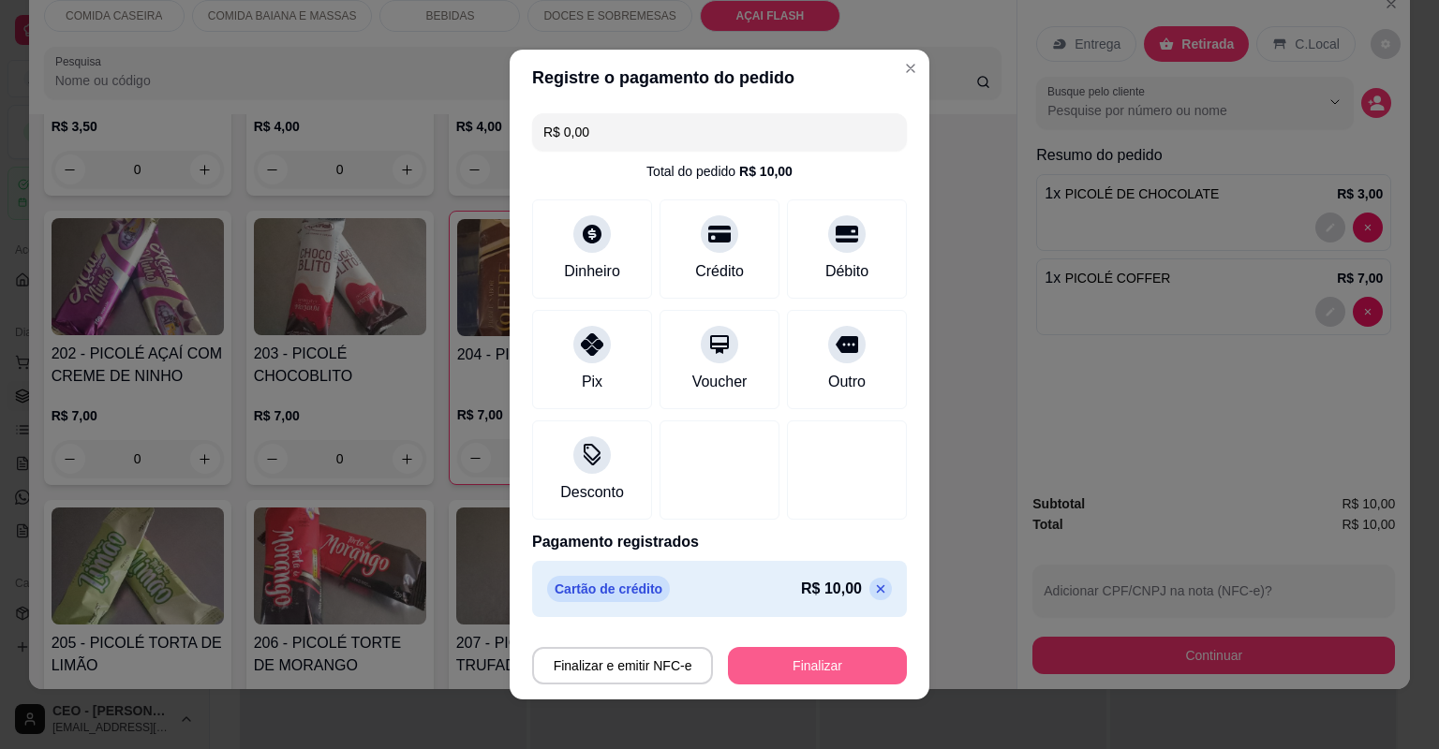
click at [824, 662] on button "Finalizar" at bounding box center [817, 665] width 179 height 37
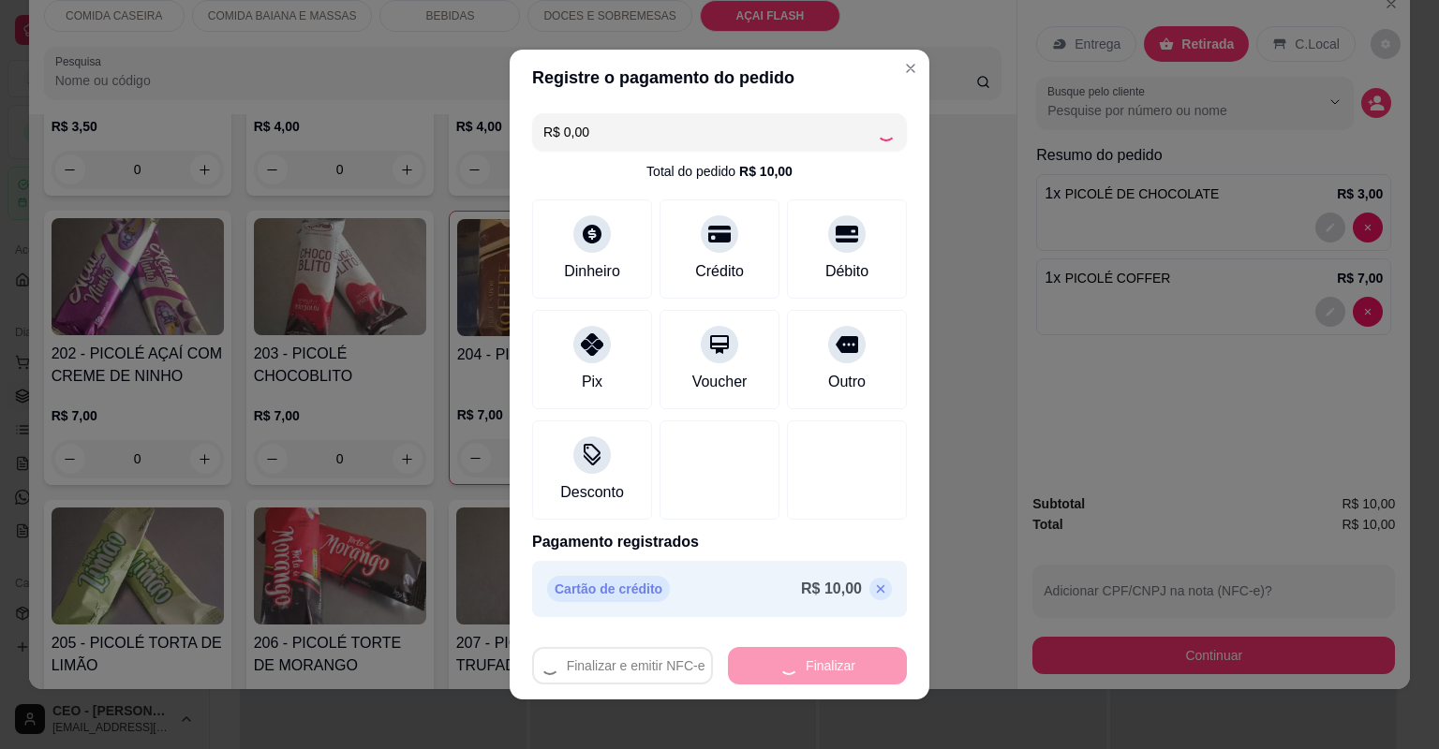
type input "0"
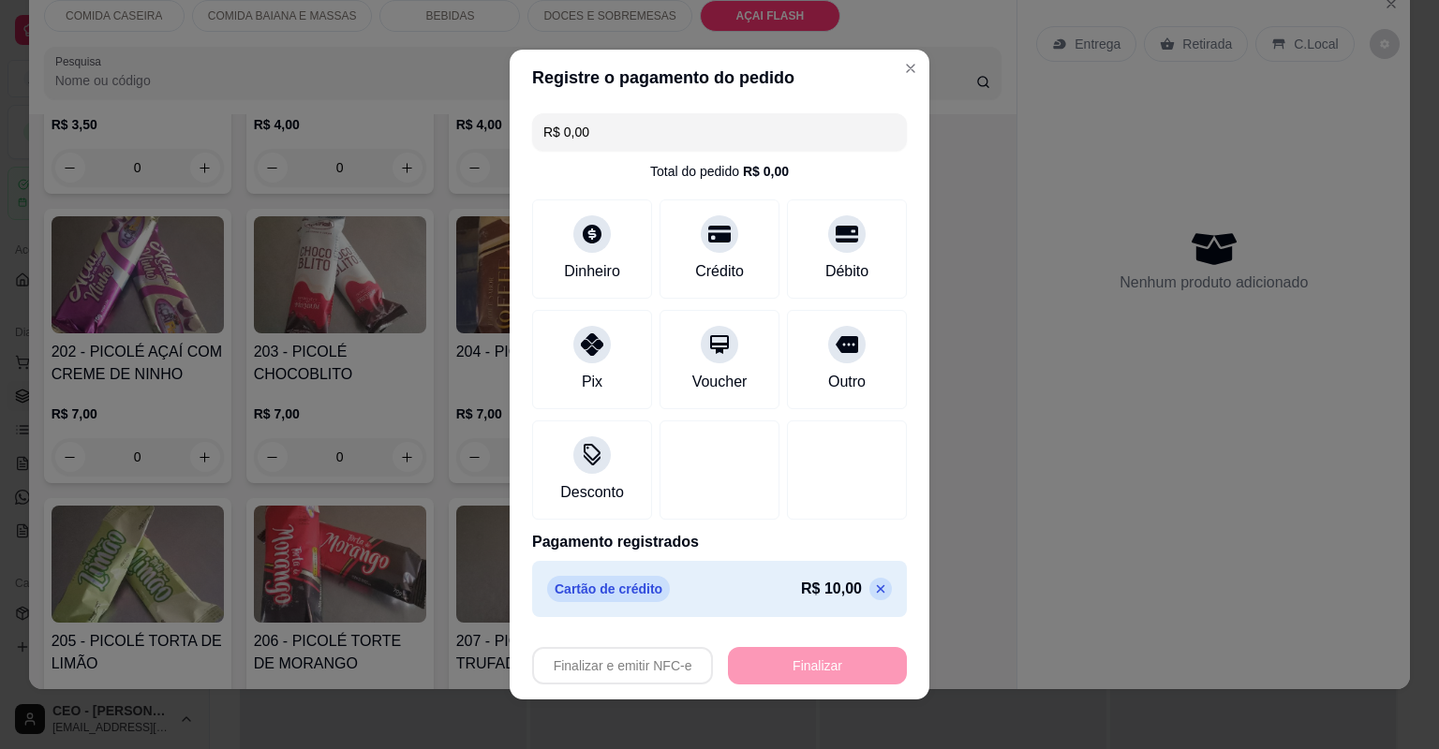
type input "-R$ 10,00"
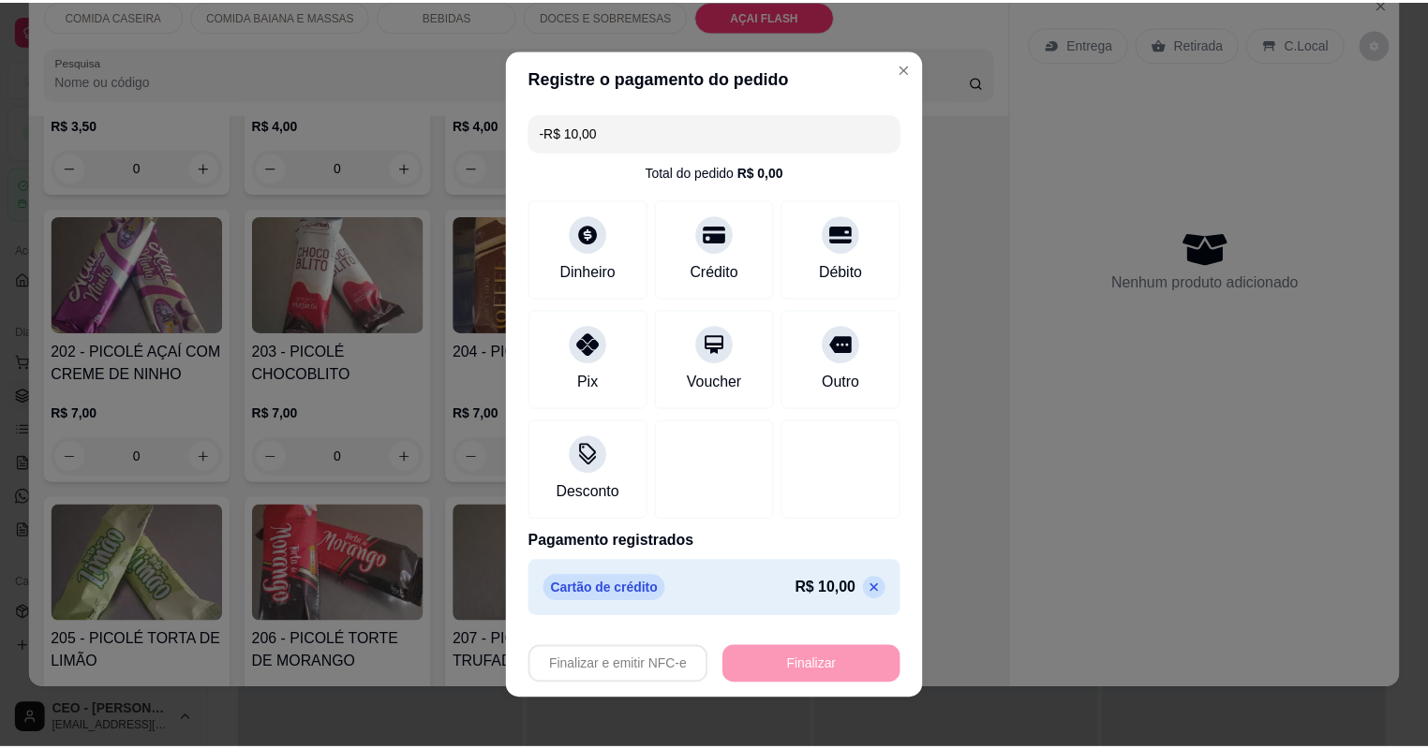
scroll to position [3893, 0]
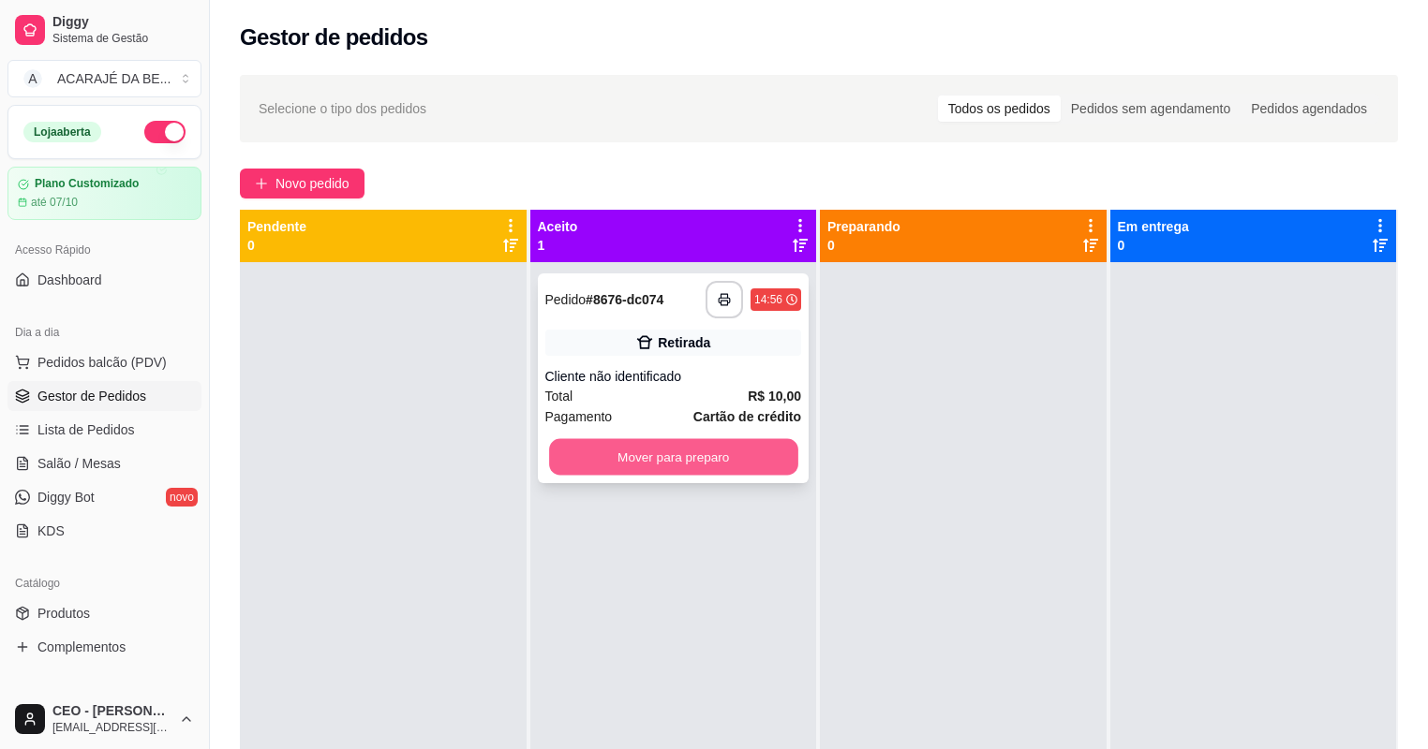
click at [731, 449] on button "Mover para preparo" at bounding box center [673, 457] width 248 height 37
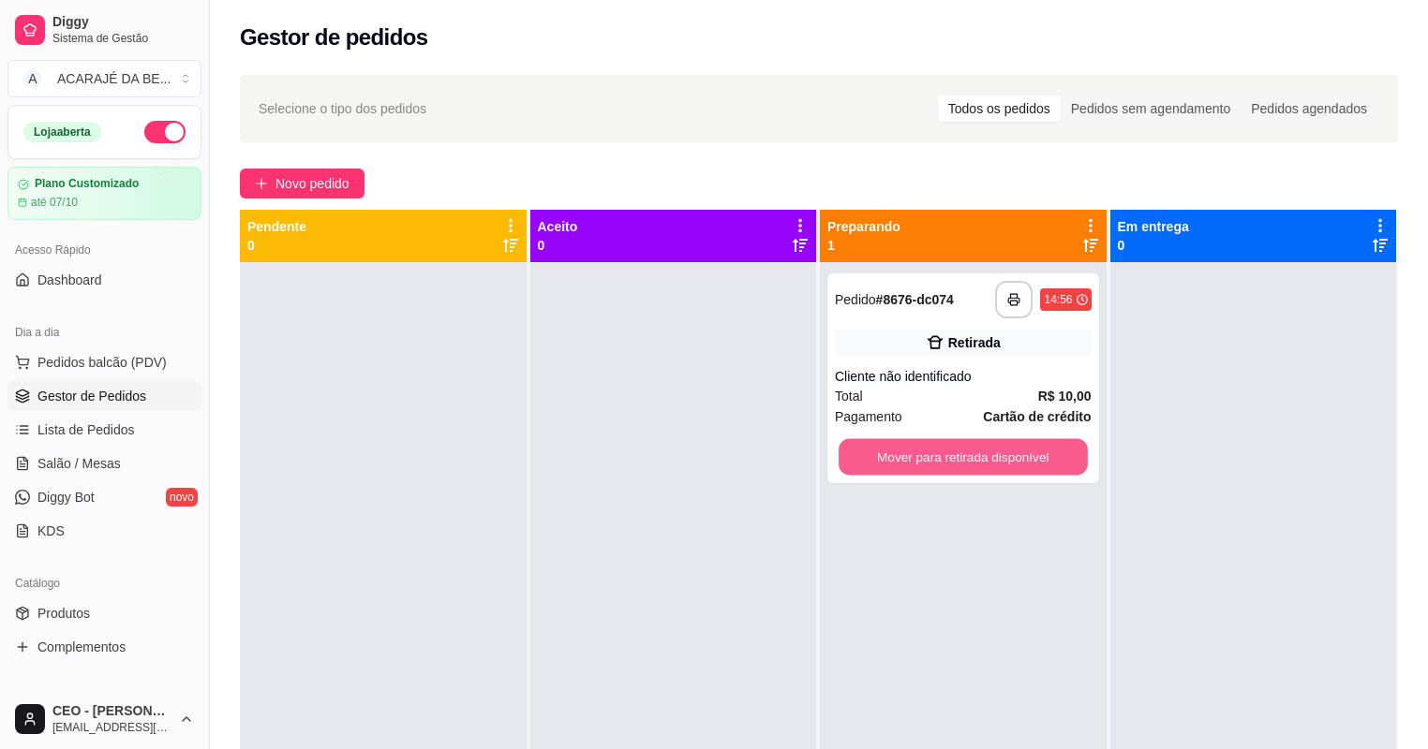
click at [924, 461] on button "Mover para retirada disponível" at bounding box center [962, 457] width 248 height 37
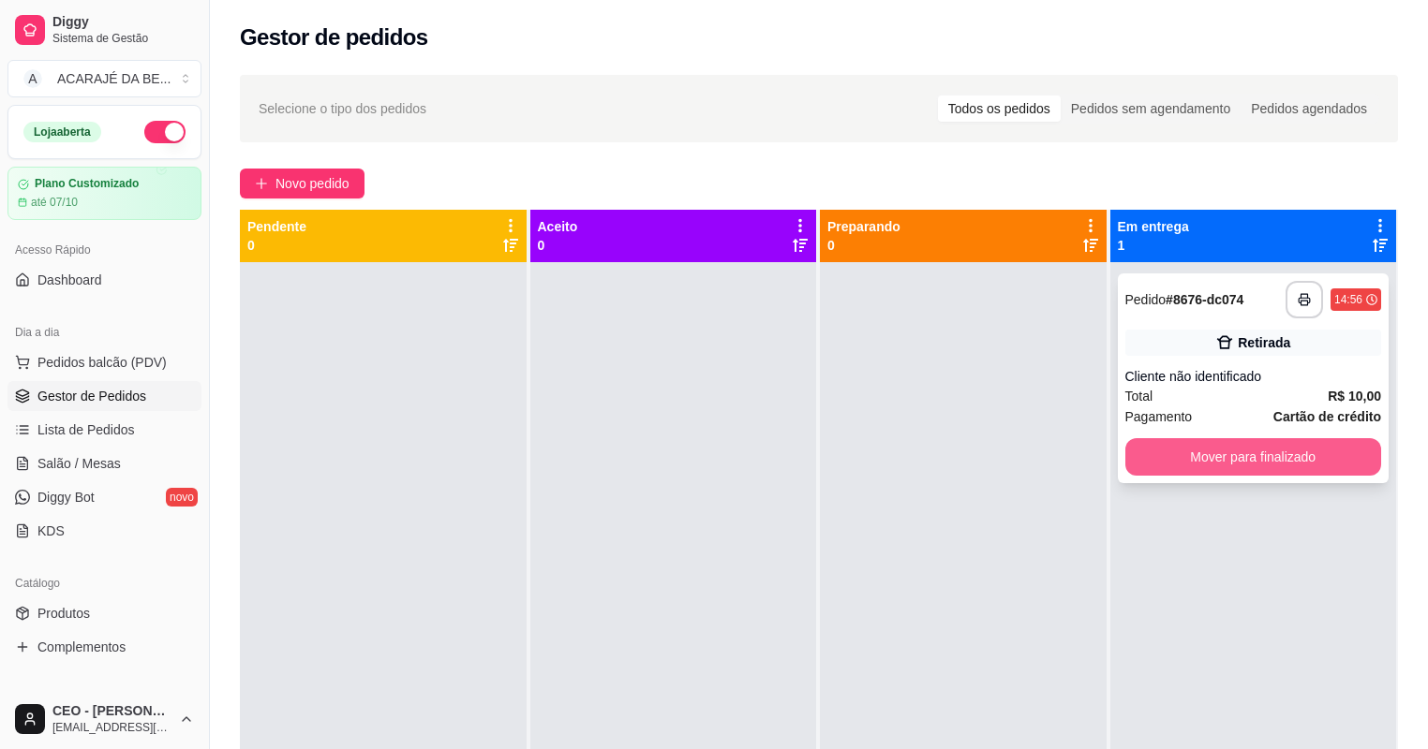
click at [1170, 451] on button "Mover para finalizado" at bounding box center [1253, 456] width 257 height 37
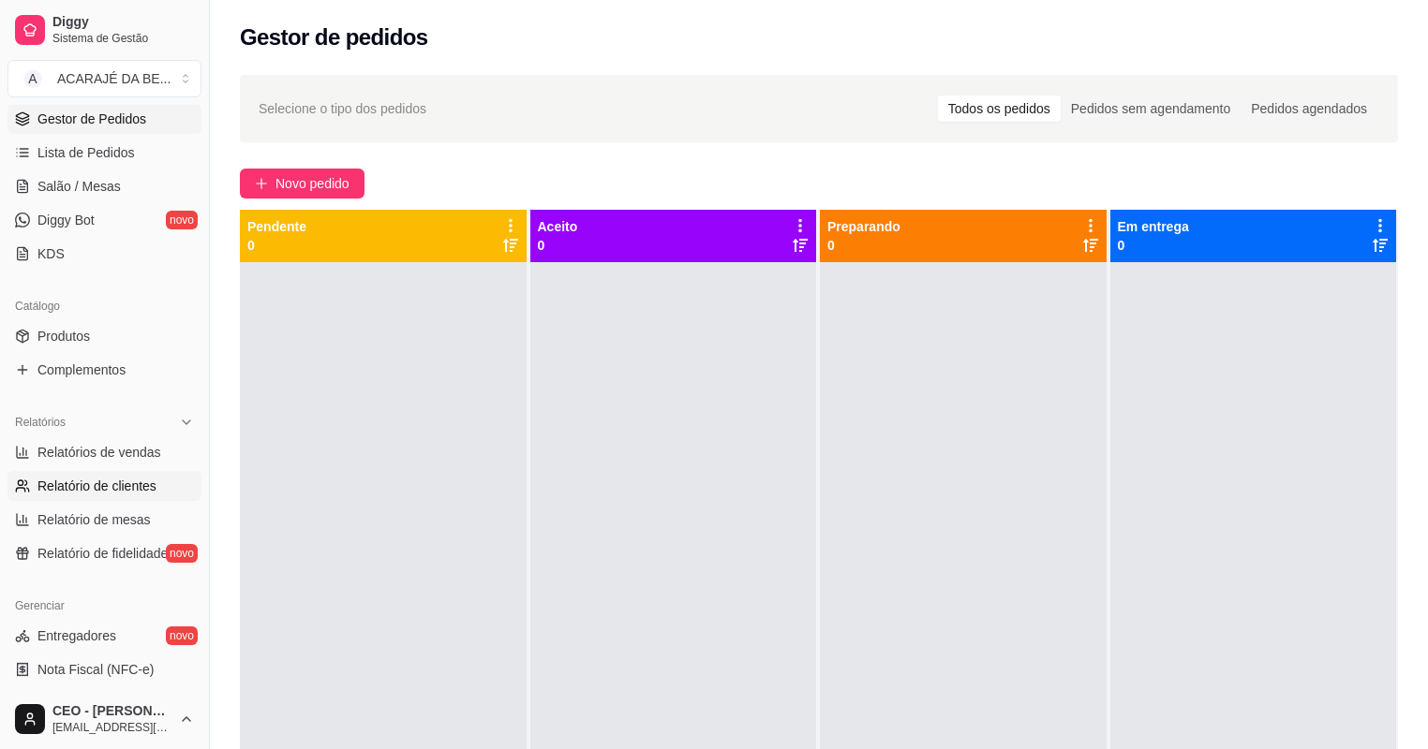
scroll to position [300, 0]
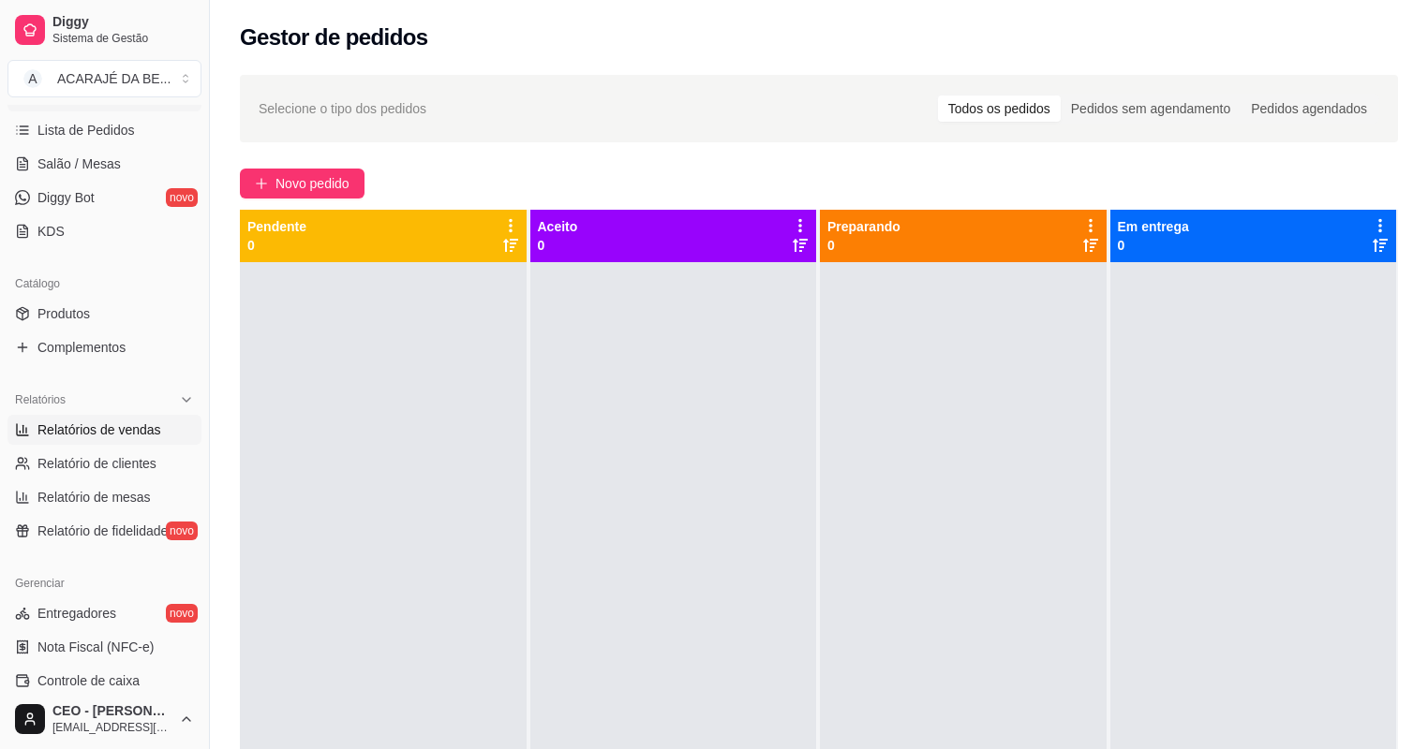
click at [126, 438] on link "Relatórios de vendas" at bounding box center [104, 430] width 194 height 30
select select "ALL"
select select "0"
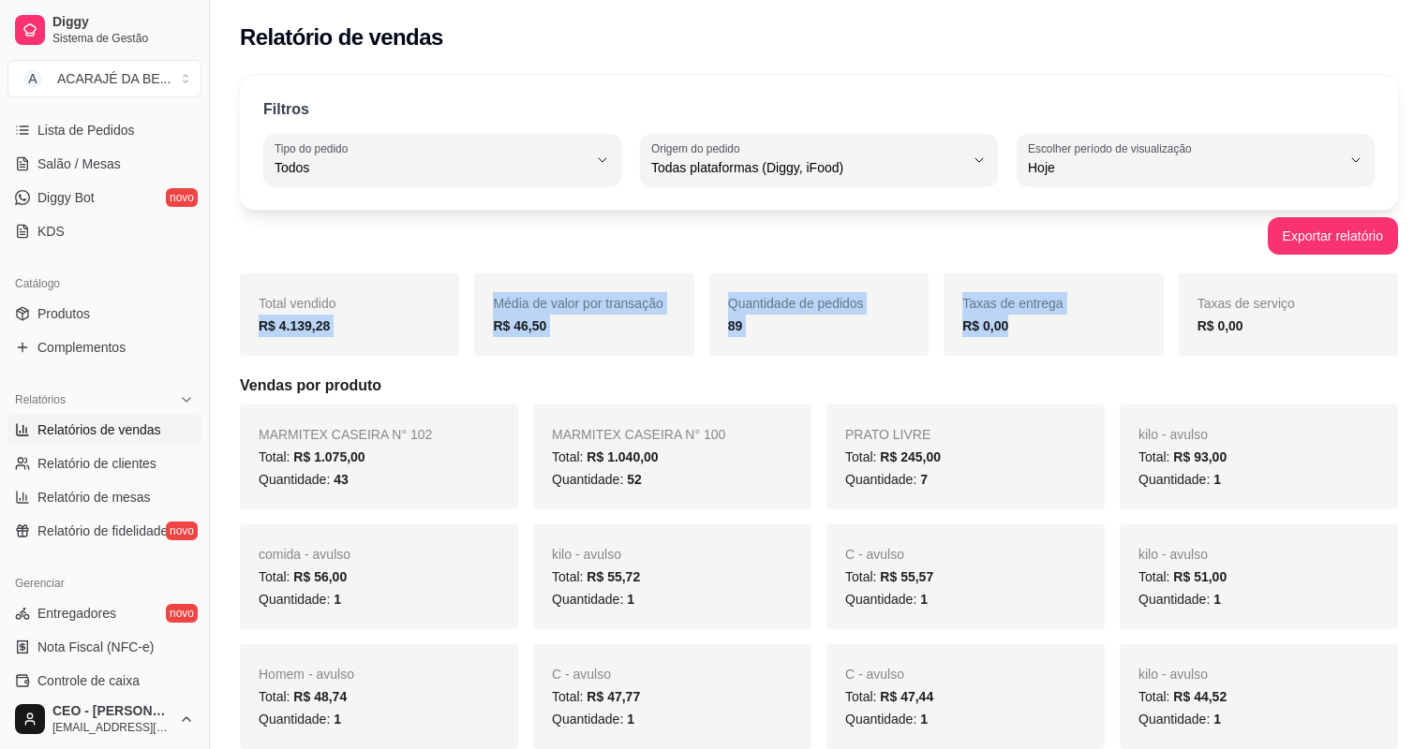
drag, startPoint x: 242, startPoint y: 337, endPoint x: 1060, endPoint y: 338, distance: 818.7
click at [1060, 338] on div "Total vendido R$ 4.139,28 Média de valor por transação R$ 46,50 Quantidade de p…" at bounding box center [819, 315] width 1158 height 82
copy div "R$ 4.139,28 Média de valor por transação R$ 46,50 Quantidade de pedidos 89 Taxa…"
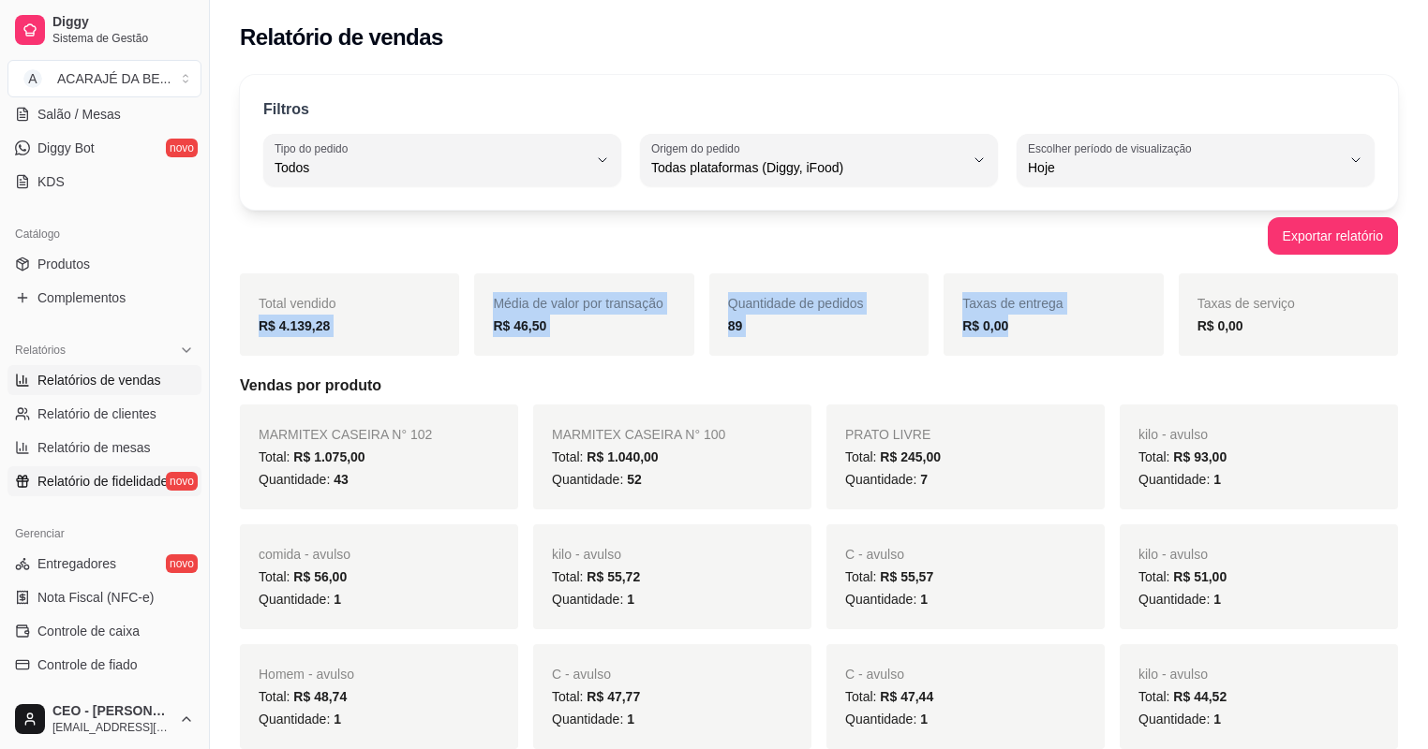
scroll to position [375, 0]
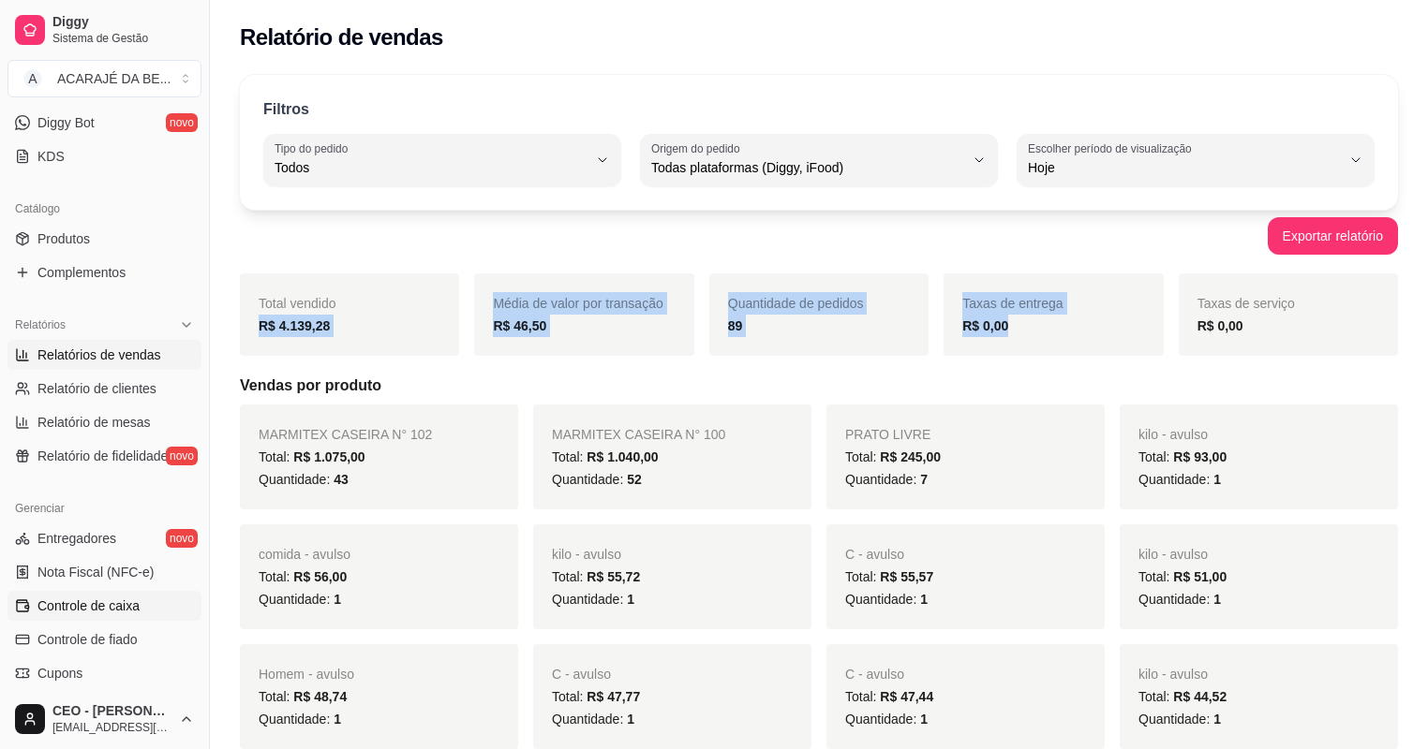
click at [109, 605] on span "Controle de caixa" at bounding box center [88, 606] width 102 height 19
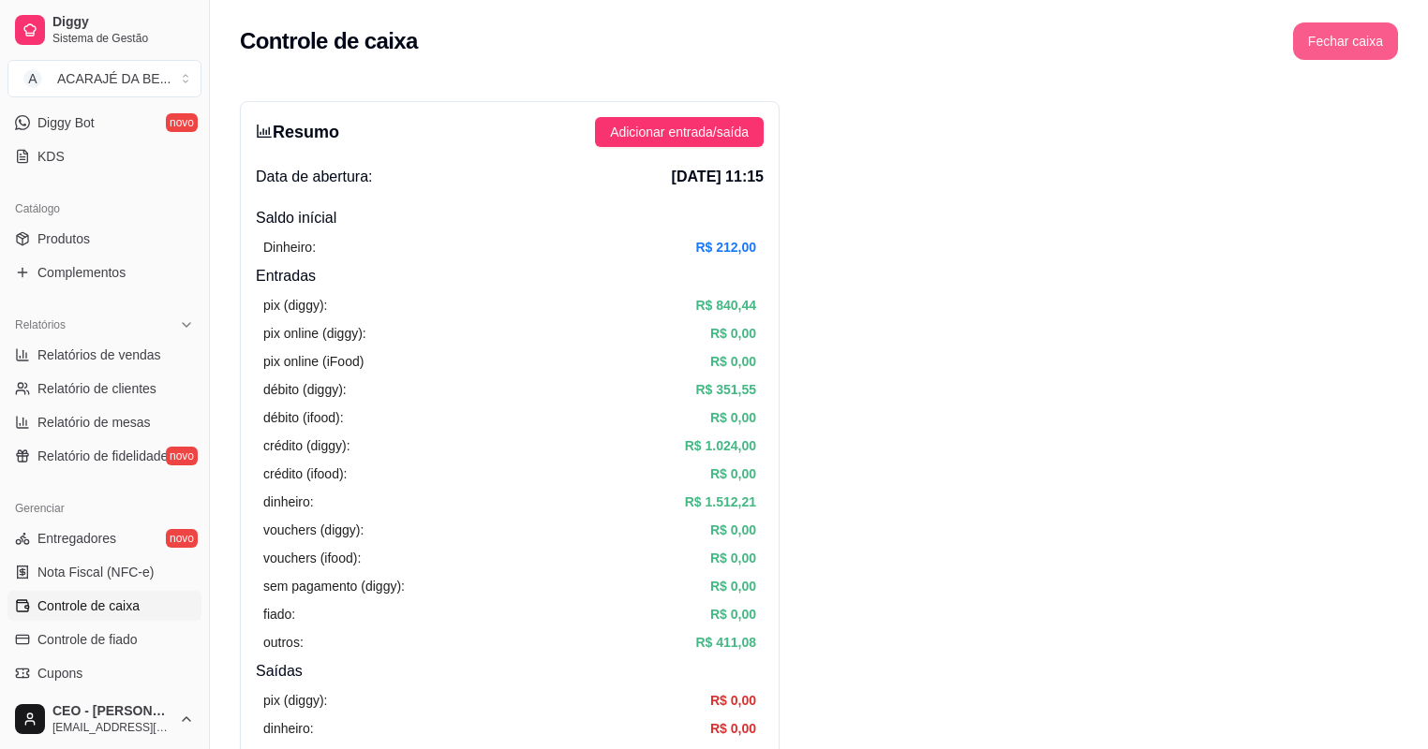
click at [1364, 41] on button "Fechar caixa" at bounding box center [1345, 40] width 105 height 37
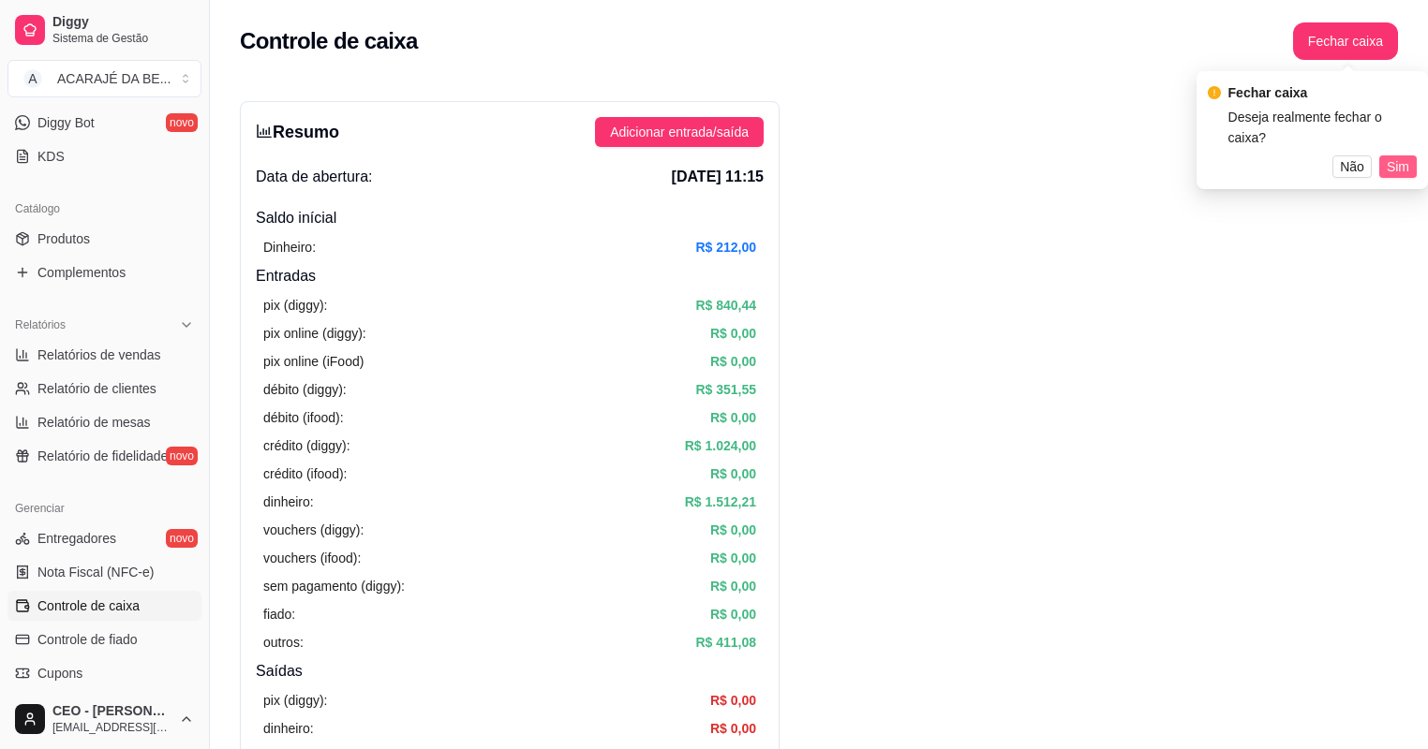
click at [1397, 156] on span "Sim" at bounding box center [1397, 166] width 22 height 21
